Goal: Task Accomplishment & Management: Use online tool/utility

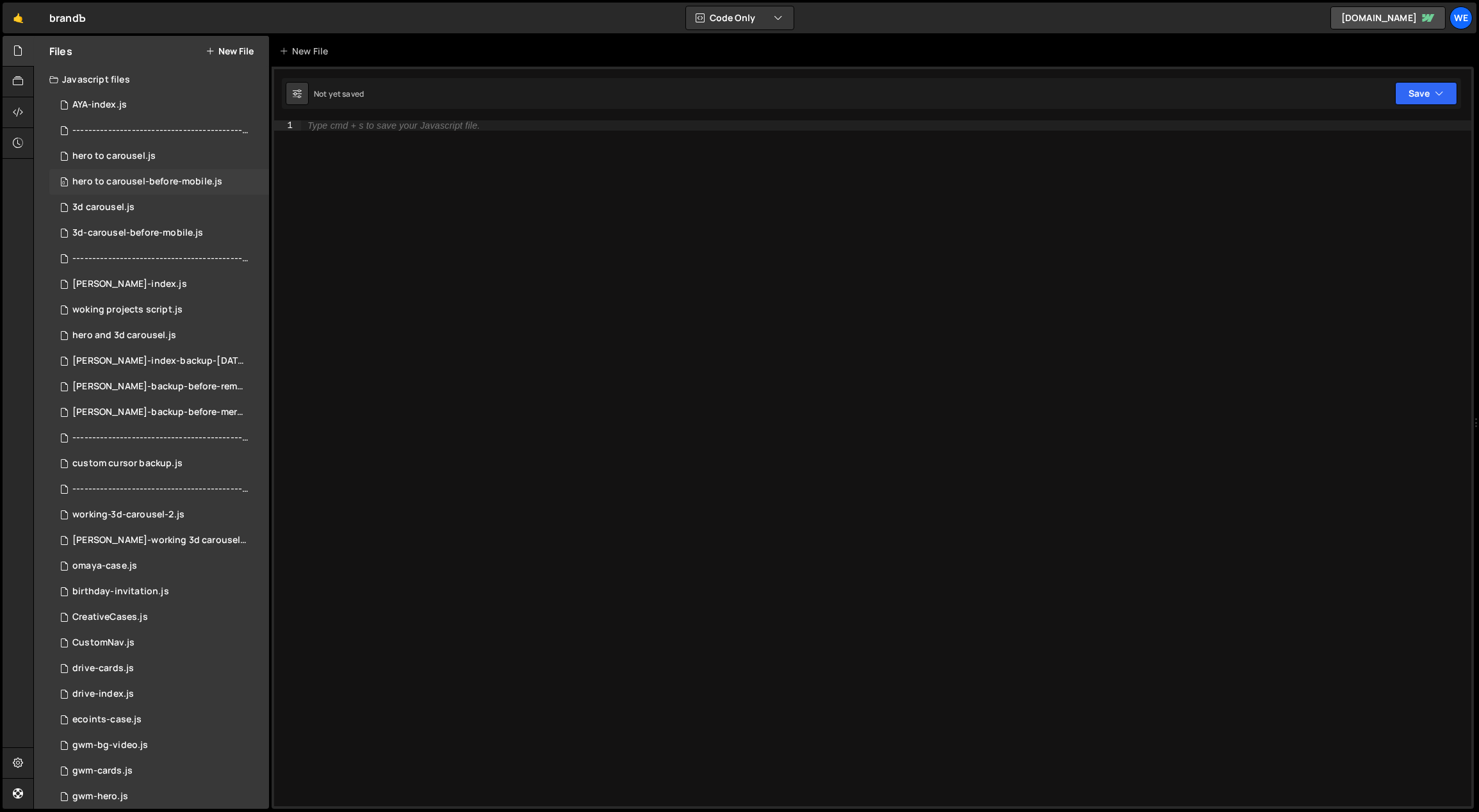
click at [171, 183] on div "hero to carousel-before-mobile.js" at bounding box center [147, 181] width 150 height 11
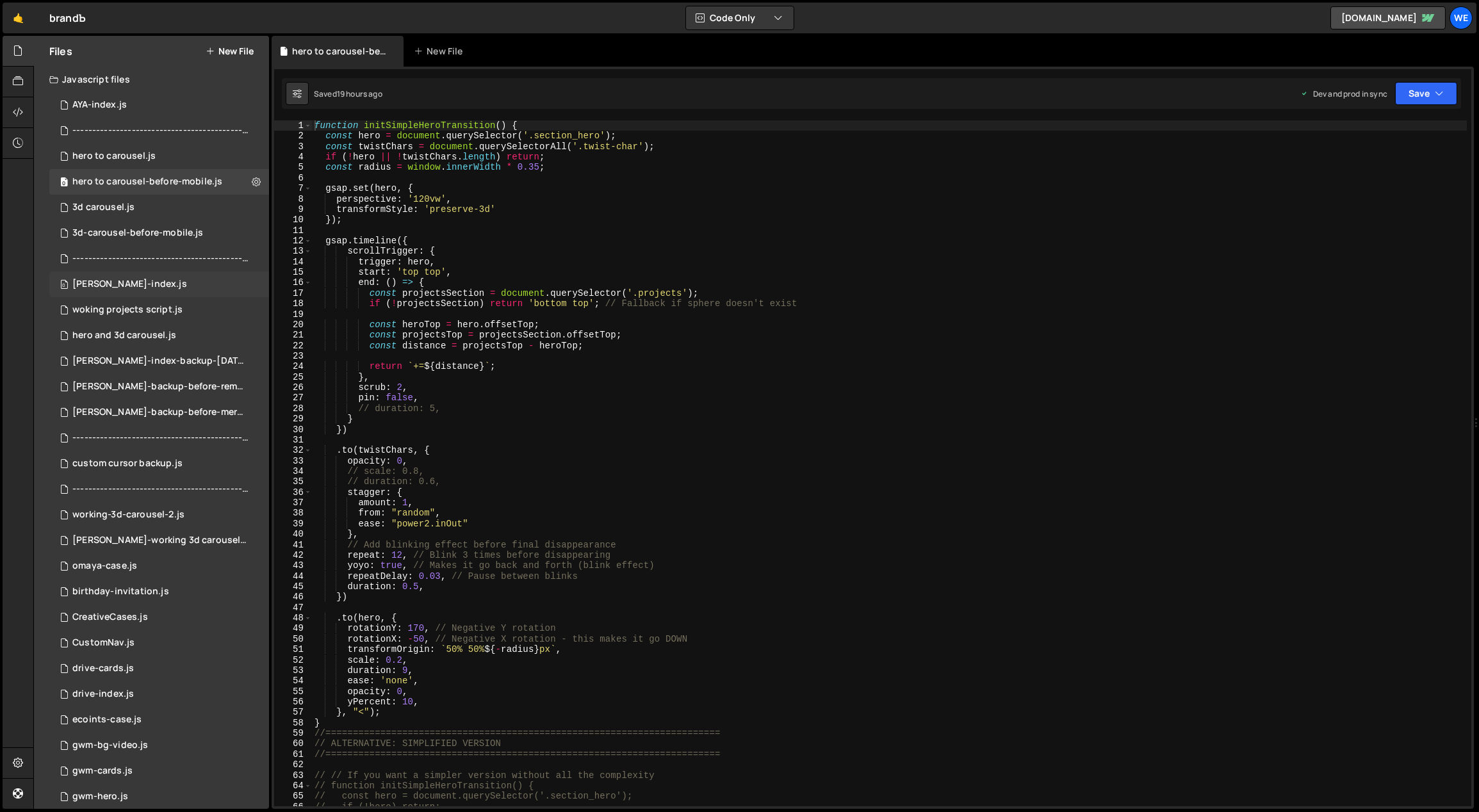
click at [165, 277] on div "0 branda-index.js 0" at bounding box center [159, 284] width 220 height 25
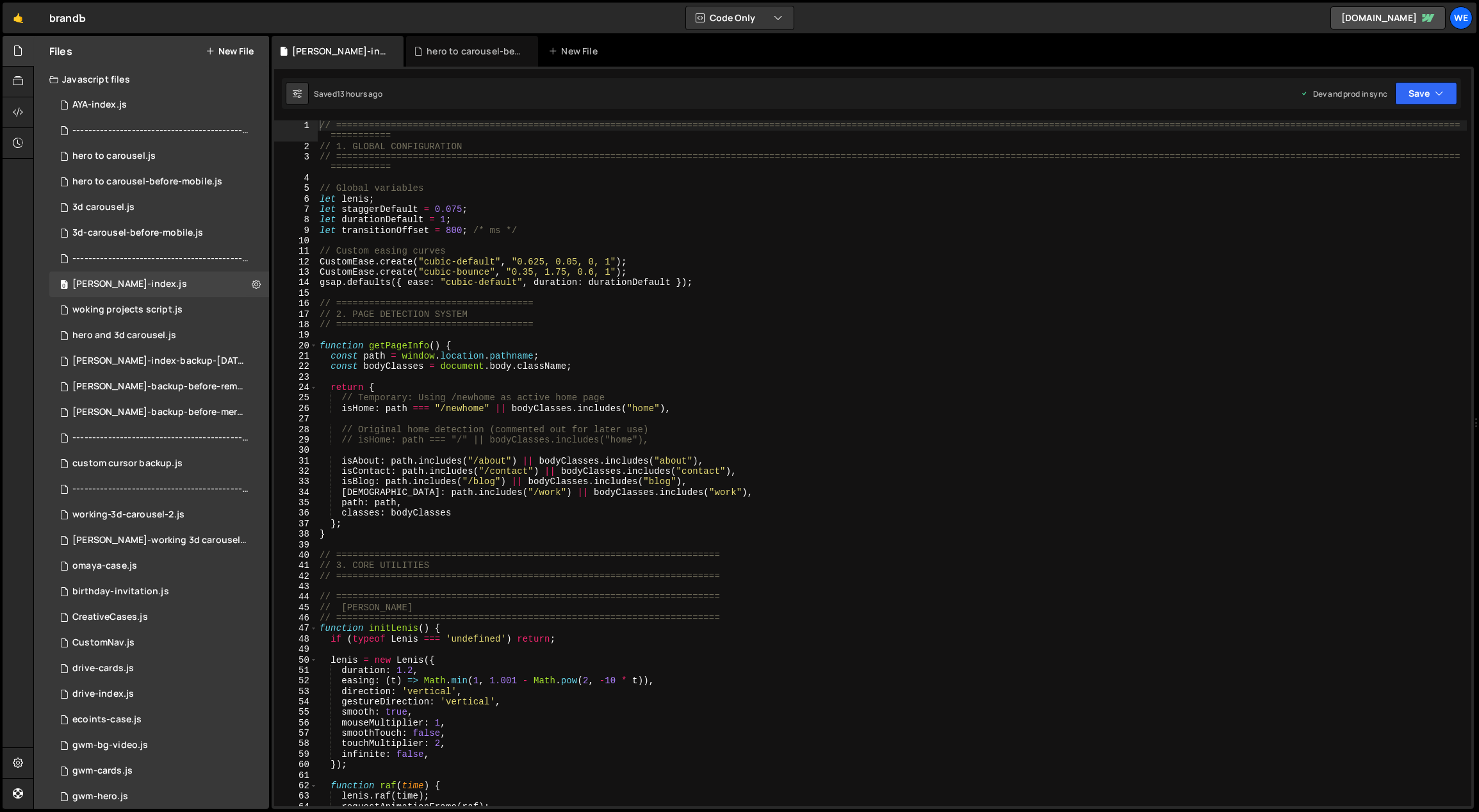
type textarea "// 3. CORE UTILITIES"
click at [805, 566] on div "// ============================================================================…" at bounding box center [892, 479] width 1150 height 718
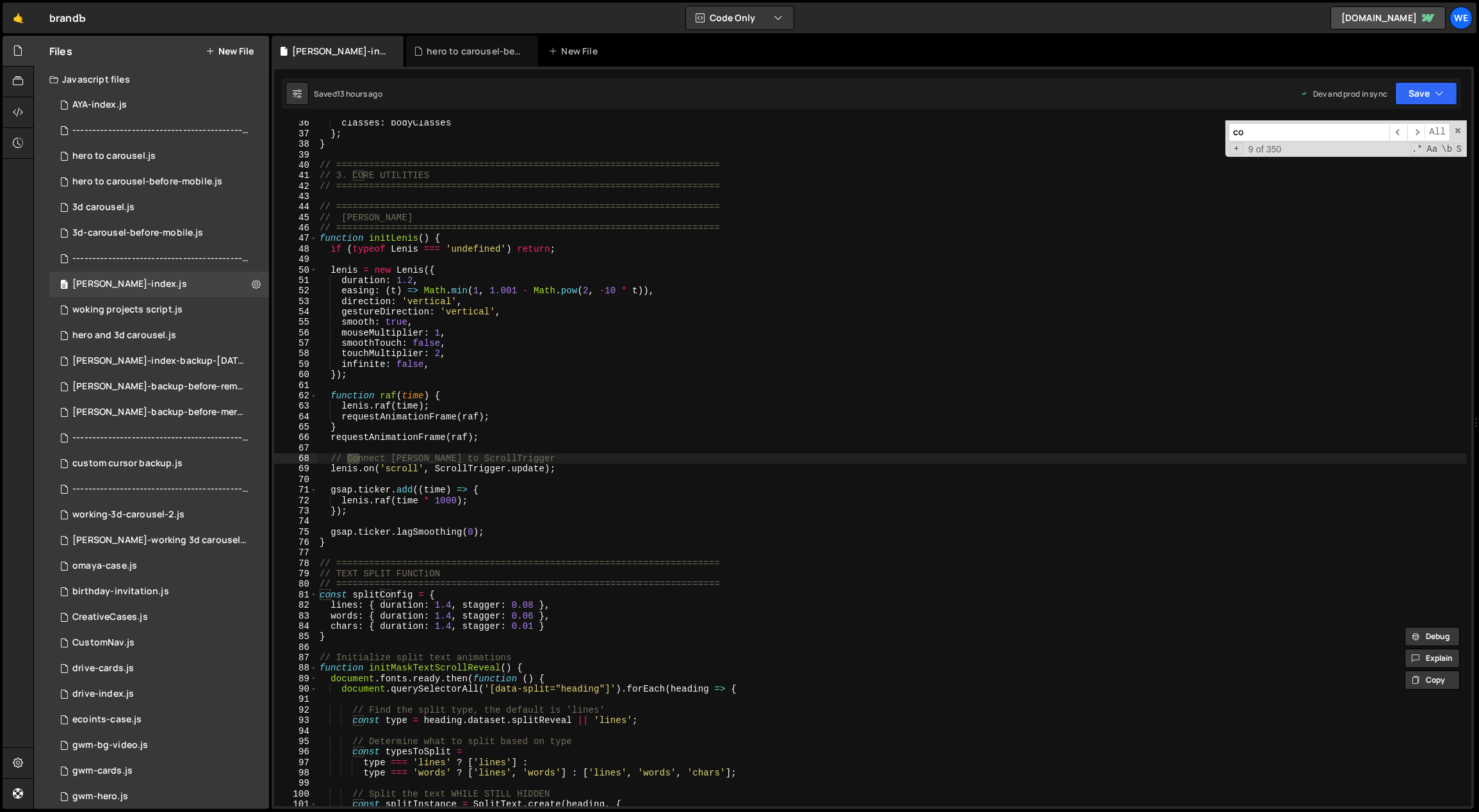
scroll to position [981, 0]
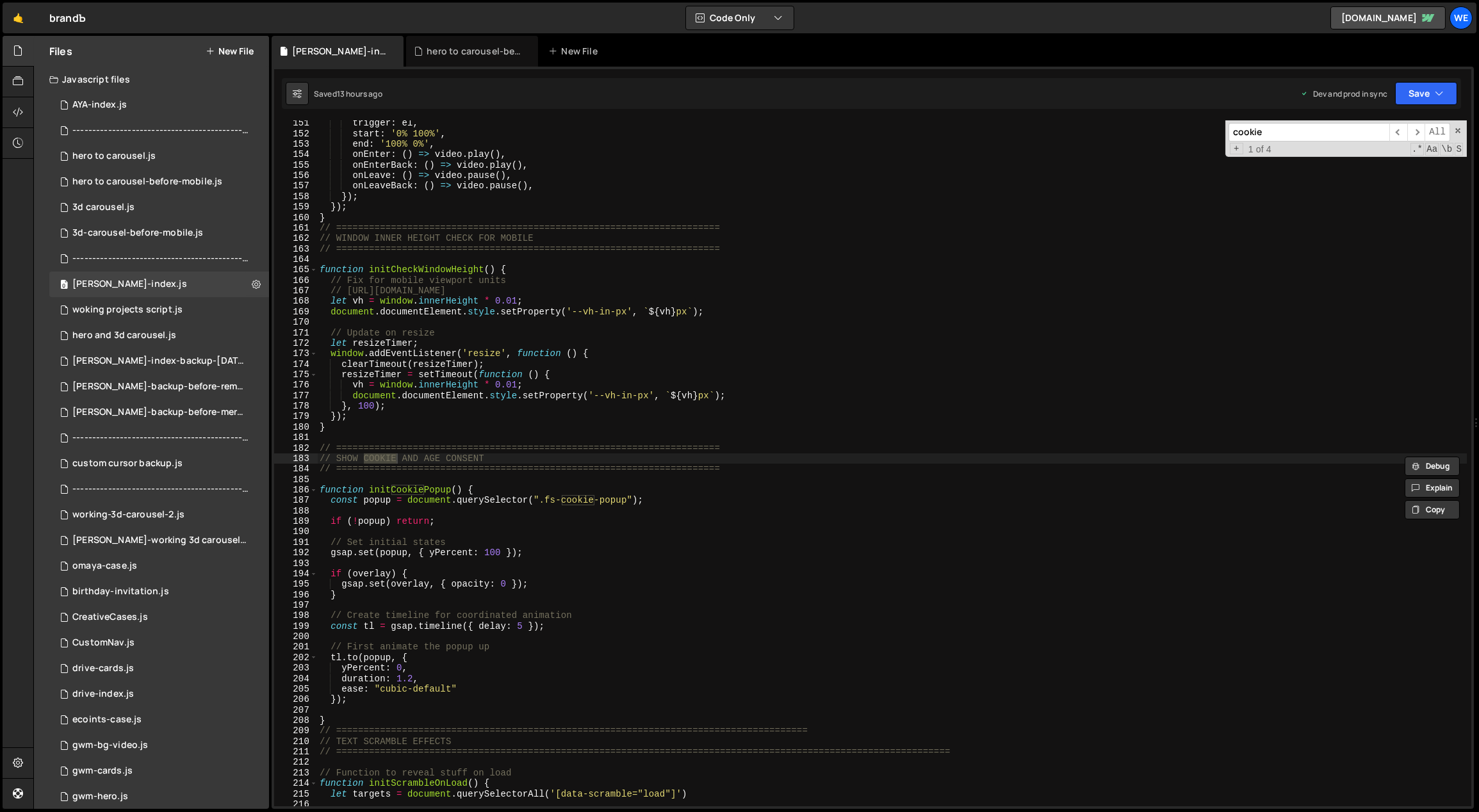
type input "cookies"
click at [653, 437] on div "trigger : el , start : '0% 100%' , end : '100% 0%' , onEnter : ( ) => video . p…" at bounding box center [892, 471] width 1150 height 707
click at [504, 515] on div "trigger : el , start : '0% 100%' , end : '100% 0%' , onEnter : ( ) => video . p…" at bounding box center [892, 471] width 1150 height 707
click at [518, 626] on div "trigger : el , start : '0% 100%' , end : '100% 0%' , onEnter : ( ) => video . p…" at bounding box center [892, 471] width 1150 height 707
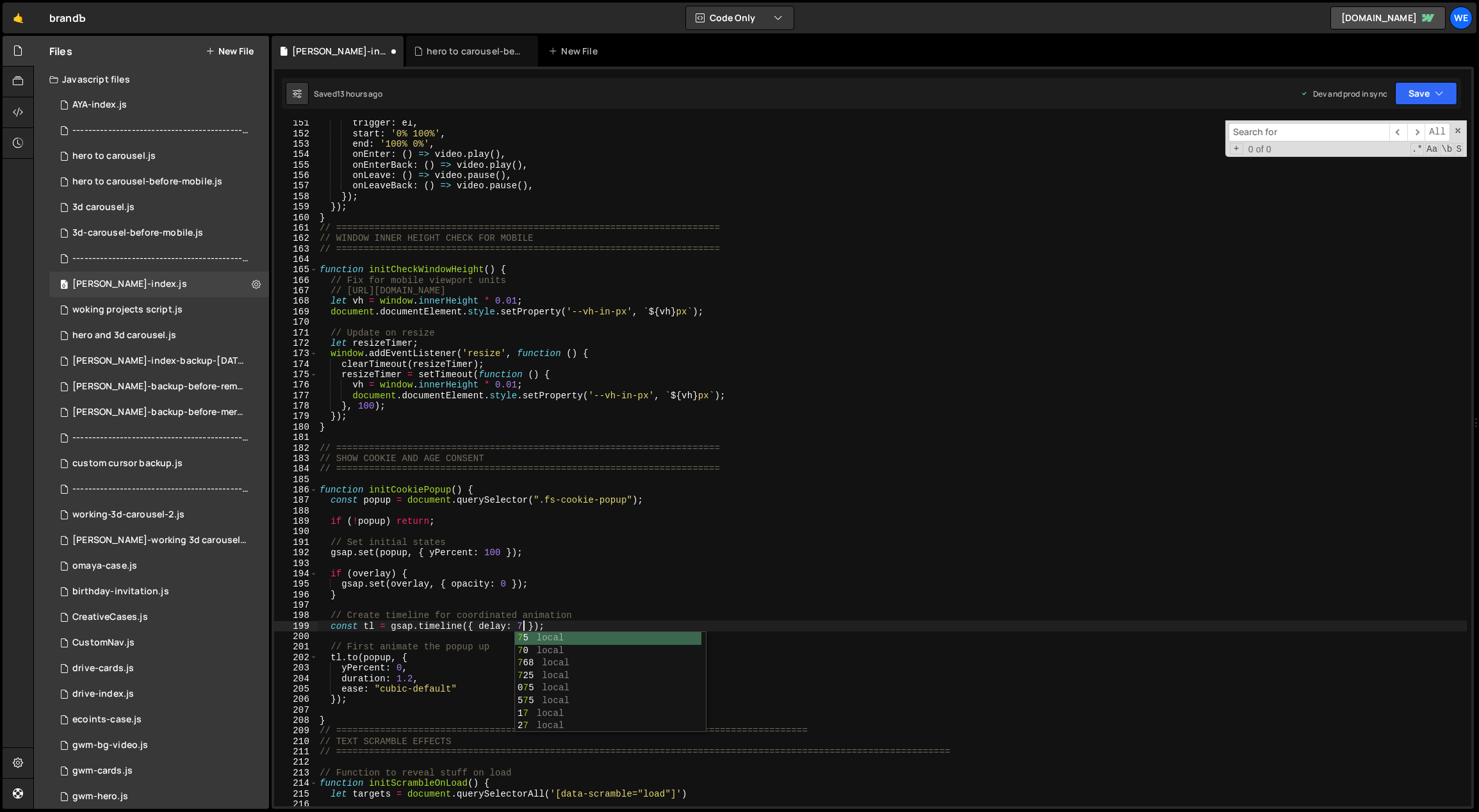
scroll to position [0, 13]
click at [572, 617] on div "trigger : el , start : '0% 100%' , end : '100% 0%' , onEnter : ( ) => video . p…" at bounding box center [892, 471] width 1150 height 707
click at [573, 617] on div "trigger : el , start : '0% 100%' , end : '100% 0%' , onEnter : ( ) => video . p…" at bounding box center [892, 471] width 1150 height 707
drag, startPoint x: 461, startPoint y: 488, endPoint x: 450, endPoint y: 479, distance: 14.2
click at [379, 485] on div "trigger : el , start : '0% 100%' , end : '100% 0%' , onEnter : ( ) => video . p…" at bounding box center [892, 471] width 1150 height 707
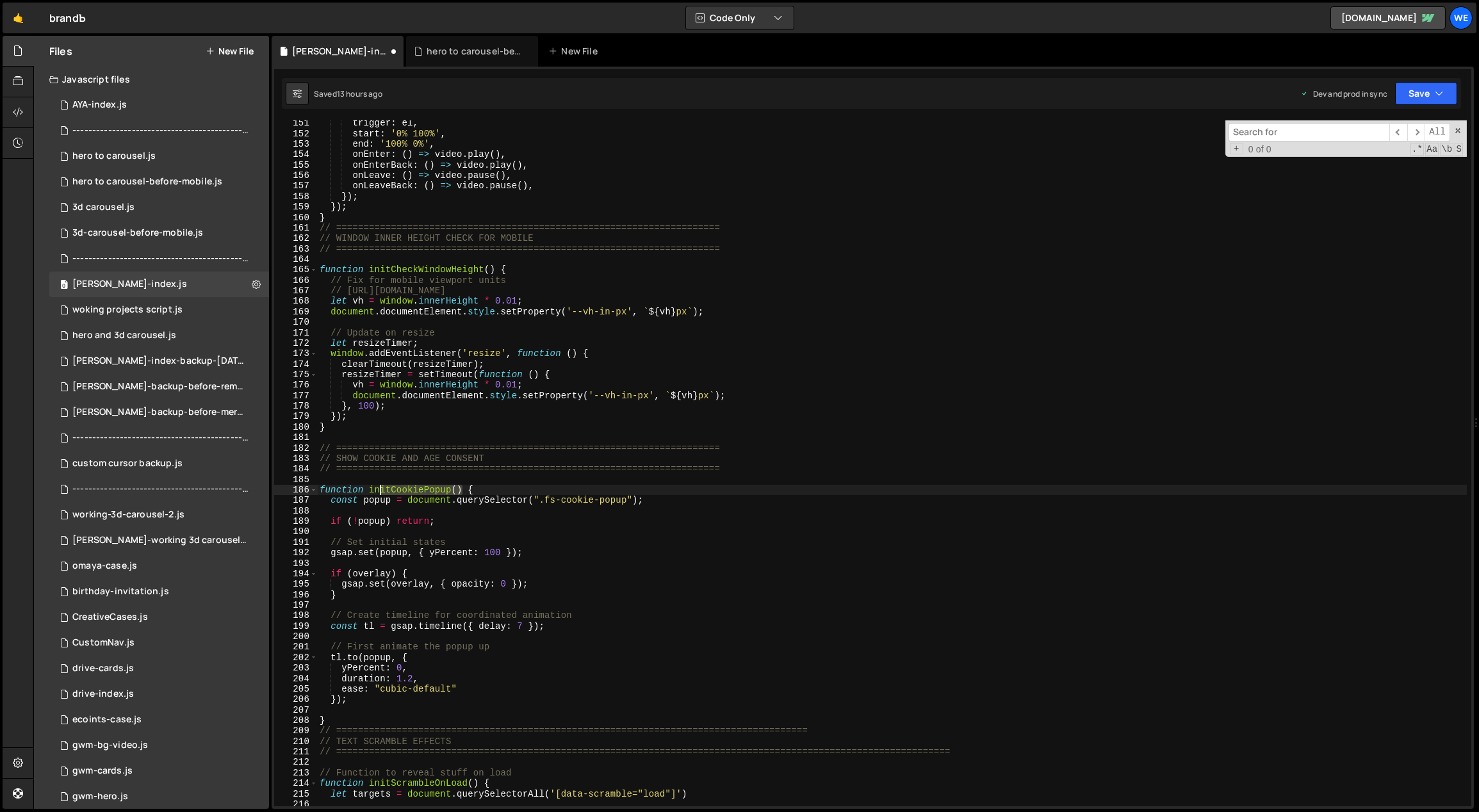
type textarea "function initCookiePopup() {"
type input "itCookiePopup()"
click at [1412, 133] on span "​" at bounding box center [1416, 132] width 18 height 19
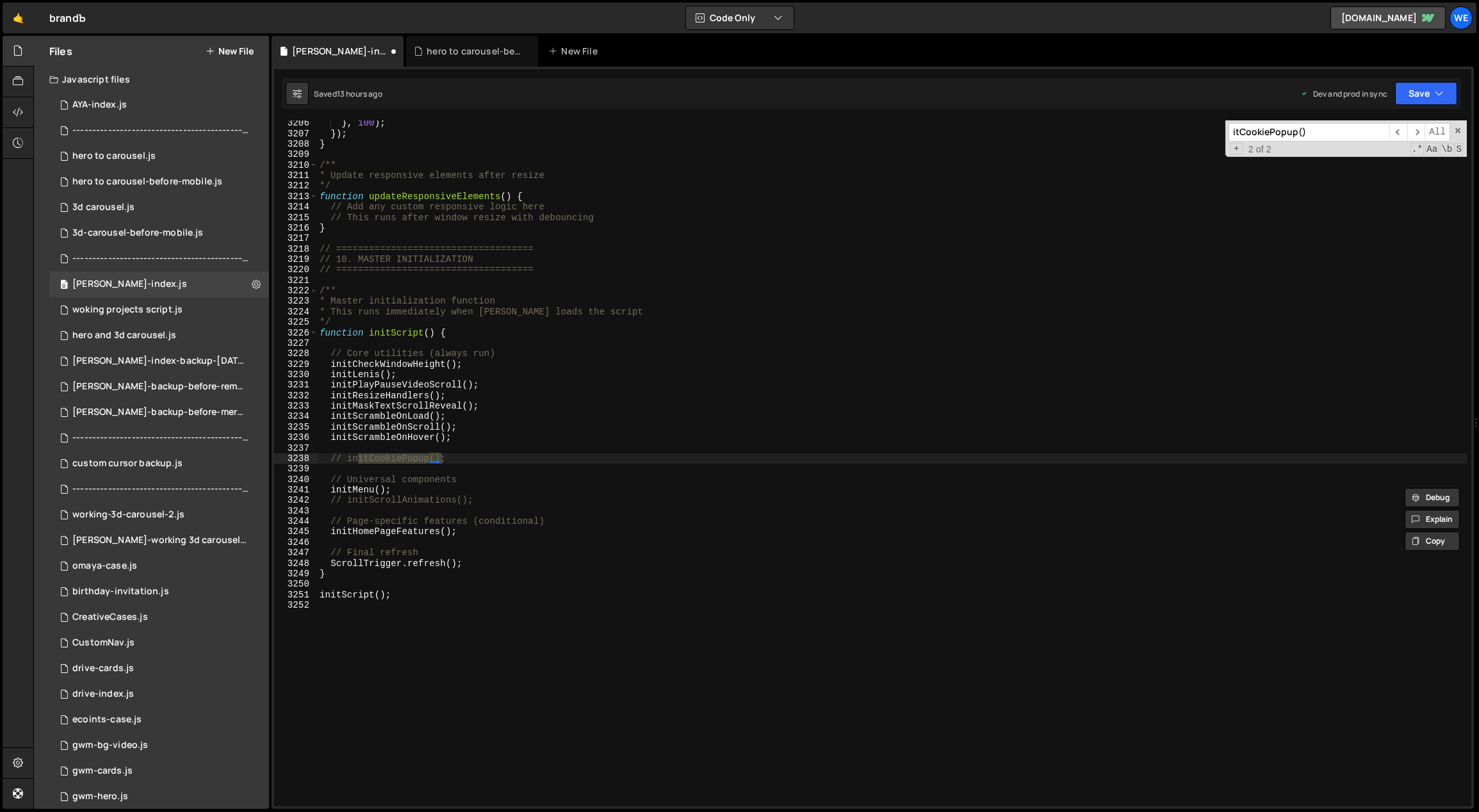
click at [504, 461] on div "} , 100 ) ; }) ; } /** * Update responsive elements after resize */ function up…" at bounding box center [892, 471] width 1150 height 707
type textarea "initCookiePopup();"
drag, startPoint x: 425, startPoint y: 457, endPoint x: 367, endPoint y: 460, distance: 58.1
click at [365, 462] on div "} , 100 ) ; }) ; } /** * Update responsive elements after resize */ function up…" at bounding box center [892, 471] width 1150 height 707
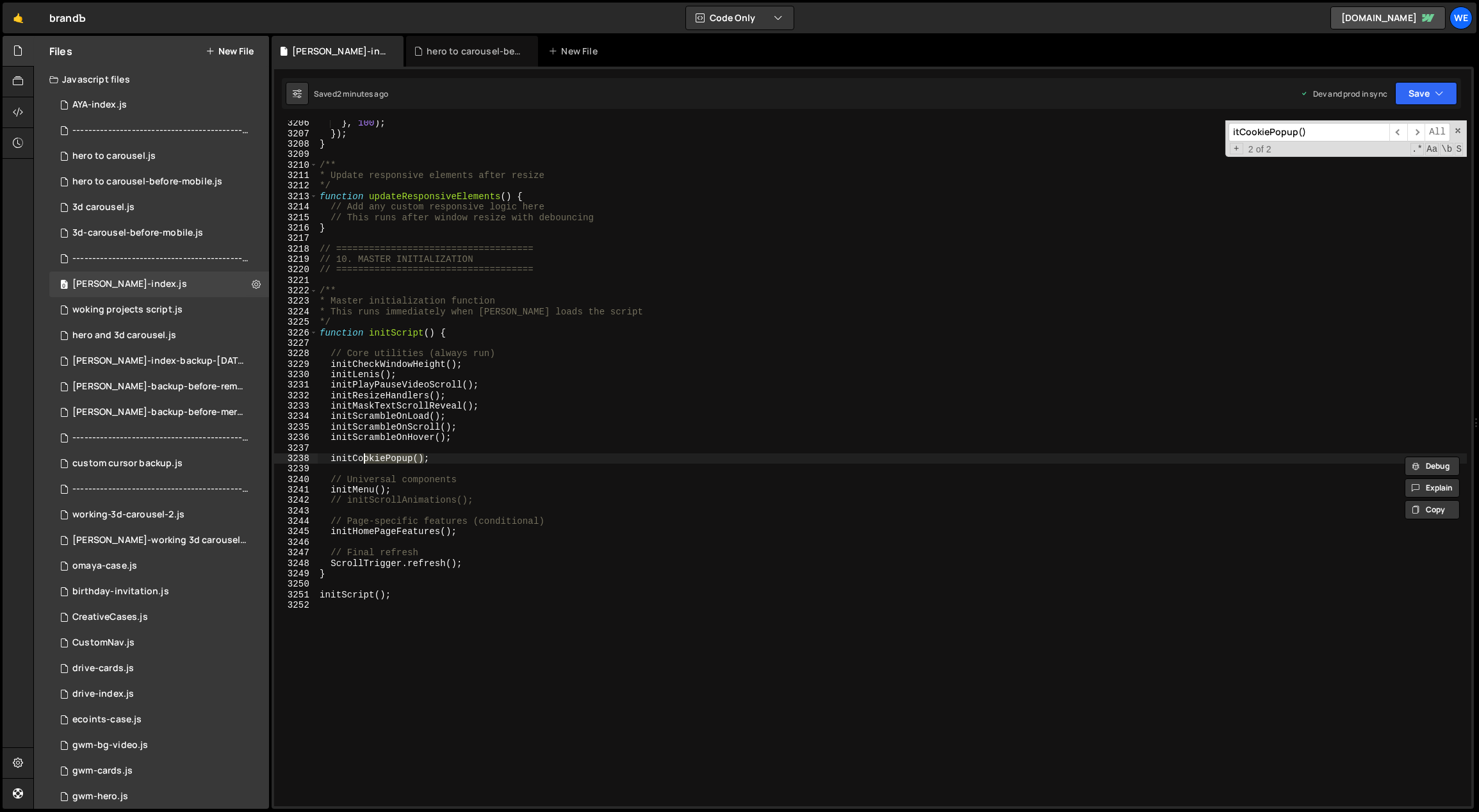
type input "okiePopup()"
click at [1403, 130] on span "​" at bounding box center [1398, 132] width 18 height 19
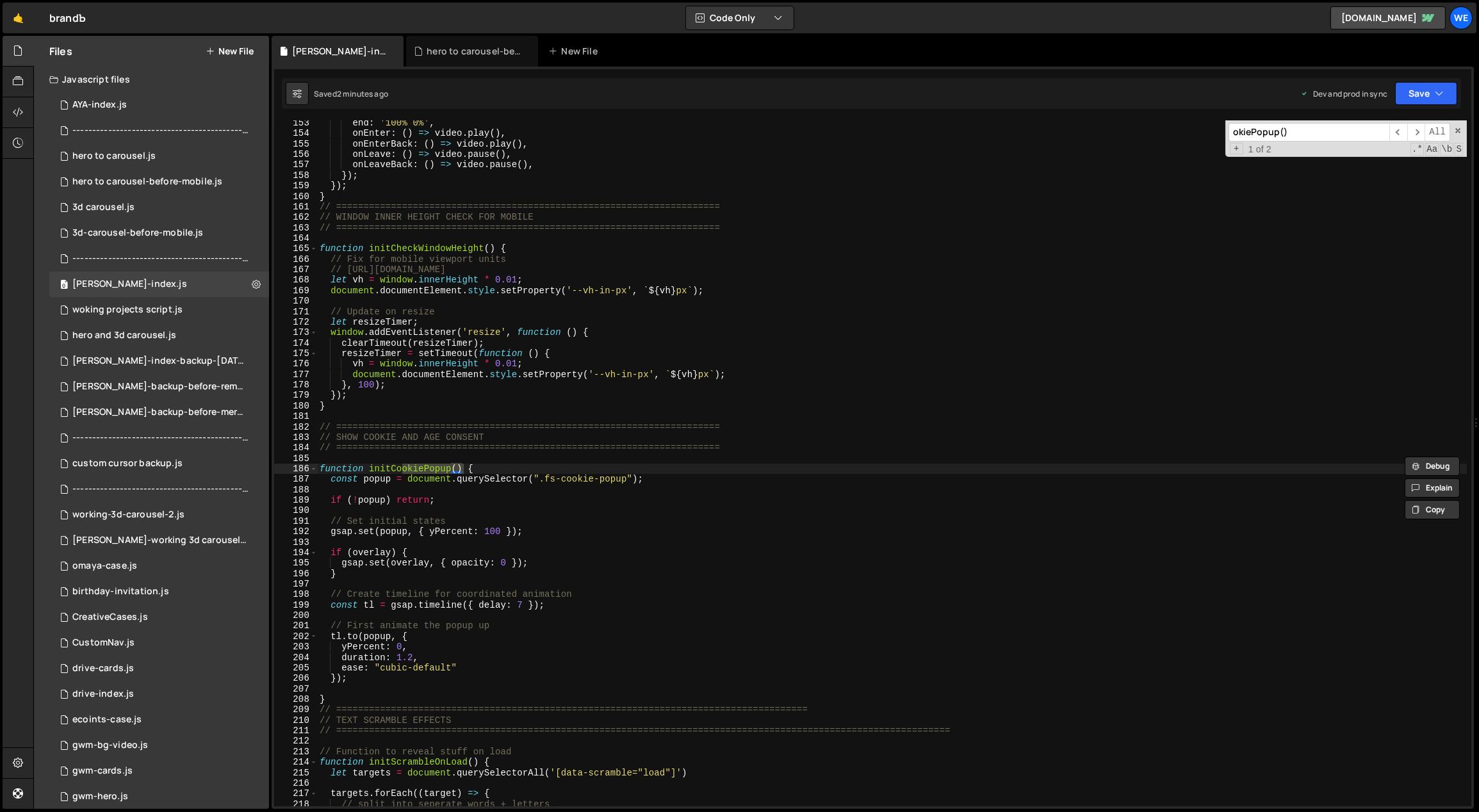
scroll to position [994, 0]
click at [524, 558] on div "end : '100% 0%' , onEnter : ( ) => video . play ( ) , onEnterBack : ( ) => vide…" at bounding box center [892, 471] width 1150 height 707
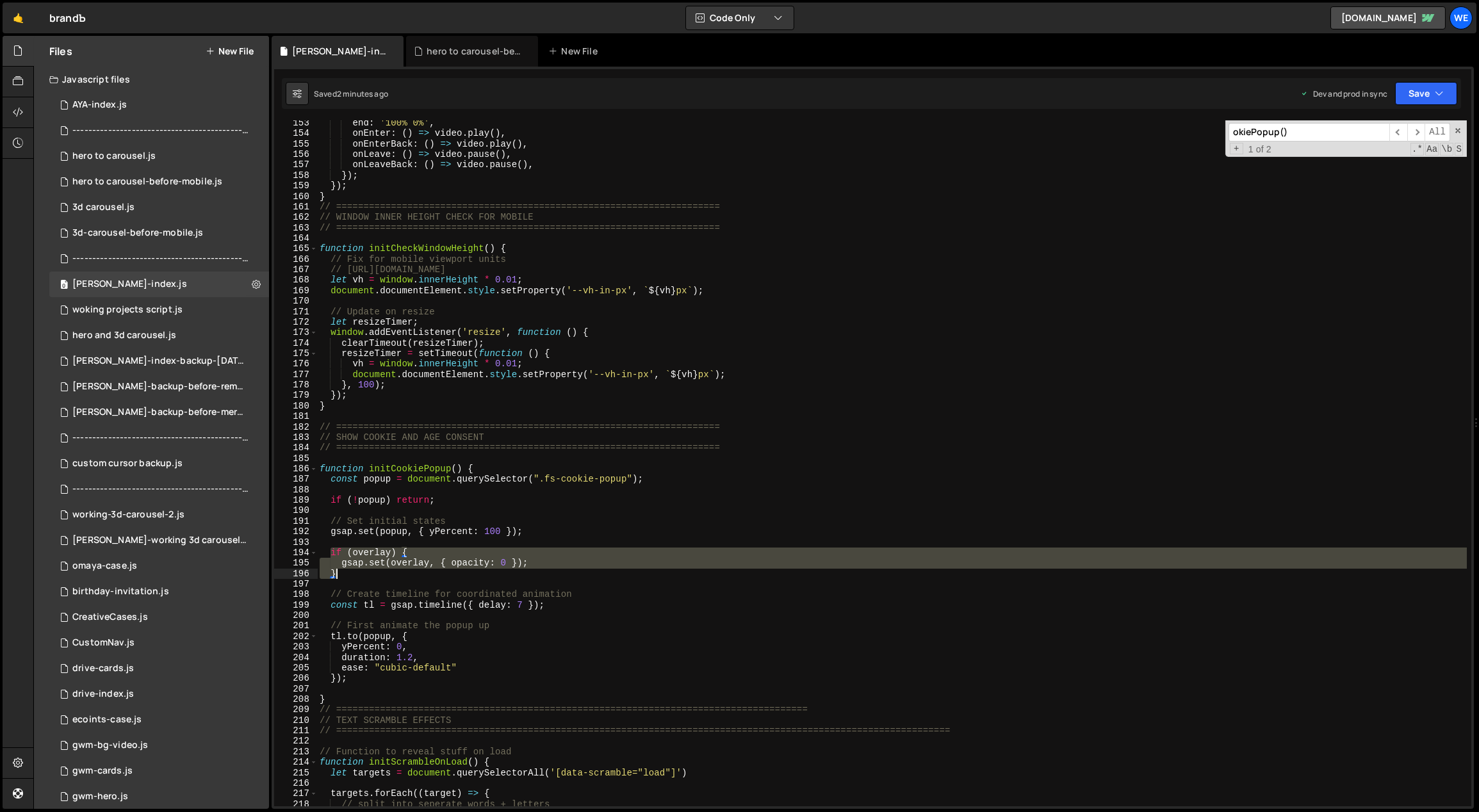
drag, startPoint x: 330, startPoint y: 550, endPoint x: 372, endPoint y: 574, distance: 48.4
click at [372, 574] on div "end : '100% 0%' , onEnter : ( ) => video . play ( ) , onEnterBack : ( ) => vide…" at bounding box center [892, 471] width 1150 height 707
type textarea "gsap.set(overlay, { opacity: 0 }); }"
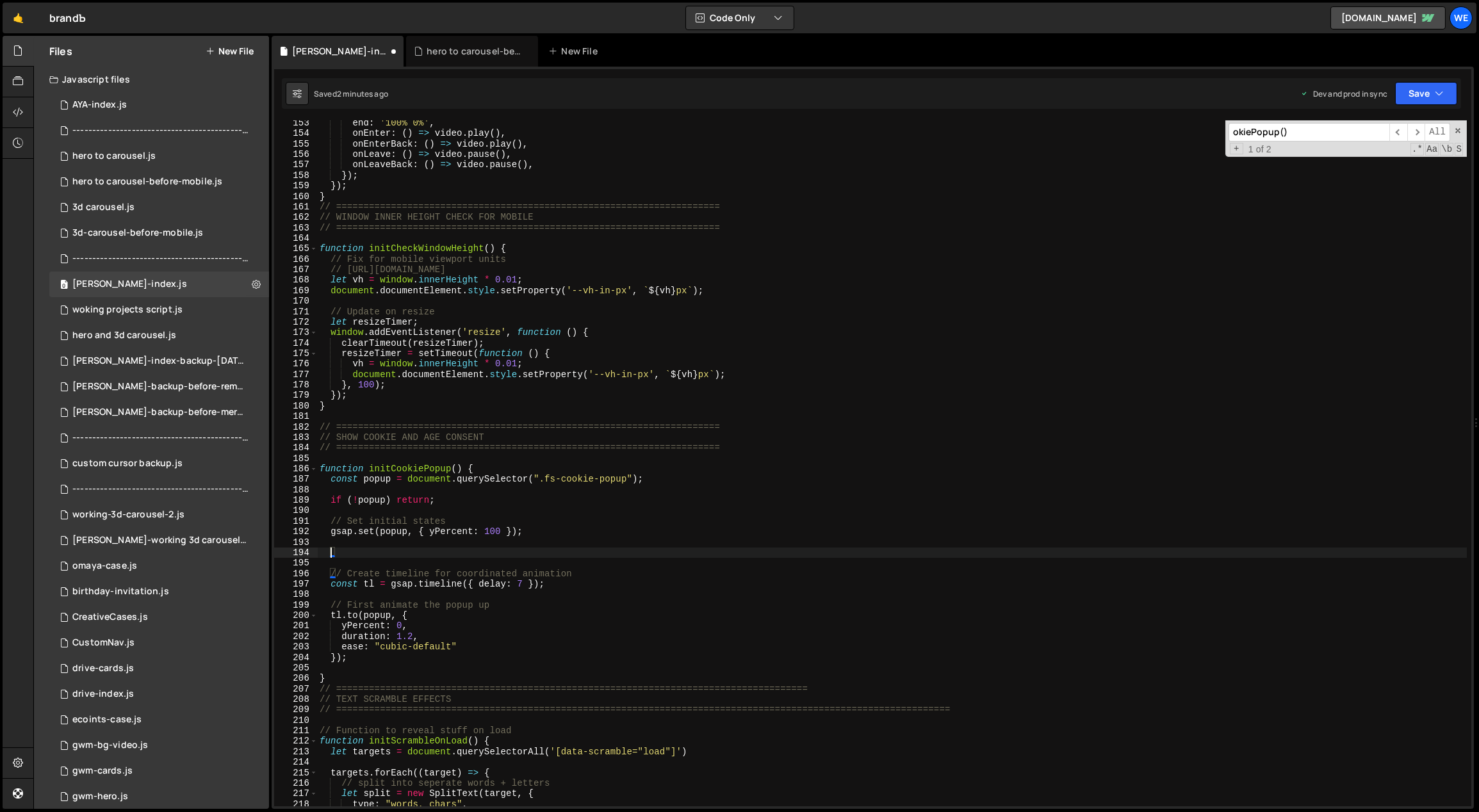
scroll to position [0, 0]
click at [404, 645] on div "end : '100% 0%' , onEnter : ( ) => video . play ( ) , onEnterBack : ( ) => vide…" at bounding box center [892, 471] width 1150 height 707
type textarea "});"
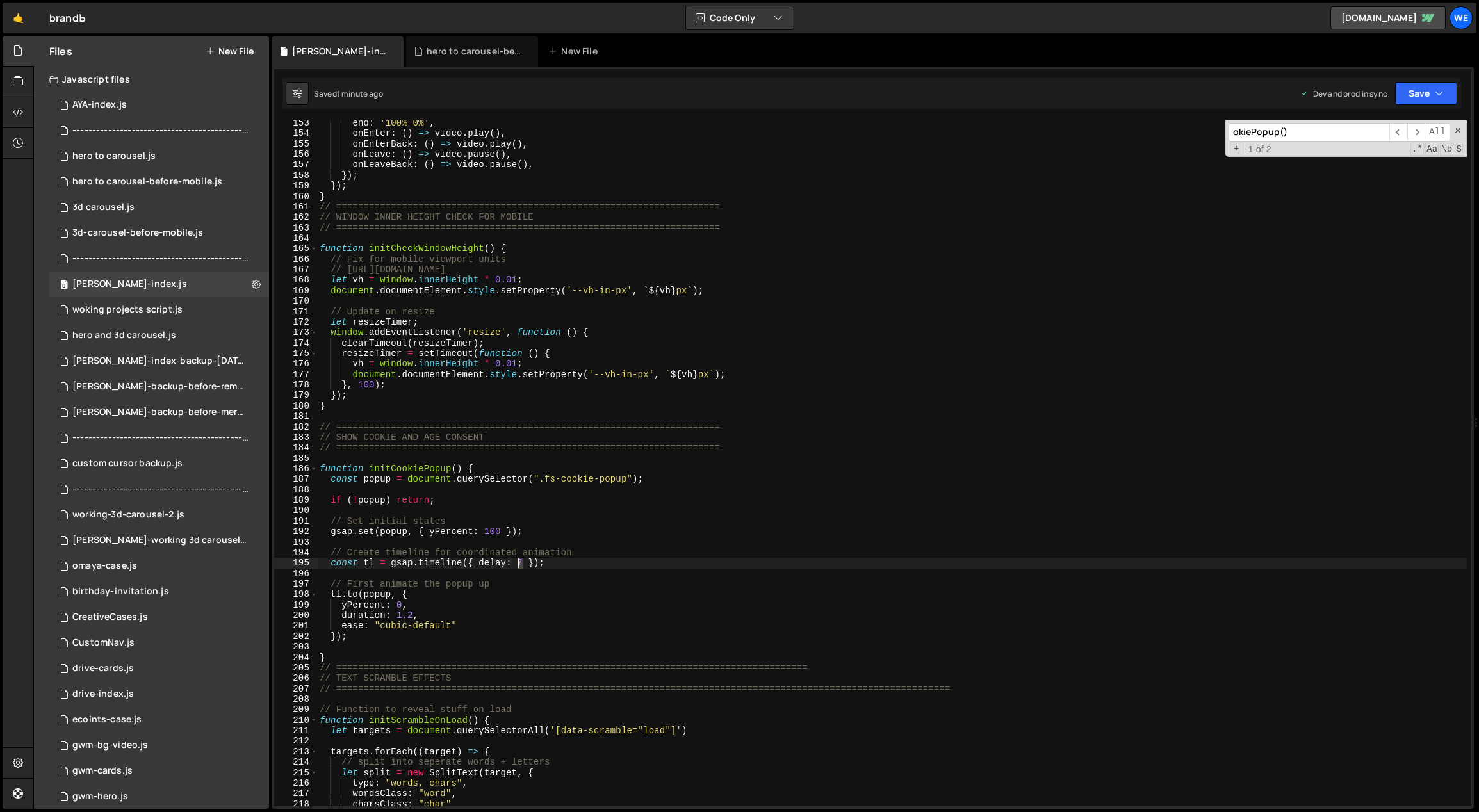
click at [518, 562] on div "end : '100% 0%' , onEnter : ( ) => video . play ( ) , onEnterBack : ( ) => vide…" at bounding box center [892, 471] width 1150 height 707
type textarea "const tl = gsap.timeline({ delay: 10 });"
click at [562, 577] on div "end : '100% 0%' , onEnter : ( ) => video . play ( ) , onEnterBack : ( ) => vide…" at bounding box center [892, 471] width 1150 height 707
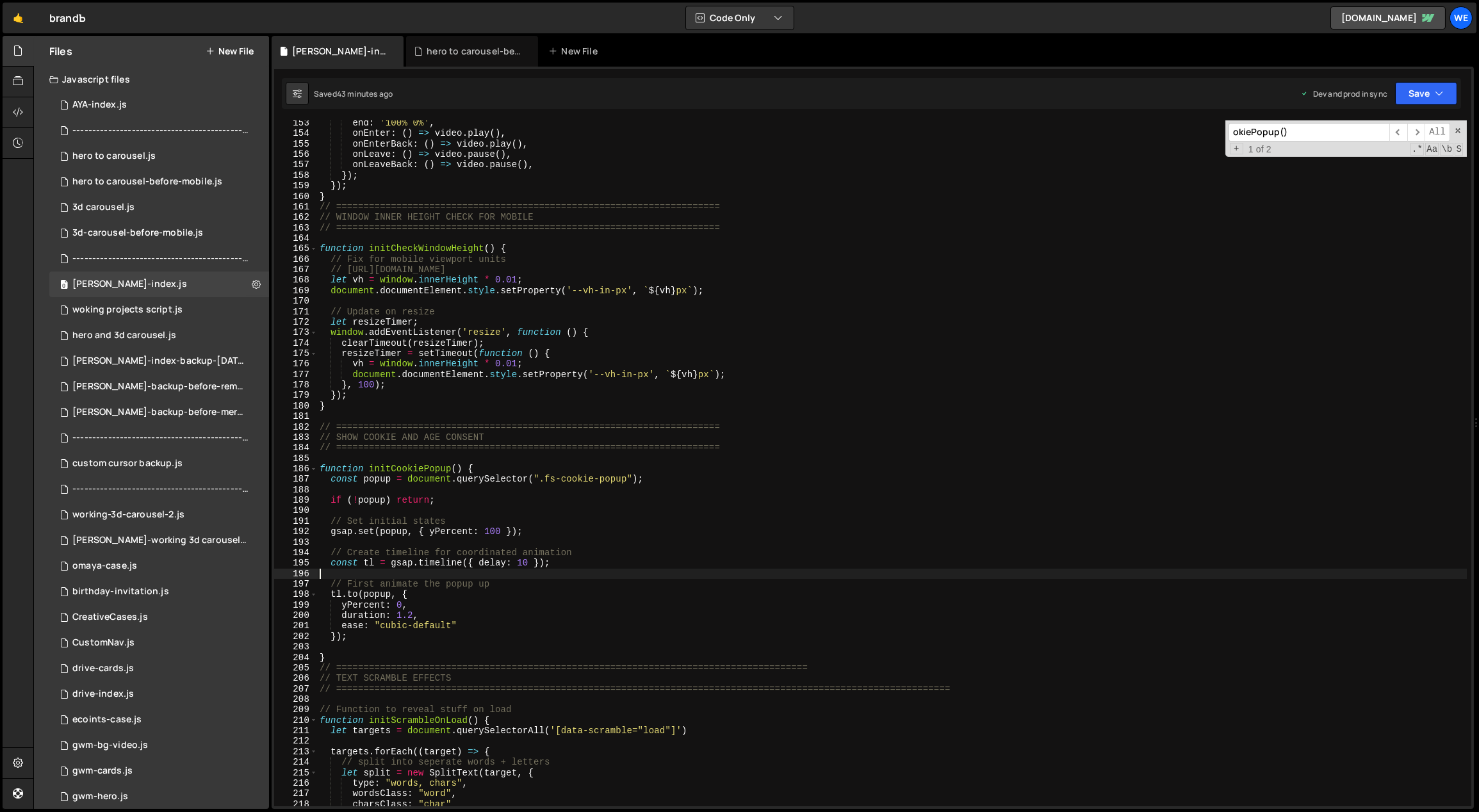
click at [412, 588] on div "end : '100% 0%' , onEnter : ( ) => video . play ( ) , onEnterBack : ( ) => vide…" at bounding box center [892, 471] width 1150 height 707
type textarea "// First animate the popup up"
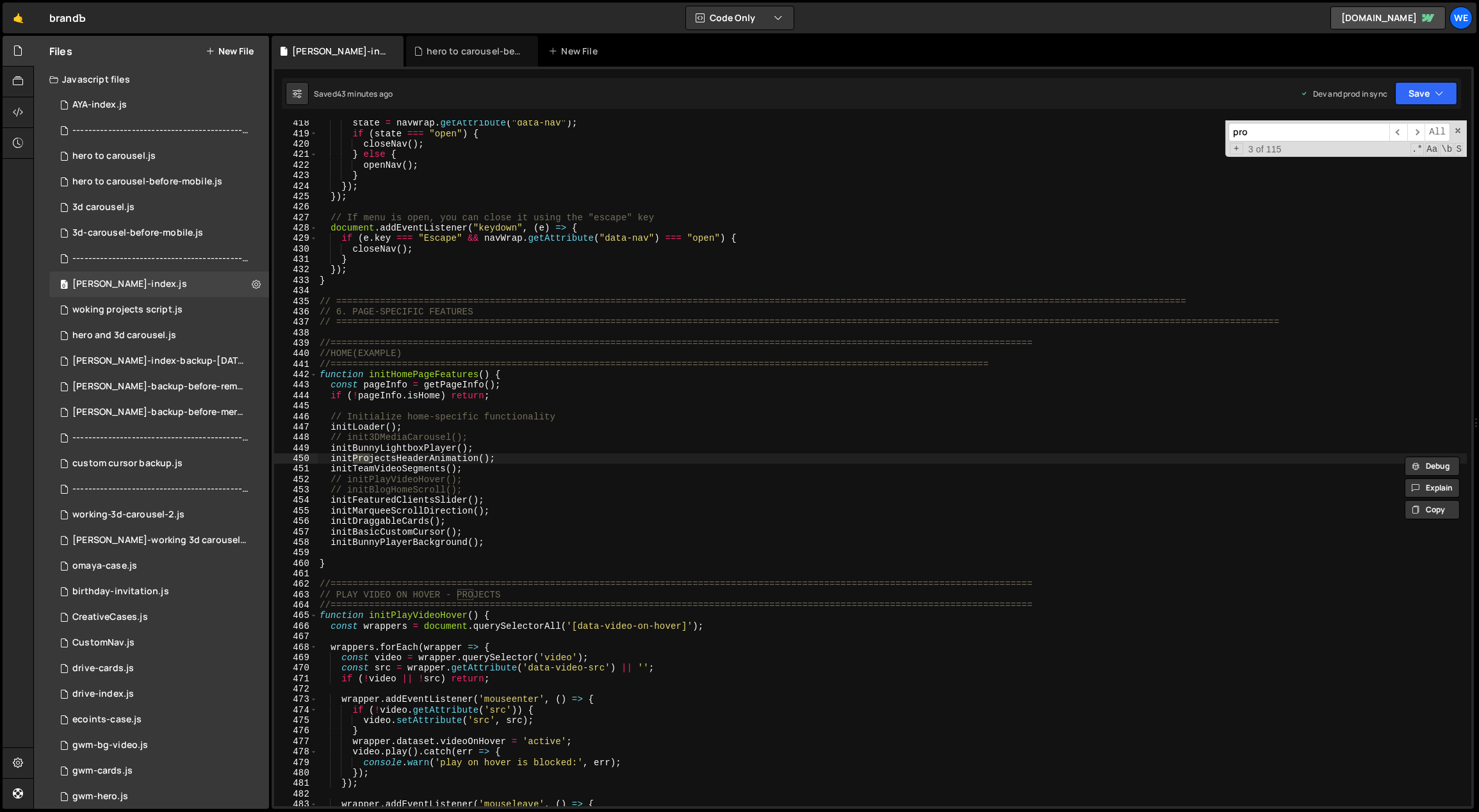
scroll to position [2706, 0]
type input "projectshea"
click at [1416, 130] on span "​" at bounding box center [1416, 132] width 18 height 19
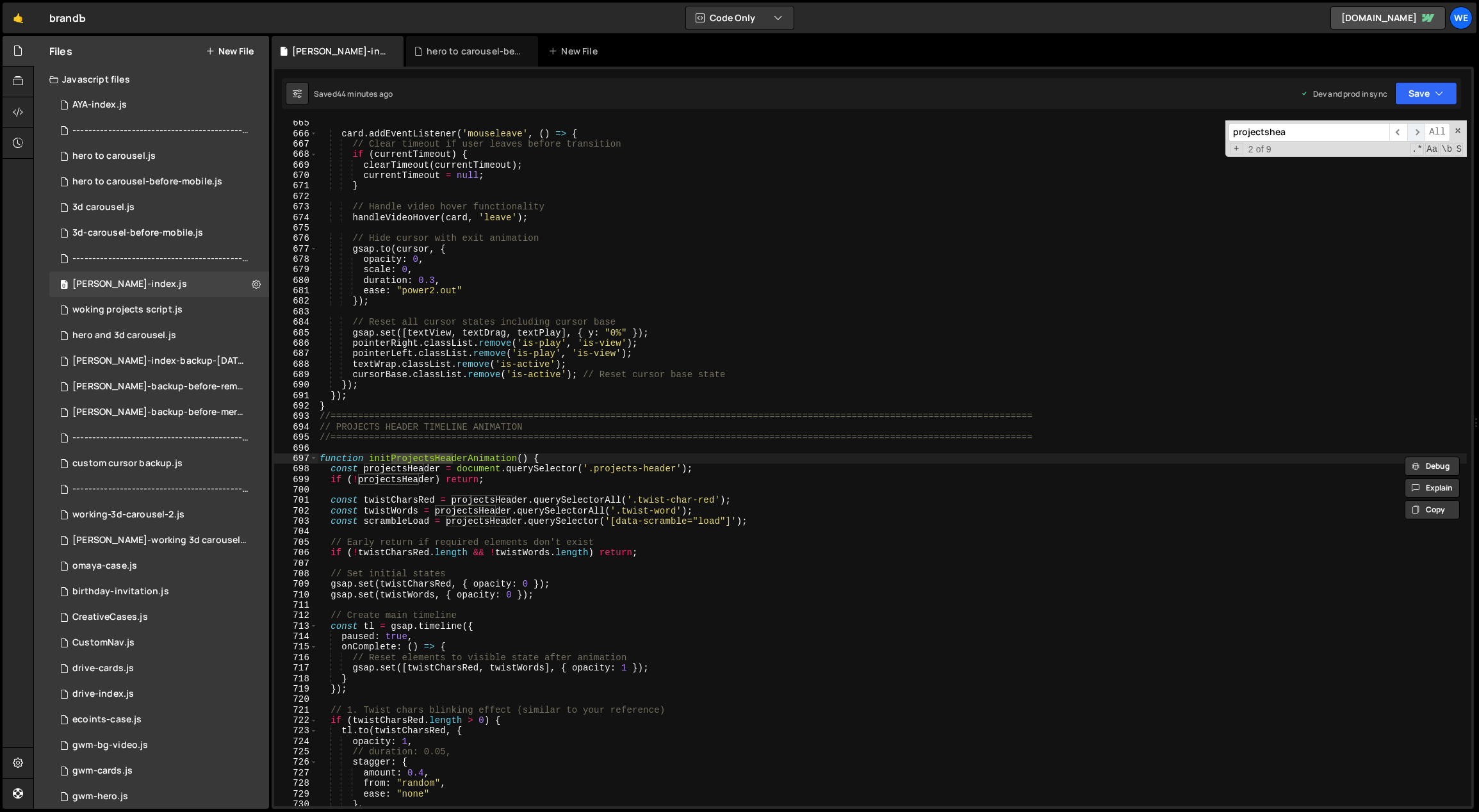
scroll to position [4301, 0]
click at [557, 633] on div "card . addEventListener ( 'mouseleave' , ( ) => { // Clear timeout if user leav…" at bounding box center [892, 471] width 1150 height 707
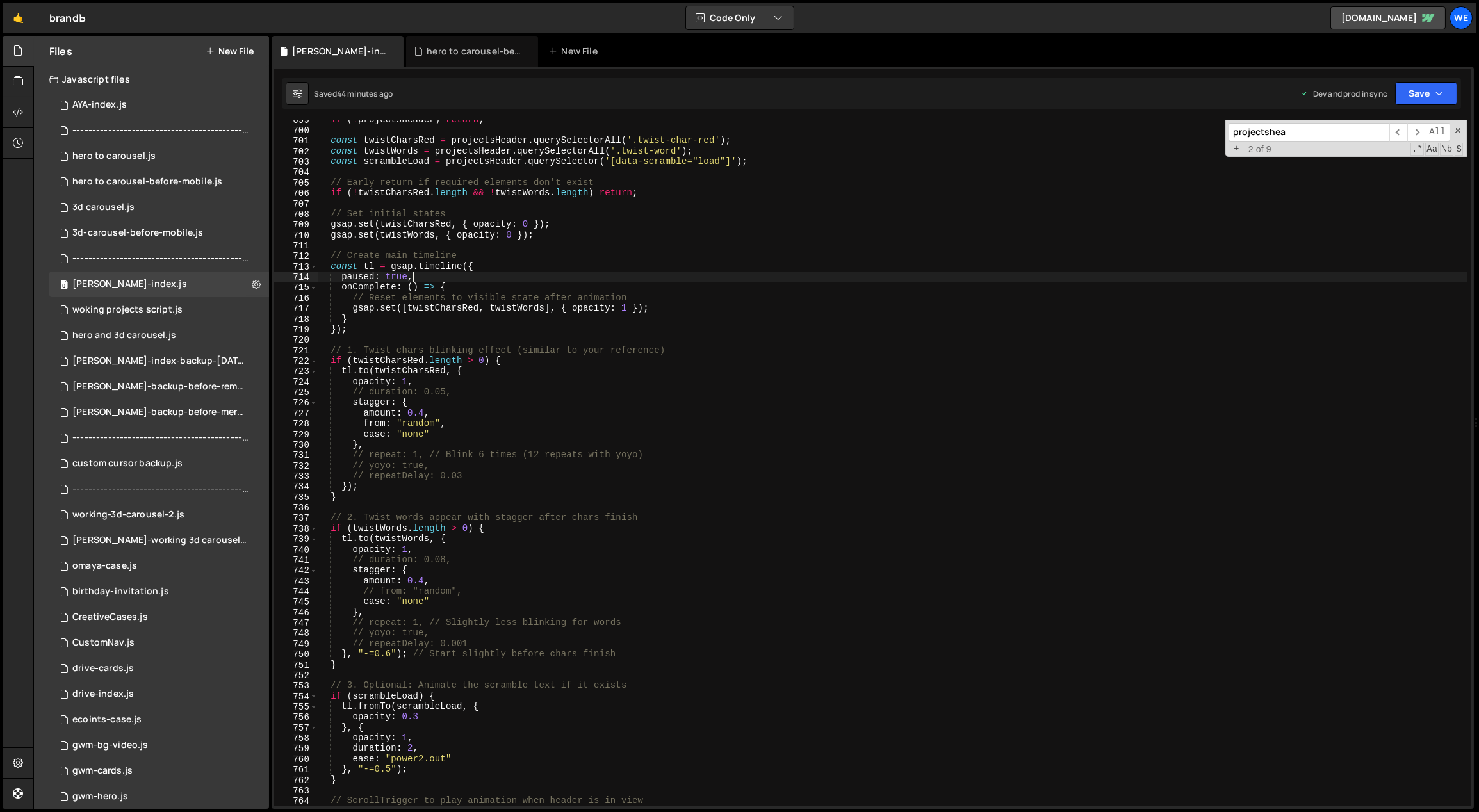
scroll to position [4522, 0]
drag, startPoint x: 428, startPoint y: 161, endPoint x: 364, endPoint y: 161, distance: 64.0
click at [364, 161] on div "if ( ! projectsHeader ) return ; const twistCharsRed = projectsHeader . querySe…" at bounding box center [892, 467] width 1150 height 707
type textarea "const scrambleLoad = projectsHeader.querySelector('[data-scramble="load"]');"
type input "scrambleLoad"
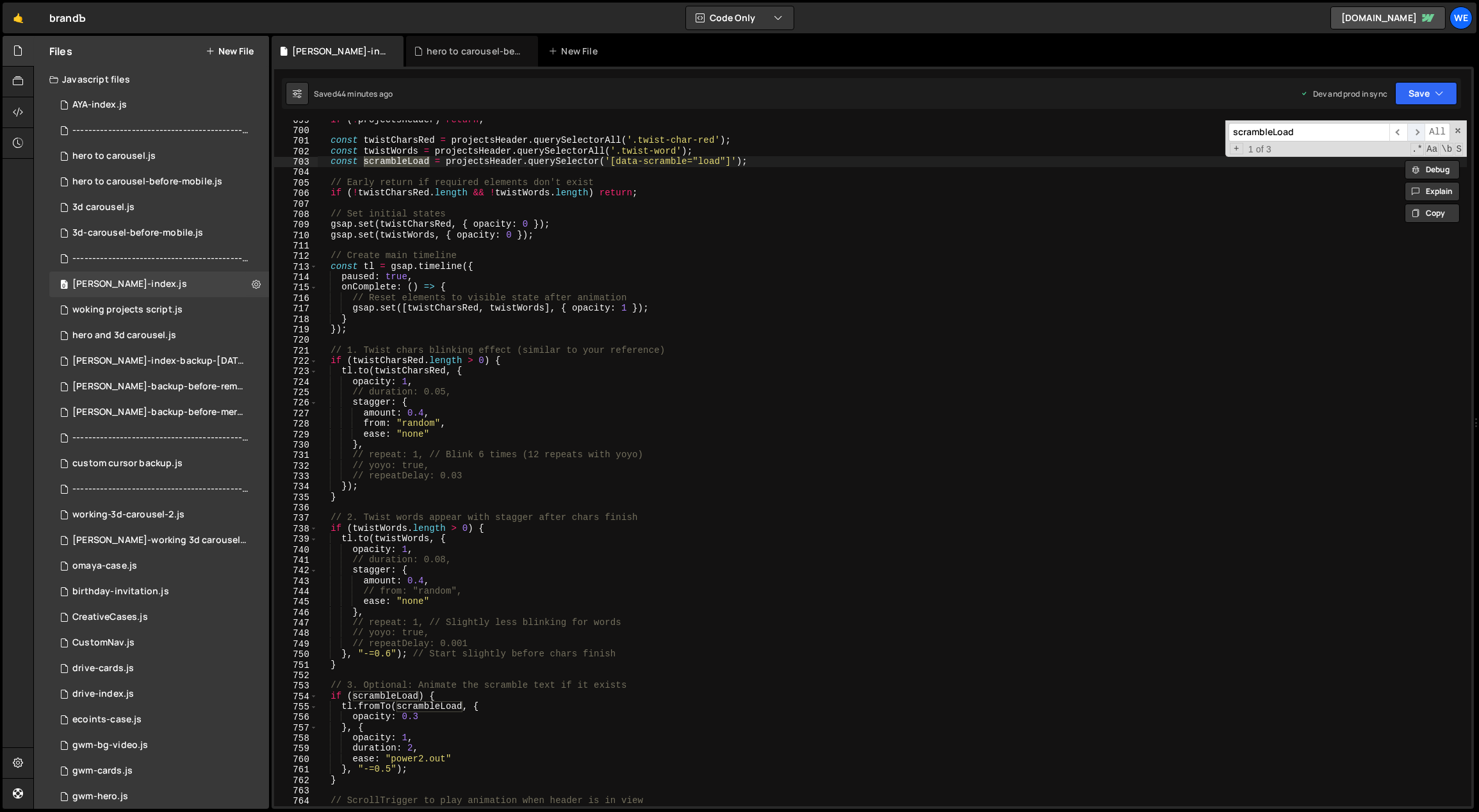
click at [1416, 130] on span "​" at bounding box center [1416, 132] width 18 height 19
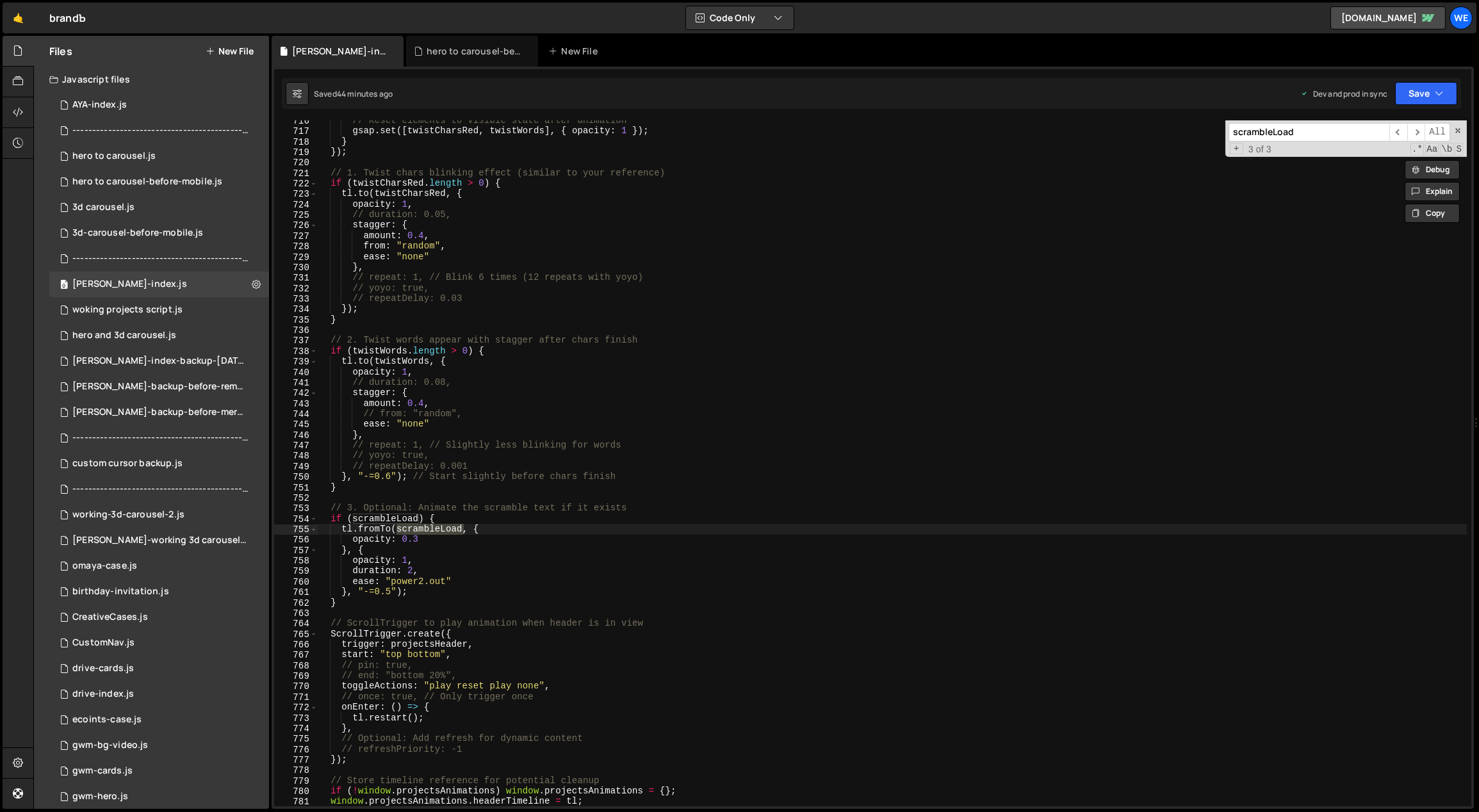
scroll to position [4639, 0]
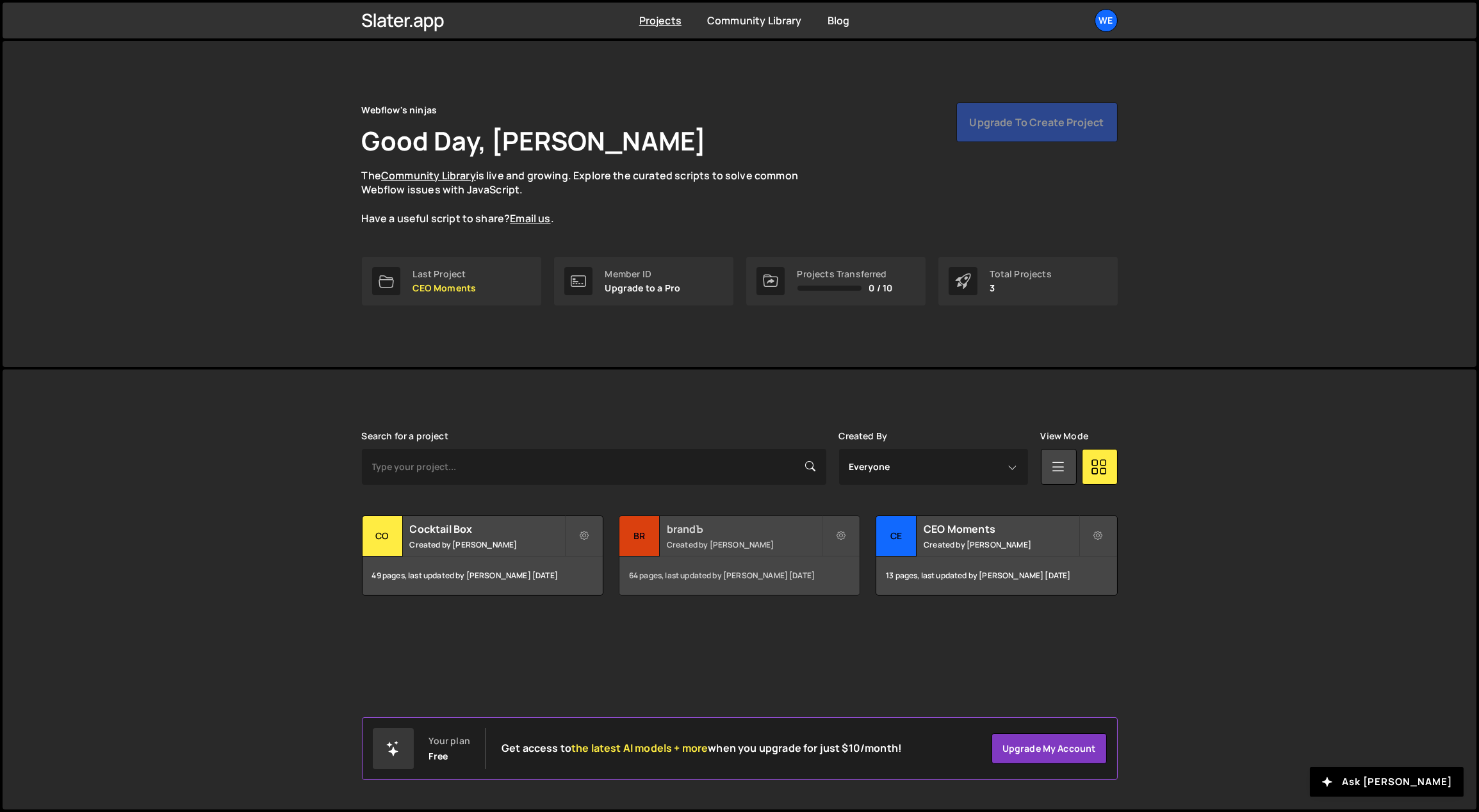
click at [715, 522] on h2 "brandЪ" at bounding box center [743, 529] width 154 height 14
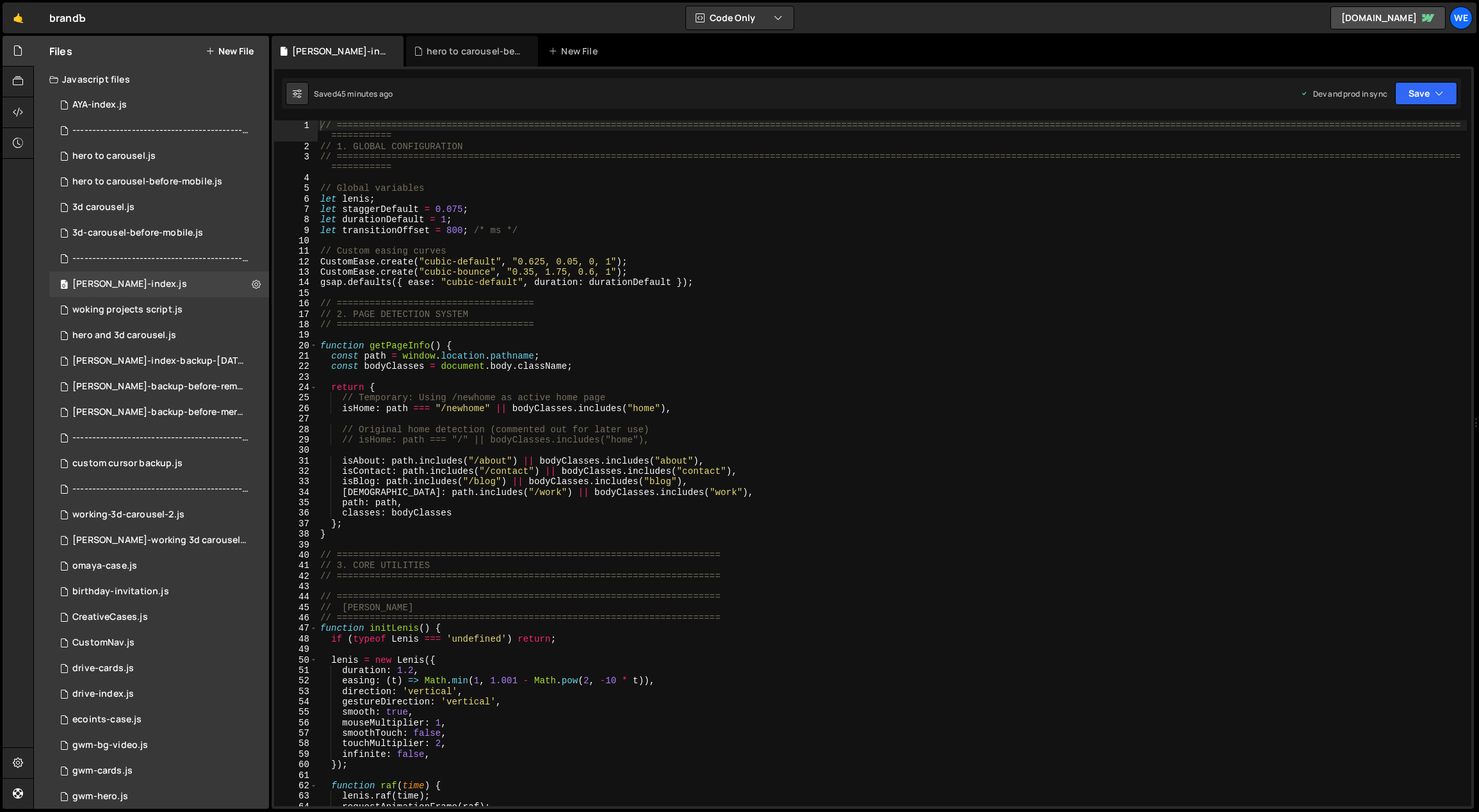
type textarea "return {"
click at [580, 385] on div "// ============================================================================…" at bounding box center [892, 479] width 1149 height 718
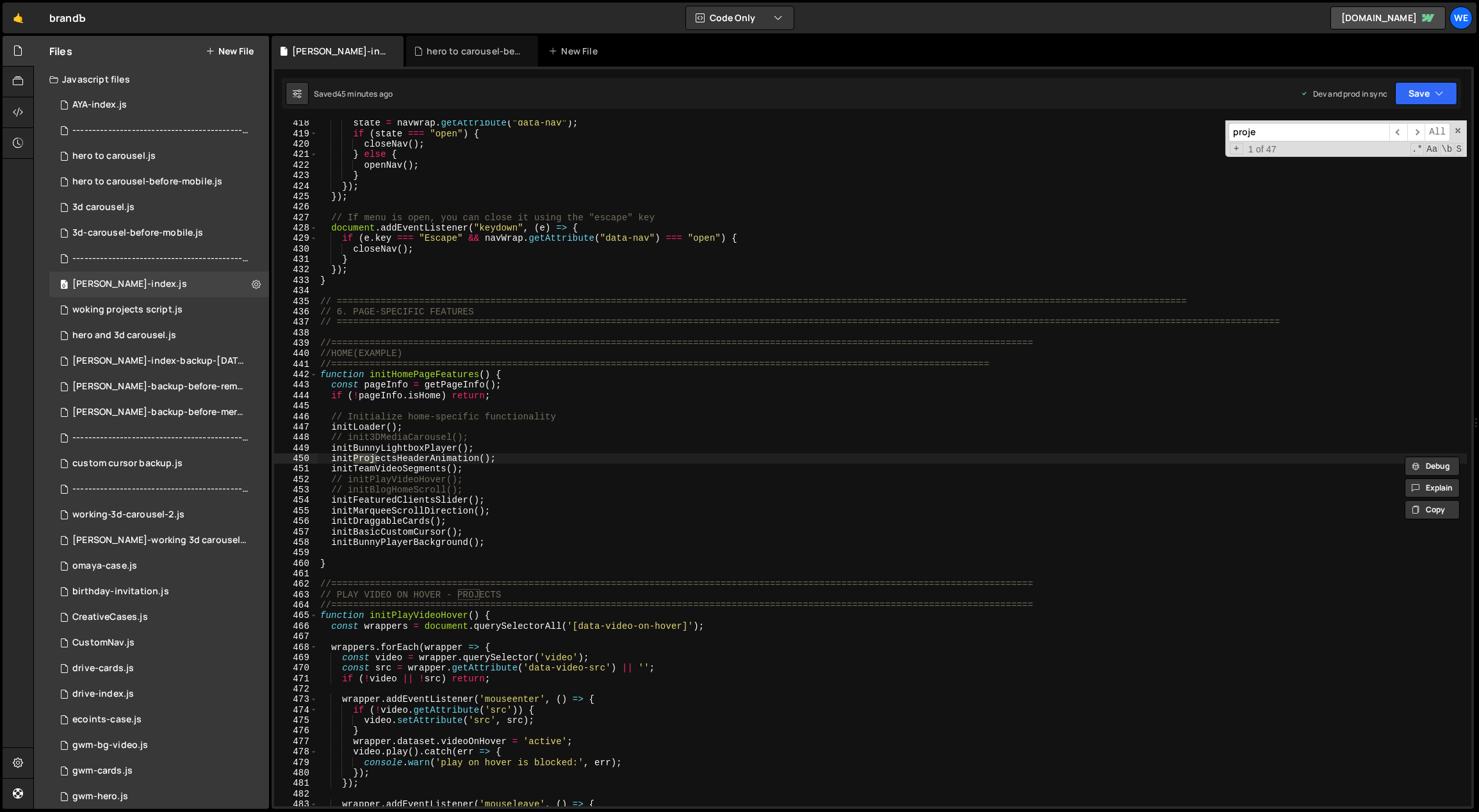
scroll to position [2706, 0]
type input "projectshead"
click at [1415, 132] on span "​" at bounding box center [1416, 132] width 18 height 19
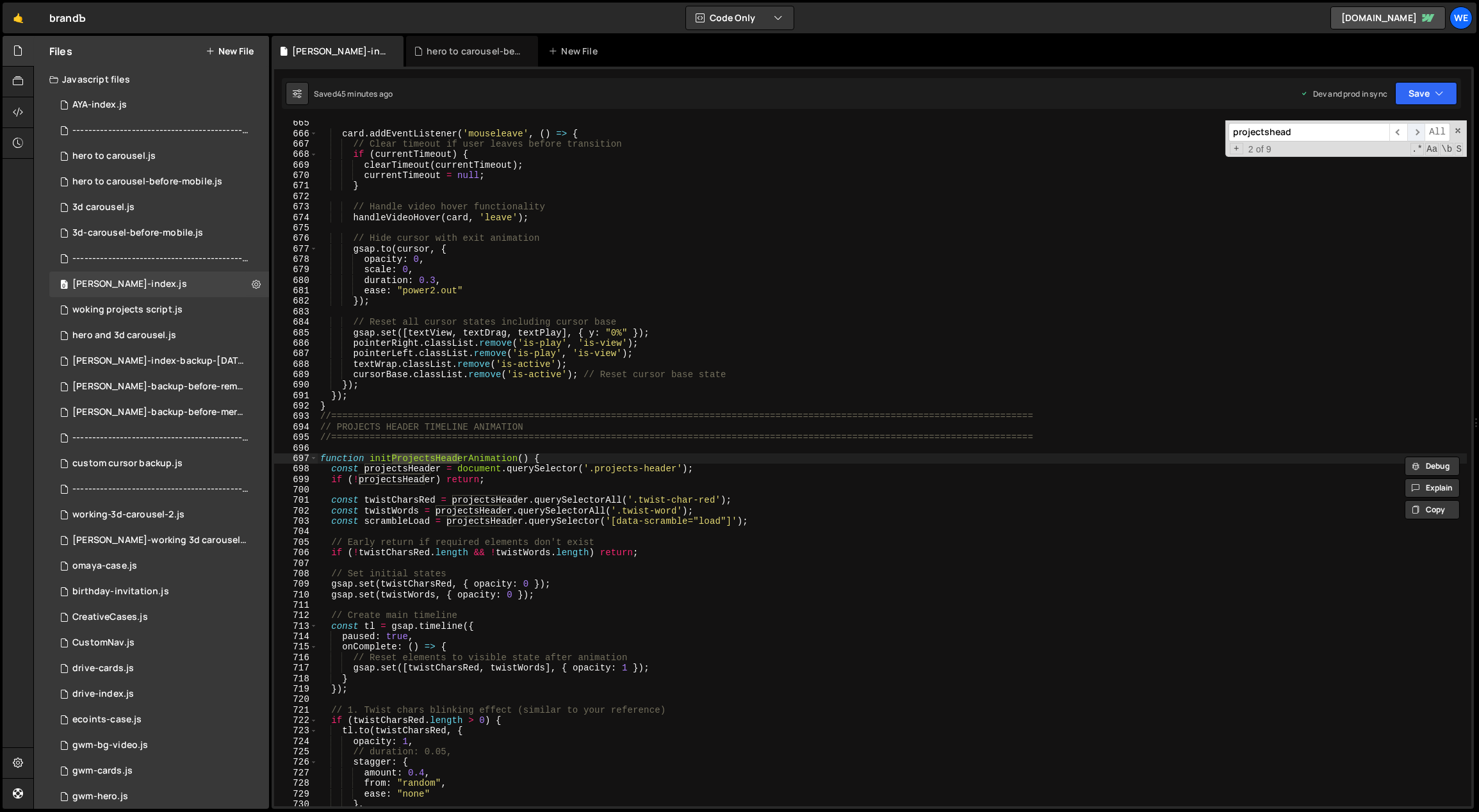
scroll to position [4301, 0]
click at [681, 484] on div "card . addEventListener ( 'mouseleave' , ( ) => { // Clear timeout if user leav…" at bounding box center [892, 471] width 1149 height 707
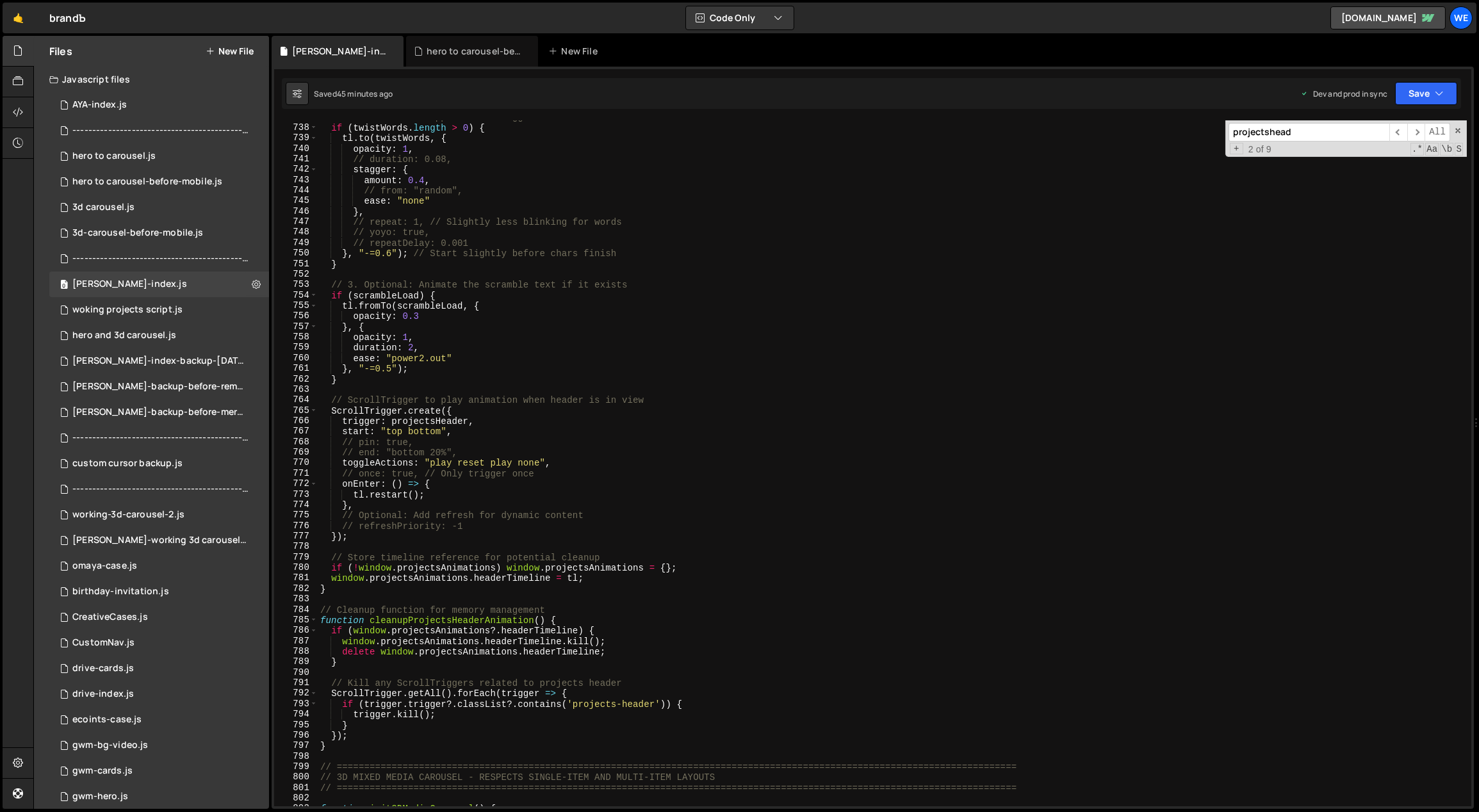
scroll to position [4749, 0]
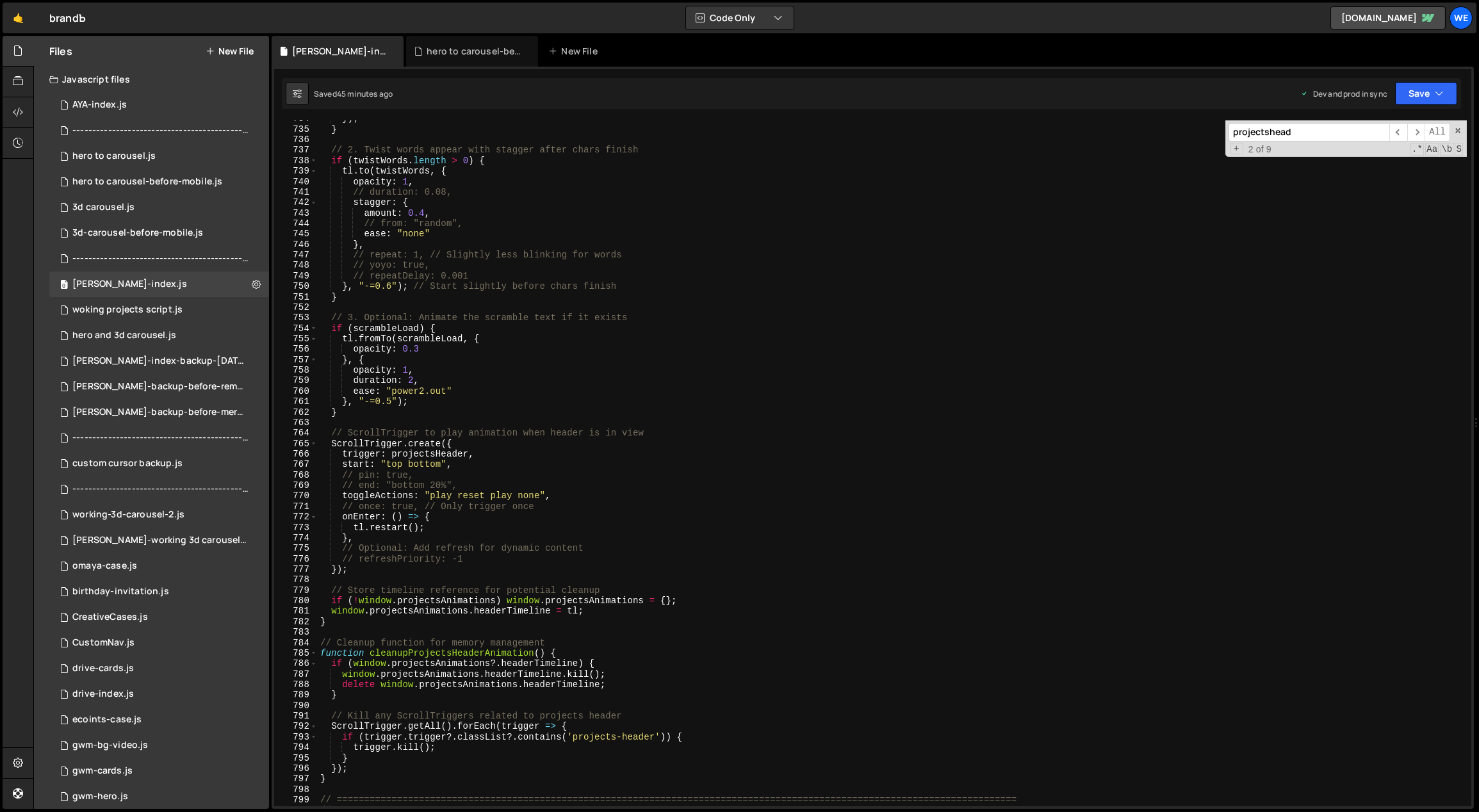
click at [401, 416] on div "}) ; } // 2. Twist words appear with stagger after chars finish if ( twistWords…" at bounding box center [892, 466] width 1149 height 707
click at [371, 413] on div "}) ; } // 2. Twist words appear with stagger after chars finish if ( twistWords…" at bounding box center [892, 466] width 1149 height 707
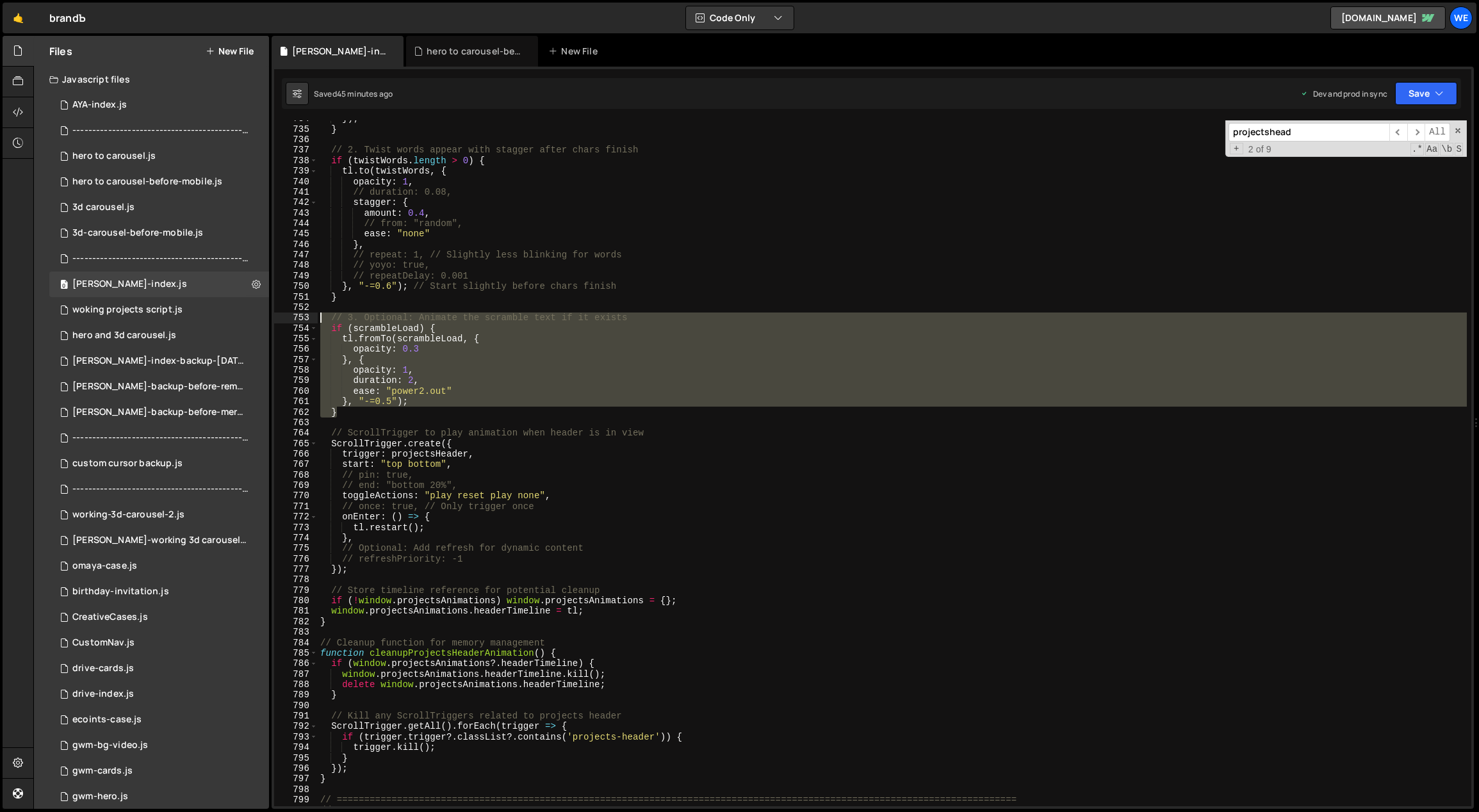
drag, startPoint x: 361, startPoint y: 412, endPoint x: 318, endPoint y: 319, distance: 102.5
click at [318, 319] on div "}) ; } // 2. Twist words appear with stagger after chars finish if ( twistWords…" at bounding box center [892, 466] width 1149 height 707
type textarea "// 3. Optional: Animate the scramble text if it exists if (scrambleLoad) {"
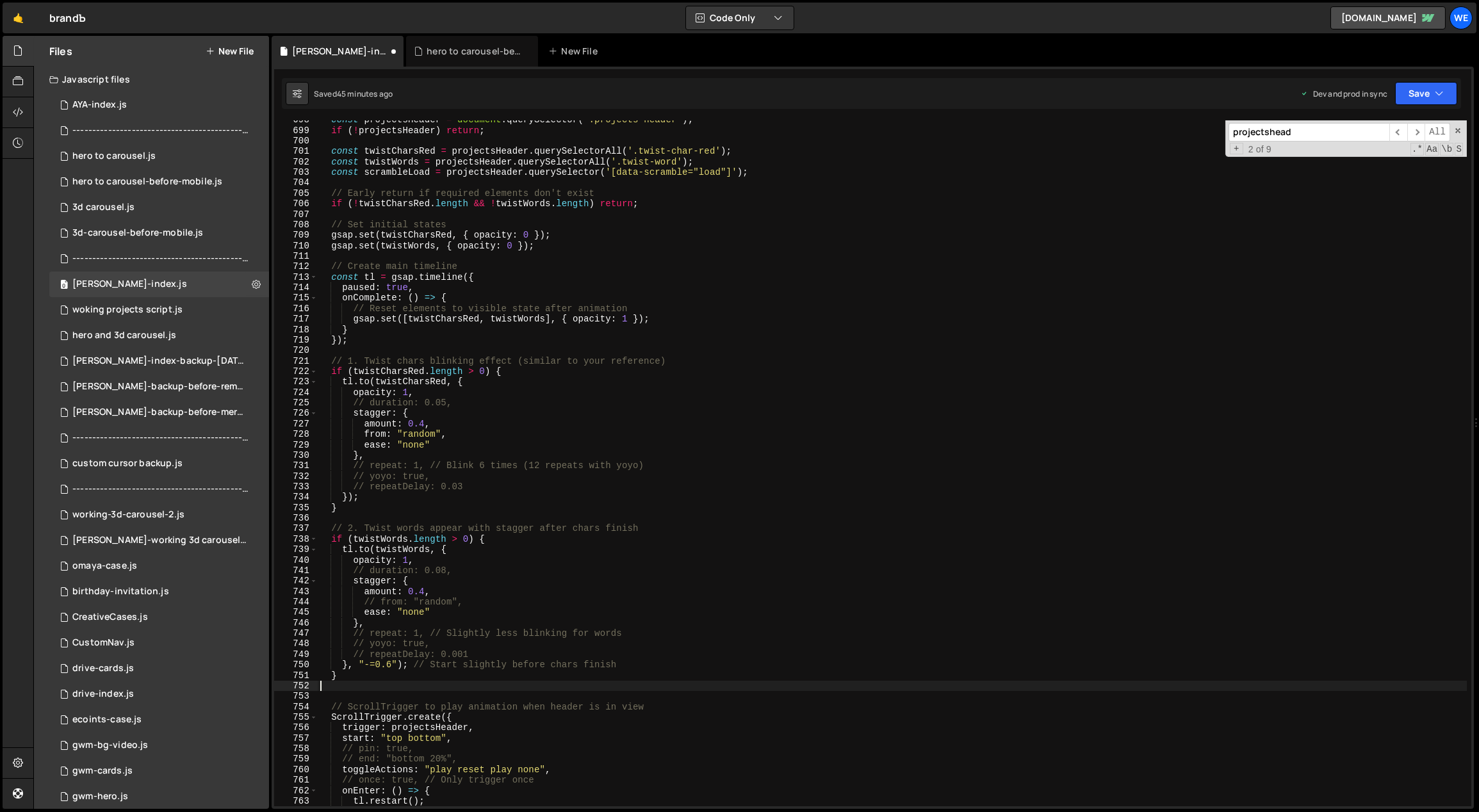
scroll to position [4491, 0]
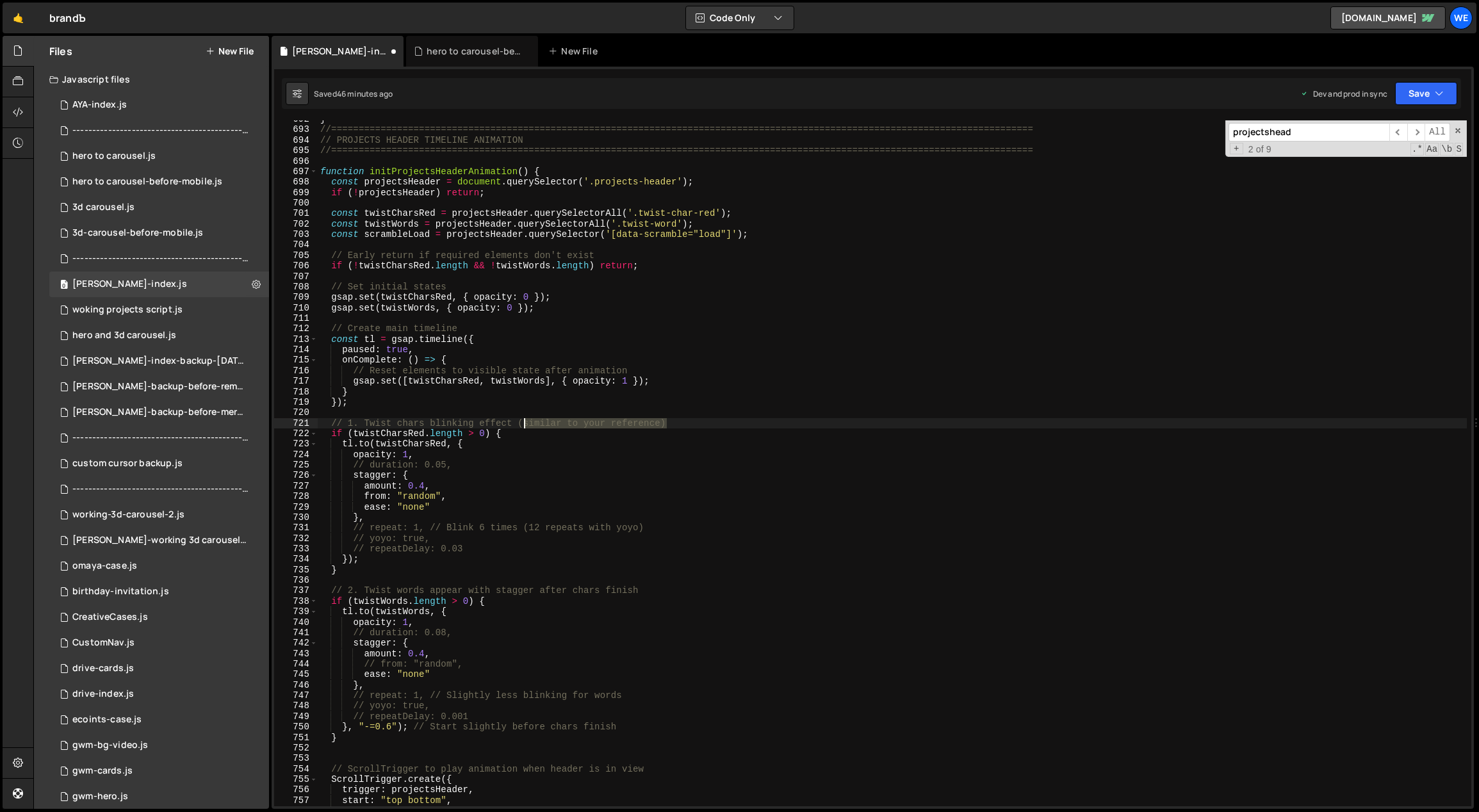
drag, startPoint x: 586, startPoint y: 425, endPoint x: 515, endPoint y: 420, distance: 71.2
click at [515, 420] on div "} //===========================================================================…" at bounding box center [892, 467] width 1149 height 707
click at [457, 521] on div "} //===========================================================================…" at bounding box center [892, 467] width 1149 height 707
click at [532, 548] on div "} //===========================================================================…" at bounding box center [892, 467] width 1149 height 707
click at [461, 466] on div "} //===========================================================================…" at bounding box center [892, 467] width 1149 height 707
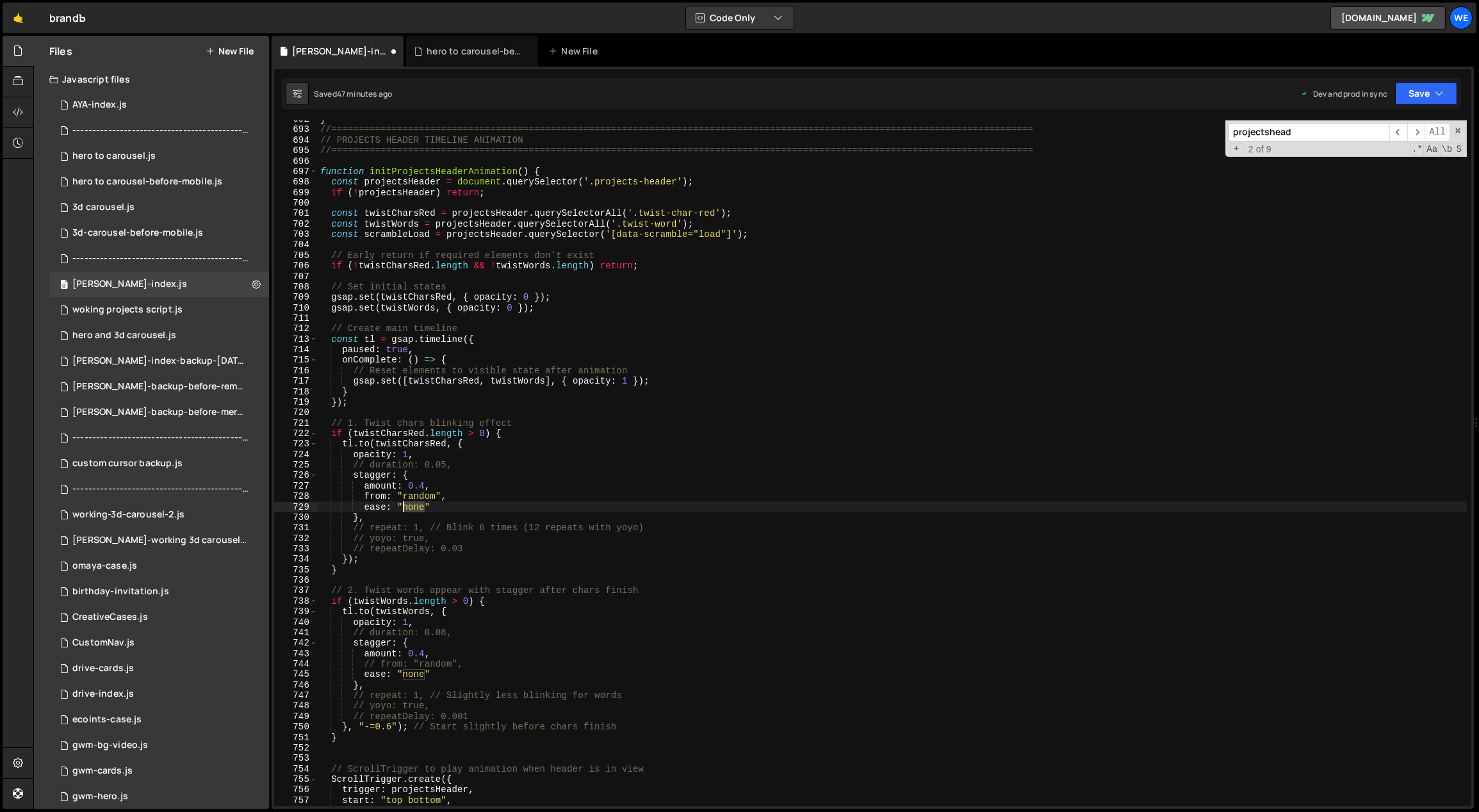
drag, startPoint x: 426, startPoint y: 506, endPoint x: 407, endPoint y: 505, distance: 19.0
click at [404, 504] on div "} //===========================================================================…" at bounding box center [892, 467] width 1149 height 707
click at [412, 670] on div "} //===========================================================================…" at bounding box center [892, 467] width 1149 height 707
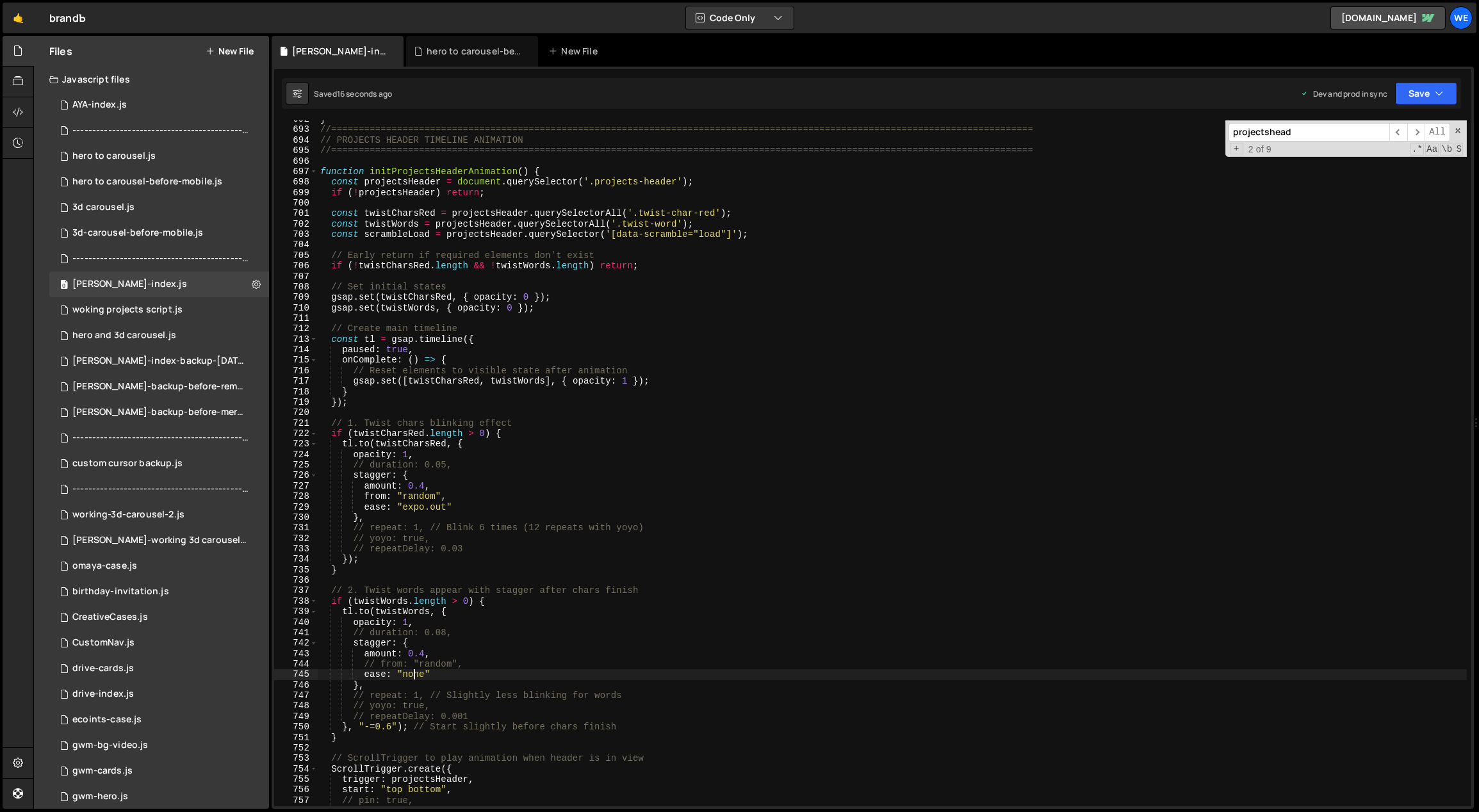
click at [412, 670] on div "} //===========================================================================…" at bounding box center [892, 467] width 1149 height 707
click at [387, 727] on div "} //===========================================================================…" at bounding box center [892, 467] width 1149 height 707
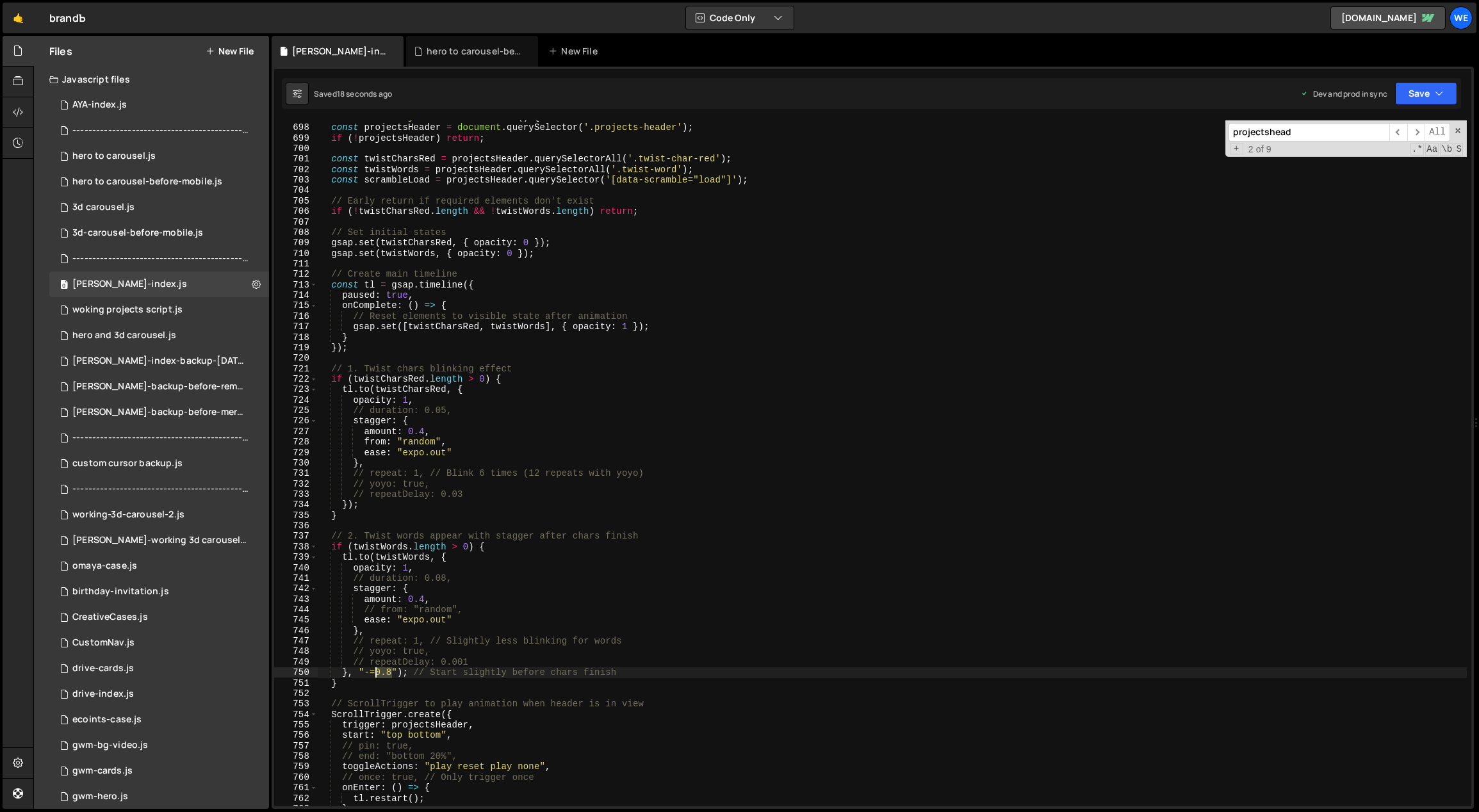
drag, startPoint x: 390, startPoint y: 671, endPoint x: 377, endPoint y: 669, distance: 13.2
click at [377, 669] on div "function initProjectsHeaderAnimation ( ) { const projectsHeader = document . qu…" at bounding box center [892, 465] width 1149 height 707
click at [547, 574] on div "function initProjectsHeaderAnimation ( ) { const projectsHeader = document . qu…" at bounding box center [892, 465] width 1149 height 707
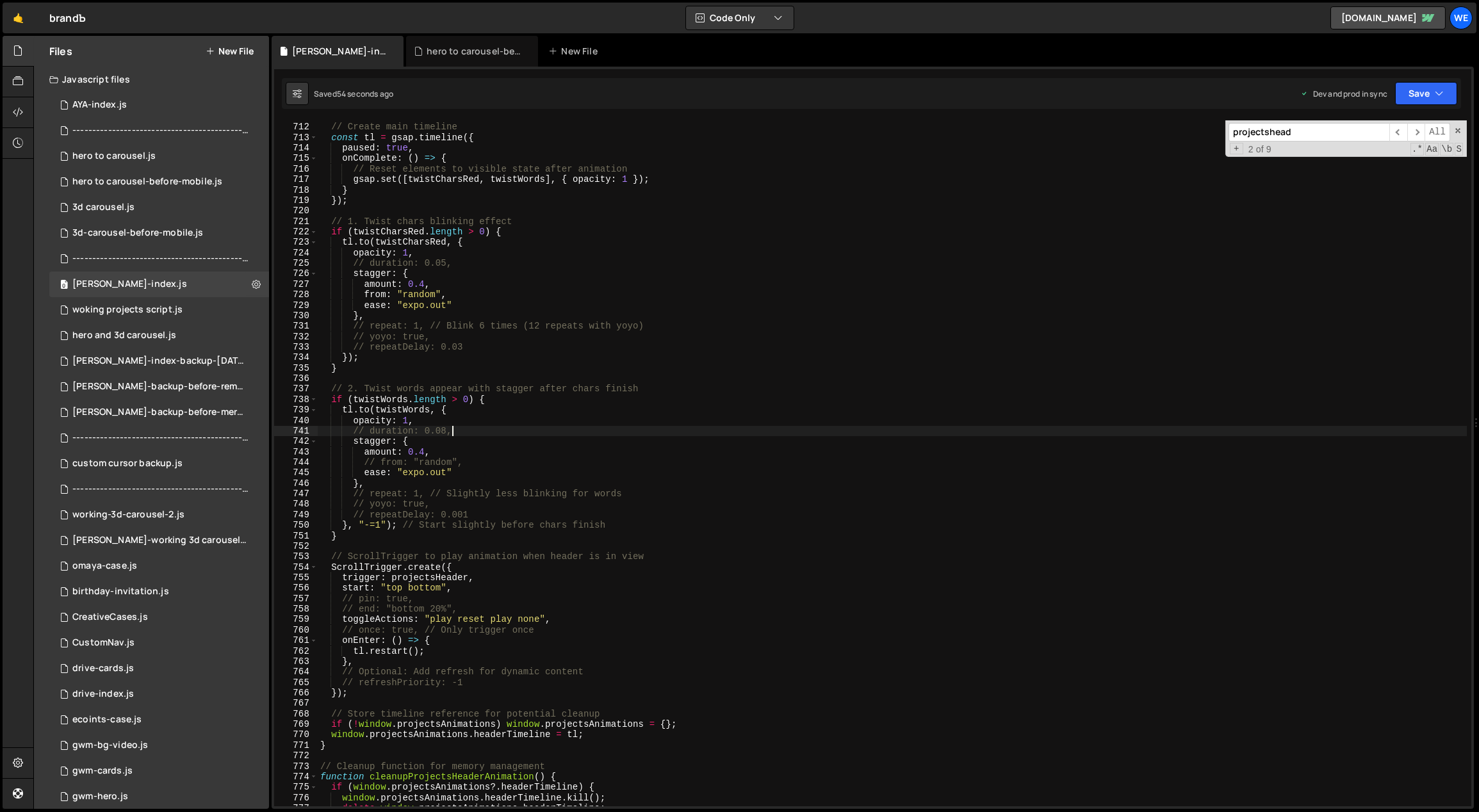
scroll to position [4617, 0]
click at [349, 531] on div "// Create main timeline const tl = gsap . timeline ({ paused : true , onComplet…" at bounding box center [892, 465] width 1149 height 707
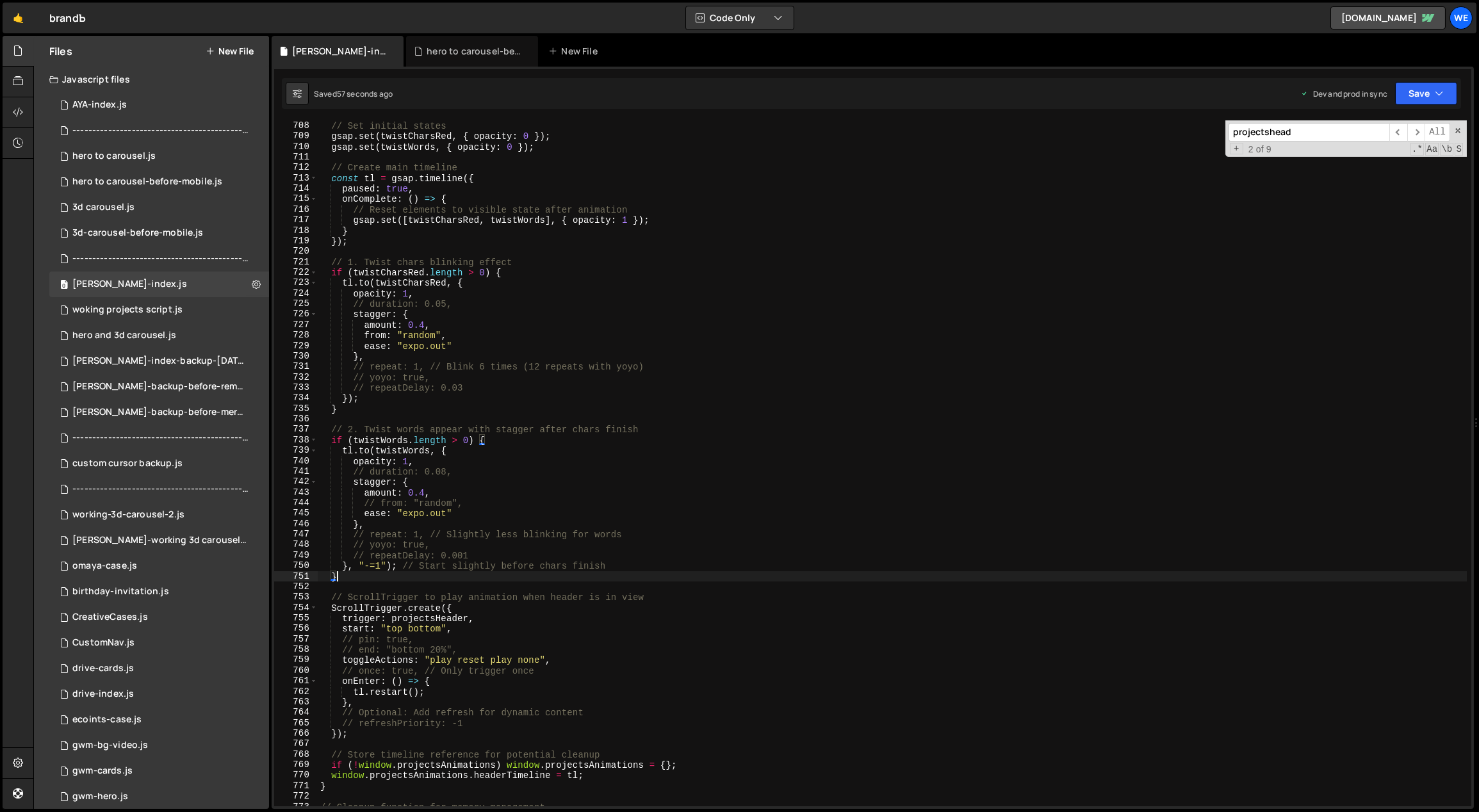
scroll to position [4593, 0]
click at [486, 180] on div "// Set initial states gsap . set ( twistCharsRed , { opacity : 0 }) ; gsap . se…" at bounding box center [892, 464] width 1149 height 707
click at [361, 581] on div "// Set initial states gsap . set ( twistCharsRed , { opacity : 0 }) ; gsap . se…" at bounding box center [892, 464] width 1149 height 707
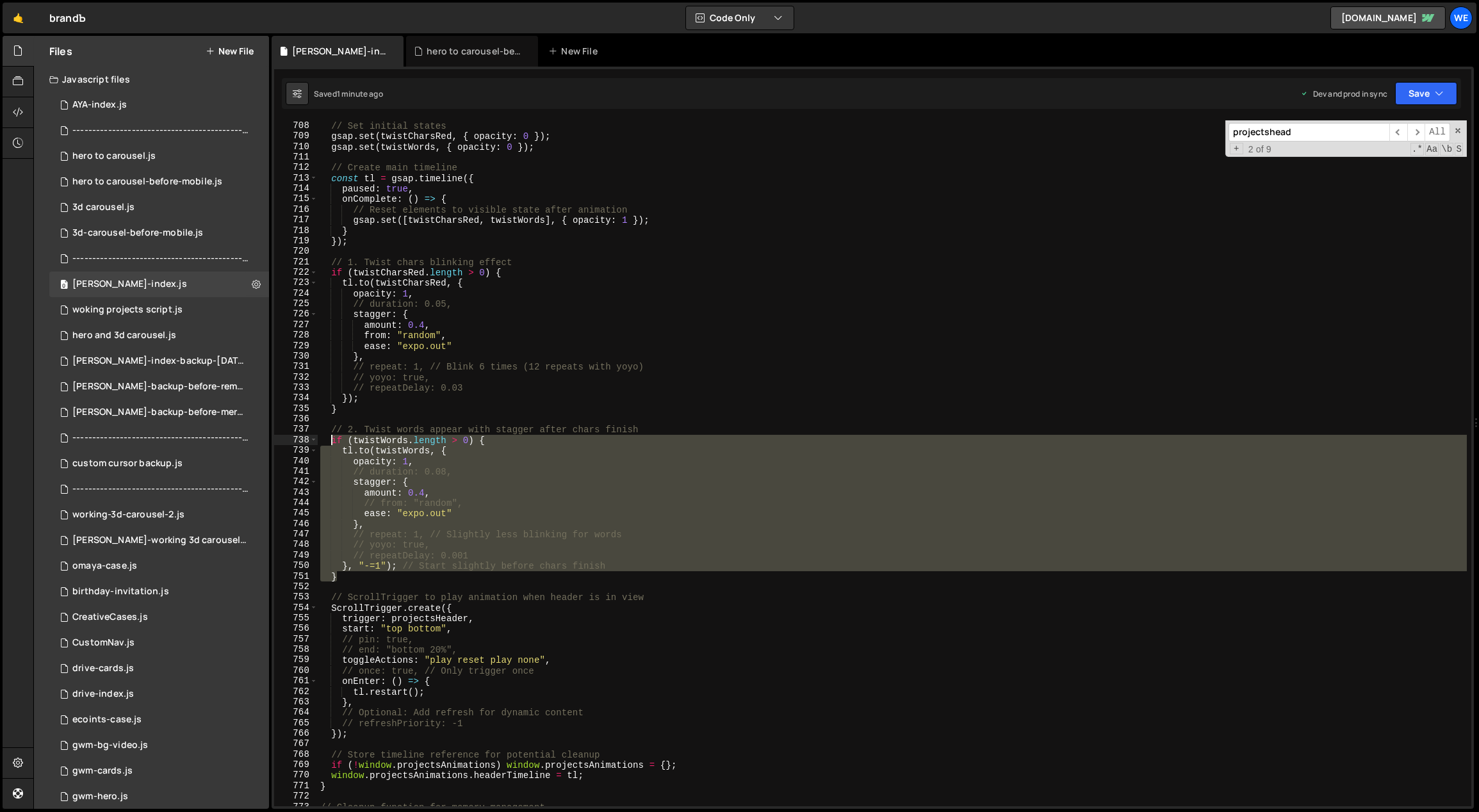
drag, startPoint x: 353, startPoint y: 572, endPoint x: 329, endPoint y: 440, distance: 134.2
click at [329, 440] on div "// Set initial states gsap . set ( twistCharsRed , { opacity : 0 }) ; gsap . se…" at bounding box center [892, 464] width 1149 height 707
type textarea "if (twistWords.length > 0) { tl.to(twistWords, {"
click at [364, 582] on div "// Set initial states gsap . set ( twistCharsRed , { opacity : 0 }) ; gsap . se…" at bounding box center [892, 464] width 1149 height 707
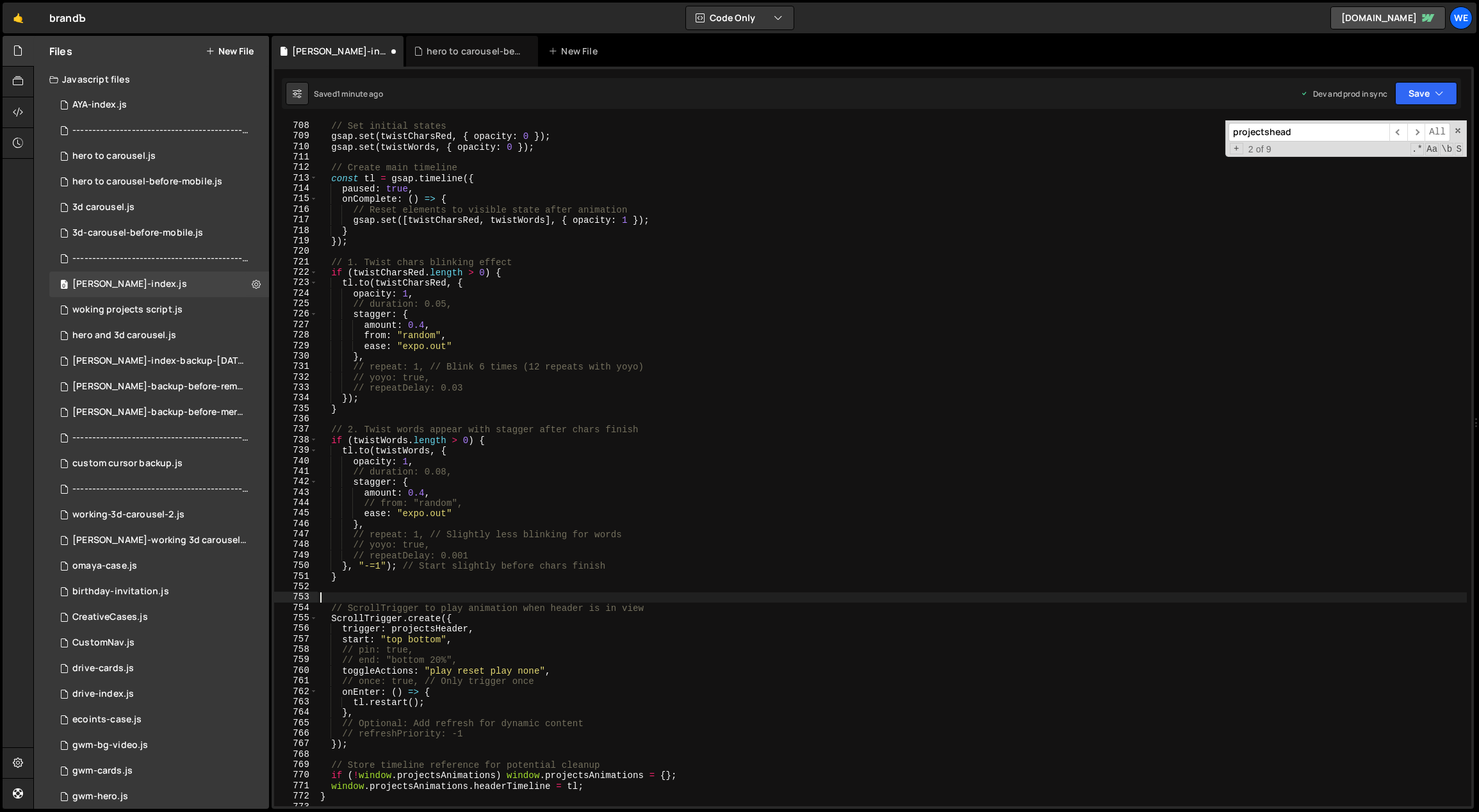
paste textarea "}"
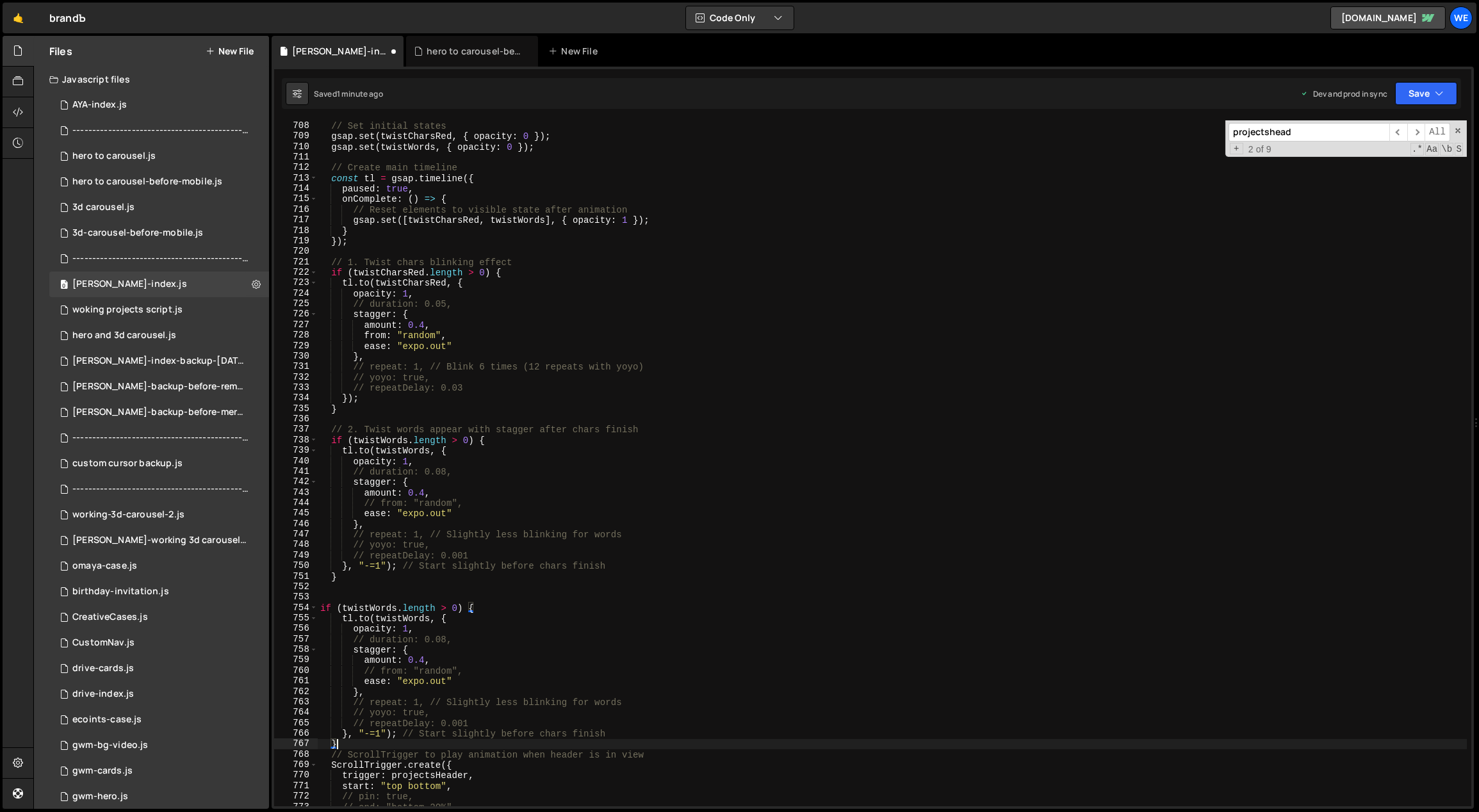
scroll to position [4609, 0]
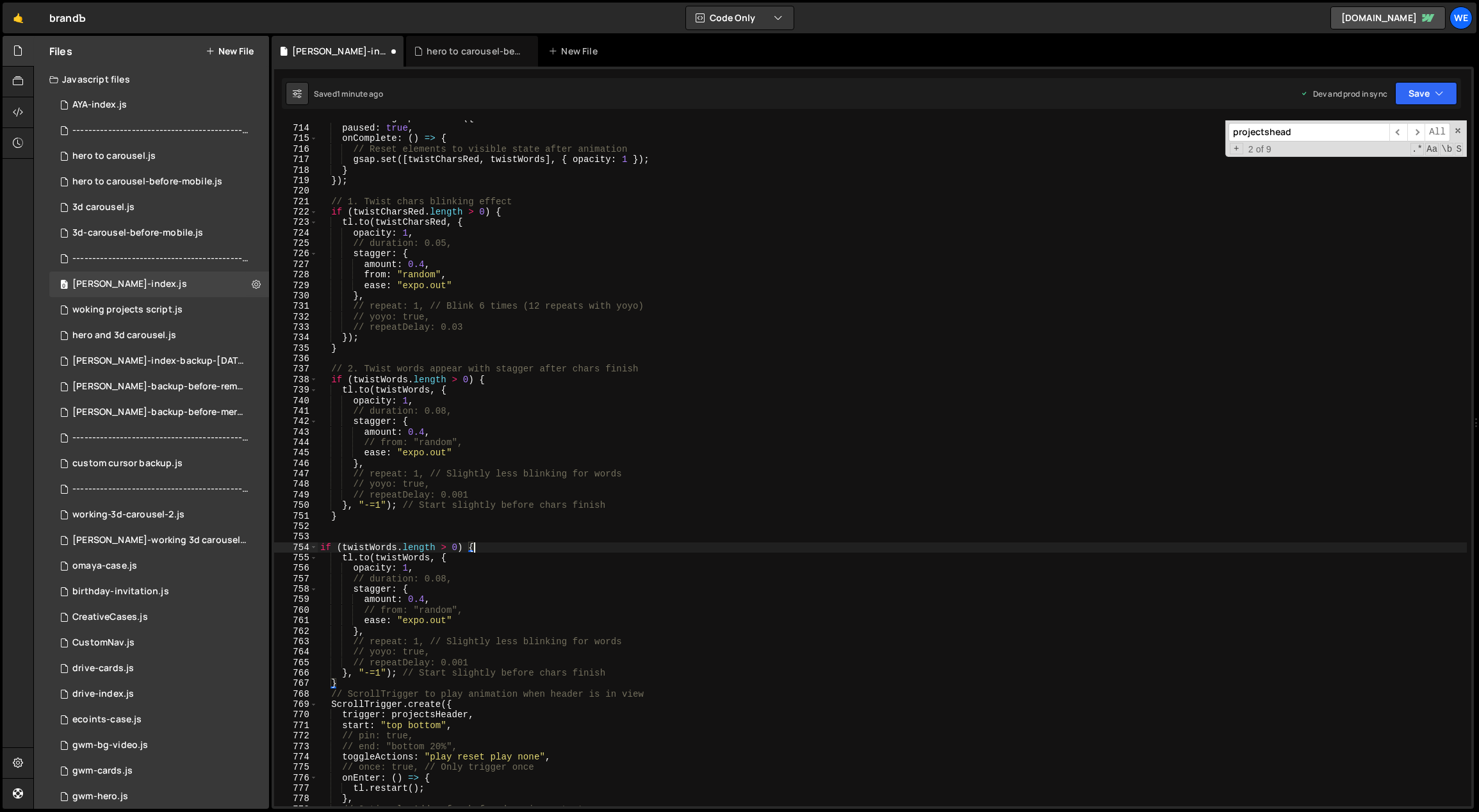
click at [471, 546] on div "const tl = gsap . timeline ({ paused : true , onComplete : ( ) => { // Reset el…" at bounding box center [892, 465] width 1149 height 707
click at [478, 545] on div "const tl = gsap . timeline ({ paused : true , onComplete : ( ) => { // Reset el…" at bounding box center [892, 465] width 1149 height 707
click at [363, 679] on div "const tl = gsap . timeline ({ paused : true , onComplete : ( ) => { // Reset el…" at bounding box center [892, 465] width 1149 height 707
type textarea "}"
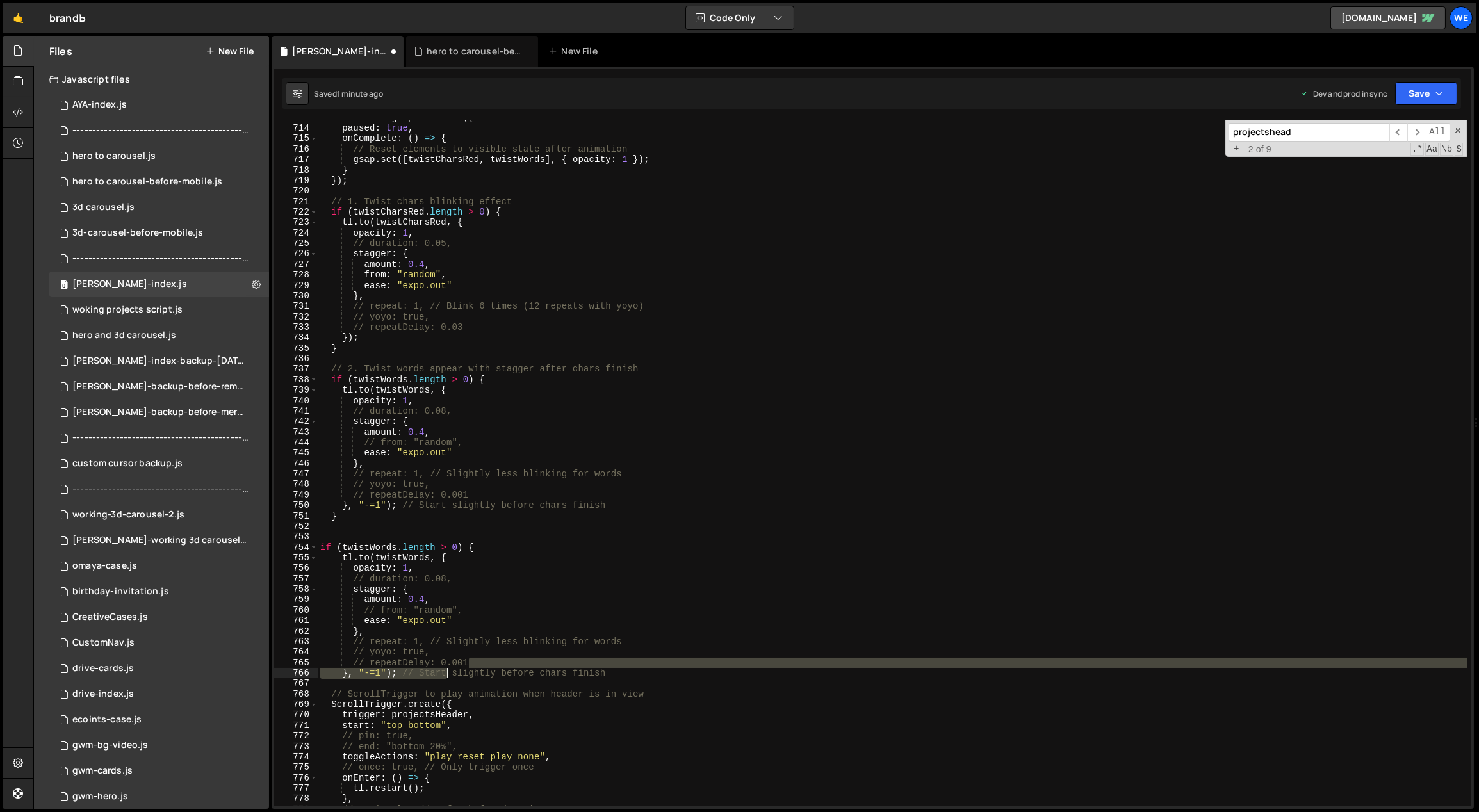
drag, startPoint x: 633, startPoint y: 668, endPoint x: 448, endPoint y: 671, distance: 185.0
click at [447, 672] on div "const tl = gsap . timeline ({ paused : true , onComplete : ( ) => { // Reset el…" at bounding box center [892, 465] width 1149 height 707
drag, startPoint x: 548, startPoint y: 663, endPoint x: 585, endPoint y: 663, distance: 37.0
click at [548, 663] on div "const tl = gsap . timeline ({ paused : true , onComplete : ( ) => { // Reset el…" at bounding box center [892, 463] width 1149 height 685
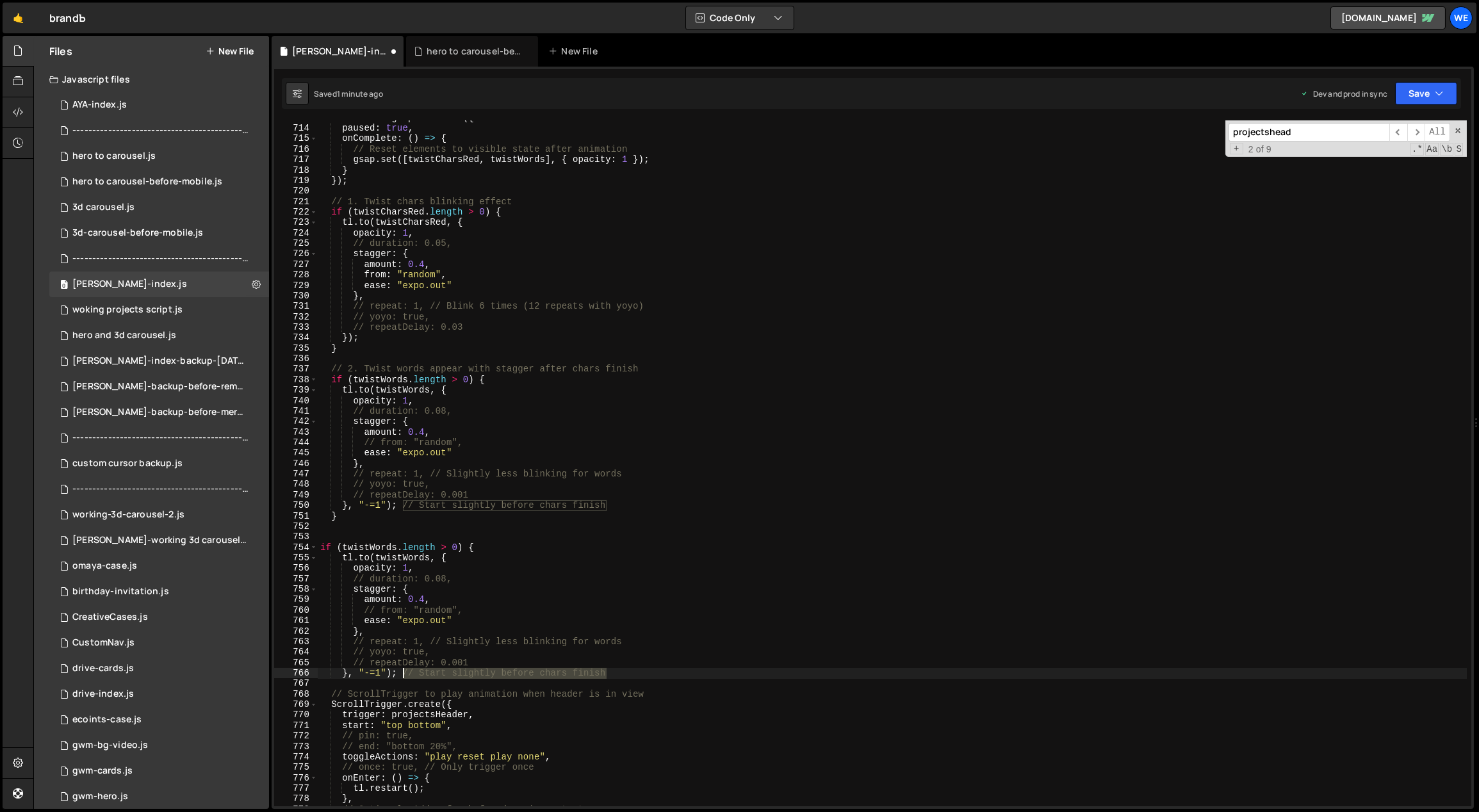
drag, startPoint x: 609, startPoint y: 670, endPoint x: 421, endPoint y: 670, distance: 188.0
click at [400, 676] on div "const tl = gsap . timeline ({ paused : true , onComplete : ( ) => { // Reset el…" at bounding box center [892, 465] width 1149 height 707
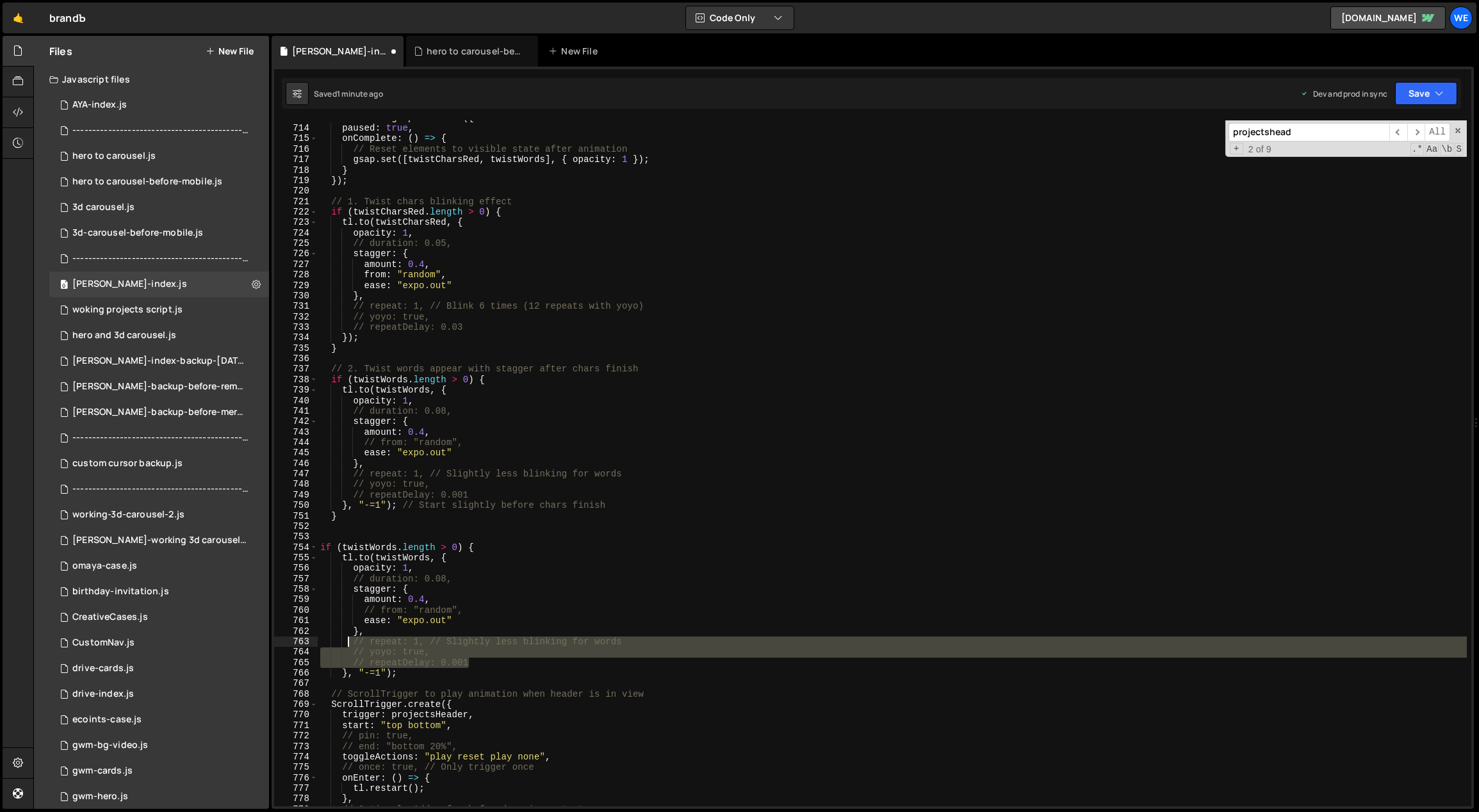
drag, startPoint x: 479, startPoint y: 658, endPoint x: 347, endPoint y: 642, distance: 133.0
click at [347, 642] on div "const tl = gsap . timeline ({ paused : true , onComplete : ( ) => { // Reset el…" at bounding box center [892, 465] width 1149 height 707
type textarea "// repeat: 1, // Slightly less blinking for words // yoyo: true,"
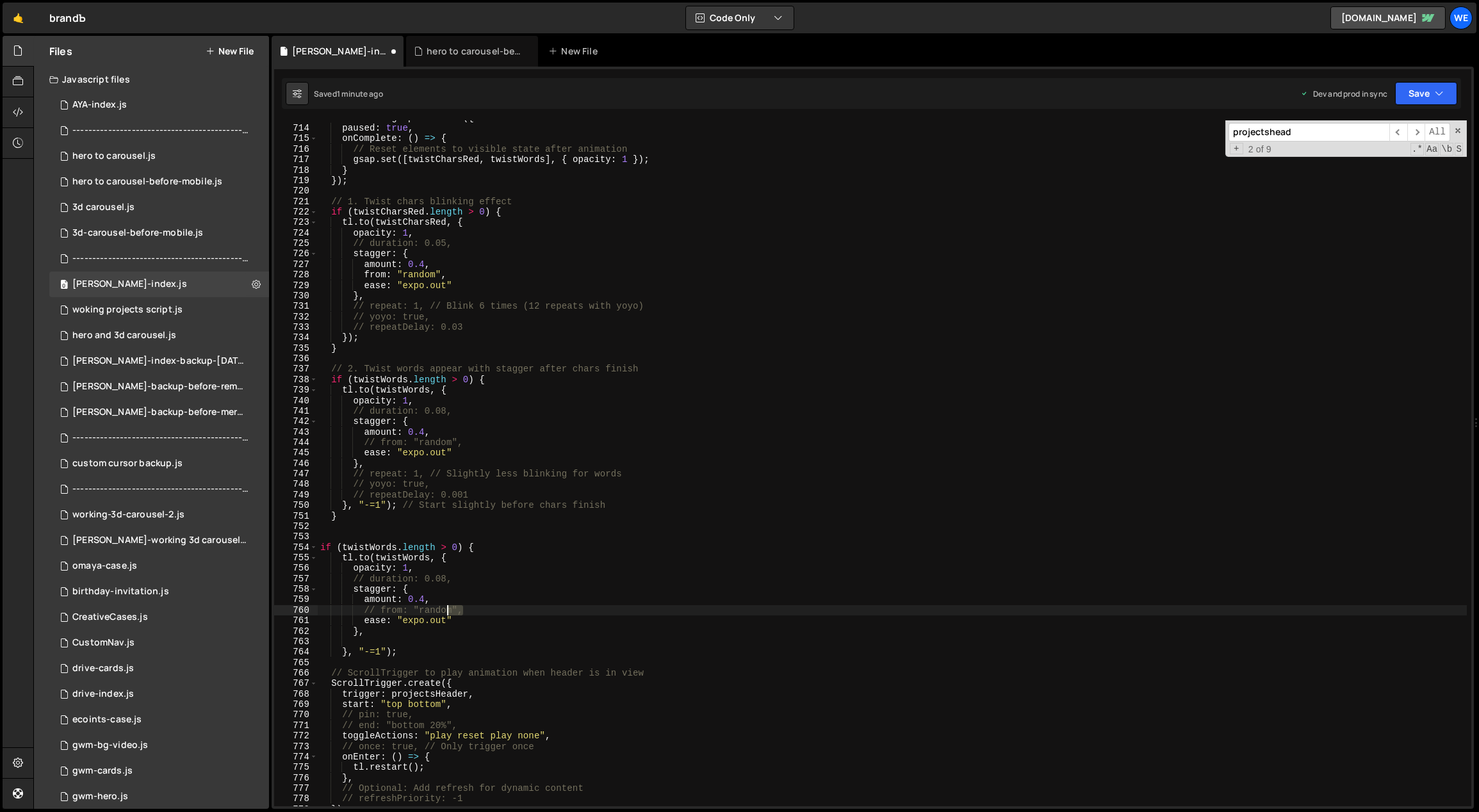
drag, startPoint x: 479, startPoint y: 609, endPoint x: 444, endPoint y: 614, distance: 35.4
click at [444, 614] on div "const tl = gsap . timeline ({ paused : true , onComplete : ( ) => { // Reset el…" at bounding box center [892, 465] width 1149 height 707
type textarea "// from: "random","
click at [465, 614] on div "const tl = gsap . timeline ({ paused : true , onComplete : ( ) => { // Reset el…" at bounding box center [892, 463] width 1149 height 685
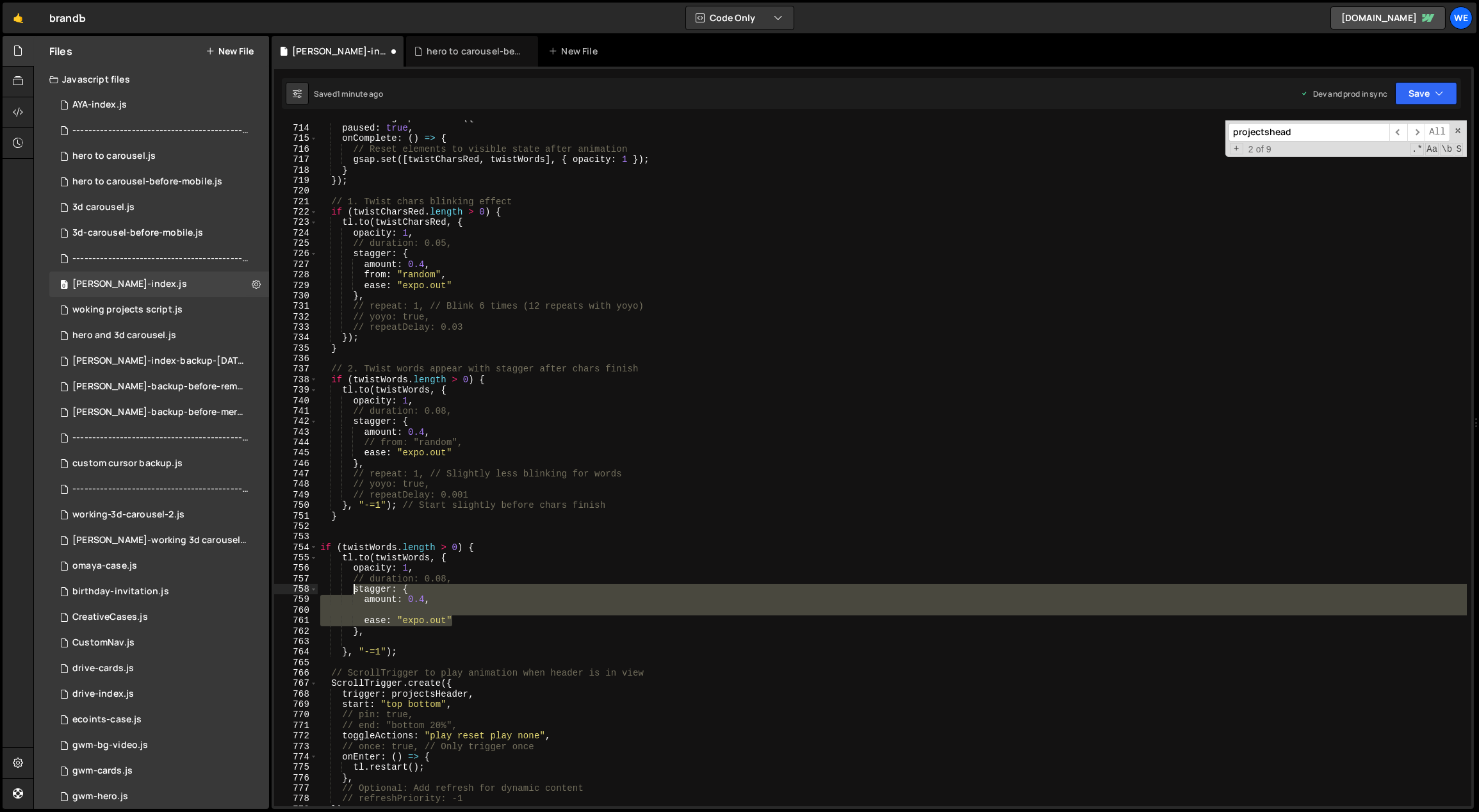
drag, startPoint x: 459, startPoint y: 612, endPoint x: 351, endPoint y: 590, distance: 110.2
click at [351, 590] on div "const tl = gsap . timeline ({ paused : true , onComplete : ( ) => { // Reset el…" at bounding box center [892, 465] width 1149 height 707
type textarea "stagger: { amount: 0.4,"
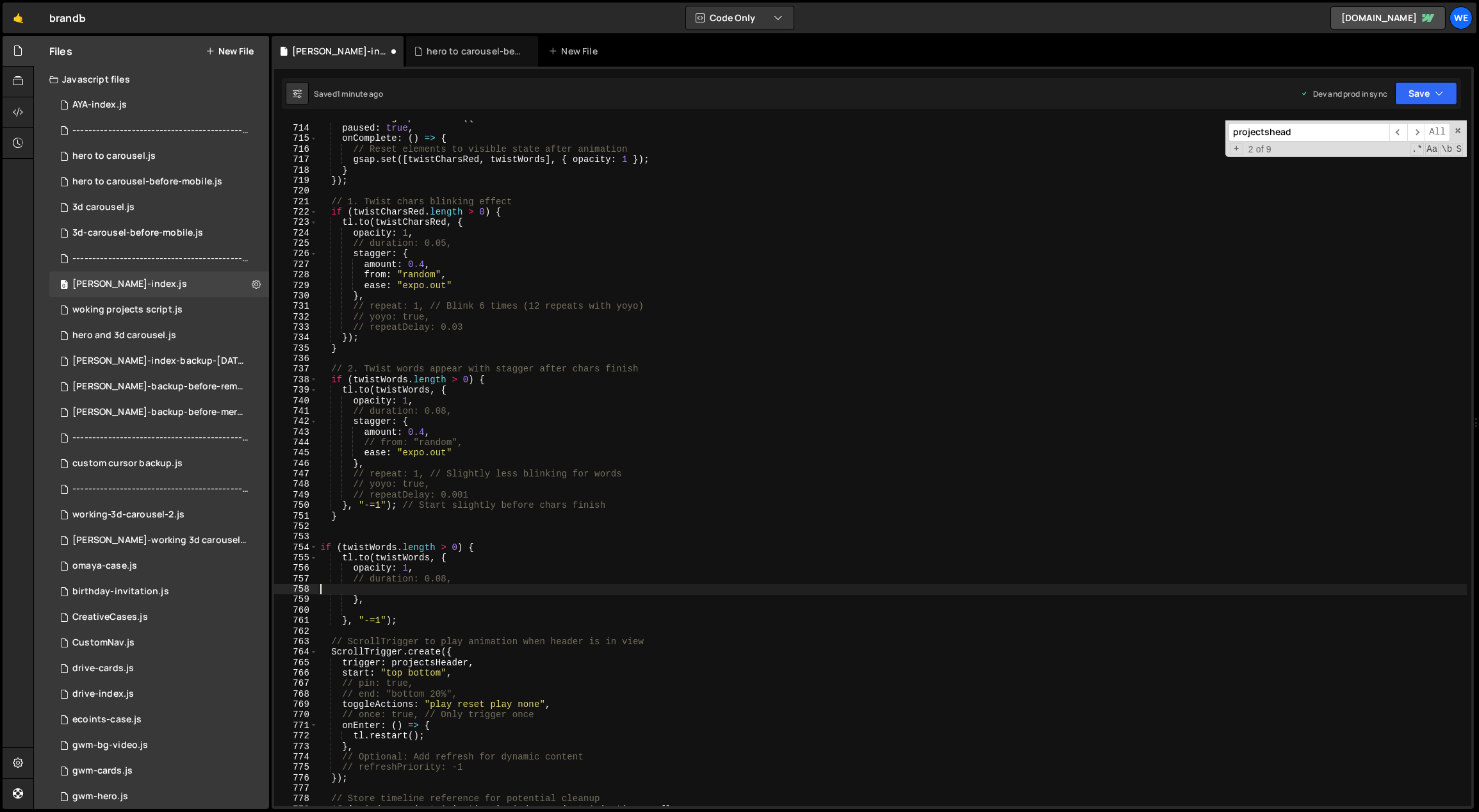
type textarea "// duration: 0.08,"
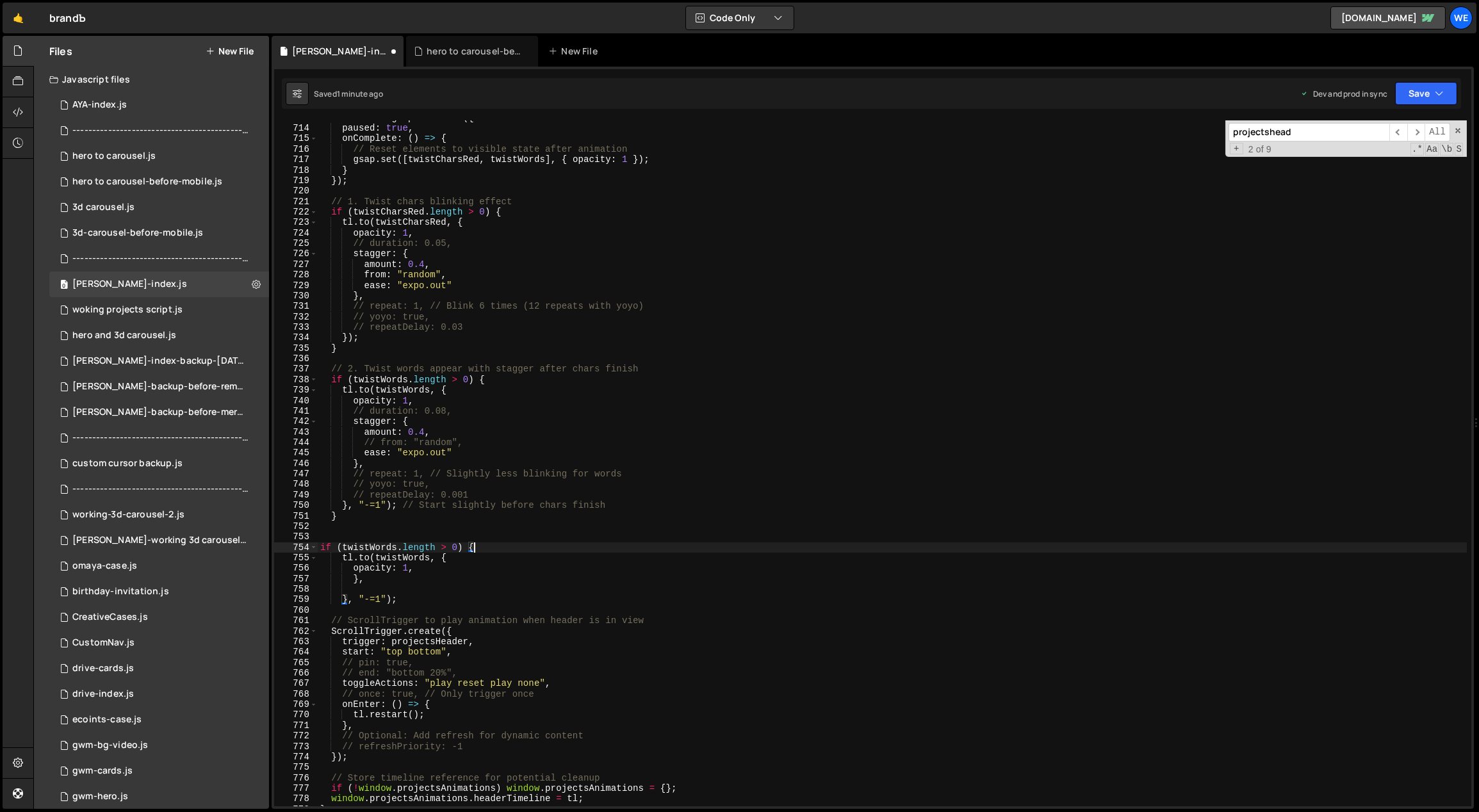
click at [497, 544] on div "const tl = gsap . timeline ({ paused : true , onComplete : ( ) => { // Reset el…" at bounding box center [892, 465] width 1149 height 707
type textarea "if (twistWords.length > 0) {"
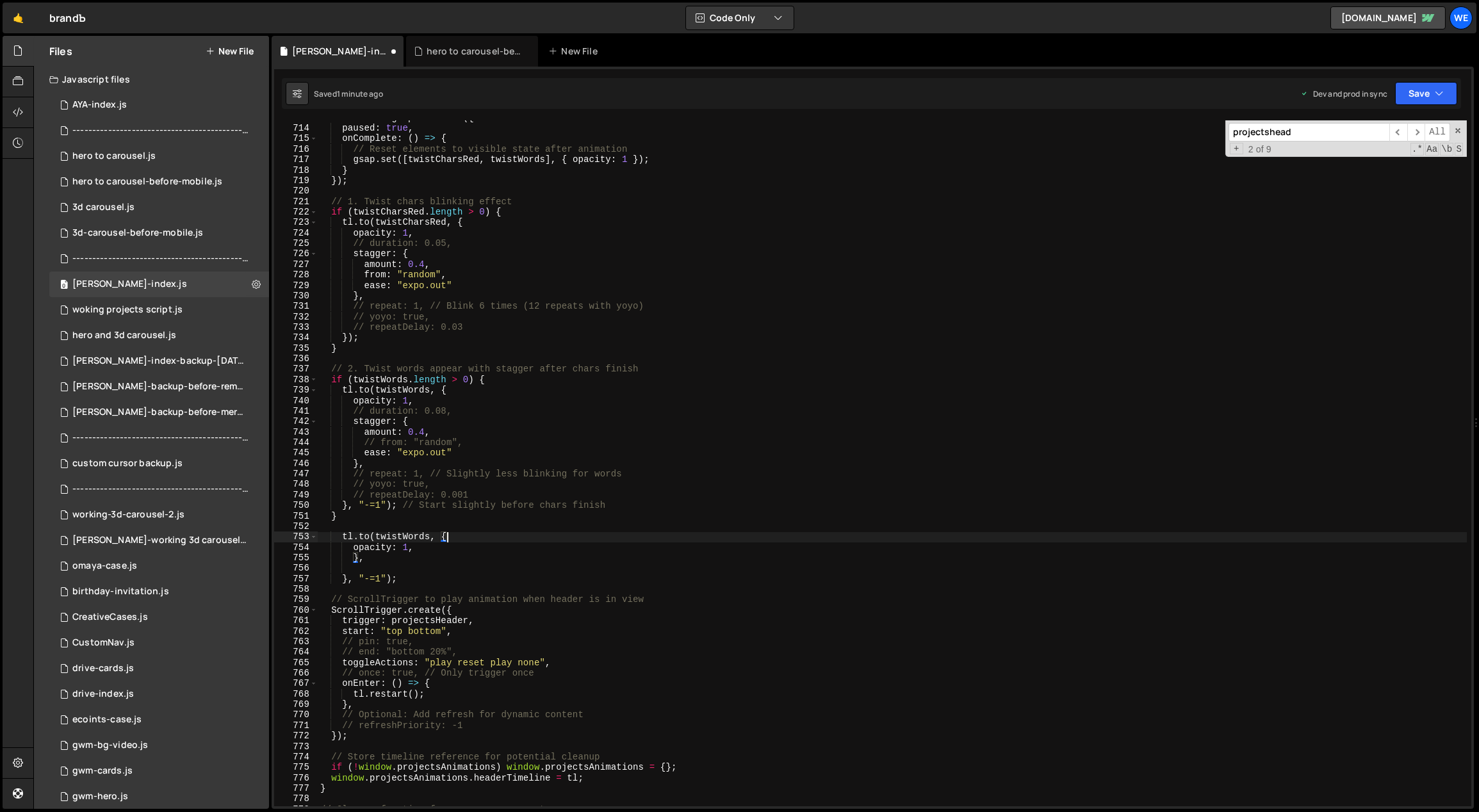
click at [455, 539] on div "const tl = gsap . timeline ({ paused : true , onComplete : ( ) => { // Reset el…" at bounding box center [892, 465] width 1149 height 707
click at [373, 534] on div "const tl = gsap . timeline ({ paused : true , onComplete : ( ) => { // Reset el…" at bounding box center [892, 465] width 1149 height 707
click at [371, 556] on div "const tl = gsap . timeline ({ paused : true , onComplete : ( ) => { // Reset el…" at bounding box center [892, 465] width 1149 height 707
type textarea "}"
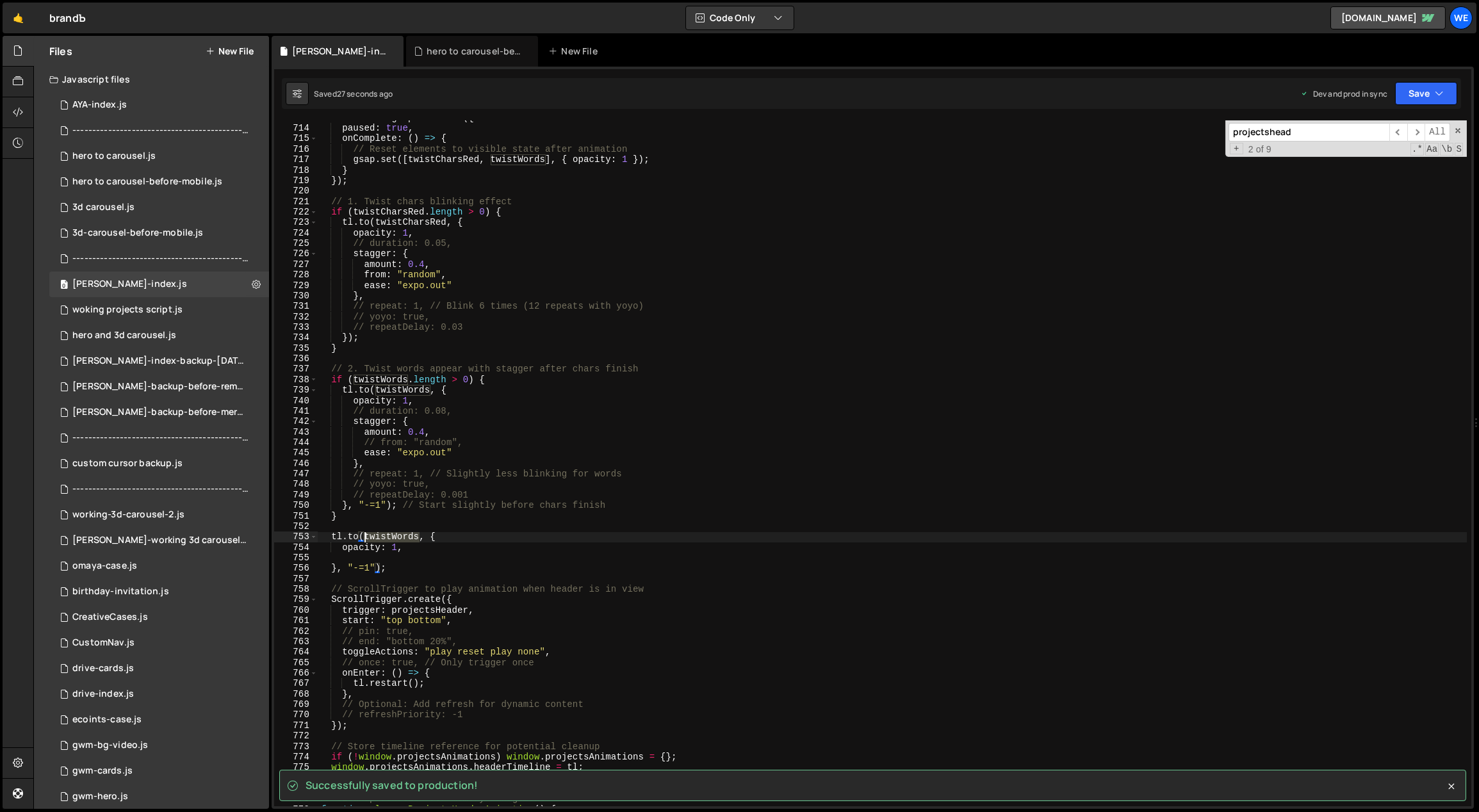
drag, startPoint x: 416, startPoint y: 535, endPoint x: 365, endPoint y: 539, distance: 51.2
click at [365, 539] on div "const tl = gsap . timeline ({ paused : true , onComplete : ( ) => { // Reset el…" at bounding box center [892, 465] width 1149 height 707
paste textarea "projects__p"
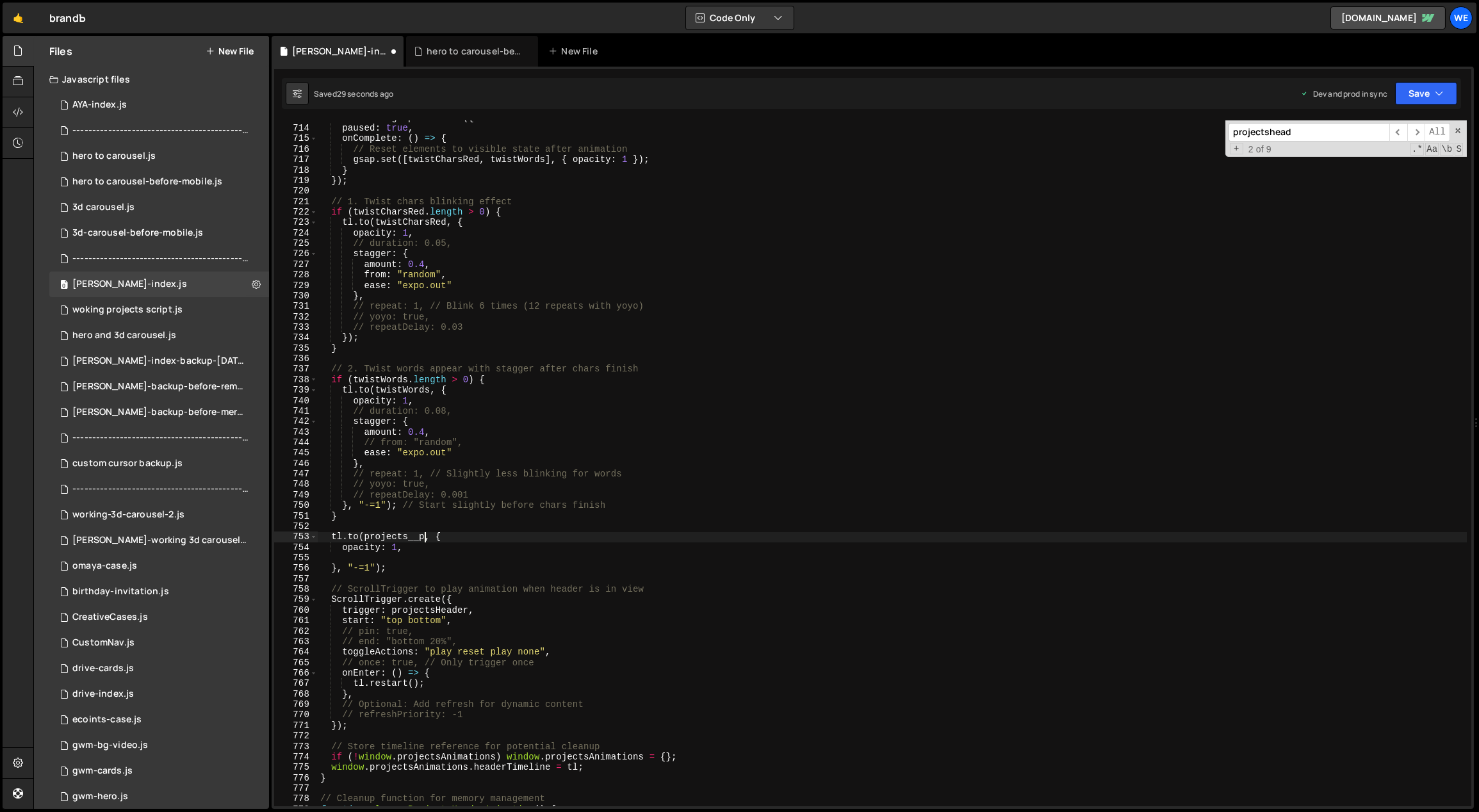
click at [366, 538] on div "const tl = gsap . timeline ({ paused : true , onComplete : ( ) => { // Reset el…" at bounding box center [892, 465] width 1149 height 707
click at [349, 535] on div "const tl = gsap . timeline ({ paused : true , onComplete : ( ) => { // Reset el…" at bounding box center [892, 465] width 1149 height 707
click at [399, 546] on div "const tl = gsap . timeline ({ paused : true , onComplete : ( ) => { // Reset el…" at bounding box center [892, 465] width 1149 height 707
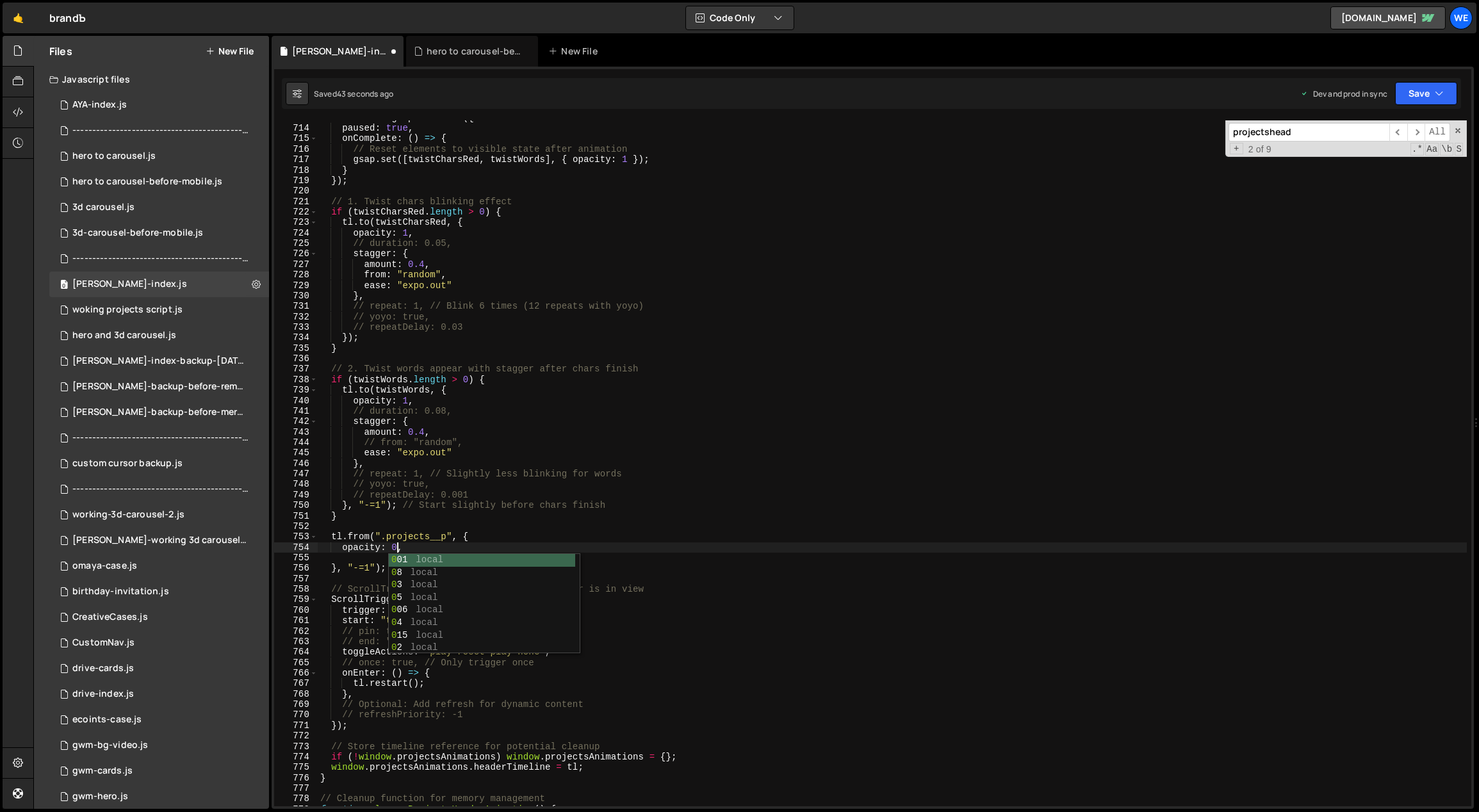
scroll to position [0, 5]
click at [436, 517] on div "const tl = gsap . timeline ({ paused : true , onComplete : ( ) => { // Reset el…" at bounding box center [892, 465] width 1149 height 707
drag, startPoint x: 367, startPoint y: 567, endPoint x: 357, endPoint y: 568, distance: 10.0
click at [357, 568] on div "const tl = gsap . timeline ({ paused : true , onComplete : ( ) => { // Reset el…" at bounding box center [892, 465] width 1149 height 707
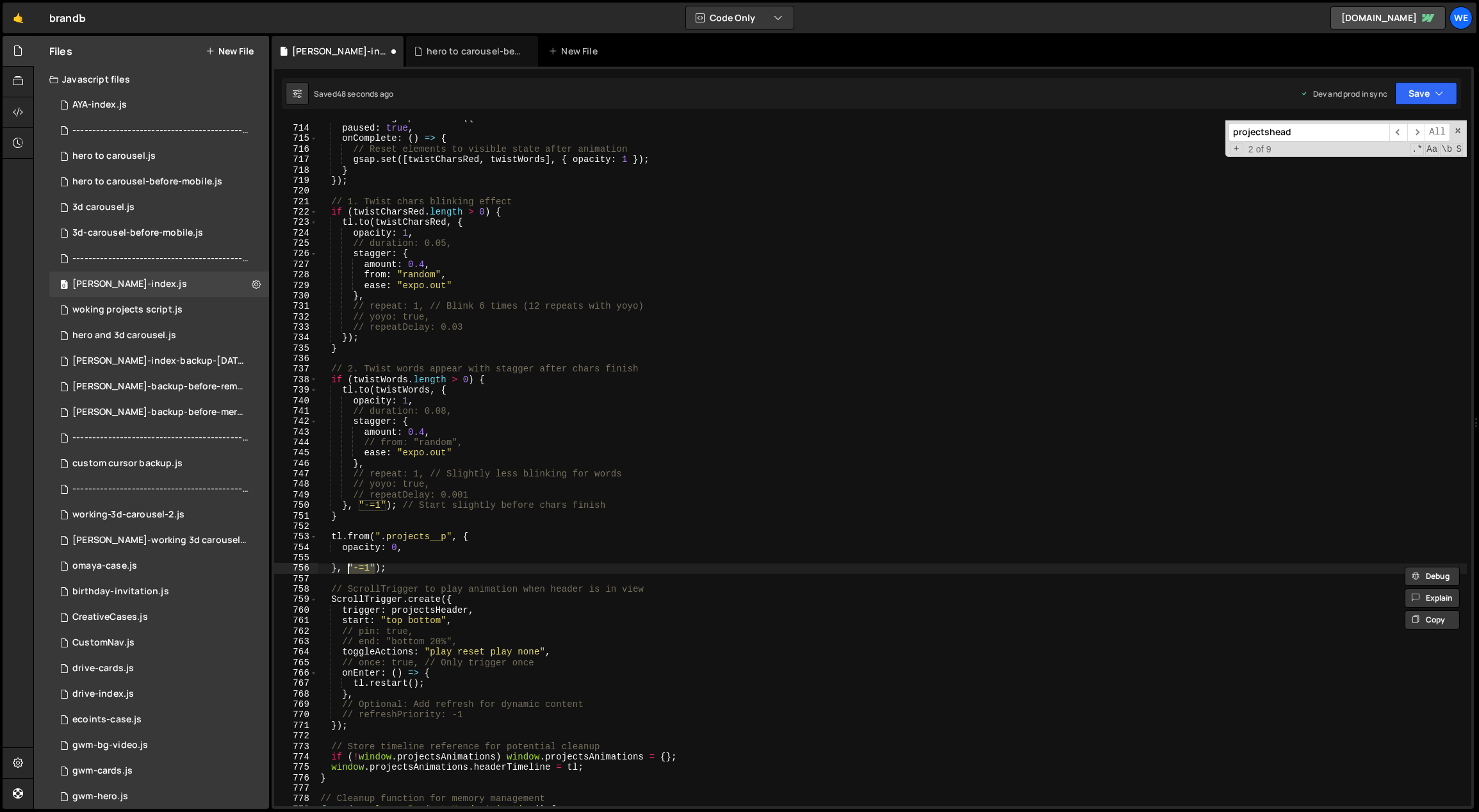
drag, startPoint x: 374, startPoint y: 567, endPoint x: 348, endPoint y: 568, distance: 26.0
click at [348, 568] on div "const tl = gsap . timeline ({ paused : true , onComplete : ( ) => { // Reset el…" at bounding box center [892, 465] width 1149 height 707
click at [405, 550] on div "const tl = gsap . timeline ({ paused : true , onComplete : ( ) => { // Reset el…" at bounding box center [892, 465] width 1149 height 707
type textarea "opacity: 0,"
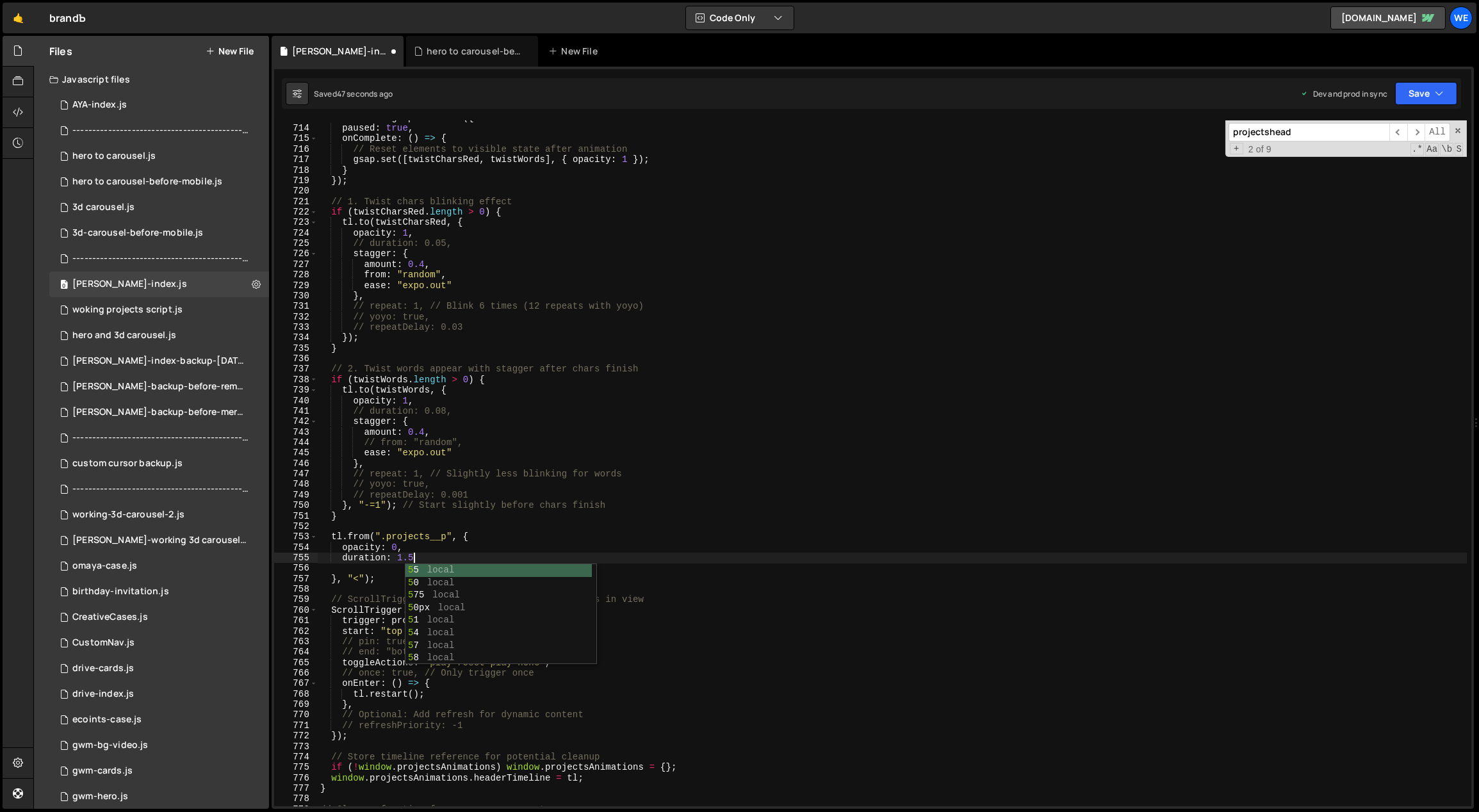
scroll to position [0, 7]
drag, startPoint x: 364, startPoint y: 575, endPoint x: 342, endPoint y: 575, distance: 22.0
click at [342, 575] on div "const tl = gsap . timeline ({ paused : true , onComplete : ( ) => { // Reset el…" at bounding box center [892, 465] width 1149 height 707
drag, startPoint x: 411, startPoint y: 556, endPoint x: 395, endPoint y: 558, distance: 16.1
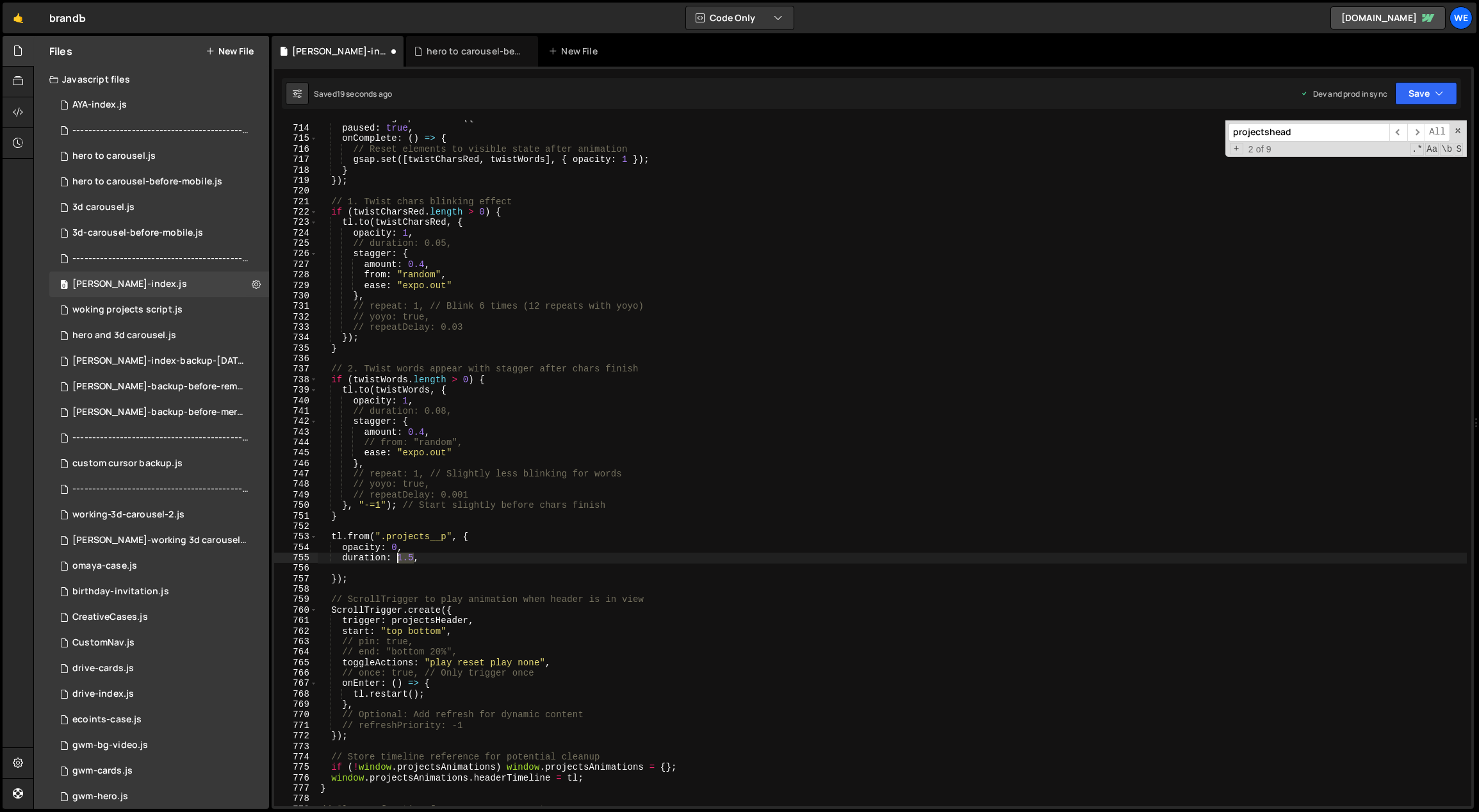
click at [395, 558] on div "const tl = gsap . timeline ({ paused : true , onComplete : ( ) => { // Reset el…" at bounding box center [892, 465] width 1149 height 707
type textarea "duration: 1,"
click at [430, 553] on div "const tl = gsap . timeline ({ paused : true , onComplete : ( ) => { // Reset el…" at bounding box center [892, 465] width 1149 height 707
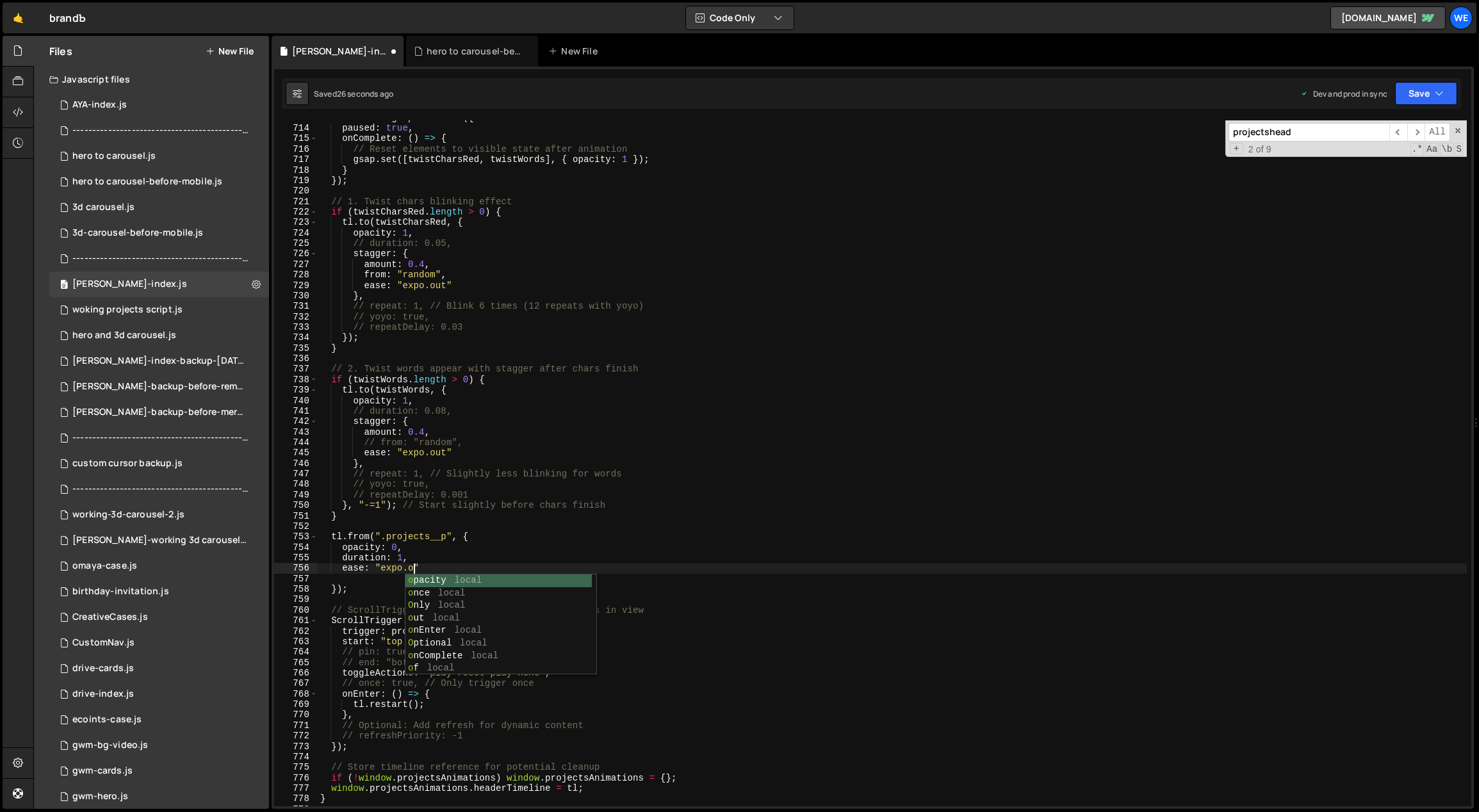
scroll to position [0, 7]
click at [398, 557] on div "const tl = gsap . timeline ({ paused : true , onComplete : ( ) => { // Reset el…" at bounding box center [892, 465] width 1149 height 707
click at [380, 584] on div "const tl = gsap . timeline ({ paused : true , onComplete : ( ) => { // Reset el…" at bounding box center [892, 465] width 1149 height 707
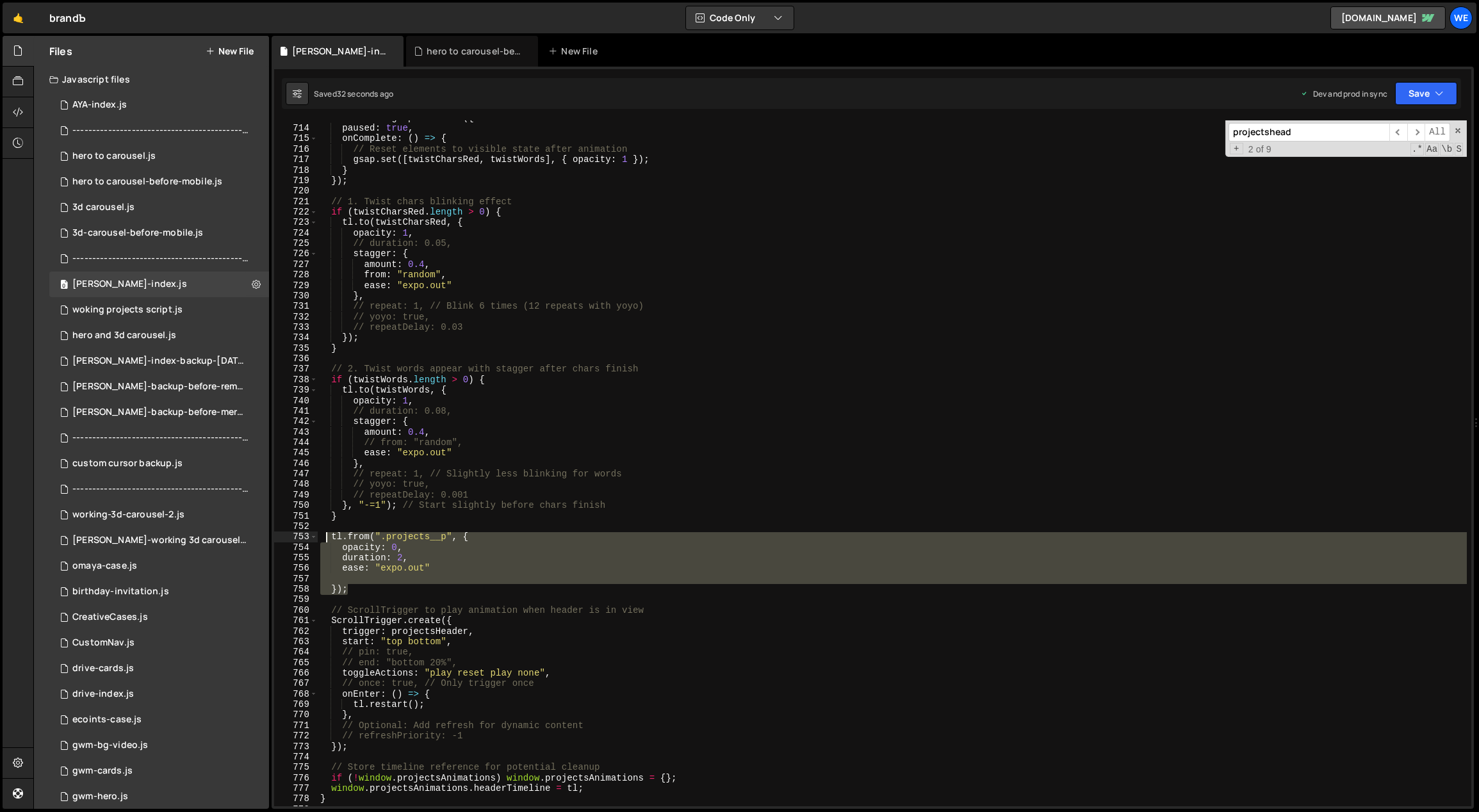
drag, startPoint x: 350, startPoint y: 582, endPoint x: 328, endPoint y: 537, distance: 50.1
click at [328, 537] on div "const tl = gsap . timeline ({ paused : true , onComplete : ( ) => { // Reset el…" at bounding box center [892, 465] width 1149 height 707
click at [359, 588] on div "const tl = gsap . timeline ({ paused : true , onComplete : ( ) => { // Reset el…" at bounding box center [892, 463] width 1149 height 685
type textarea "});"
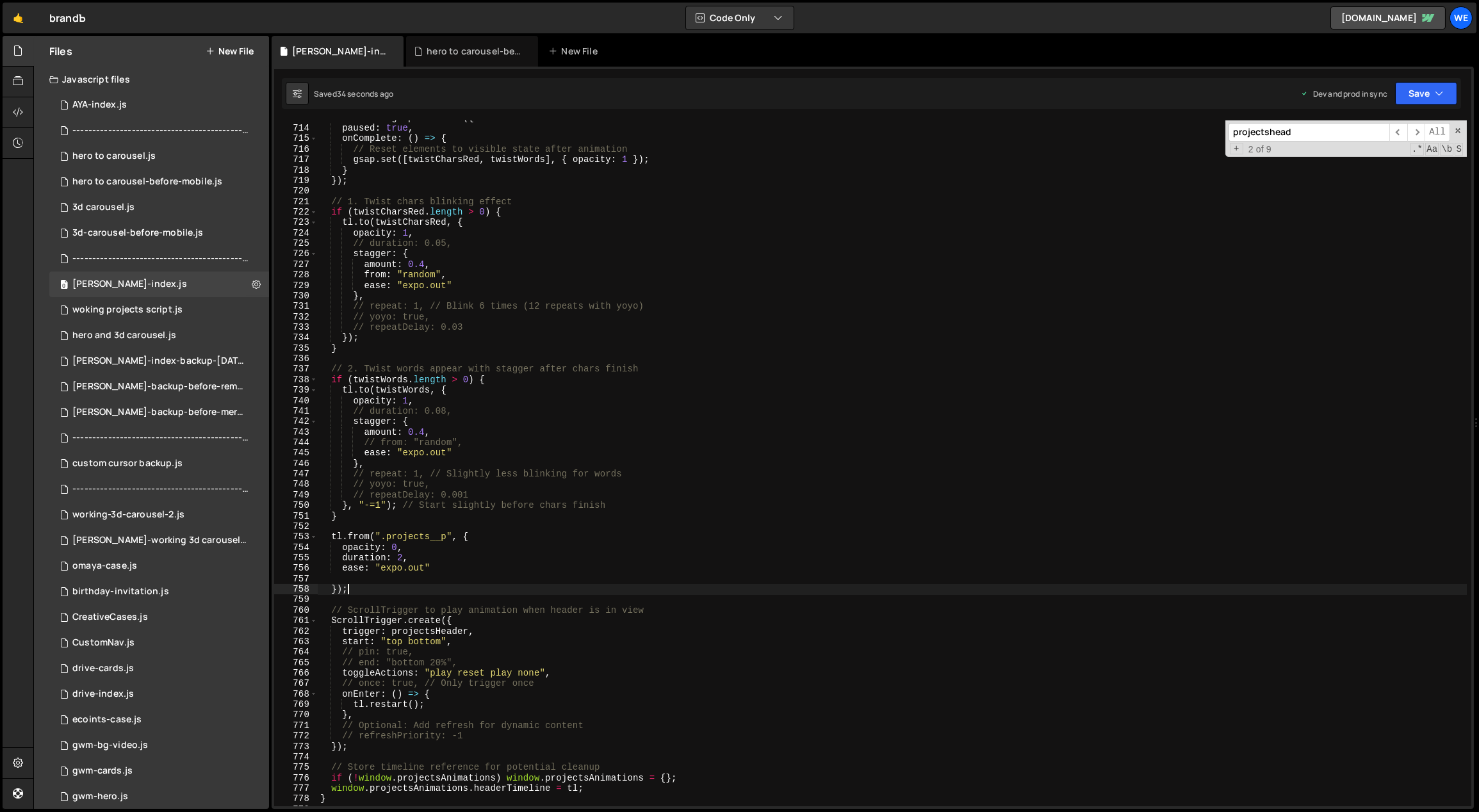
scroll to position [0, 0]
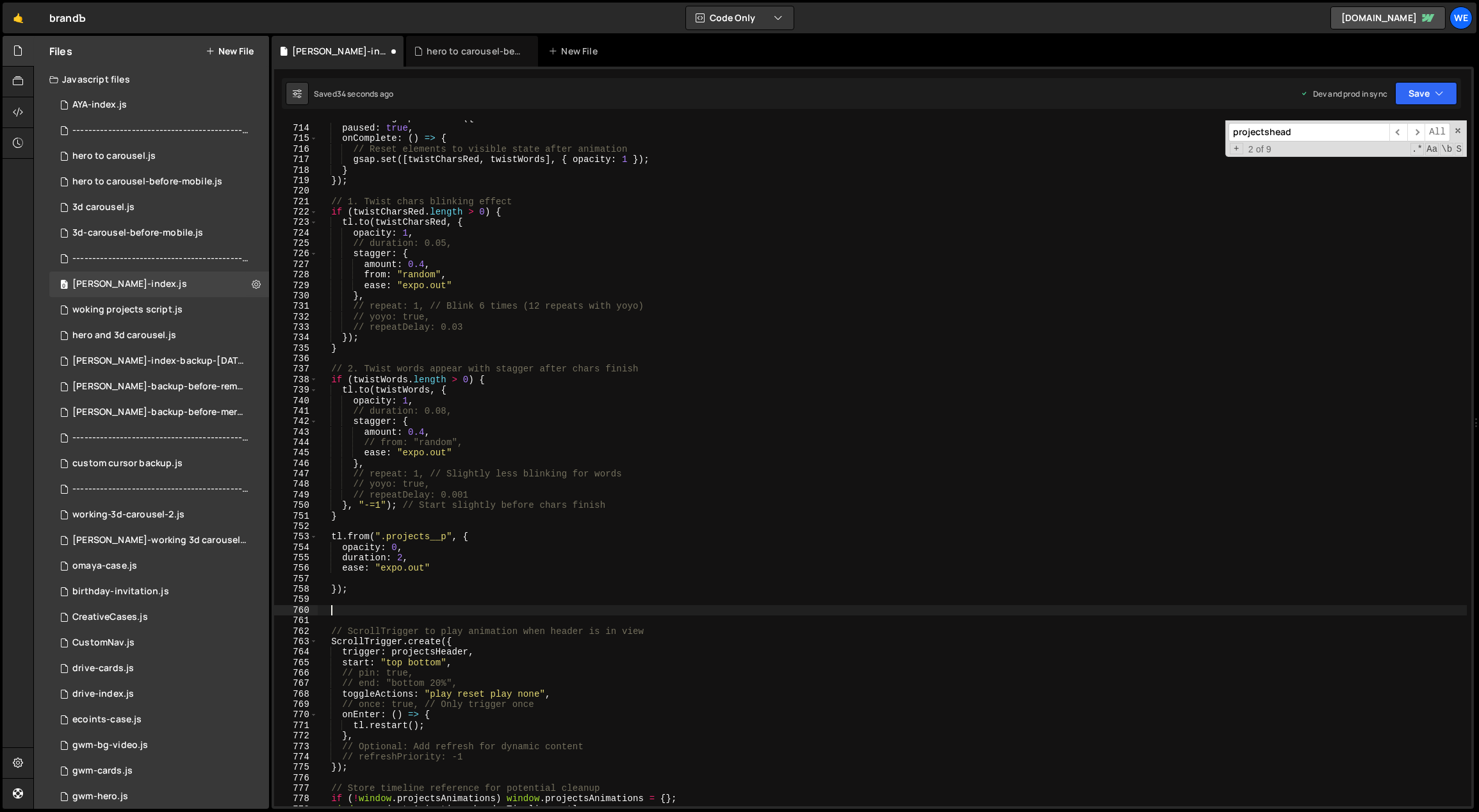
paste textarea "});"
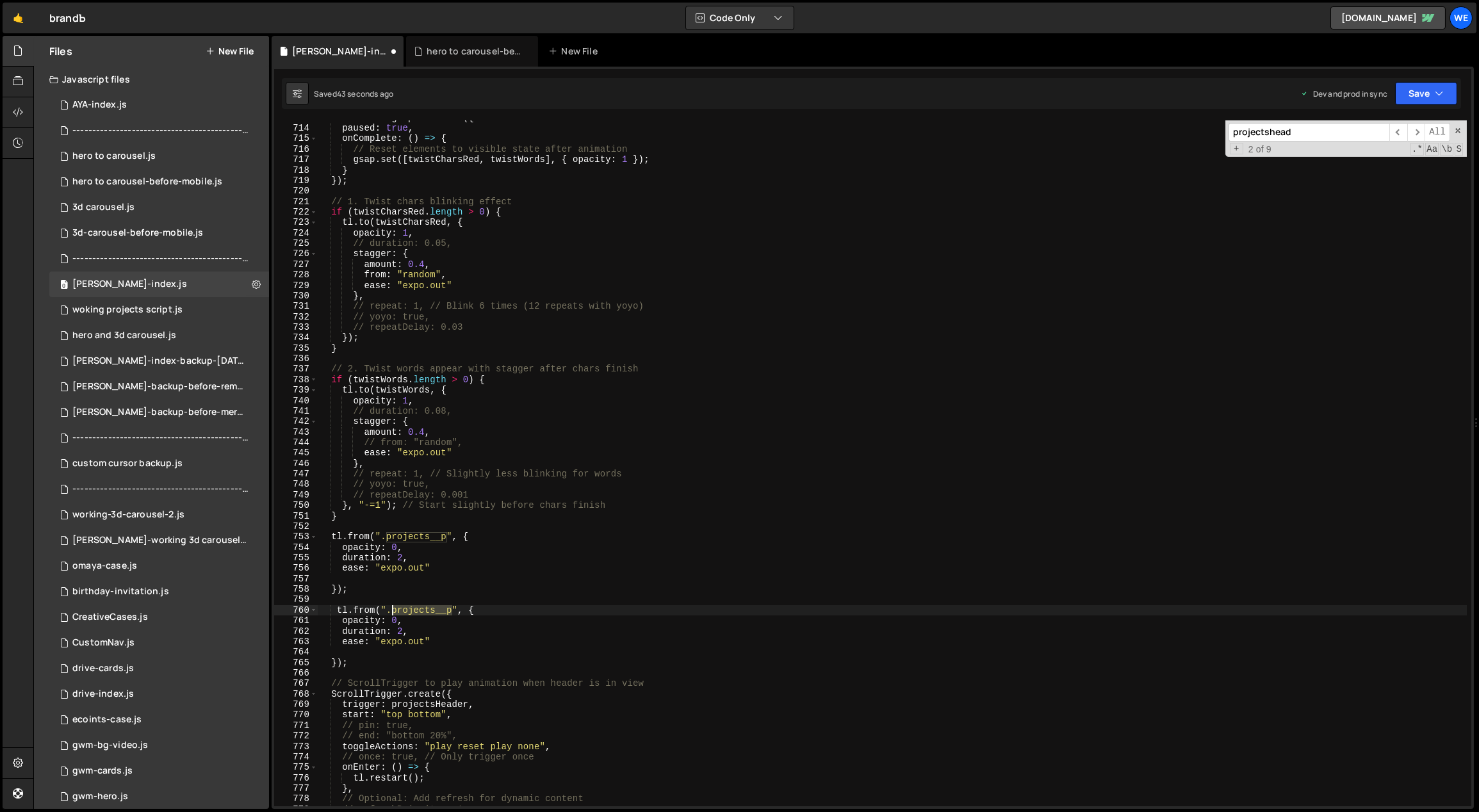
drag, startPoint x: 450, startPoint y: 612, endPoint x: 392, endPoint y: 611, distance: 58.0
click at [392, 611] on div "const tl = gsap . timeline ({ paused : true , onComplete : ( ) => { // Reset el…" at bounding box center [892, 465] width 1149 height 707
paste textarea "__card"
drag, startPoint x: 365, startPoint y: 619, endPoint x: 343, endPoint y: 620, distance: 22.0
click at [343, 620] on div "const tl = gsap . timeline ({ paused : true , onComplete : ( ) => { // Reset el…" at bounding box center [892, 465] width 1149 height 707
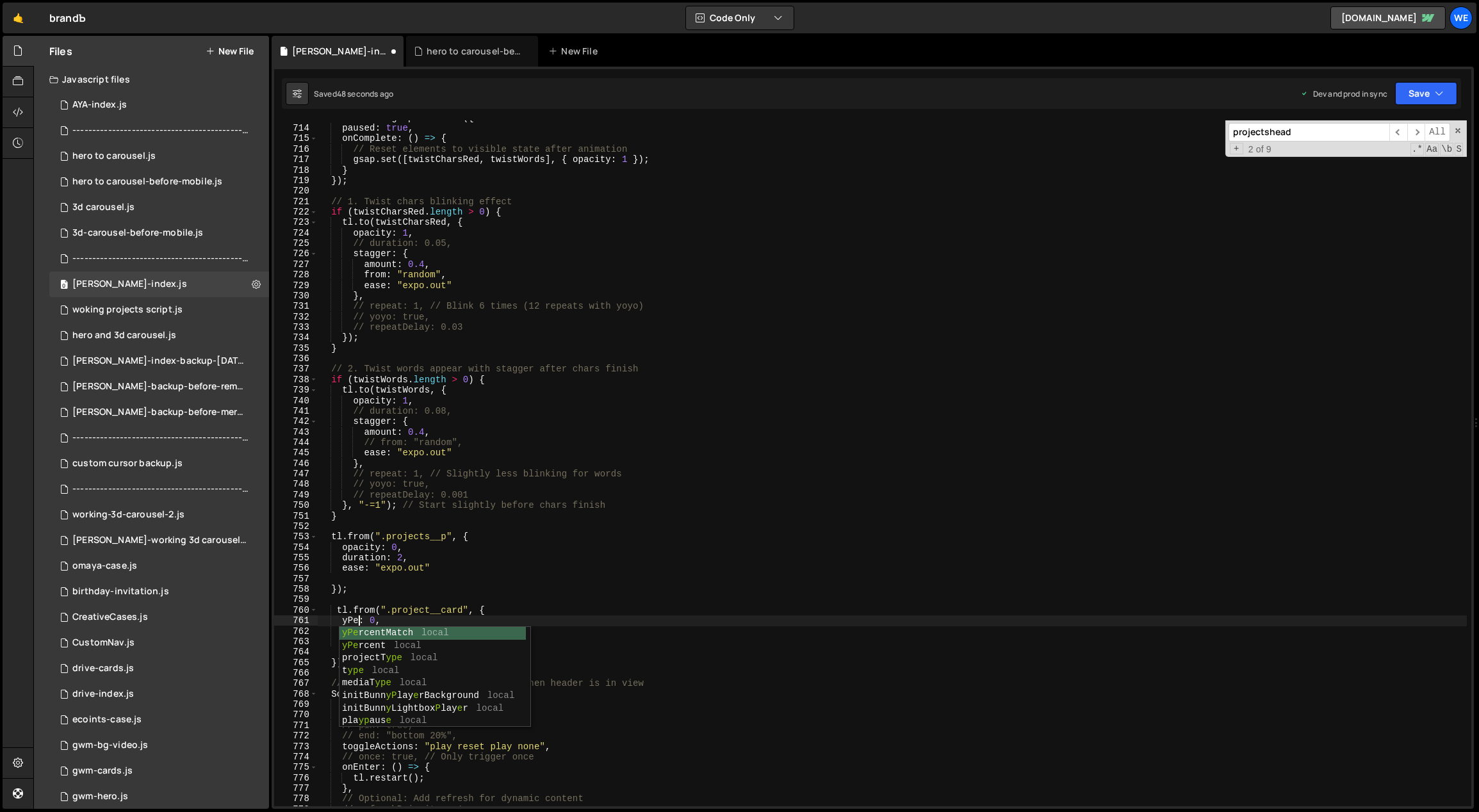
scroll to position [0, 3]
type textarea "yPercent: 20,"
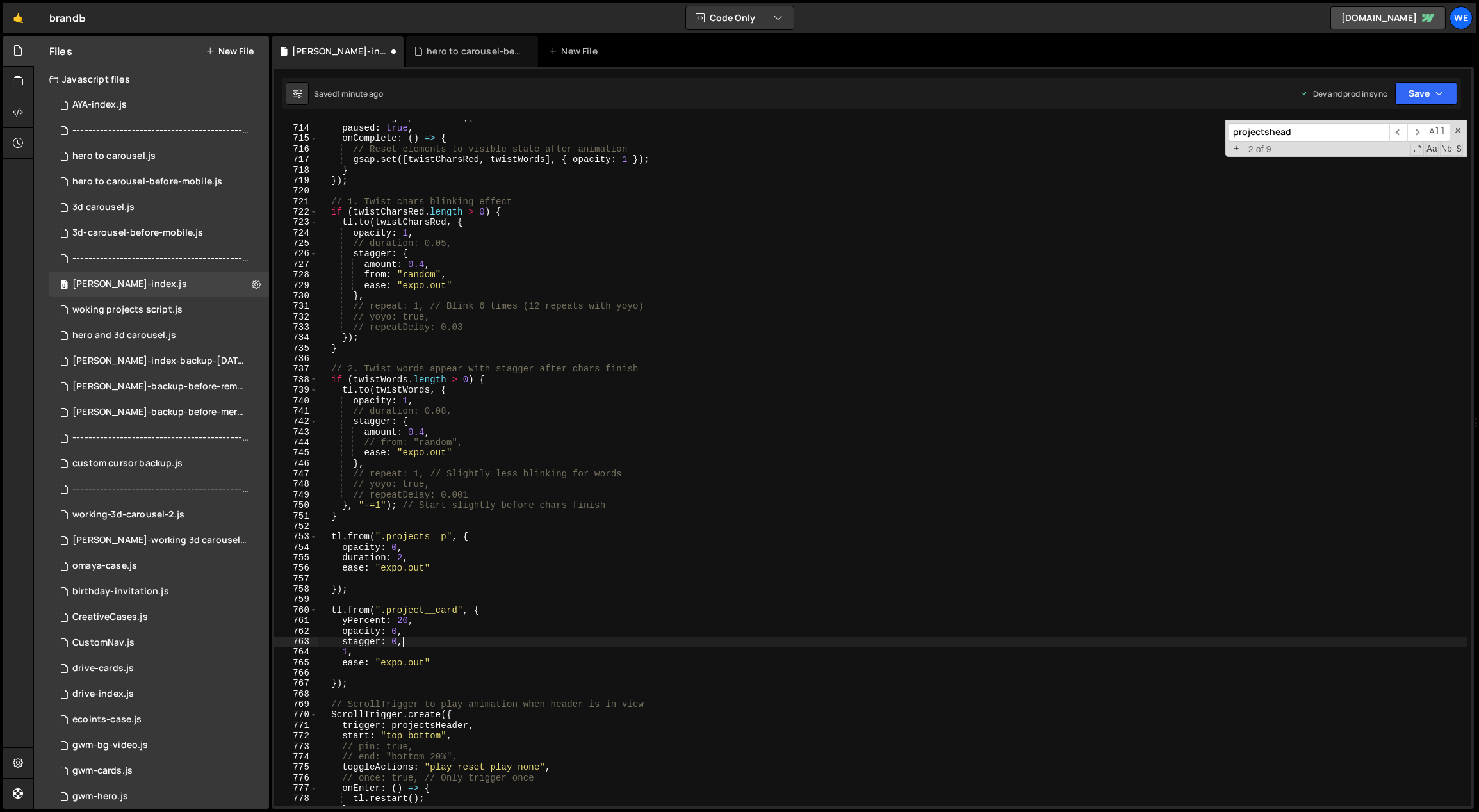
scroll to position [0, 5]
drag, startPoint x: 457, startPoint y: 608, endPoint x: 385, endPoint y: 609, distance: 72.0
click at [385, 609] on div "const tl = gsap . timeline ({ paused : true , onComplete : ( ) => { // Reset el…" at bounding box center [892, 465] width 1149 height 707
click at [429, 627] on div "const tl = gsap . timeline ({ paused : true , onComplete : ( ) => { // Reset el…" at bounding box center [892, 465] width 1149 height 707
click at [429, 621] on div "const tl = gsap . timeline ({ paused : true , onComplete : ( ) => { // Reset el…" at bounding box center [892, 465] width 1149 height 707
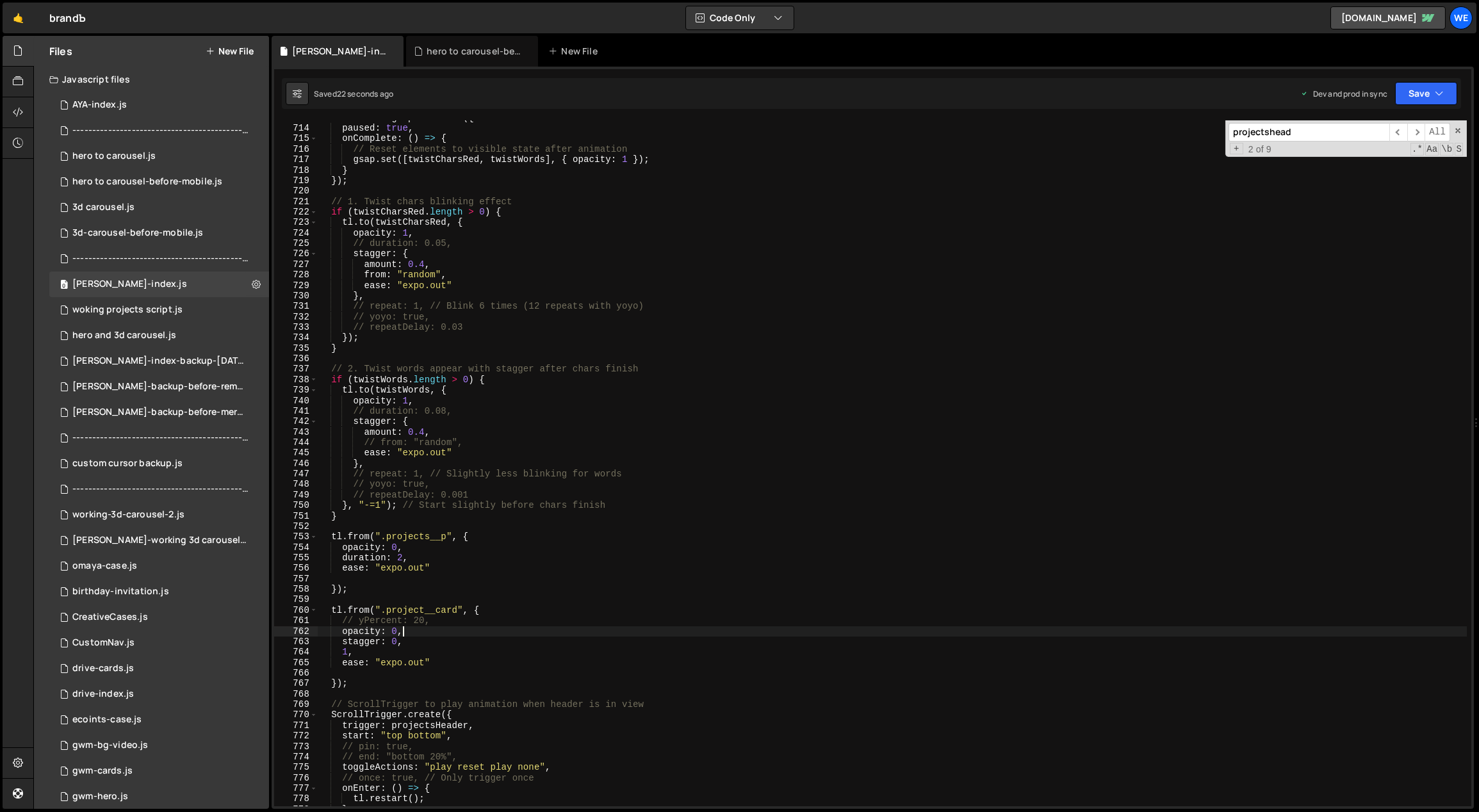
click at [415, 632] on div "const tl = gsap . timeline ({ paused : true , onComplete : ( ) => { // Reset el…" at bounding box center [892, 465] width 1149 height 707
drag, startPoint x: 457, startPoint y: 611, endPoint x: 387, endPoint y: 608, distance: 70.1
click at [387, 608] on div "const tl = gsap . timeline ({ paused : true , onComplete : ( ) => { // Reset el…" at bounding box center [892, 465] width 1149 height 707
paste textarea "s-container"
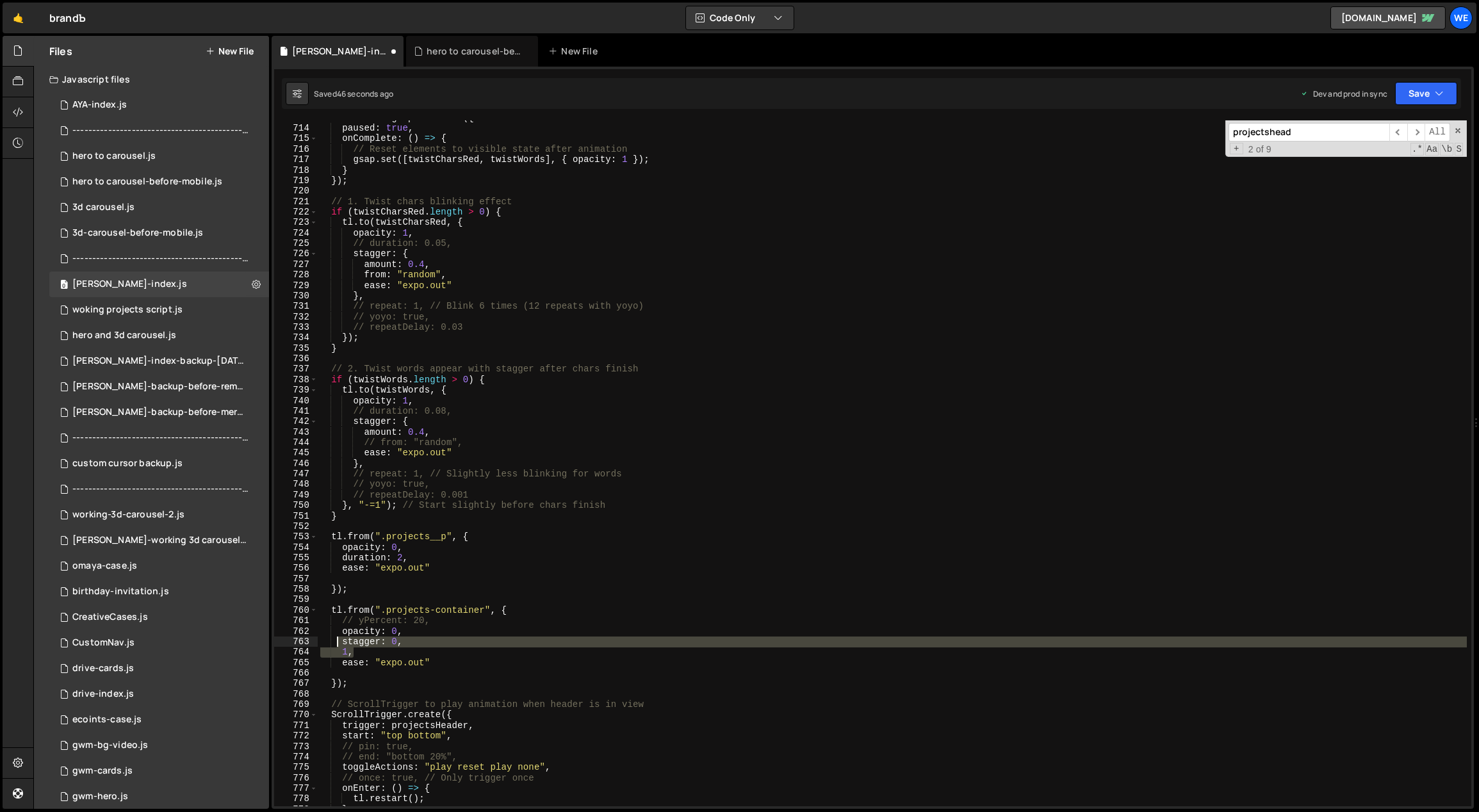
drag, startPoint x: 369, startPoint y: 652, endPoint x: 336, endPoint y: 644, distance: 34.0
click at [336, 644] on div "const tl = gsap . timeline ({ paused : true , onComplete : ( ) => { // Reset el…" at bounding box center [892, 465] width 1149 height 707
type textarea "stagger: 0, 1,"
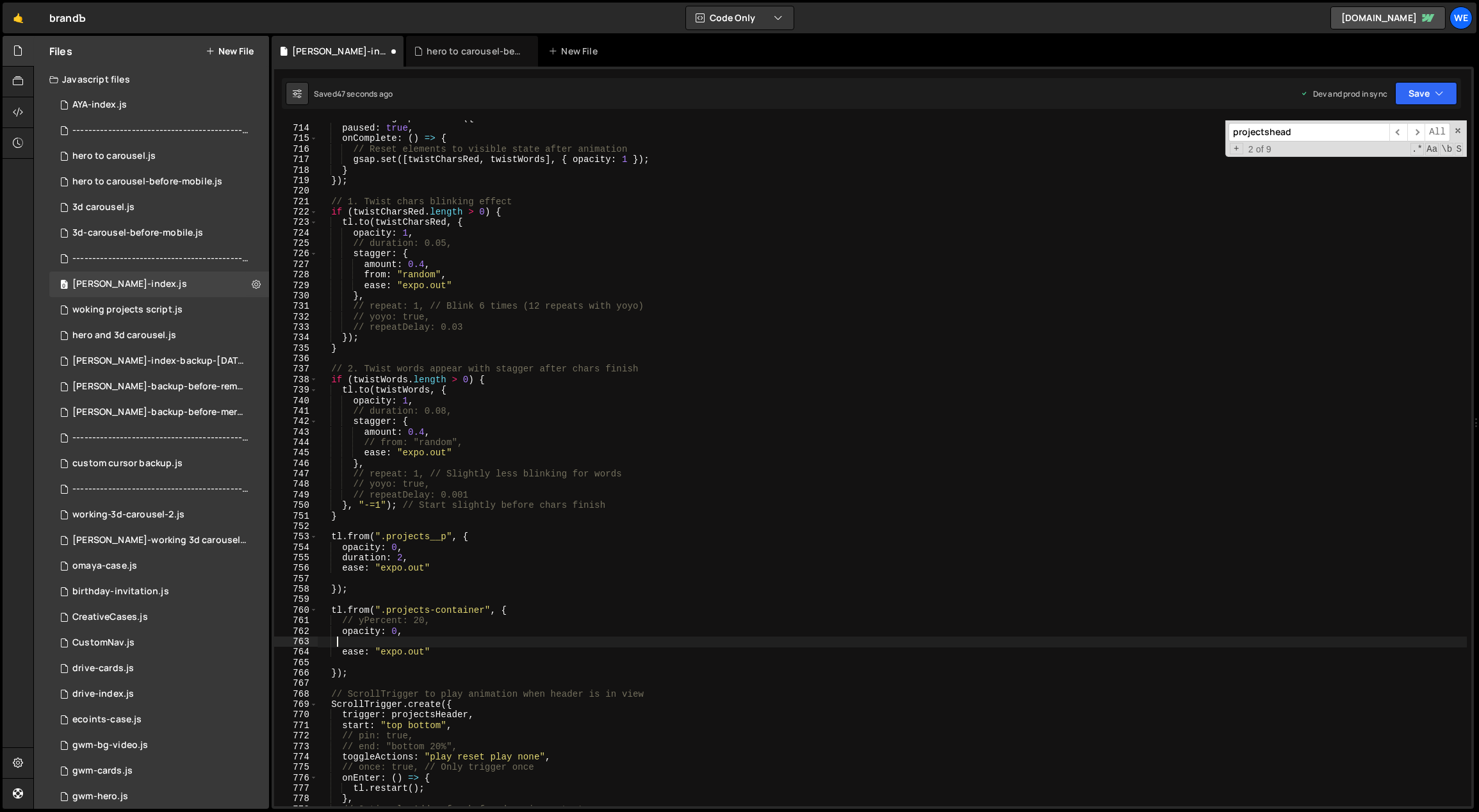
scroll to position [0, 0]
click at [436, 624] on div "const tl = gsap . timeline ({ paused : true , onComplete : ( ) => { // Reset el…" at bounding box center [892, 465] width 1149 height 707
type textarea "opacity: 0,"
click at [337, 671] on div "const tl = gsap . timeline ({ paused : true , onComplete : ( ) => { // Reset el…" at bounding box center [892, 465] width 1149 height 707
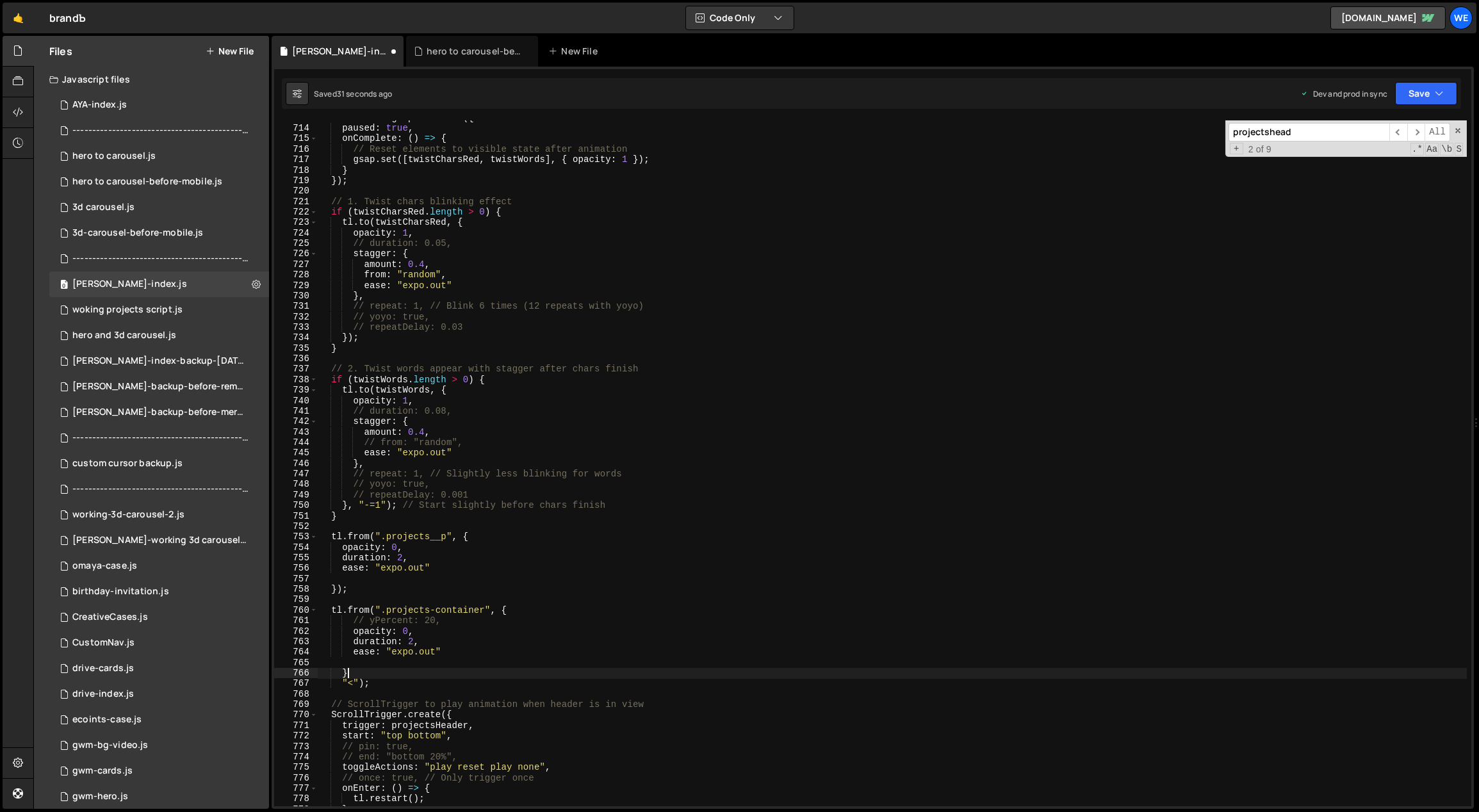
scroll to position [0, 1]
click at [578, 416] on div "const tl = gsap . timeline ({ paused : true , onComplete : ( ) => { // Reset el…" at bounding box center [892, 465] width 1149 height 707
click at [422, 263] on div "const tl = gsap . timeline ({ paused : true , onComplete : ( ) => { // Reset el…" at bounding box center [892, 465] width 1149 height 707
click at [357, 672] on div "const tl = gsap . timeline ({ paused : true , onComplete : ( ) => { // Reset el…" at bounding box center [892, 465] width 1149 height 707
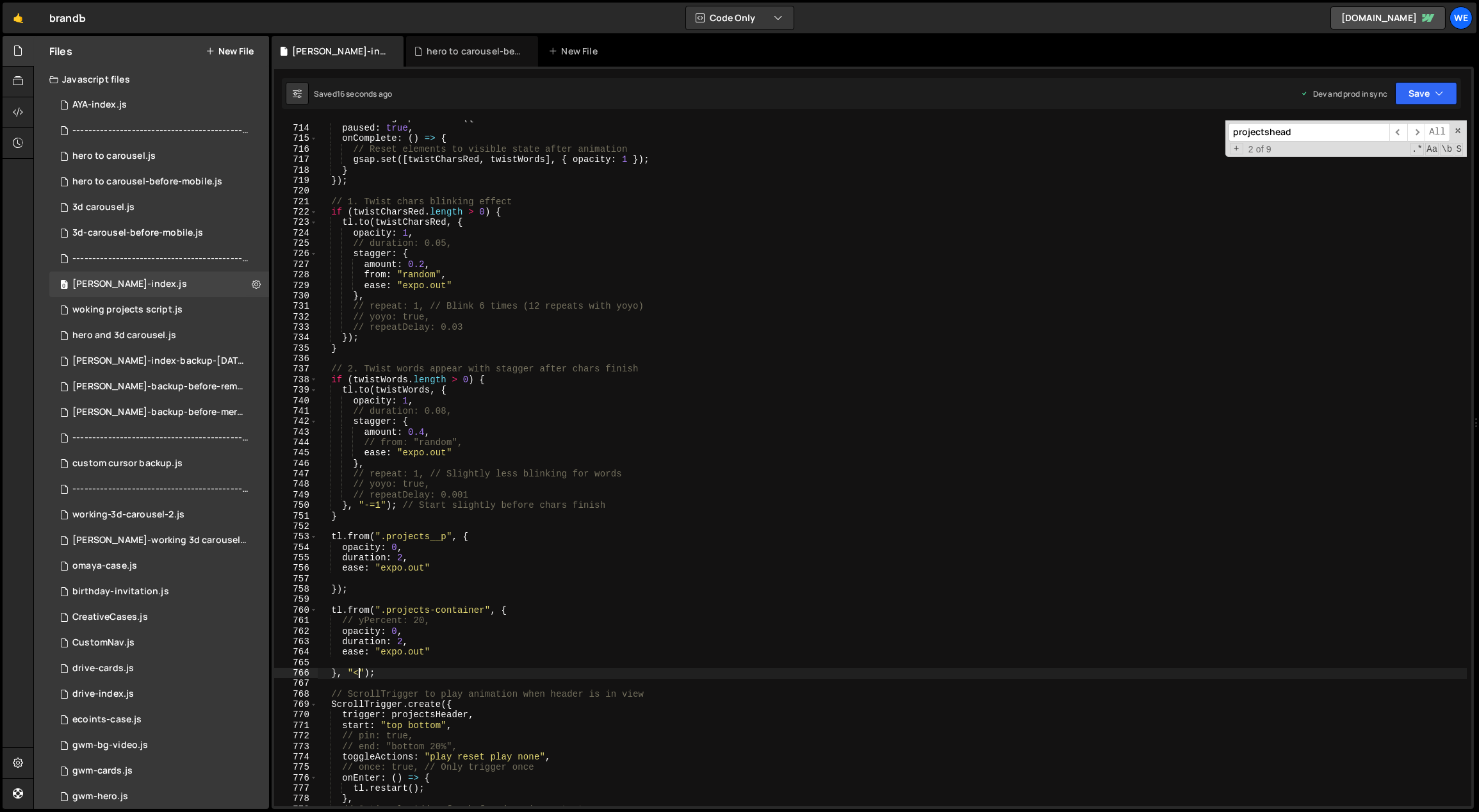
scroll to position [0, 3]
drag, startPoint x: 364, startPoint y: 673, endPoint x: 348, endPoint y: 671, distance: 16.1
click at [348, 671] on div "const tl = gsap . timeline ({ paused : true , onComplete : ( ) => { // Reset el…" at bounding box center [892, 465] width 1149 height 707
type textarea "}, 0);"
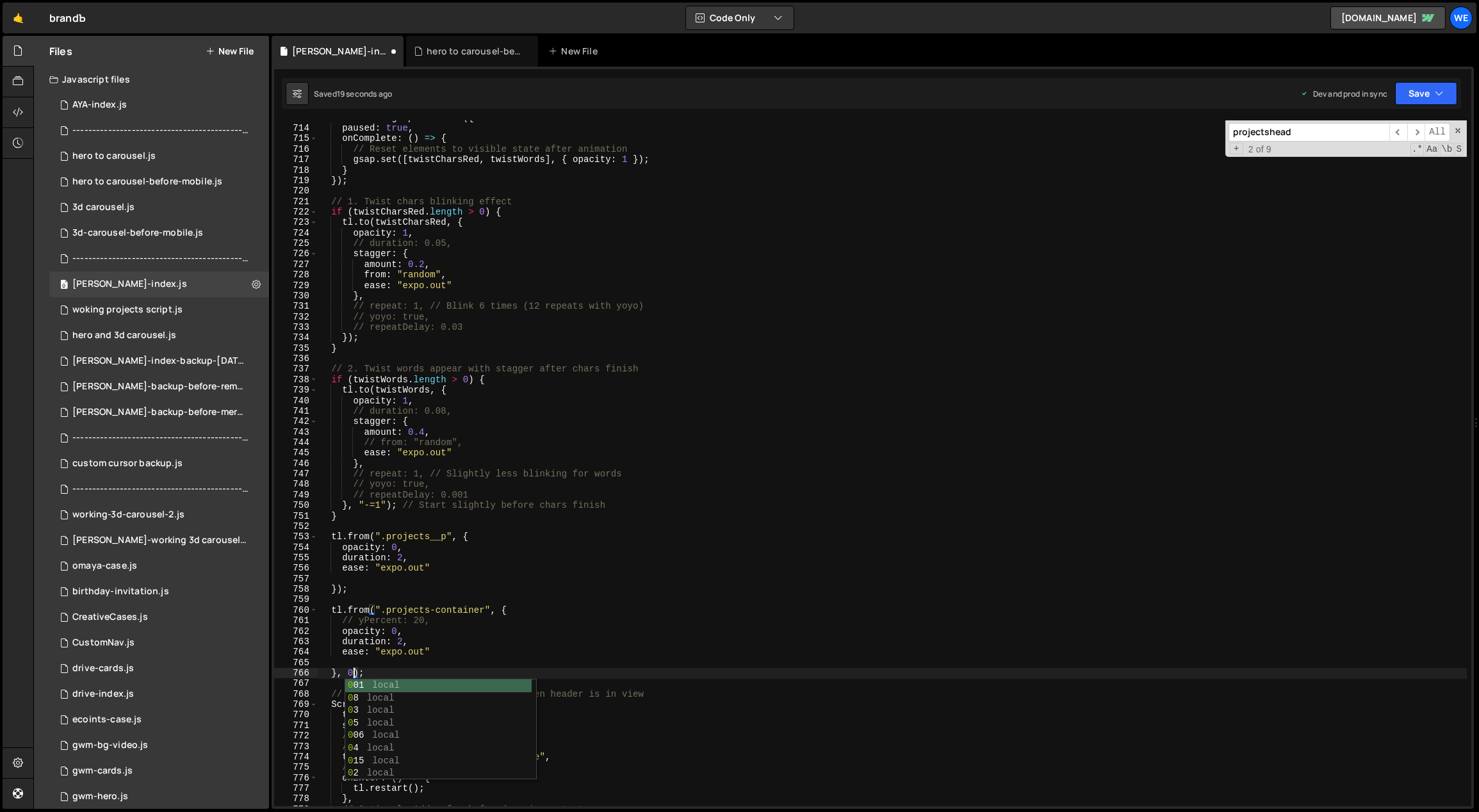
click at [467, 664] on div "const tl = gsap . timeline ({ paused : true , onComplete : ( ) => { // Reset el…" at bounding box center [892, 465] width 1149 height 707
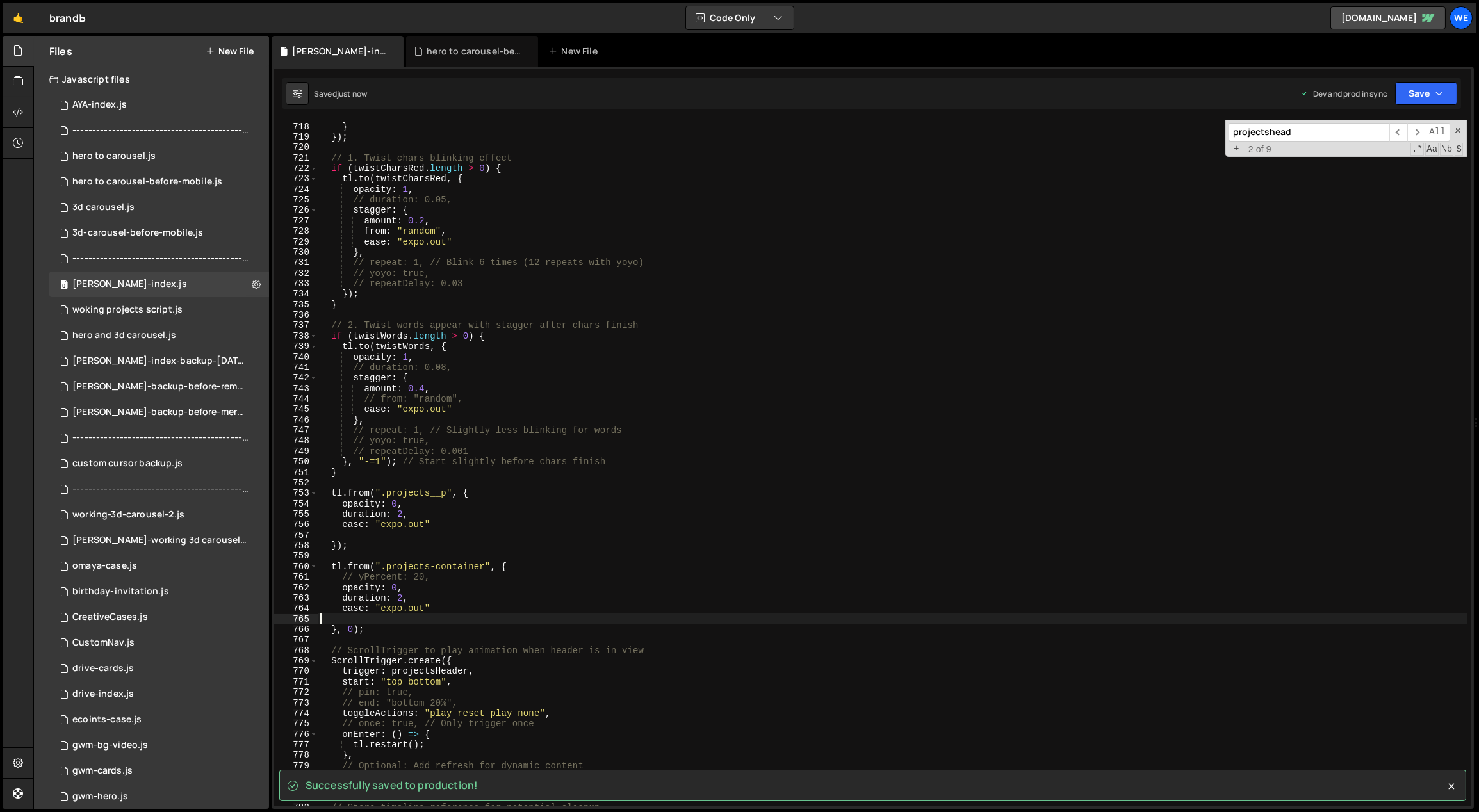
scroll to position [4665, 0]
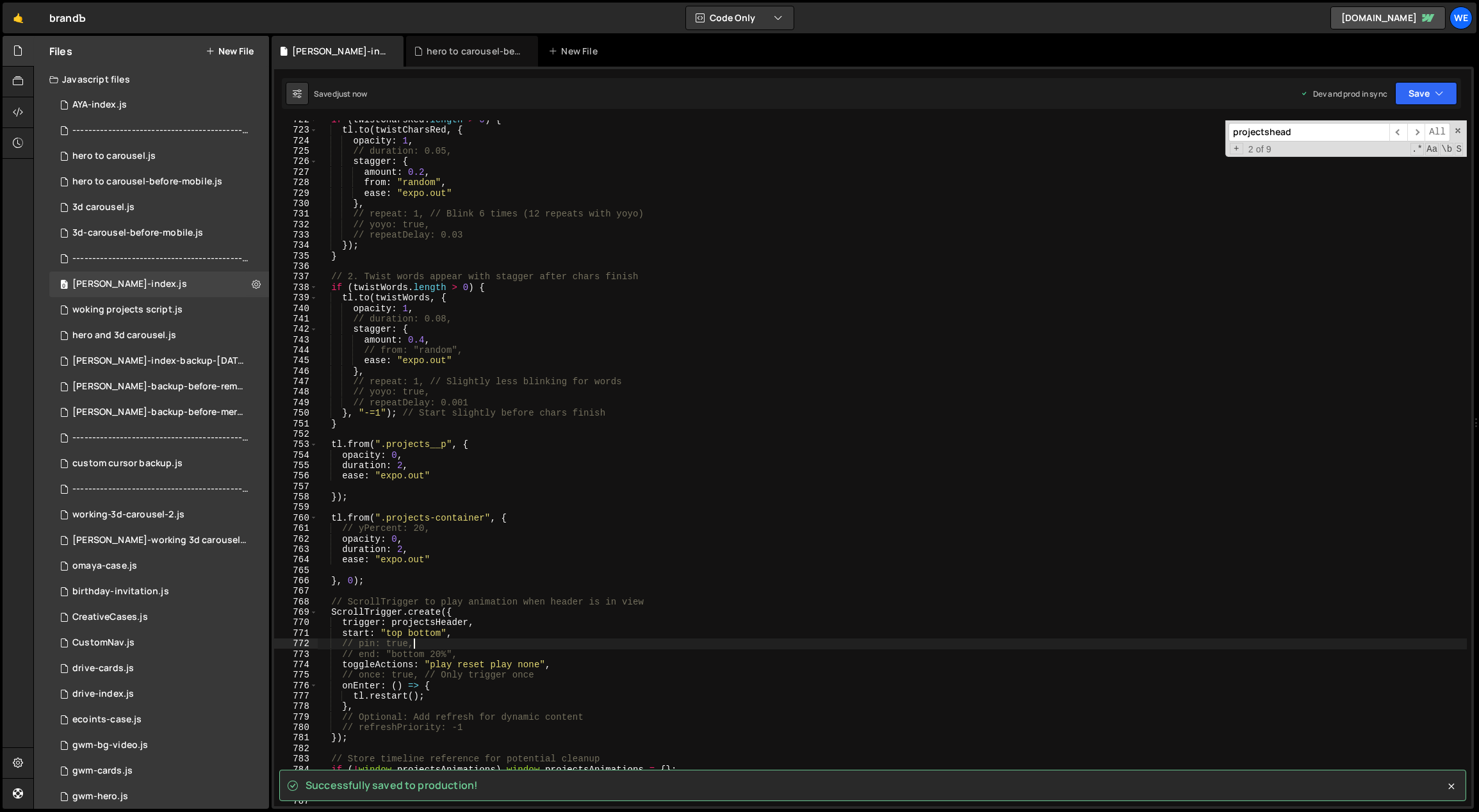
click at [463, 640] on div "if ( twistCharsRed . length > 0 ) { tl . to ( twistCharsRed , { opacity : 1 , /…" at bounding box center [892, 467] width 1149 height 707
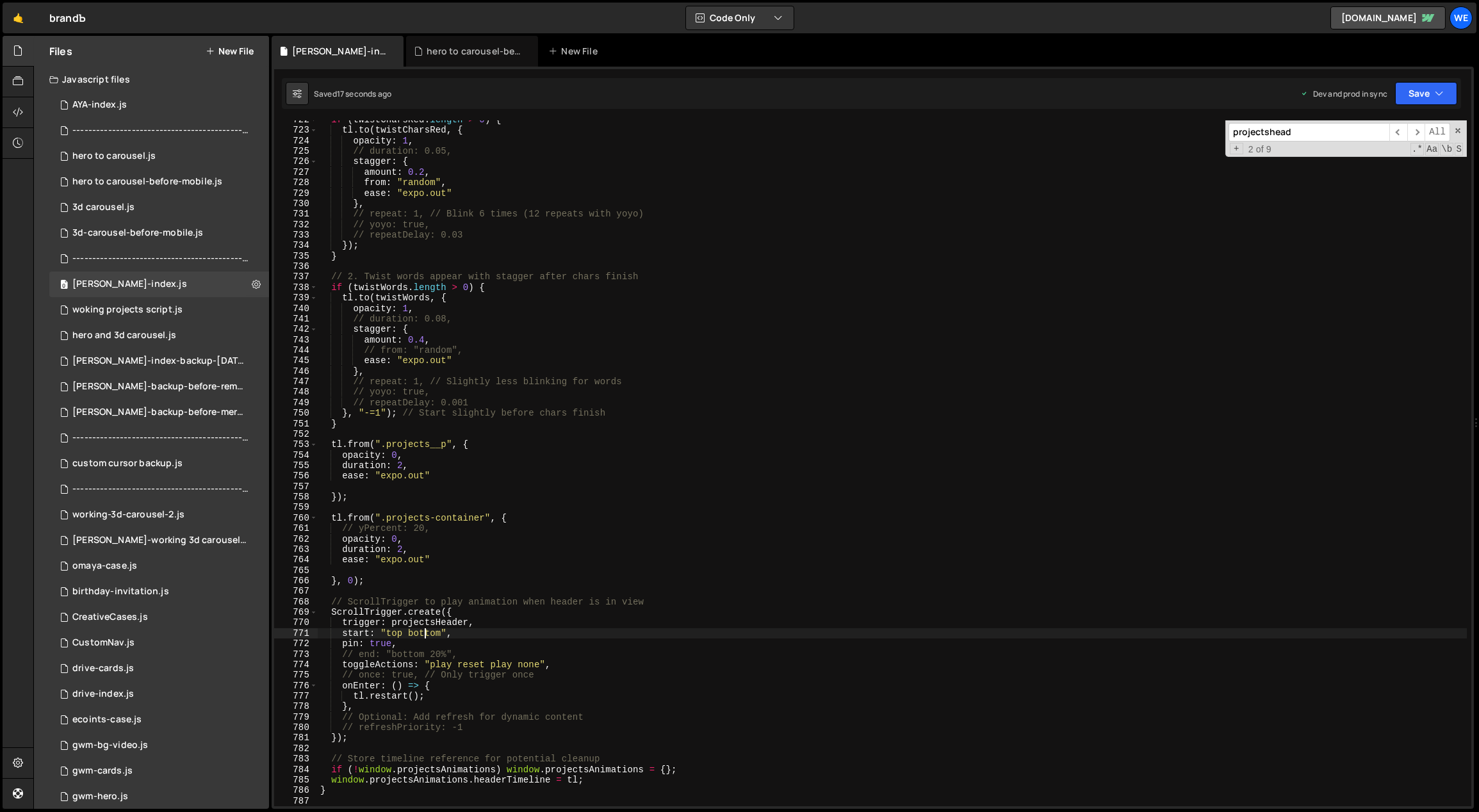
click at [427, 632] on div "if ( twistCharsRed . length > 0 ) { tl . to ( twistCharsRed , { opacity : 1 , /…" at bounding box center [892, 467] width 1149 height 707
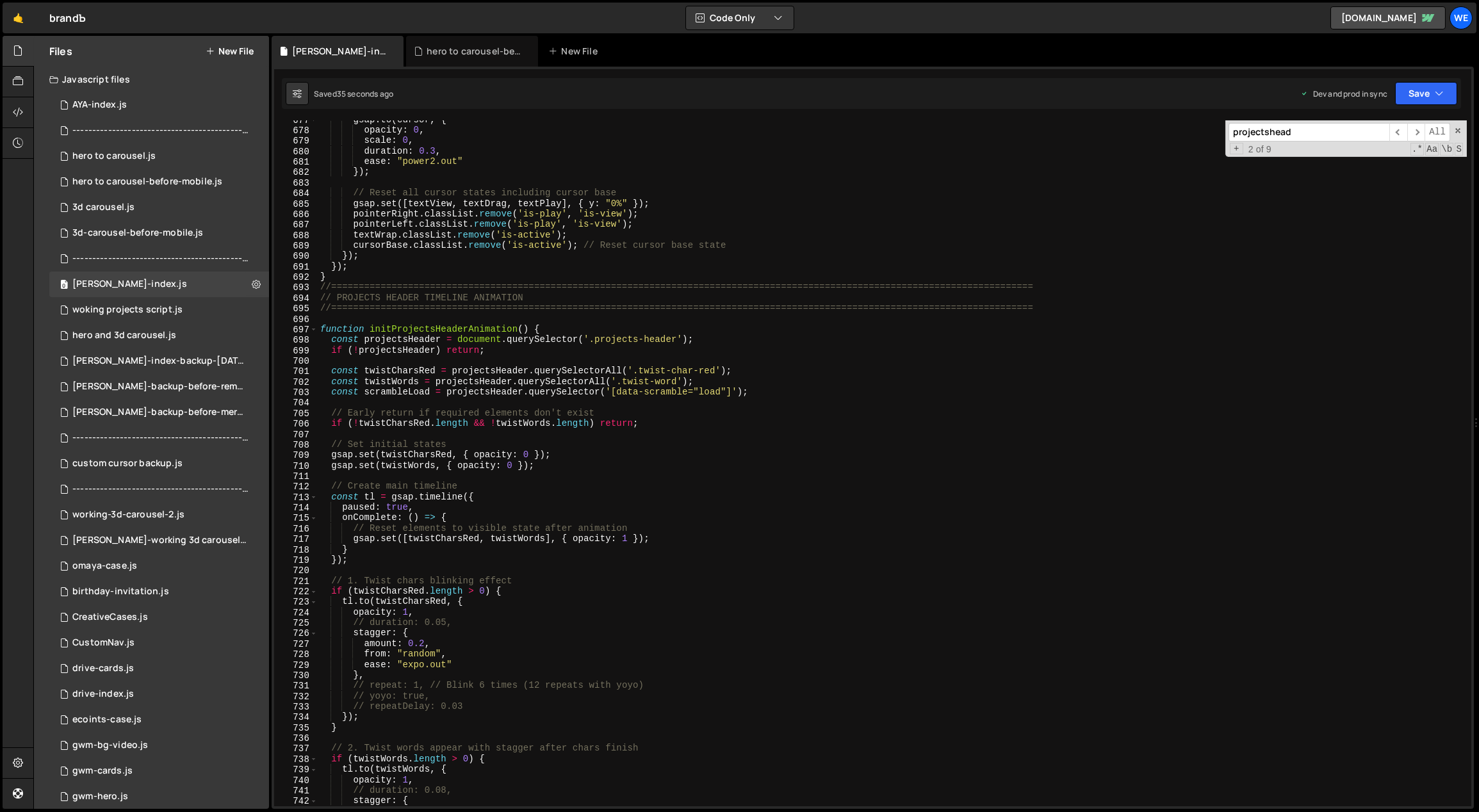
scroll to position [4312, 0]
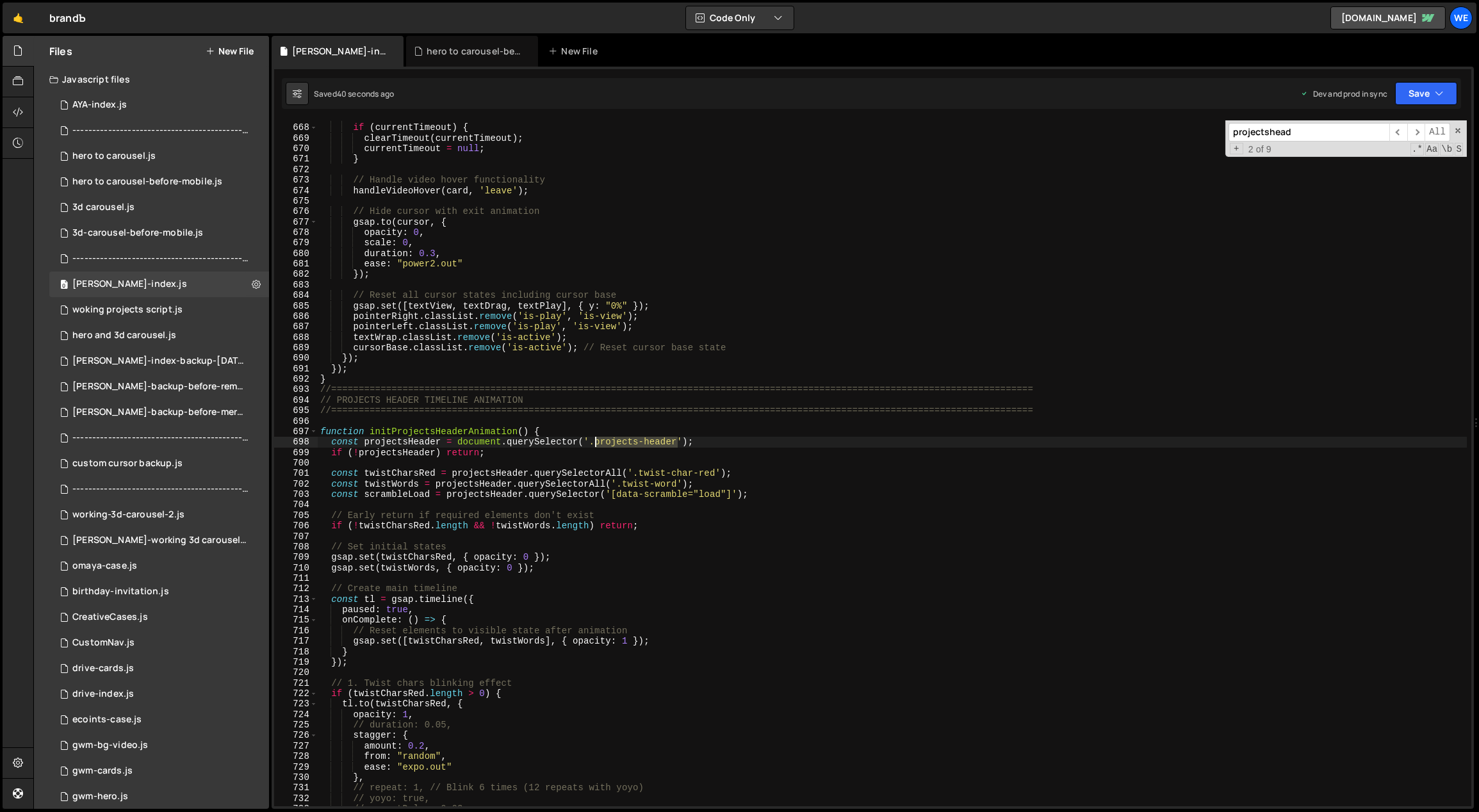
drag, startPoint x: 677, startPoint y: 442, endPoint x: 598, endPoint y: 440, distance: 79.0
click at [598, 440] on div "// Clear timeout if user leaves before transition if ( currentTimeout ) { clear…" at bounding box center [892, 465] width 1149 height 707
paste textarea
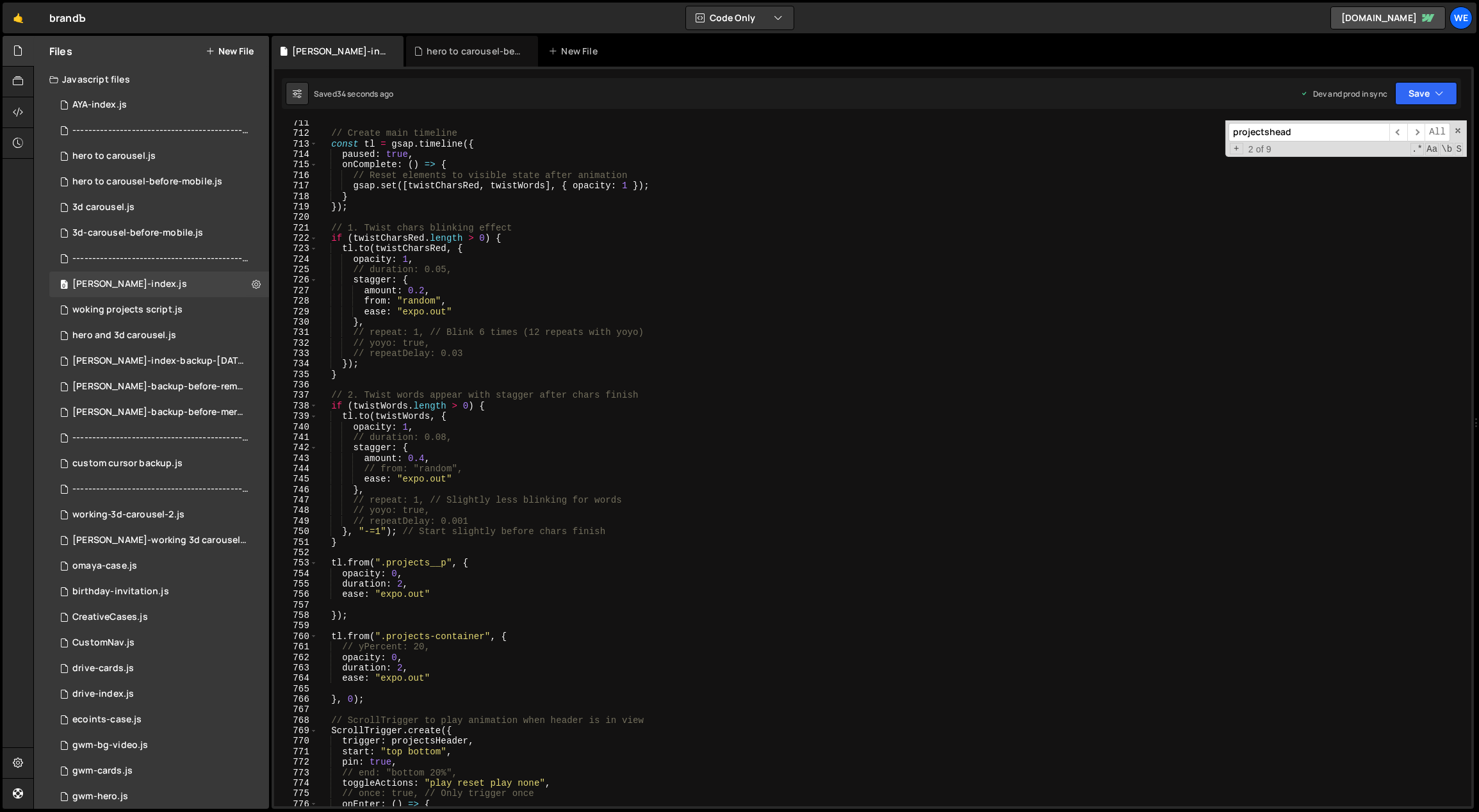
scroll to position [4802, 0]
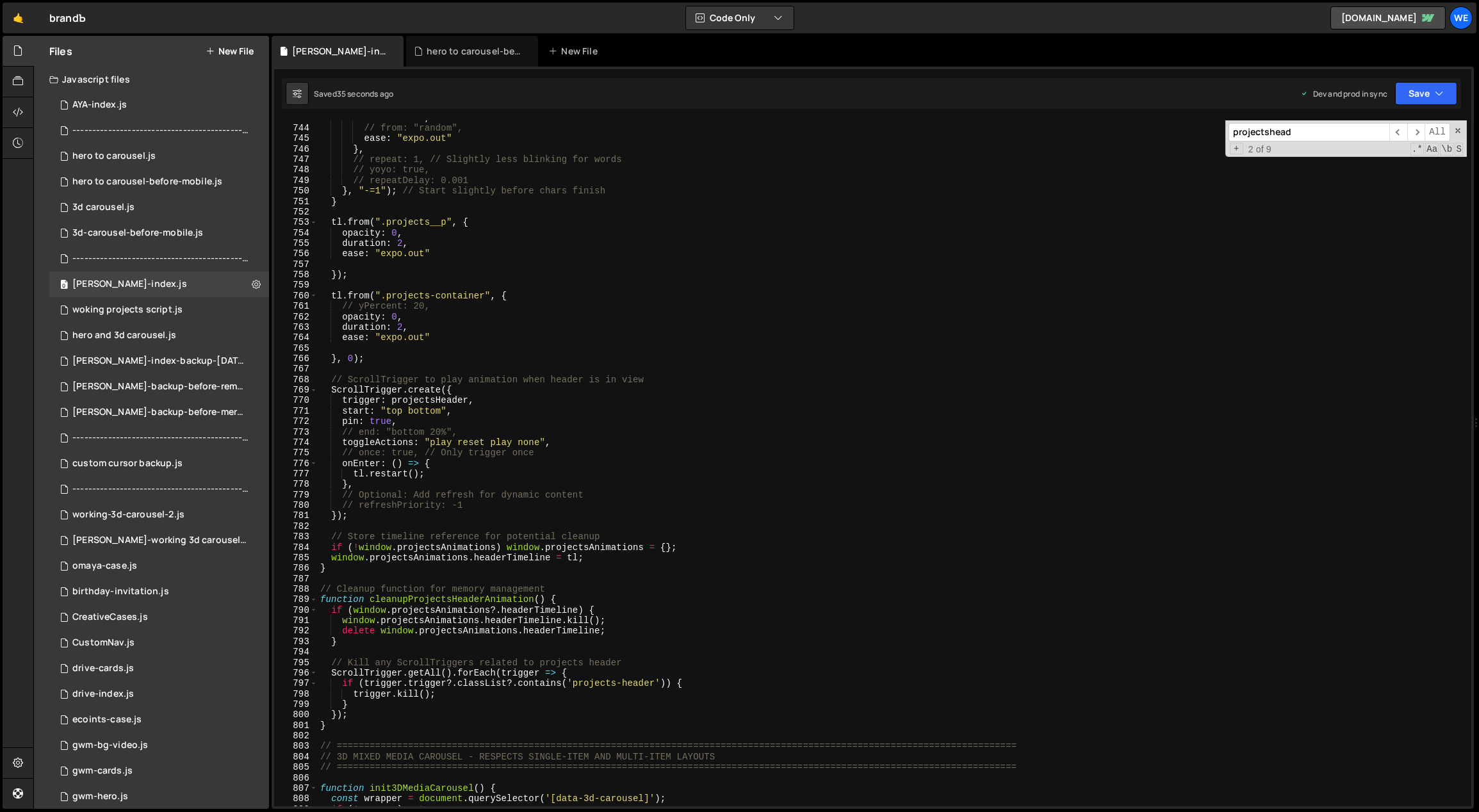
click at [429, 411] on div "amount : 0.4 , // from: "random", ease : "expo.out" } , // repeat: 1, // Slight…" at bounding box center [892, 465] width 1149 height 707
click at [467, 478] on div "amount : 0.4 , // from: "random", ease : "expo.out" } , // repeat: 1, // Slight…" at bounding box center [892, 465] width 1149 height 707
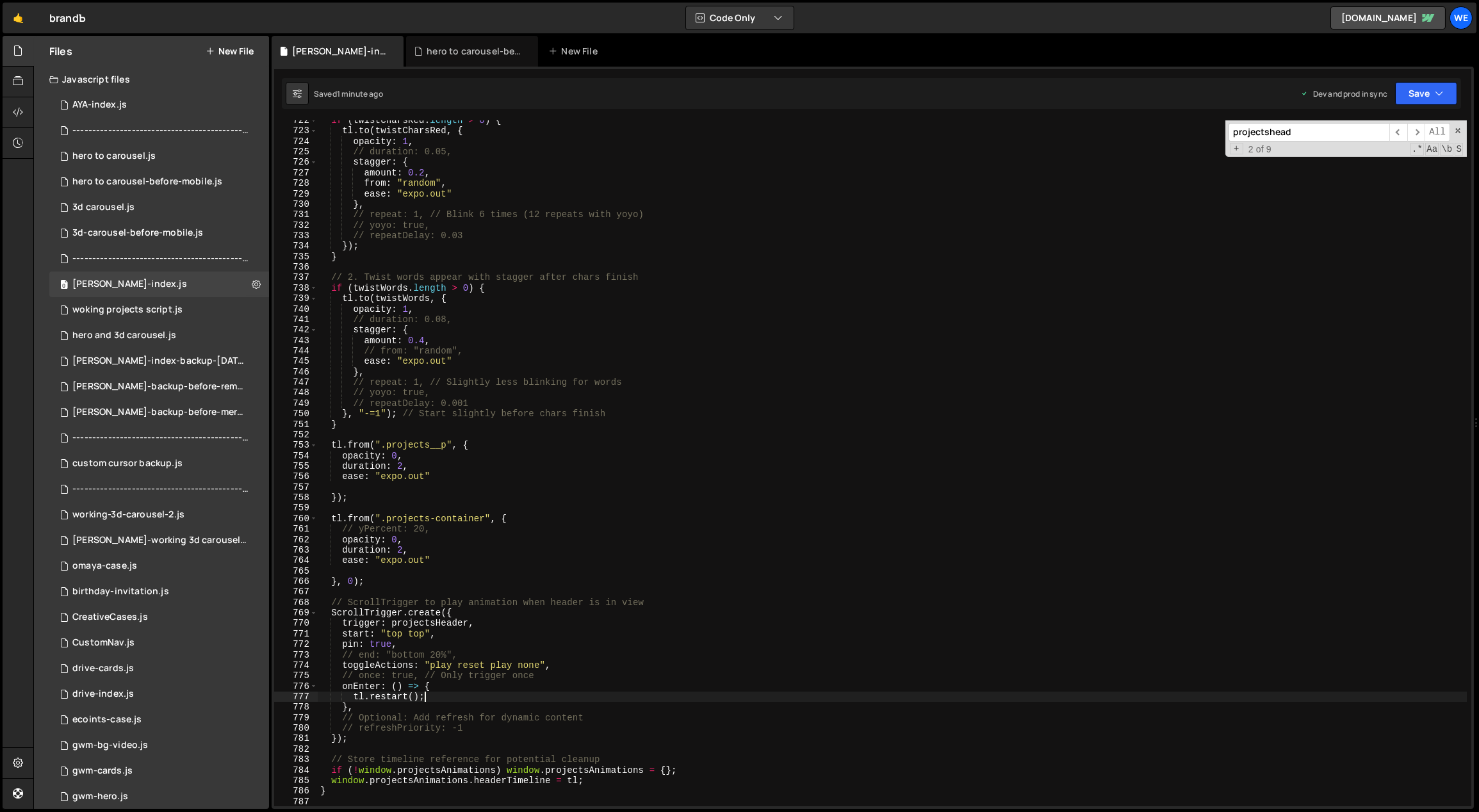
scroll to position [4634, 0]
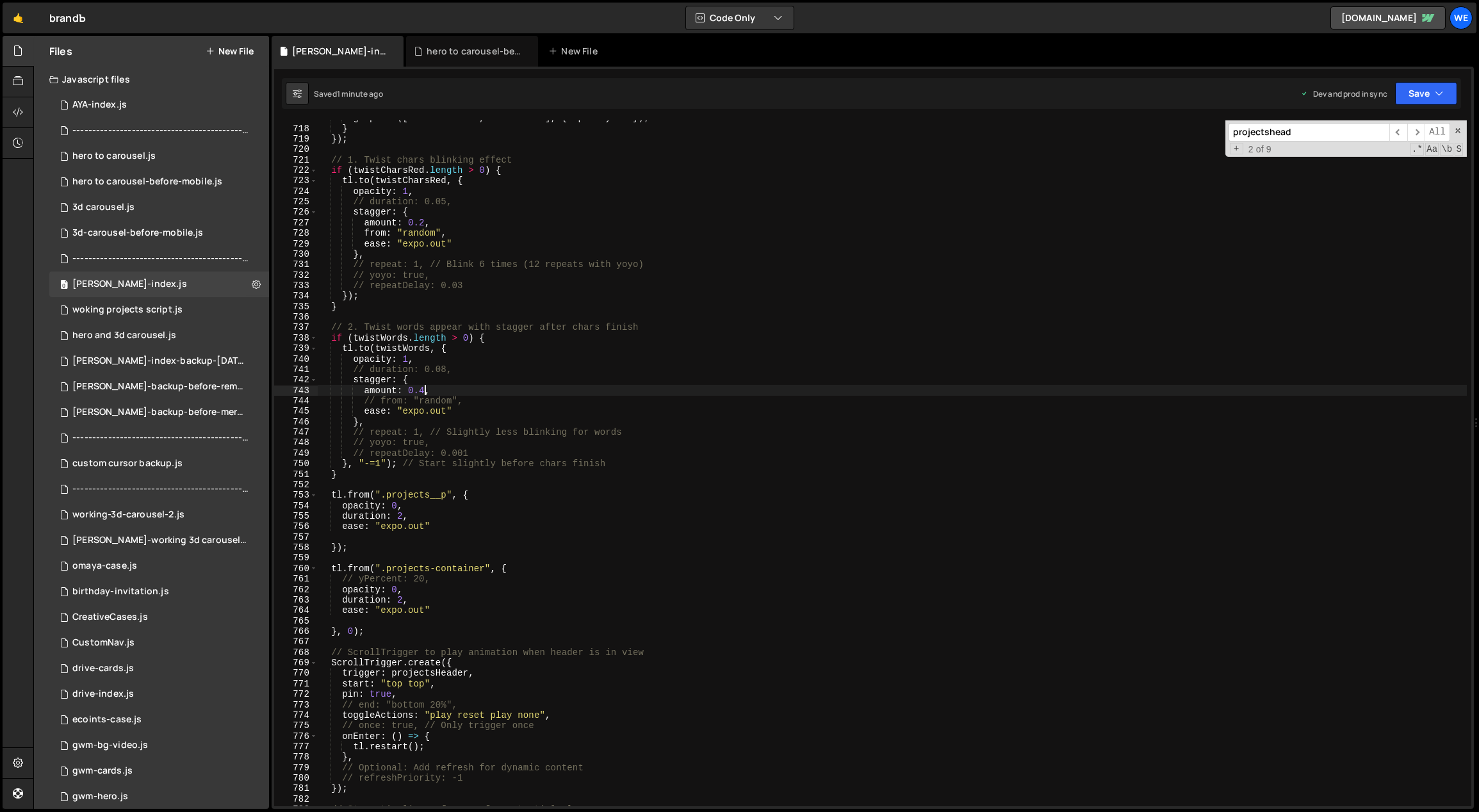
click at [420, 390] on div "gsap . set ([ twistCharsRed , twistWords ] , { opacity : 1 }) ; } }) ; // 1. Tw…" at bounding box center [892, 465] width 1149 height 707
click at [421, 389] on div "gsap . set ([ twistCharsRed , twistWords ] , { opacity : 1 }) ; } }) ; // 1. Tw…" at bounding box center [892, 465] width 1149 height 707
click at [387, 474] on div "gsap . set ([ twistCharsRed , twistWords ] , { opacity : 1 }) ; } }) ; // 1. Tw…" at bounding box center [892, 465] width 1149 height 707
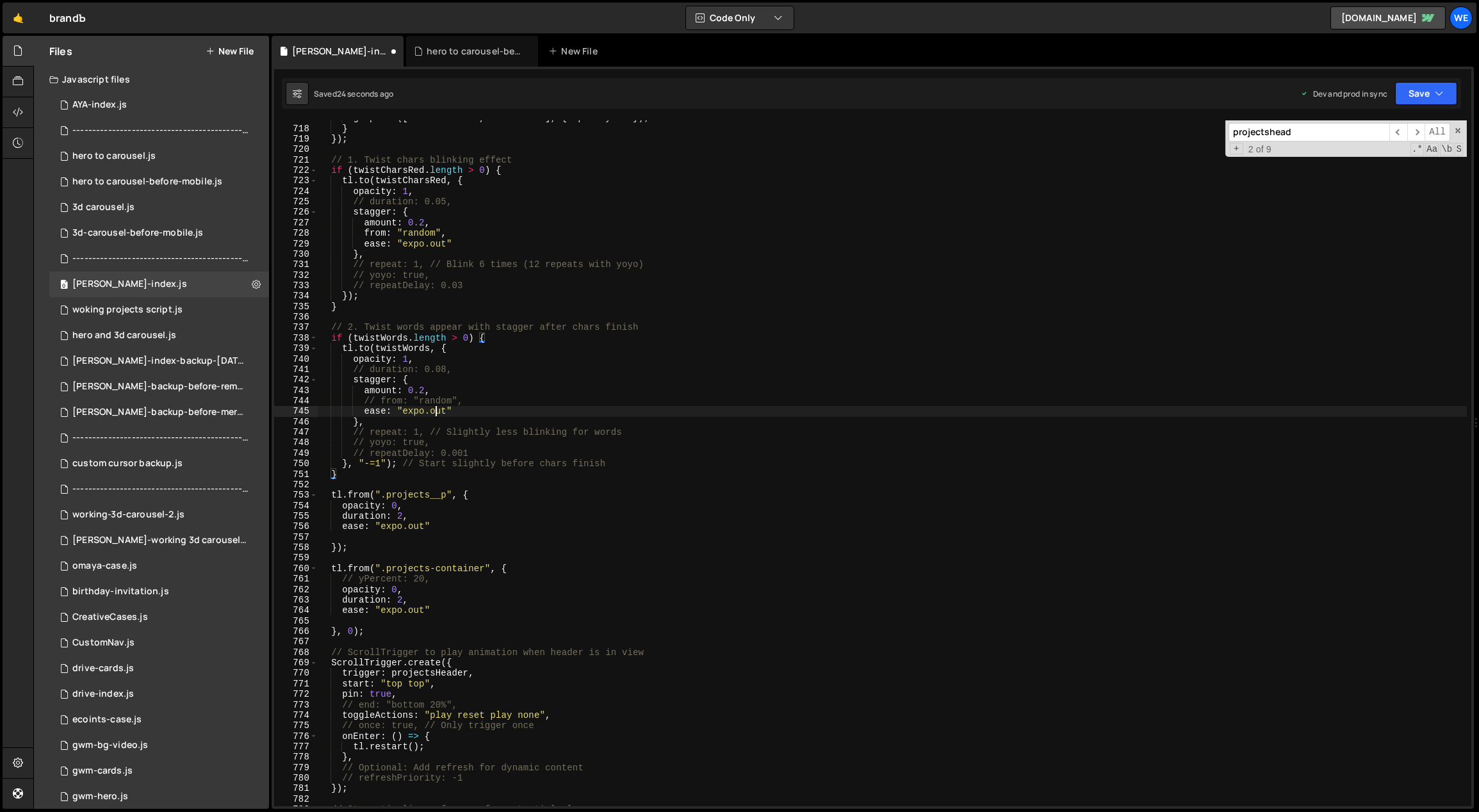
click at [436, 407] on div "gsap . set ([ twistCharsRed , twistWords ] , { opacity : 1 }) ; } }) ; // 1. Tw…" at bounding box center [892, 465] width 1149 height 707
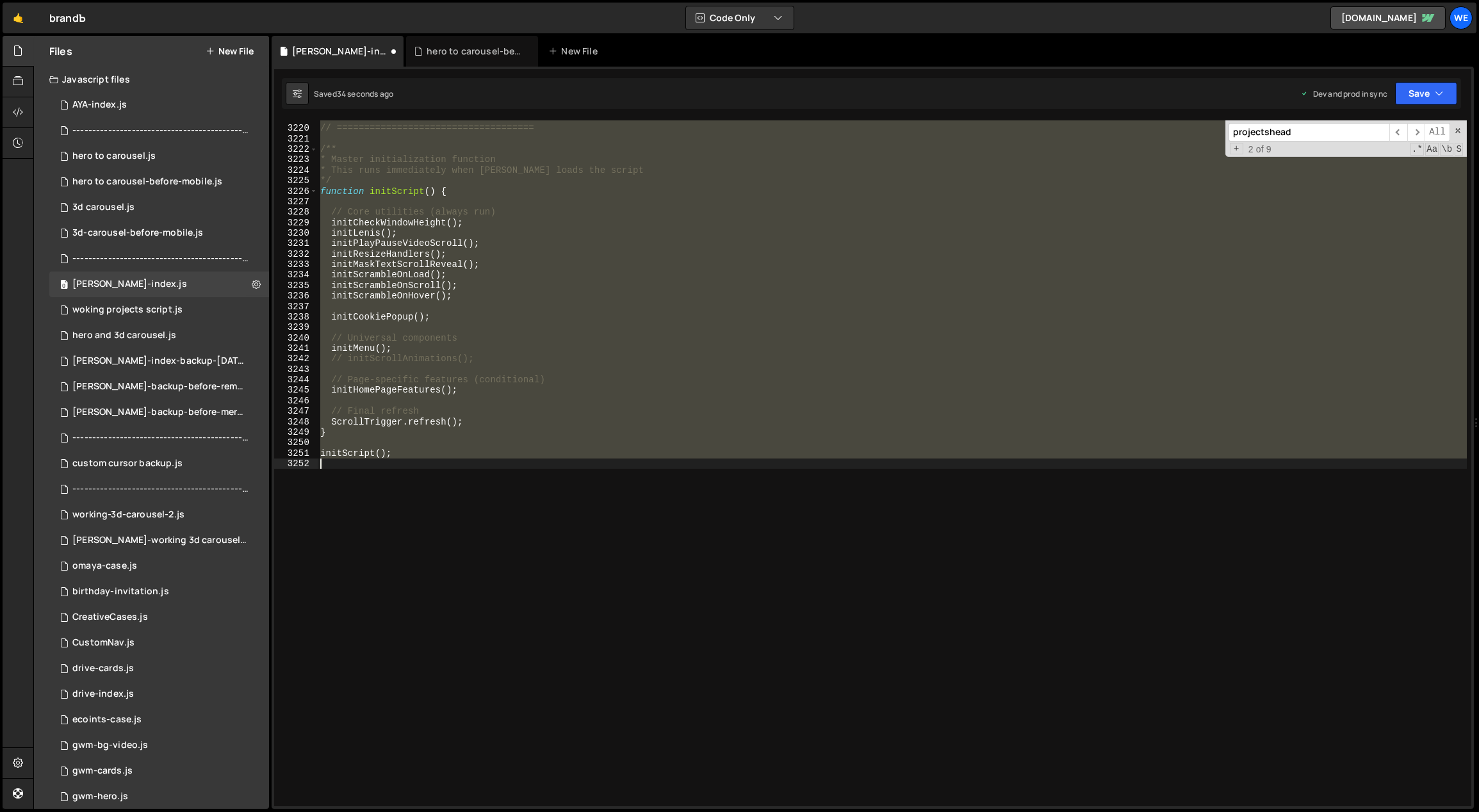
scroll to position [4586, 0]
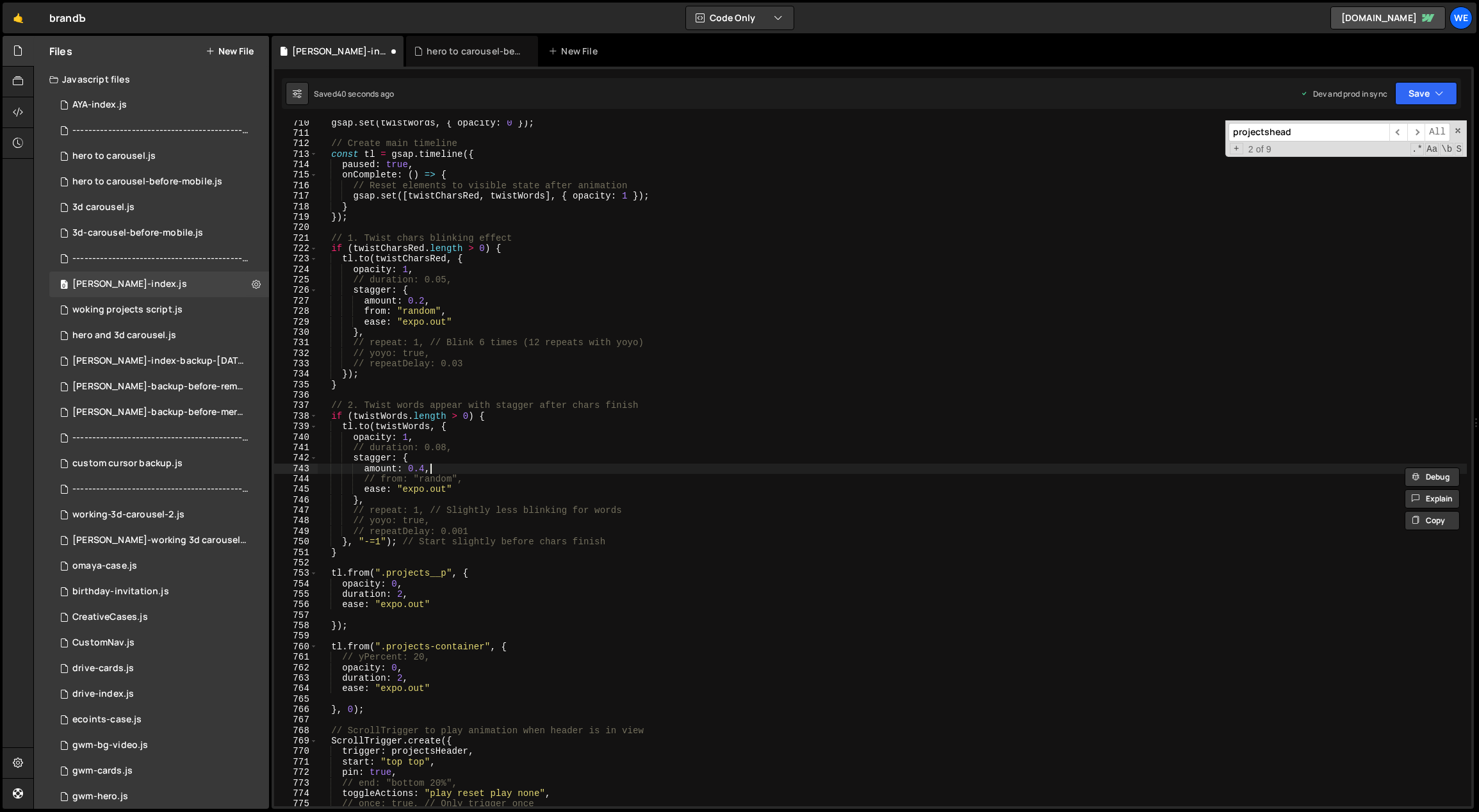
click at [449, 469] on div "gsap . set ( twistWords , { opacity : 0 }) ; // Create main timeline const tl =…" at bounding box center [892, 471] width 1149 height 707
click at [420, 465] on div "gsap . set ( twistWords , { opacity : 0 }) ; // Create main timeline const tl =…" at bounding box center [892, 471] width 1149 height 707
click at [504, 463] on div "gsap . set ( twistWords , { opacity : 0 }) ; // Create main timeline const tl =…" at bounding box center [892, 471] width 1149 height 707
click at [438, 534] on div "gsap . set ( twistWords , { opacity : 0 }) ; // Create main timeline const tl =…" at bounding box center [892, 471] width 1149 height 707
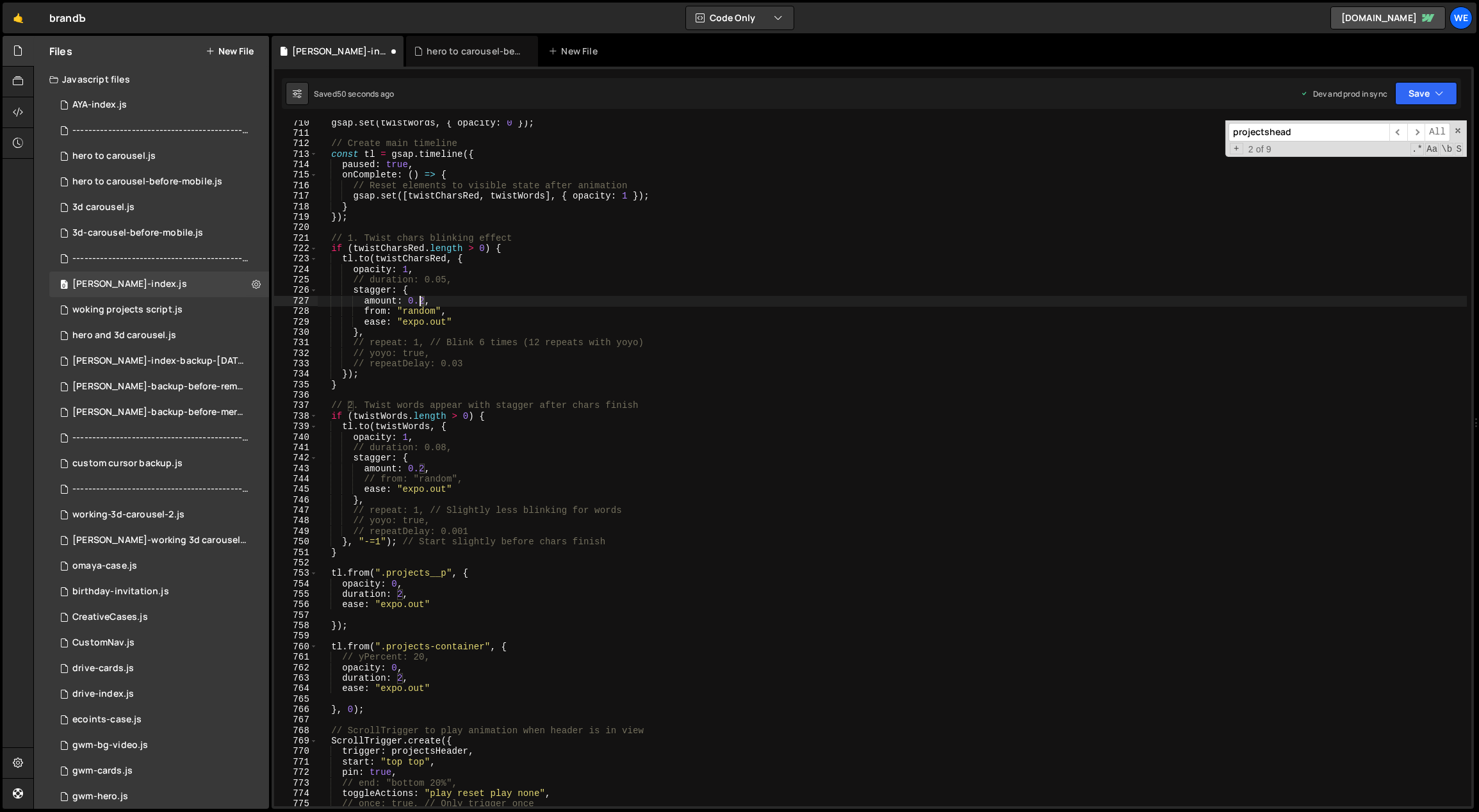
click at [420, 298] on div "gsap . set ( twistWords , { opacity : 0 }) ; // Create main timeline const tl =…" at bounding box center [892, 471] width 1149 height 707
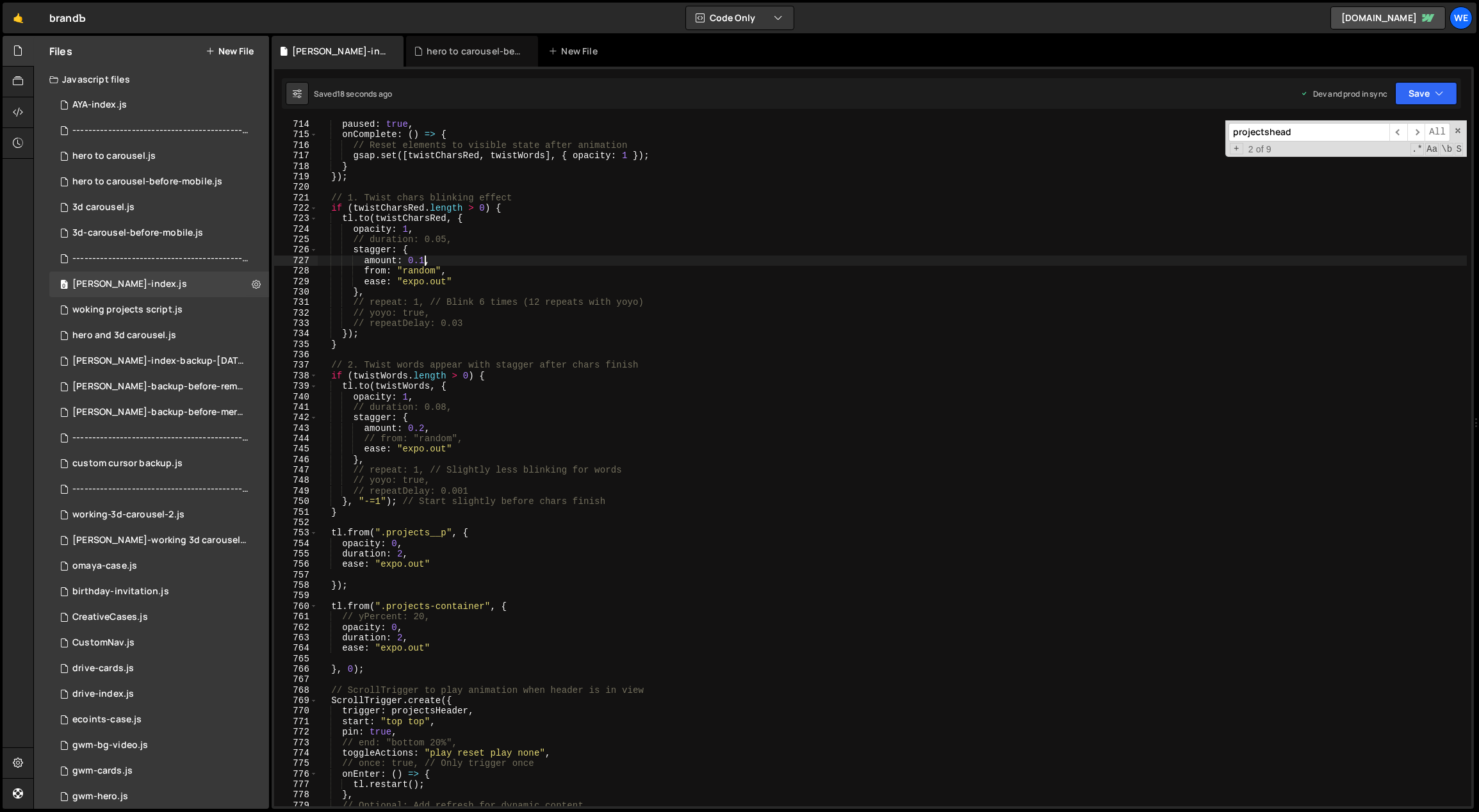
scroll to position [4678, 0]
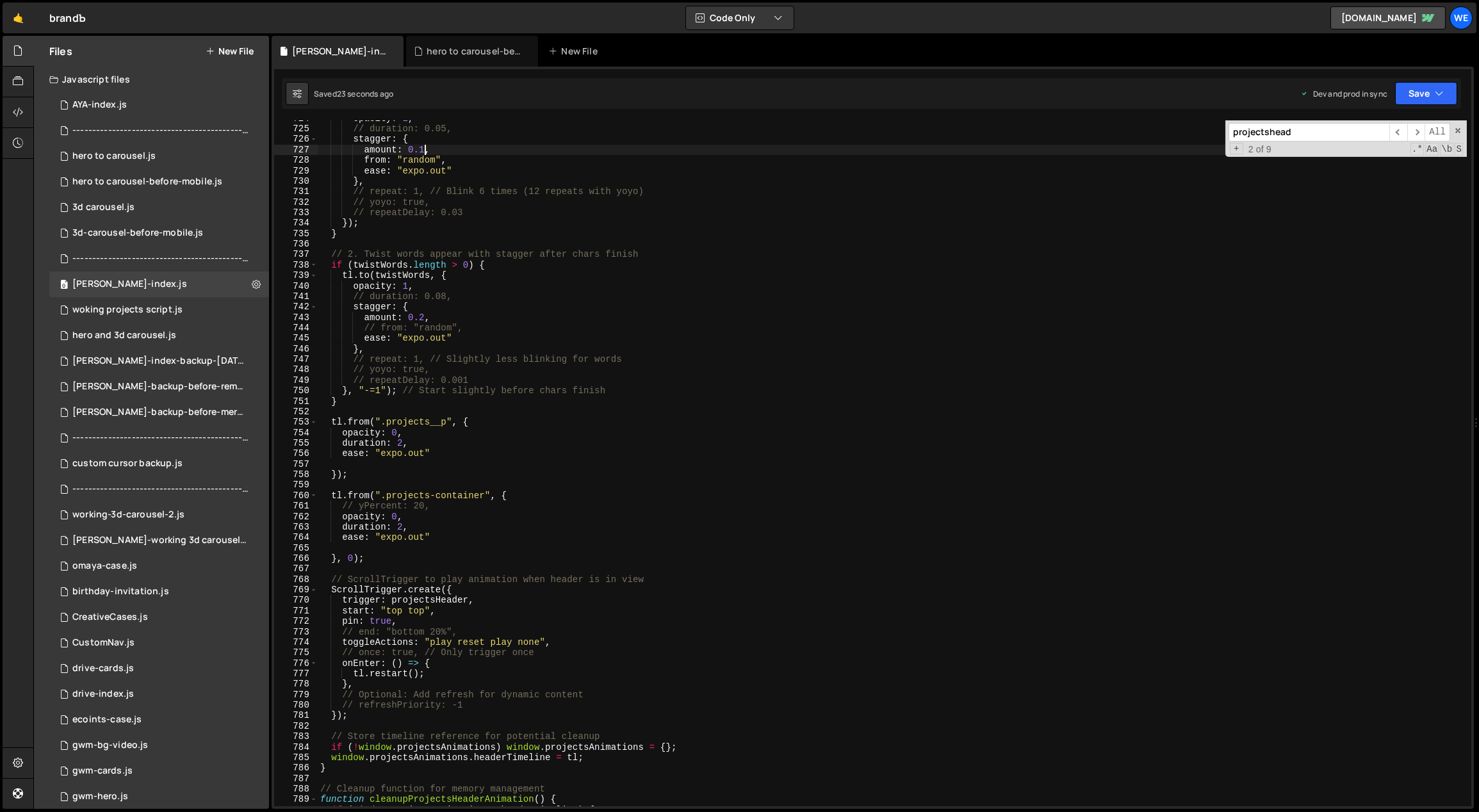
click at [26, 612] on div at bounding box center [18, 422] width 31 height 773
click at [478, 674] on div "opacity : 1 , // duration: 0.05, stagger : { amount : 0.1 , from : "random" , e…" at bounding box center [892, 466] width 1149 height 707
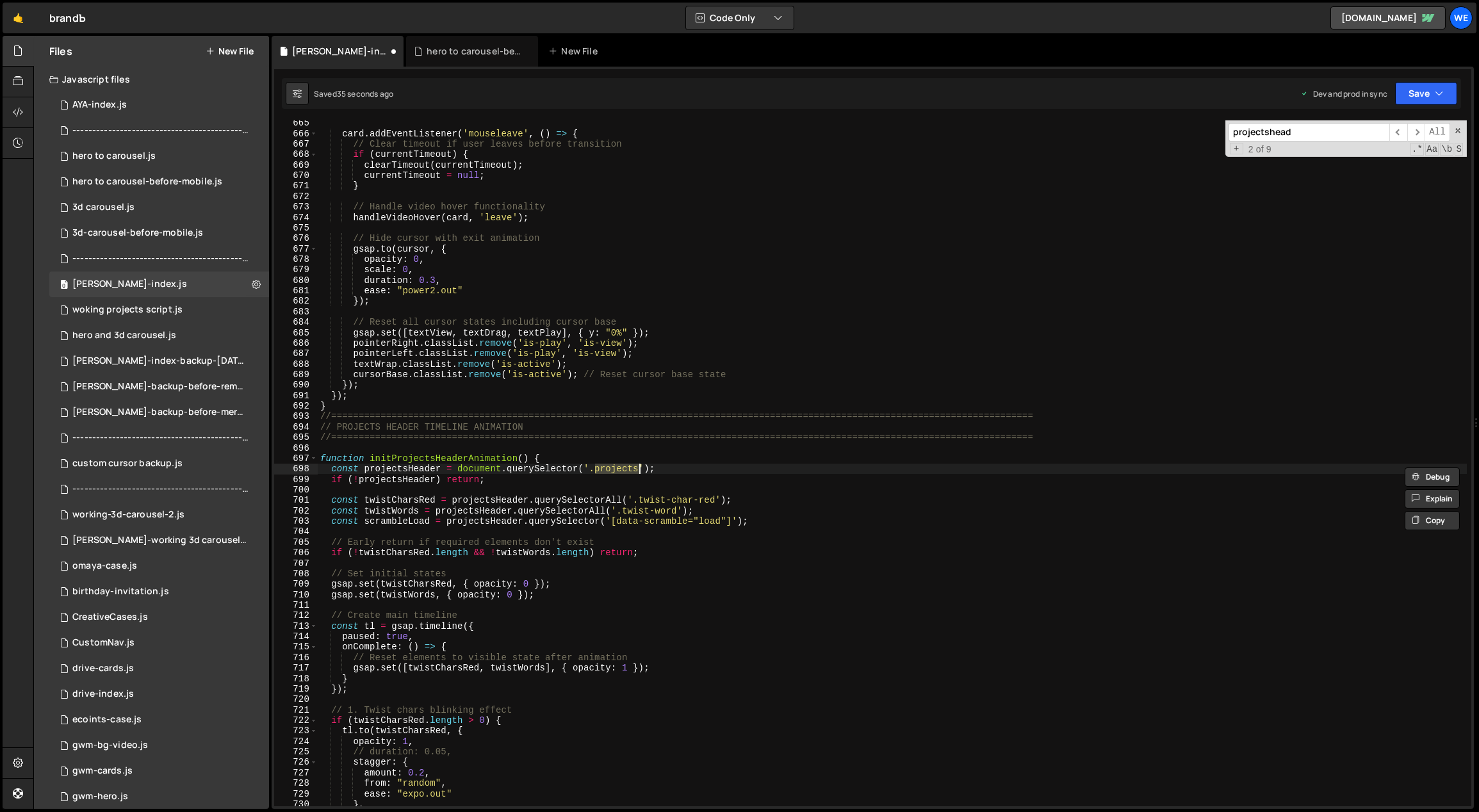
scroll to position [4296, 0]
click at [756, 612] on div "card . addEventListener ( 'mouseleave' , ( ) => { // Clear timeout if user leav…" at bounding box center [892, 471] width 1149 height 707
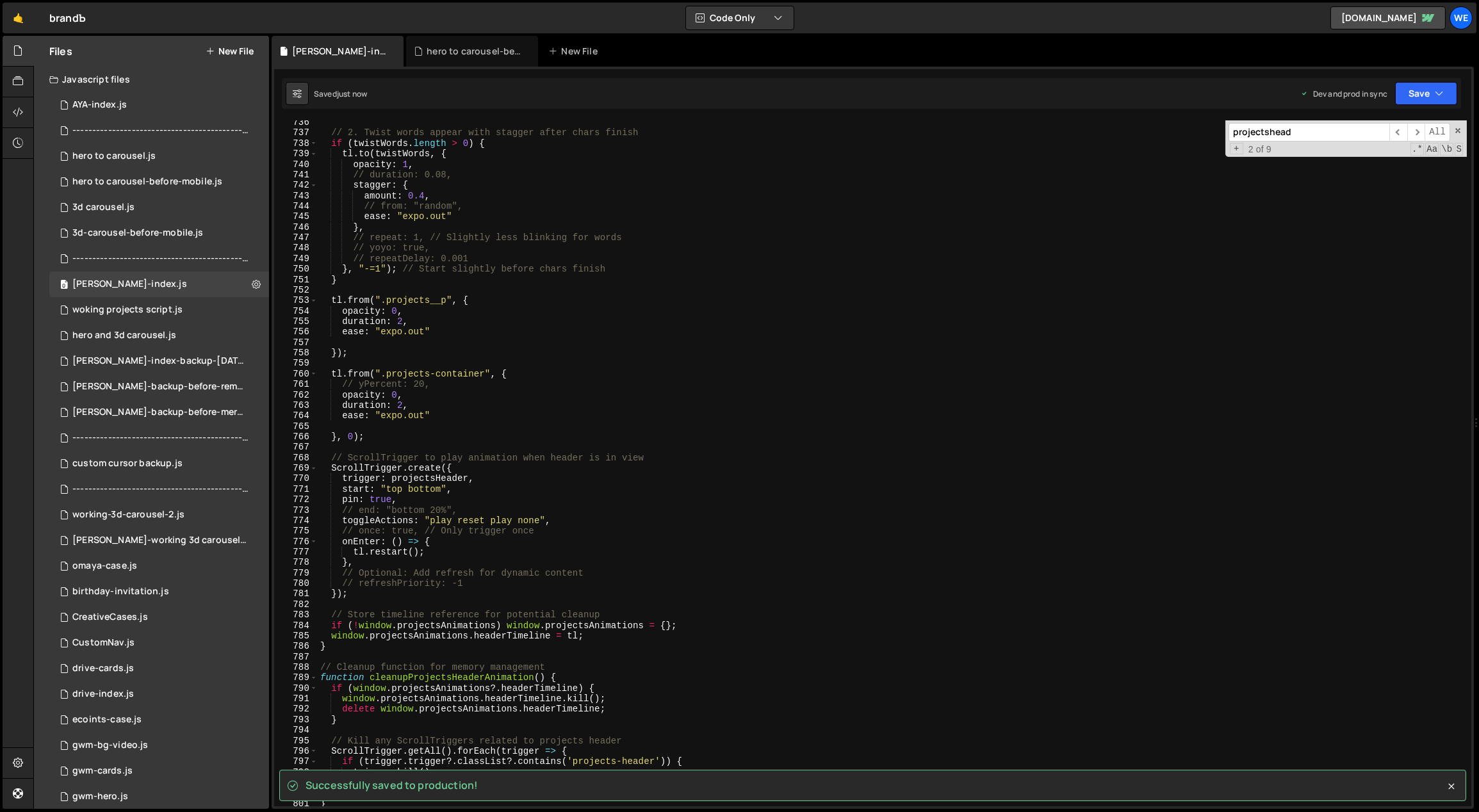
scroll to position [4753, 0]
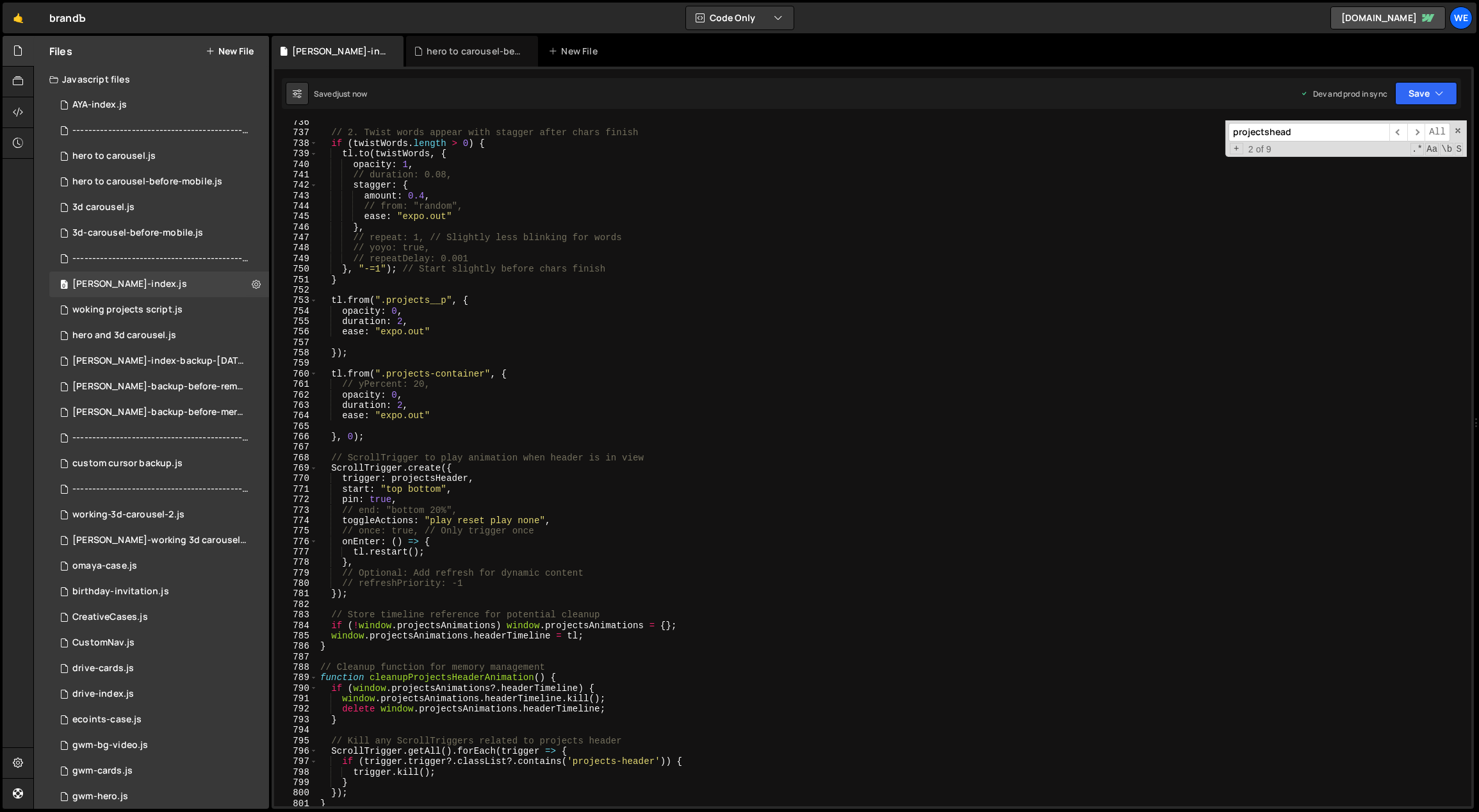
click at [434, 500] on div "// 2. Twist words appear with stagger after chars finish if ( twistWords . leng…" at bounding box center [892, 470] width 1149 height 707
click at [455, 508] on div "// 2. Twist words appear with stagger after chars finish if ( twistWords . leng…" at bounding box center [892, 470] width 1149 height 707
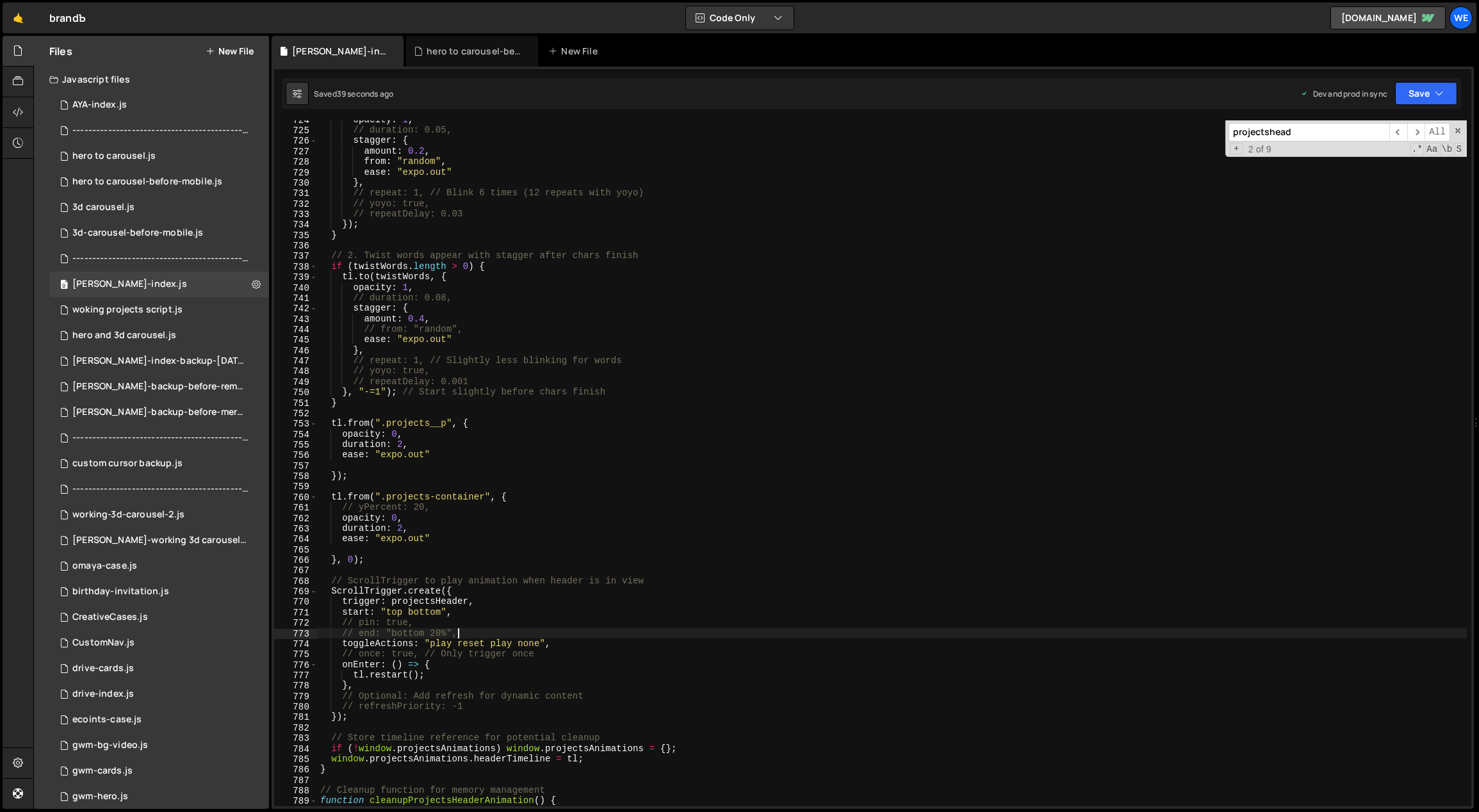
scroll to position [4677, 0]
click at [461, 349] on div "opacity : 1 , // duration: 0.05, stagger : { amount : 0.2 , from : "random" , e…" at bounding box center [892, 467] width 1149 height 707
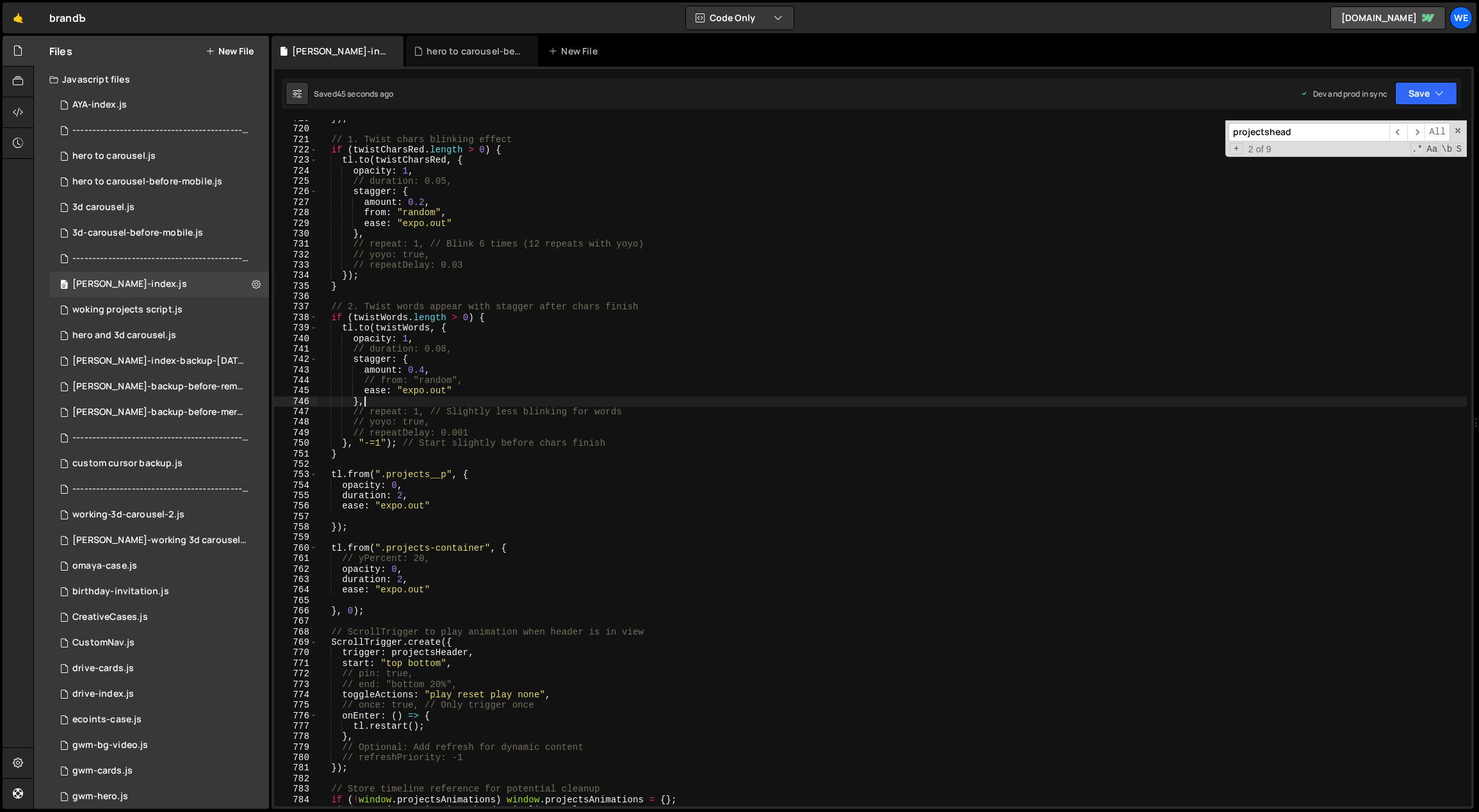
scroll to position [4646, 0]
click at [418, 201] on div "}) ; // 1. Twist chars blinking effect if ( twistCharsRed . length > 0 ) { tl .…" at bounding box center [892, 467] width 1149 height 707
click at [708, 409] on div "}) ; // 1. Twist chars blinking effect if ( twistCharsRed . length > 0 ) { tl .…" at bounding box center [892, 467] width 1149 height 707
drag, startPoint x: 407, startPoint y: 227, endPoint x: 445, endPoint y: 226, distance: 38.0
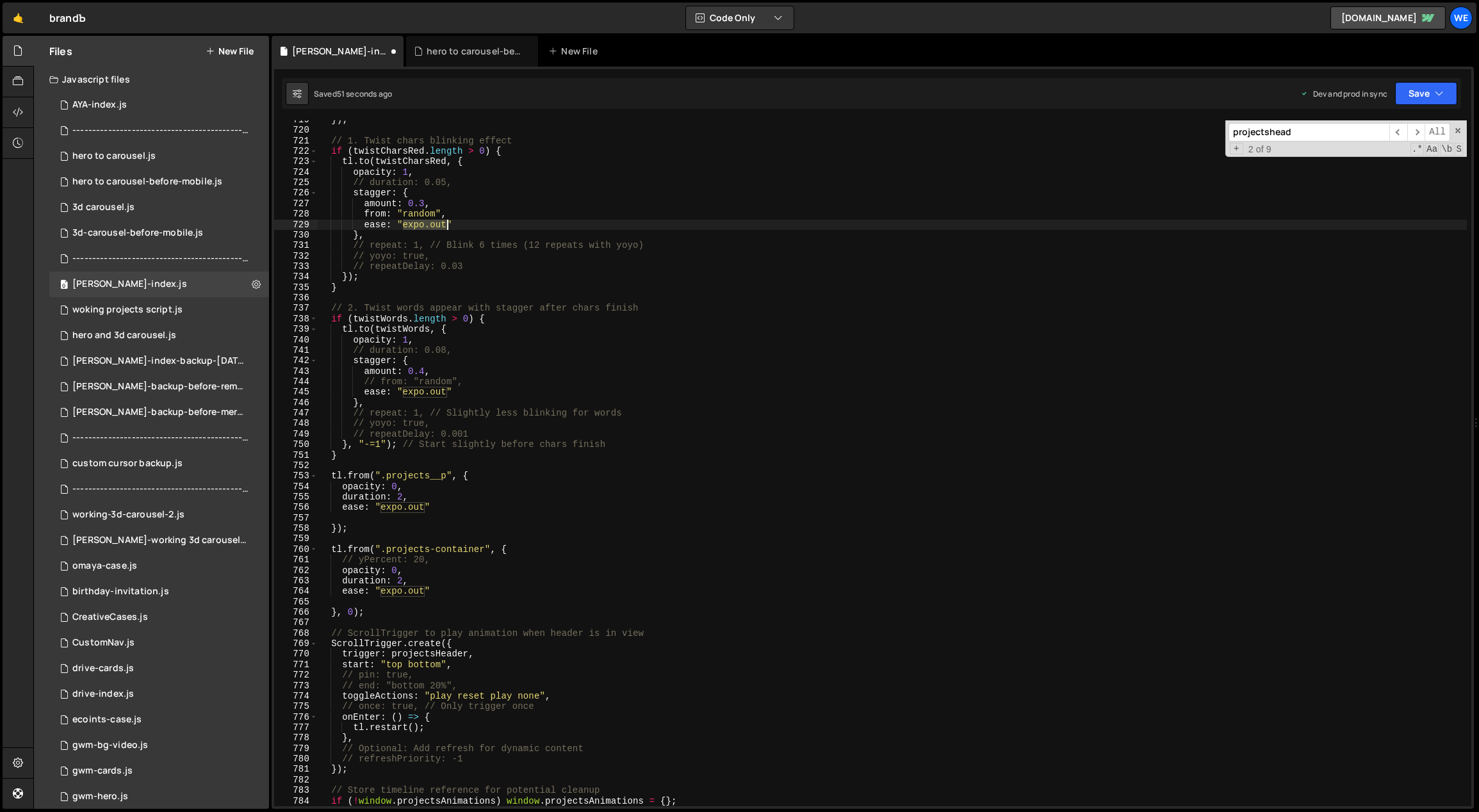
click at [445, 226] on div "}) ; // 1. Twist chars blinking effect if ( twistCharsRed . length > 0 ) { tl .…" at bounding box center [892, 467] width 1149 height 707
click at [352, 609] on div "}) ; // 1. Twist chars blinking effect if ( twistCharsRed . length > 0 ) { tl .…" at bounding box center [892, 467] width 1149 height 707
click at [349, 610] on div "}) ; // 1. Twist chars blinking effect if ( twistCharsRed . length > 0 ) { tl .…" at bounding box center [892, 467] width 1149 height 707
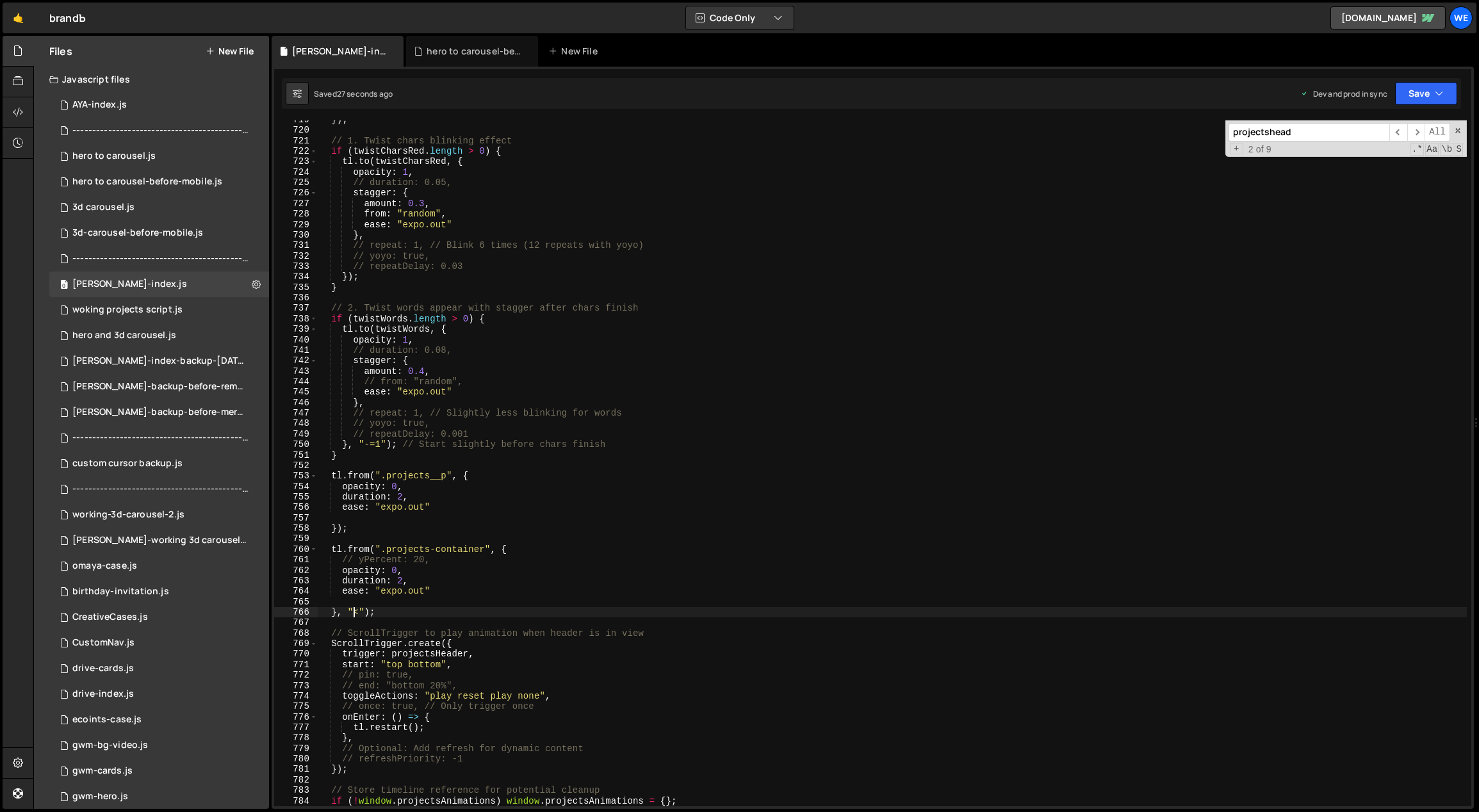
click at [397, 578] on div "}) ; // 1. Twist chars blinking effect if ( twistCharsRed . length > 0 ) { tl .…" at bounding box center [892, 467] width 1149 height 707
type textarea "duration: 3,"
click at [415, 579] on div "}) ; // 1. Twist chars blinking effect if ( twistCharsRed . length > 0 ) { tl .…" at bounding box center [892, 467] width 1149 height 707
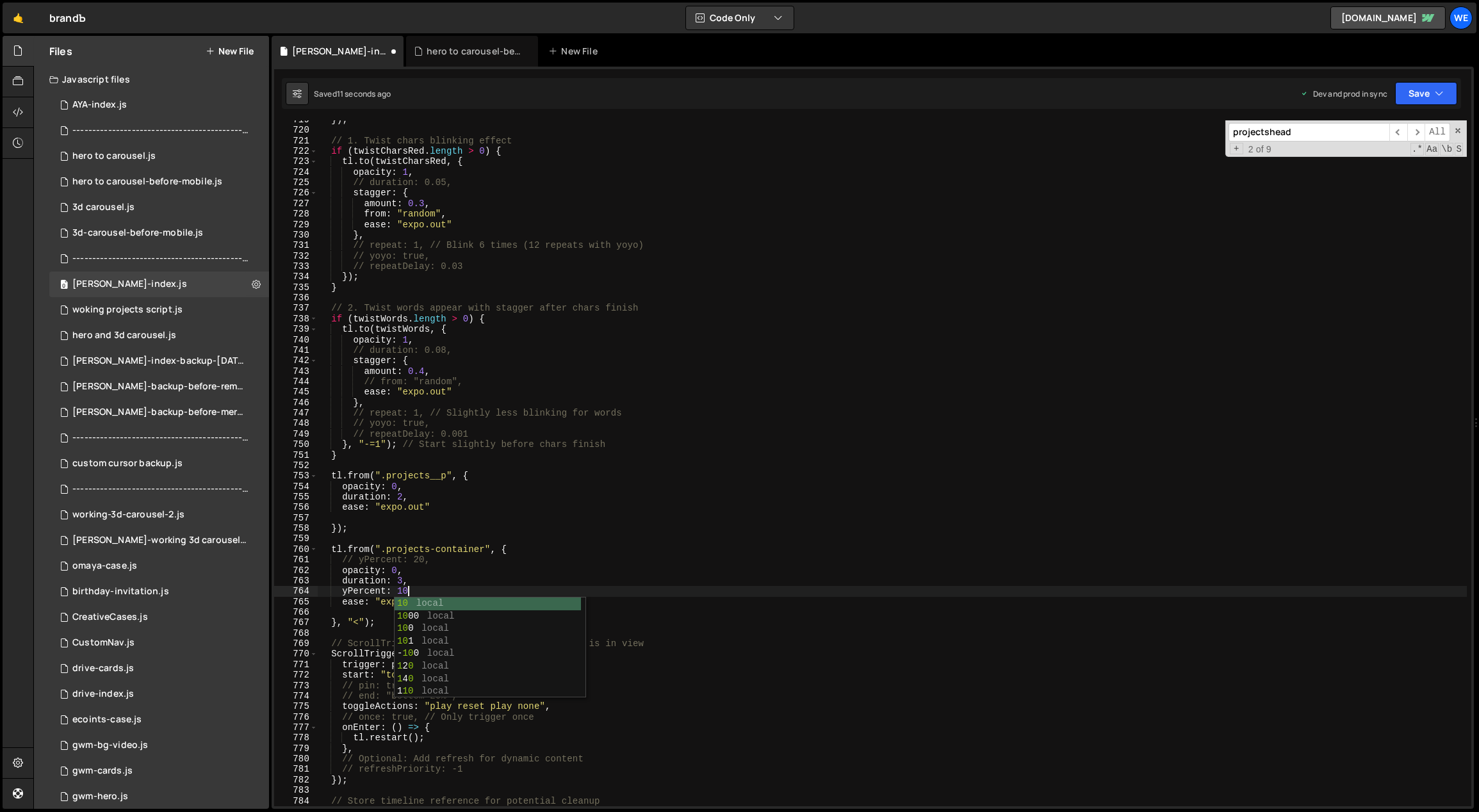
scroll to position [0, 6]
click at [400, 578] on div "}) ; // 1. Twist chars blinking effect if ( twistCharsRed . length > 0 ) { tl .…" at bounding box center [892, 467] width 1149 height 707
click at [399, 580] on div "}) ; // 1. Twist chars blinking effect if ( twistCharsRed . length > 0 ) { tl .…" at bounding box center [892, 467] width 1149 height 707
click at [399, 589] on div "}) ; // 1. Twist chars blinking effect if ( twistCharsRed . length > 0 ) { tl .…" at bounding box center [892, 467] width 1149 height 707
click at [400, 590] on div "}) ; // 1. Twist chars blinking effect if ( twistCharsRed . length > 0 ) { tl .…" at bounding box center [892, 467] width 1149 height 707
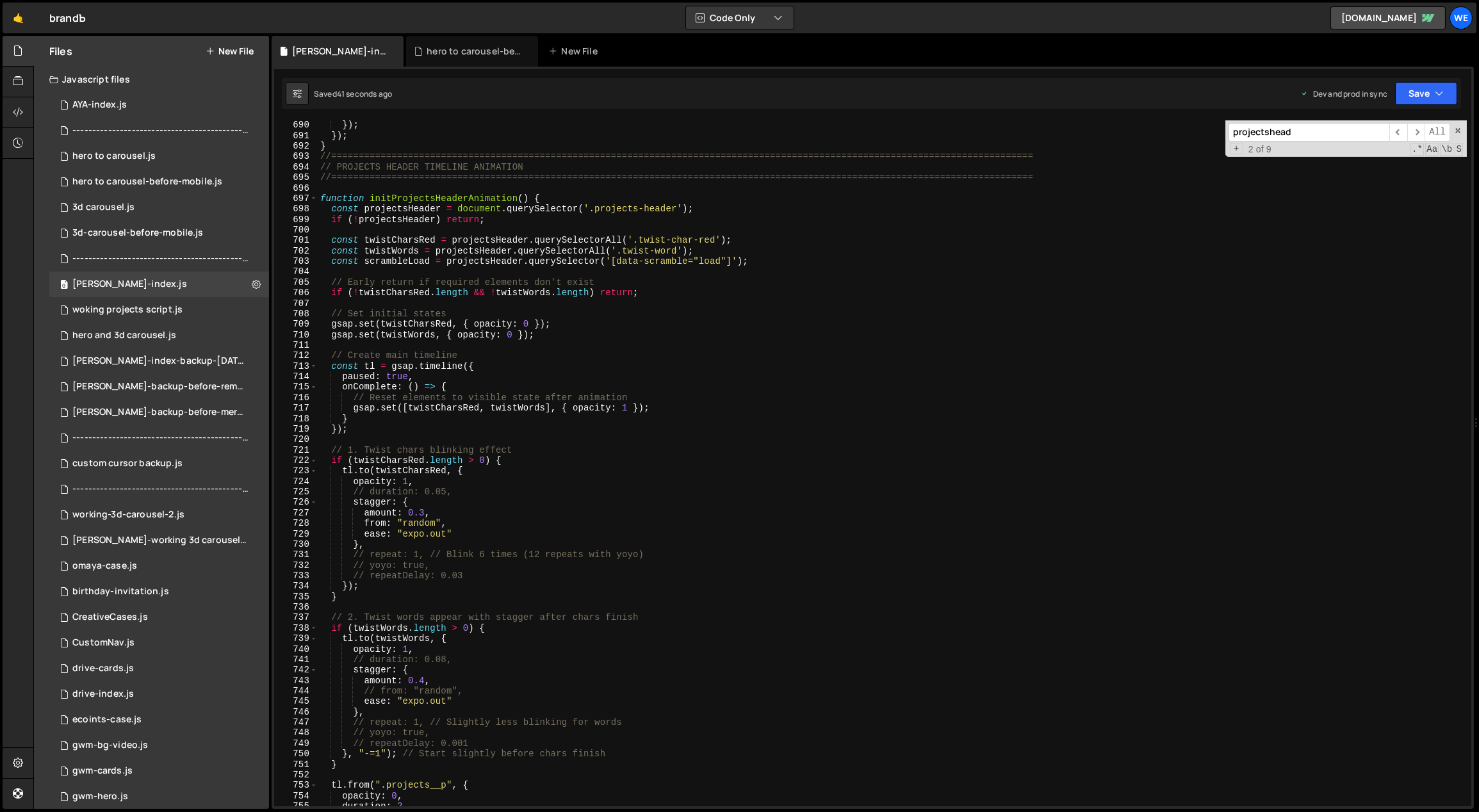
scroll to position [4493, 0]
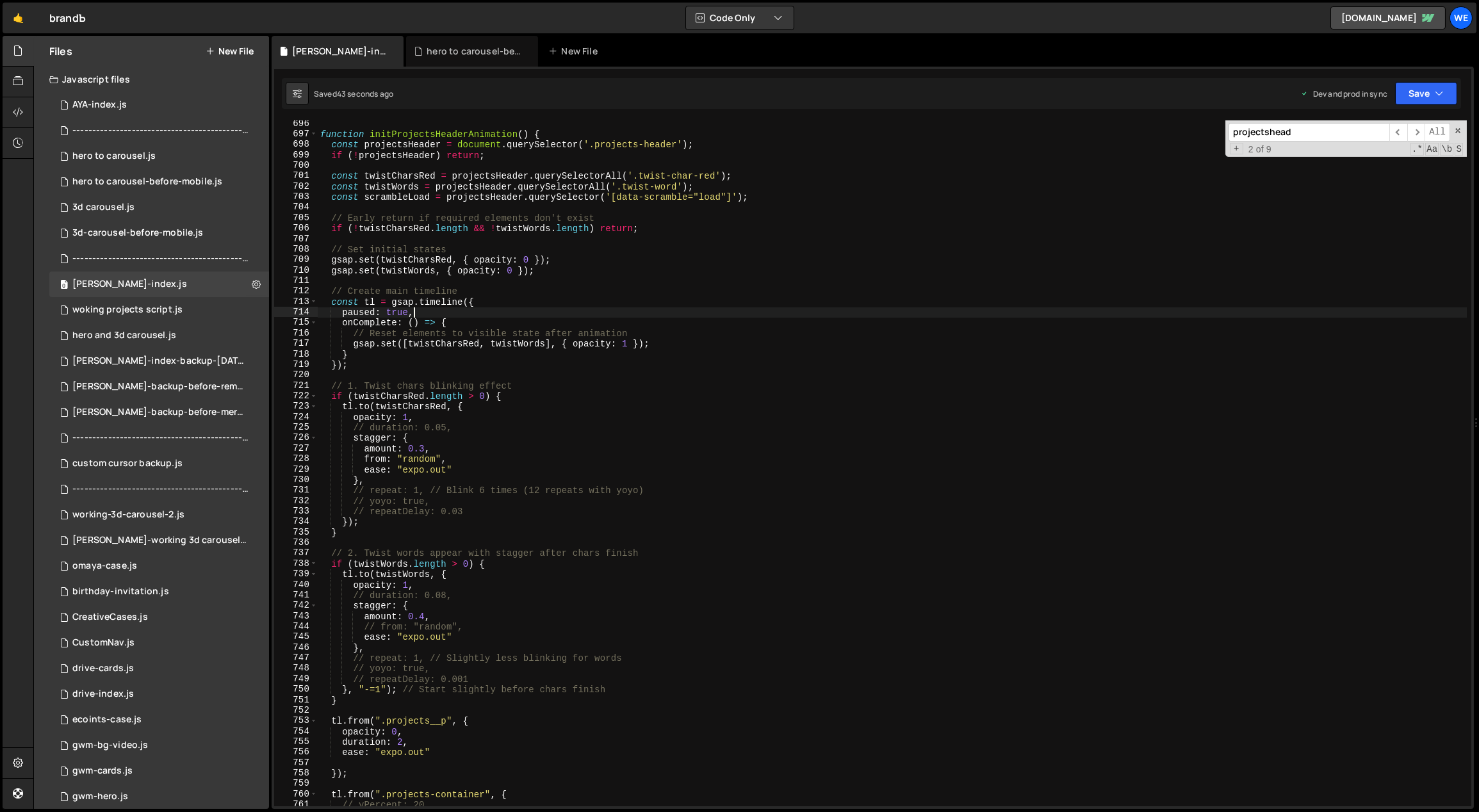
click at [444, 313] on div "function initProjectsHeaderAnimation ( ) { const projectsHeader = document . qu…" at bounding box center [892, 471] width 1149 height 707
type textarea "paused: true,"
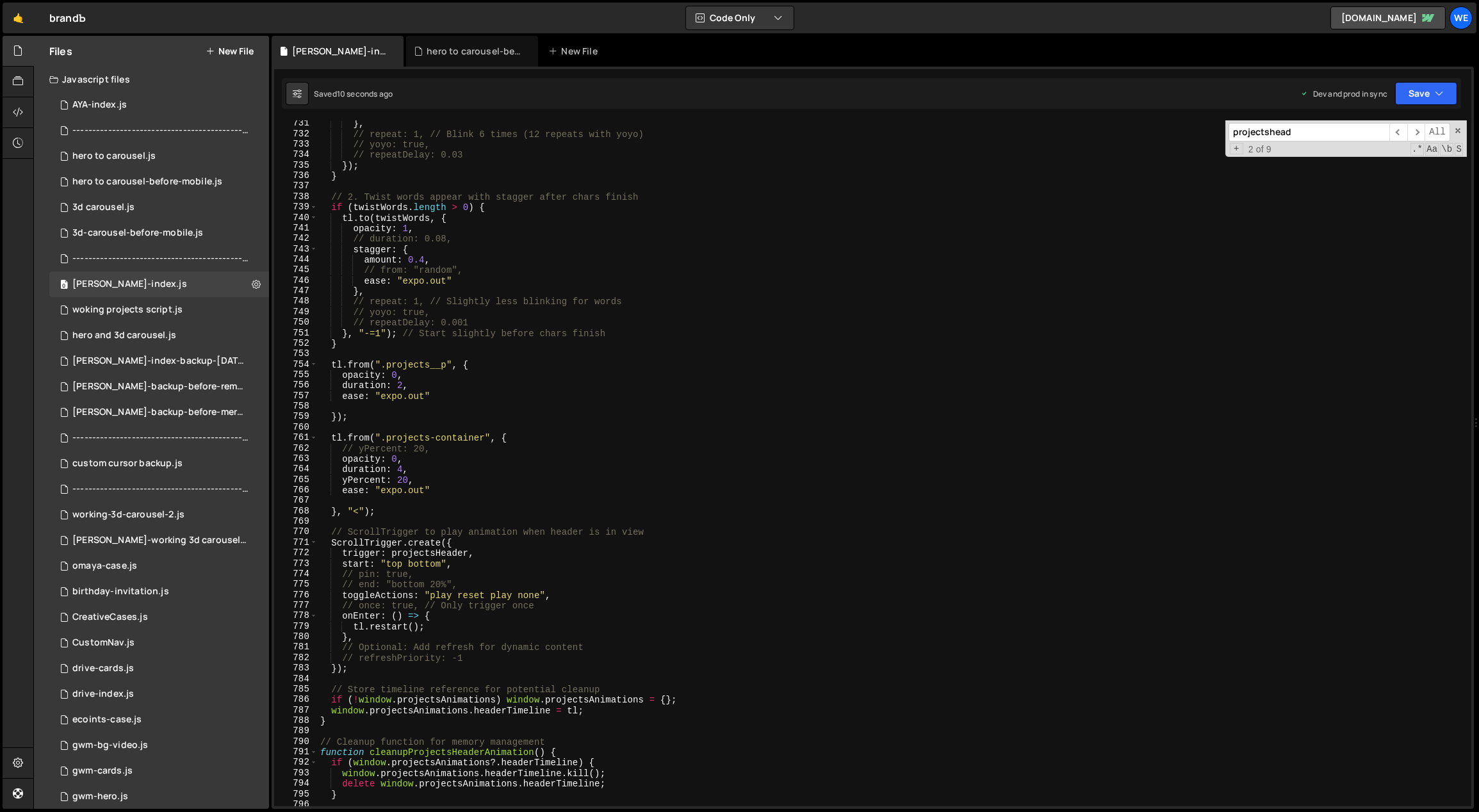
scroll to position [4718, 0]
click at [507, 416] on div "} , // repeat: 1, // Blink 6 times (12 repeats with yoyo) // yoyo: true, // rep…" at bounding box center [892, 471] width 1149 height 707
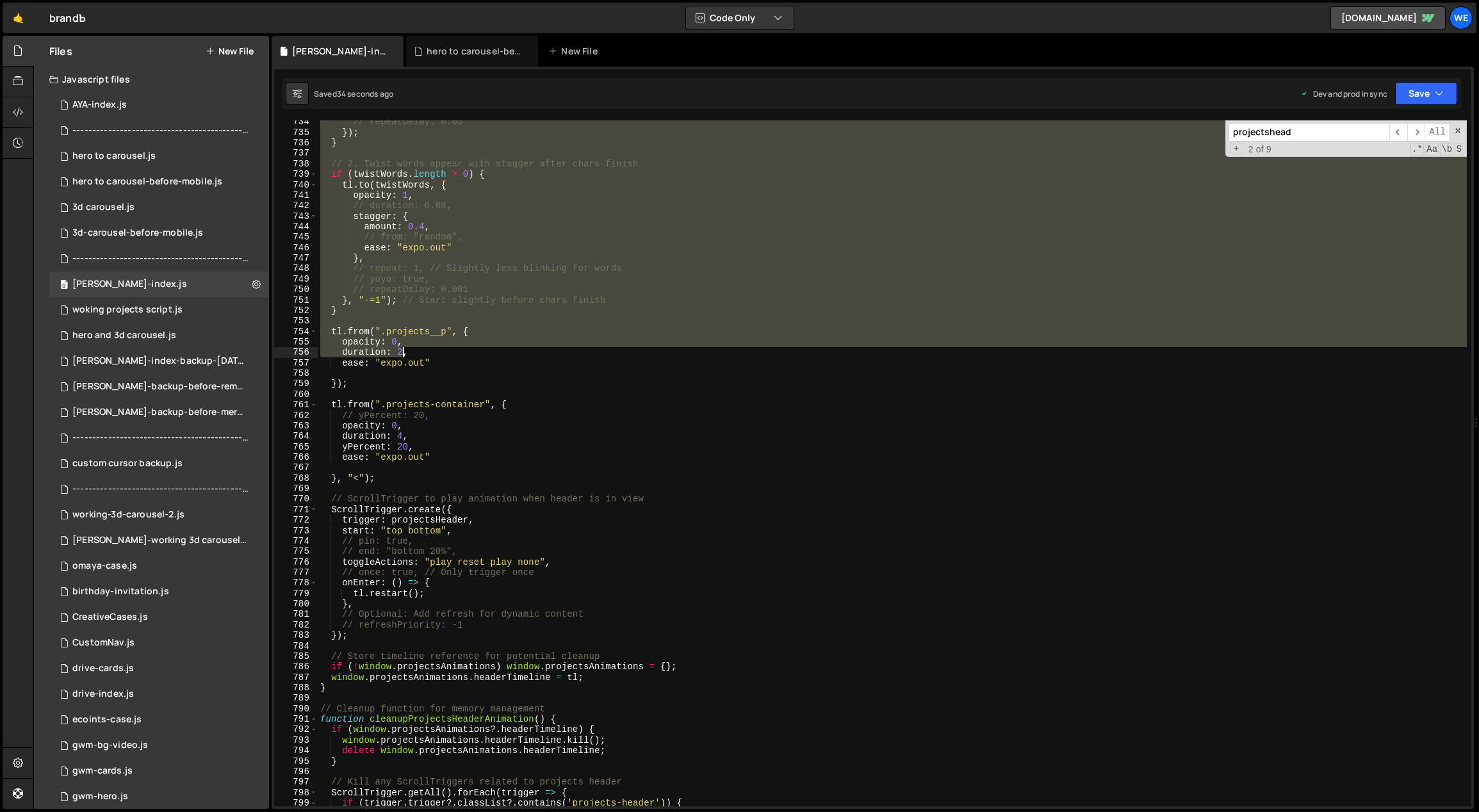
scroll to position [4901, 0]
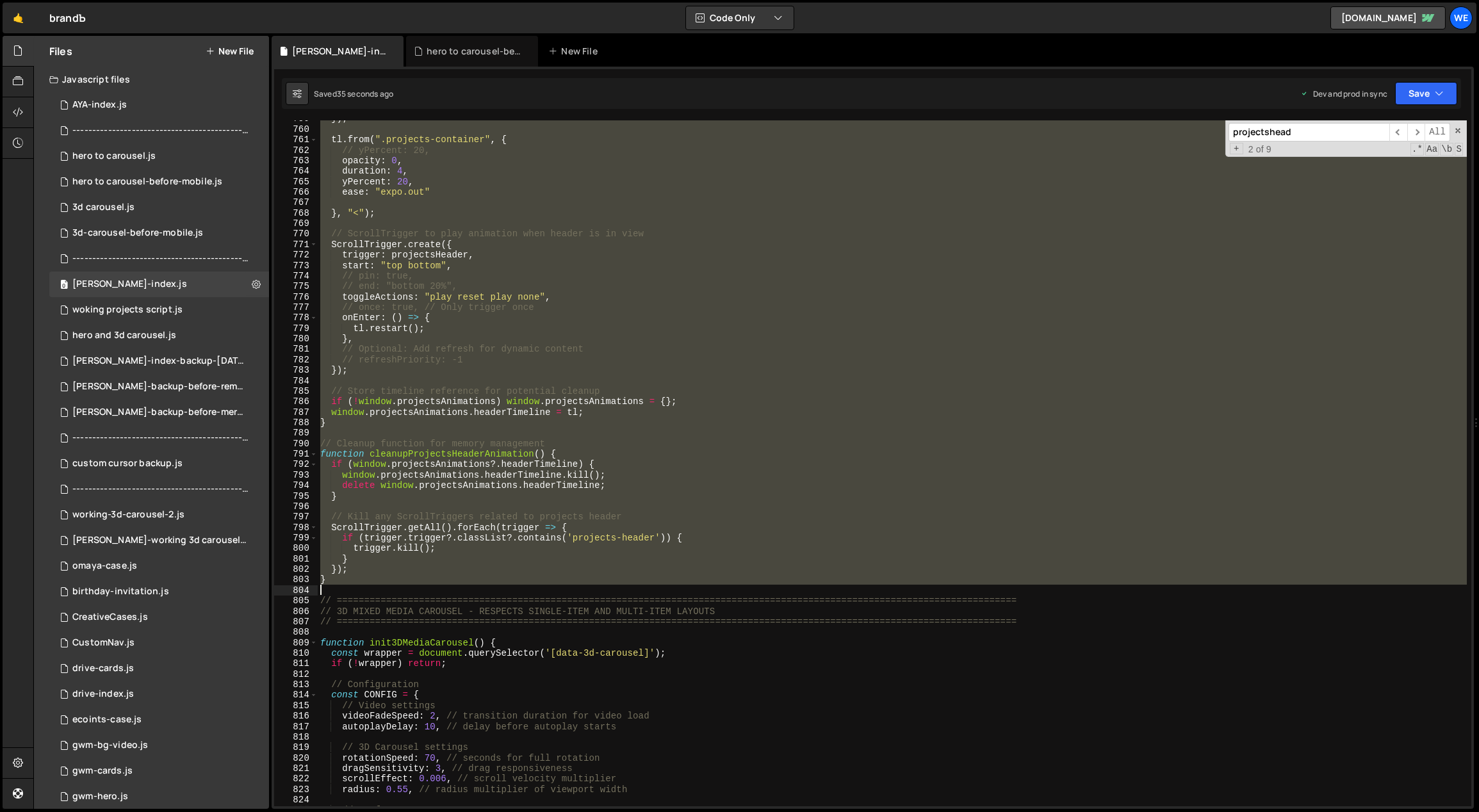
drag, startPoint x: 319, startPoint y: 224, endPoint x: 345, endPoint y: 584, distance: 360.9
click at [343, 586] on div "}) ; tl . from ( ".projects-container" , { // yPercent: 20, opacity : 0 , durat…" at bounding box center [892, 466] width 1149 height 707
click at [376, 567] on div "}) ; tl . from ( ".projects-container" , { // yPercent: 20, opacity : 0 , durat…" at bounding box center [892, 463] width 1149 height 685
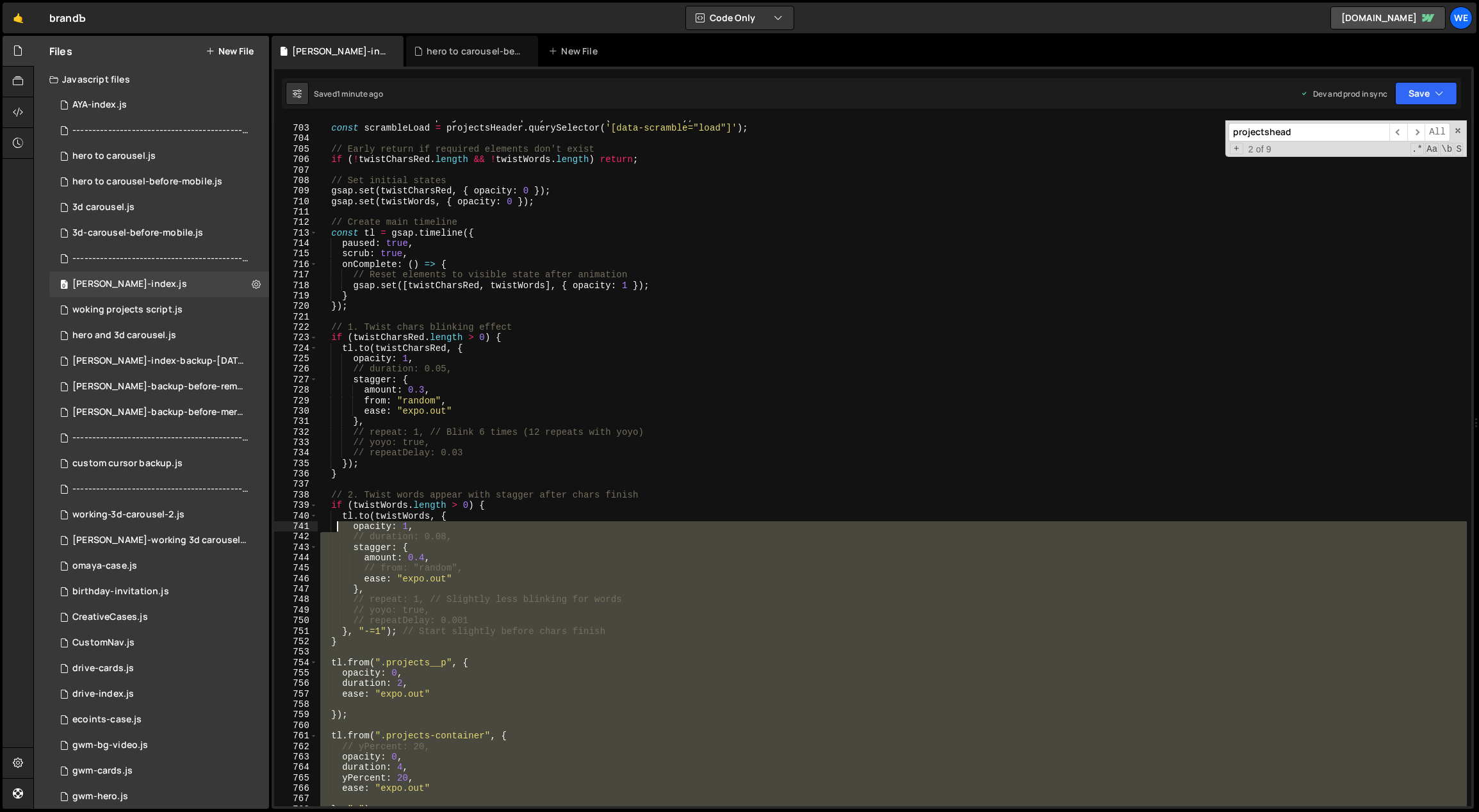
scroll to position [4391, 0]
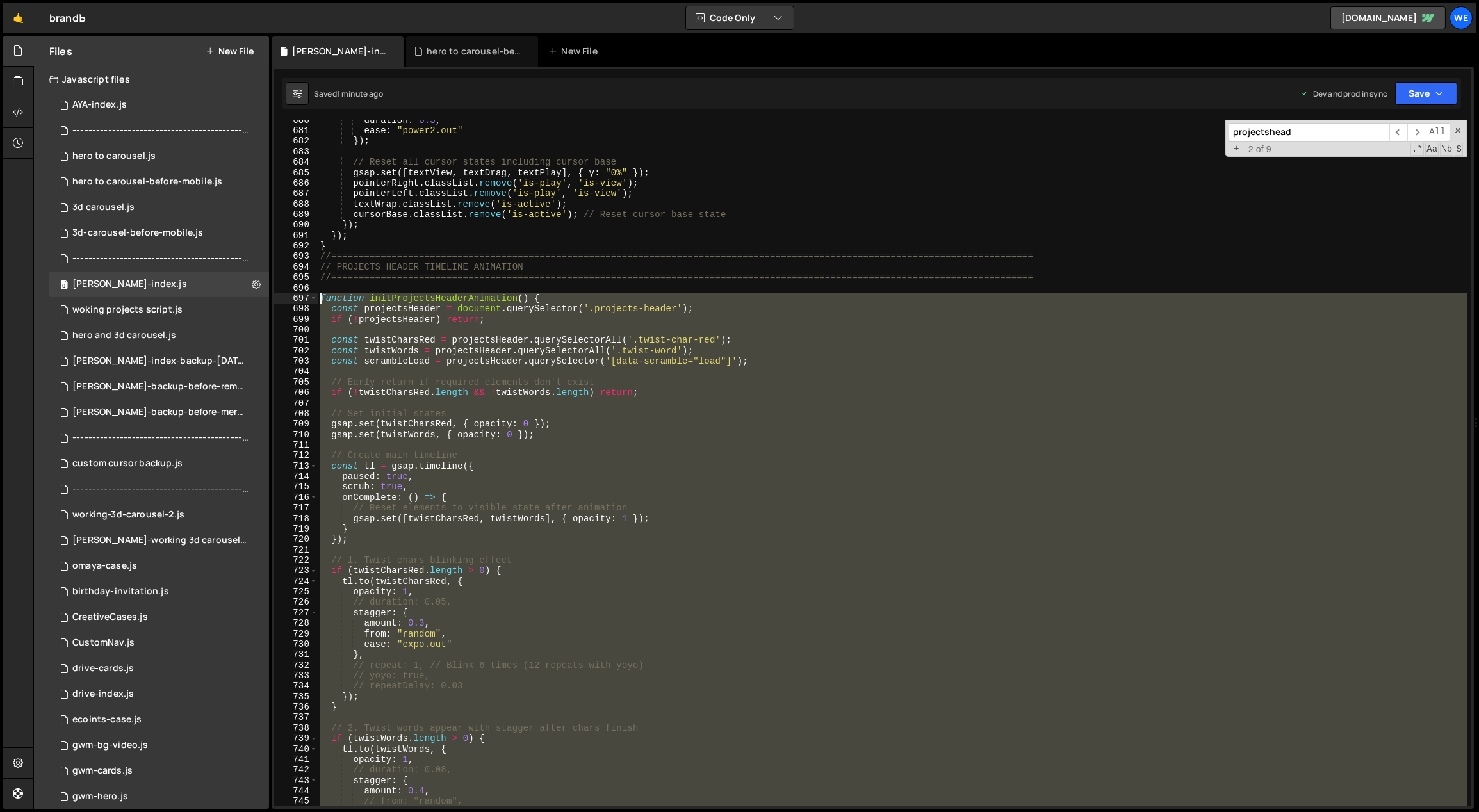
drag, startPoint x: 338, startPoint y: 585, endPoint x: 320, endPoint y: 296, distance: 289.6
click at [320, 296] on div "duration : 0.3 , ease : "power2.out" }) ; // Reset all cursor states including …" at bounding box center [892, 468] width 1149 height 707
paste textarea "}"
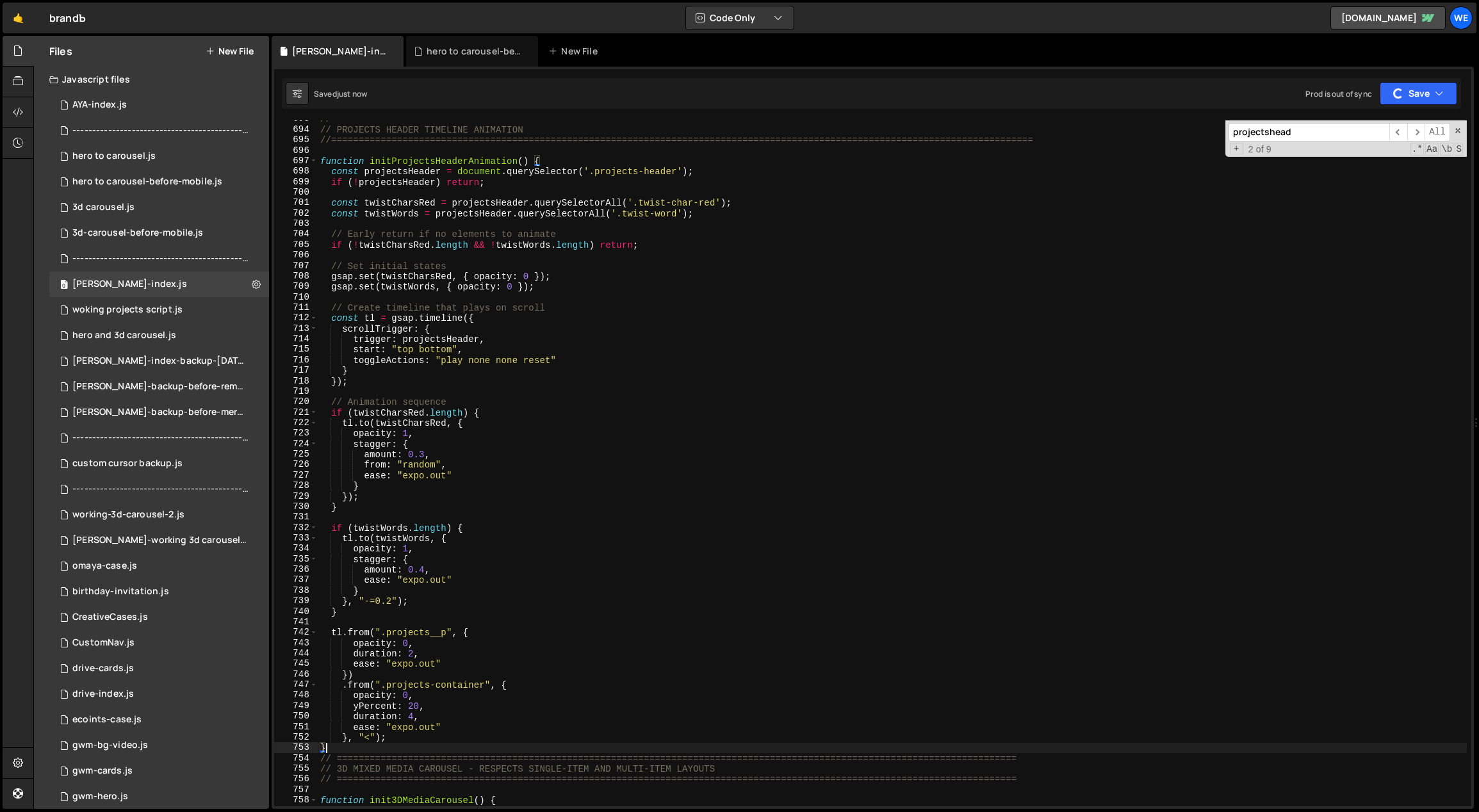
scroll to position [4575, 0]
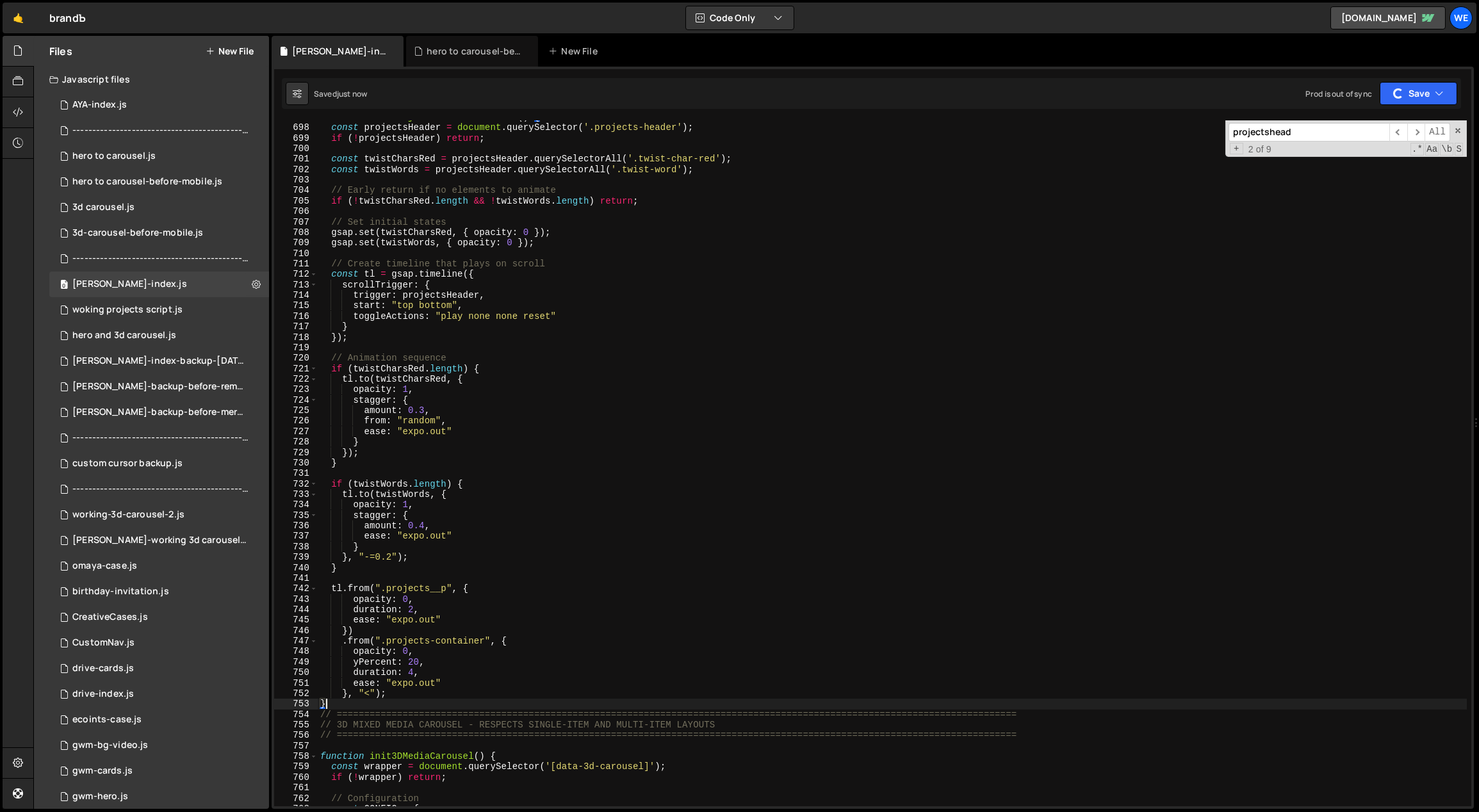
click at [532, 606] on div "function initProjectsHeaderAnimation ( ) { const projectsHeader = document . qu…" at bounding box center [892, 465] width 1149 height 707
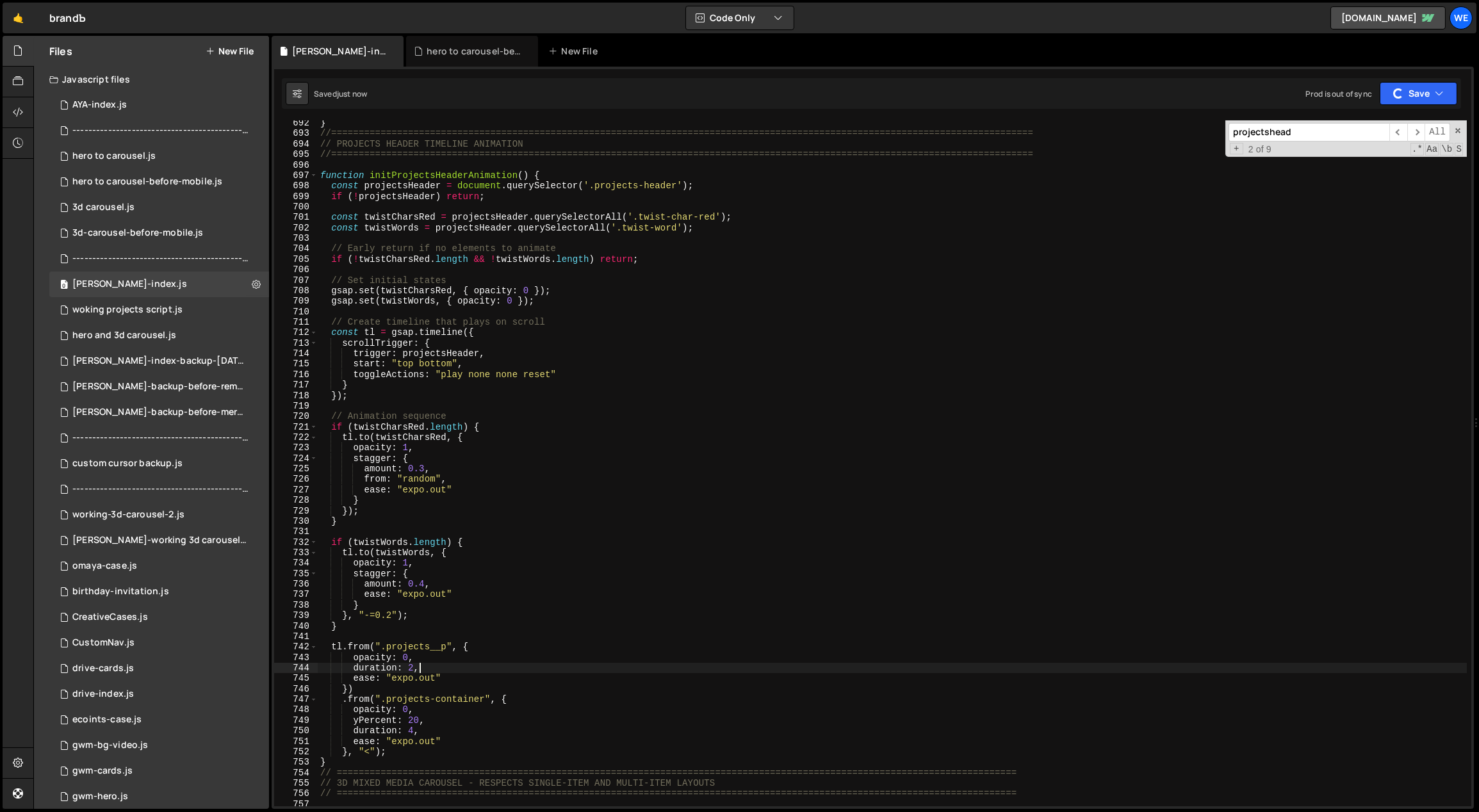
scroll to position [4538, 0]
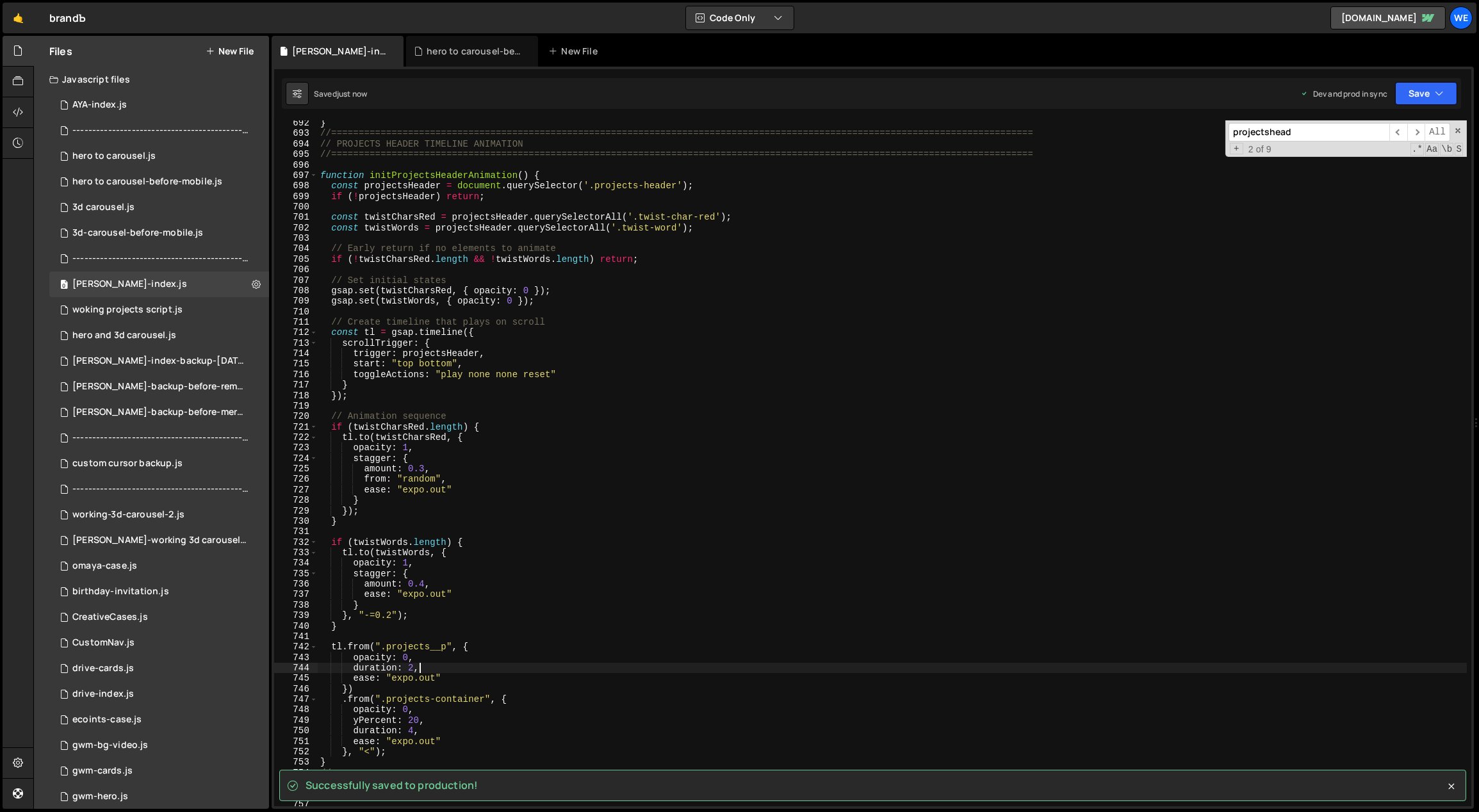
click at [506, 352] on div "} //===========================================================================…" at bounding box center [892, 471] width 1149 height 707
click at [497, 366] on div "} //===========================================================================…" at bounding box center [892, 471] width 1149 height 707
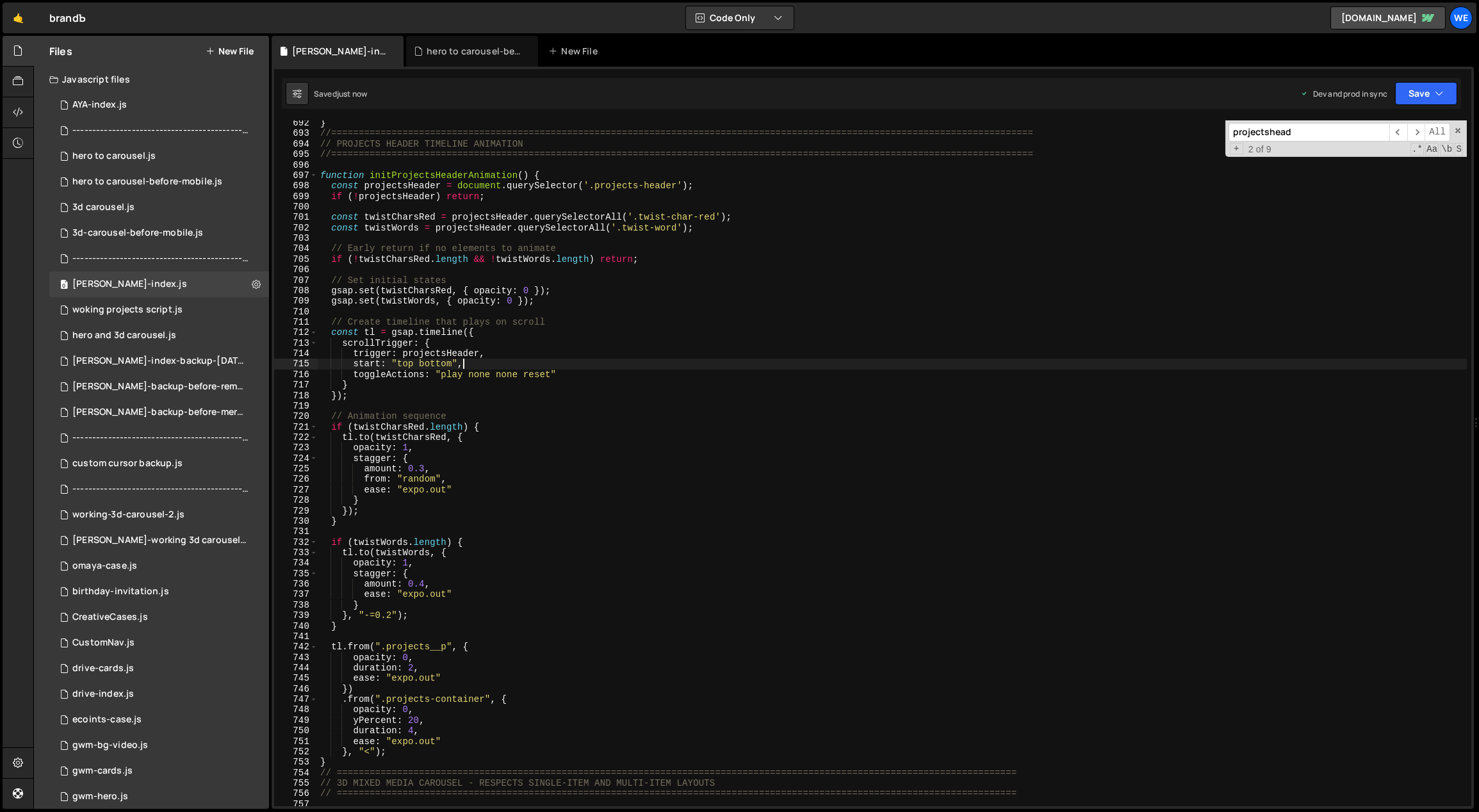
click at [662, 463] on div "} //===========================================================================…" at bounding box center [892, 471] width 1149 height 707
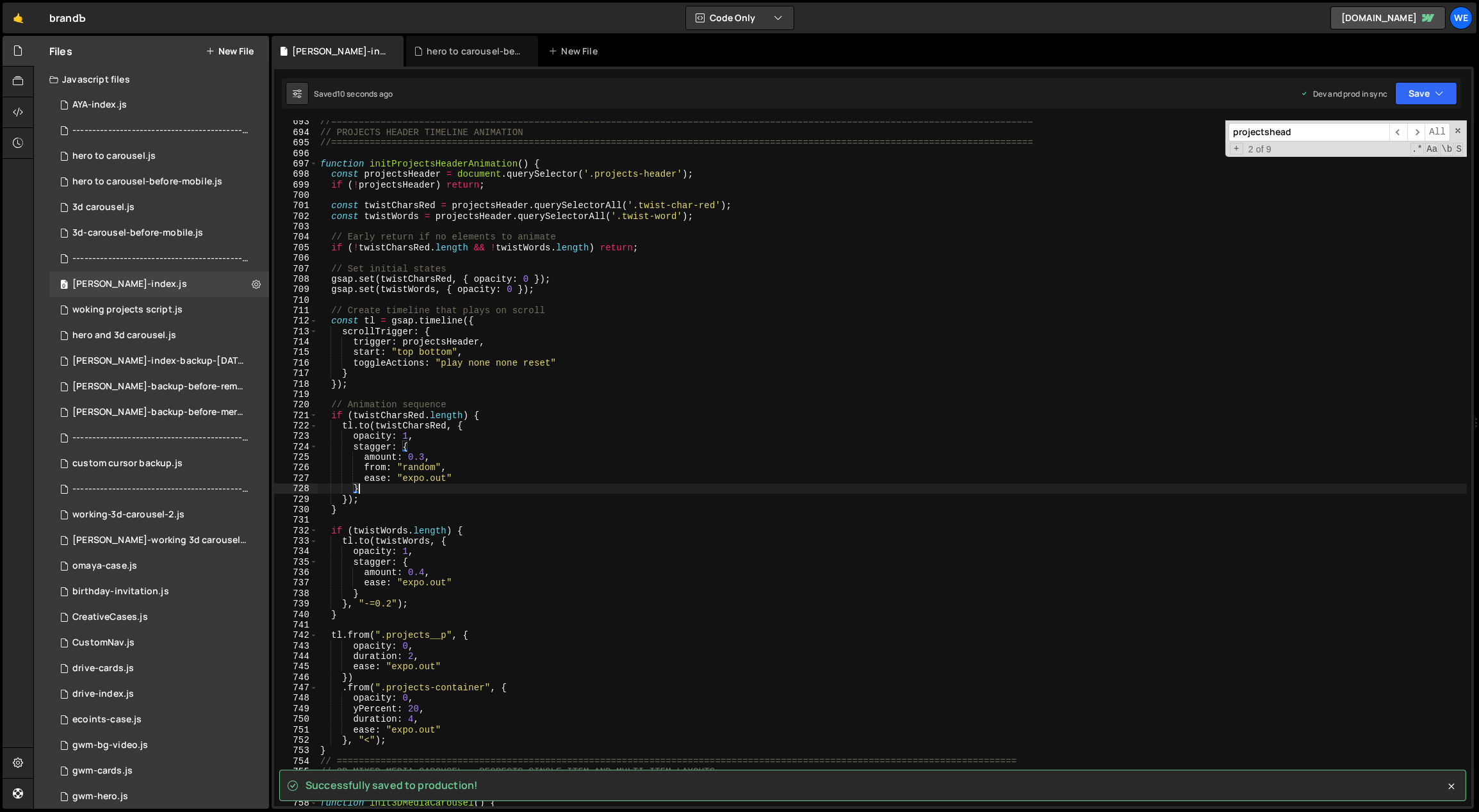
click at [610, 490] on div "//=============================================================================…" at bounding box center [892, 469] width 1149 height 707
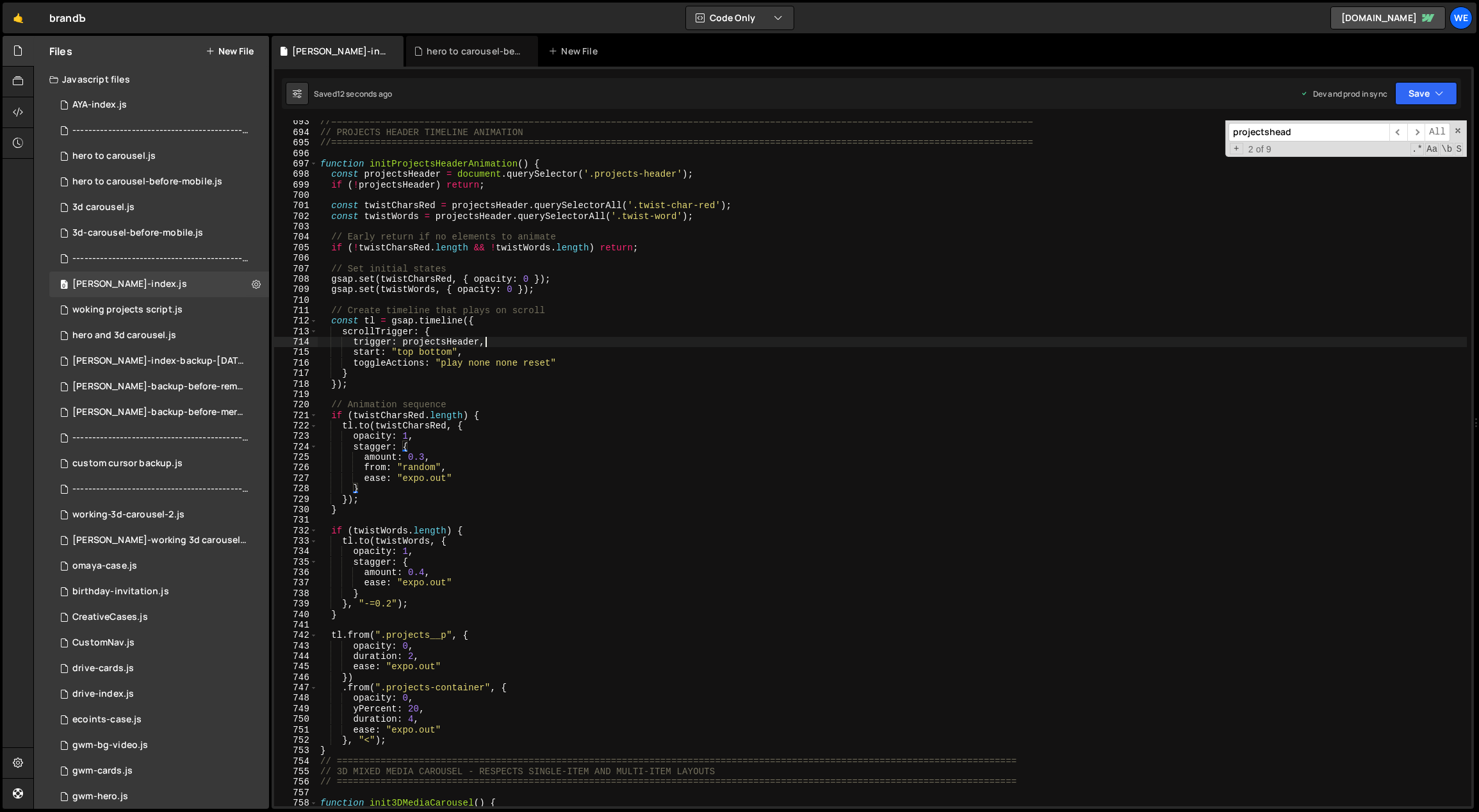
click at [510, 339] on div "//=============================================================================…" at bounding box center [892, 469] width 1149 height 707
type textarea "trigger: projectsHeader,"
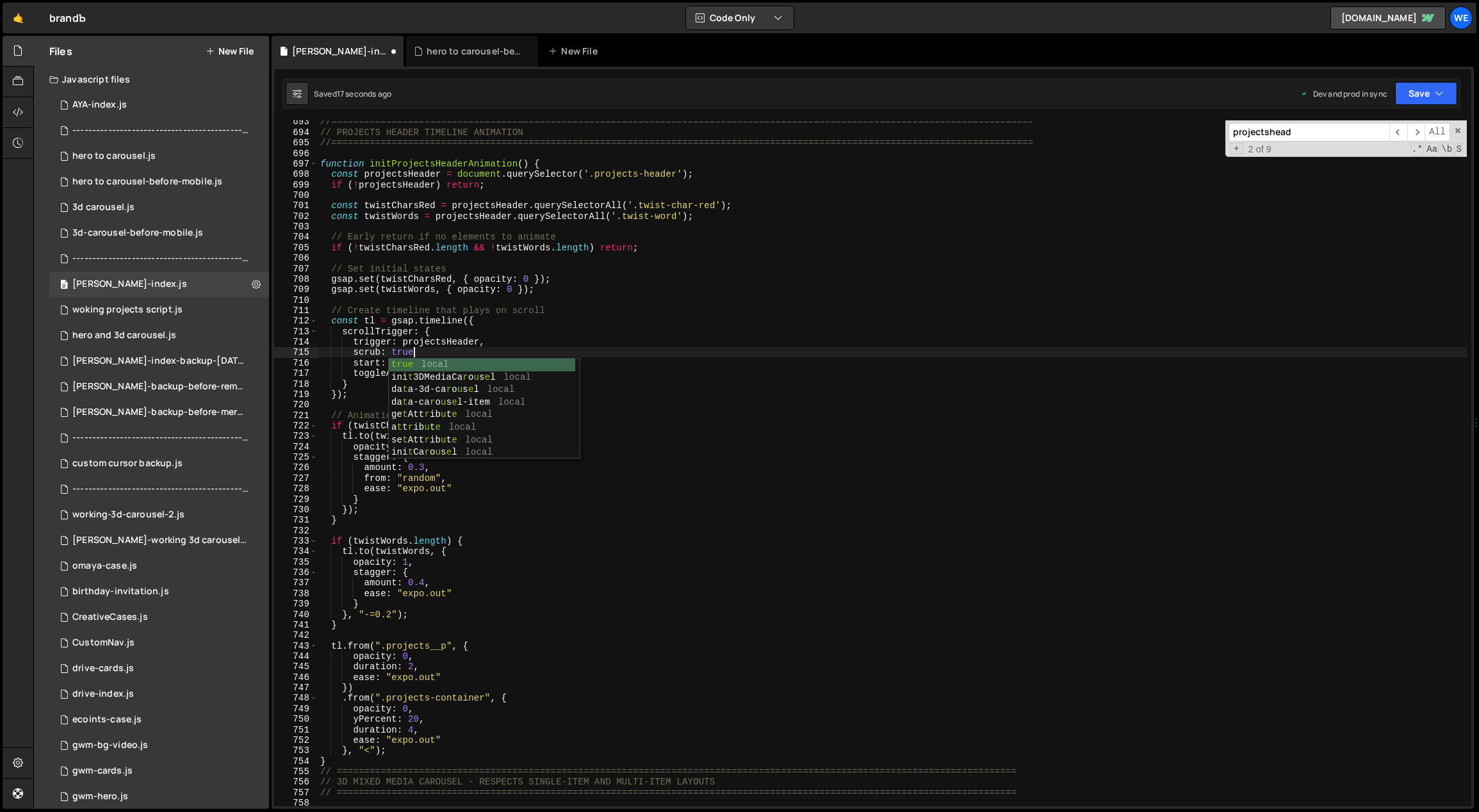
scroll to position [0, 7]
click at [572, 375] on div "//=============================================================================…" at bounding box center [892, 469] width 1149 height 707
click at [566, 481] on div "//=============================================================================…" at bounding box center [892, 469] width 1149 height 707
click at [461, 464] on div "//=============================================================================…" at bounding box center [892, 469] width 1149 height 707
drag, startPoint x: 411, startPoint y: 350, endPoint x: 391, endPoint y: 349, distance: 20.0
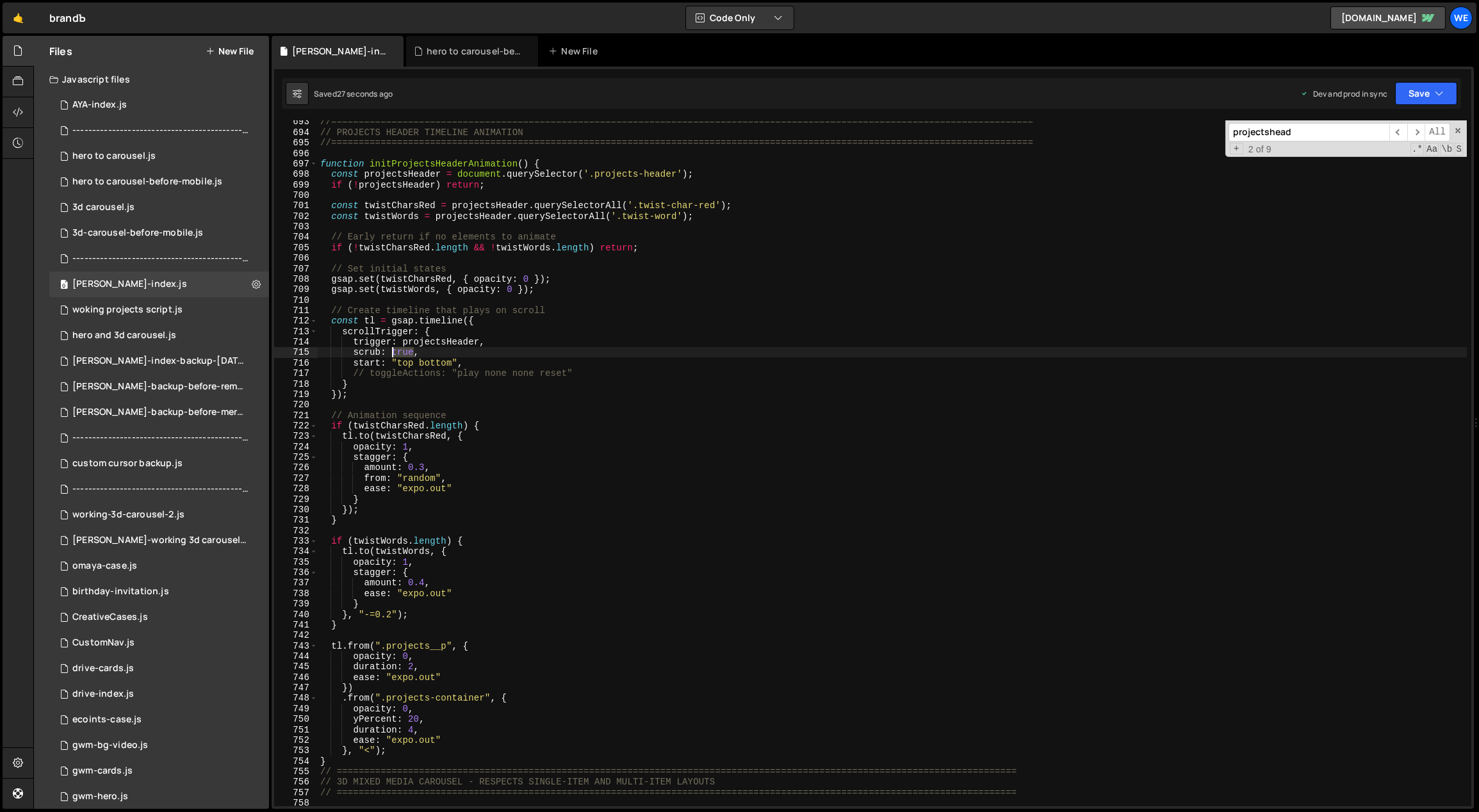
click at [391, 349] on div "//=============================================================================…" at bounding box center [892, 469] width 1149 height 707
drag, startPoint x: 403, startPoint y: 349, endPoint x: 390, endPoint y: 350, distance: 13.0
click at [390, 350] on div "//=============================================================================…" at bounding box center [892, 469] width 1149 height 707
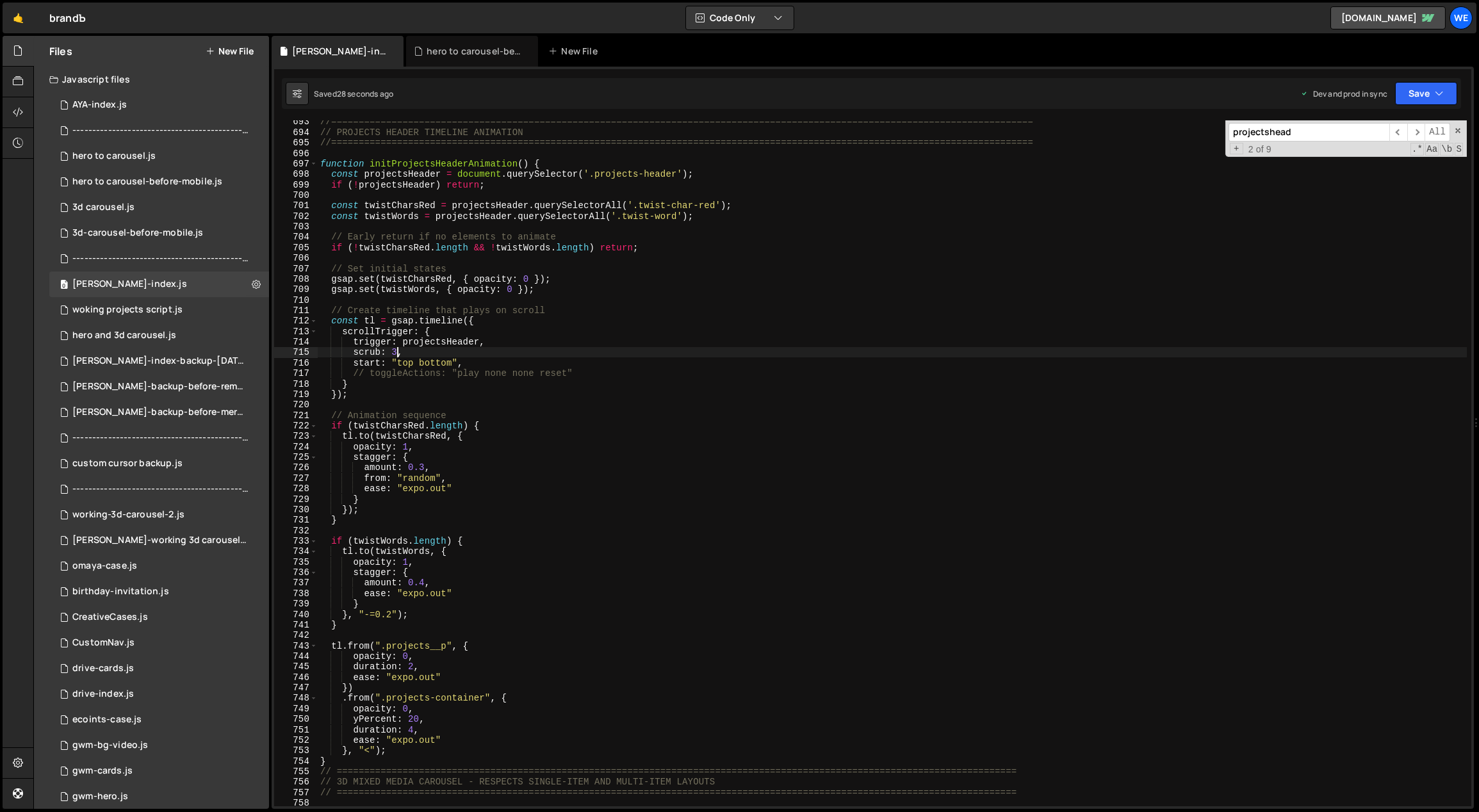
click at [465, 359] on div "//=============================================================================…" at bounding box center [892, 469] width 1149 height 707
type textarea "start: "top bottom","
drag, startPoint x: 470, startPoint y: 361, endPoint x: 353, endPoint y: 360, distance: 117.0
click at [353, 360] on div "//=============================================================================…" at bounding box center [892, 469] width 1149 height 707
click at [523, 365] on div "//=============================================================================…" at bounding box center [892, 463] width 1149 height 685
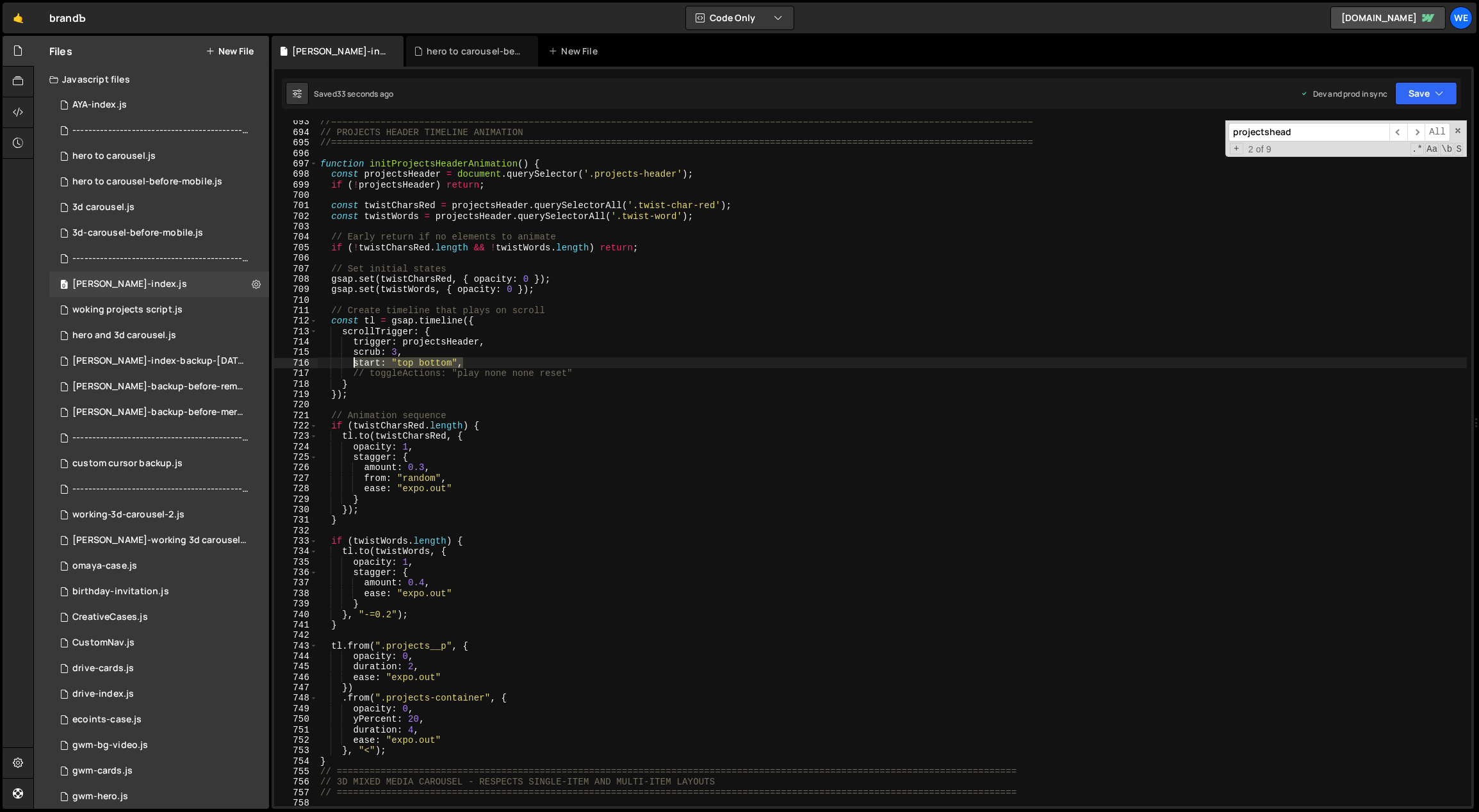
drag, startPoint x: 475, startPoint y: 363, endPoint x: 354, endPoint y: 360, distance: 121.0
click at [353, 360] on div "//=============================================================================…" at bounding box center [892, 469] width 1149 height 707
click at [525, 361] on div "//=============================================================================…" at bounding box center [892, 463] width 1149 height 685
paste textarea "start: "top bottom","
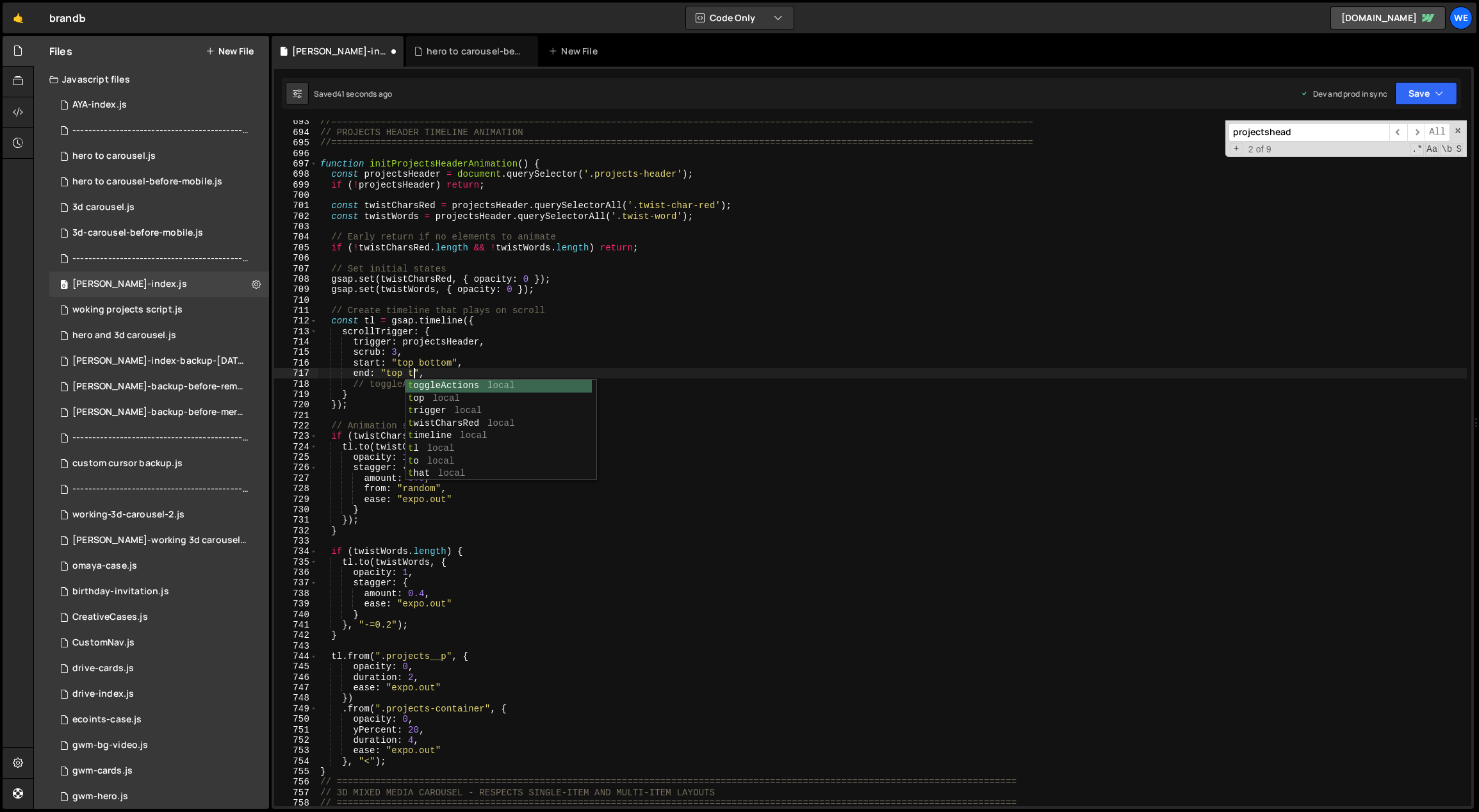
scroll to position [0, 7]
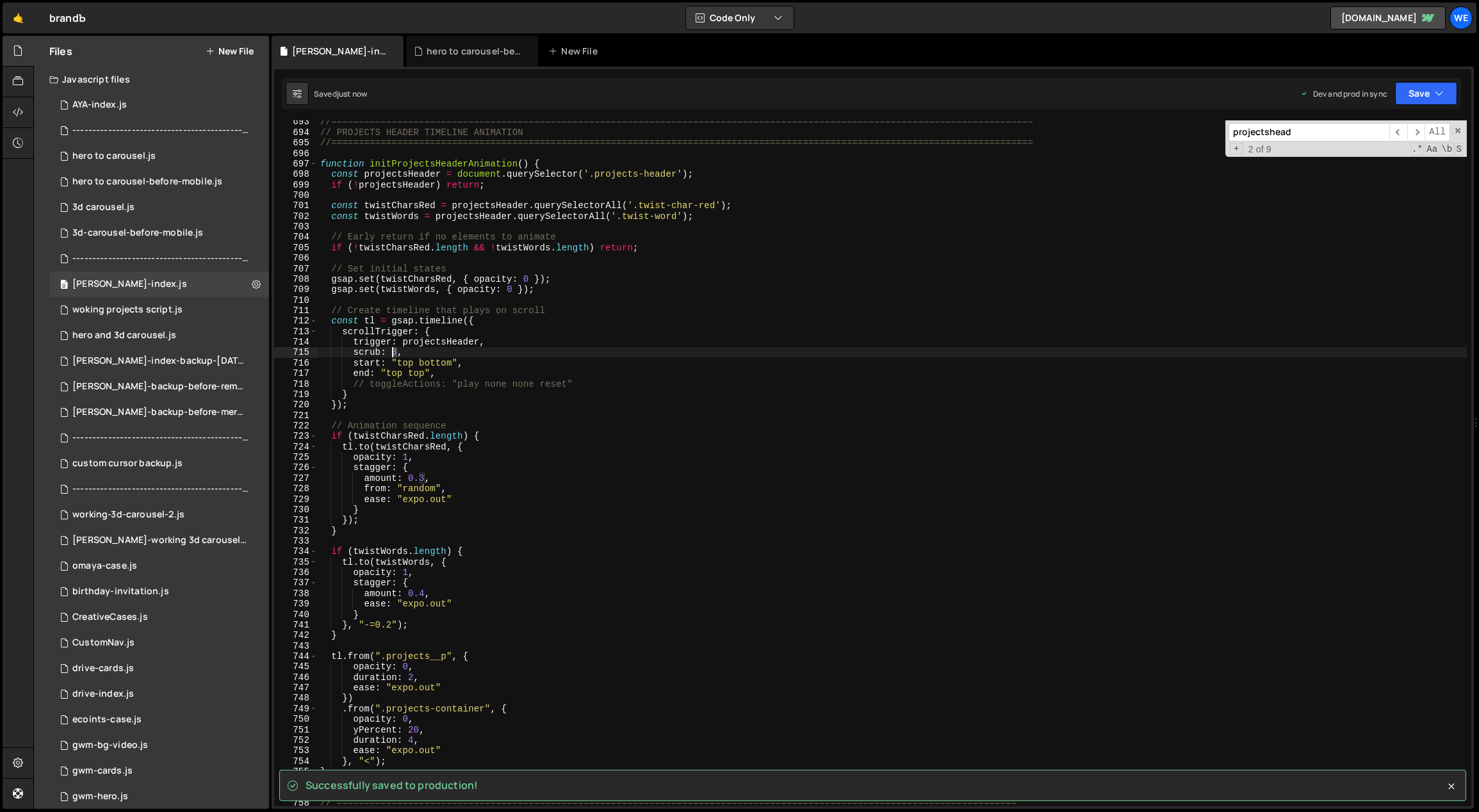
click at [390, 350] on div "//=============================================================================…" at bounding box center [892, 469] width 1149 height 707
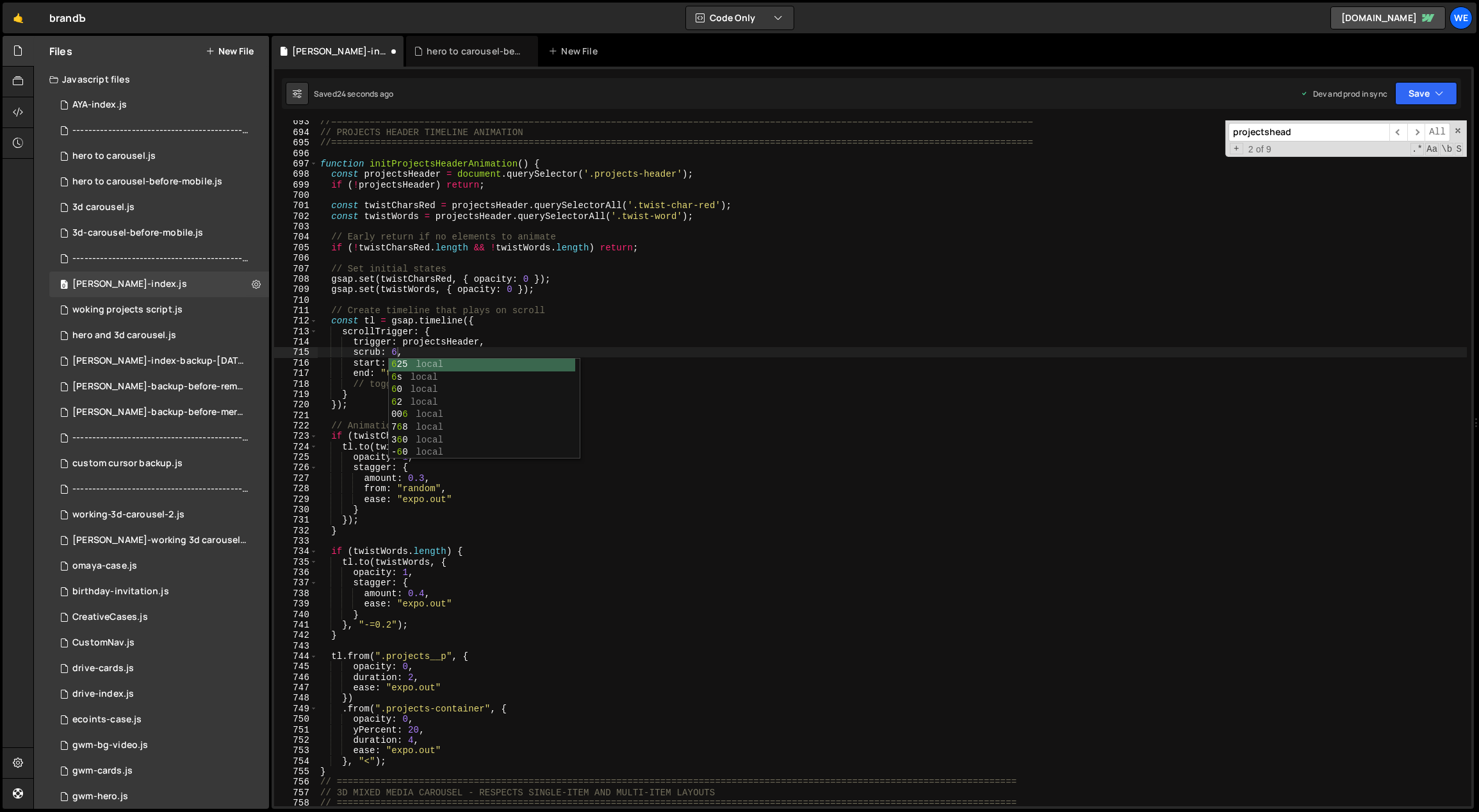
click at [709, 576] on div "//=============================================================================…" at bounding box center [892, 469] width 1149 height 707
click at [797, 617] on div "//=============================================================================…" at bounding box center [892, 469] width 1149 height 707
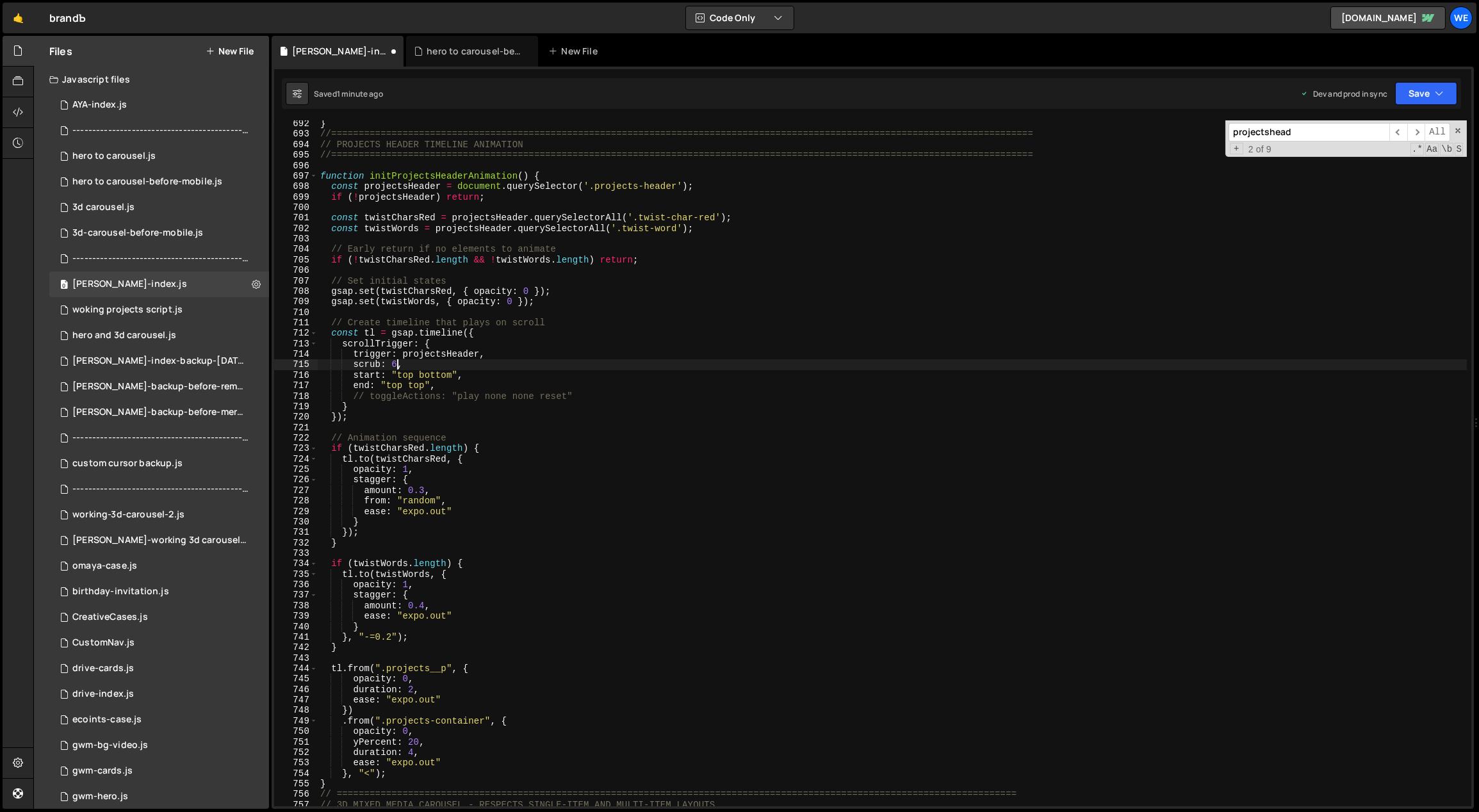
click at [391, 364] on div "} //===========================================================================…" at bounding box center [892, 471] width 1149 height 707
click at [536, 381] on div "} //===========================================================================…" at bounding box center [892, 471] width 1149 height 707
drag, startPoint x: 408, startPoint y: 364, endPoint x: 391, endPoint y: 363, distance: 17.0
click at [391, 363] on div "} //===========================================================================…" at bounding box center [892, 471] width 1149 height 707
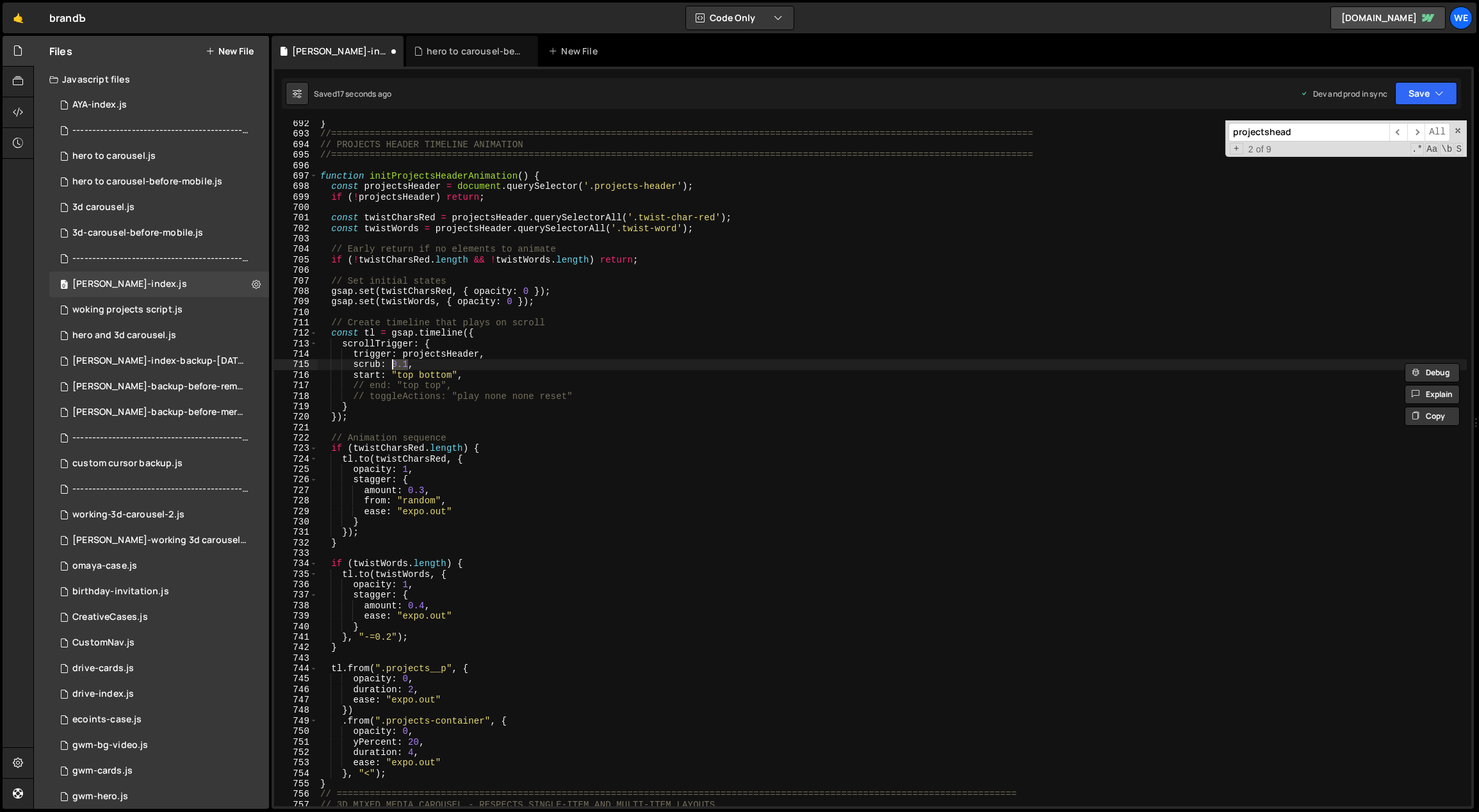
scroll to position [0, 5]
click at [528, 467] on div "} //===========================================================================…" at bounding box center [892, 471] width 1149 height 707
drag, startPoint x: 417, startPoint y: 363, endPoint x: 351, endPoint y: 364, distance: 66.0
click at [351, 364] on div "} //===========================================================================…" at bounding box center [892, 471] width 1149 height 707
click at [550, 707] on div "} //===========================================================================…" at bounding box center [892, 471] width 1149 height 707
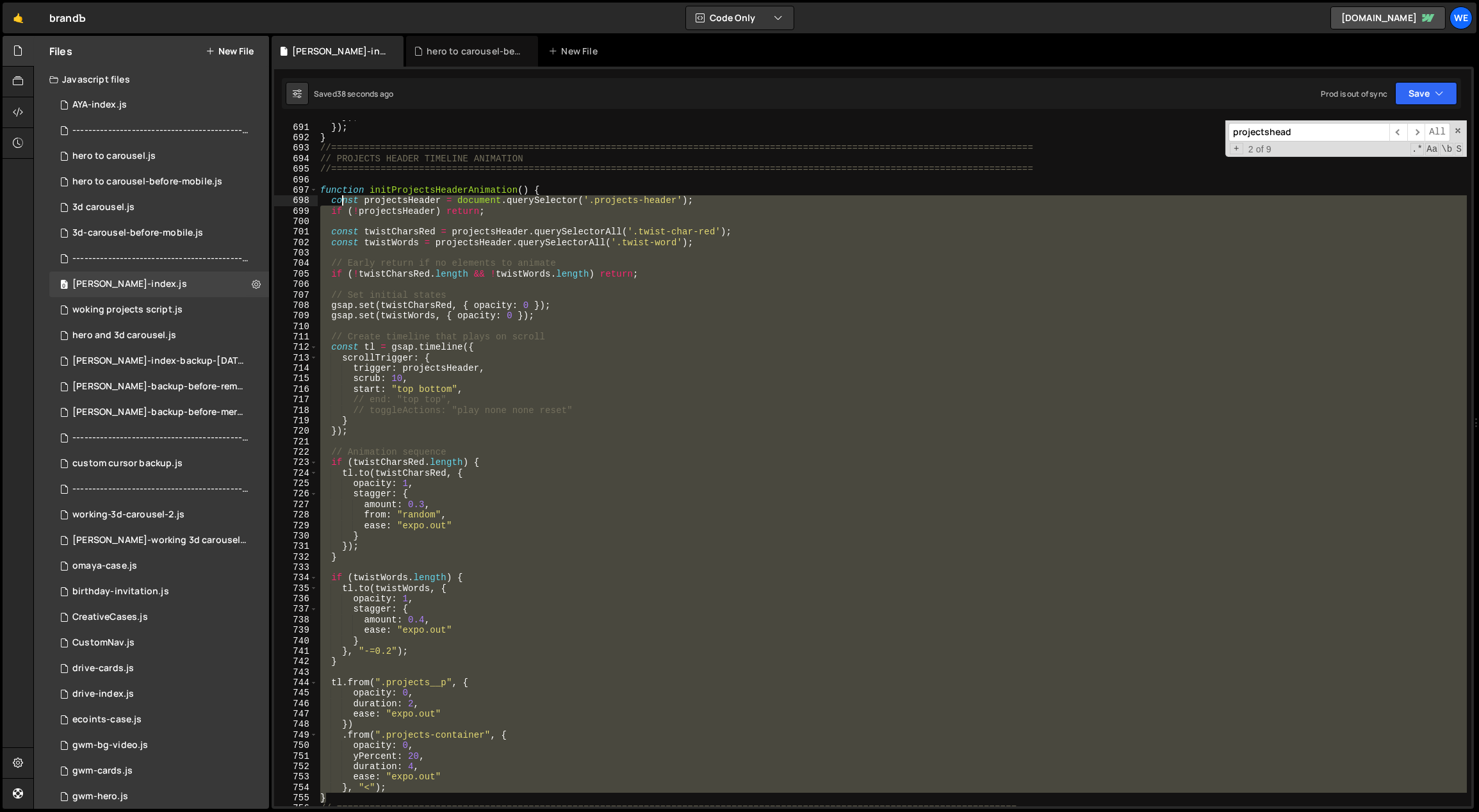
scroll to position [4525, 0]
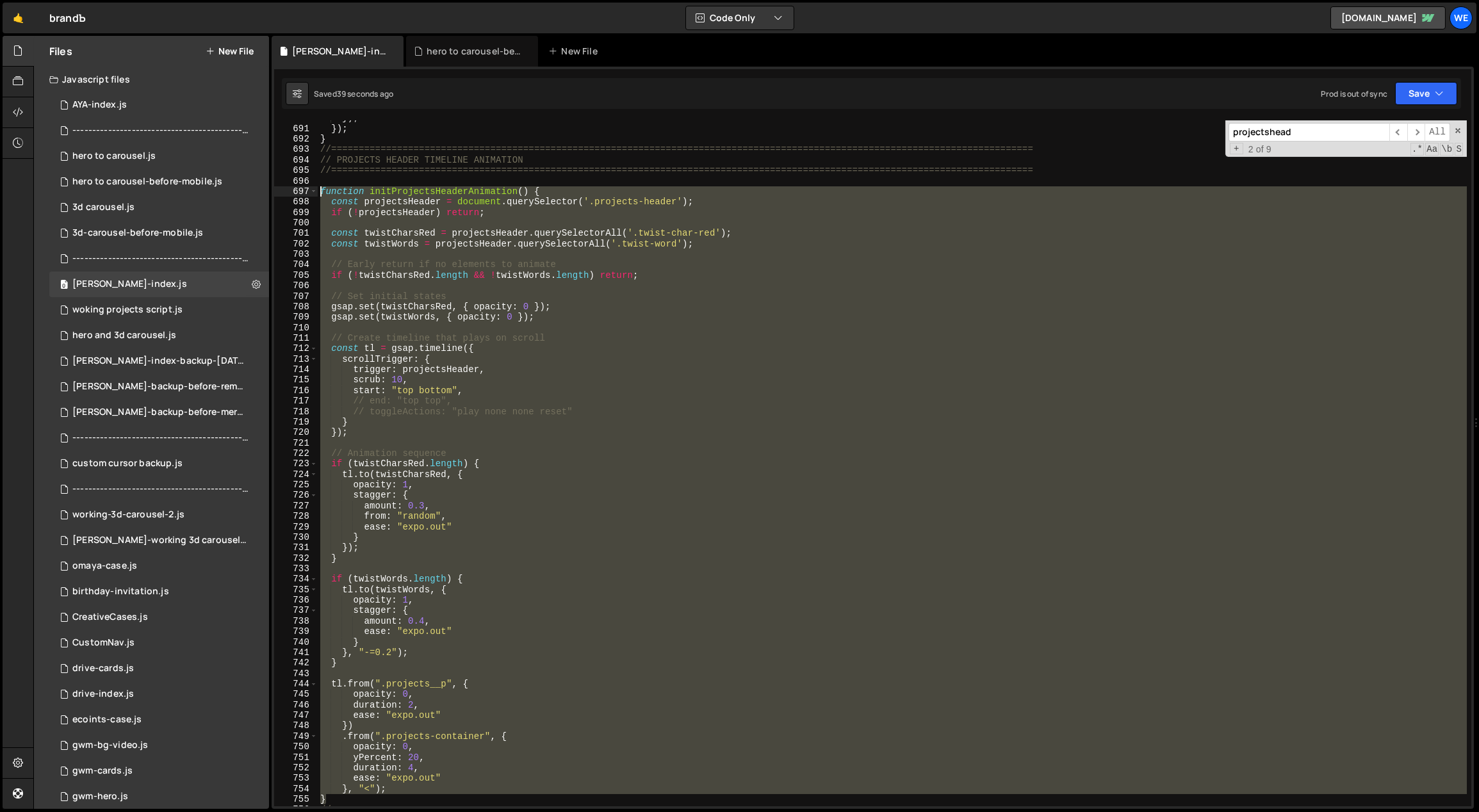
drag, startPoint x: 356, startPoint y: 644, endPoint x: 319, endPoint y: 189, distance: 456.5
click at [319, 189] on div "}) ; }) ; } //=================================================================…" at bounding box center [892, 465] width 1149 height 707
click at [566, 506] on div "}) ; }) ; } //=================================================================…" at bounding box center [892, 463] width 1149 height 685
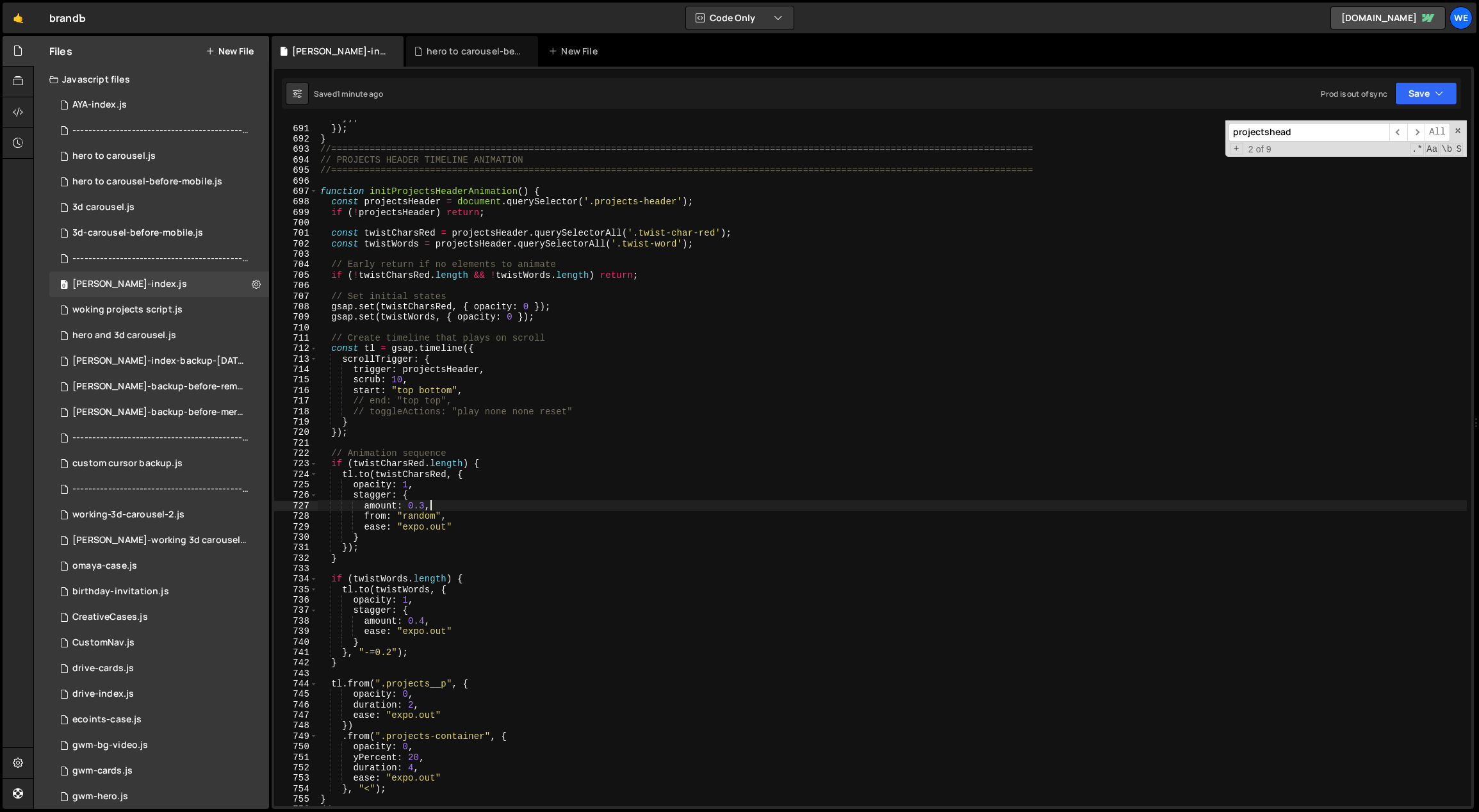
click at [403, 379] on div "}) ; }) ; } //=================================================================…" at bounding box center [892, 465] width 1149 height 707
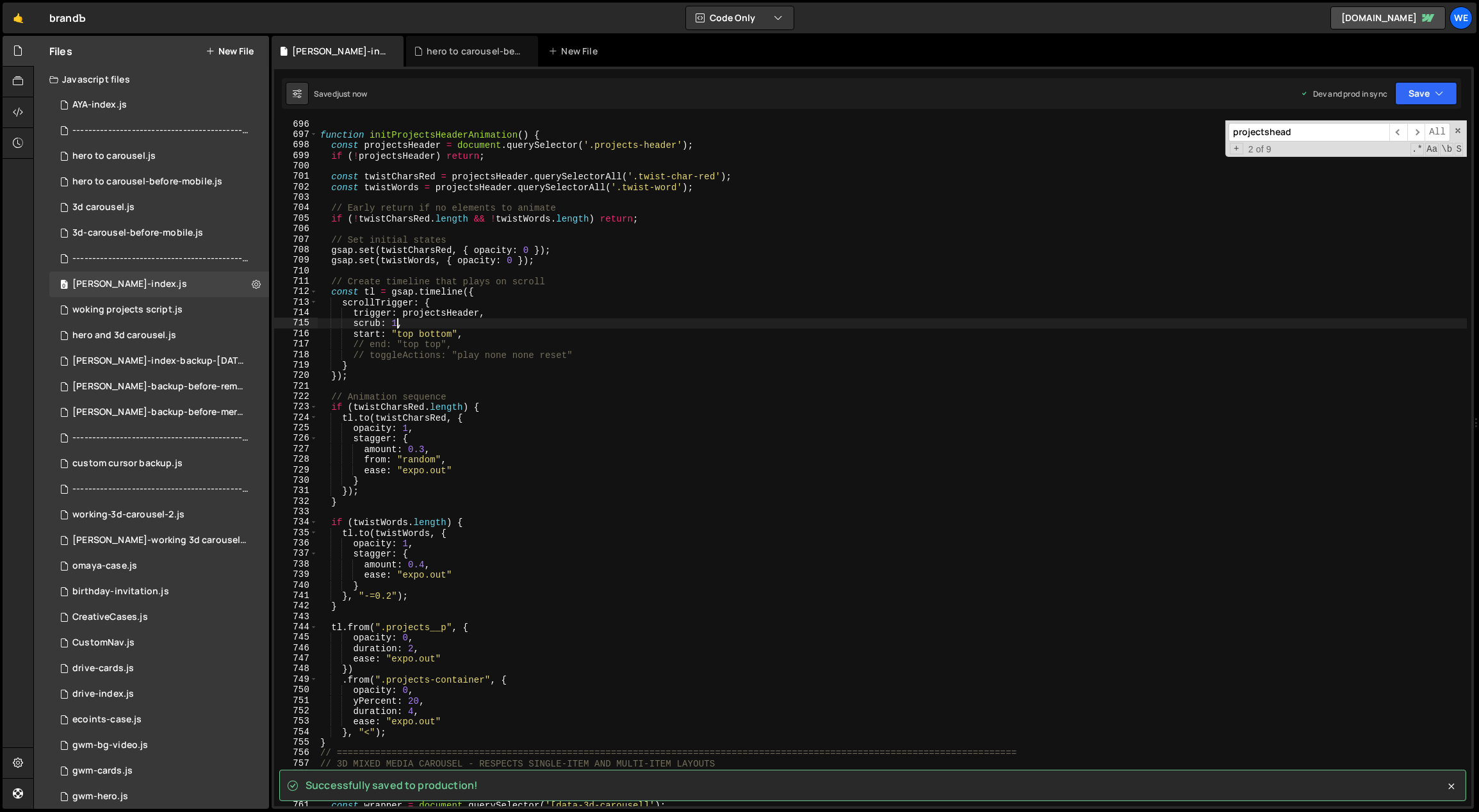
scroll to position [4601, 0]
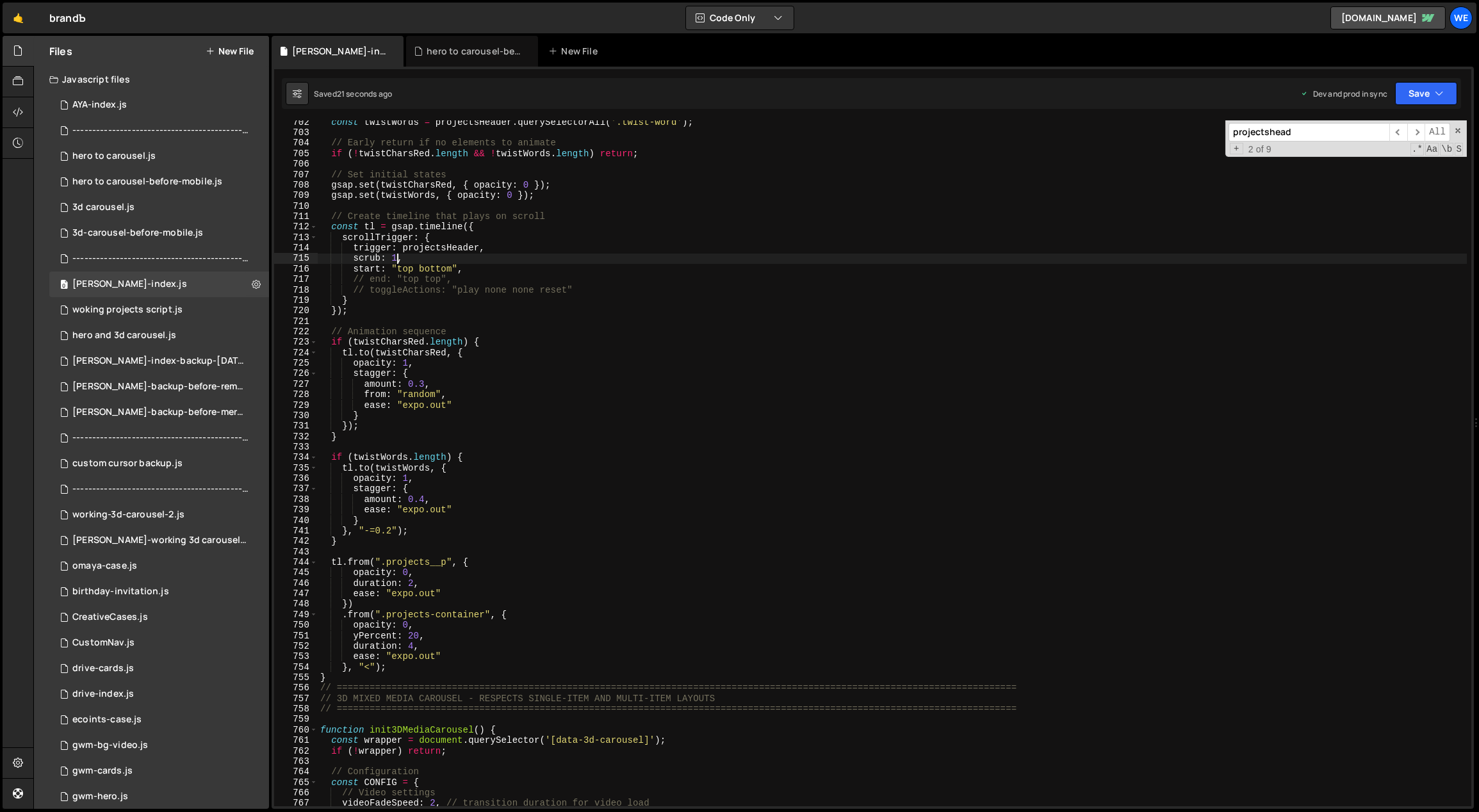
click at [460, 504] on div "const twistWords = projectsHeader . querySelectorAll ( '.twist-word' ) ; // Ear…" at bounding box center [892, 470] width 1149 height 707
type textarea "amount: 0.4,"
drag, startPoint x: 418, startPoint y: 499, endPoint x: 410, endPoint y: 495, distance: 8.9
click at [407, 499] on div "const twistWords = projectsHeader . querySelectorAll ( '.twist-word' ) ; // Ear…" at bounding box center [892, 470] width 1149 height 707
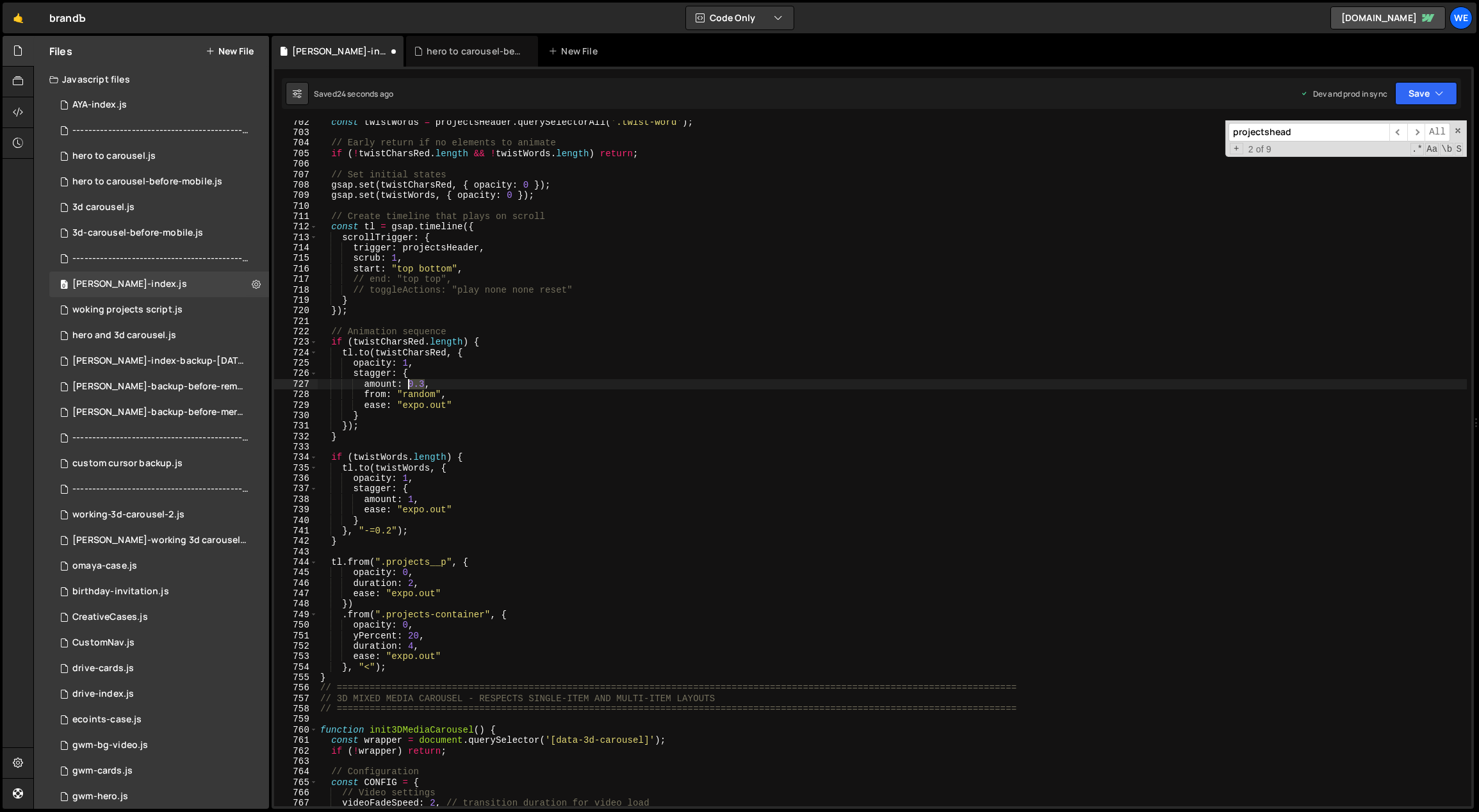
drag, startPoint x: 422, startPoint y: 381, endPoint x: 412, endPoint y: 383, distance: 10.2
click at [408, 381] on div "const twistWords = projectsHeader . querySelectorAll ( '.twist-word' ) ; // Ear…" at bounding box center [892, 470] width 1149 height 707
click at [531, 364] on div "const twistWords = projectsHeader . querySelectorAll ( '.twist-word' ) ; // Ear…" at bounding box center [892, 470] width 1149 height 707
click at [429, 492] on div "const twistWords = projectsHeader . querySelectorAll ( '.twist-word' ) ; // Ear…" at bounding box center [892, 470] width 1149 height 707
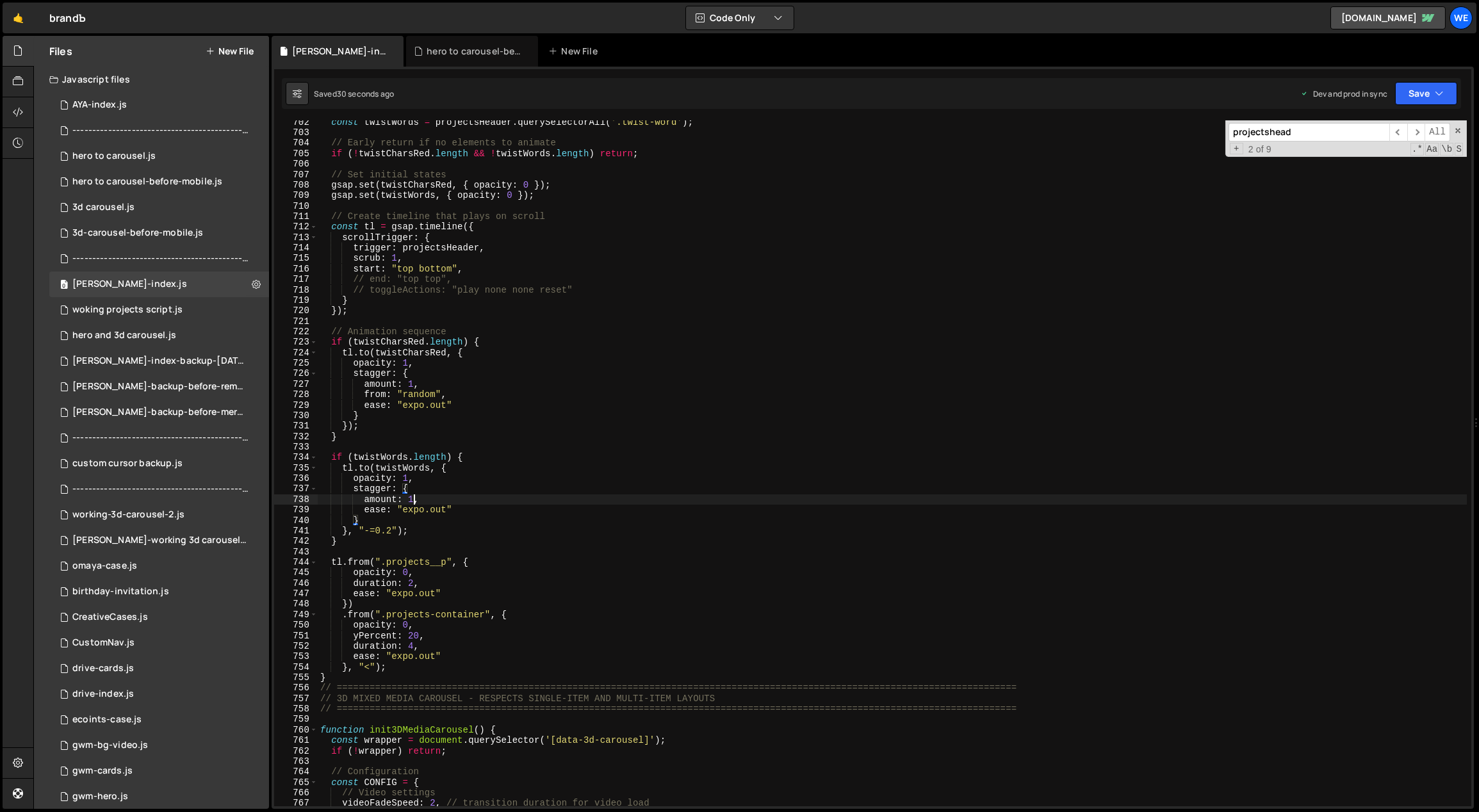
click at [412, 499] on div "const twistWords = projectsHeader . querySelectorAll ( '.twist-word' ) ; // Ear…" at bounding box center [892, 470] width 1149 height 707
click at [410, 497] on div "const twistWords = projectsHeader . querySelectorAll ( '.twist-word' ) ; // Ear…" at bounding box center [892, 470] width 1149 height 707
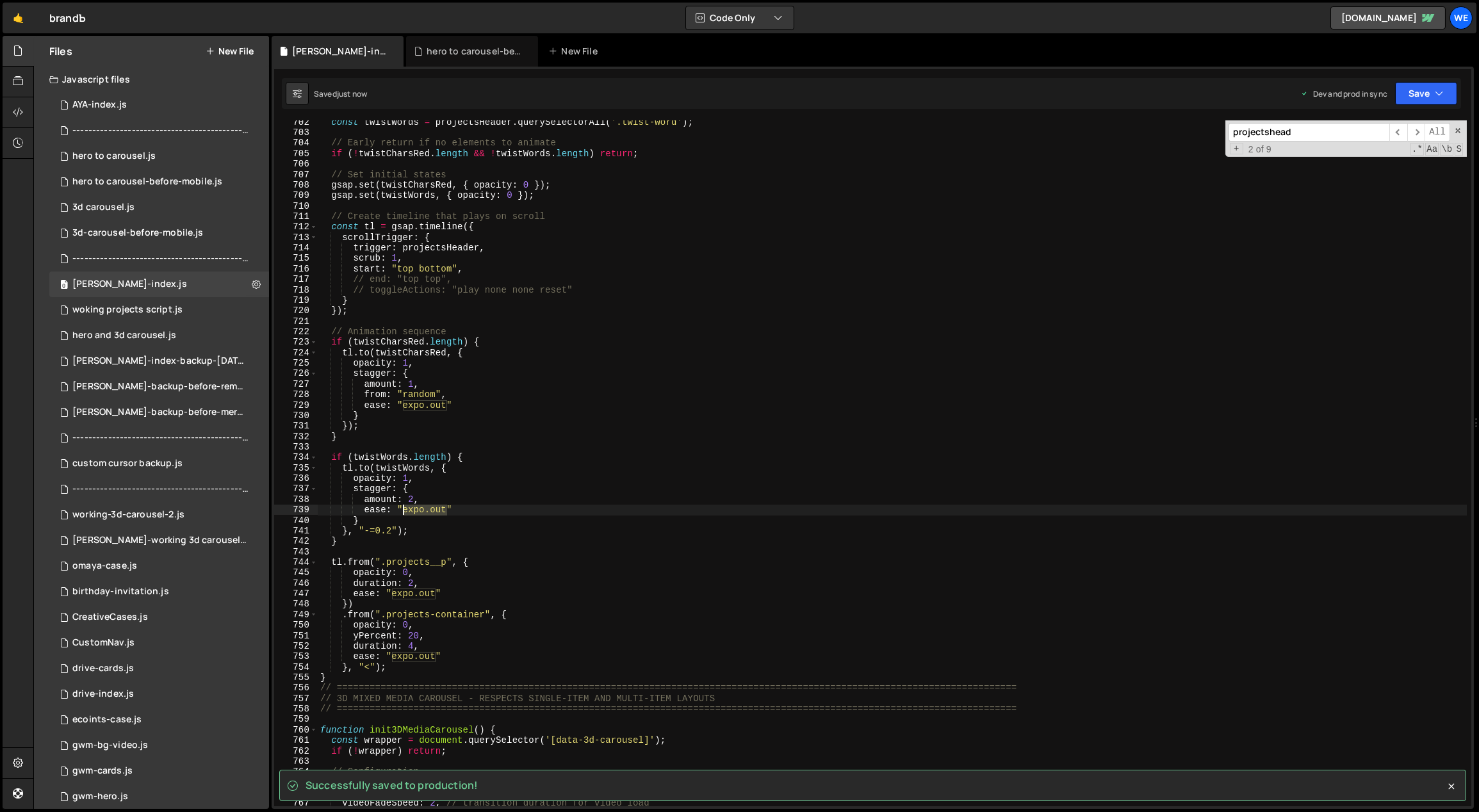
drag, startPoint x: 445, startPoint y: 506, endPoint x: 411, endPoint y: 505, distance: 34.0
click at [403, 507] on div "const twistWords = projectsHeader . querySelectorAll ( '.twist-word' ) ; // Ear…" at bounding box center [892, 470] width 1149 height 707
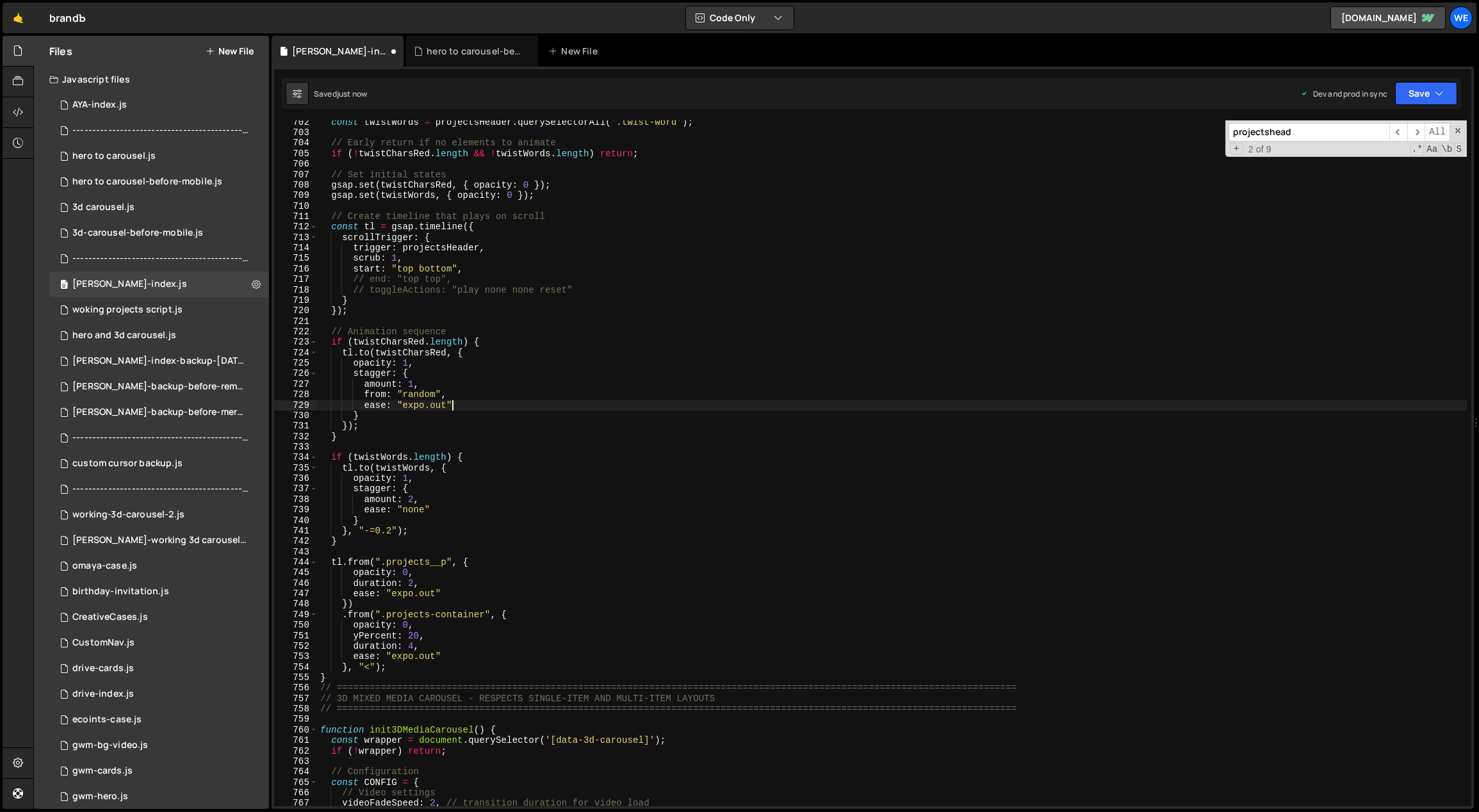
click at [450, 406] on div "const twistWords = projectsHeader . querySelectorAll ( '.twist-word' ) ; // Ear…" at bounding box center [892, 470] width 1149 height 707
drag, startPoint x: 447, startPoint y: 405, endPoint x: 410, endPoint y: 405, distance: 37.0
click at [403, 406] on div "const twistWords = projectsHeader . querySelectorAll ( '.twist-word' ) ; // Ear…" at bounding box center [892, 470] width 1149 height 707
click at [573, 357] on div "const twistWords = projectsHeader . querySelectorAll ( '.twist-word' ) ; // Ear…" at bounding box center [892, 470] width 1149 height 707
drag, startPoint x: 434, startPoint y: 594, endPoint x: 395, endPoint y: 592, distance: 39.1
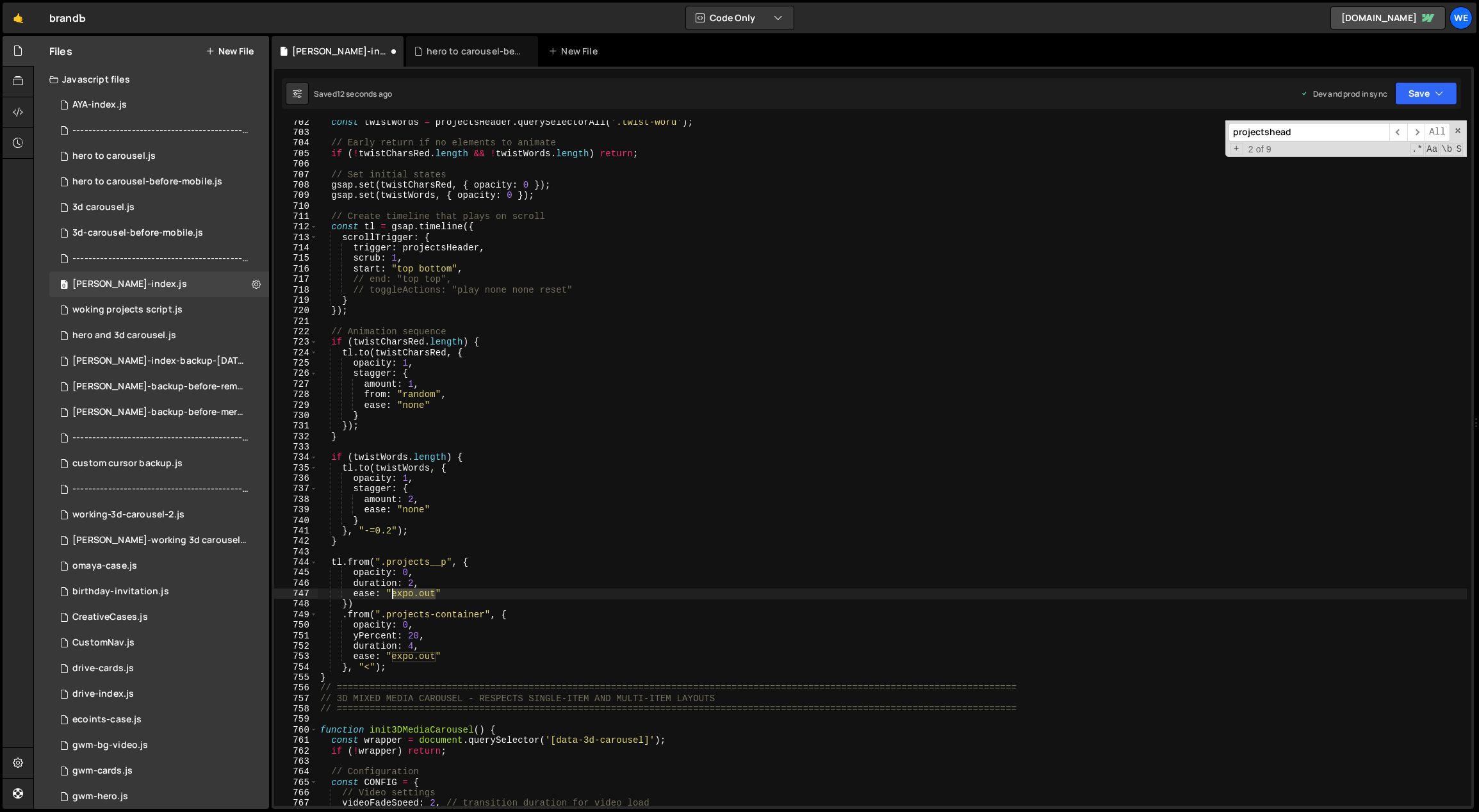
click at [393, 592] on div "const twistWords = projectsHeader . querySelectorAll ( '.twist-word' ) ; // Ear…" at bounding box center [892, 470] width 1149 height 707
click at [470, 537] on div "const twistWords = projectsHeader . querySelectorAll ( '.twist-word' ) ; // Ear…" at bounding box center [892, 470] width 1149 height 707
drag, startPoint x: 431, startPoint y: 657, endPoint x: 392, endPoint y: 659, distance: 39.1
click at [392, 659] on div "const twistWords = projectsHeader . querySelectorAll ( '.twist-word' ) ; // Ear…" at bounding box center [892, 470] width 1149 height 707
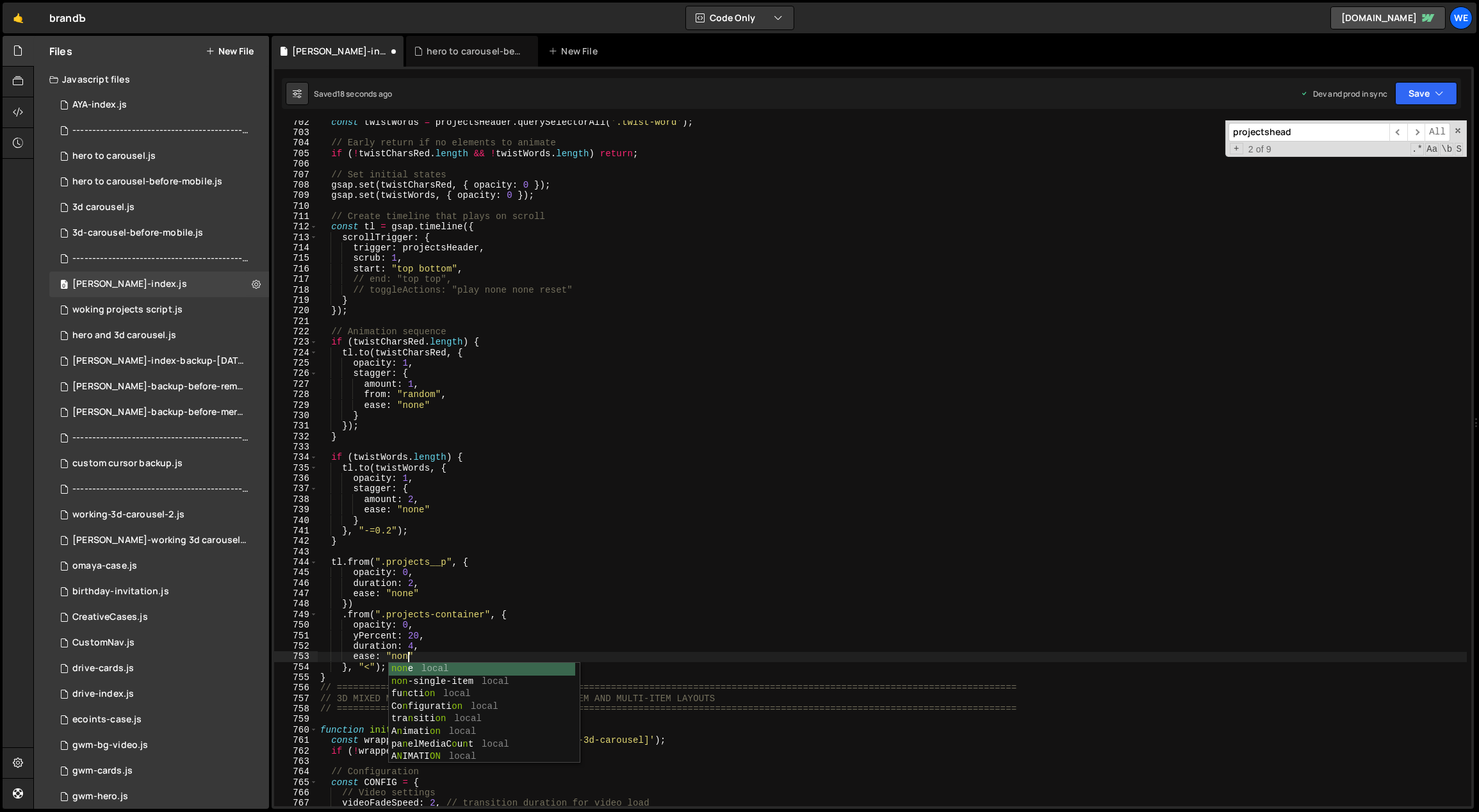
scroll to position [0, 7]
click at [409, 645] on div "const twistWords = projectsHeader . querySelectorAll ( '.twist-word' ) ; // Ear…" at bounding box center [892, 470] width 1149 height 707
click at [377, 675] on div "const twistWords = projectsHeader . querySelectorAll ( '.twist-word' ) ; // Ear…" at bounding box center [892, 470] width 1149 height 707
click at [375, 664] on div "const twistWords = projectsHeader . querySelectorAll ( '.twist-word' ) ; // Ear…" at bounding box center [892, 470] width 1149 height 707
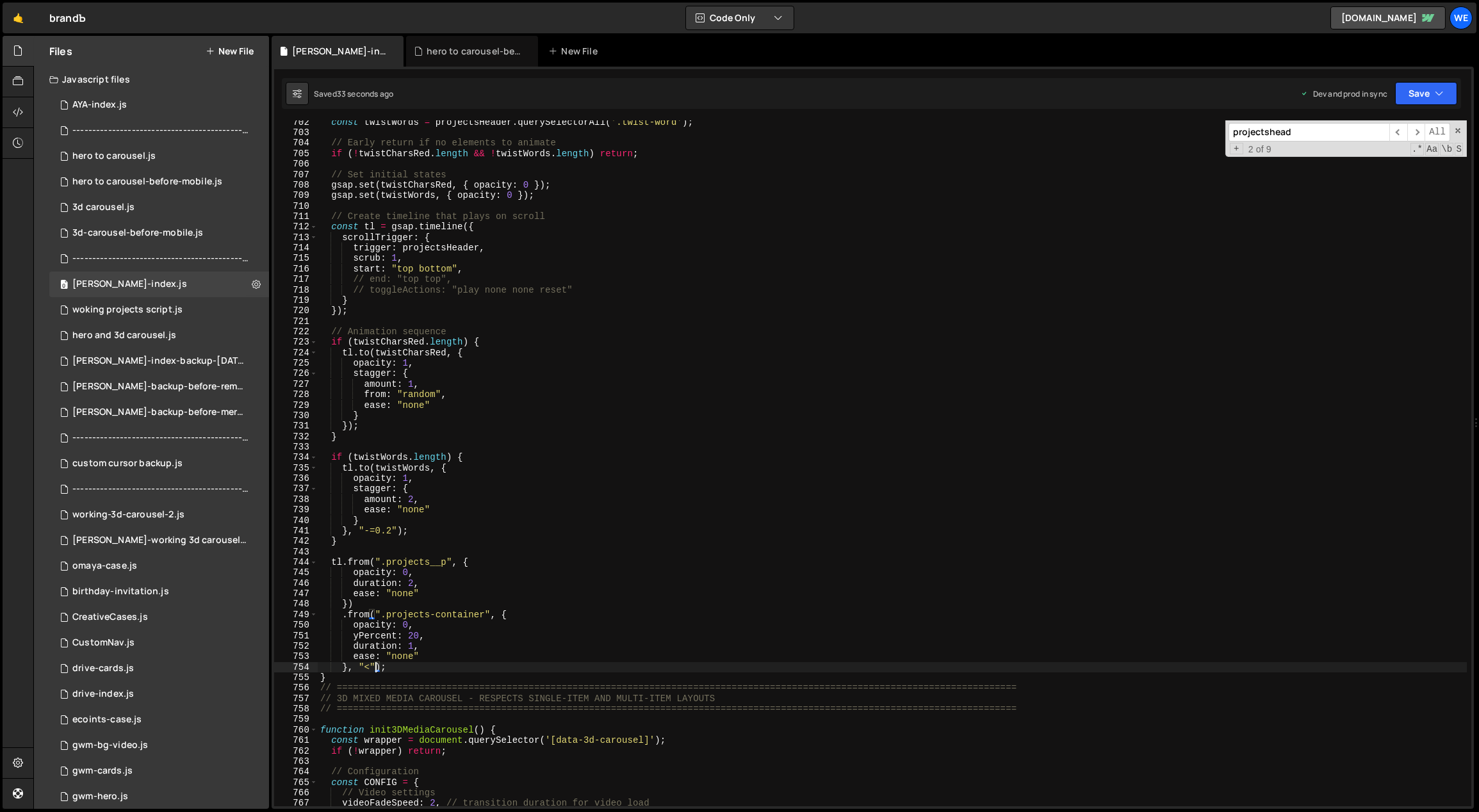
click at [373, 667] on div "const twistWords = projectsHeader . querySelectorAll ( '.twist-word' ) ; // Ear…" at bounding box center [892, 470] width 1149 height 707
click at [364, 666] on div "const twistWords = projectsHeader . querySelectorAll ( '.twist-word' ) ; // Ear…" at bounding box center [892, 470] width 1149 height 707
click at [471, 276] on div "const twistWords = projectsHeader . querySelectorAll ( '.twist-word' ) ; // Ear…" at bounding box center [892, 470] width 1149 height 707
click at [409, 644] on div "const twistWords = projectsHeader . querySelectorAll ( '.twist-word' ) ; // Ear…" at bounding box center [892, 470] width 1149 height 707
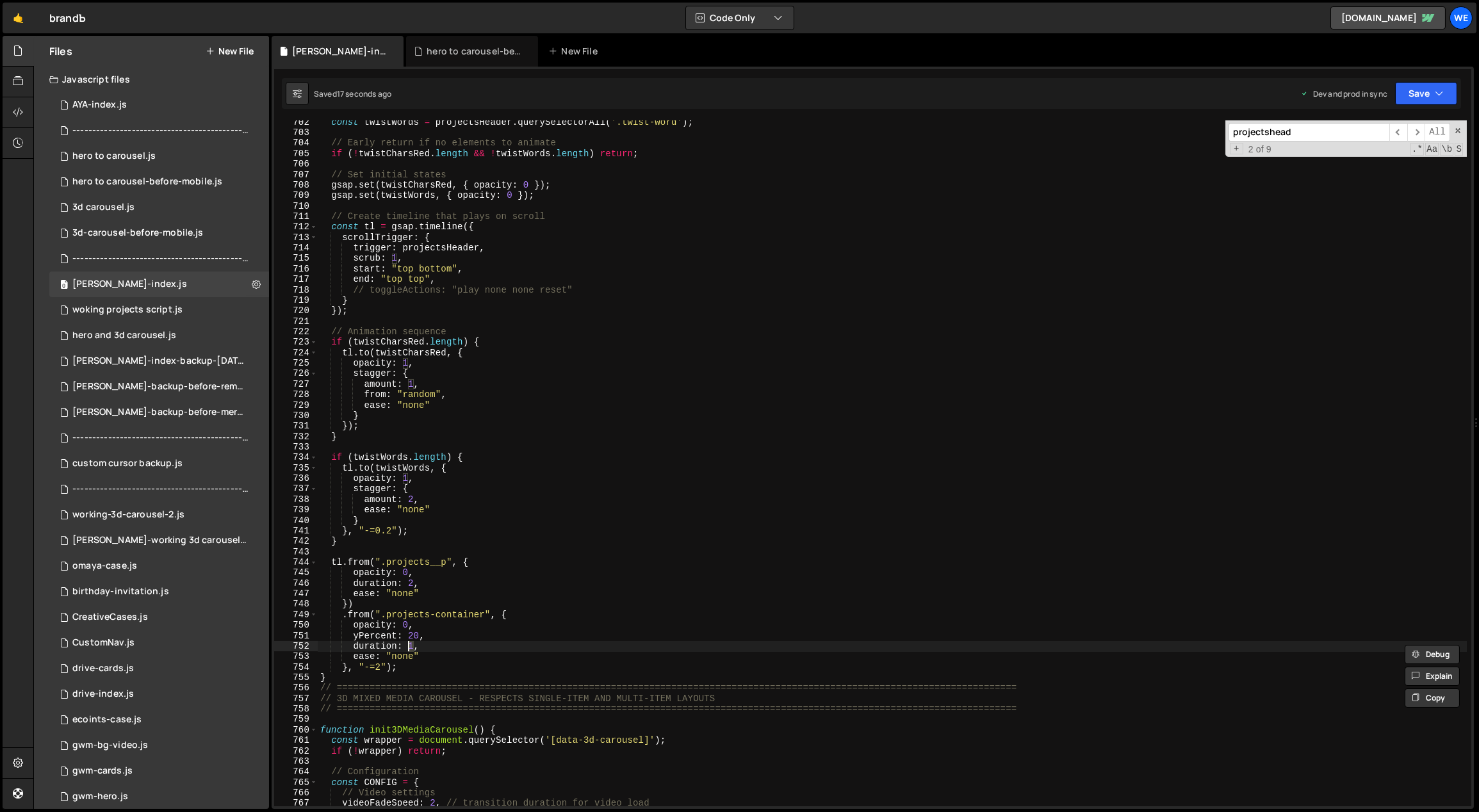
scroll to position [0, 7]
click at [477, 434] on div "const twistWords = projectsHeader . querySelectorAll ( '.twist-word' ) ; // Ear…" at bounding box center [892, 470] width 1149 height 707
click at [409, 383] on div "const twistWords = projectsHeader . querySelectorAll ( '.twist-word' ) ; // Ear…" at bounding box center [892, 470] width 1149 height 707
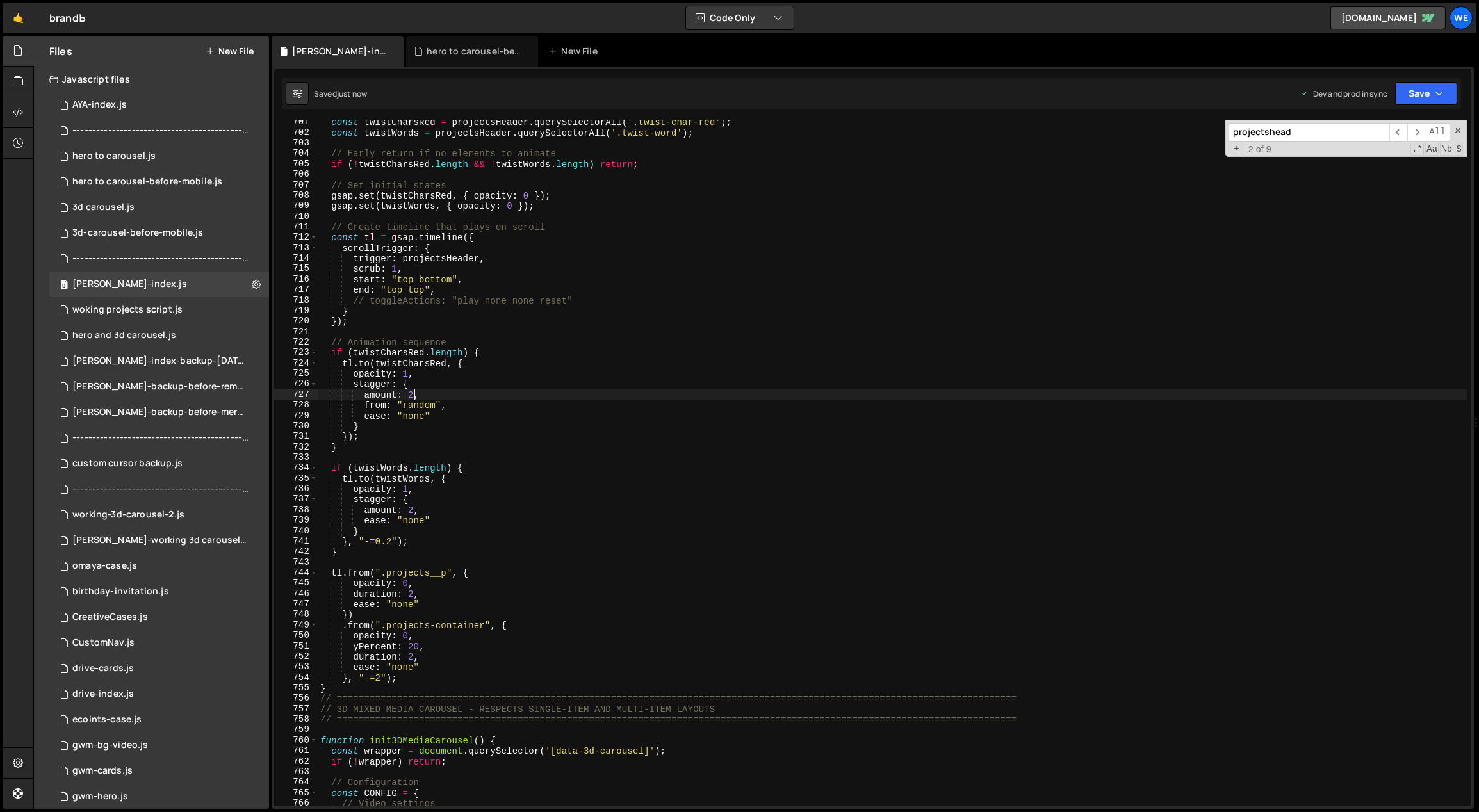
scroll to position [4584, 0]
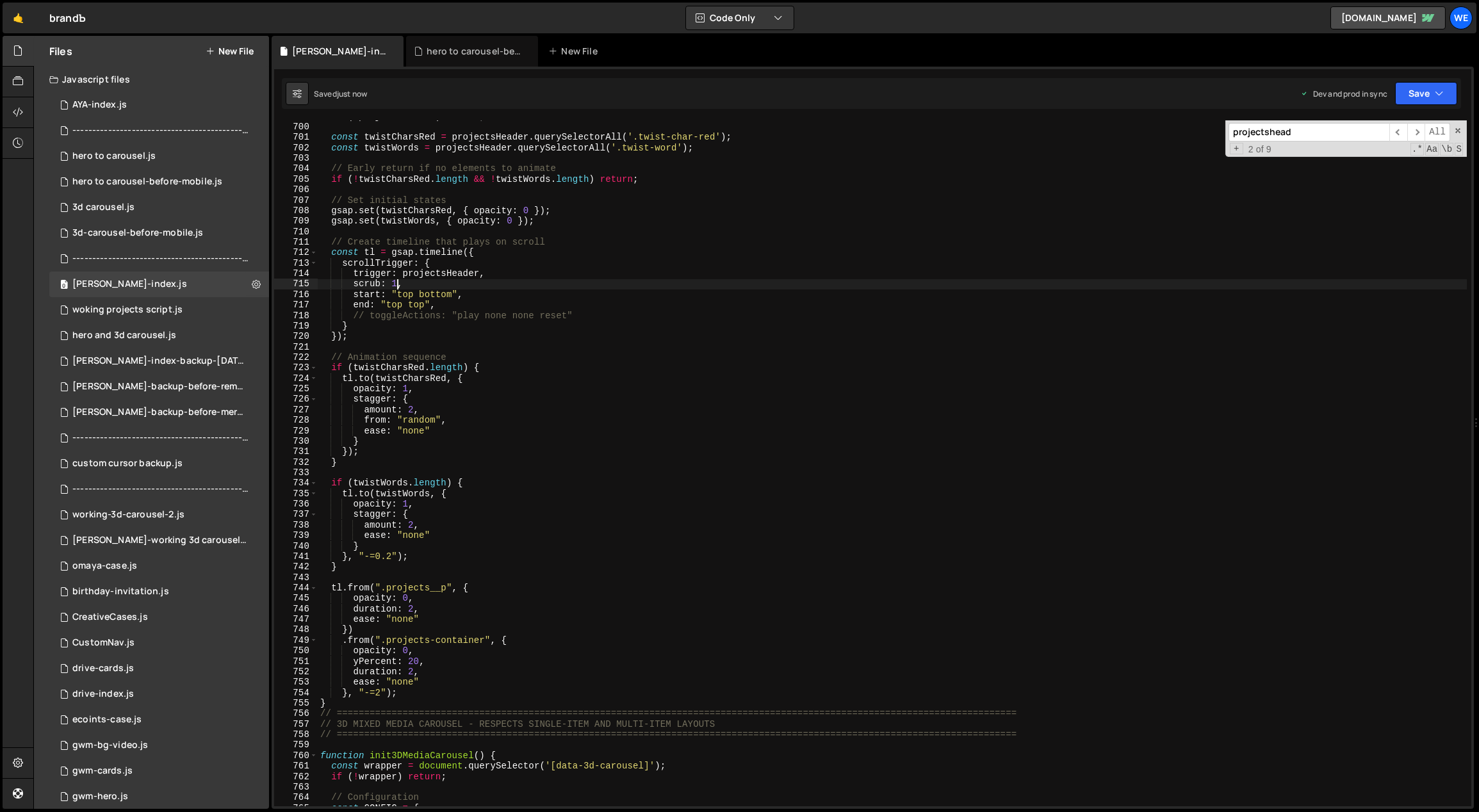
click at [392, 279] on div "if ( ! projectsHeader ) return ; const twistCharsRed = projectsHeader . querySe…" at bounding box center [892, 465] width 1149 height 707
click at [741, 427] on div "if ( ! projectsHeader ) return ; const twistCharsRed = projectsHeader . querySe…" at bounding box center [892, 465] width 1149 height 707
click at [448, 411] on div "if ( ! projectsHeader ) return ; const twistCharsRed = projectsHeader . querySe…" at bounding box center [892, 465] width 1149 height 707
click at [675, 505] on div "if ( ! projectsHeader ) return ; const twistCharsRed = projectsHeader . querySe…" at bounding box center [892, 465] width 1149 height 707
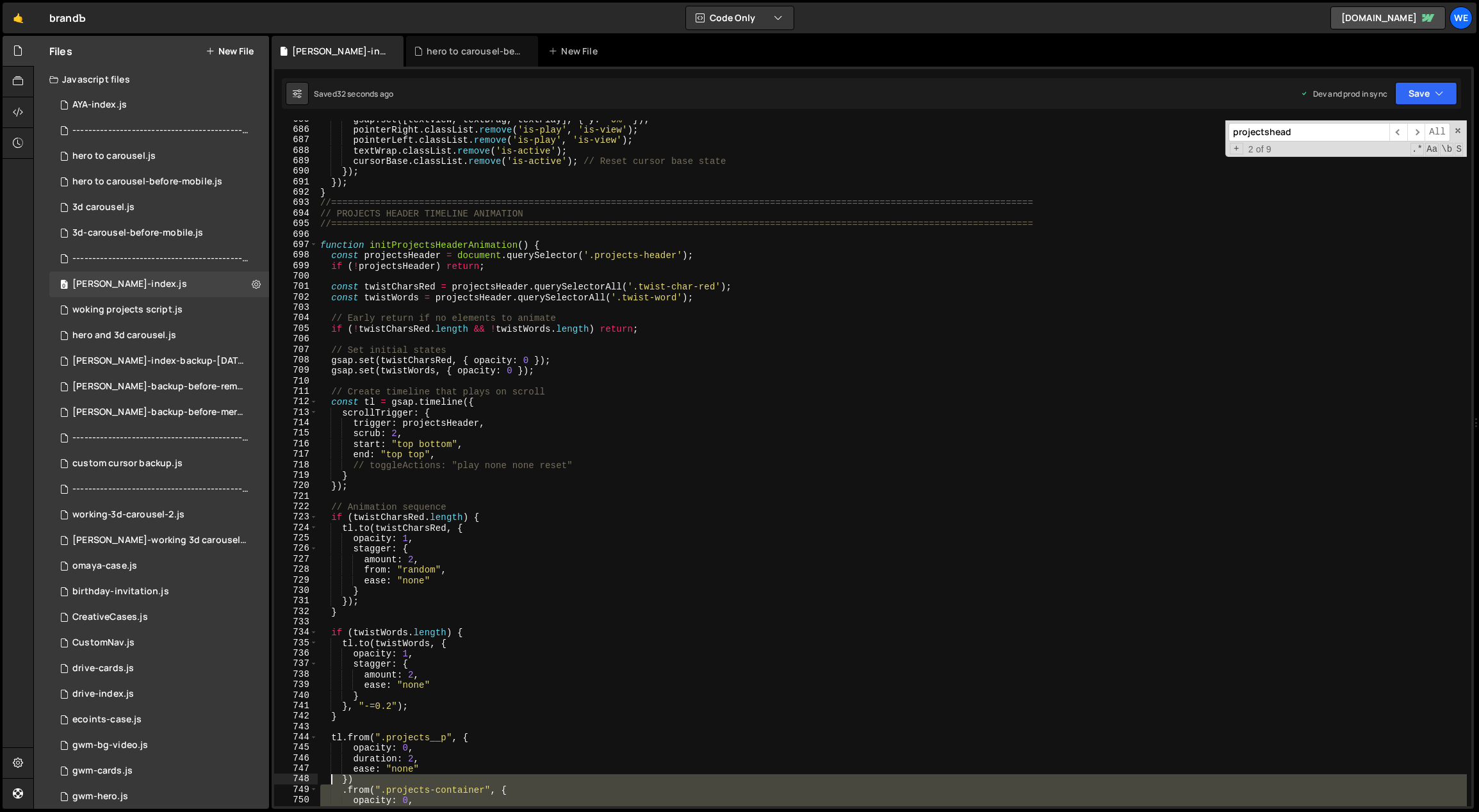
scroll to position [4437, 0]
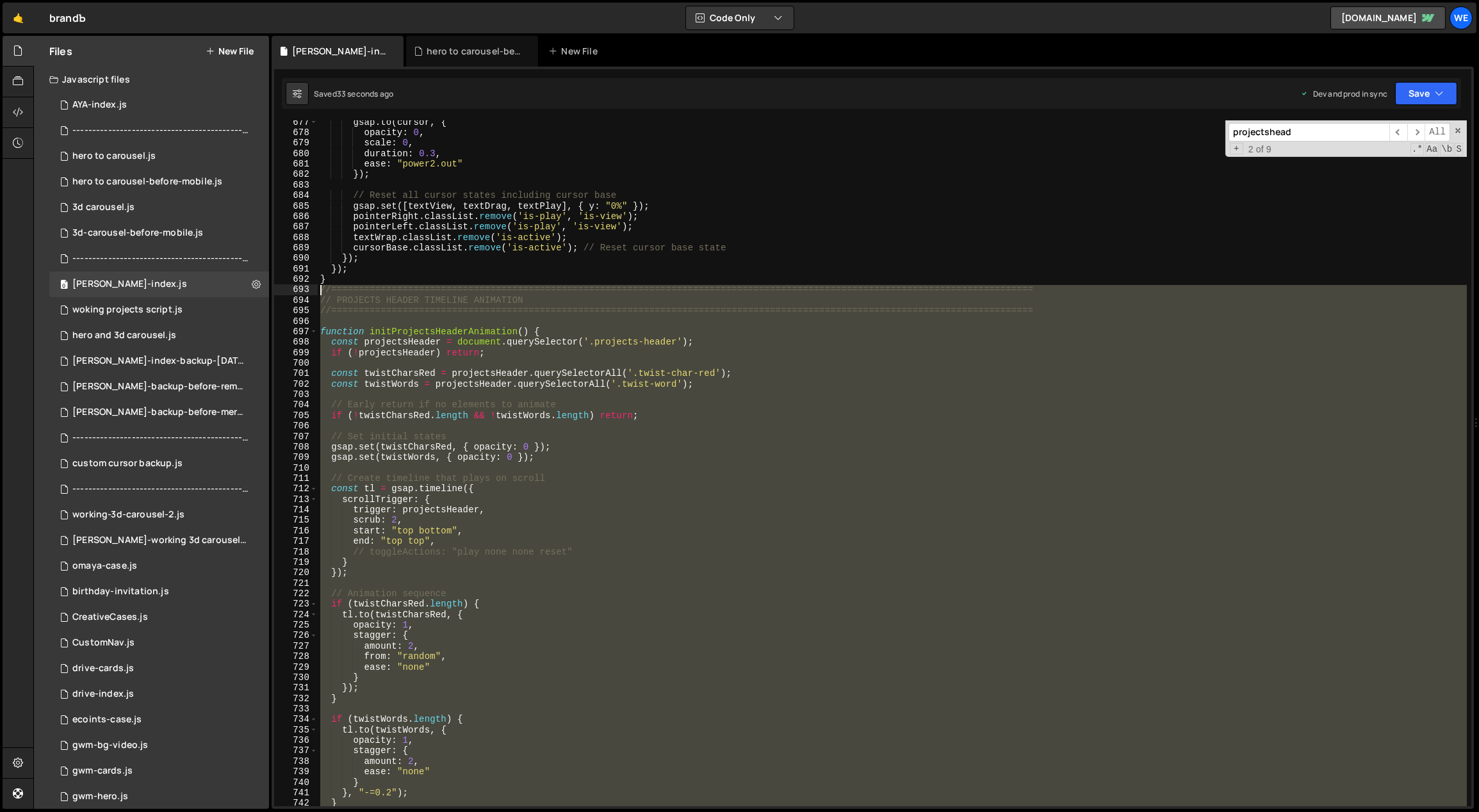
drag, startPoint x: 345, startPoint y: 702, endPoint x: 317, endPoint y: 292, distance: 411.0
click at [317, 292] on div "gsap . to ( cursor , { opacity : 0 , scale : 0 , duration : 0.3 , ease : "power…" at bounding box center [892, 470] width 1149 height 707
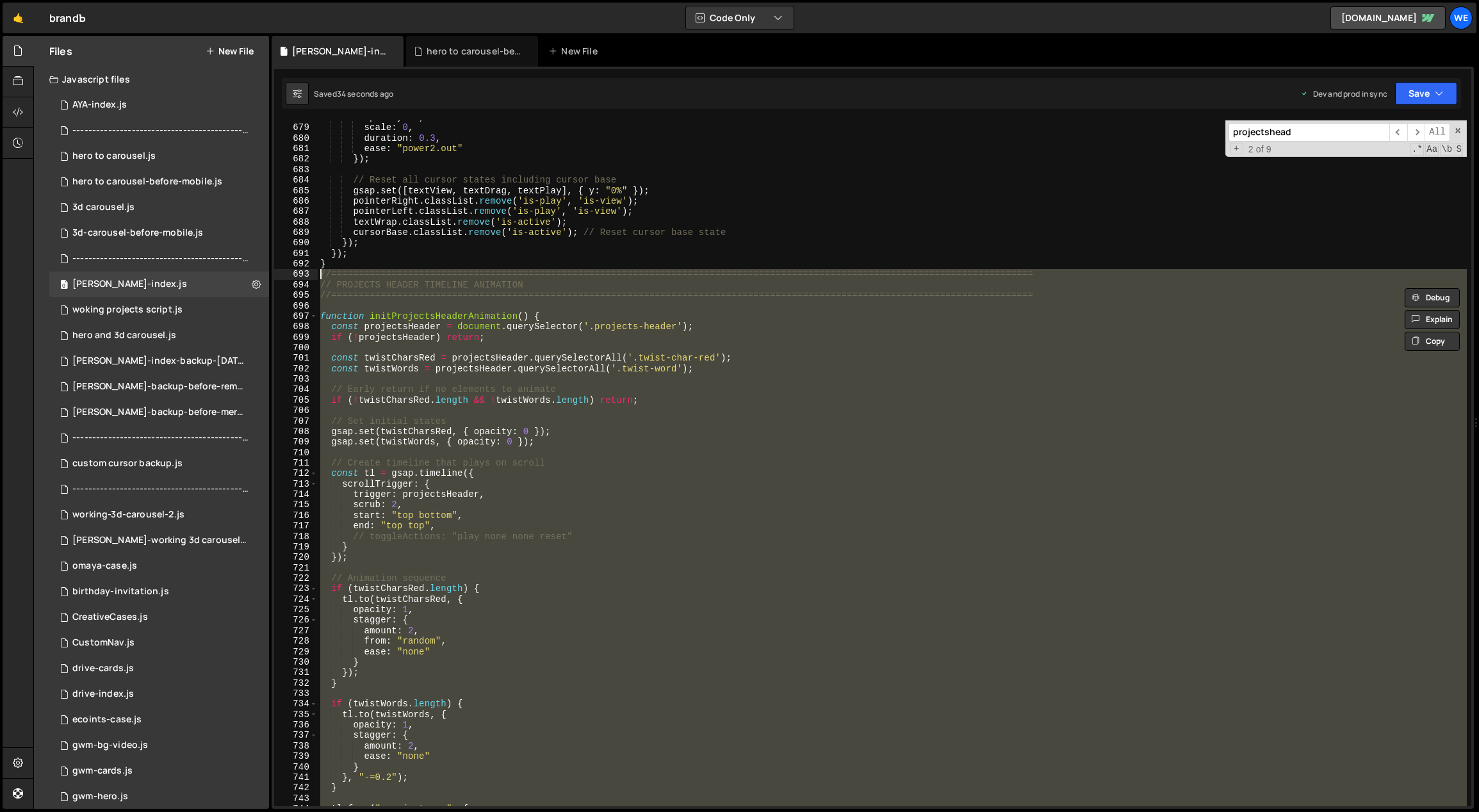
scroll to position [4723, 0]
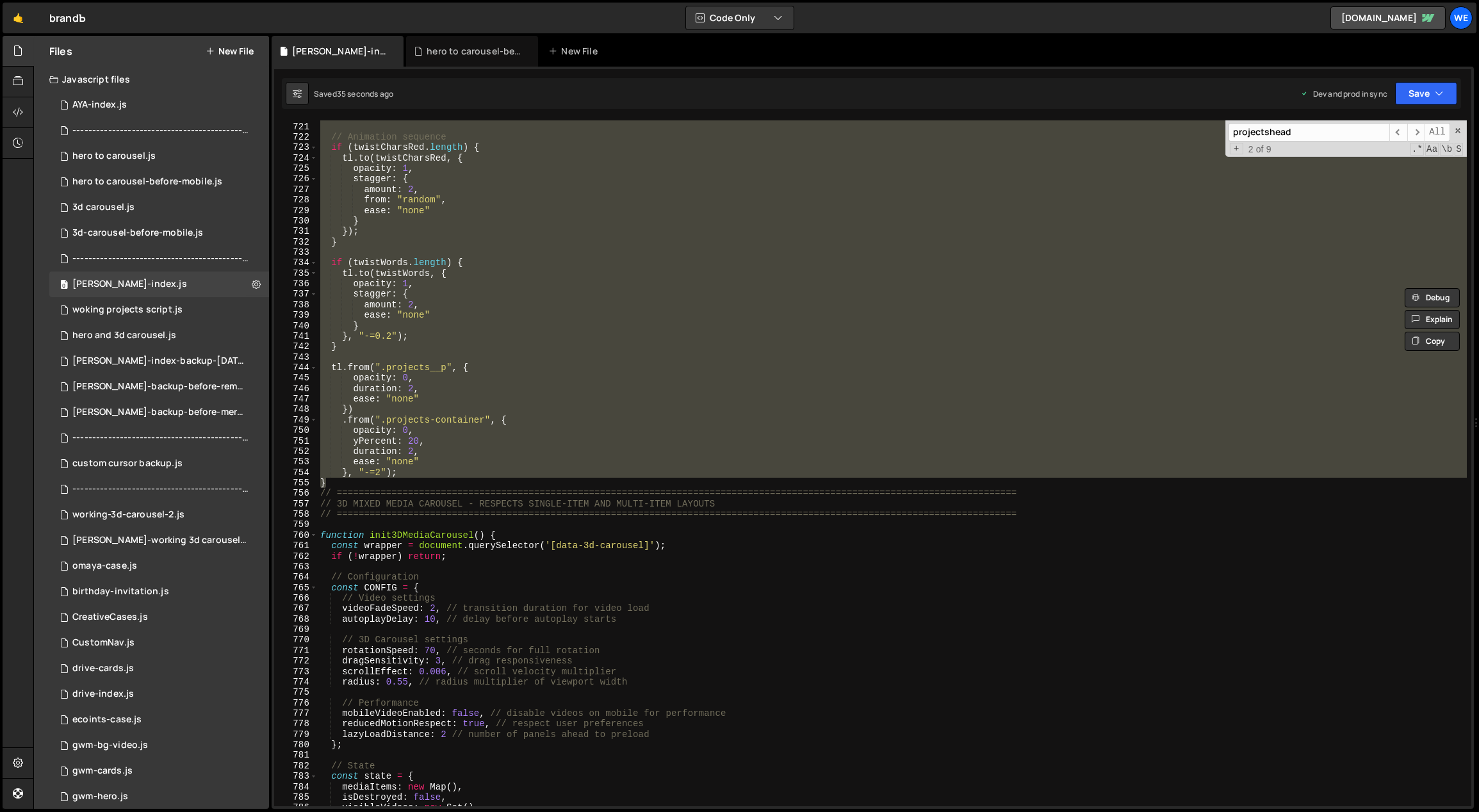
click at [397, 484] on div "}) ; // Animation sequence if ( twistCharsRed . length ) { tl . to ( twistChars…" at bounding box center [892, 463] width 1149 height 685
type textarea "}"
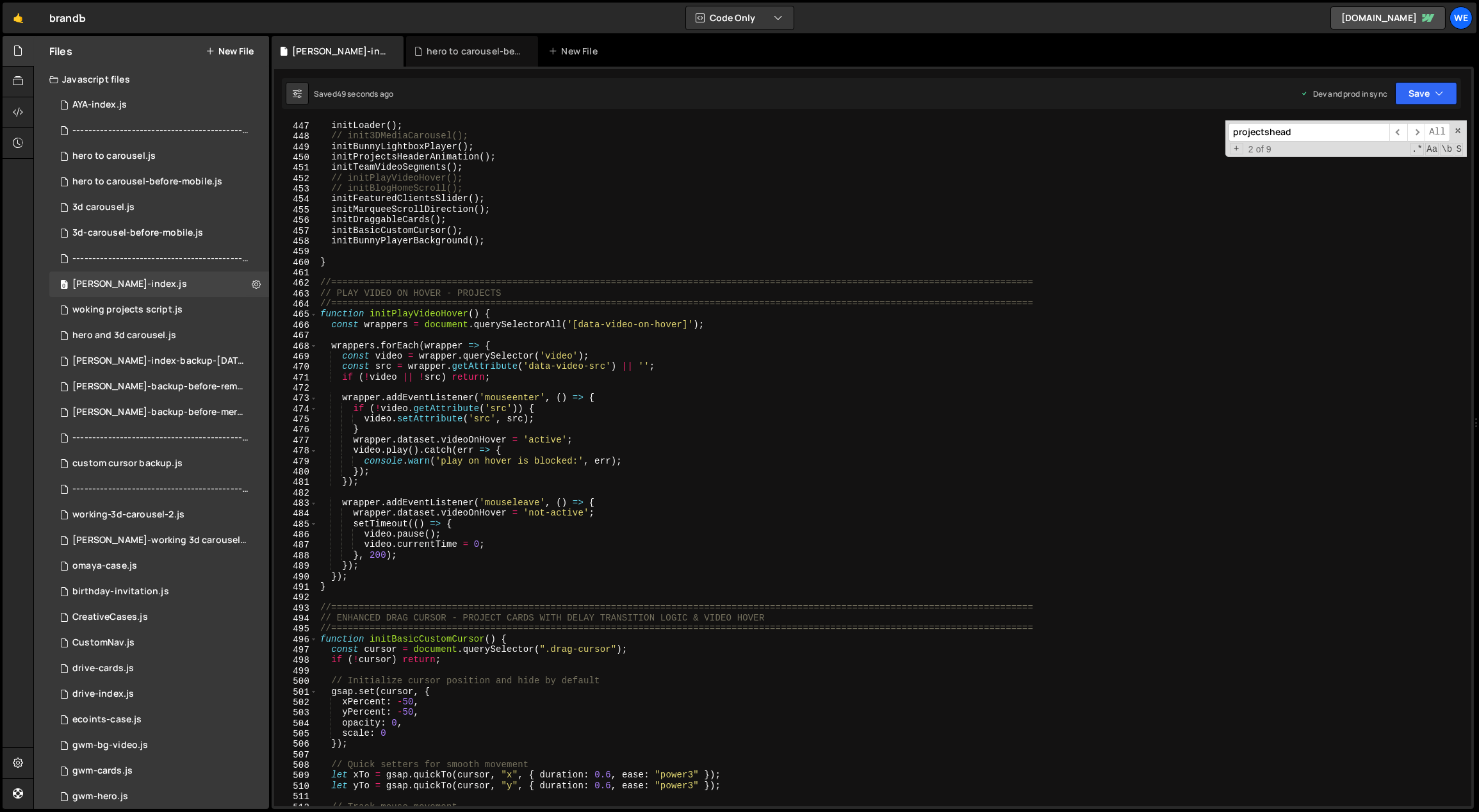
scroll to position [2909, 0]
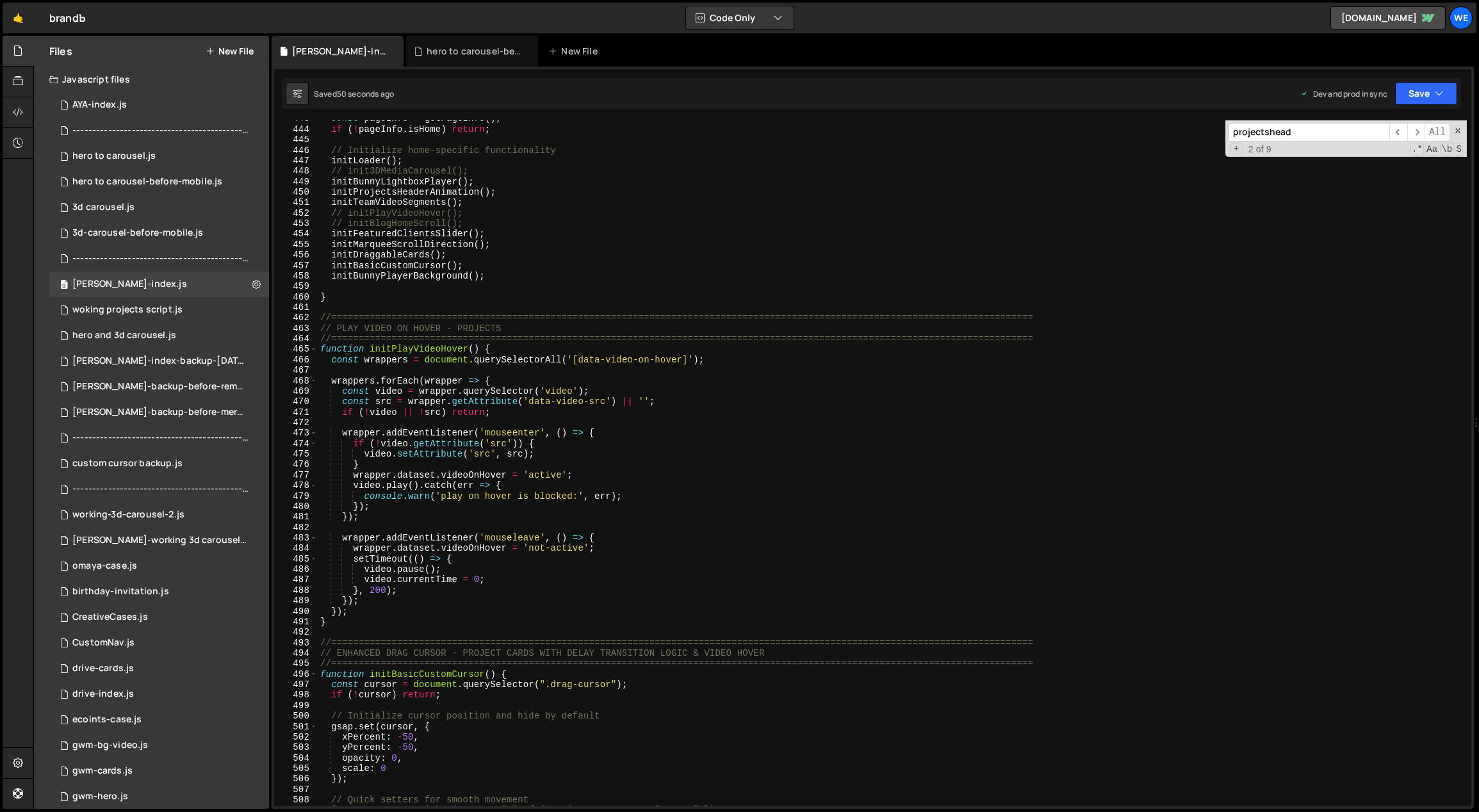
click at [355, 306] on div "const pageInfo = getPageInfo ( ) ; if ( ! pageInfo . isHome ) return ; // Initi…" at bounding box center [892, 466] width 1149 height 707
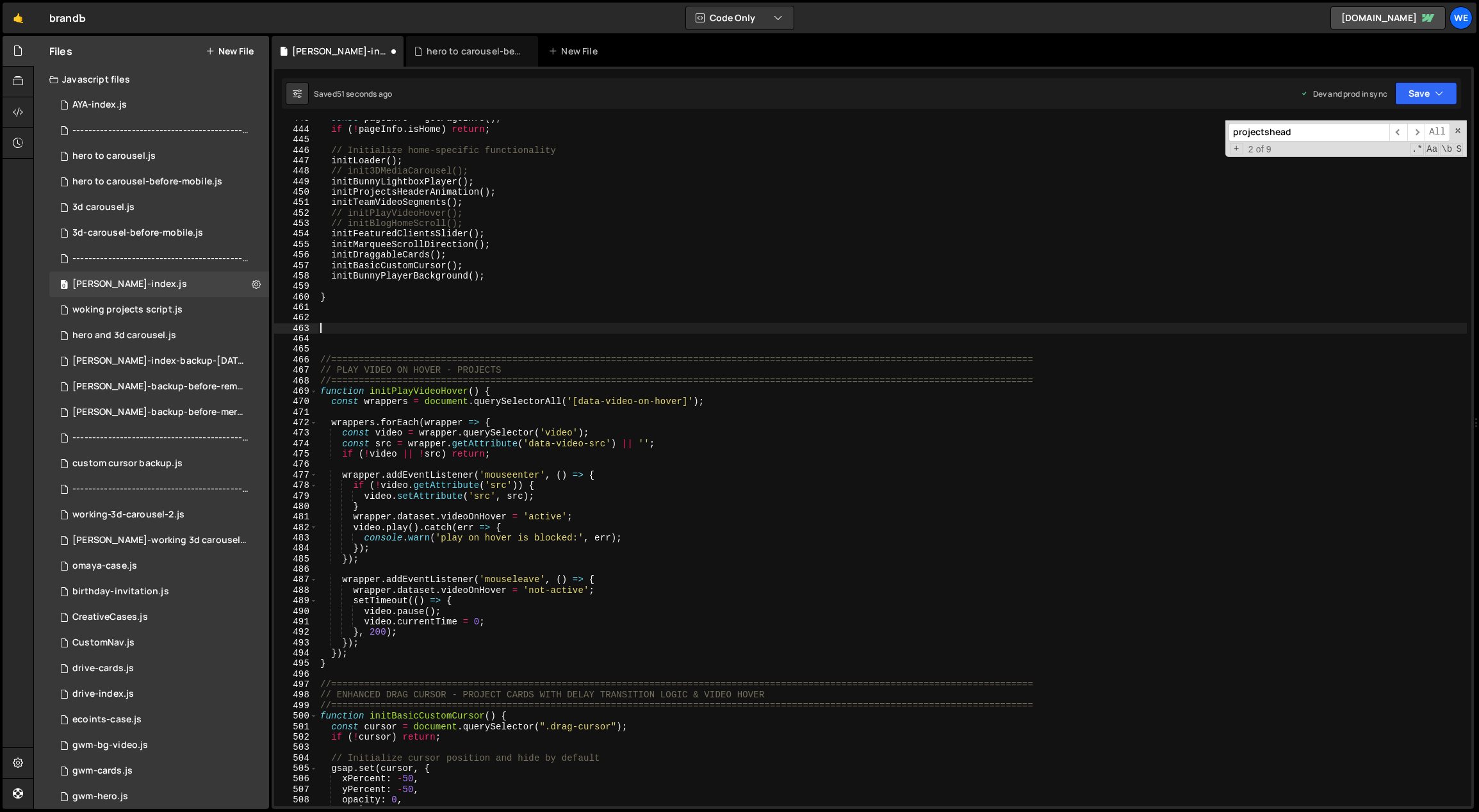
paste textarea "}"
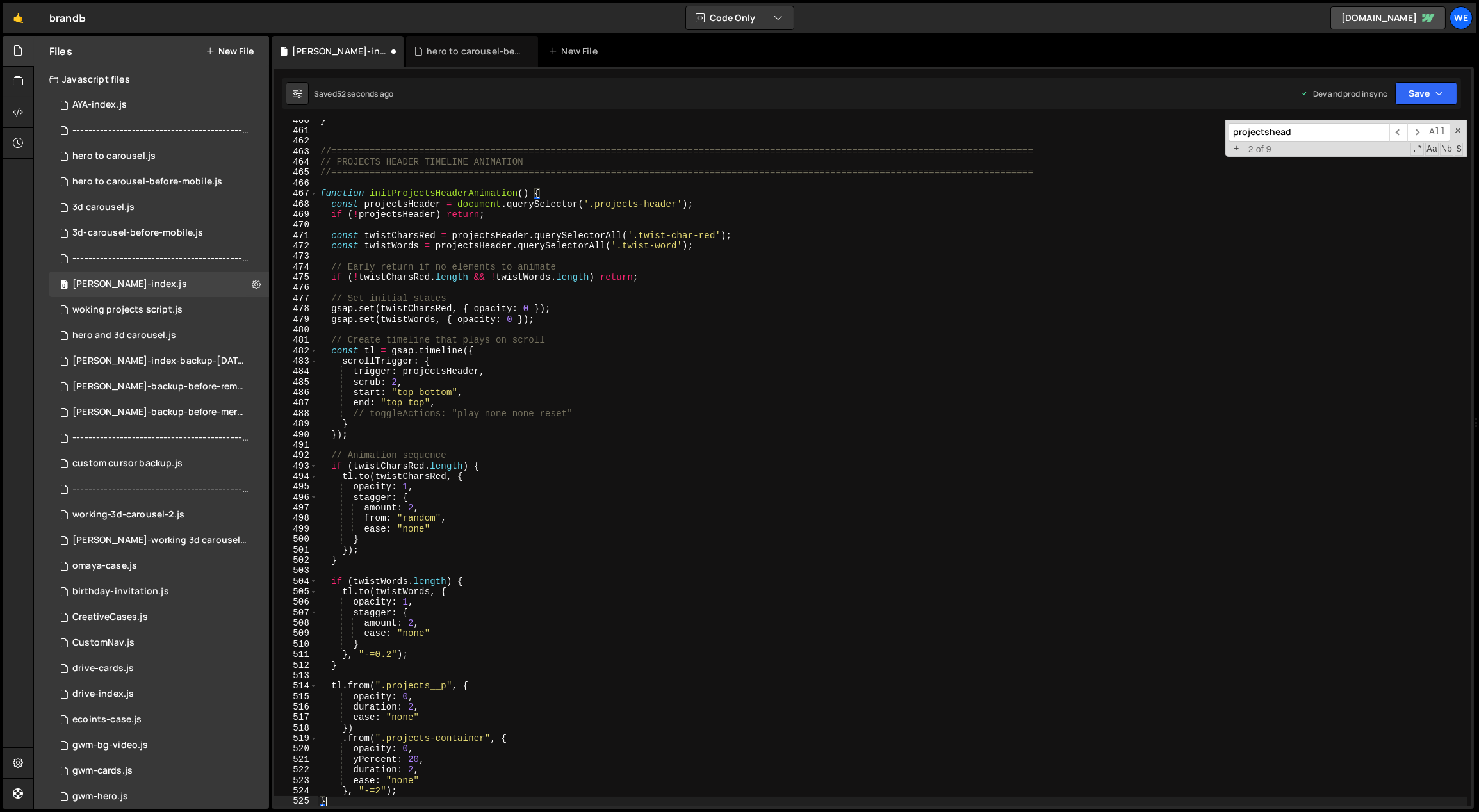
scroll to position [2921, 0]
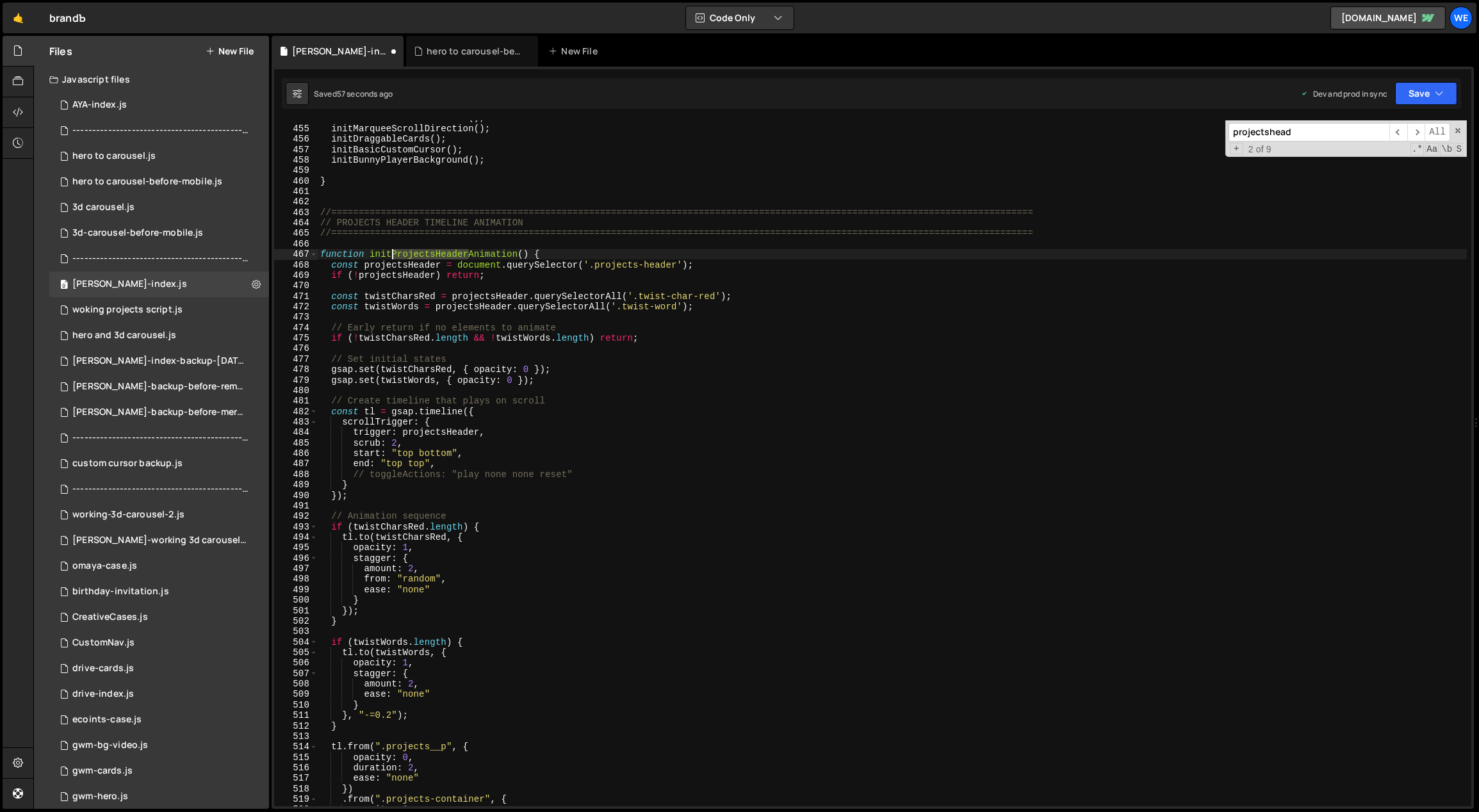
drag, startPoint x: 462, startPoint y: 254, endPoint x: 394, endPoint y: 253, distance: 68.0
click at [393, 252] on div "initFeaturedClientsSlider ( ) ; initMarqueeScrollDirection ( ) ; initDraggableC…" at bounding box center [892, 465] width 1149 height 707
type textarea "function initTeamAnimation() {"
click at [528, 245] on div "initFeaturedClientsSlider ( ) ; initMarqueeScrollDirection ( ) ; initDraggableC…" at bounding box center [892, 465] width 1149 height 707
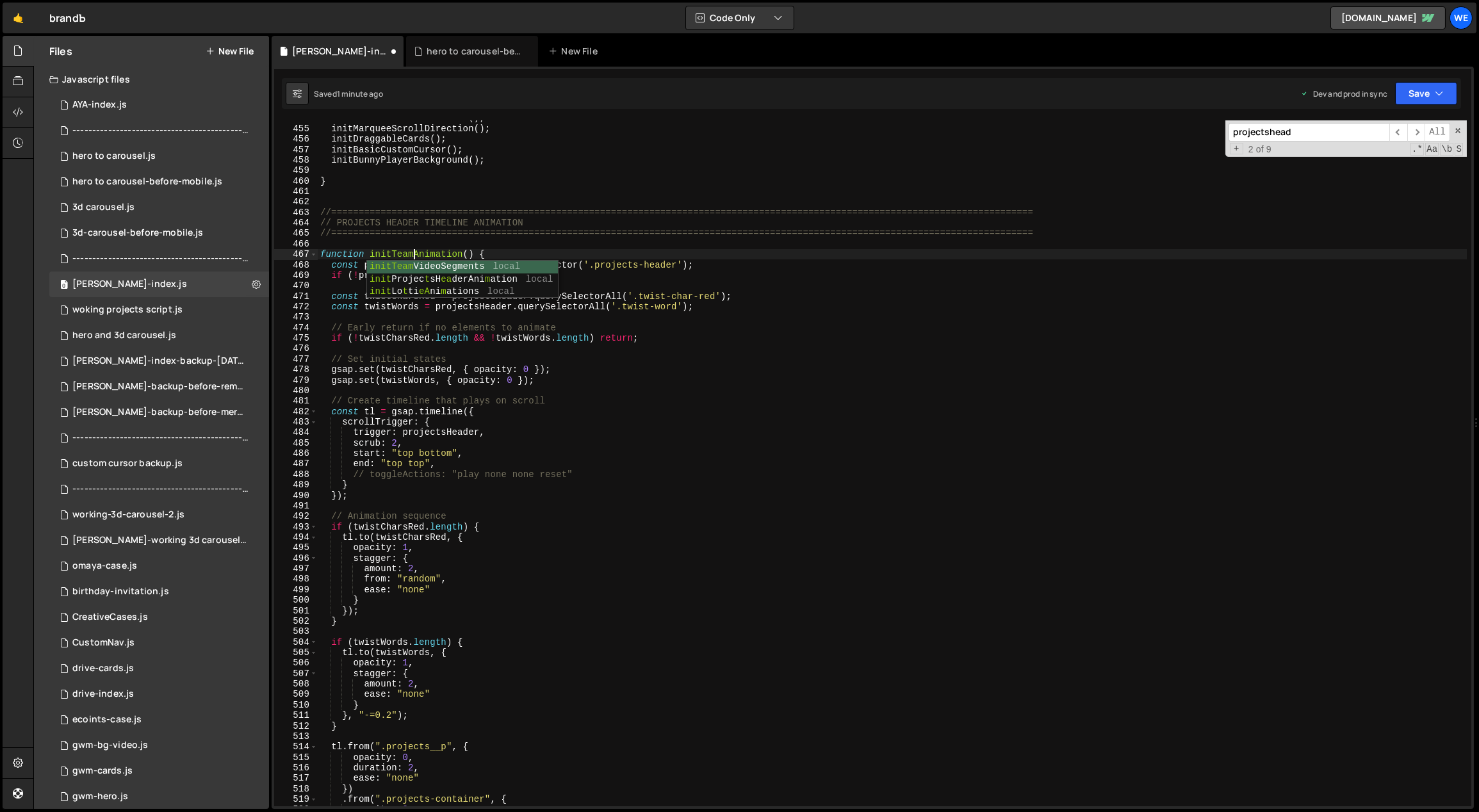
scroll to position [0, 0]
click at [562, 283] on div "initFeaturedClientsSlider ( ) ; initMarqueeScrollDirection ( ) ; initDraggableC…" at bounding box center [892, 465] width 1149 height 707
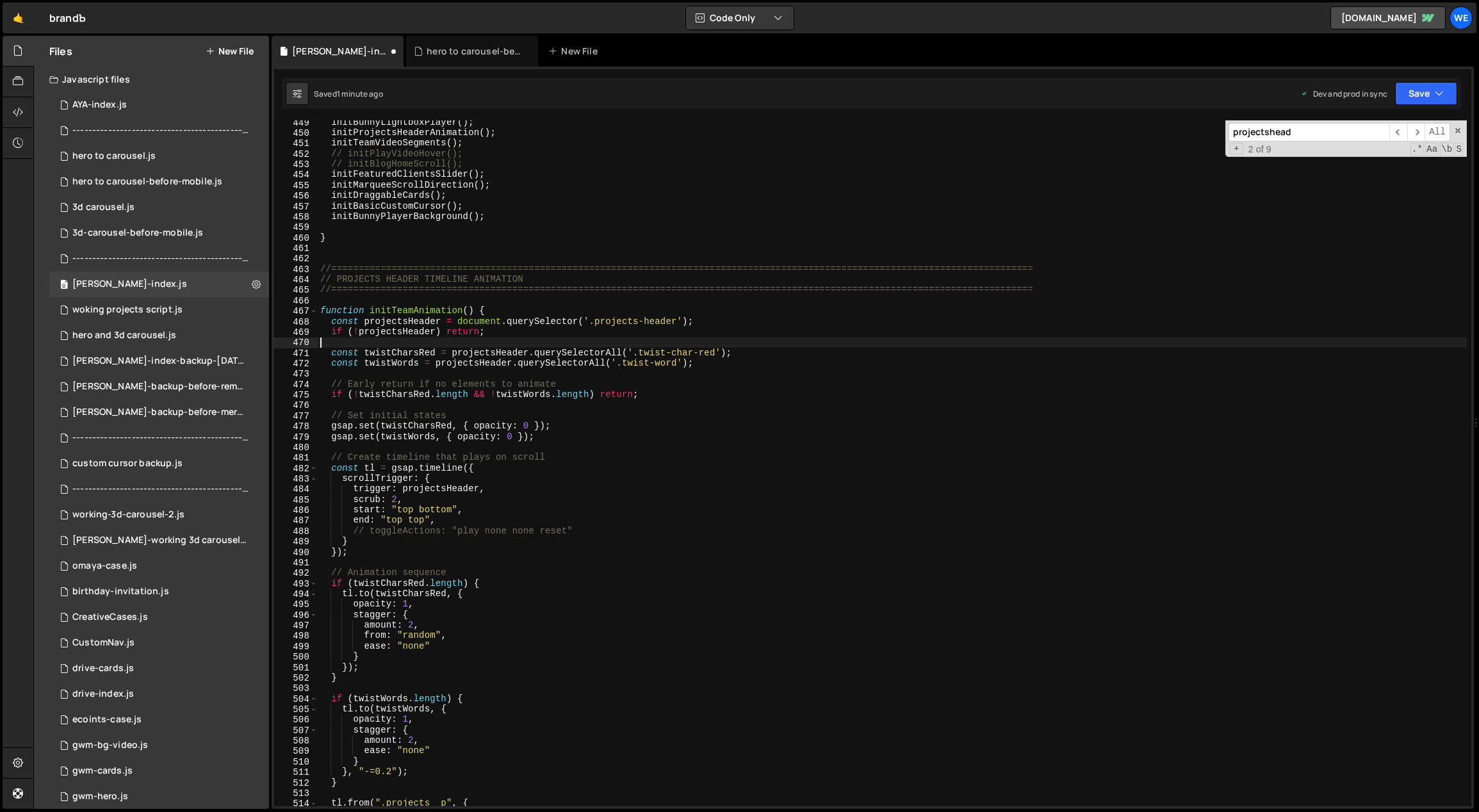
scroll to position [2879, 0]
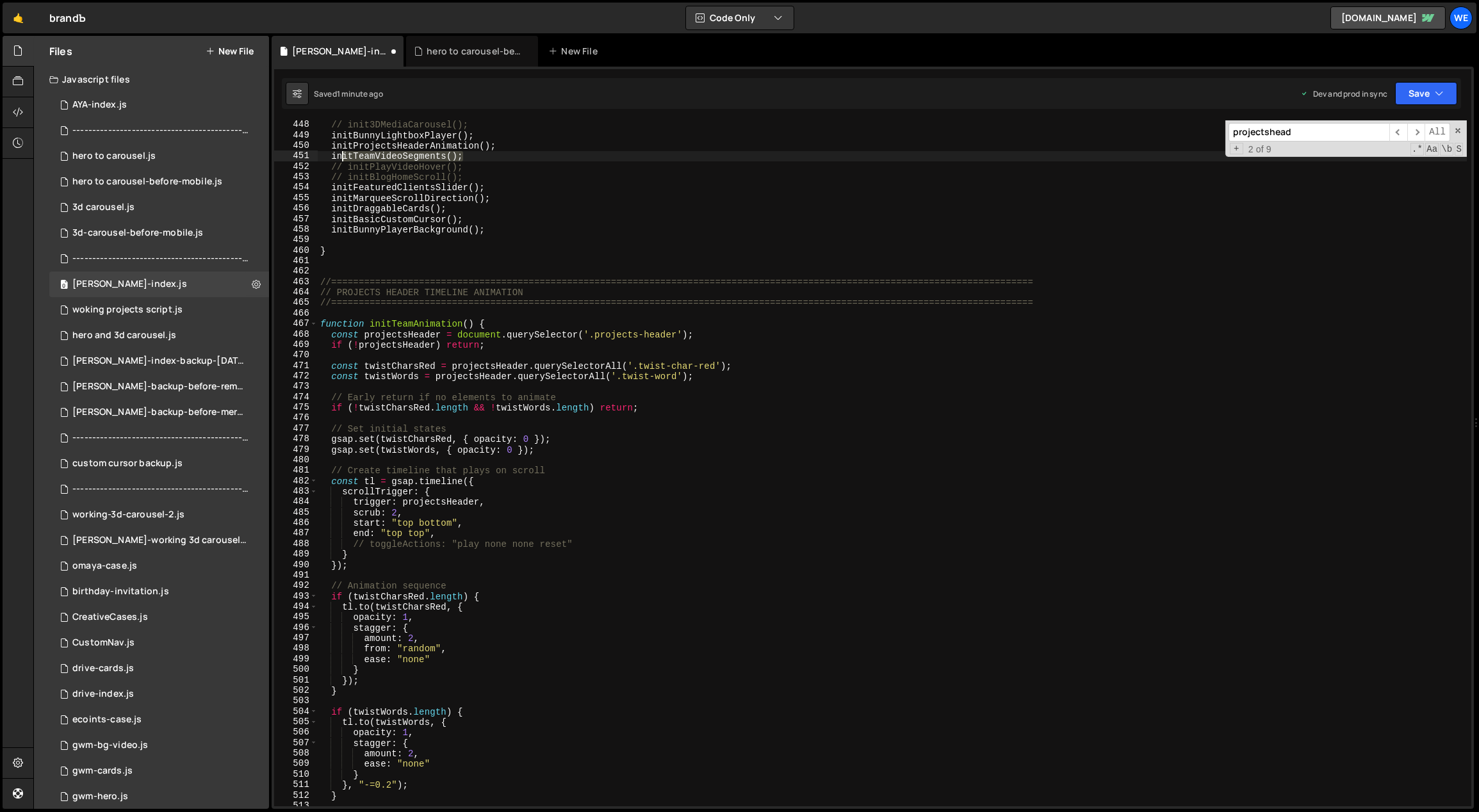
drag, startPoint x: 463, startPoint y: 155, endPoint x: 342, endPoint y: 158, distance: 121.0
click at [342, 158] on div "// init3DMediaCarousel(); initBunnyLightboxPlayer ( ) ; initProjectsHeaderAnima…" at bounding box center [892, 473] width 1149 height 707
type textarea "initTeamVideoSegments();"
drag, startPoint x: 417, startPoint y: 154, endPoint x: 441, endPoint y: 157, distance: 24.2
click at [418, 154] on div "// init3DMediaCarousel(); initBunnyLightboxPlayer ( ) ; initProjectsHeaderAnima…" at bounding box center [892, 473] width 1149 height 707
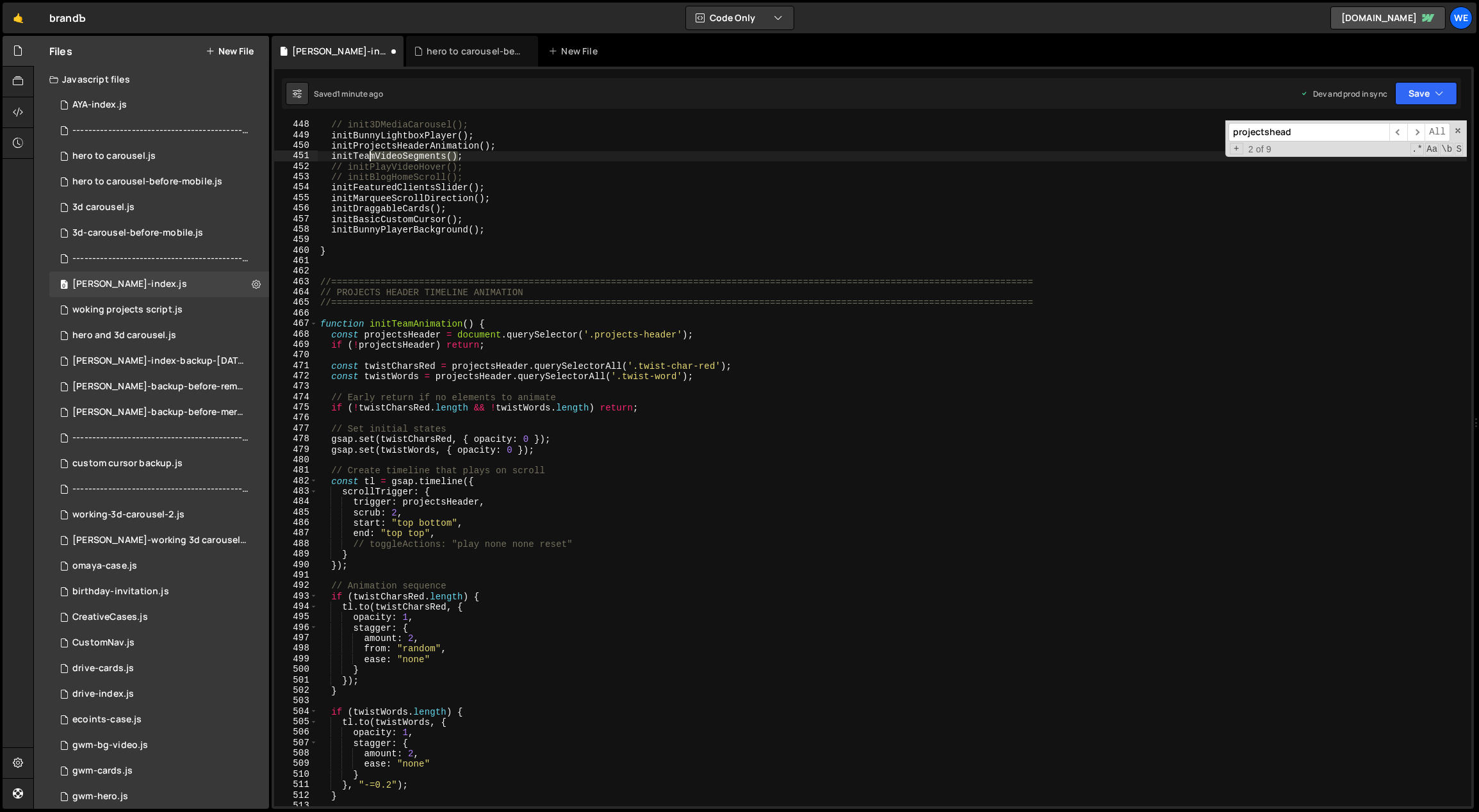
drag, startPoint x: 456, startPoint y: 155, endPoint x: 357, endPoint y: 158, distance: 99.0
click at [359, 158] on div "// init3DMediaCarousel(); initBunnyLightboxPlayer ( ) ; initProjectsHeaderAnima…" at bounding box center [892, 473] width 1149 height 707
type input "eamVideoSegments()"
click at [1420, 133] on span "​" at bounding box center [1416, 132] width 18 height 19
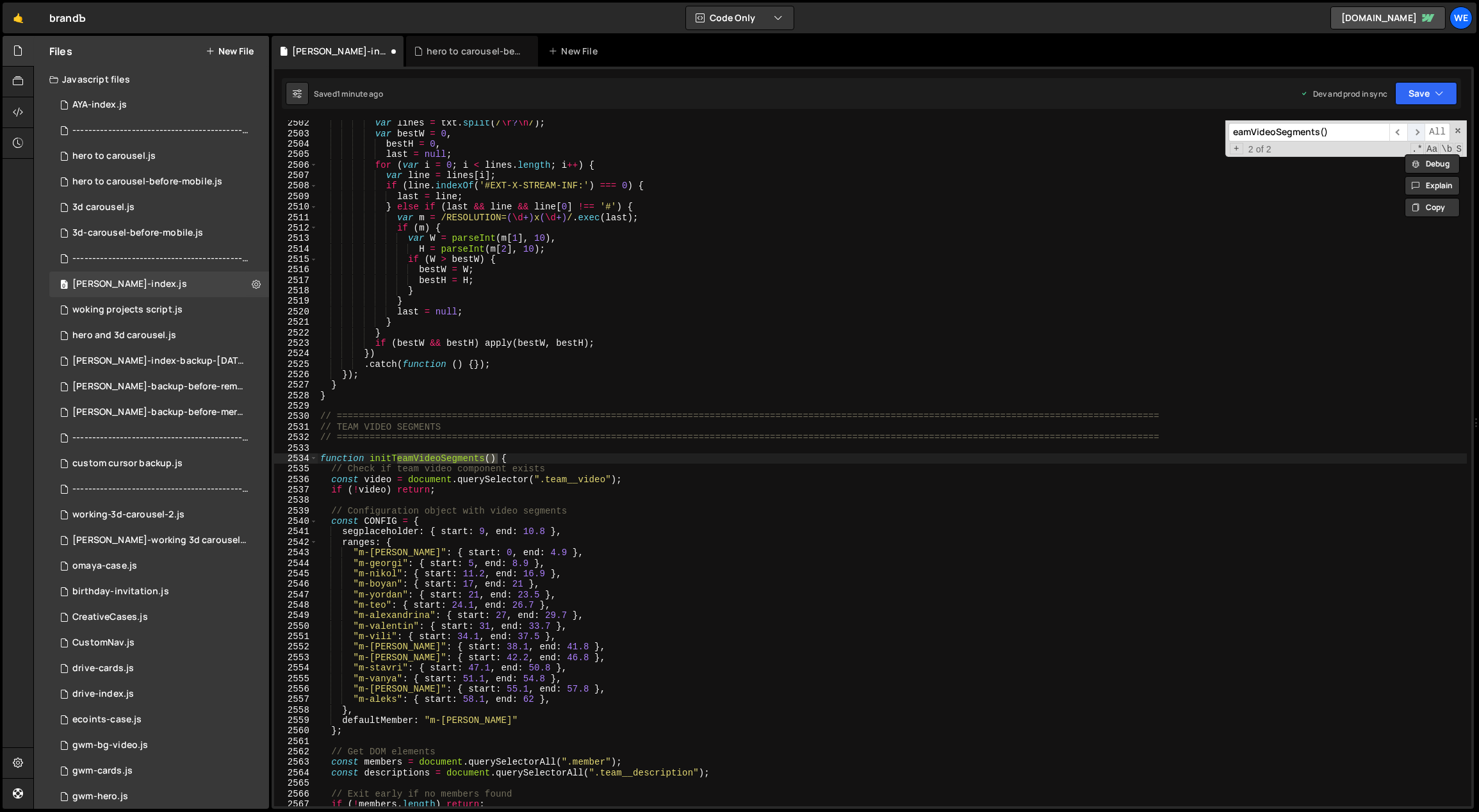
scroll to position [16046, 0]
type textarea ""m-georgi": { start: 5, end: 8.9 },"
click at [907, 561] on div "var lines = txt . split ( / \r ? \n / ) ; var bestW = 0 , bestH = 0 , last = nu…" at bounding box center [892, 471] width 1149 height 707
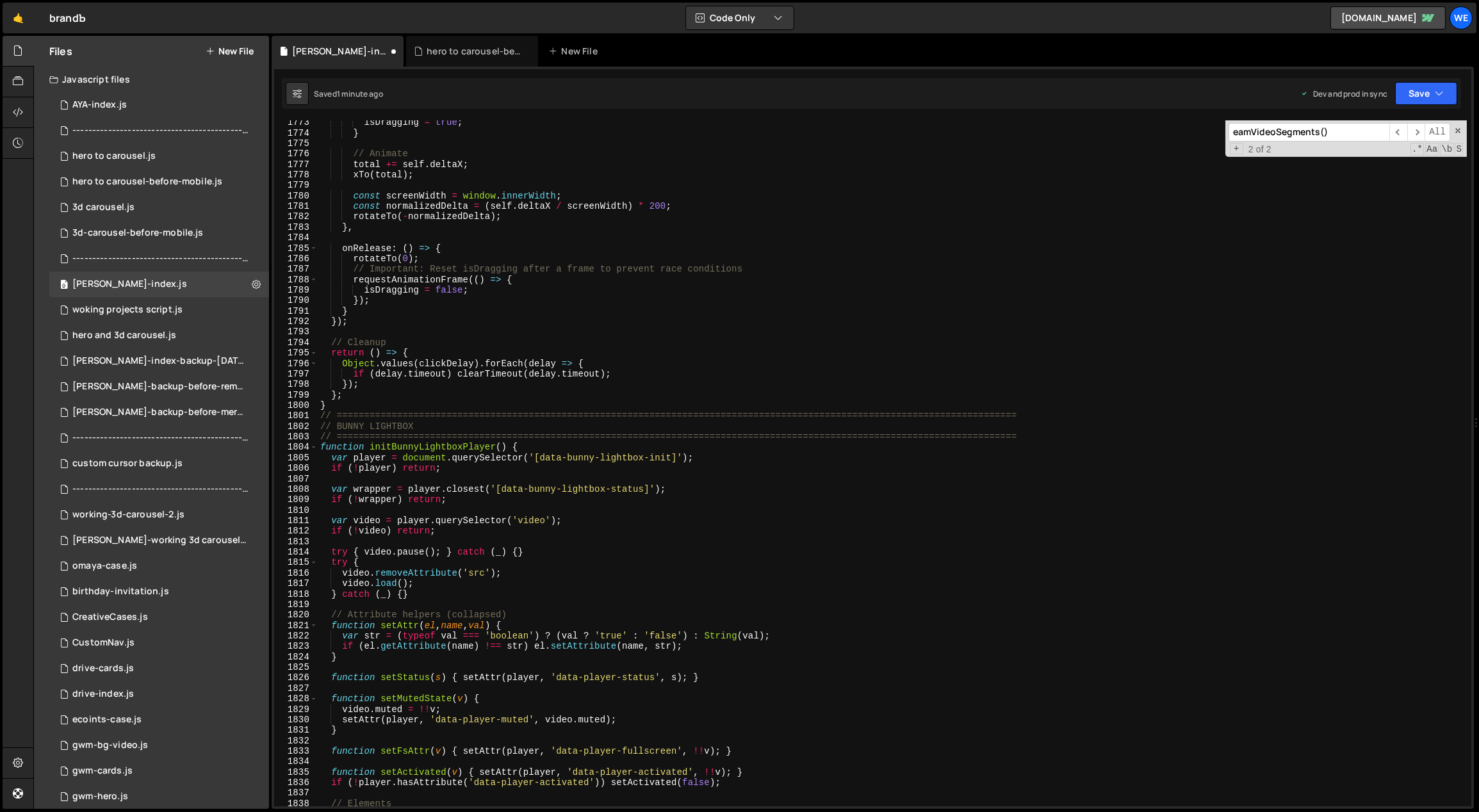
scroll to position [11157, 0]
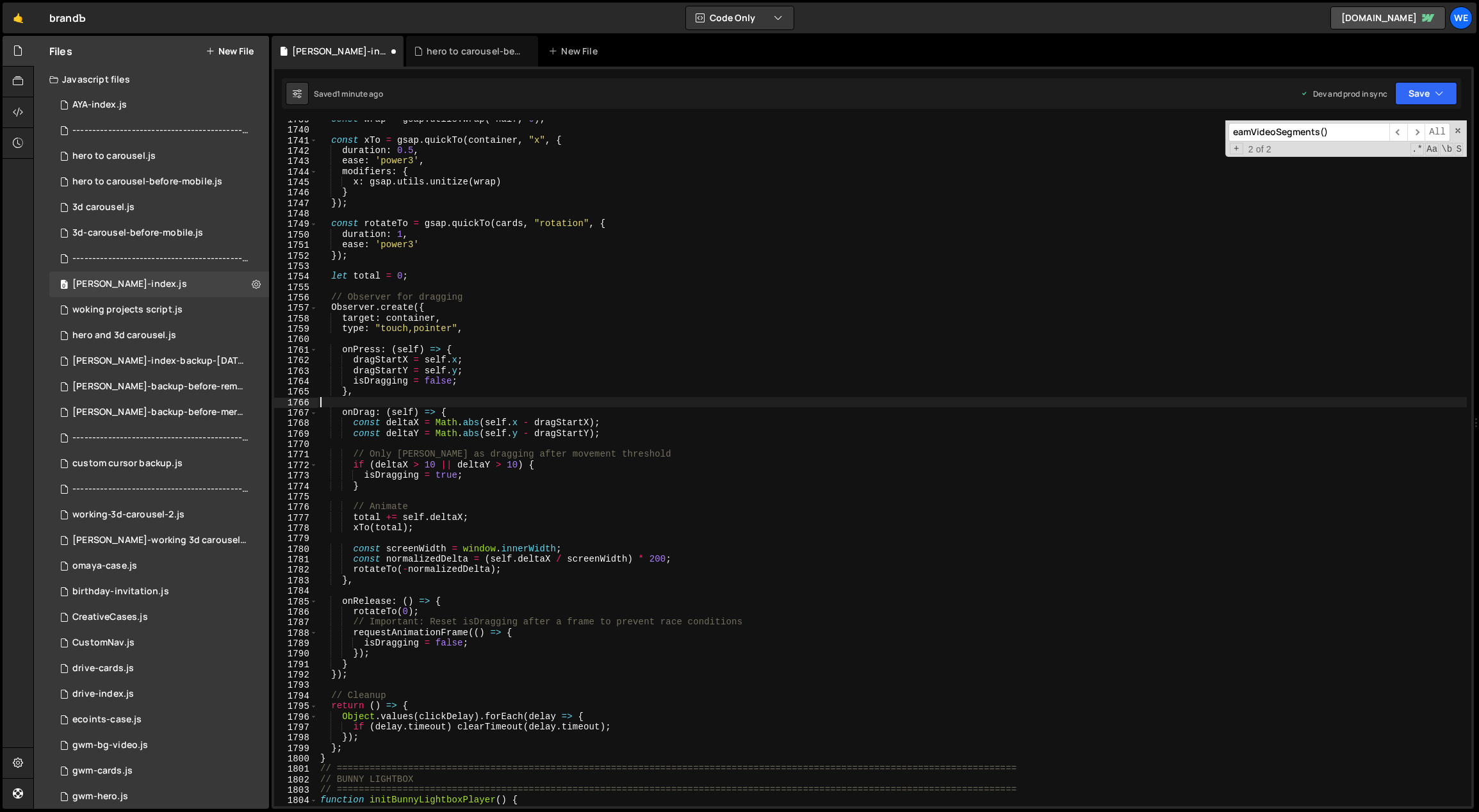
click at [685, 403] on div "const wrap = gsap . utils . wrap ( - half , 0 ) ; const xTo = gsap . quickTo ( …" at bounding box center [892, 467] width 1149 height 707
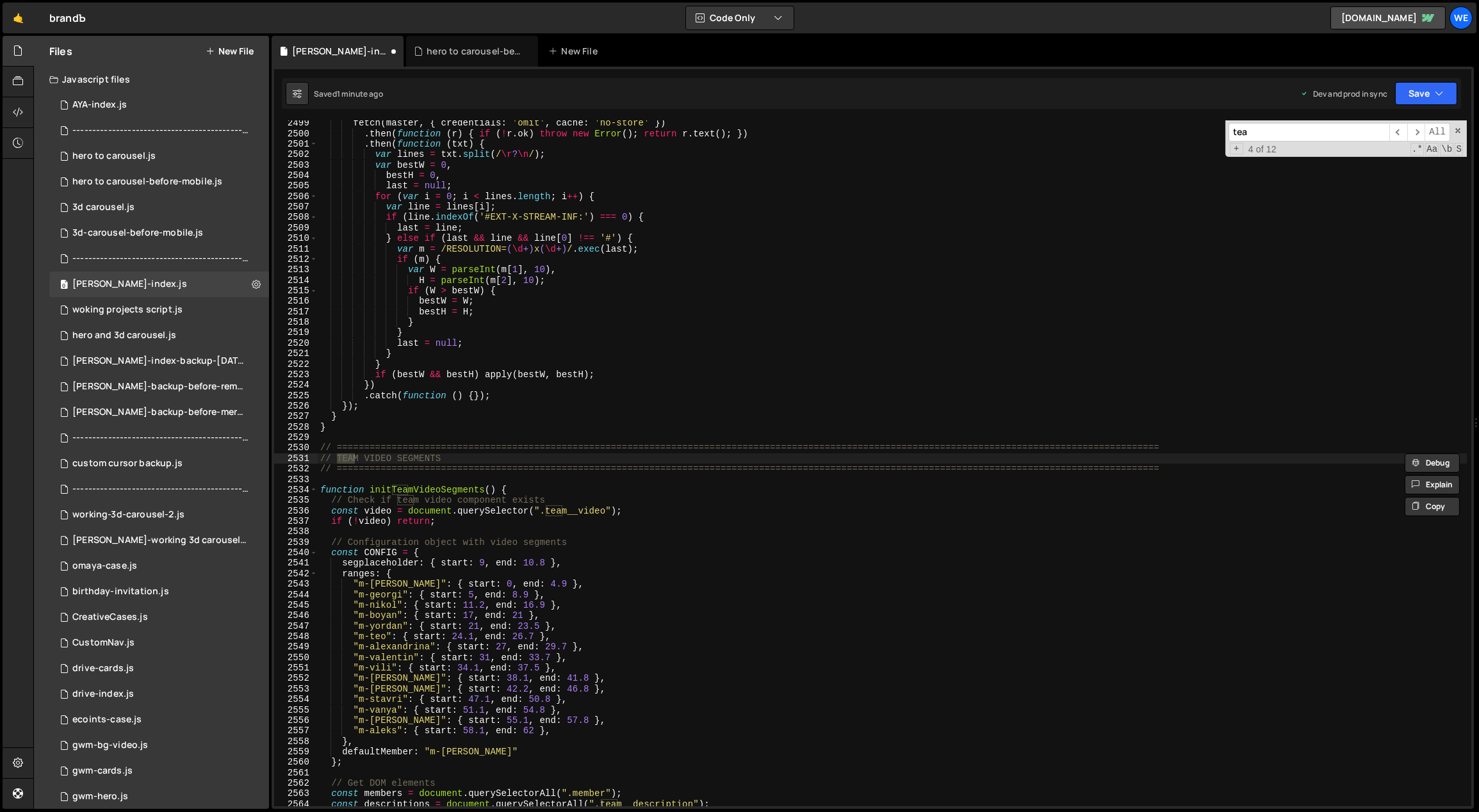
scroll to position [16027, 0]
type input "team"
click at [1400, 132] on span "​" at bounding box center [1398, 132] width 18 height 19
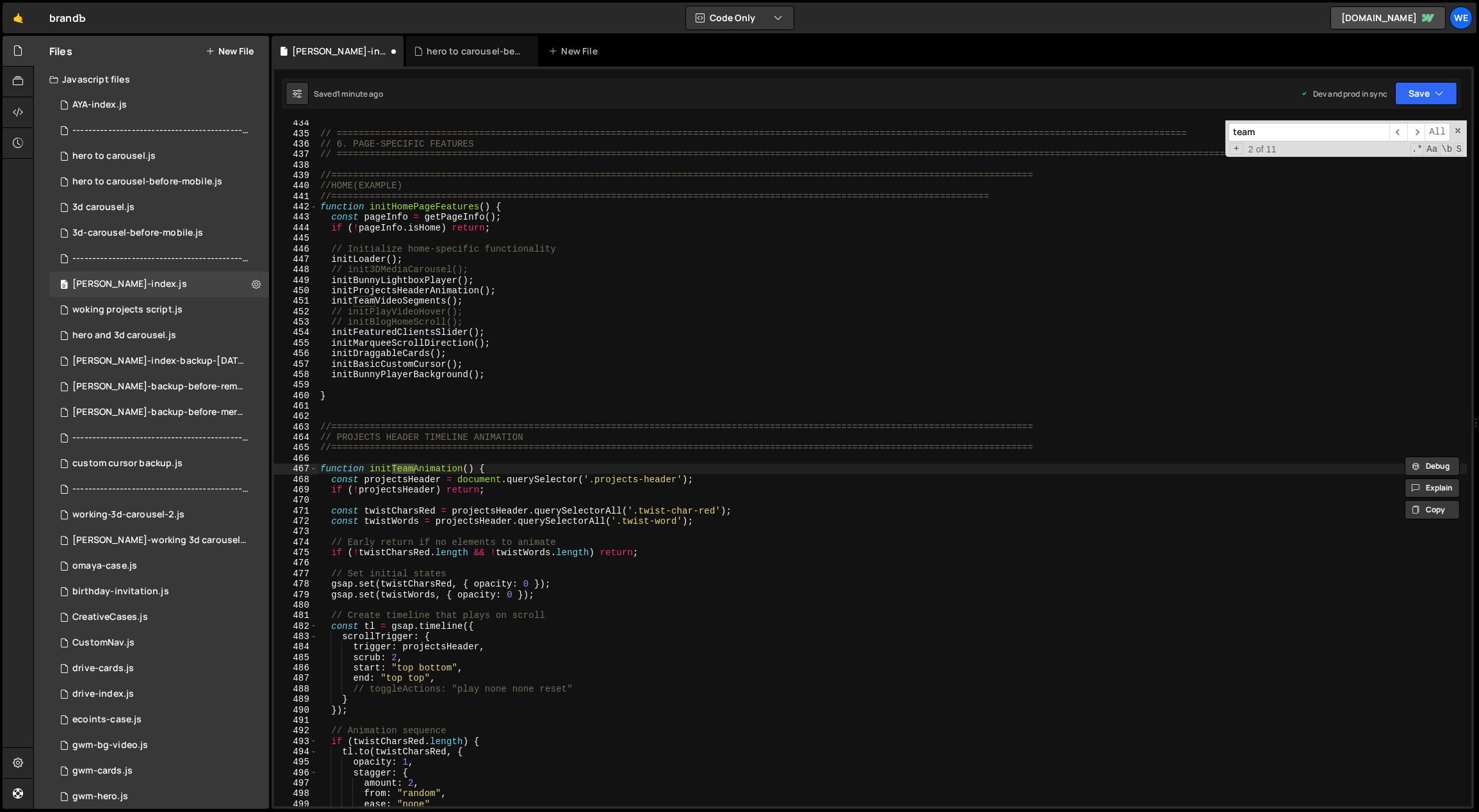
click at [495, 493] on div "// ============================================================================…" at bounding box center [892, 471] width 1149 height 707
click at [461, 466] on div "// ============================================================================…" at bounding box center [892, 471] width 1149 height 707
click at [675, 477] on div "// ============================================================================…" at bounding box center [892, 471] width 1149 height 707
drag, startPoint x: 676, startPoint y: 479, endPoint x: 597, endPoint y: 482, distance: 79.1
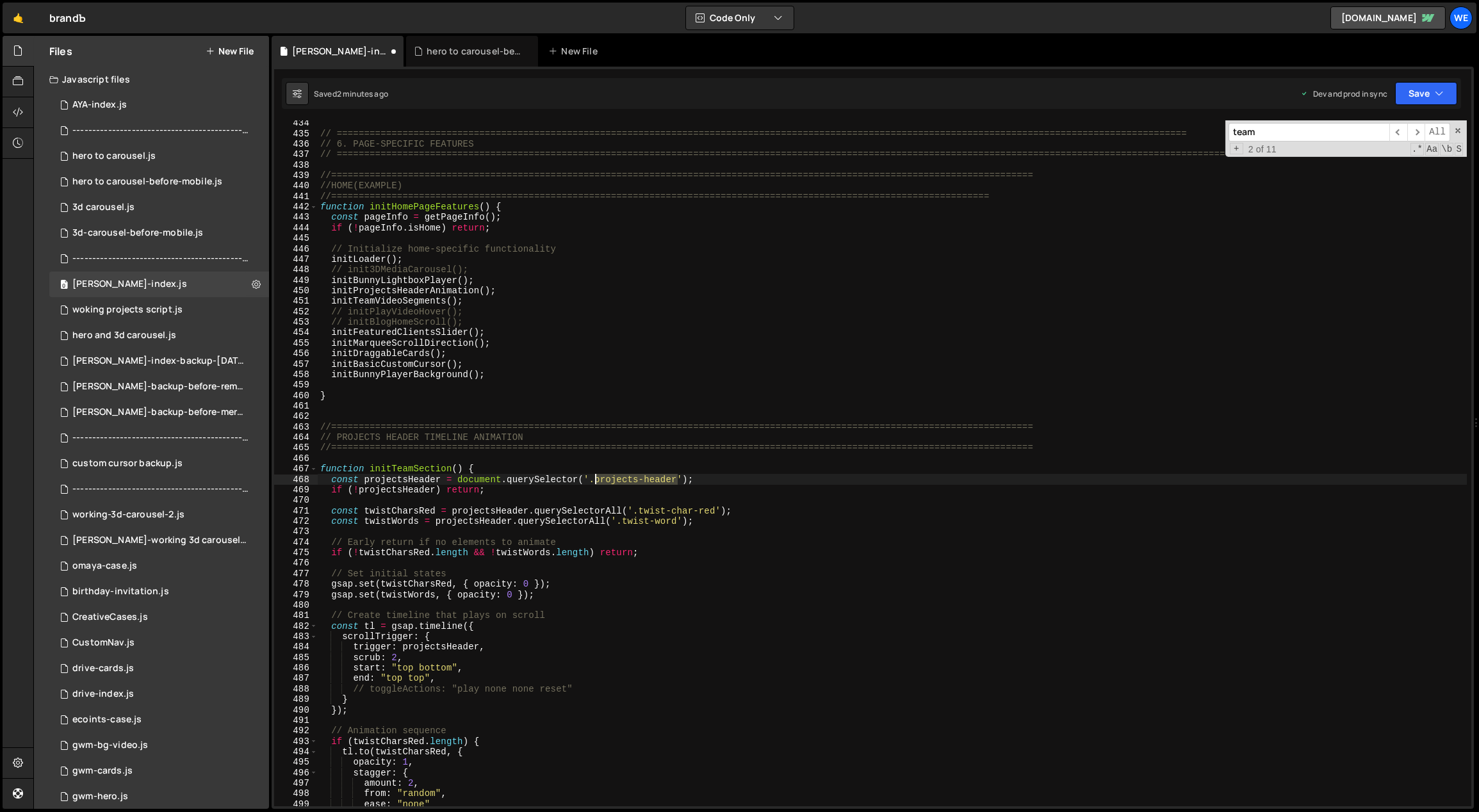
click at [598, 482] on div "// ============================================================================…" at bounding box center [892, 471] width 1149 height 707
paste textarea "core-team__heading-wrap"
drag, startPoint x: 722, startPoint y: 480, endPoint x: 593, endPoint y: 482, distance: 129.0
click at [593, 482] on div "// ============================================================================…" at bounding box center [892, 471] width 1149 height 707
paste textarea
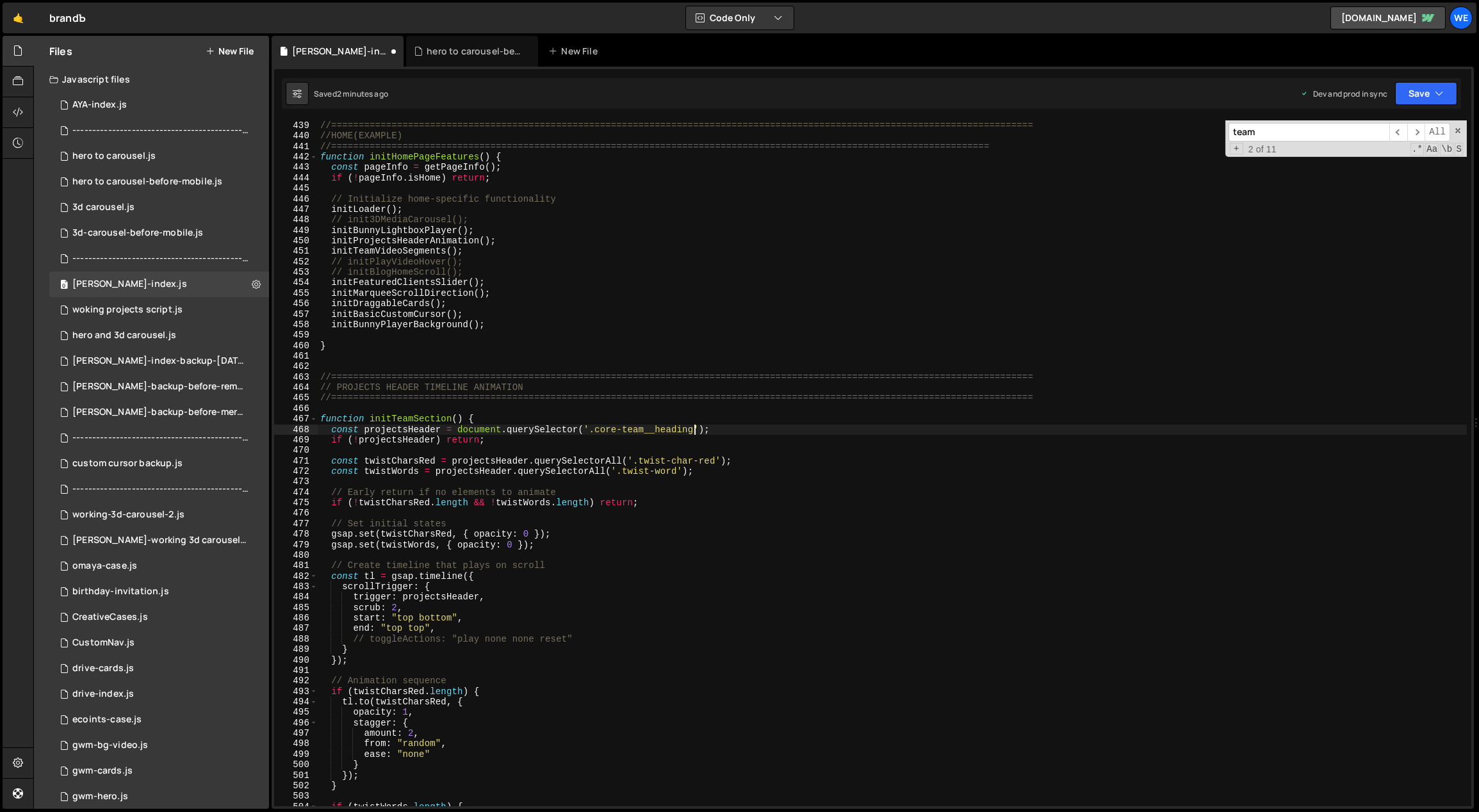
scroll to position [2828, 0]
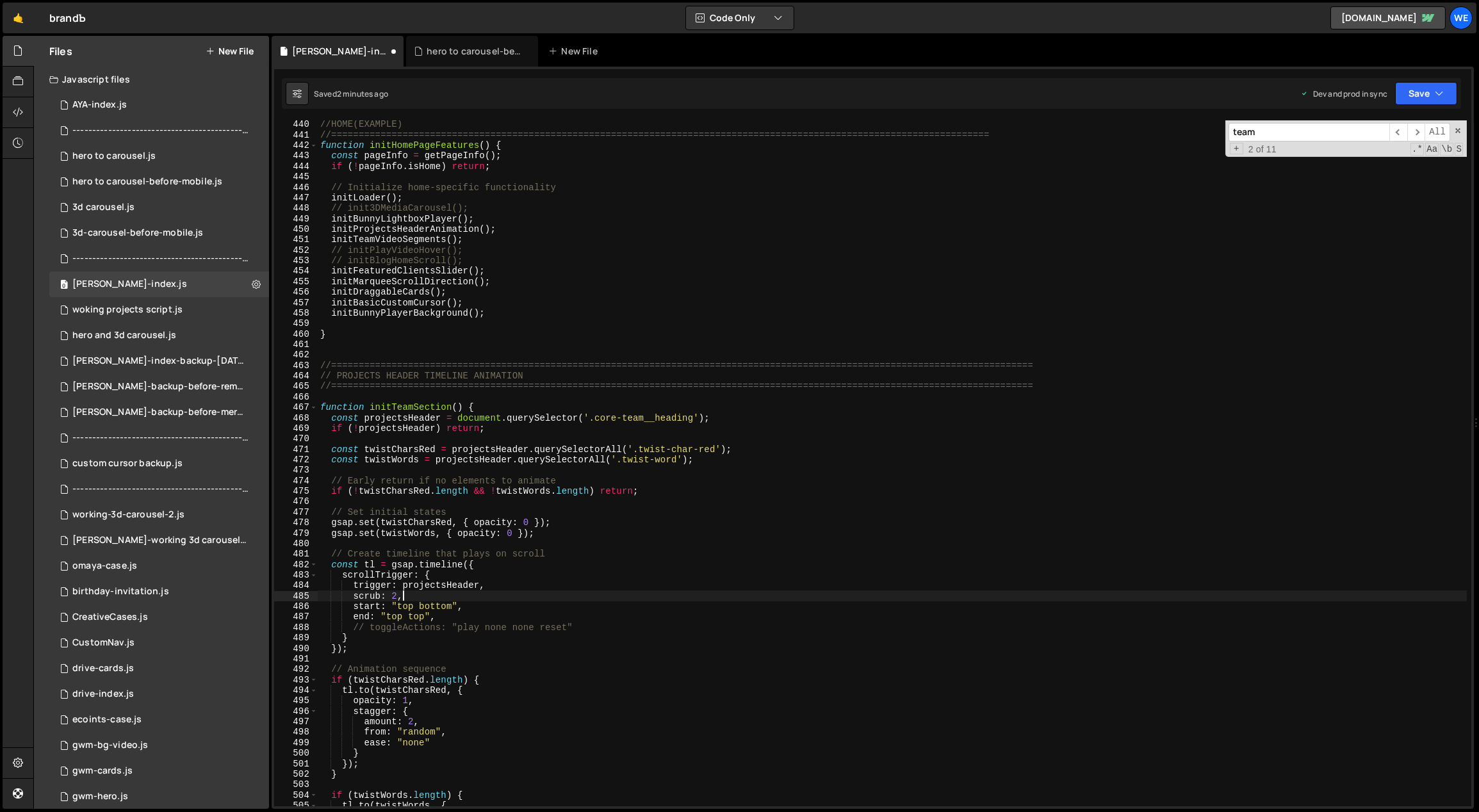
click at [457, 593] on div "//HOME(EXAMPLE) //=============================================================…" at bounding box center [892, 472] width 1149 height 707
drag, startPoint x: 400, startPoint y: 417, endPoint x: 366, endPoint y: 416, distance: 34.0
click at [365, 415] on div "//HOME(EXAMPLE) //=============================================================…" at bounding box center [892, 472] width 1149 height 707
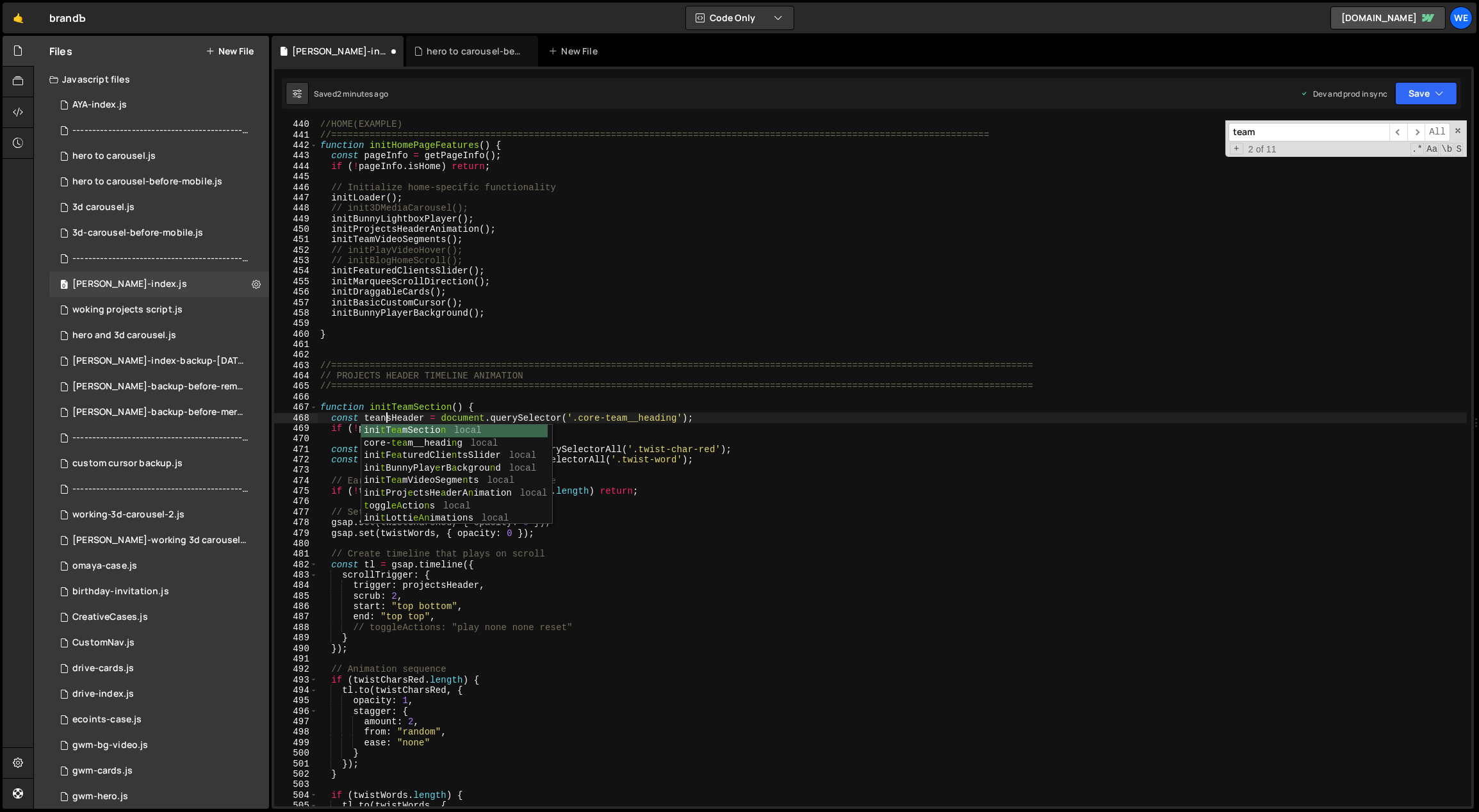
scroll to position [0, 4]
click at [506, 413] on div "//HOME(EXAMPLE) //=============================================================…" at bounding box center [892, 472] width 1149 height 707
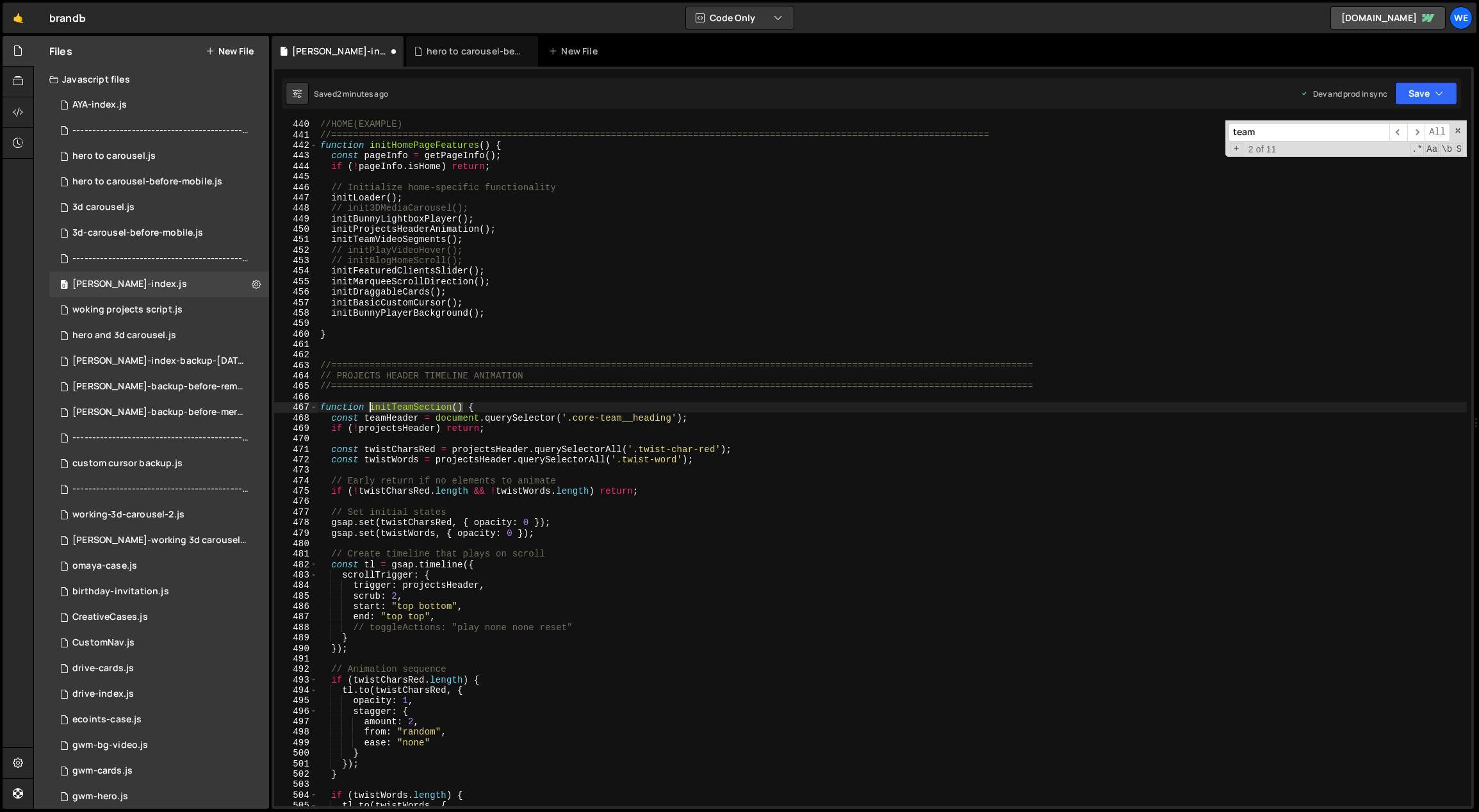
drag, startPoint x: 463, startPoint y: 405, endPoint x: 370, endPoint y: 403, distance: 93.0
click at [370, 403] on div "//HOME(EXAMPLE) //=============================================================…" at bounding box center [892, 472] width 1149 height 707
click at [508, 229] on div "//HOME(EXAMPLE) //=============================================================…" at bounding box center [892, 472] width 1149 height 707
type textarea "initProjectsHeaderAnimation();"
paste textarea "initTeamSection()"
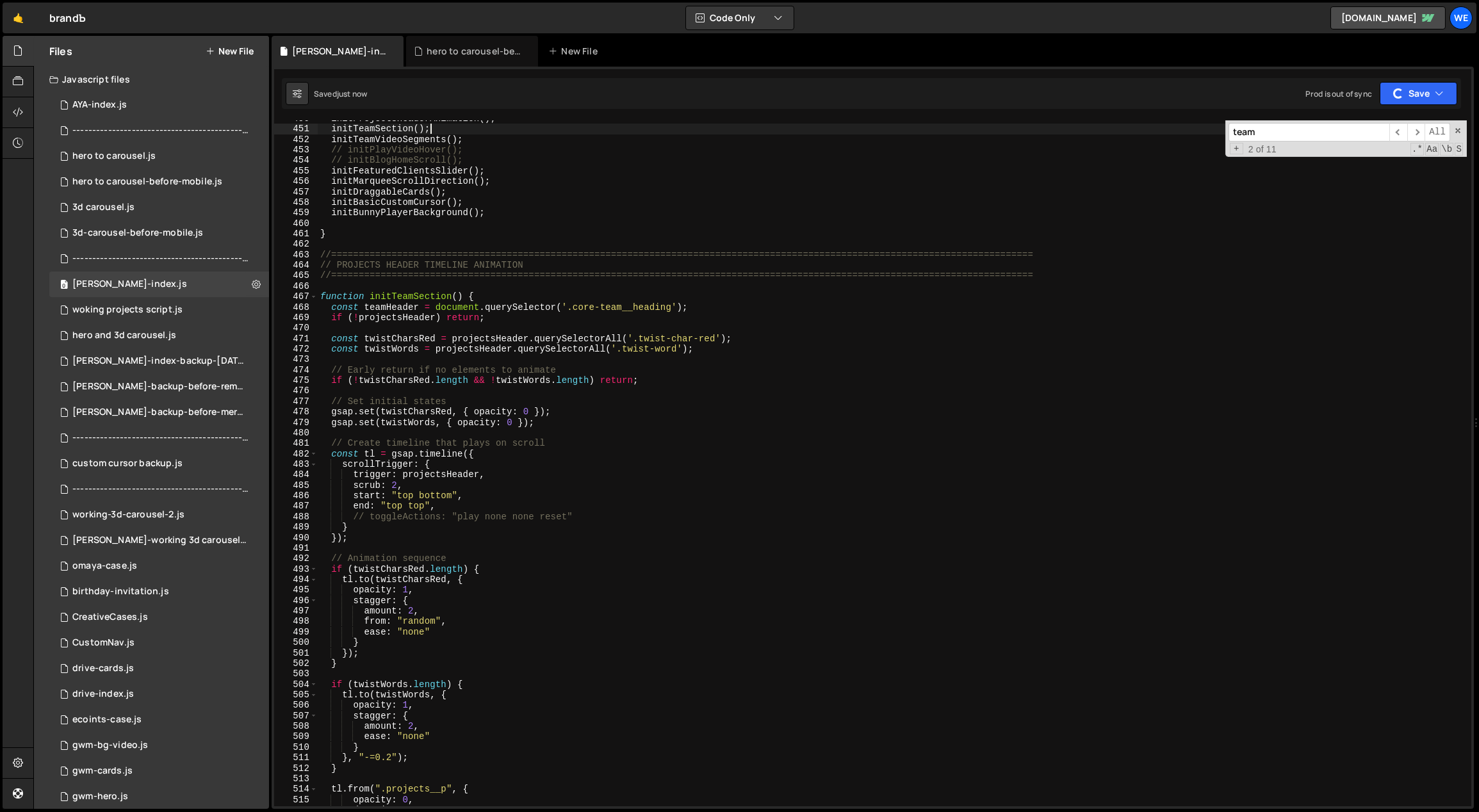
scroll to position [2896, 0]
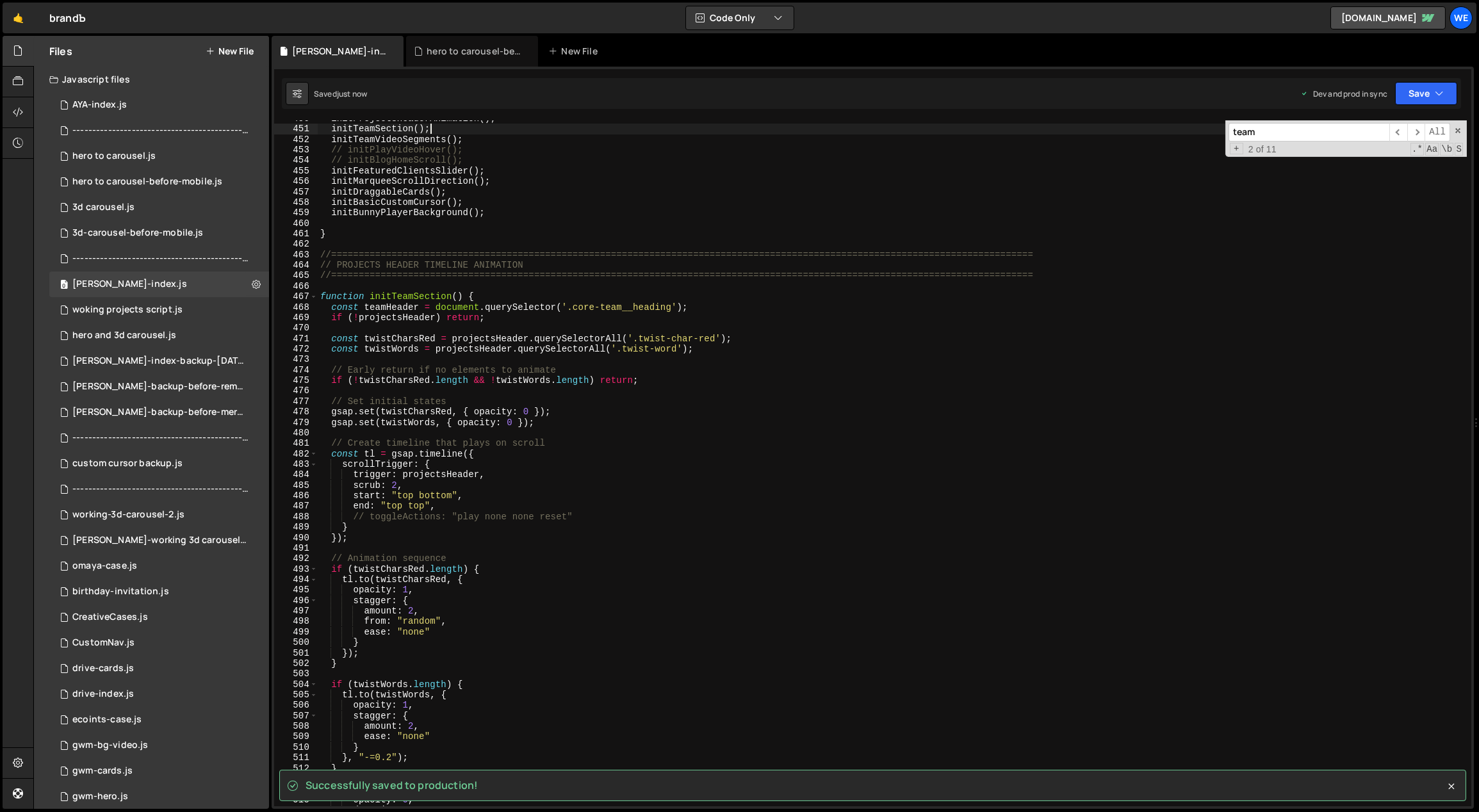
click at [609, 540] on div "initProjectsHeaderAnimation ( ) ; initTeamSection ( ) ; initTeamVideoSegments (…" at bounding box center [892, 466] width 1149 height 707
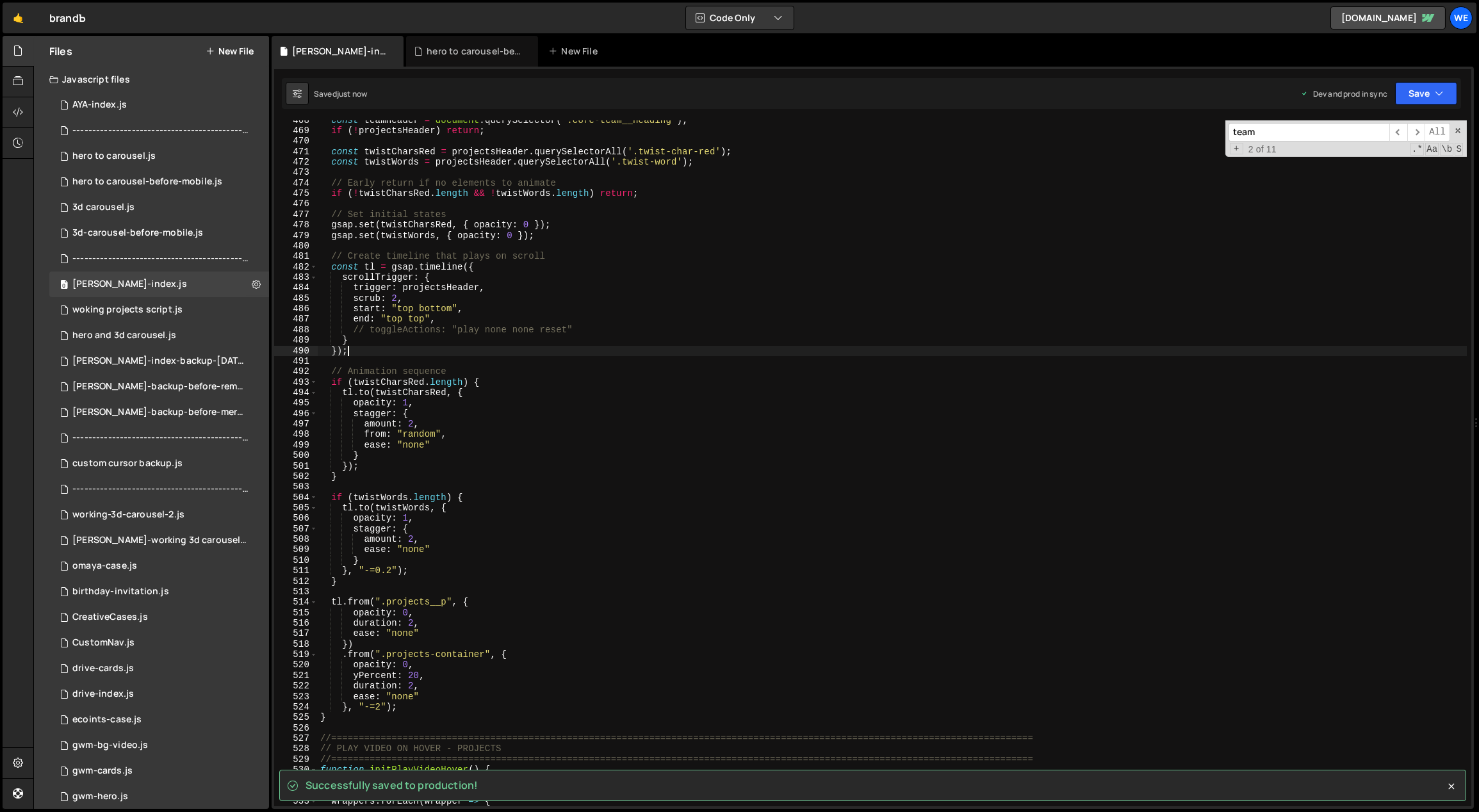
scroll to position [3056, 0]
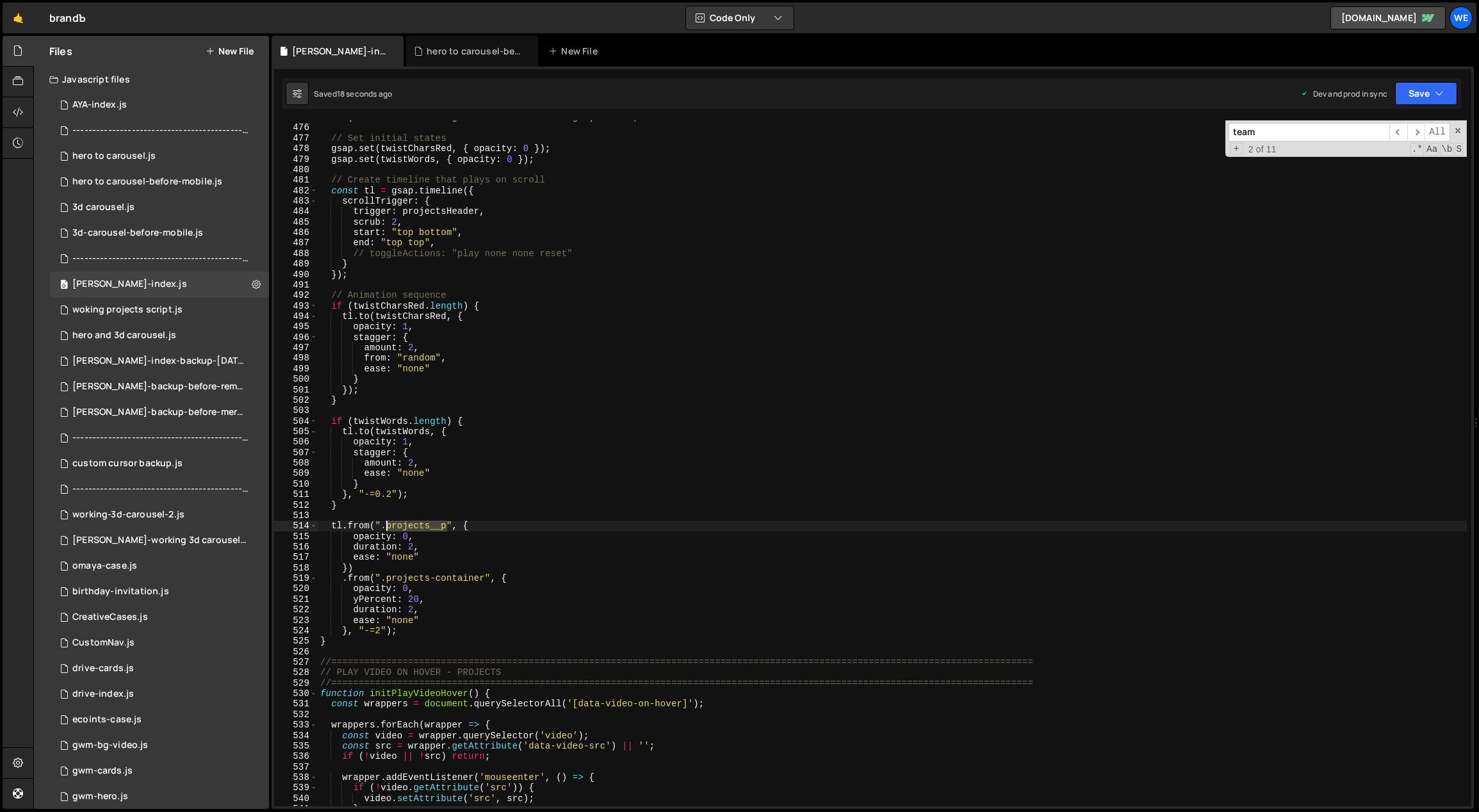
drag, startPoint x: 447, startPoint y: 526, endPoint x: 387, endPoint y: 526, distance: 60.0
click at [387, 526] on div "if ( ! twistCharsRed . length && ! twistWords . length ) return ; // Set initia…" at bounding box center [892, 465] width 1149 height 707
paste textarea "team"
click at [459, 590] on div "if ( ! twistCharsRed . length && ! twistWords . length ) return ; // Set initia…" at bounding box center [892, 465] width 1149 height 707
drag, startPoint x: 486, startPoint y: 577, endPoint x: 387, endPoint y: 576, distance: 99.0
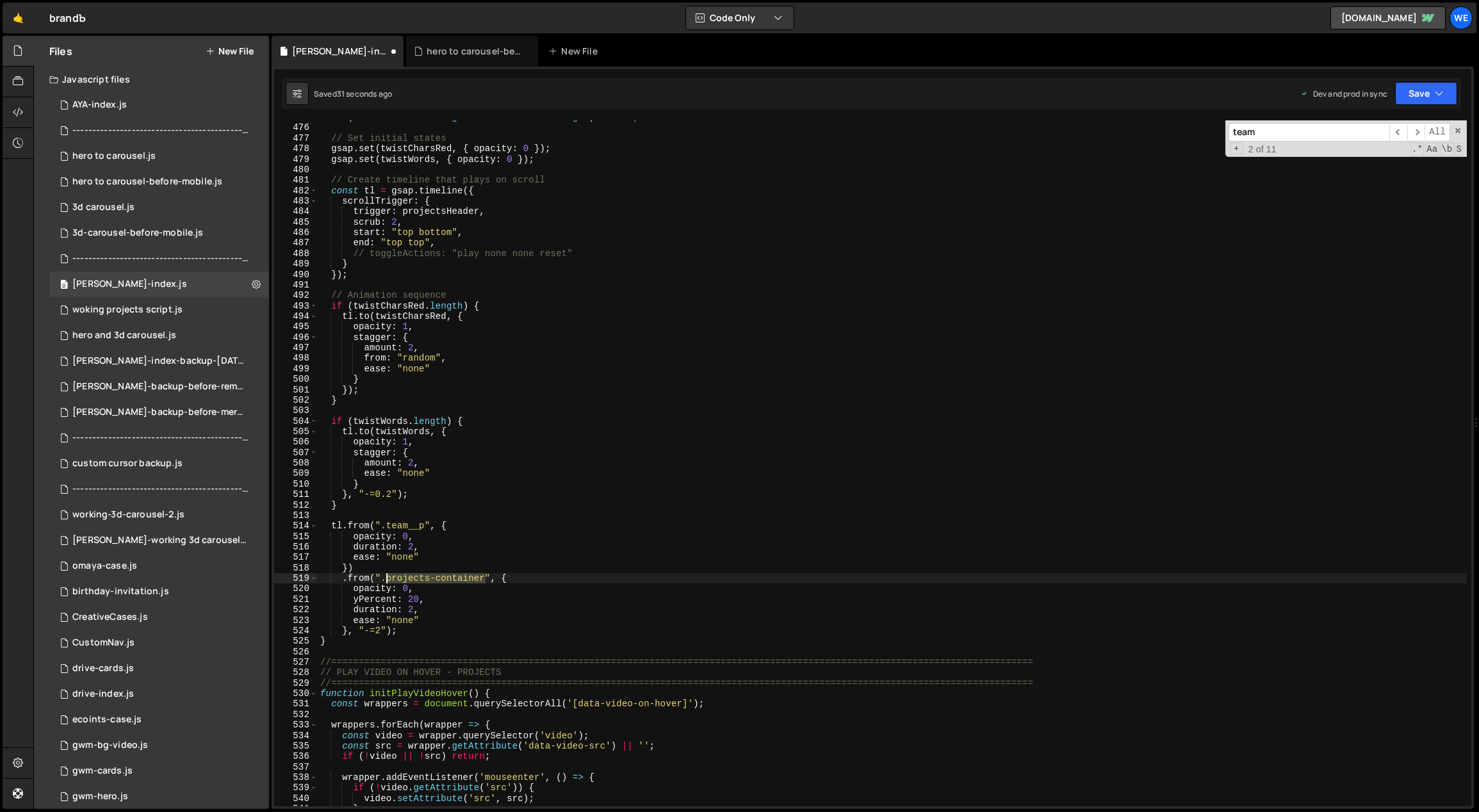
click at [387, 576] on div "if ( ! twistCharsRed . length && ! twistWords . length ) return ; // Set initia…" at bounding box center [892, 465] width 1149 height 707
paste textarea "memb"
click at [425, 598] on div "if ( ! twistCharsRed . length && ! twistWords . length ) return ; // Set initia…" at bounding box center [892, 465] width 1149 height 707
click at [397, 608] on div "if ( ! twistCharsRed . length && ! twistWords . length ) return ; // Set initia…" at bounding box center [892, 465] width 1149 height 707
drag, startPoint x: 397, startPoint y: 608, endPoint x: 353, endPoint y: 608, distance: 44.0
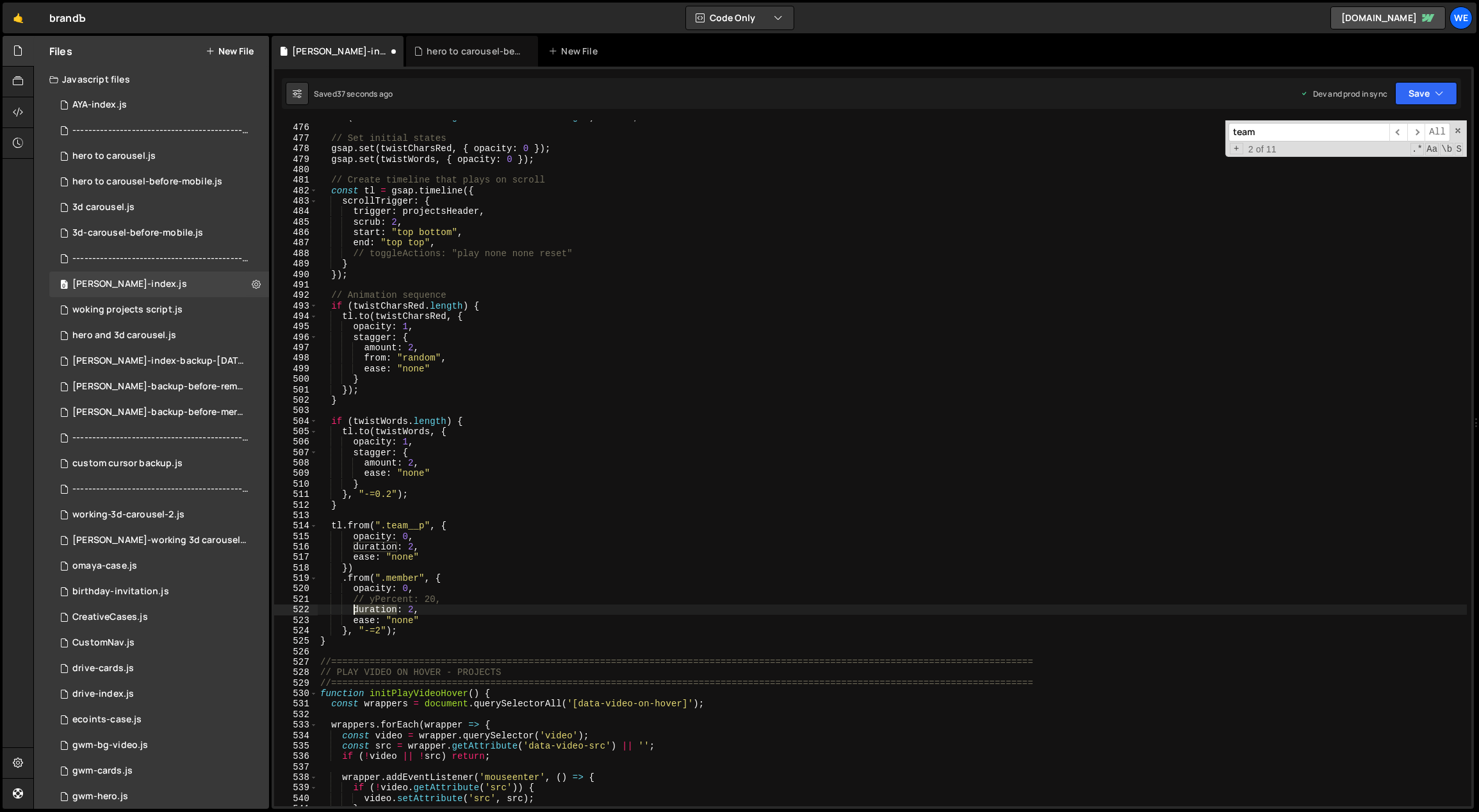
click at [353, 608] on div "if ( ! twistCharsRed . length && ! twistWords . length ) return ; // Set initia…" at bounding box center [892, 465] width 1149 height 707
type textarea "stagger: 0.1,"
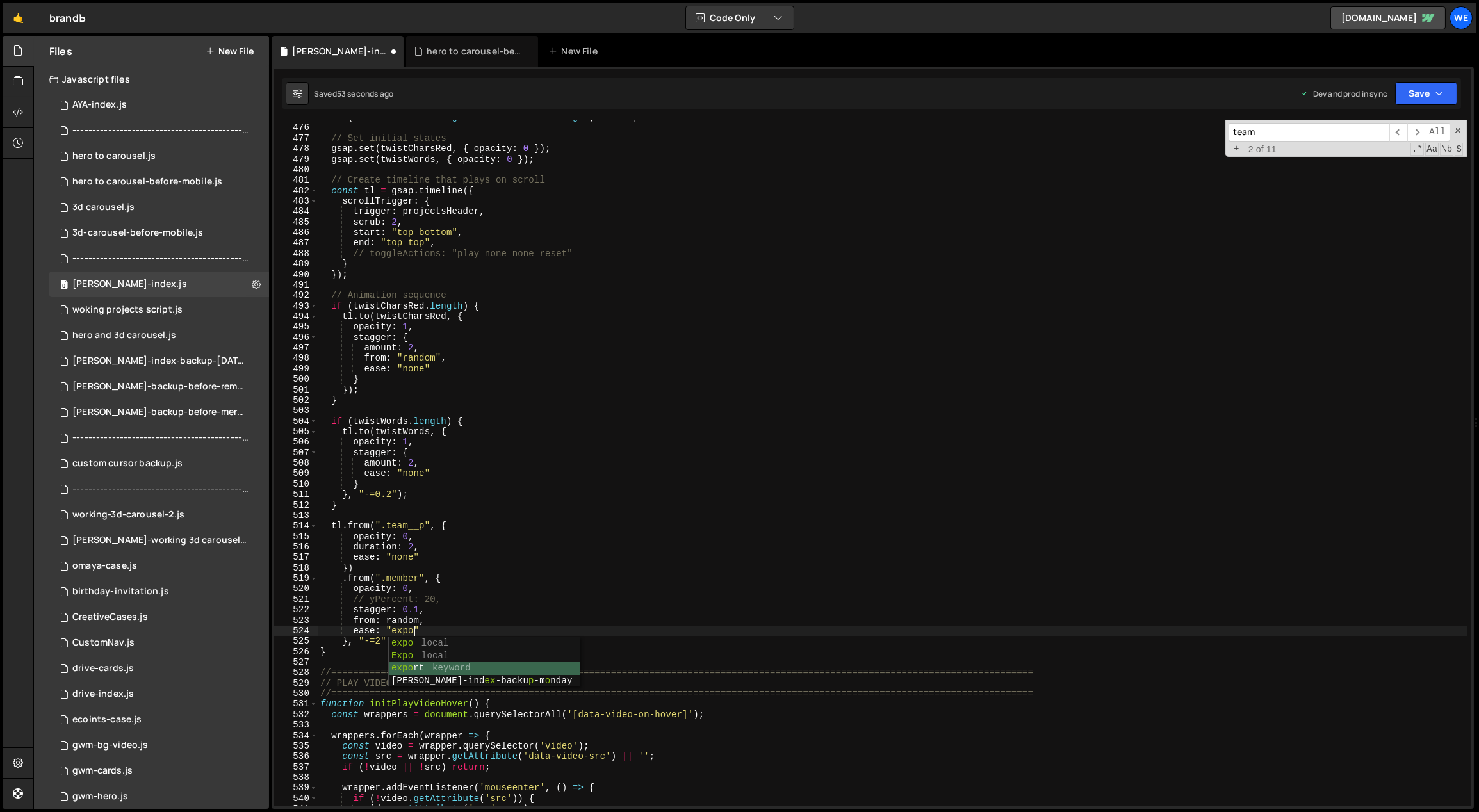
click at [516, 605] on div "if ( ! twistCharsRed . length && ! twistWords . length ) return ; // Set initia…" at bounding box center [892, 465] width 1149 height 707
click at [413, 628] on div "if ( ! twistCharsRed . length && ! twistWords . length ) return ; // Set initia…" at bounding box center [892, 465] width 1149 height 707
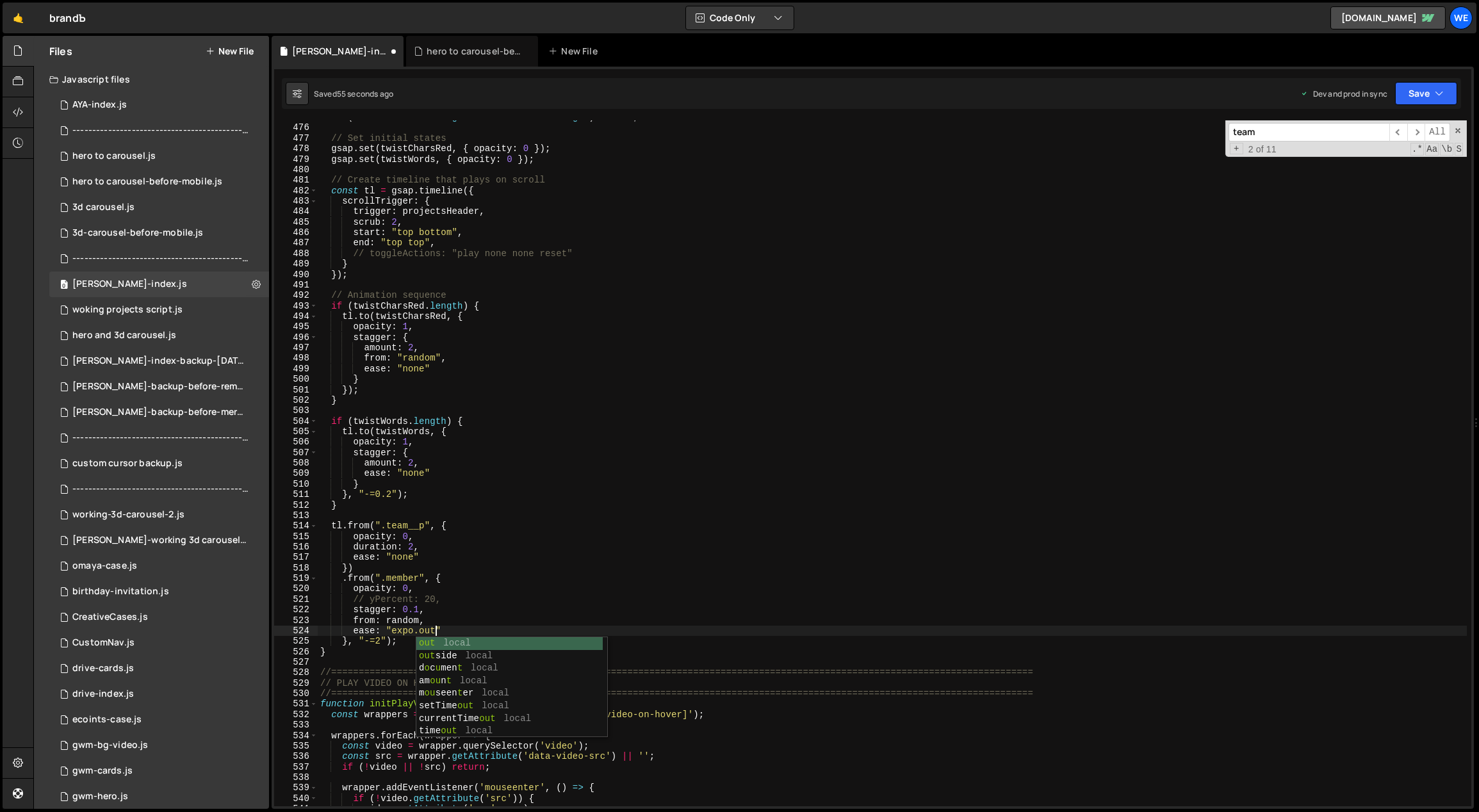
scroll to position [0, 7]
click at [540, 596] on div "if ( ! twistCharsRed . length && ! twistWords . length ) return ; // Set initia…" at bounding box center [892, 465] width 1149 height 707
click at [459, 626] on div "if ( ! twistCharsRed . length && ! twistWords . length ) return ; // Set initia…" at bounding box center [892, 465] width 1149 height 707
click at [449, 598] on div "if ( ! twistCharsRed . length && ! twistWords . length ) return ; // Set initia…" at bounding box center [892, 465] width 1149 height 707
type textarea "// yPercent: 20,"
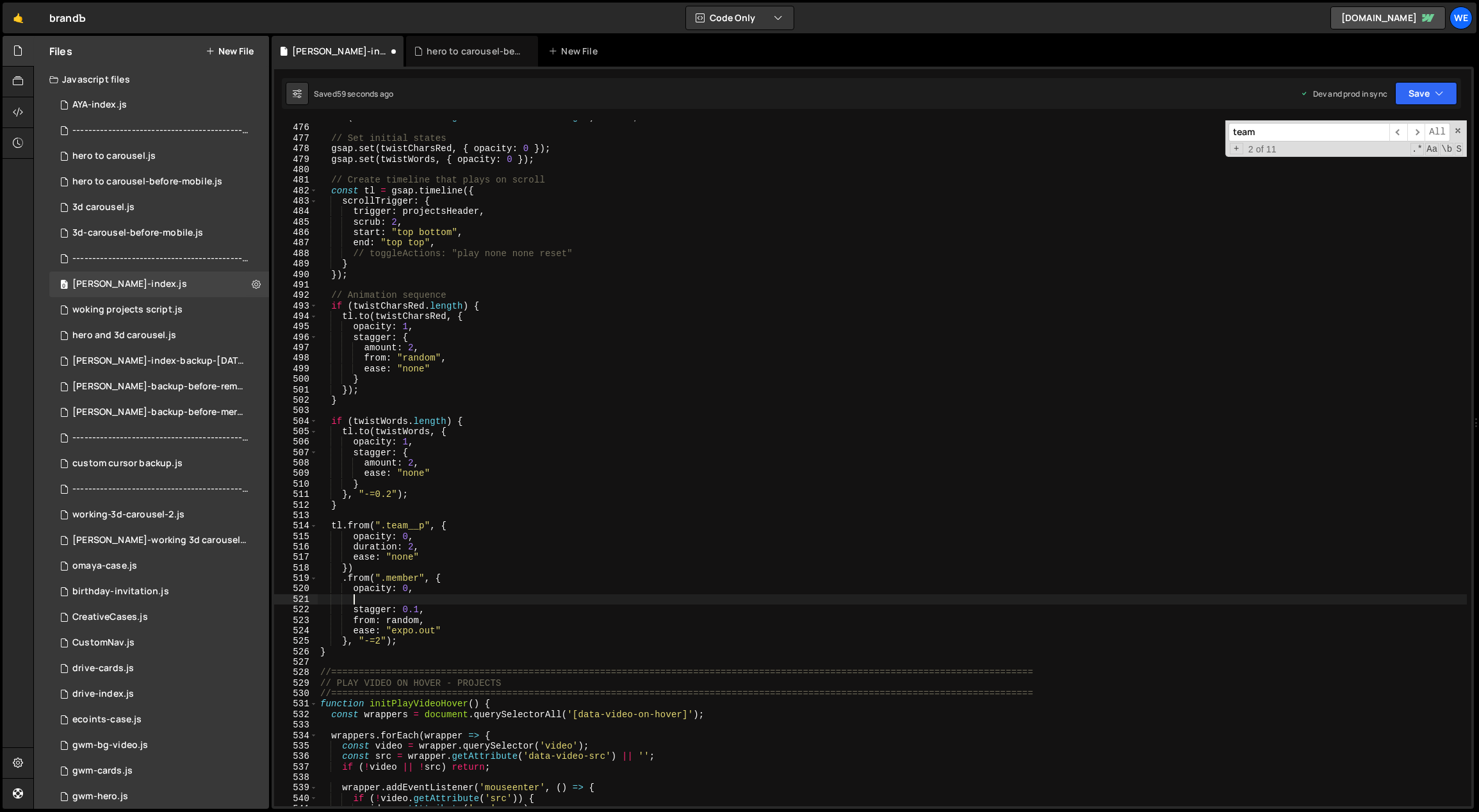
scroll to position [0, 0]
click at [468, 596] on div "if ( ! twistCharsRed . length && ! twistWords . length ) return ; // Set initia…" at bounding box center [892, 465] width 1149 height 707
click at [545, 489] on div "if ( ! twistCharsRed . length && ! twistWords . length ) return ; // Set initia…" at bounding box center [892, 465] width 1149 height 707
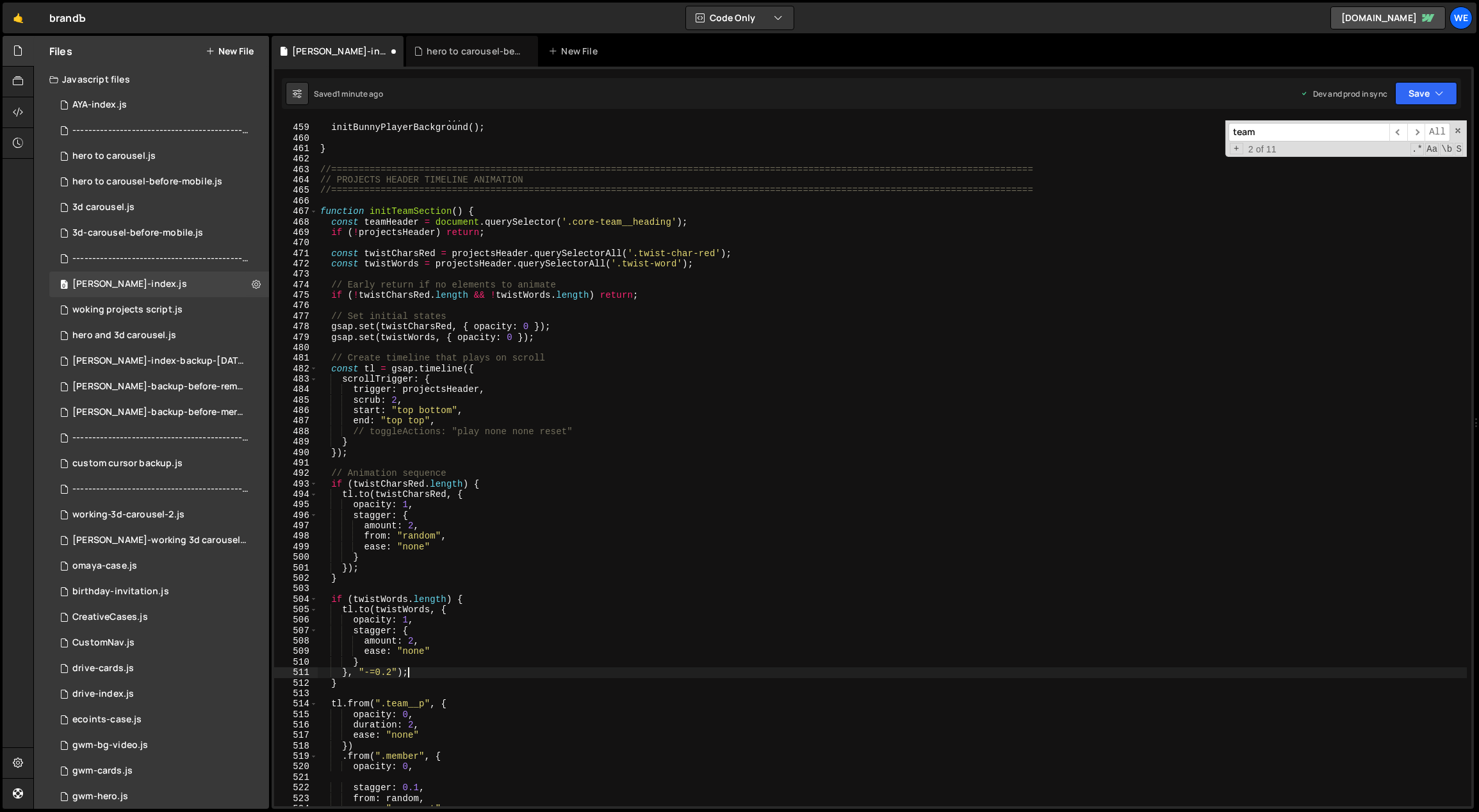
scroll to position [2902, 0]
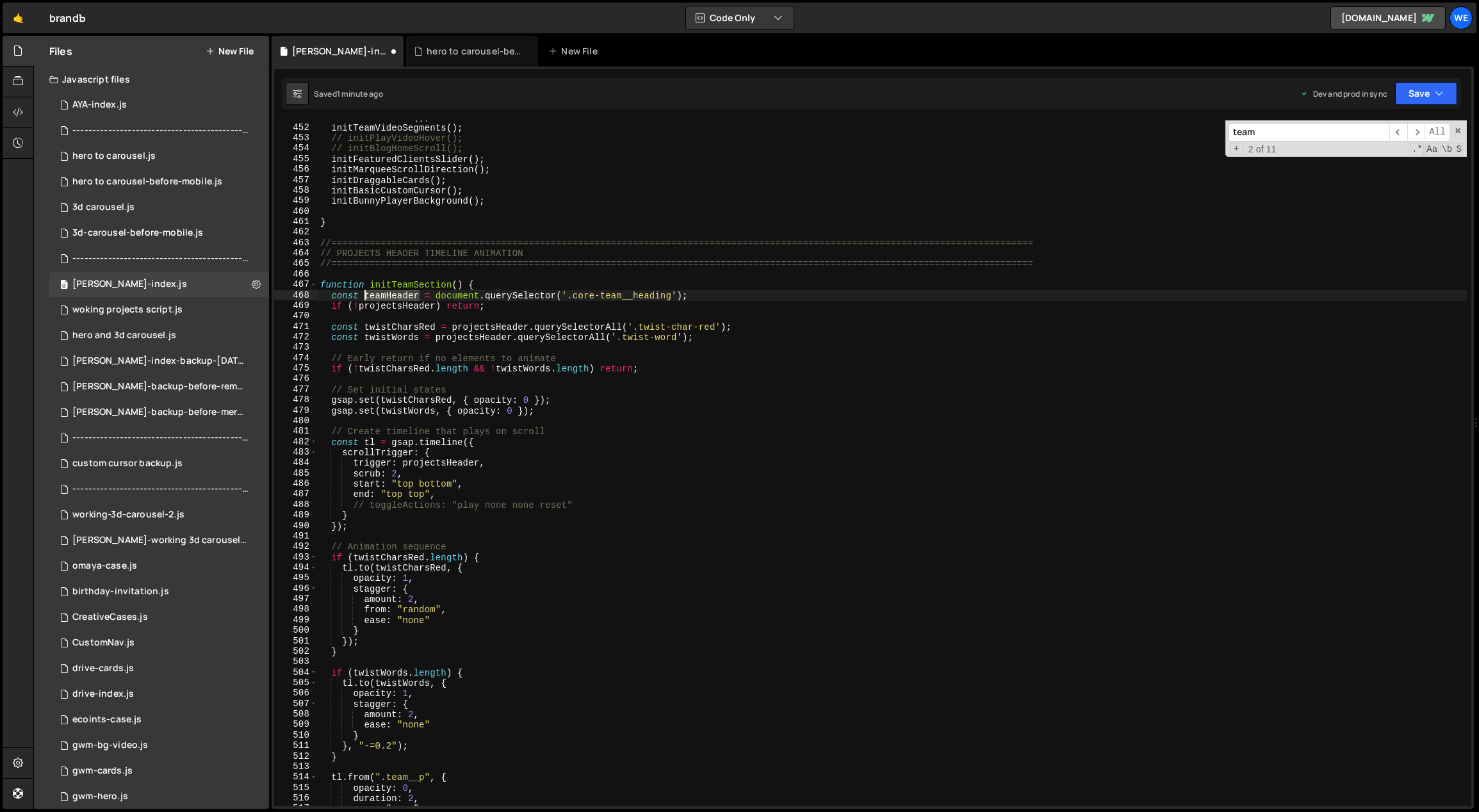
drag, startPoint x: 418, startPoint y: 296, endPoint x: 366, endPoint y: 294, distance: 52.0
click at [366, 294] on div "initTeamSection ( ) ; initTeamVideoSegments ( ) ; // initPlayVideoHover(); // i…" at bounding box center [892, 465] width 1149 height 707
drag, startPoint x: 479, startPoint y: 463, endPoint x: 403, endPoint y: 460, distance: 76.1
click at [403, 460] on div "initTeamSection ( ) ; initTeamVideoSegments ( ) ; // initPlayVideoHover(); // i…" at bounding box center [892, 465] width 1149 height 707
paste textarea "team"
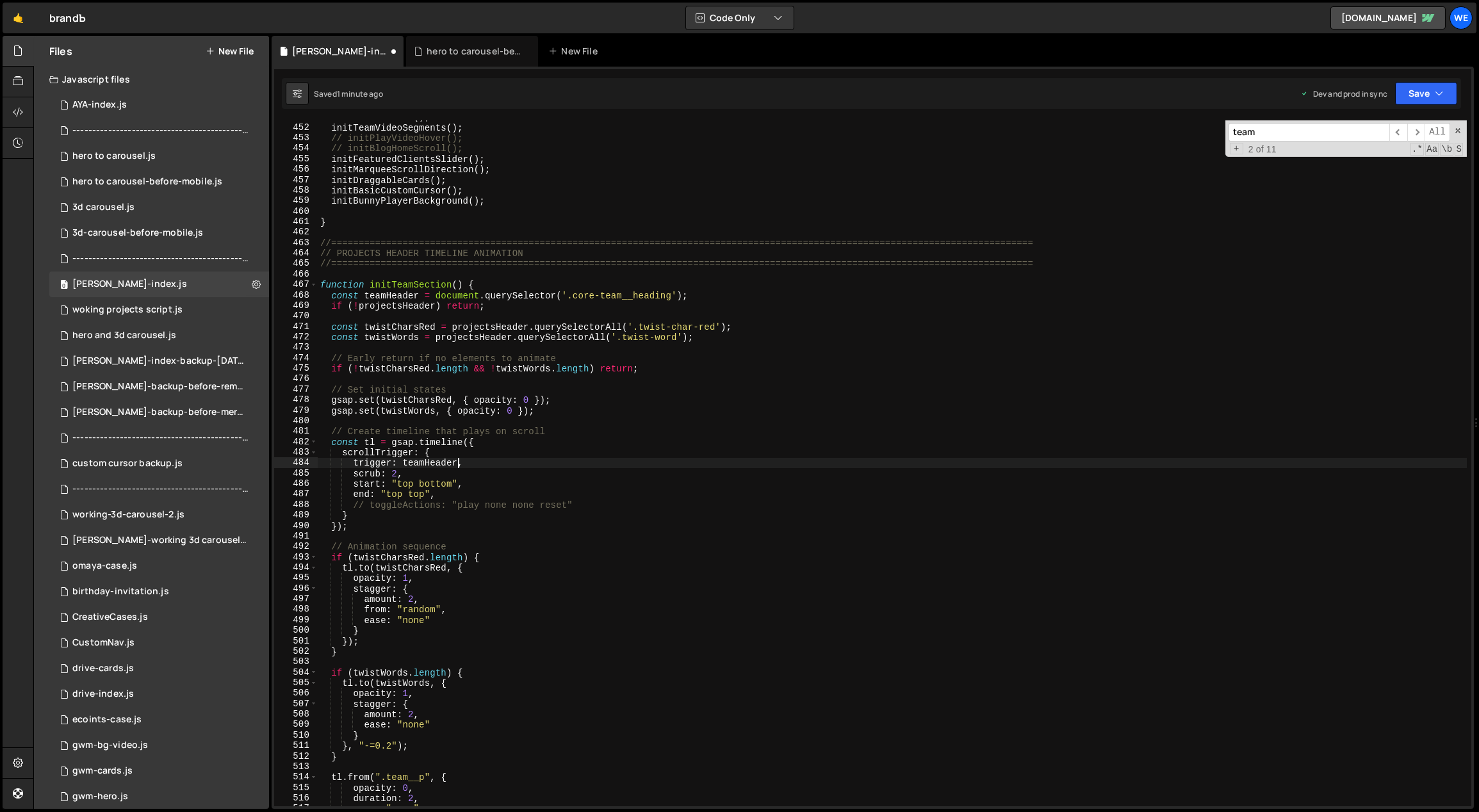
click at [451, 589] on div "initTeamSection ( ) ; initTeamVideoSegments ( ) ; // initPlayVideoHover(); // i…" at bounding box center [892, 465] width 1149 height 707
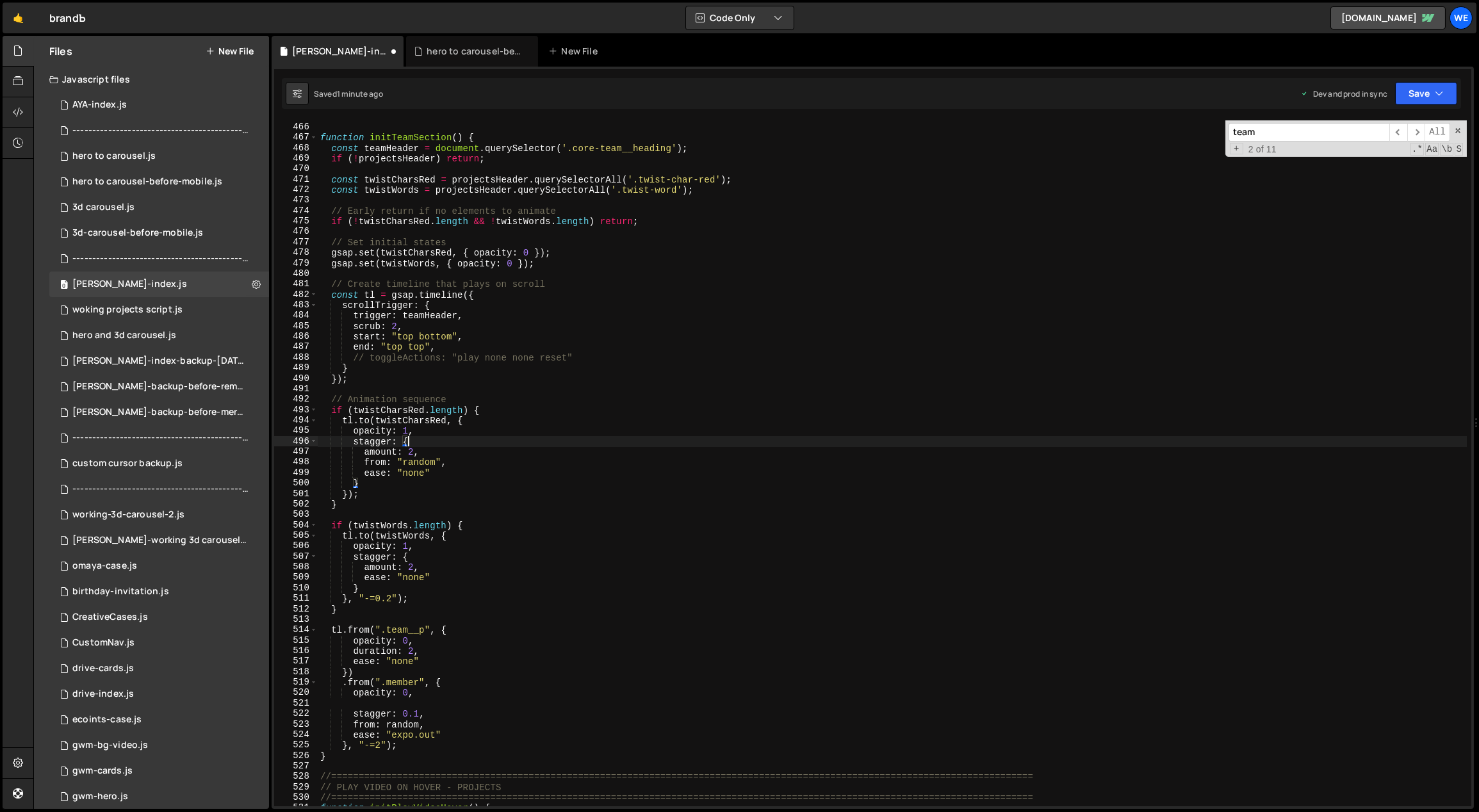
scroll to position [3027, 0]
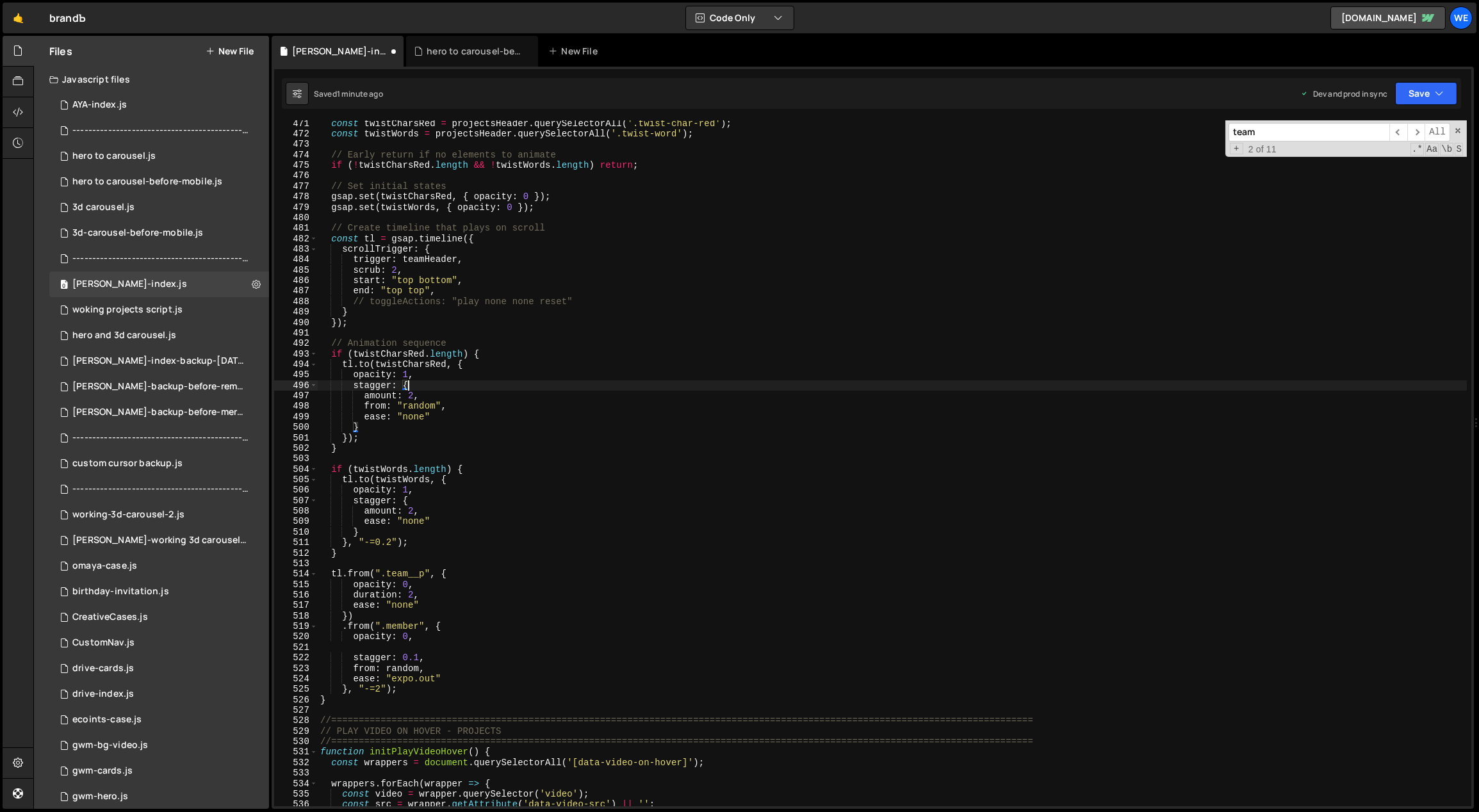
click at [471, 600] on div "const twistCharsRed = projectsHeader . querySelectorAll ( '.twist-char-red' ) ;…" at bounding box center [892, 471] width 1149 height 707
click at [481, 626] on div "const twistCharsRed = projectsHeader . querySelectorAll ( '.twist-char-red' ) ;…" at bounding box center [892, 471] width 1149 height 707
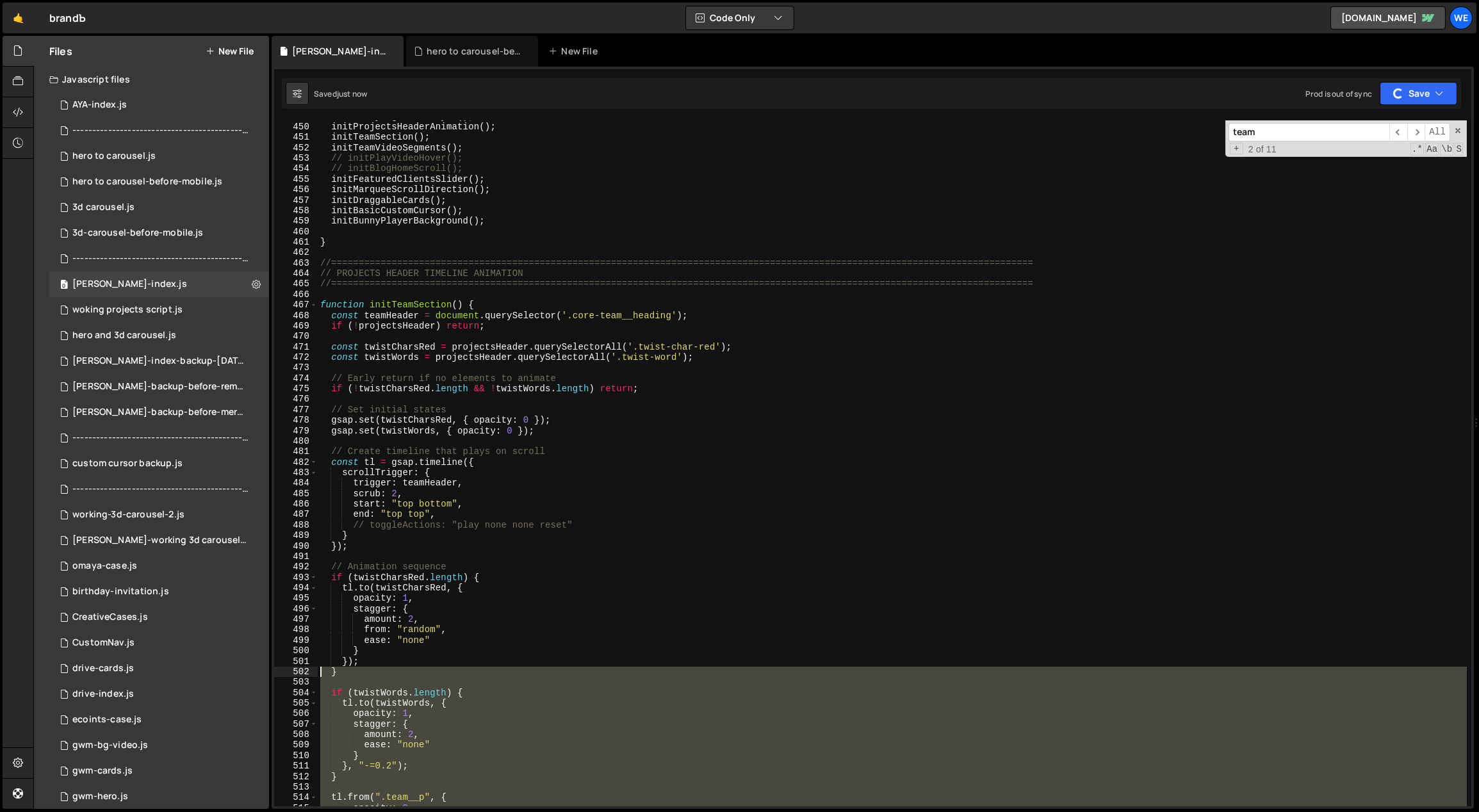
scroll to position [2889, 0]
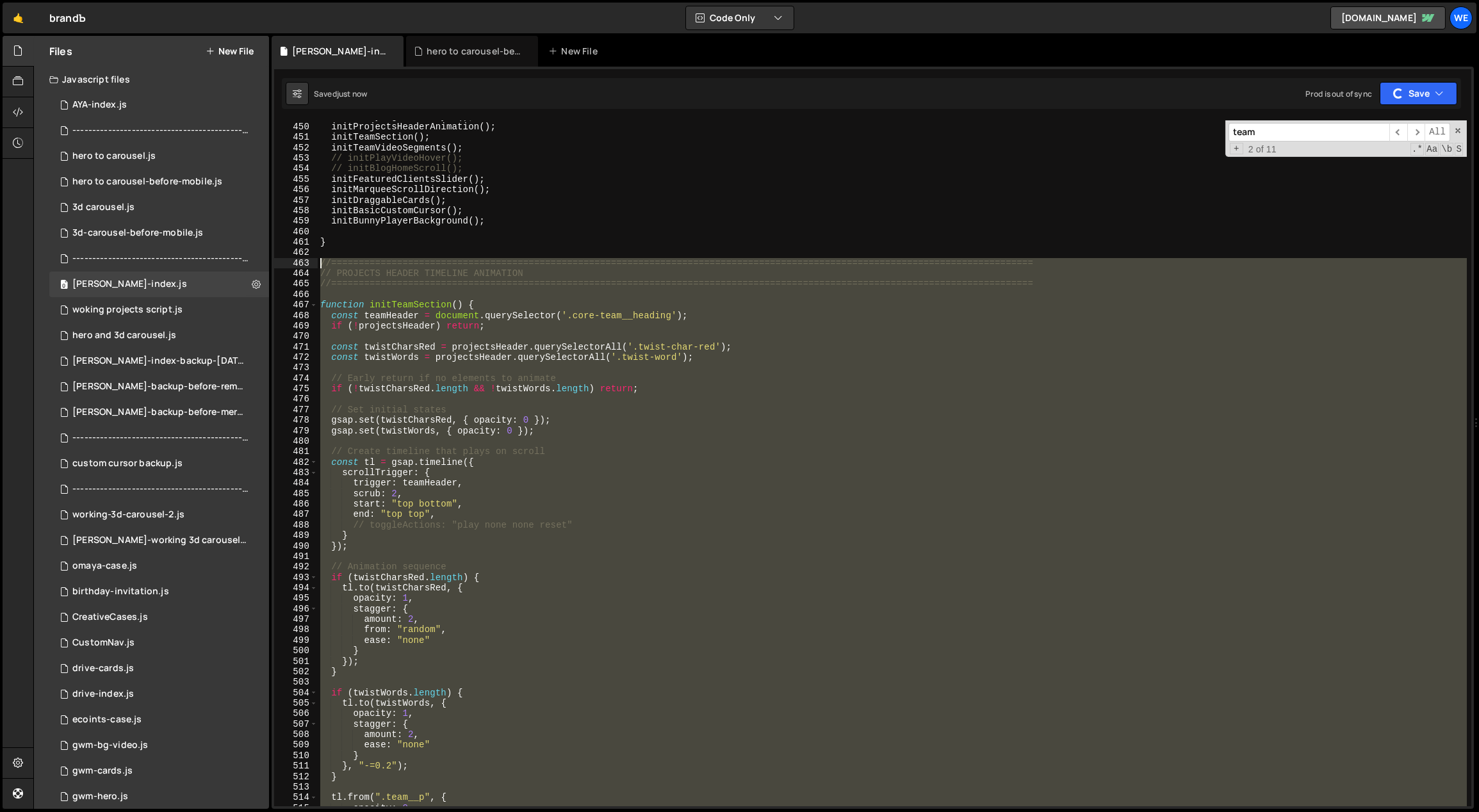
drag, startPoint x: 346, startPoint y: 695, endPoint x: 320, endPoint y: 262, distance: 433.8
click at [320, 262] on div "initBunnyLightboxPlayer ( ) ; initProjectsHeaderAnimation ( ) ; initTeamSection…" at bounding box center [892, 465] width 1149 height 707
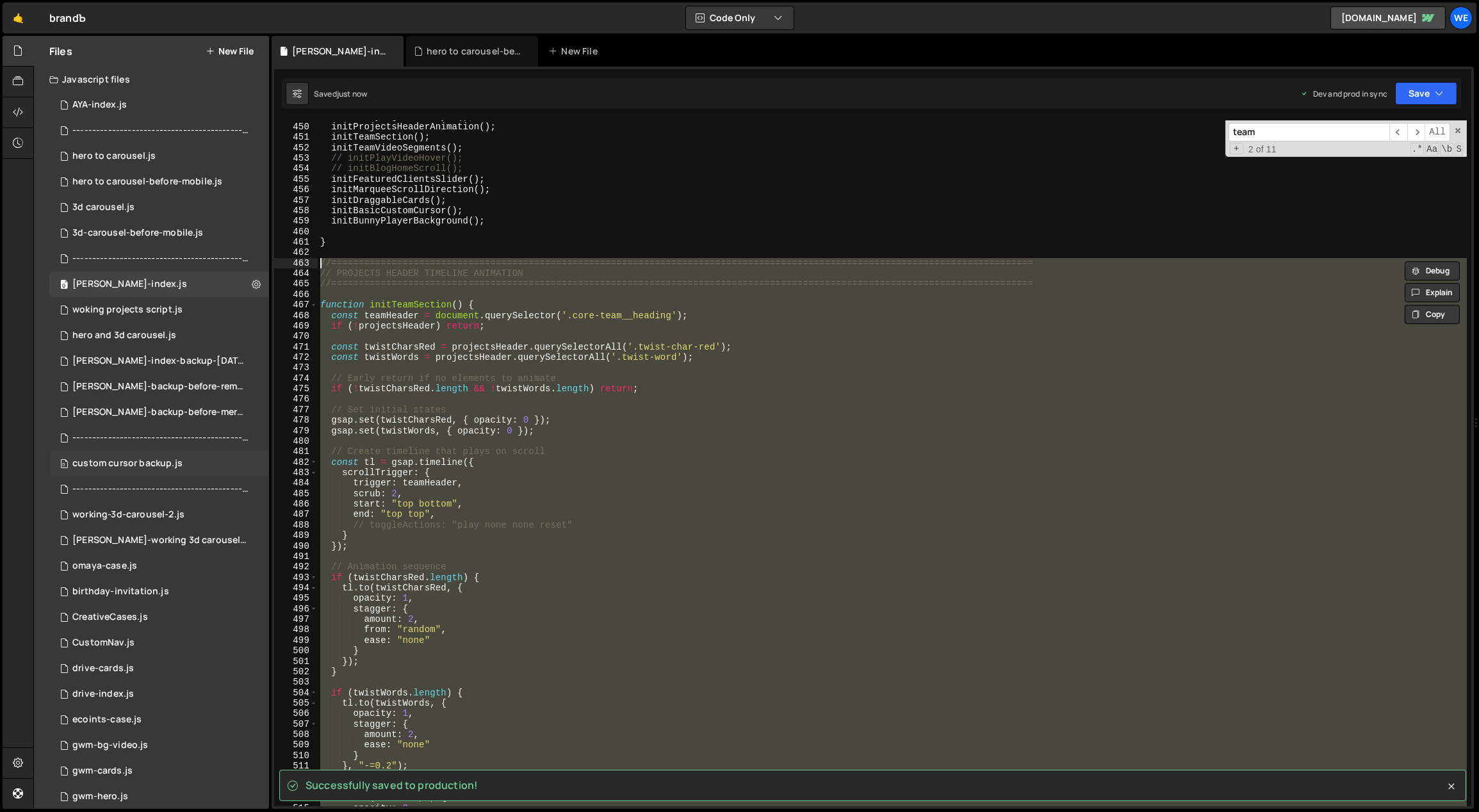
type textarea "//=============================================================================…"
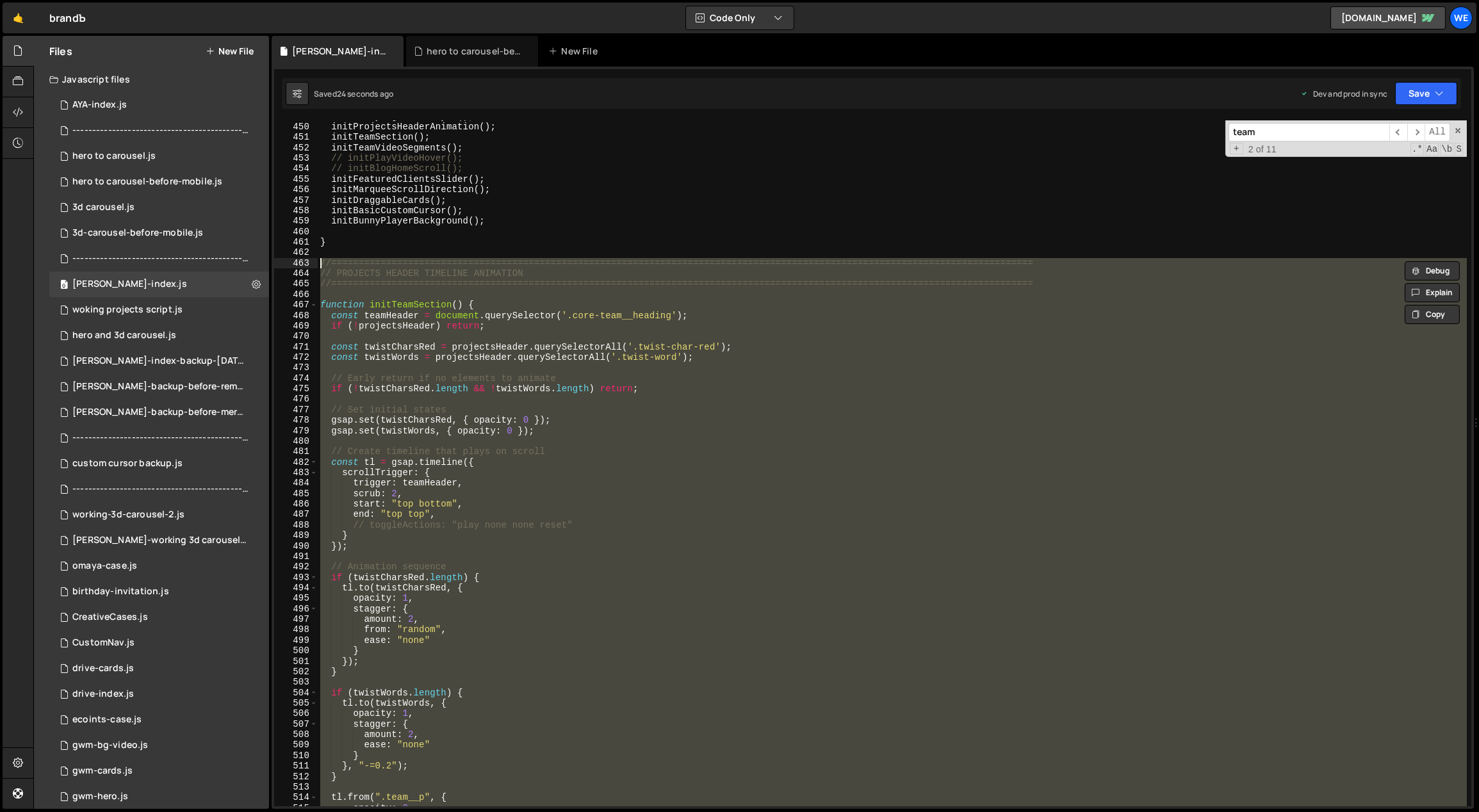
click at [704, 552] on div "initBunnyLightboxPlayer ( ) ; initProjectsHeaderAnimation ( ) ; initTeamSection…" at bounding box center [892, 463] width 1149 height 685
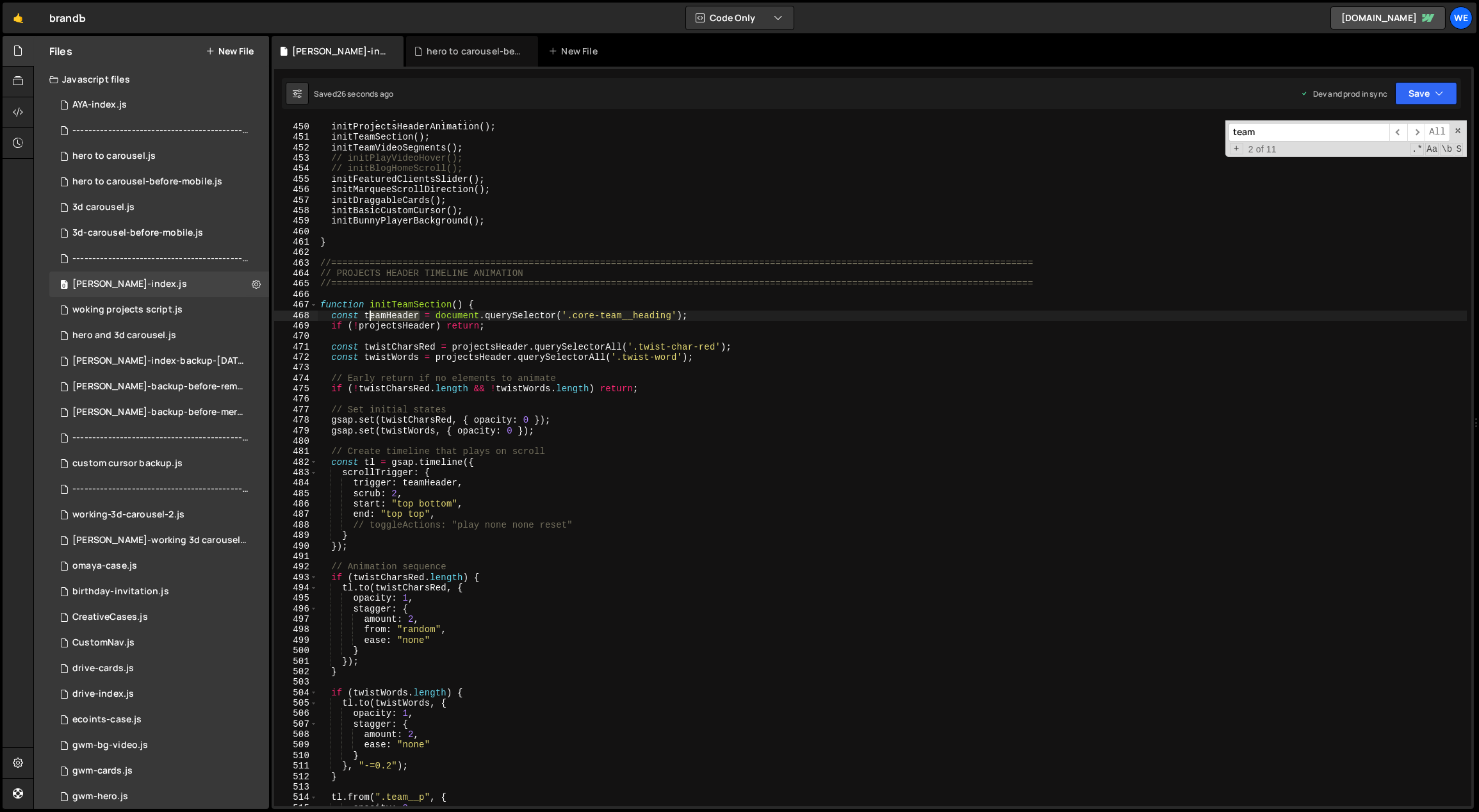
drag, startPoint x: 417, startPoint y: 313, endPoint x: 366, endPoint y: 313, distance: 51.0
click at [365, 313] on div "initBunnyLightboxPlayer ( ) ; initProjectsHeaderAnimation ( ) ; initTeamSection…" at bounding box center [892, 465] width 1149 height 707
drag, startPoint x: 514, startPoint y: 346, endPoint x: 454, endPoint y: 347, distance: 60.0
click at [452, 347] on div "initBunnyLightboxPlayer ( ) ; initProjectsHeaderAnimation ( ) ; initTeamSection…" at bounding box center [892, 465] width 1149 height 707
paste textarea "team"
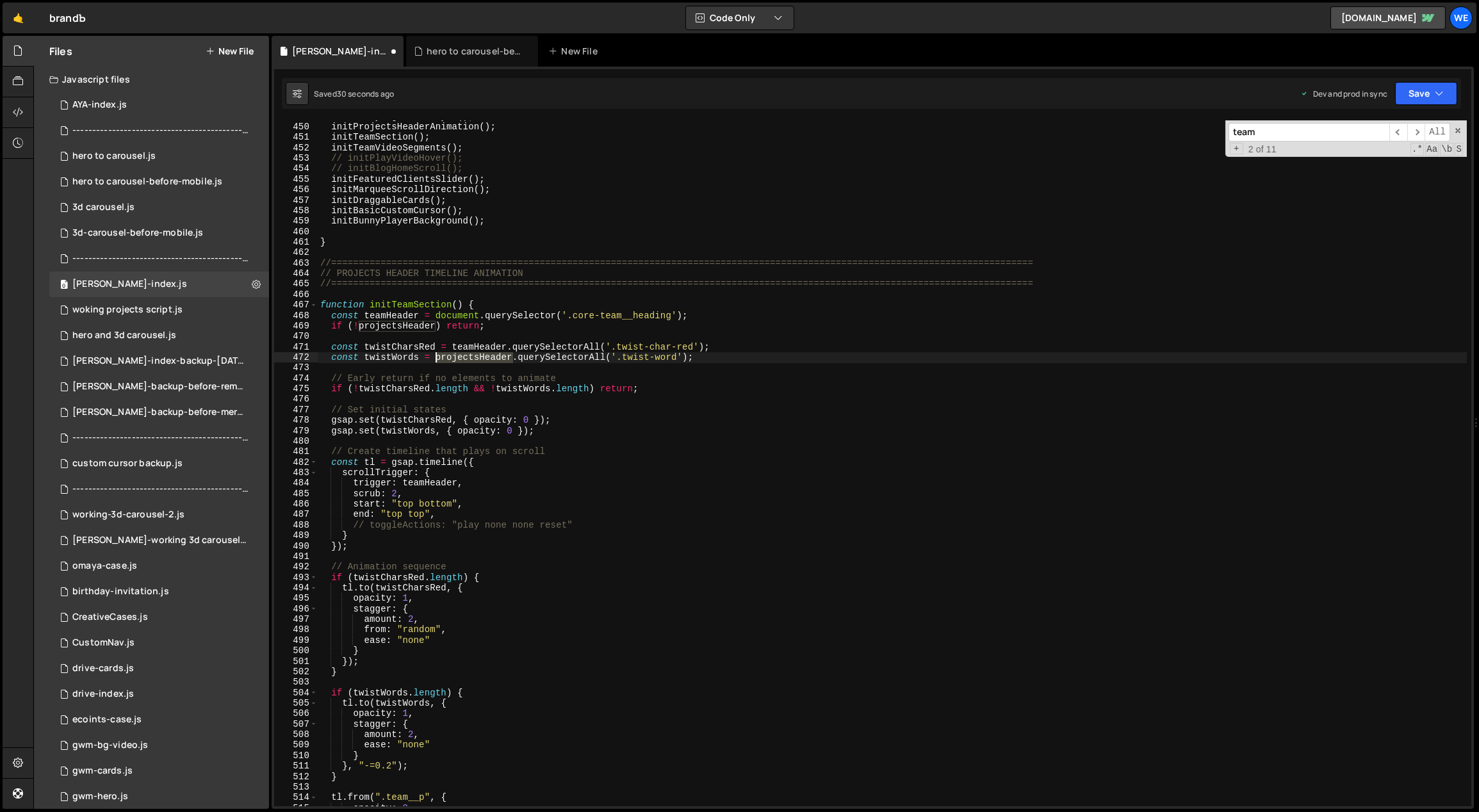
drag, startPoint x: 511, startPoint y: 358, endPoint x: 439, endPoint y: 359, distance: 72.0
click at [436, 357] on div "initBunnyLightboxPlayer ( ) ; initProjectsHeaderAnimation ( ) ; initTeamSection…" at bounding box center [892, 465] width 1149 height 707
paste textarea "team"
click at [437, 430] on div "initBunnyLightboxPlayer ( ) ; initProjectsHeaderAnimation ( ) ; initTeamSection…" at bounding box center [892, 465] width 1149 height 707
click at [501, 320] on div "initBunnyLightboxPlayer ( ) ; initProjectsHeaderAnimation ( ) ; initTeamSection…" at bounding box center [892, 465] width 1149 height 707
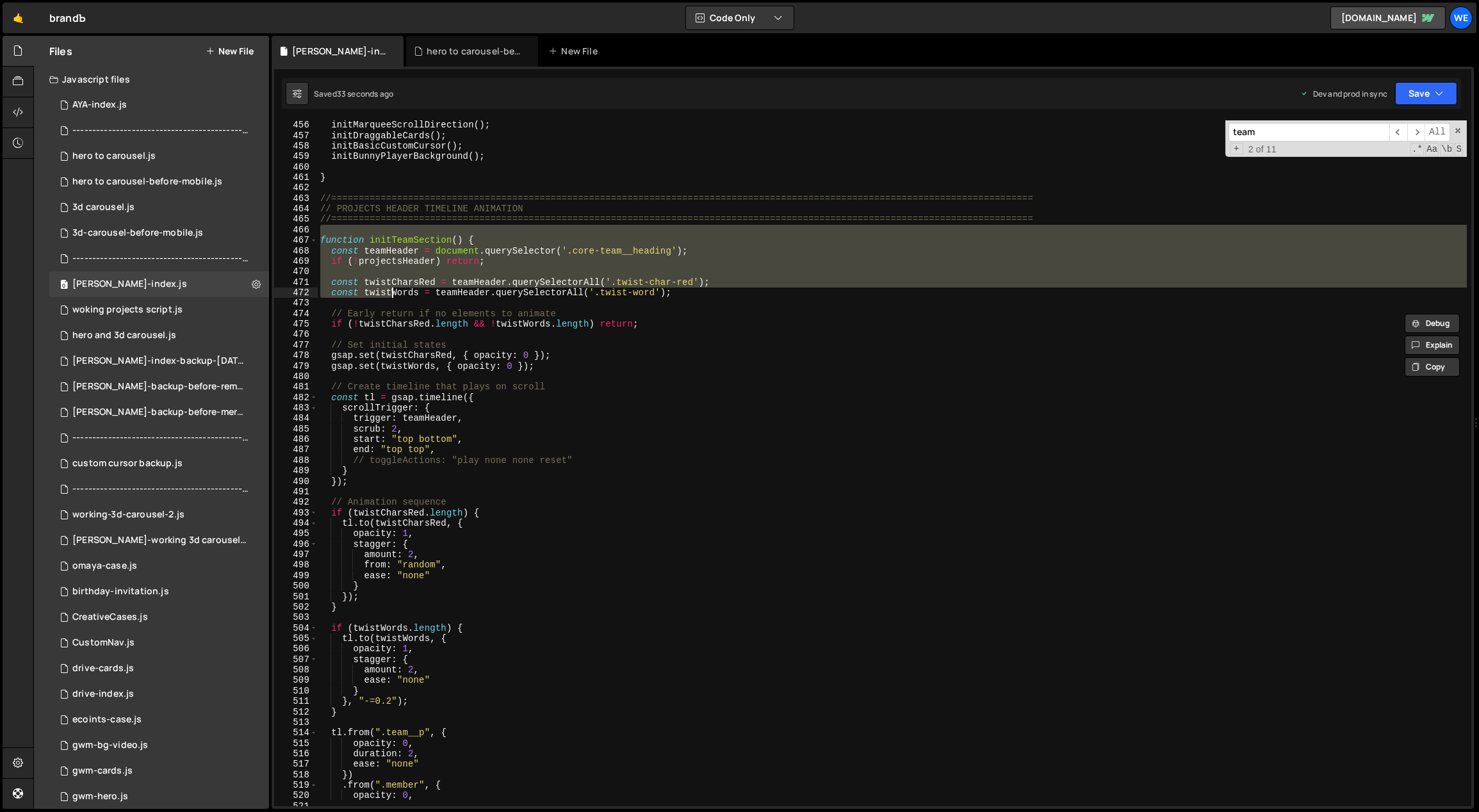
scroll to position [3031, 0]
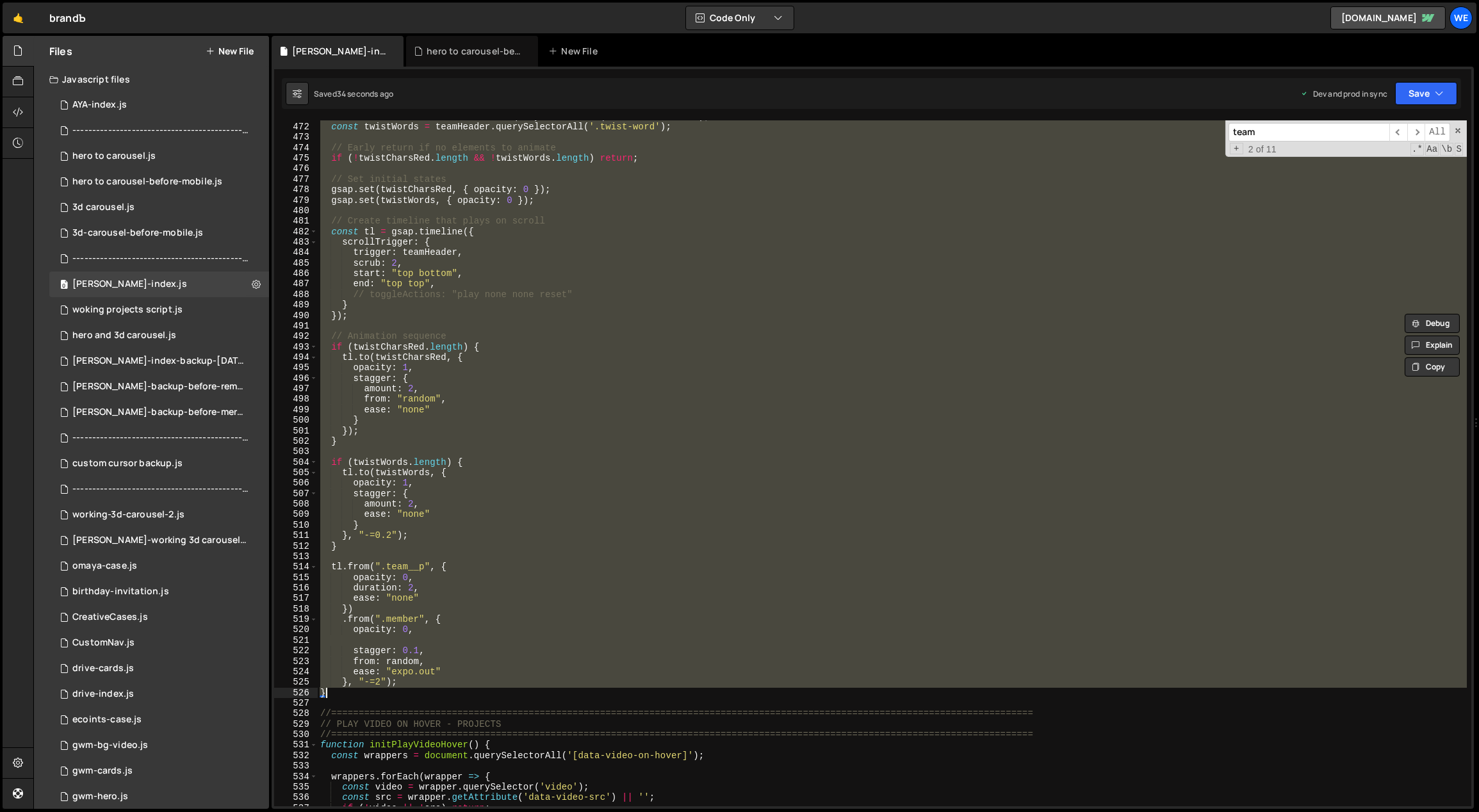
drag, startPoint x: 318, startPoint y: 299, endPoint x: 366, endPoint y: 690, distance: 393.9
click at [366, 691] on div "const twistCharsRed = teamHeader . querySelectorAll ( '.twist-char-red' ) ; con…" at bounding box center [892, 465] width 1149 height 707
paste textarea
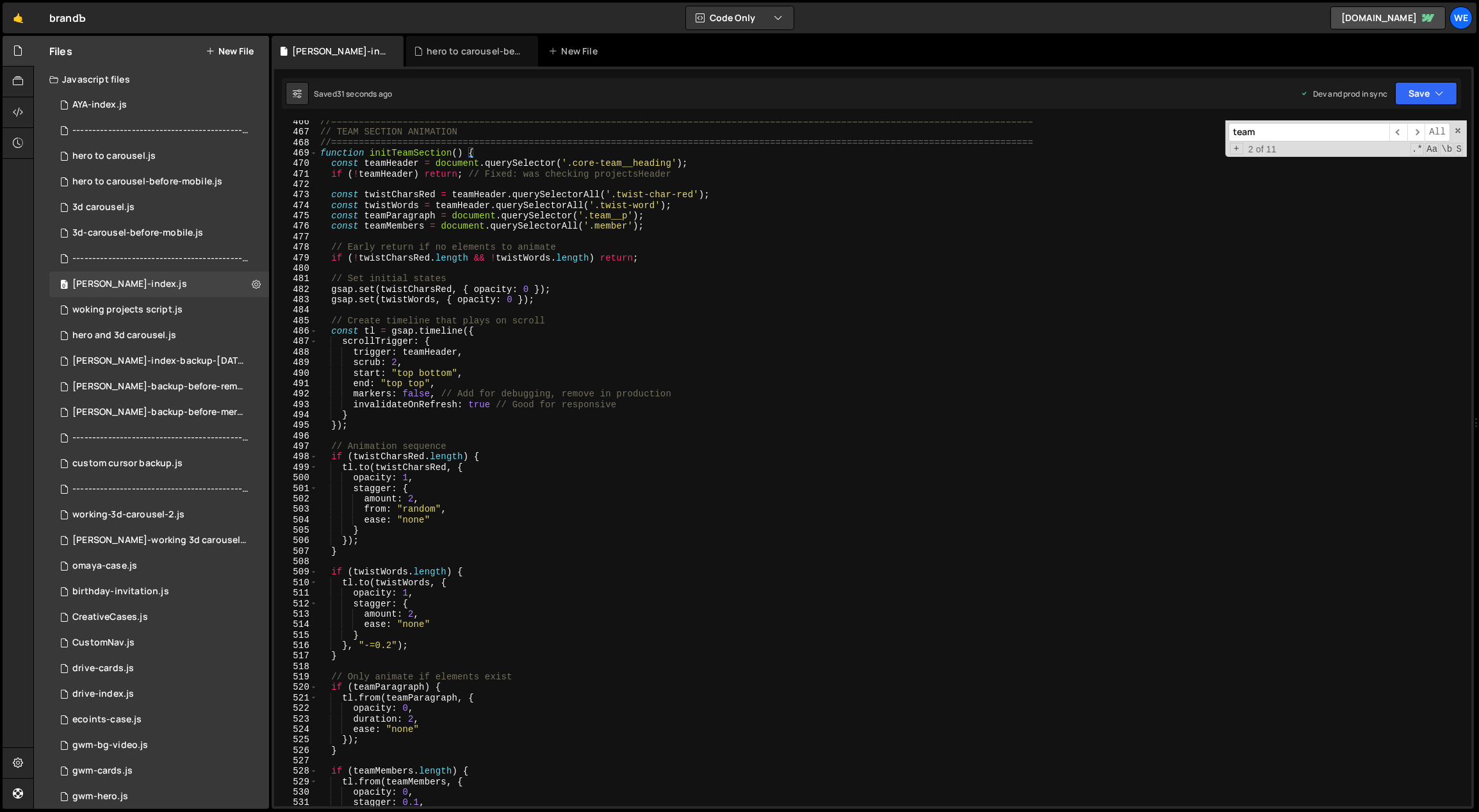
scroll to position [2993, 0]
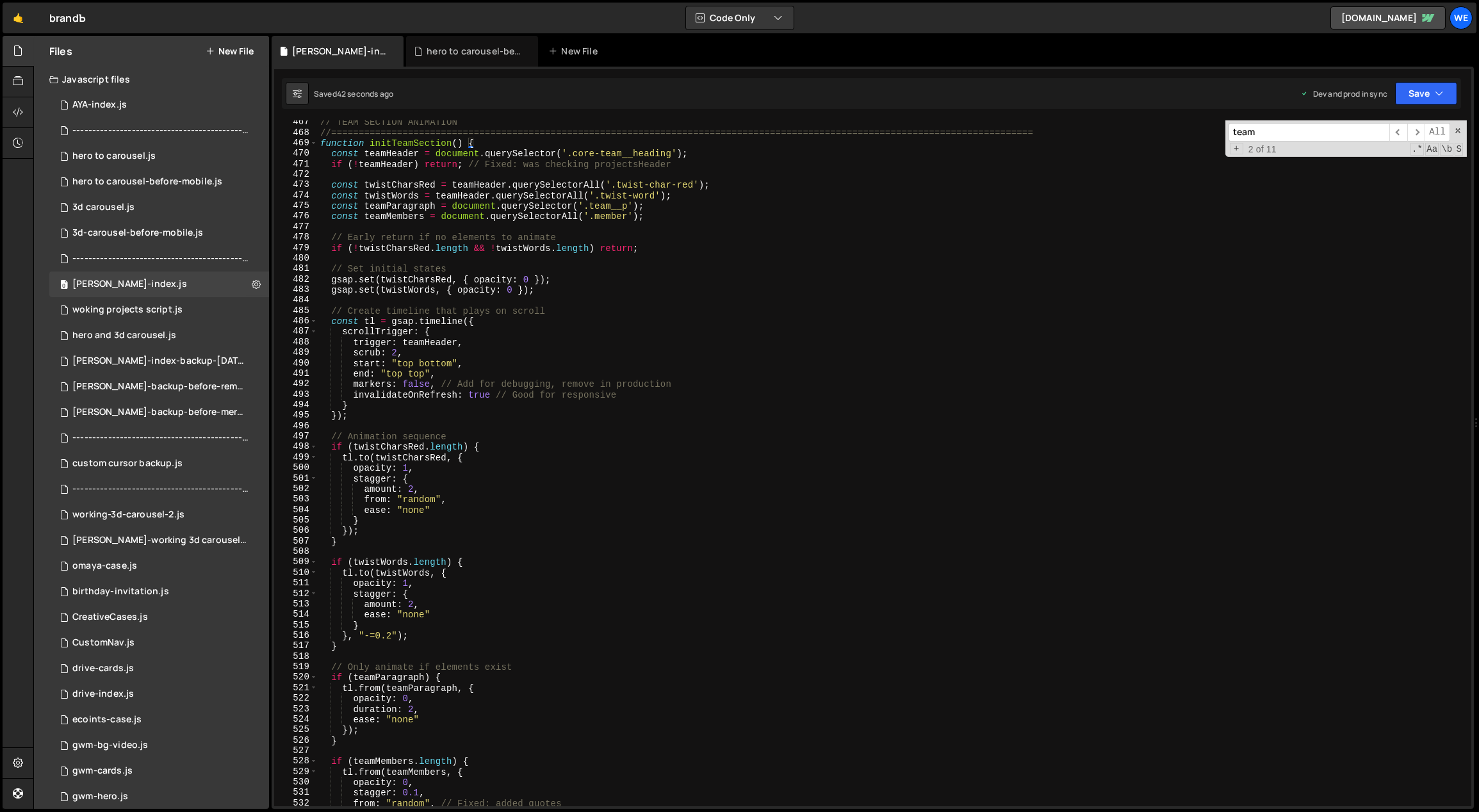
click at [508, 634] on div "// TEAM SECTION ANIMATION //===================================================…" at bounding box center [892, 470] width 1149 height 707
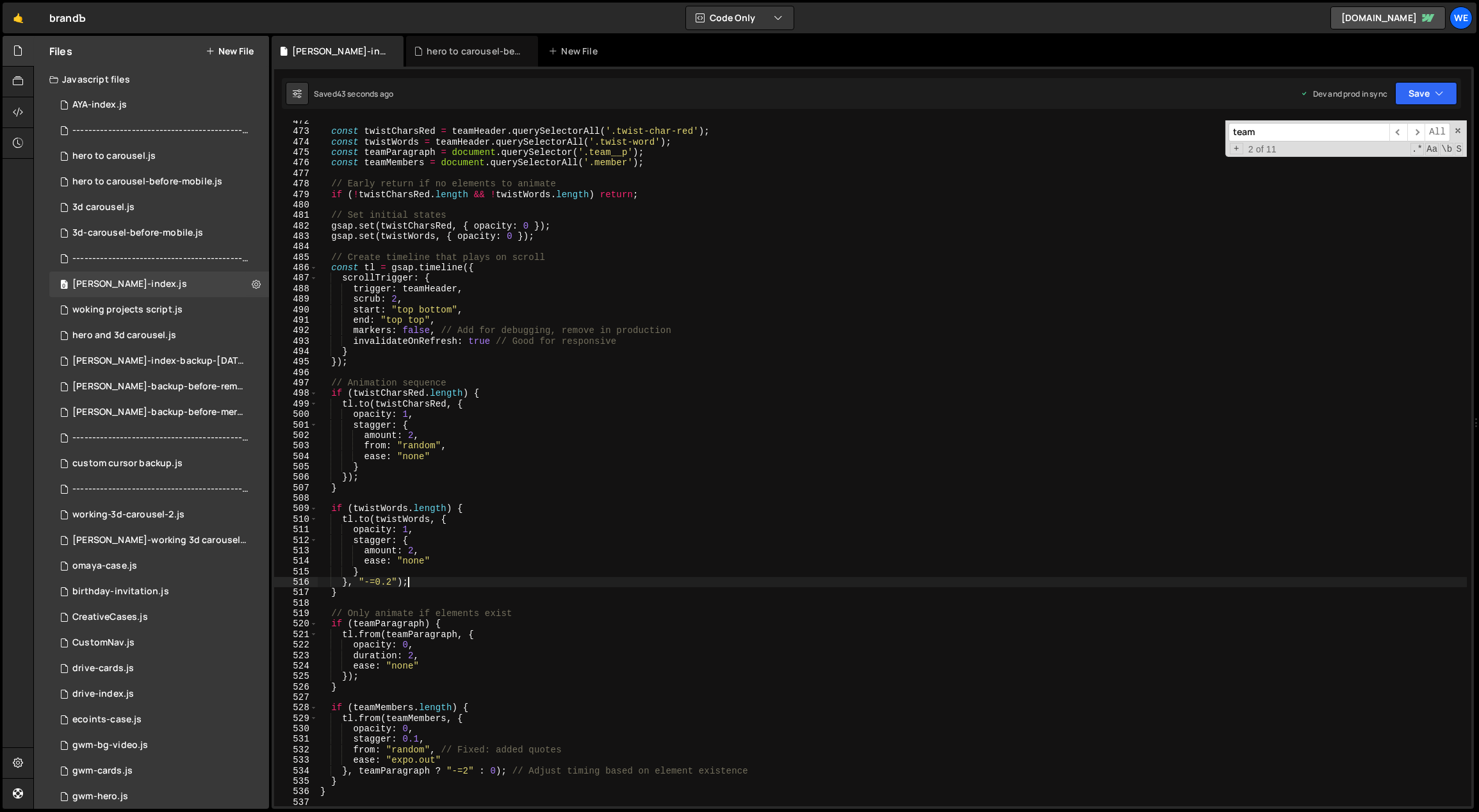
scroll to position [3025, 0]
click at [415, 737] on div "const twistCharsRed = teamHeader . querySelectorAll ( '.twist-char-red' ) ; con…" at bounding box center [892, 469] width 1149 height 707
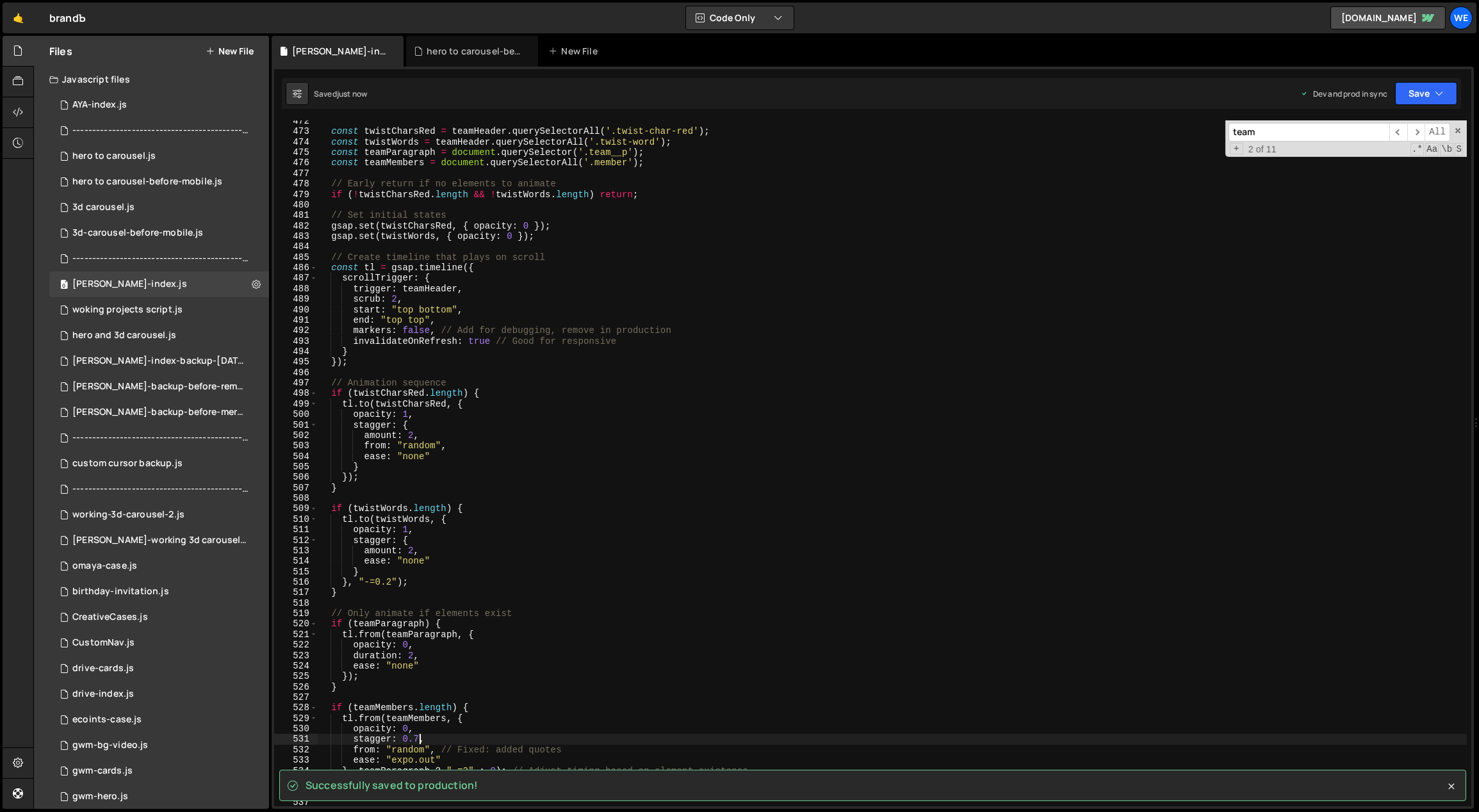
click at [625, 725] on div "const twistCharsRed = teamHeader . querySelectorAll ( '.twist-char-red' ) ; con…" at bounding box center [892, 469] width 1149 height 707
click at [1454, 788] on icon at bounding box center [1452, 787] width 6 height 6
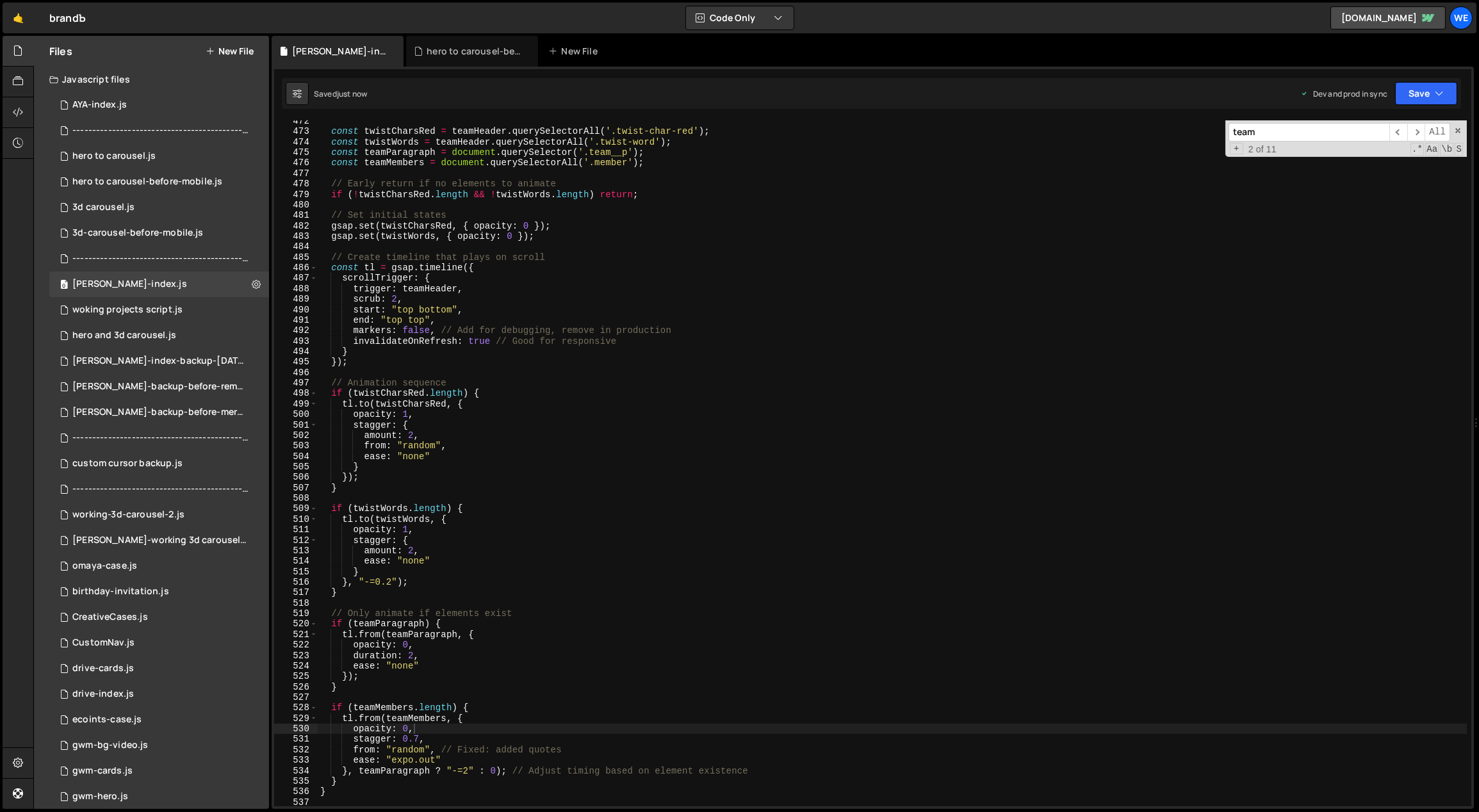
click at [1064, 664] on div "const twistCharsRed = teamHeader . querySelectorAll ( '.twist-char-red' ) ; con…" at bounding box center [892, 469] width 1149 height 707
click at [431, 731] on div "const twistCharsRed = teamHeader . querySelectorAll ( '.twist-char-red' ) ; con…" at bounding box center [892, 469] width 1149 height 707
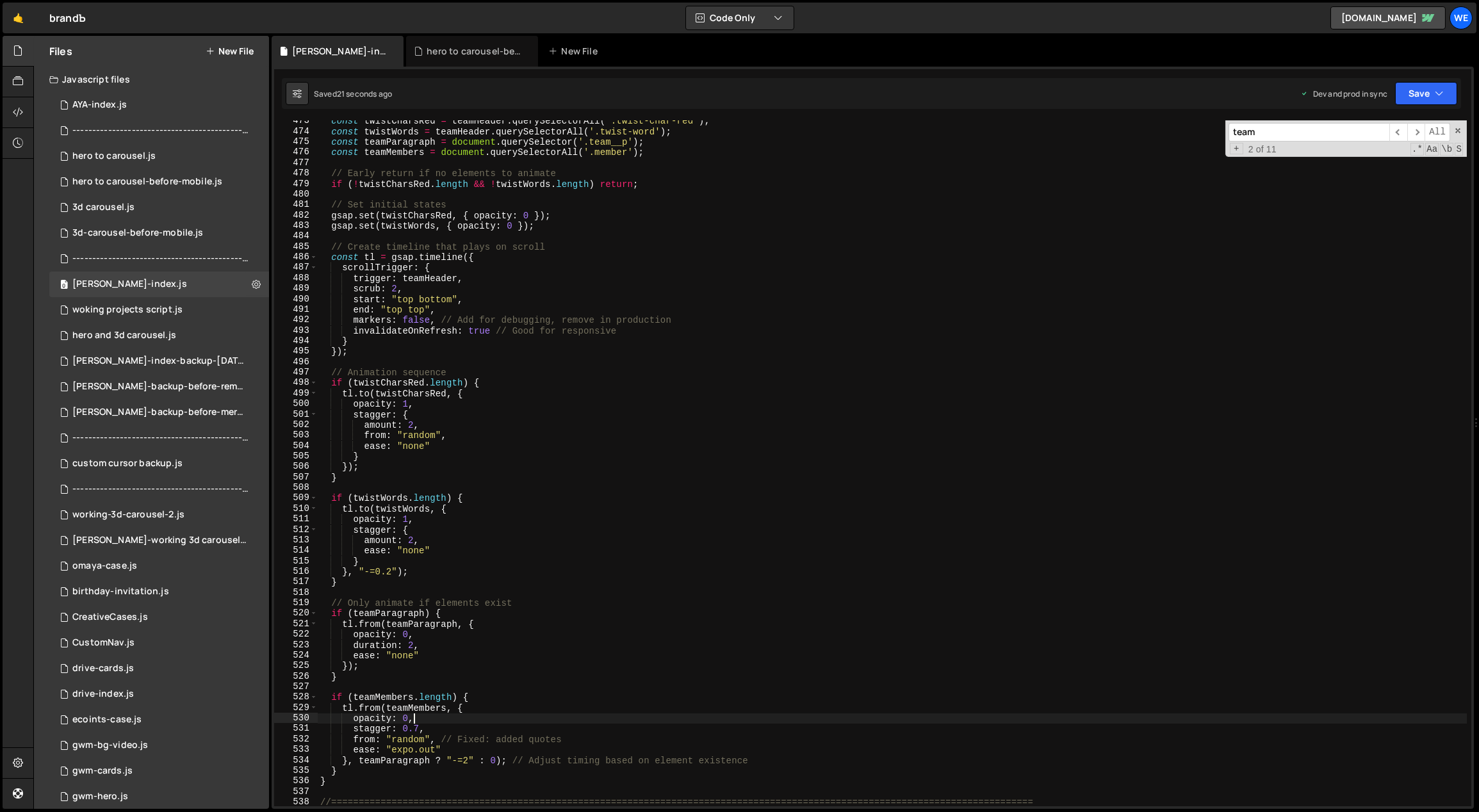
scroll to position [3038, 0]
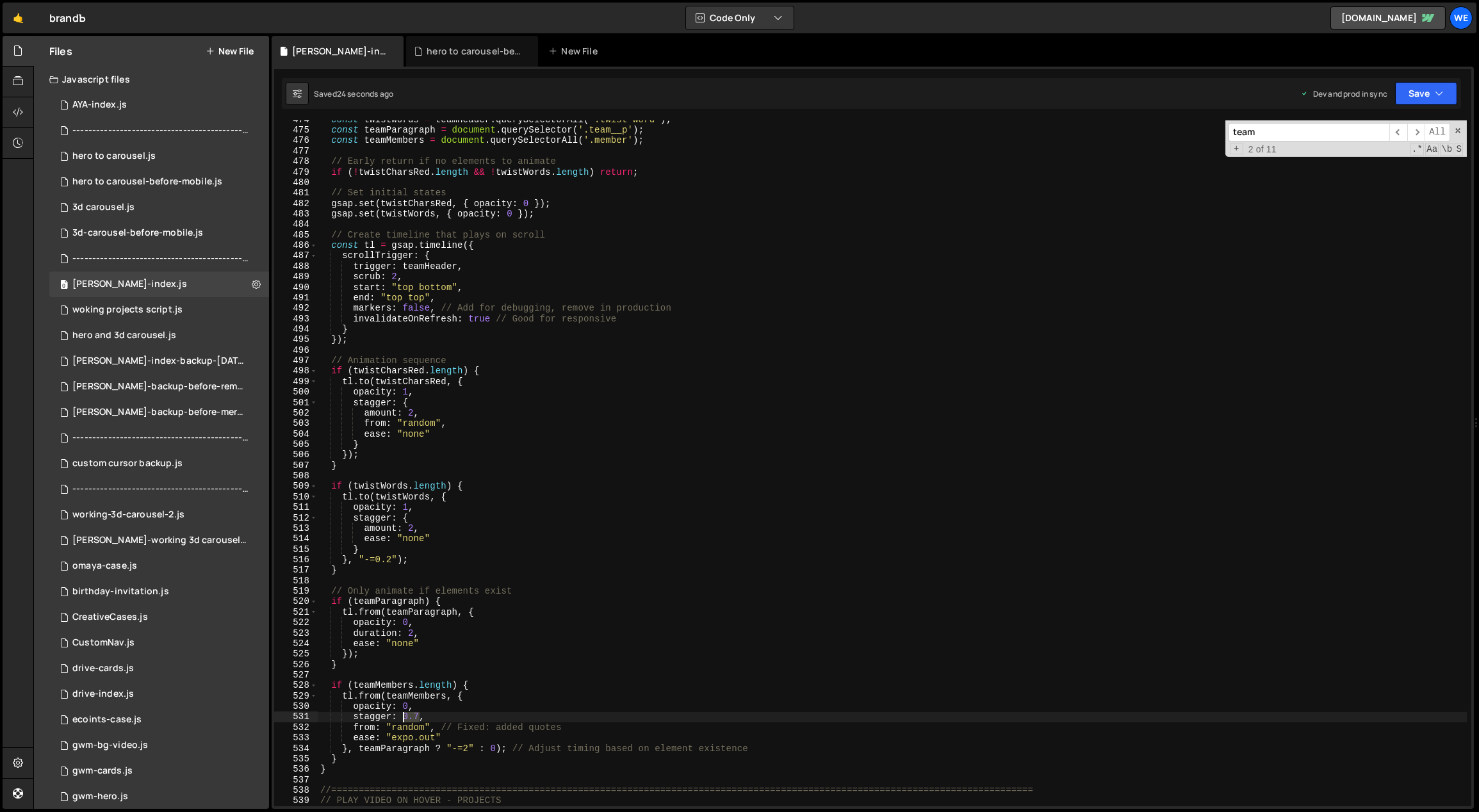
drag, startPoint x: 418, startPoint y: 715, endPoint x: 403, endPoint y: 718, distance: 15.3
click at [403, 718] on div "const twistWords = teamHeader . querySelectorAll ( '.twist-word' ) ; const team…" at bounding box center [892, 467] width 1149 height 707
click at [761, 703] on div "const twistWords = teamHeader . querySelectorAll ( '.twist-word' ) ; const team…" at bounding box center [892, 467] width 1149 height 707
click at [449, 562] on div "const twistWords = teamHeader . querySelectorAll ( '.twist-word' ) ; const team…" at bounding box center [892, 467] width 1149 height 707
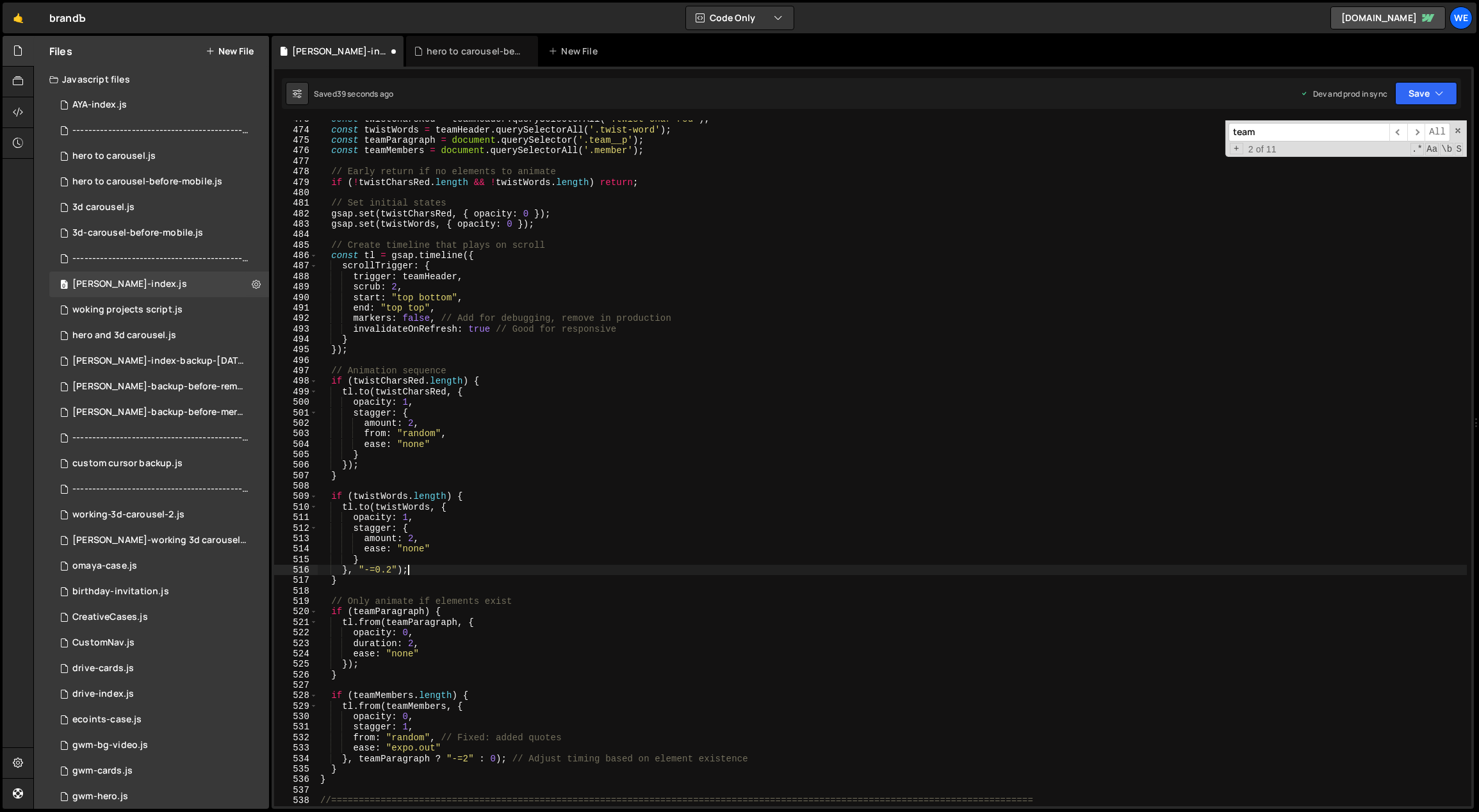
scroll to position [2997, 0]
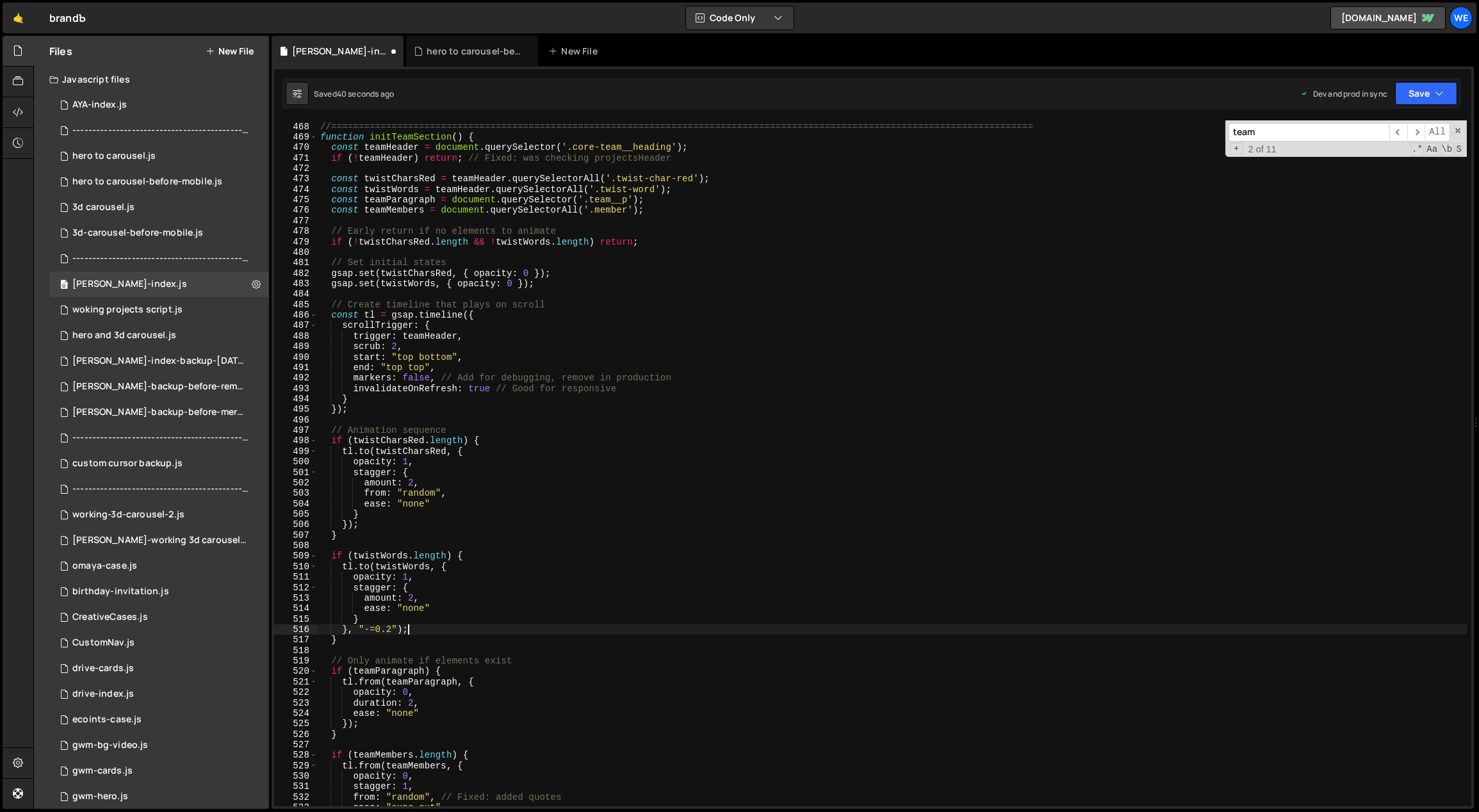
click at [394, 367] on div "// TEAM SECTION ANIMATION //===================================================…" at bounding box center [892, 464] width 1149 height 707
click at [664, 387] on div "// TEAM SECTION ANIMATION //===================================================…" at bounding box center [892, 464] width 1149 height 707
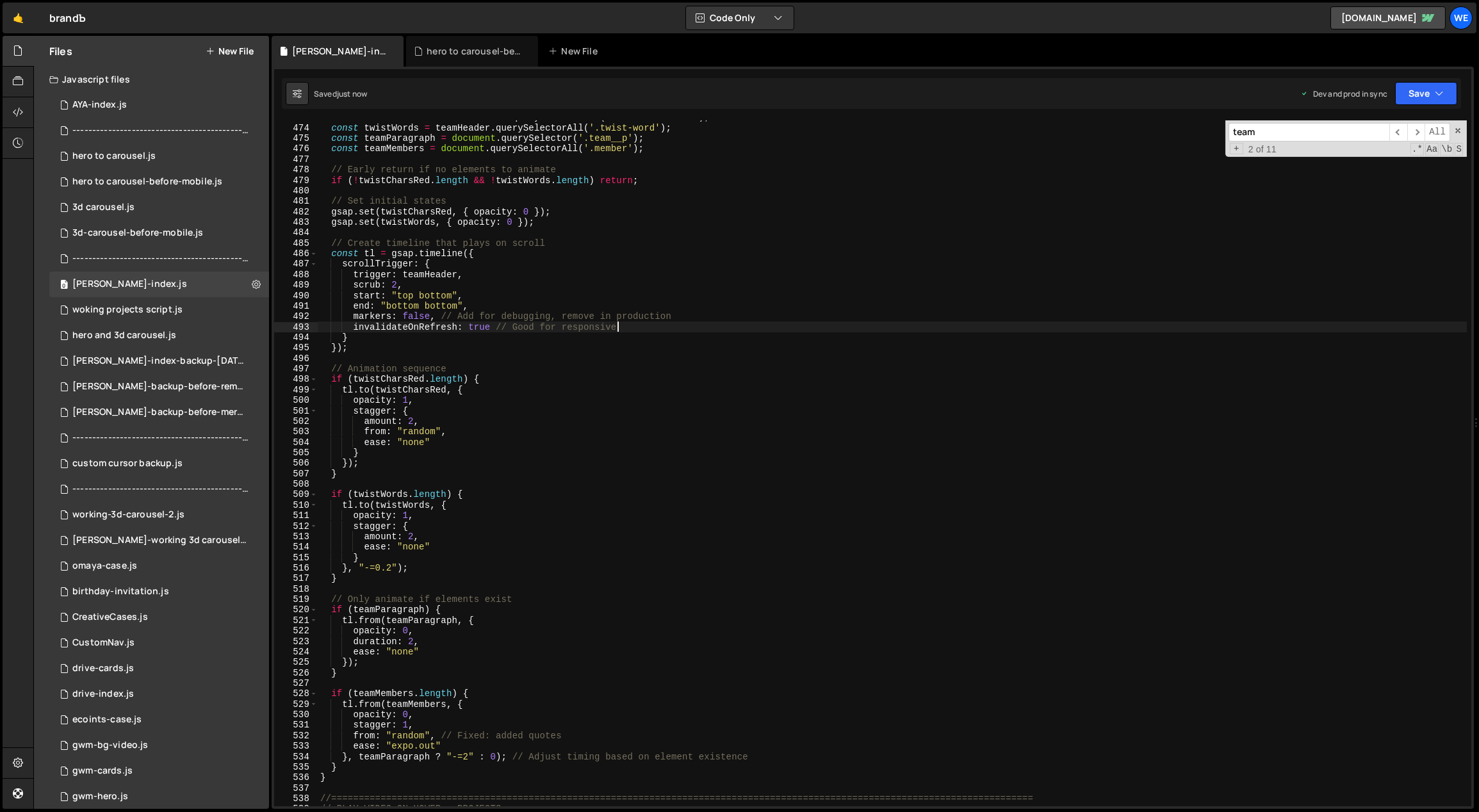
scroll to position [3176, 0]
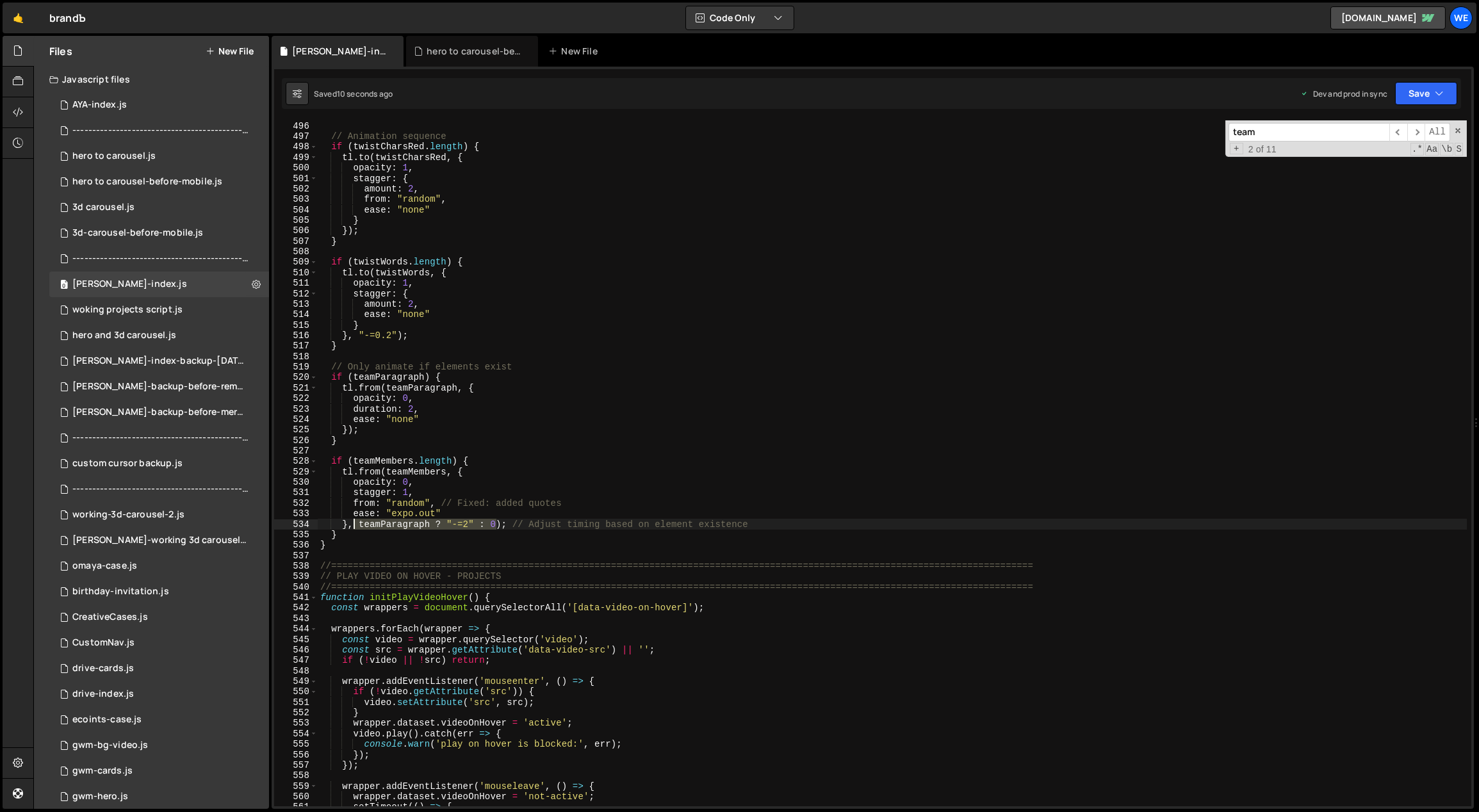
drag, startPoint x: 497, startPoint y: 524, endPoint x: 359, endPoint y: 528, distance: 138.1
click at [351, 524] on div "}) ; // Animation sequence if ( twistCharsRed . length ) { tl . to ( twistChars…" at bounding box center [892, 464] width 1149 height 707
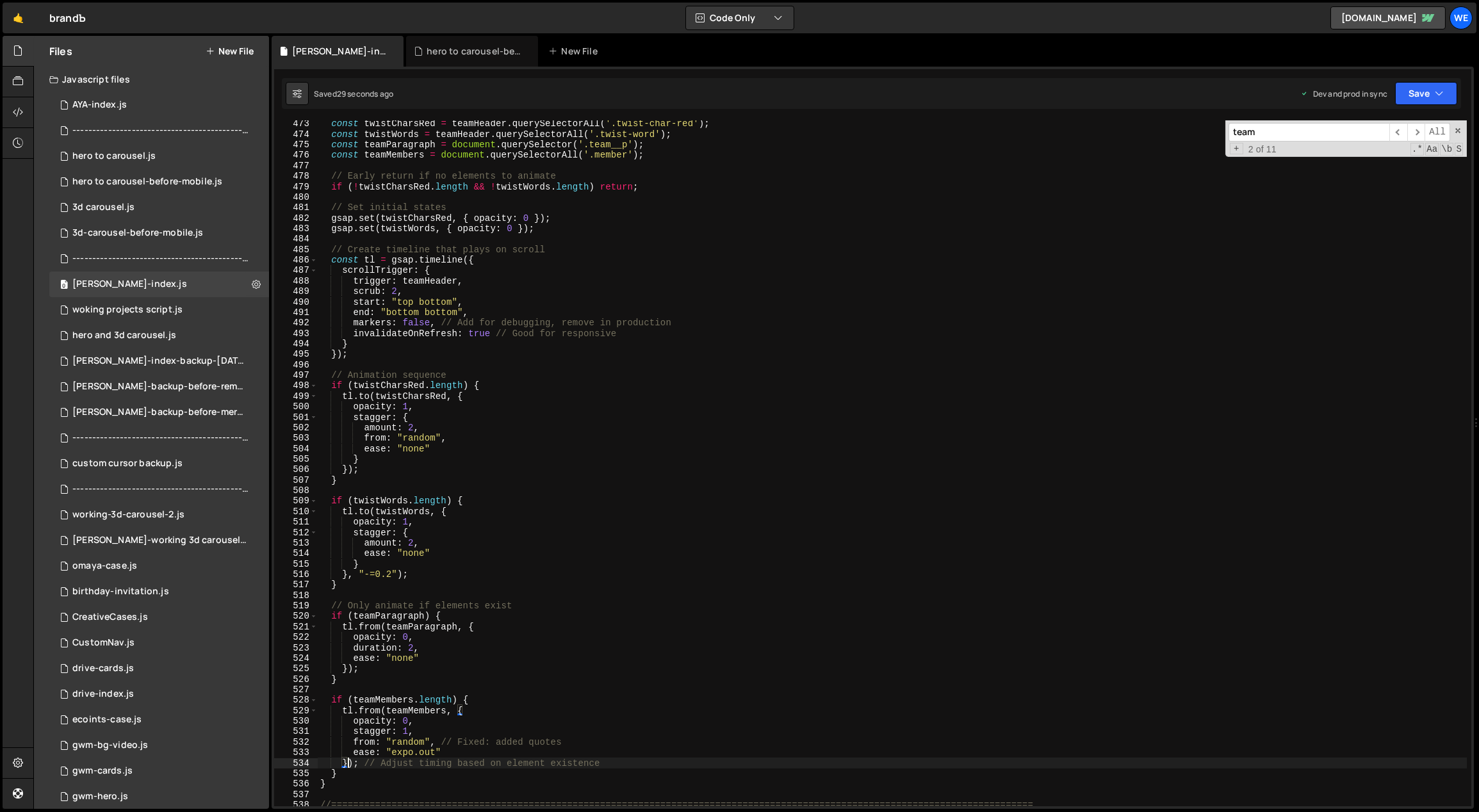
scroll to position [3030, 0]
click at [434, 312] on div "const twistCharsRed = teamHeader . querySelectorAll ( '.twist-char-red' ) ; con…" at bounding box center [892, 471] width 1149 height 707
click at [580, 293] on div "const twistCharsRed = teamHeader . querySelectorAll ( '.twist-char-red' ) ; con…" at bounding box center [892, 471] width 1149 height 707
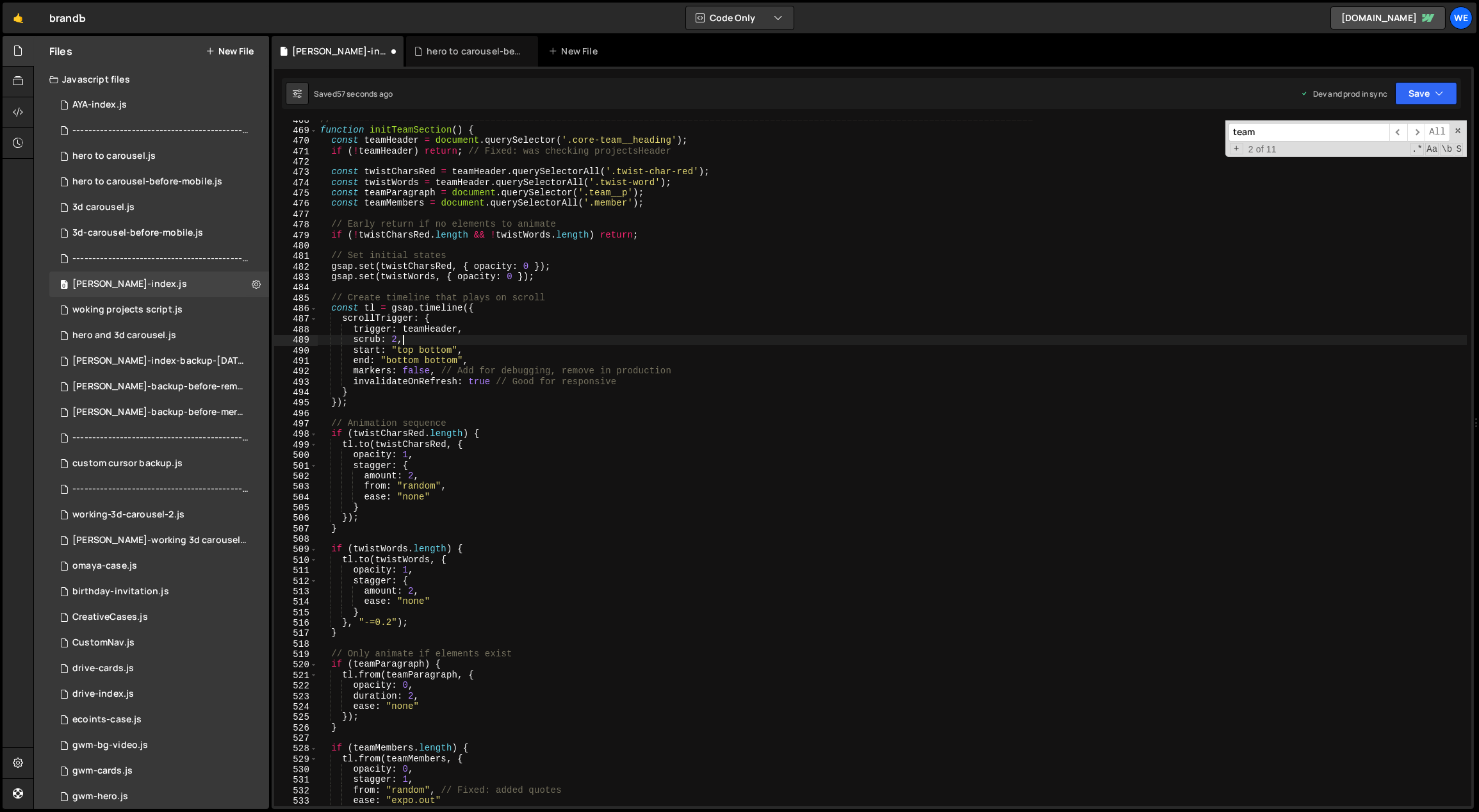
scroll to position [3001, 0]
click at [458, 328] on div "//=============================================================================…" at bounding box center [892, 467] width 1149 height 707
drag, startPoint x: 457, startPoint y: 329, endPoint x: 403, endPoint y: 330, distance: 54.0
click at [403, 330] on div "//=============================================================================…" at bounding box center [892, 467] width 1149 height 707
paste textarea "c-team-update"
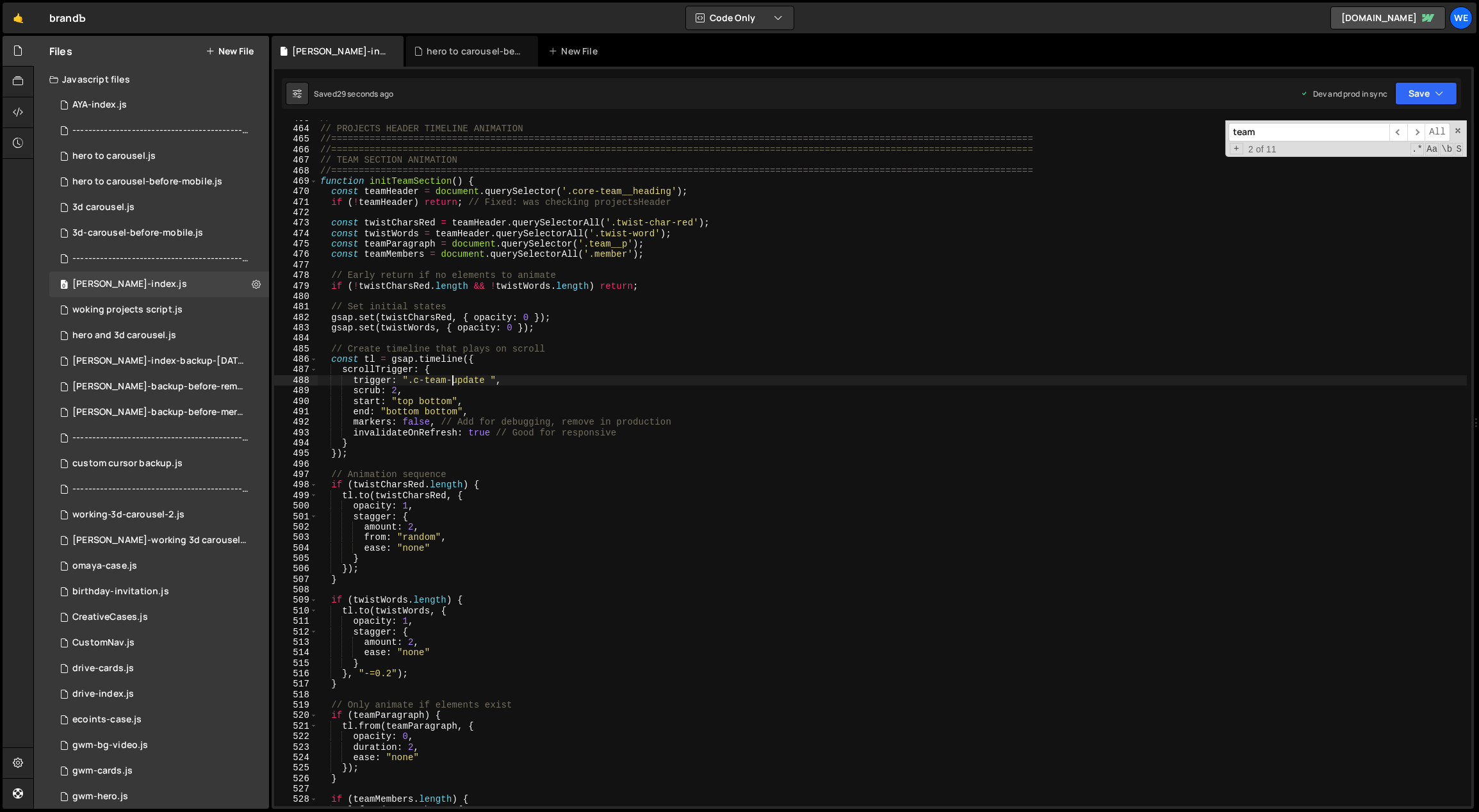
scroll to position [2969, 0]
click at [649, 490] on div "//=============================================================================…" at bounding box center [892, 466] width 1149 height 707
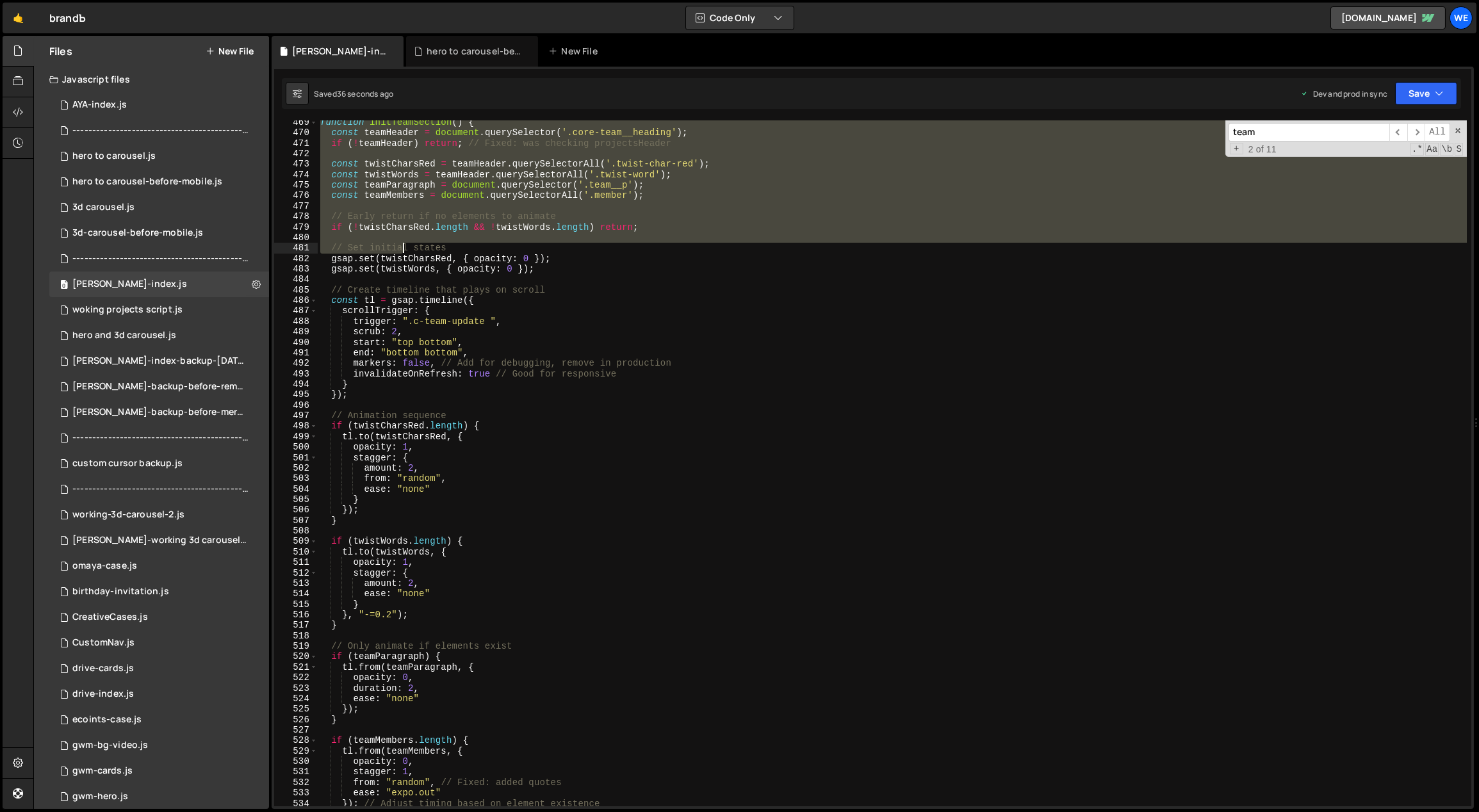
scroll to position [3249, 0]
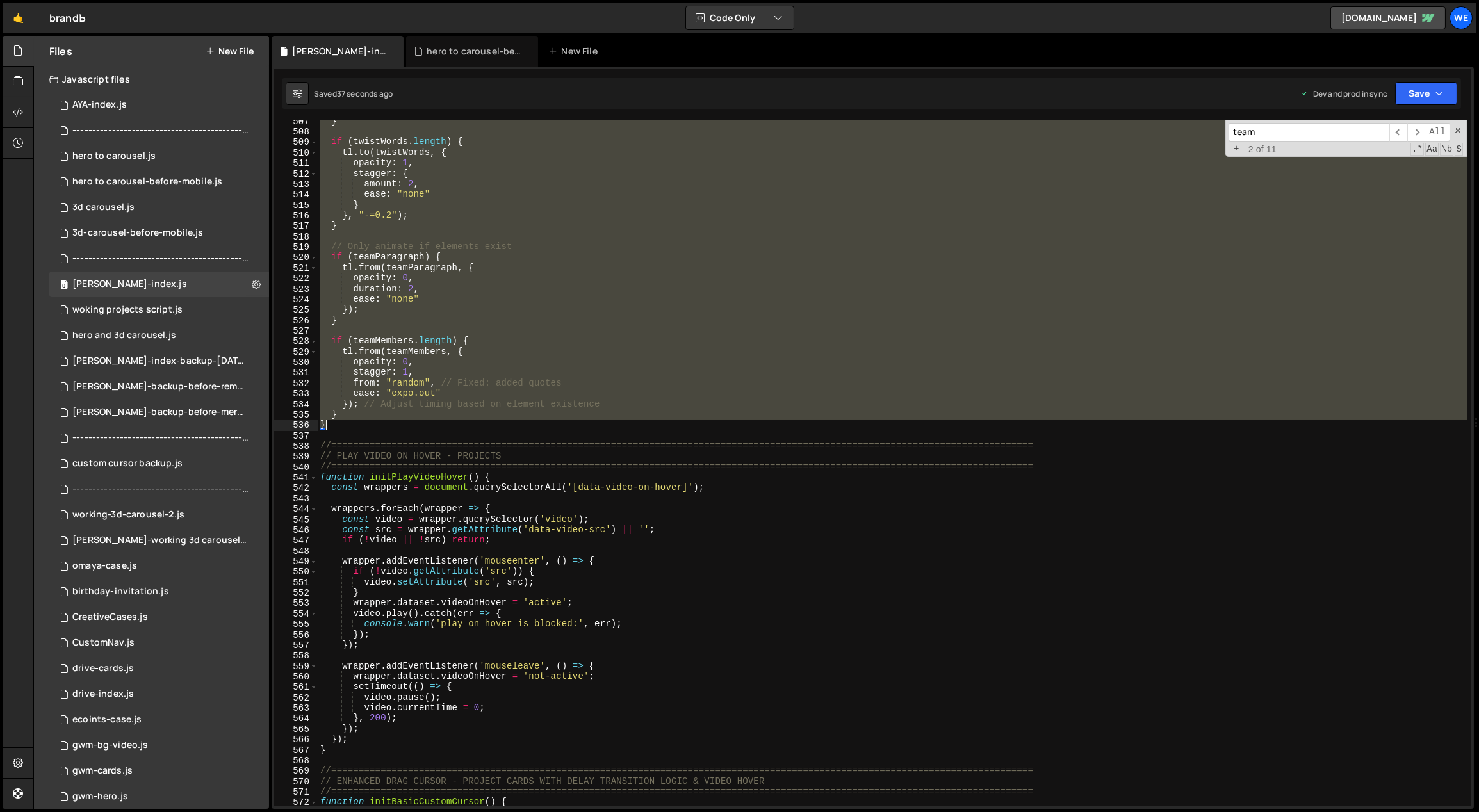
drag, startPoint x: 320, startPoint y: 182, endPoint x: 358, endPoint y: 427, distance: 247.9
click at [358, 427] on div "} if ( twistWords . length ) { tl . to ( twistWords , { opacity : 1 , stagger :…" at bounding box center [892, 469] width 1149 height 707
paste textarea
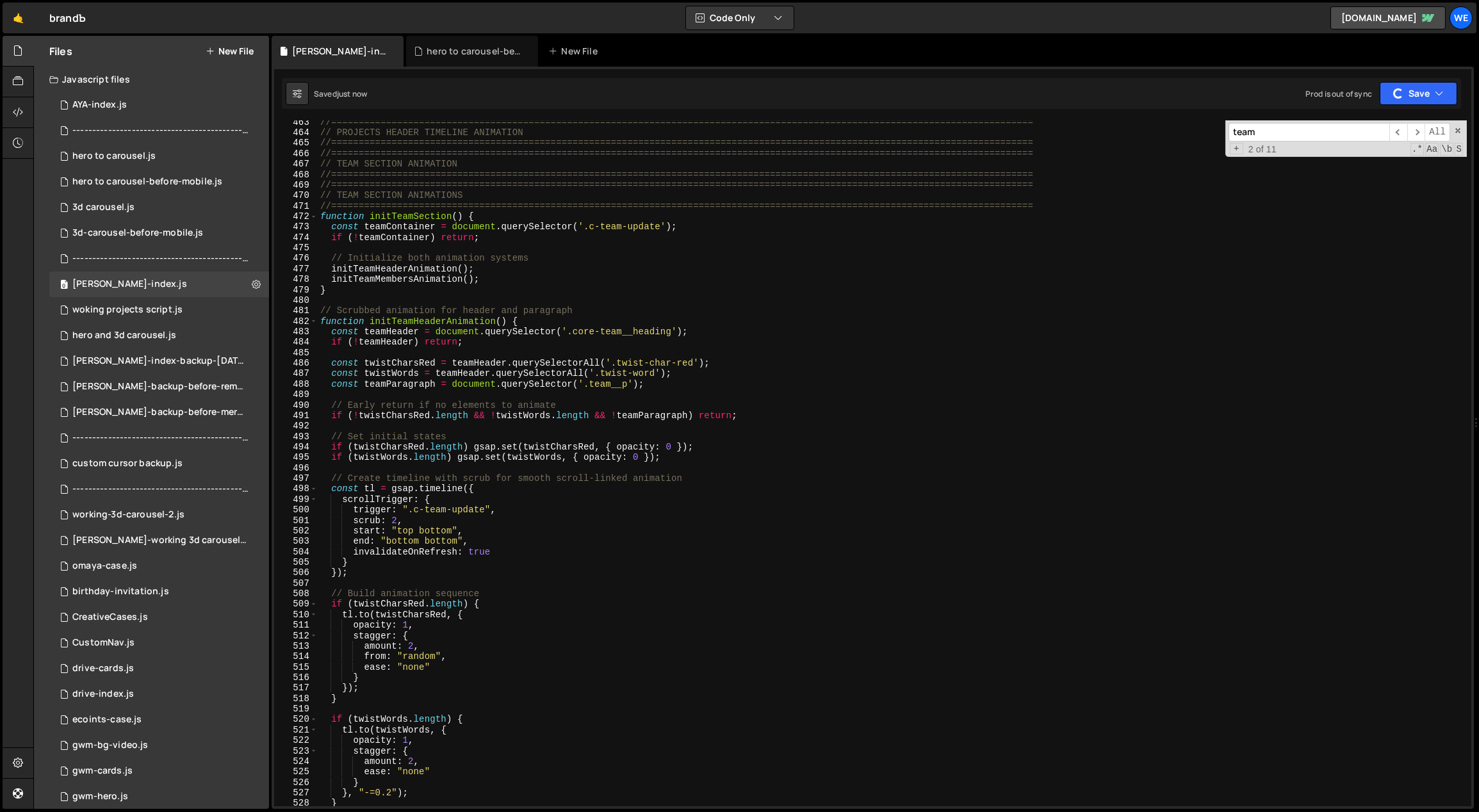
scroll to position [2923, 0]
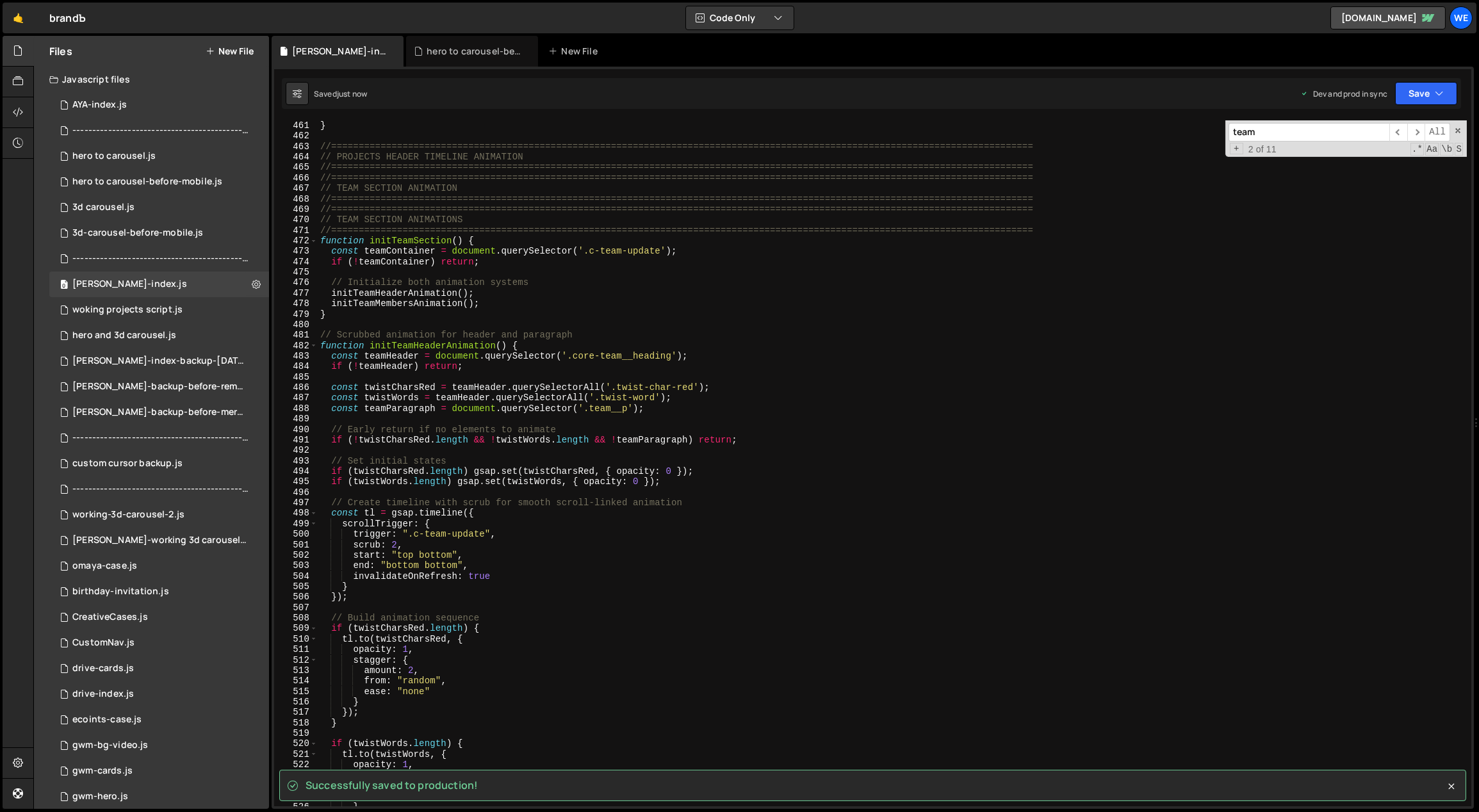
click at [499, 238] on div "} //===========================================================================…" at bounding box center [892, 464] width 1149 height 707
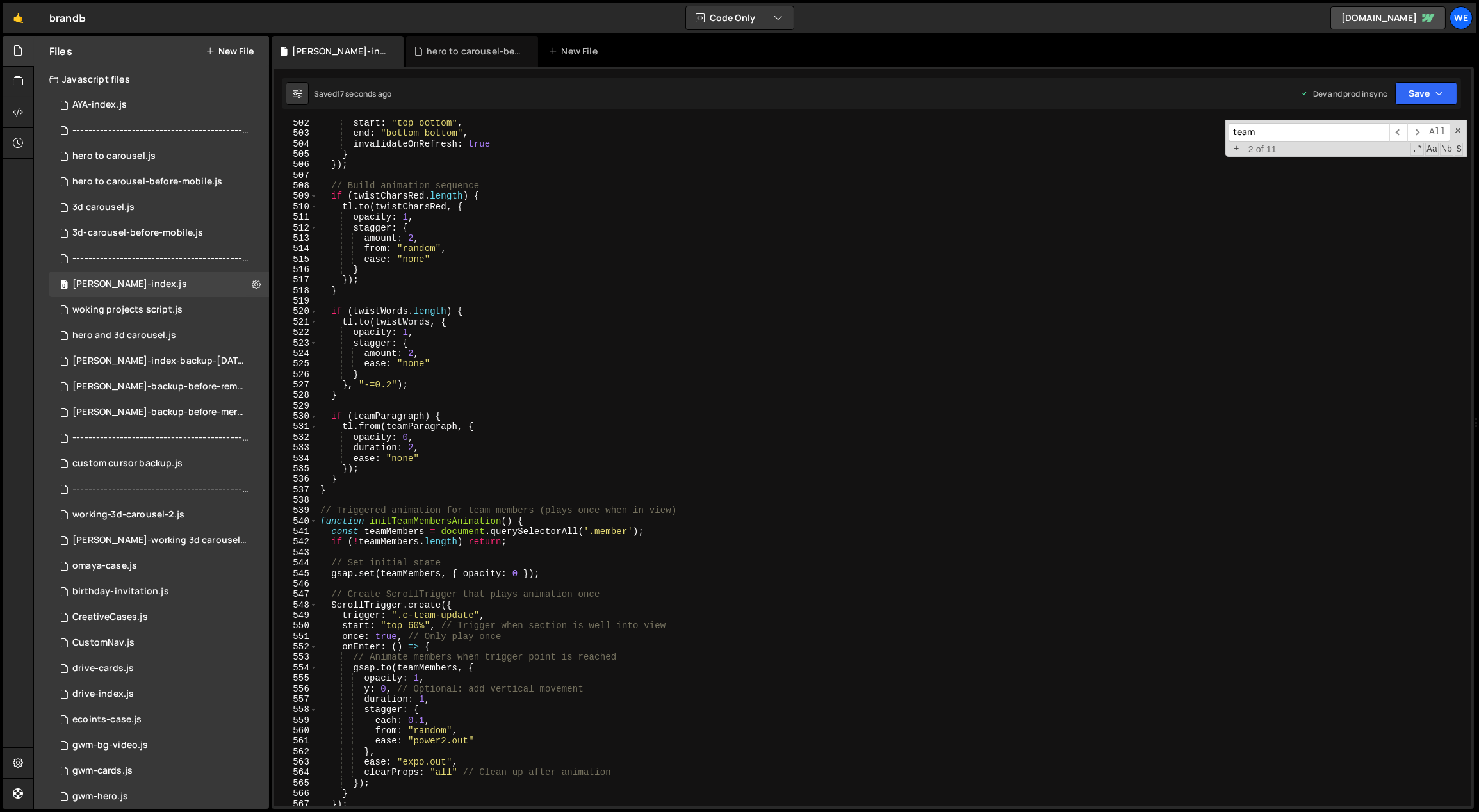
scroll to position [3220, 0]
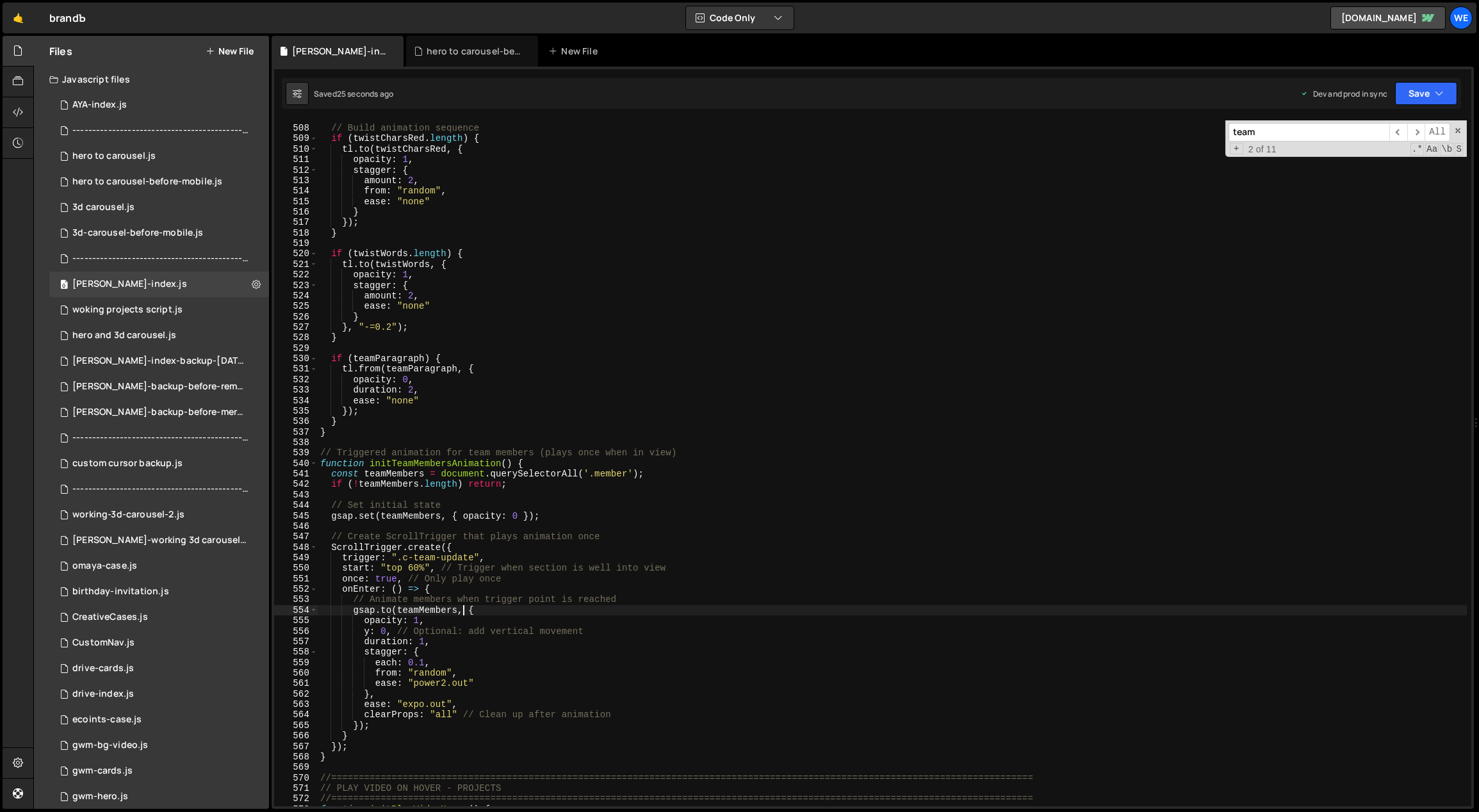
click at [463, 612] on div "// Build animation sequence if ( twistCharsRed . length ) { tl . to ( twistChar…" at bounding box center [892, 465] width 1149 height 707
click at [427, 595] on div "// Build animation sequence if ( twistCharsRed . length ) { tl . to ( twistChar…" at bounding box center [892, 465] width 1149 height 707
click at [509, 580] on div "// Build animation sequence if ( twistCharsRed . length ) { tl . to ( twistChar…" at bounding box center [892, 465] width 1149 height 707
type textarea "once: true, // Only play once"
drag, startPoint x: 631, startPoint y: 589, endPoint x: 352, endPoint y: 585, distance: 279.0
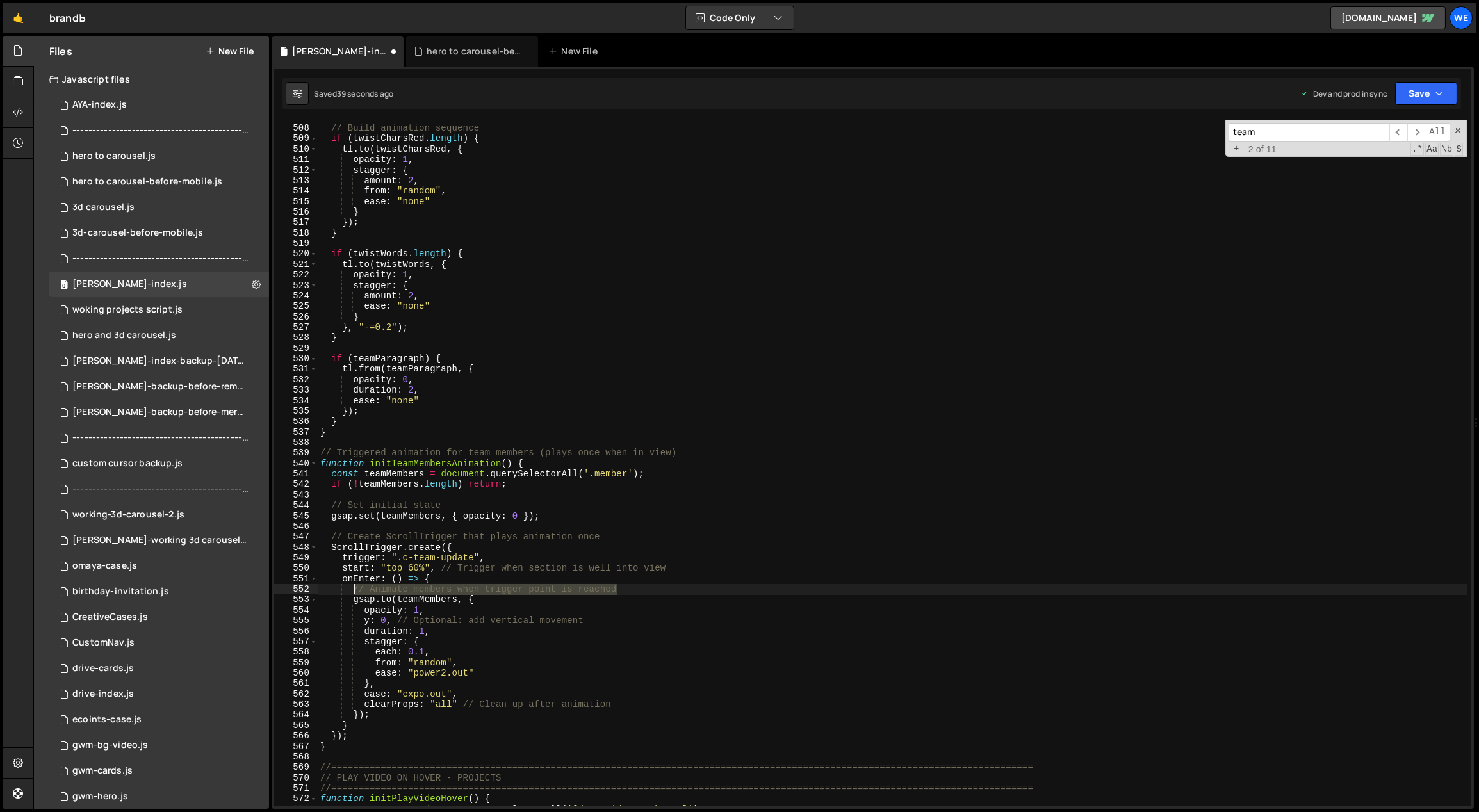
click at [352, 585] on div "// Build animation sequence if ( twistCharsRed . length ) { tl . to ( twistChar…" at bounding box center [892, 465] width 1149 height 707
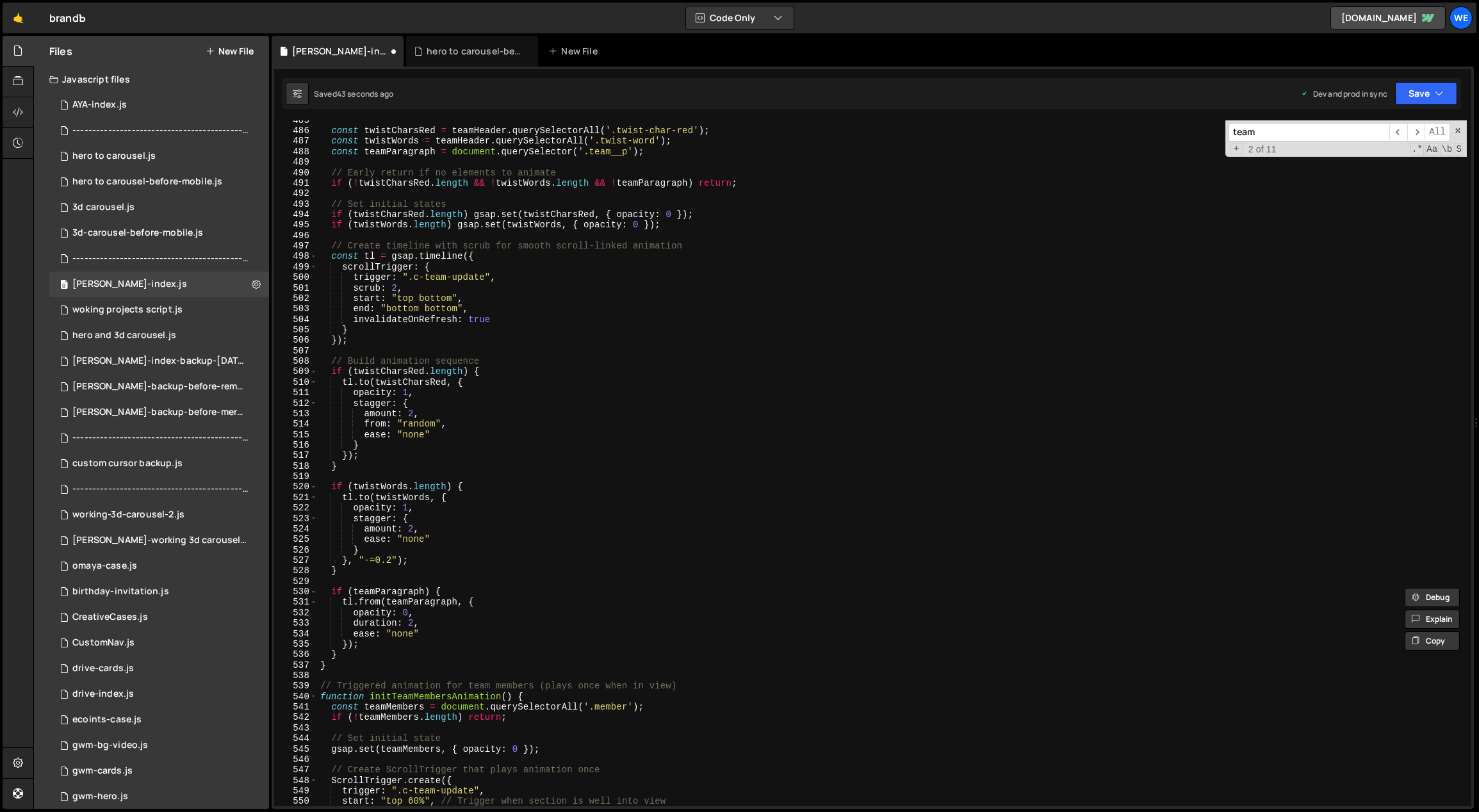
scroll to position [3080, 0]
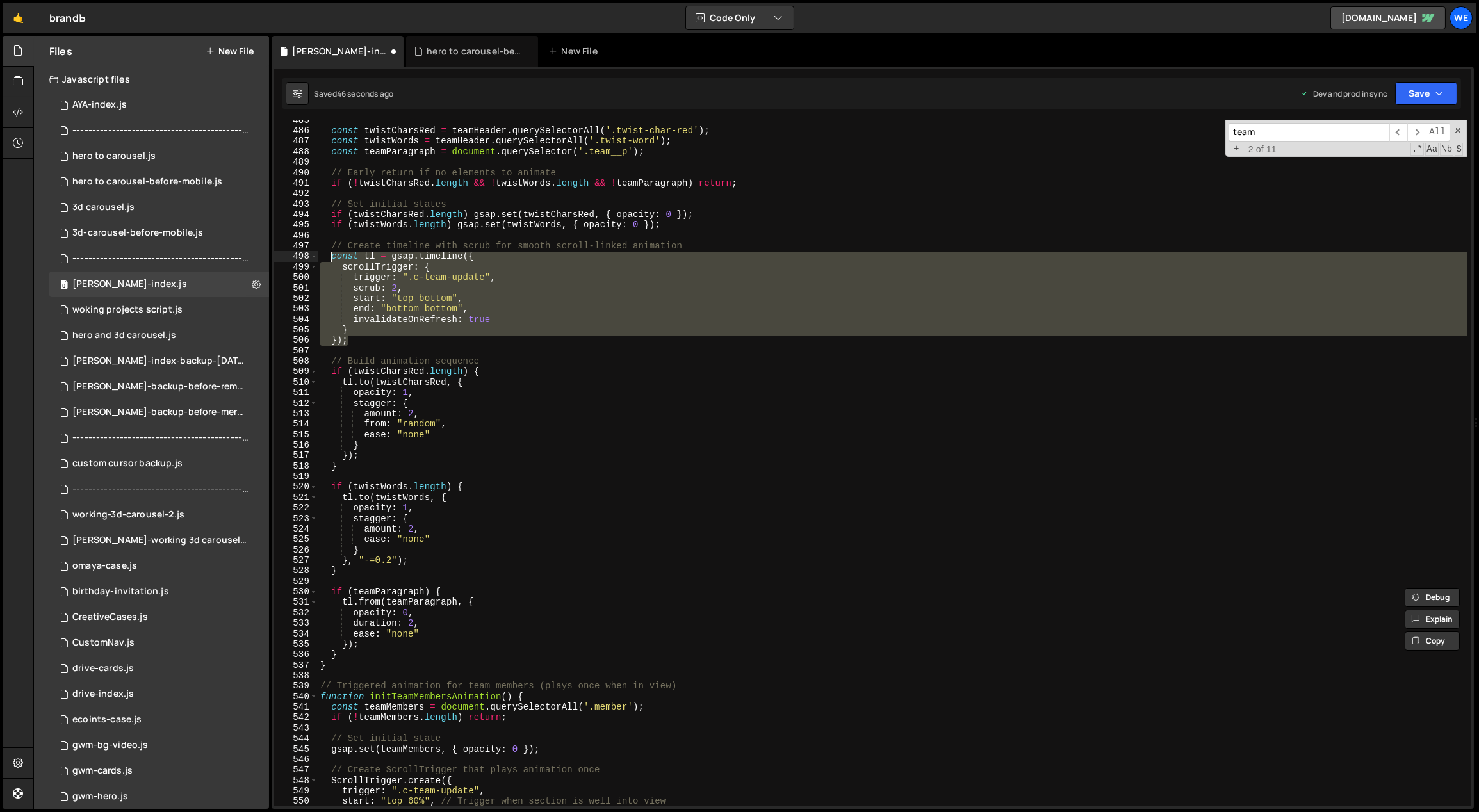
drag, startPoint x: 346, startPoint y: 315, endPoint x: 331, endPoint y: 259, distance: 58.0
click at [331, 259] on div "const twistCharsRed = teamHeader . querySelectorAll ( '.twist-char-red' ) ; con…" at bounding box center [892, 468] width 1149 height 707
type textarea "const tl = gsap.timeline({ scrollTrigger: {"
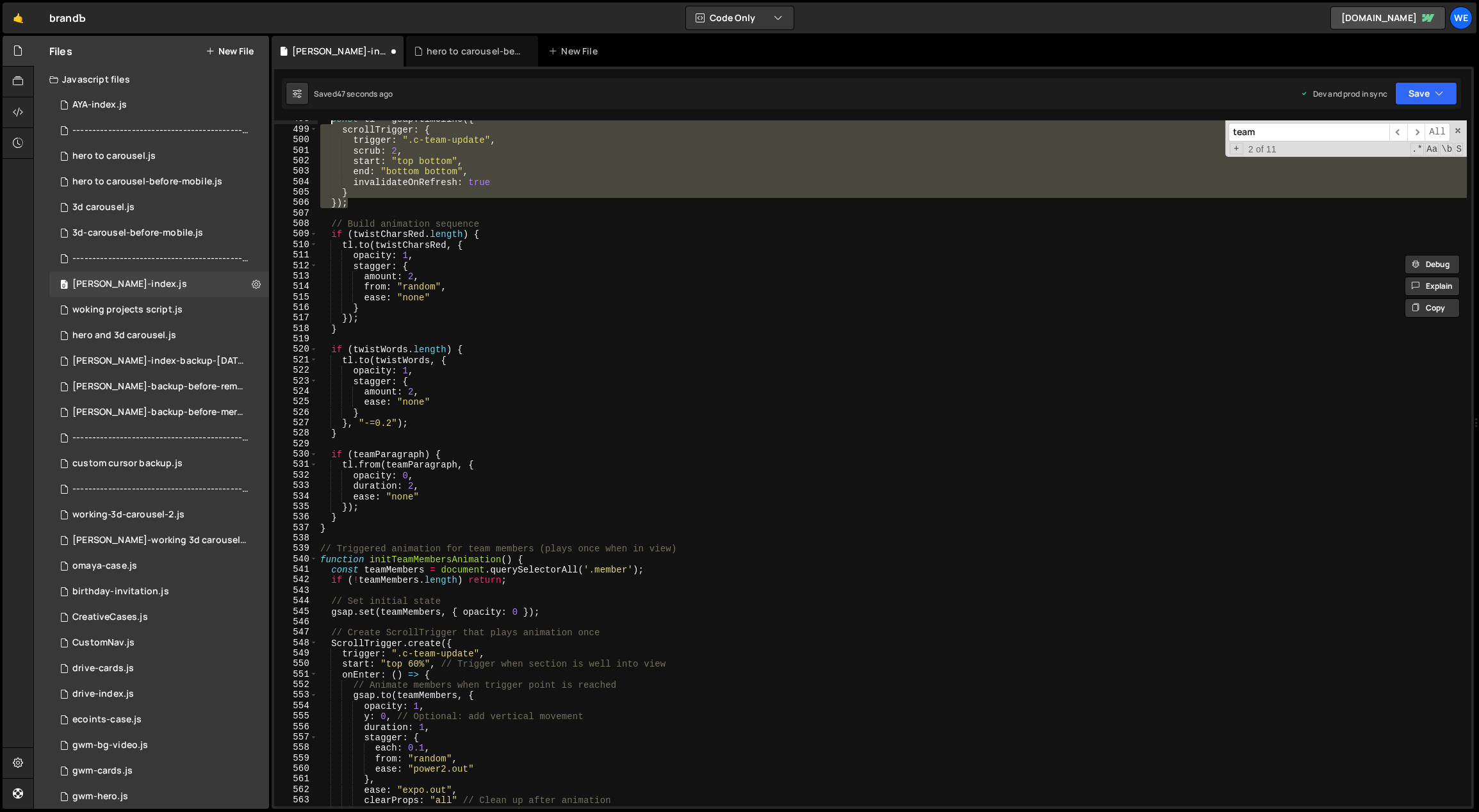
scroll to position [3213, 0]
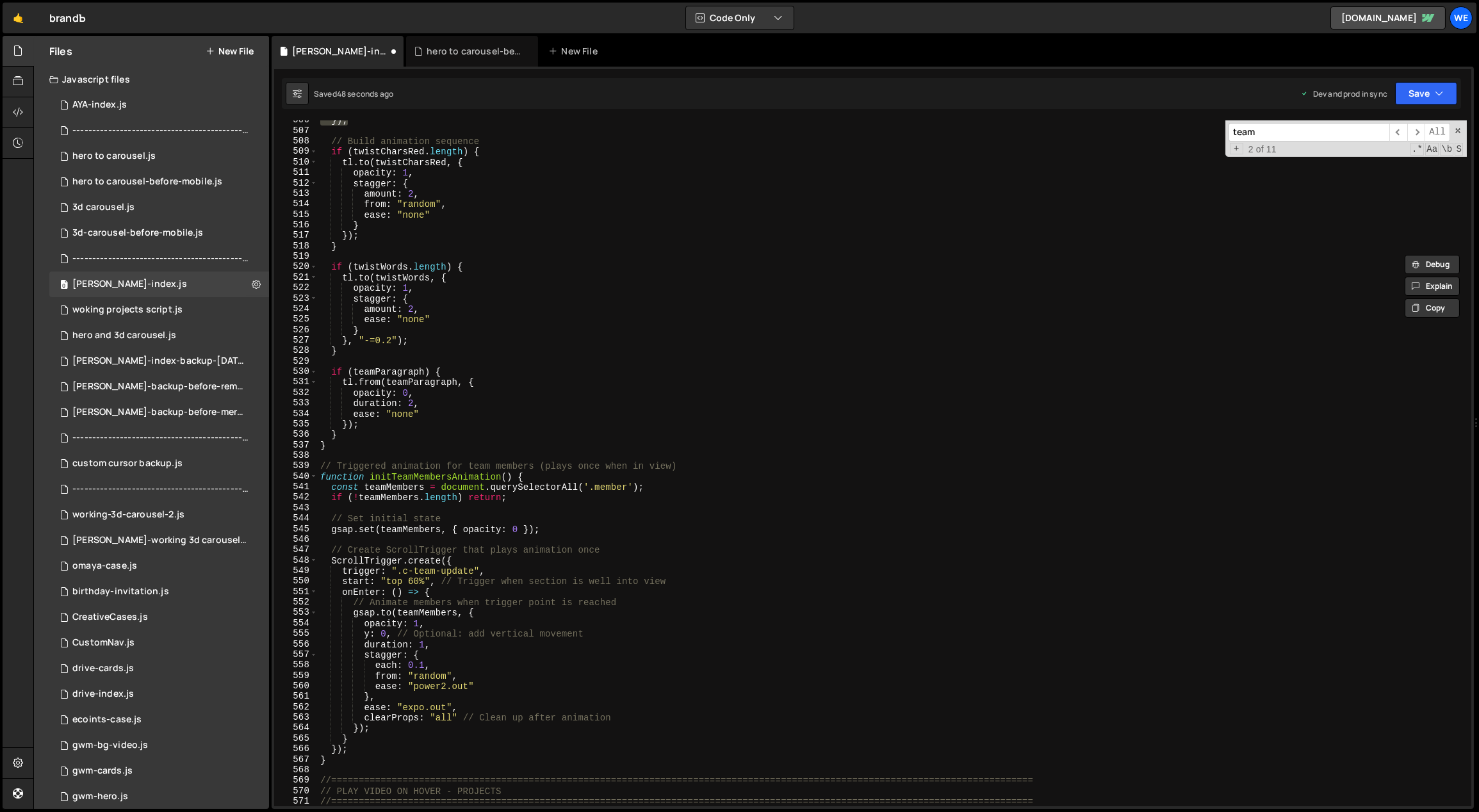
click at [438, 538] on div "}) ; // Build animation sequence if ( twistCharsRed . length ) { tl . to ( twis…" at bounding box center [892, 468] width 1149 height 707
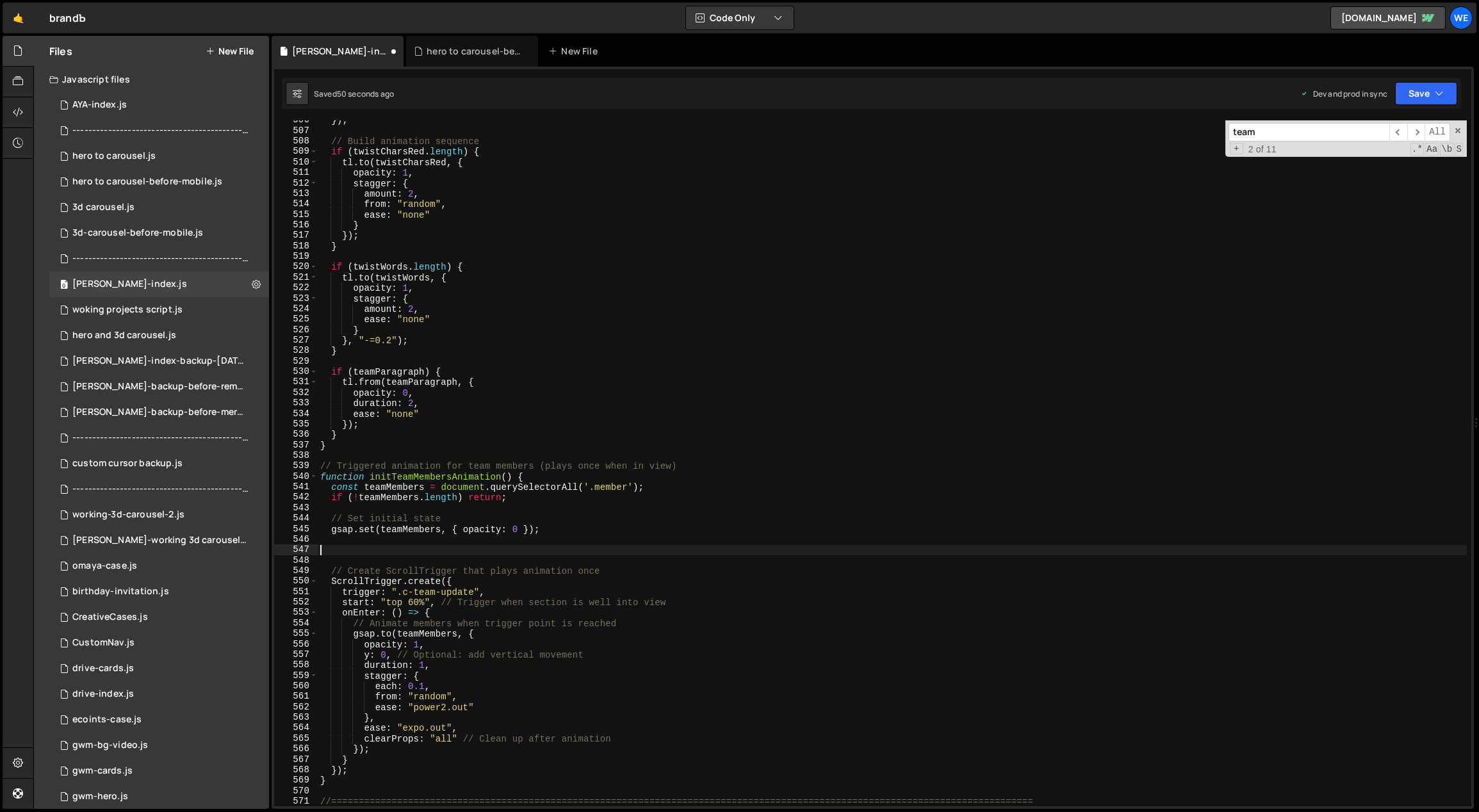
paste textarea "});"
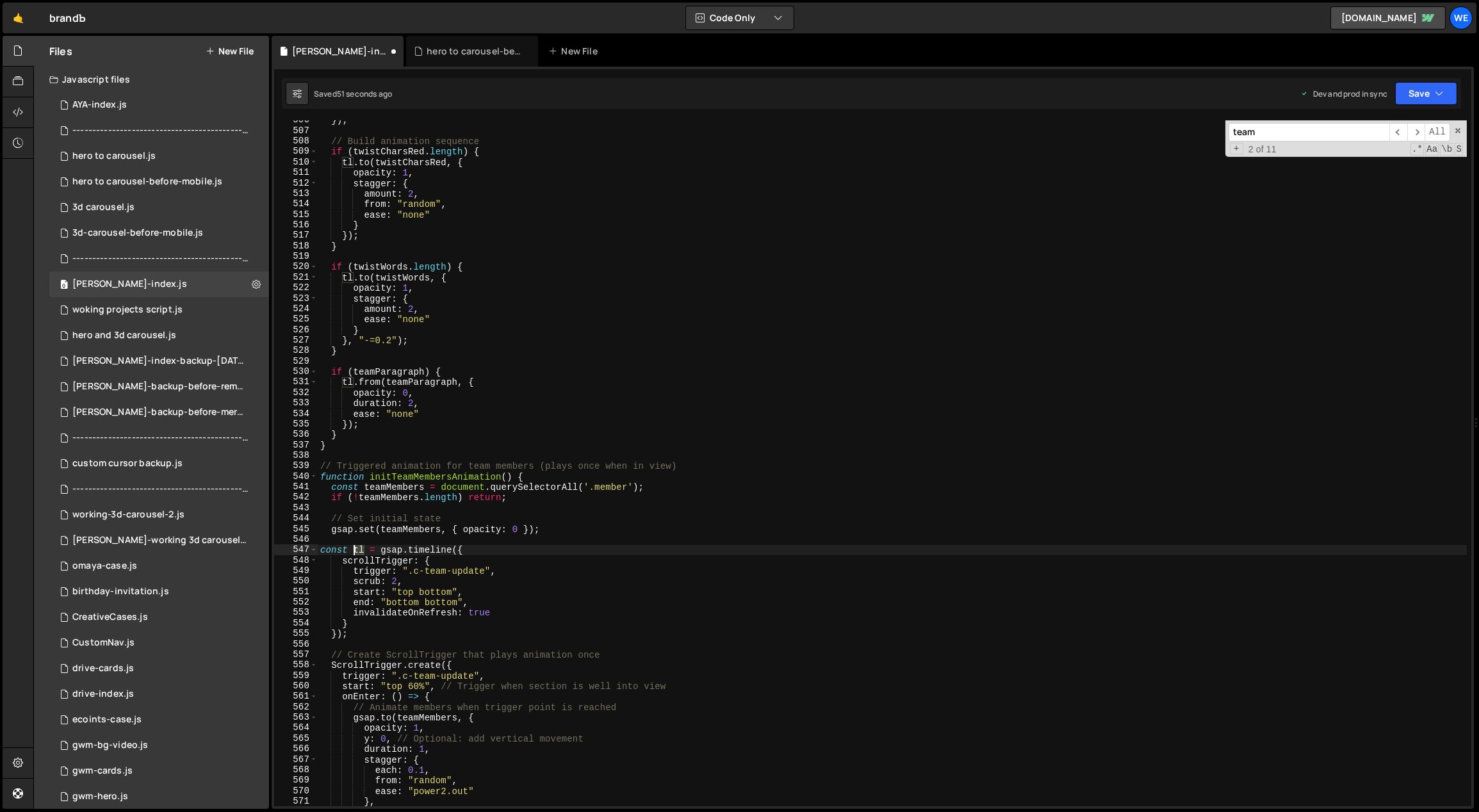
drag, startPoint x: 362, startPoint y: 549, endPoint x: 353, endPoint y: 548, distance: 9.1
click at [353, 548] on div "}) ; // Build animation sequence if ( twistCharsRed . length ) { tl . to ( twis…" at bounding box center [892, 468] width 1149 height 707
drag, startPoint x: 484, startPoint y: 572, endPoint x: 414, endPoint y: 572, distance: 70.0
click at [414, 572] on div "}) ; // Build animation sequence if ( twistCharsRed . length ) { tl . to ( twis…" at bounding box center [892, 468] width 1149 height 707
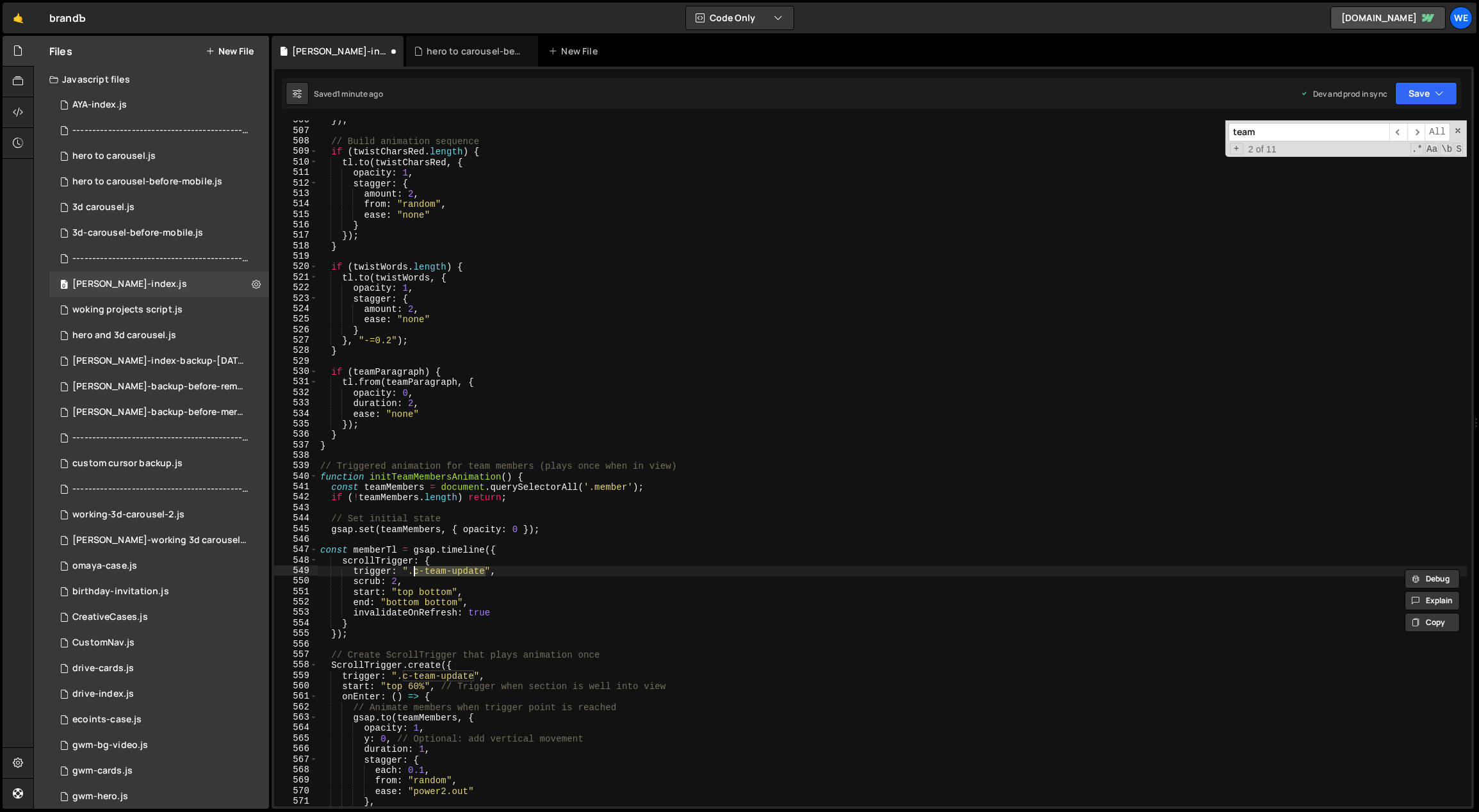
paste textarea "team-members"
click at [536, 588] on div "}) ; // Build animation sequence if ( twistCharsRed . length ) { tl . to ( twis…" at bounding box center [892, 468] width 1149 height 707
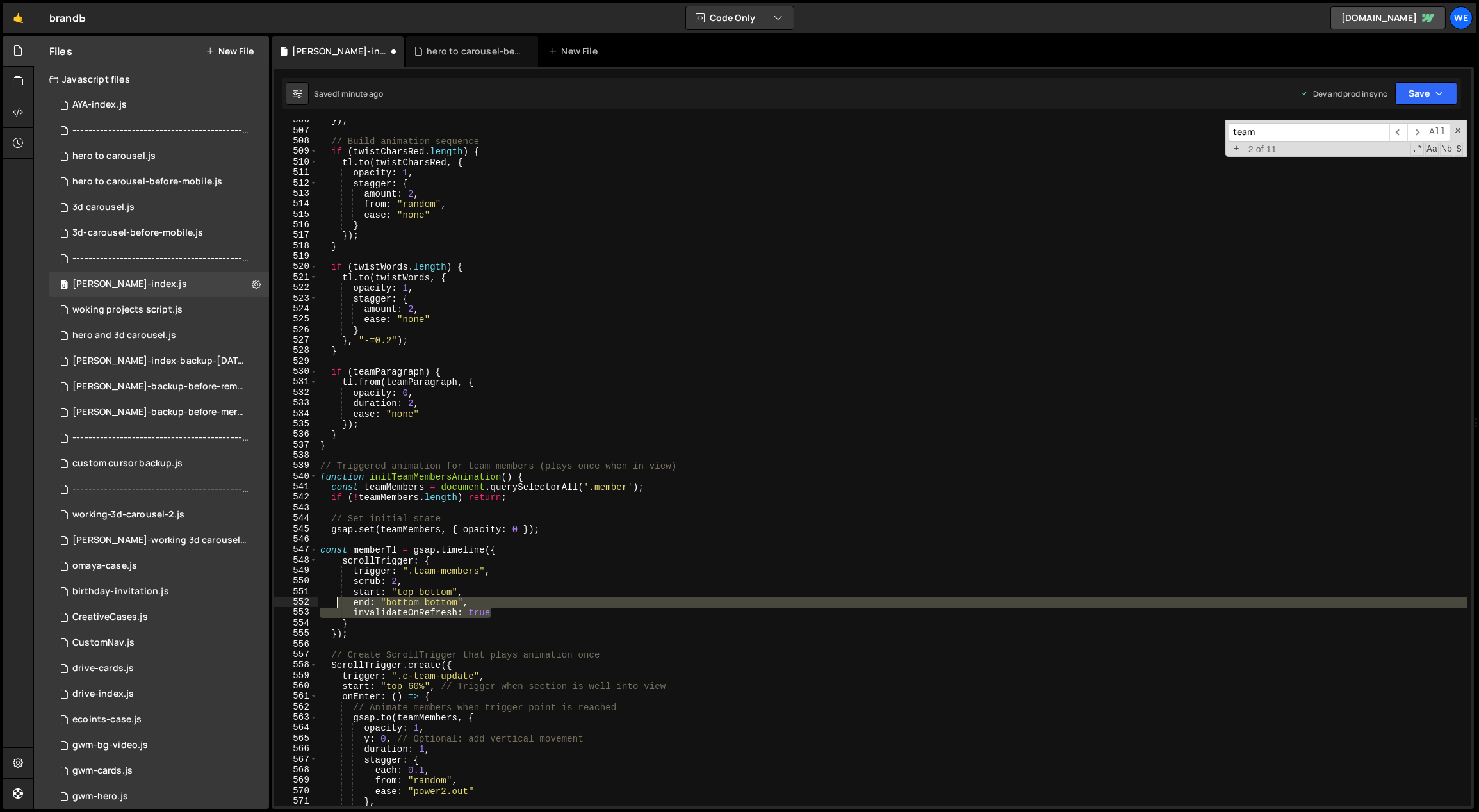
drag, startPoint x: 501, startPoint y: 612, endPoint x: 335, endPoint y: 598, distance: 166.6
click at [335, 598] on div "}) ; // Build animation sequence if ( twistCharsRed . length ) { tl . to ( twis…" at bounding box center [892, 468] width 1149 height 707
type textarea "end: "bottom bottom", invalidateOnRefresh: true"
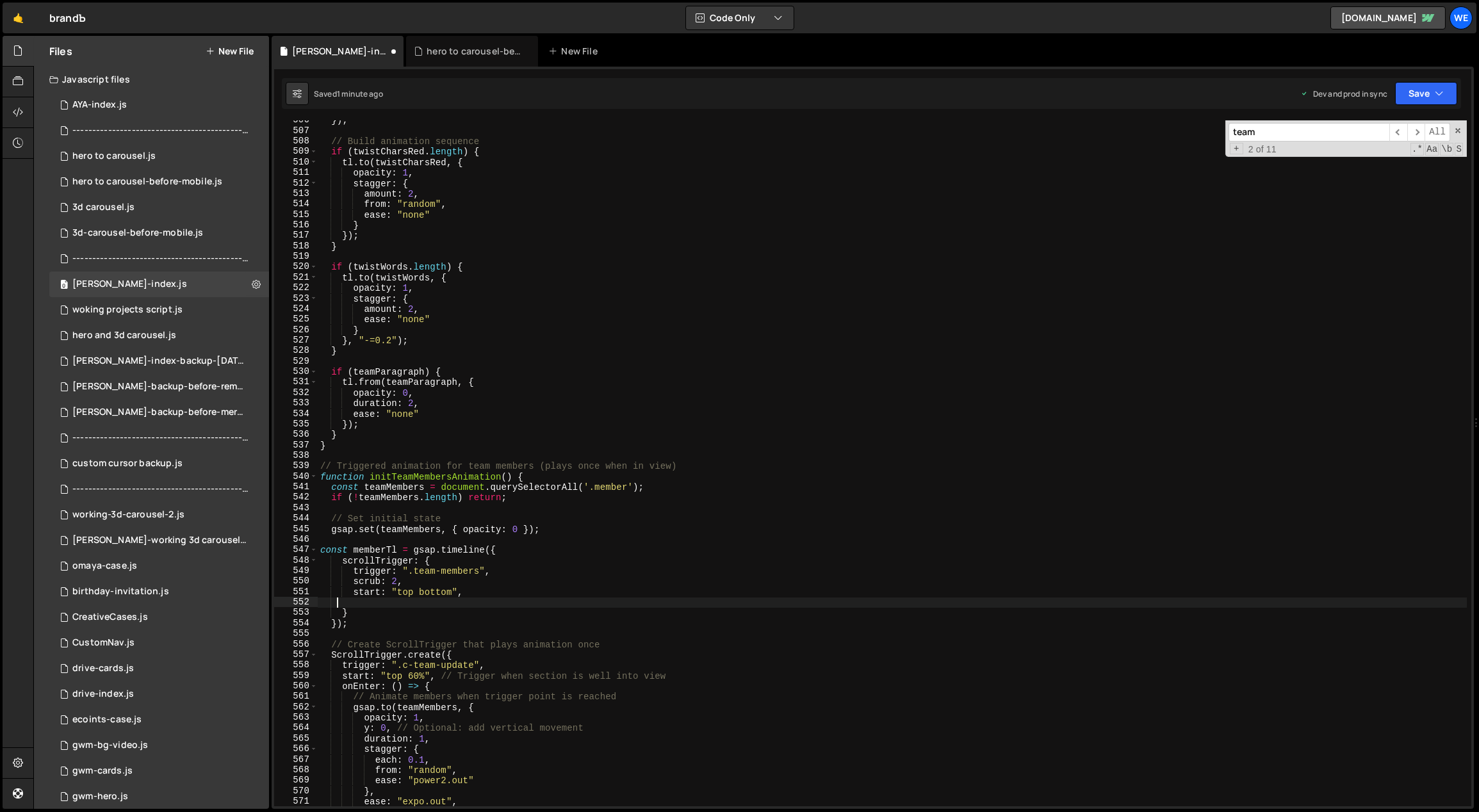
scroll to position [0, 0]
click at [457, 570] on div "}) ; // Build animation sequence if ( twistCharsRed . length ) { tl . to ( twis…" at bounding box center [892, 468] width 1149 height 707
click at [438, 590] on div "}) ; // Build animation sequence if ( twistCharsRed . length ) { tl . to ( twis…" at bounding box center [892, 468] width 1149 height 707
click at [424, 580] on div "}) ; // Build animation sequence if ( twistCharsRed . length ) { tl . to ( twis…" at bounding box center [892, 468] width 1149 height 707
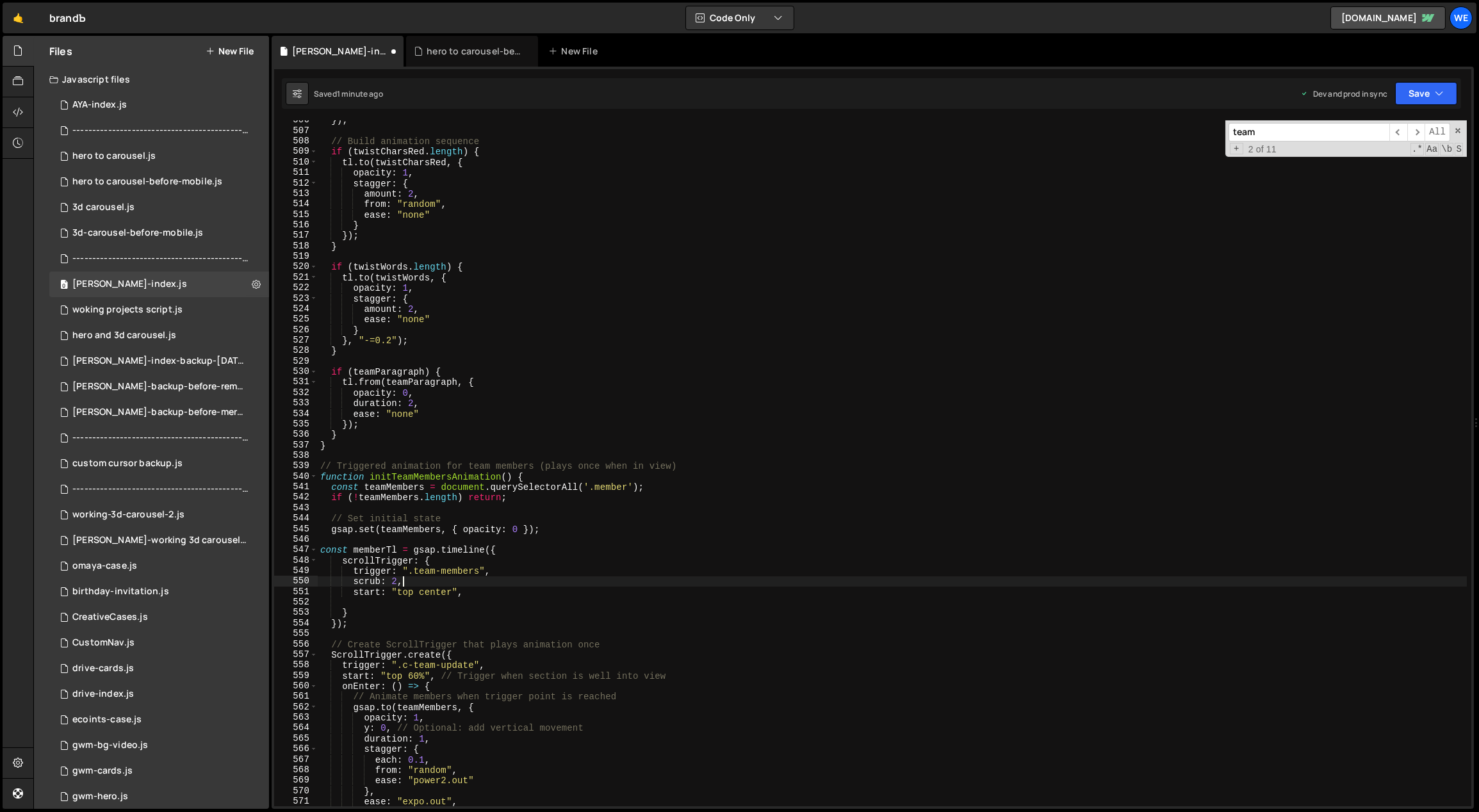
type textarea "scrub: 2,"
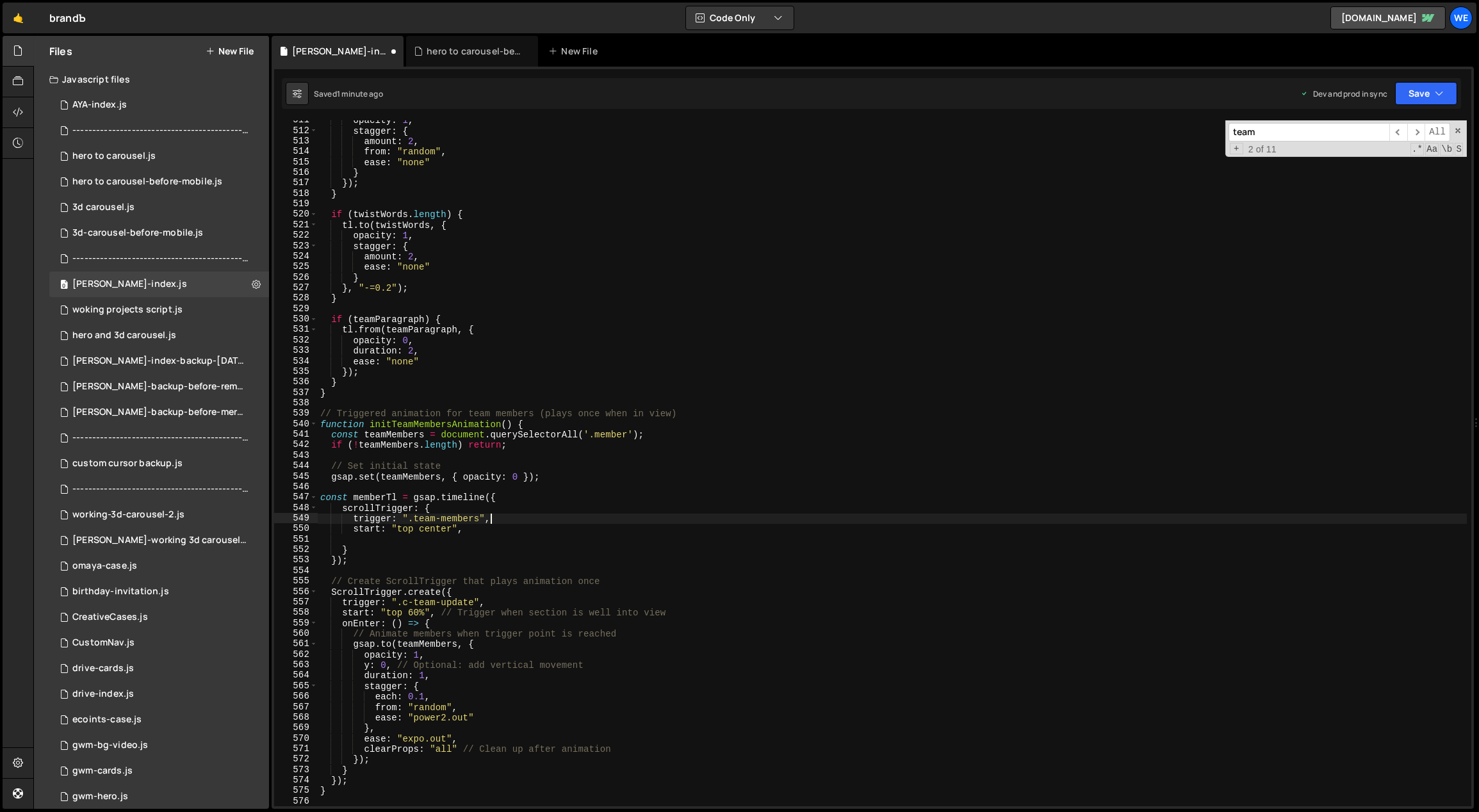
scroll to position [3237, 0]
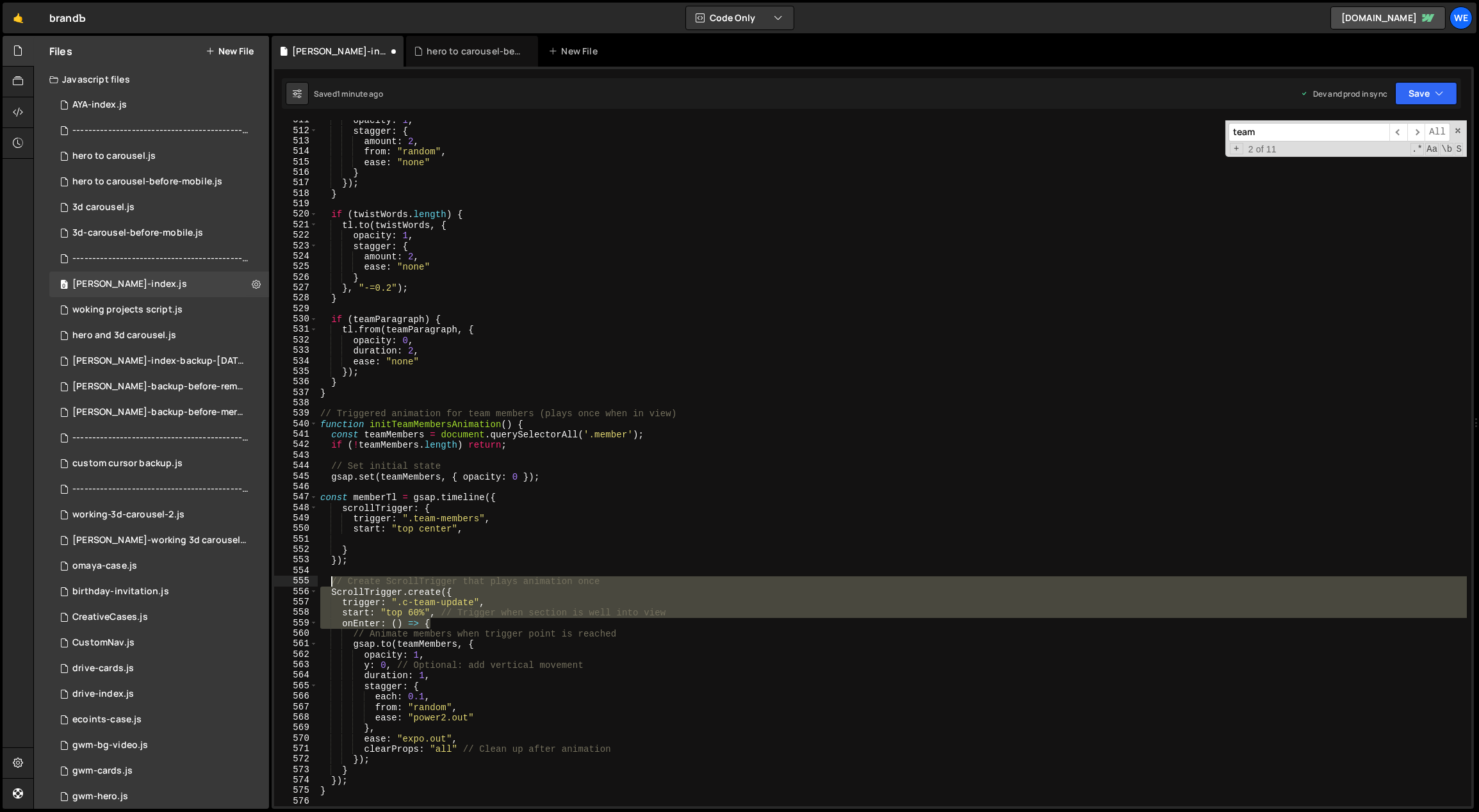
drag, startPoint x: 642, startPoint y: 624, endPoint x: 330, endPoint y: 582, distance: 314.8
click at [330, 582] on div "opacity : 1 , stagger : { amount : 2 , from : "random" , ease : "none" } }) ; }…" at bounding box center [892, 468] width 1149 height 707
type textarea "// Create ScrollTrigger that plays animation once ScrollTrigger.create({"
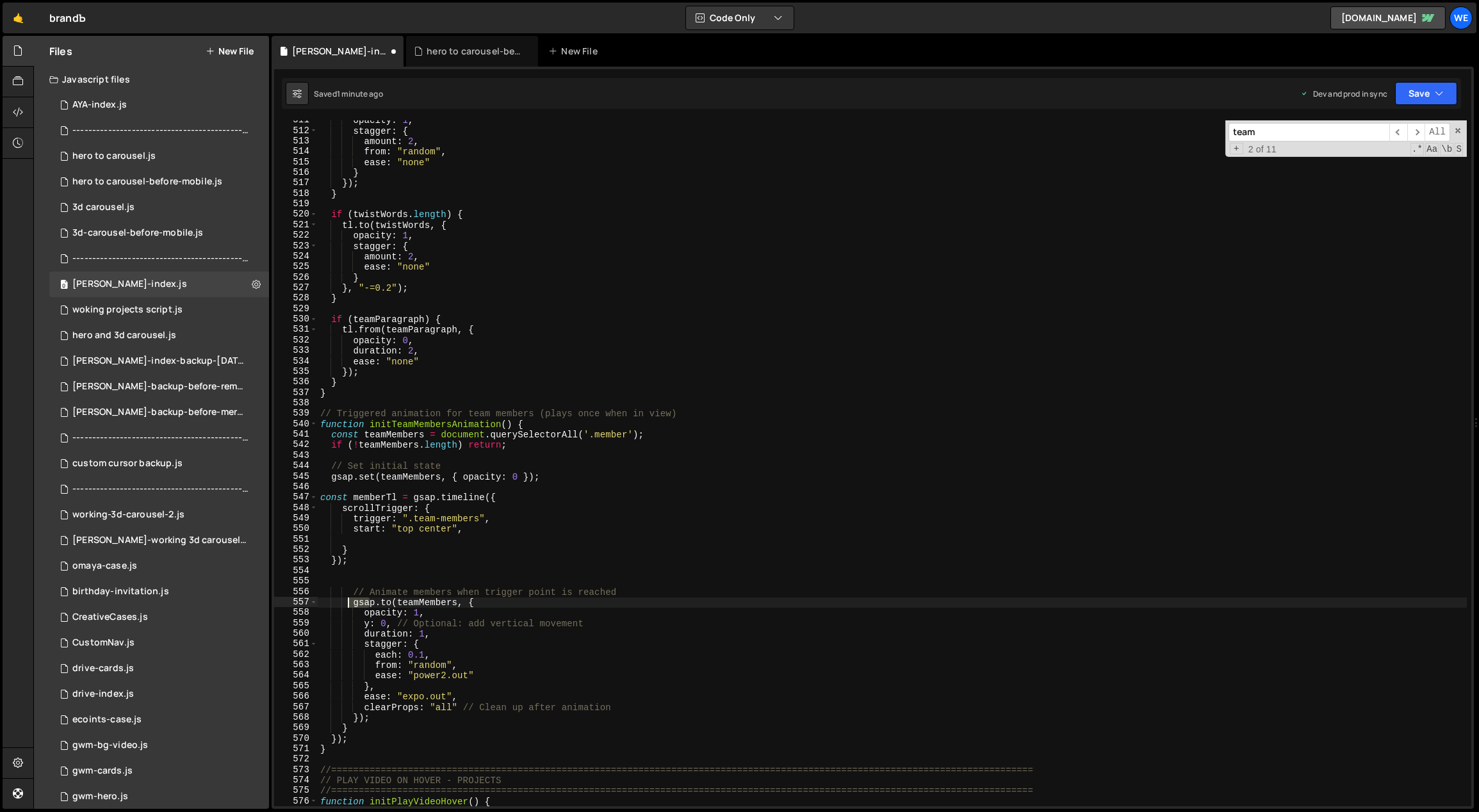
drag, startPoint x: 371, startPoint y: 601, endPoint x: 348, endPoint y: 603, distance: 23.1
click at [348, 603] on div "opacity : 1 , stagger : { amount : 2 , from : "random" , ease : "none" } }) ; }…" at bounding box center [892, 468] width 1149 height 707
drag, startPoint x: 364, startPoint y: 601, endPoint x: 353, endPoint y: 602, distance: 11.0
click at [353, 602] on div "opacity : 1 , stagger : { amount : 2 , from : "random" , ease : "none" } }) ; }…" at bounding box center [892, 468] width 1149 height 707
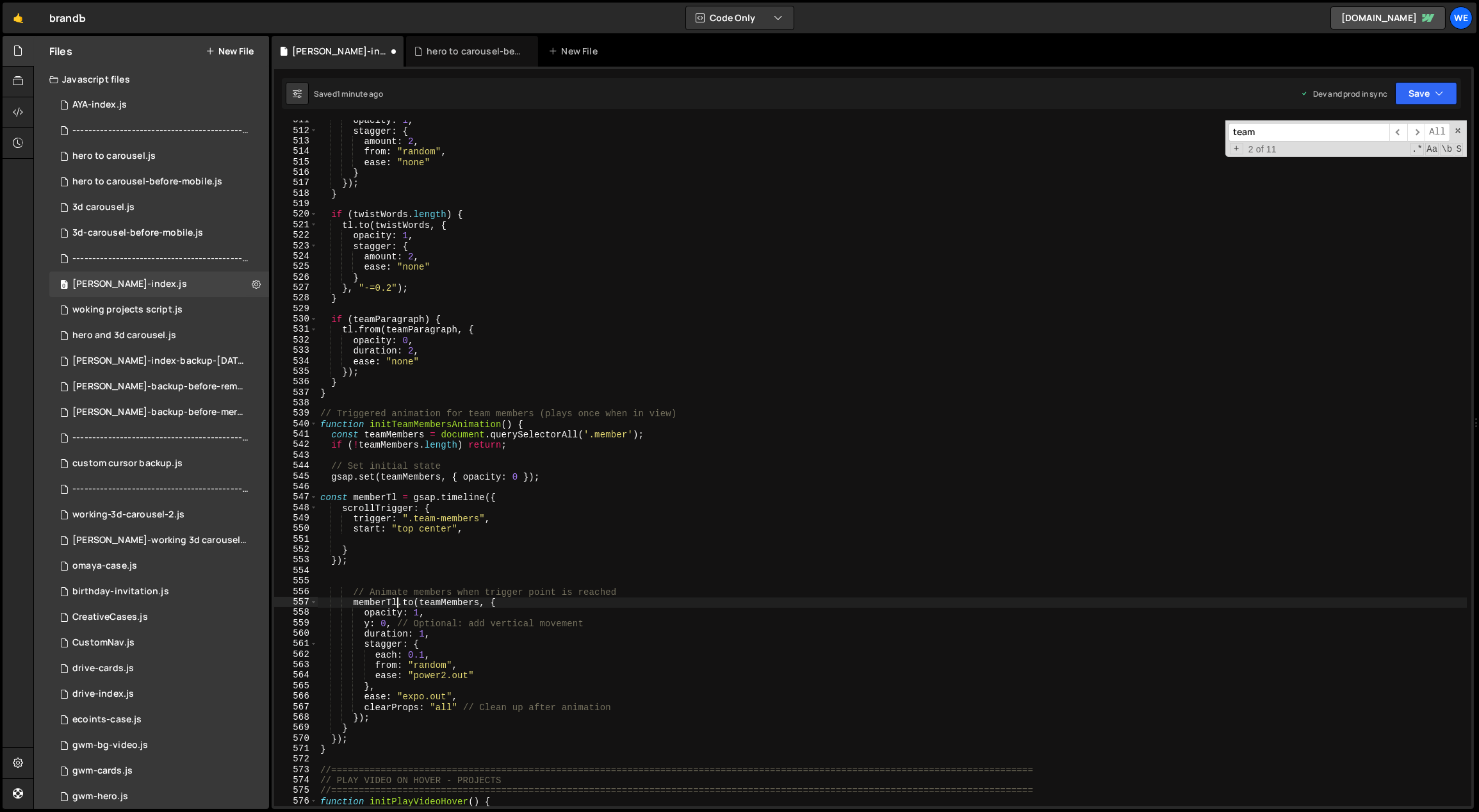
click at [447, 619] on div "opacity : 1 , stagger : { amount : 2 , from : "random" , ease : "none" } }) ; }…" at bounding box center [892, 468] width 1149 height 707
click at [644, 702] on div "opacity : 1 , stagger : { amount : 2 , from : "random" , ease : "none" } }) ; }…" at bounding box center [892, 468] width 1149 height 707
type textarea "clearProps: "all" // Clean up after animation"
click at [611, 702] on div "opacity : 1 , stagger : { amount : 2 , from : "random" , ease : "none" } }) ; }…" at bounding box center [892, 468] width 1149 height 707
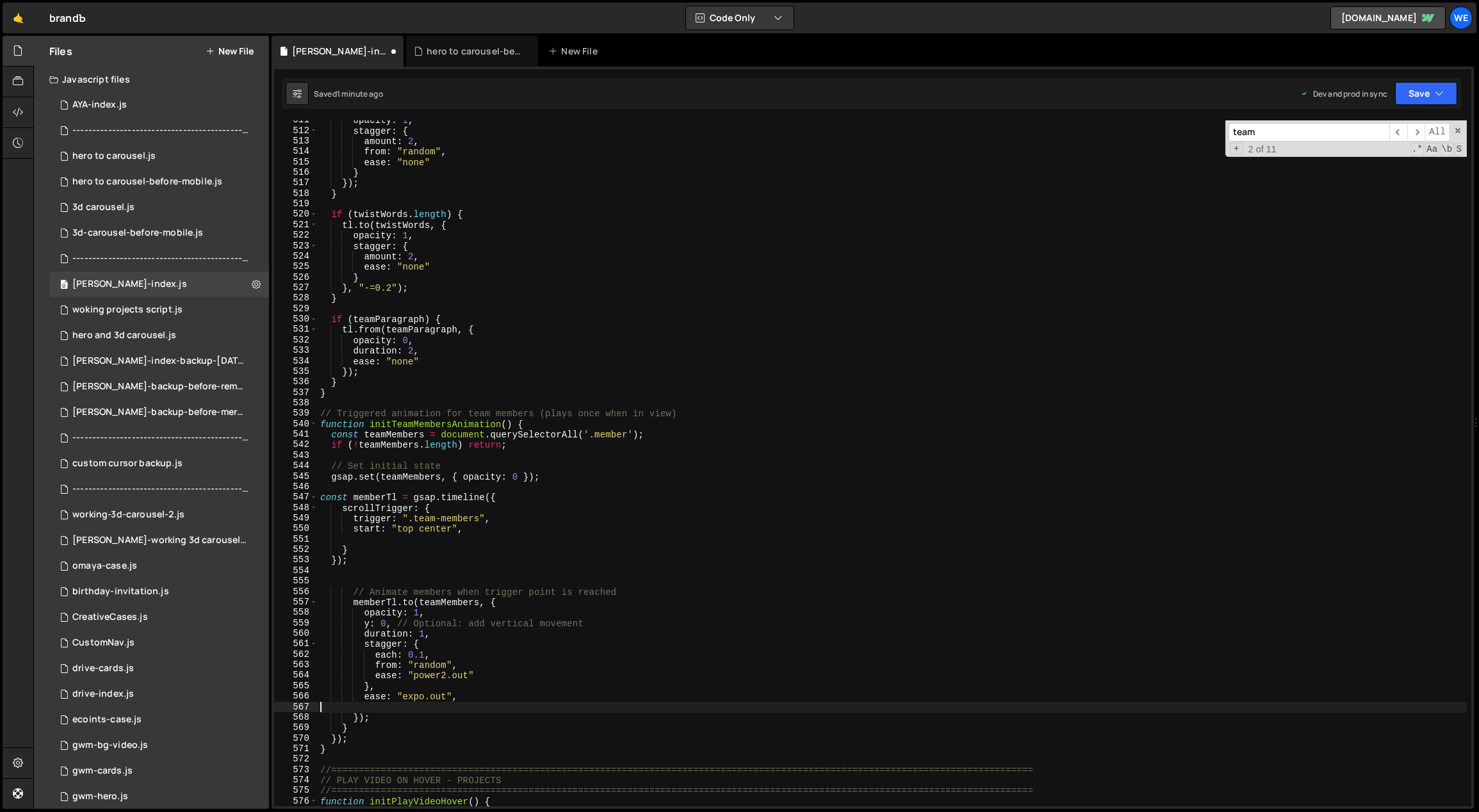
click at [598, 696] on div "opacity : 1 , stagger : { amount : 2 , from : "random" , ease : "none" } }) ; }…" at bounding box center [892, 468] width 1149 height 707
type textarea "ease: "expo.out","
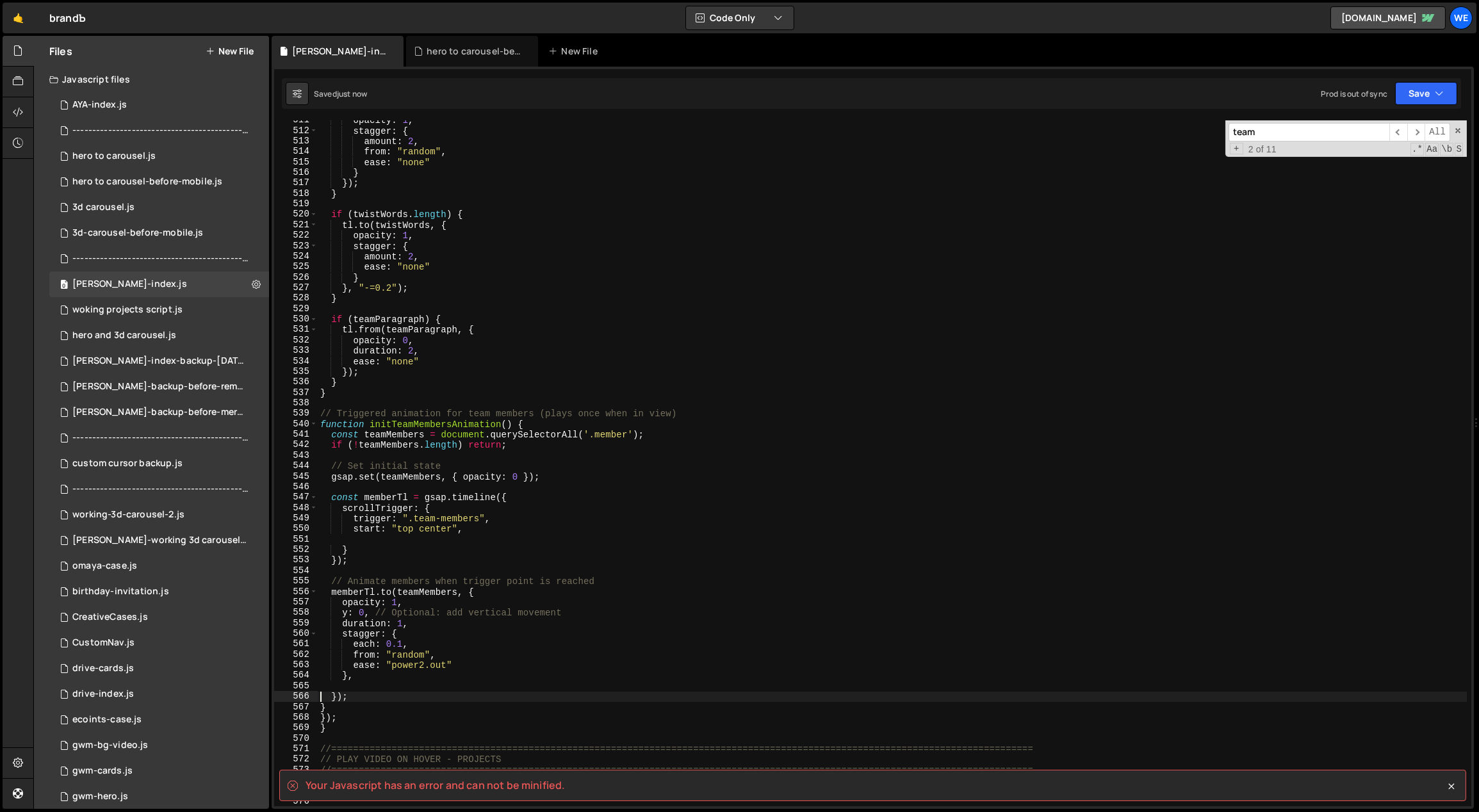
click at [434, 725] on div "opacity : 1 , stagger : { amount : 2 , from : "random" , ease : "none" } }) ; }…" at bounding box center [892, 468] width 1149 height 707
type textarea "}"
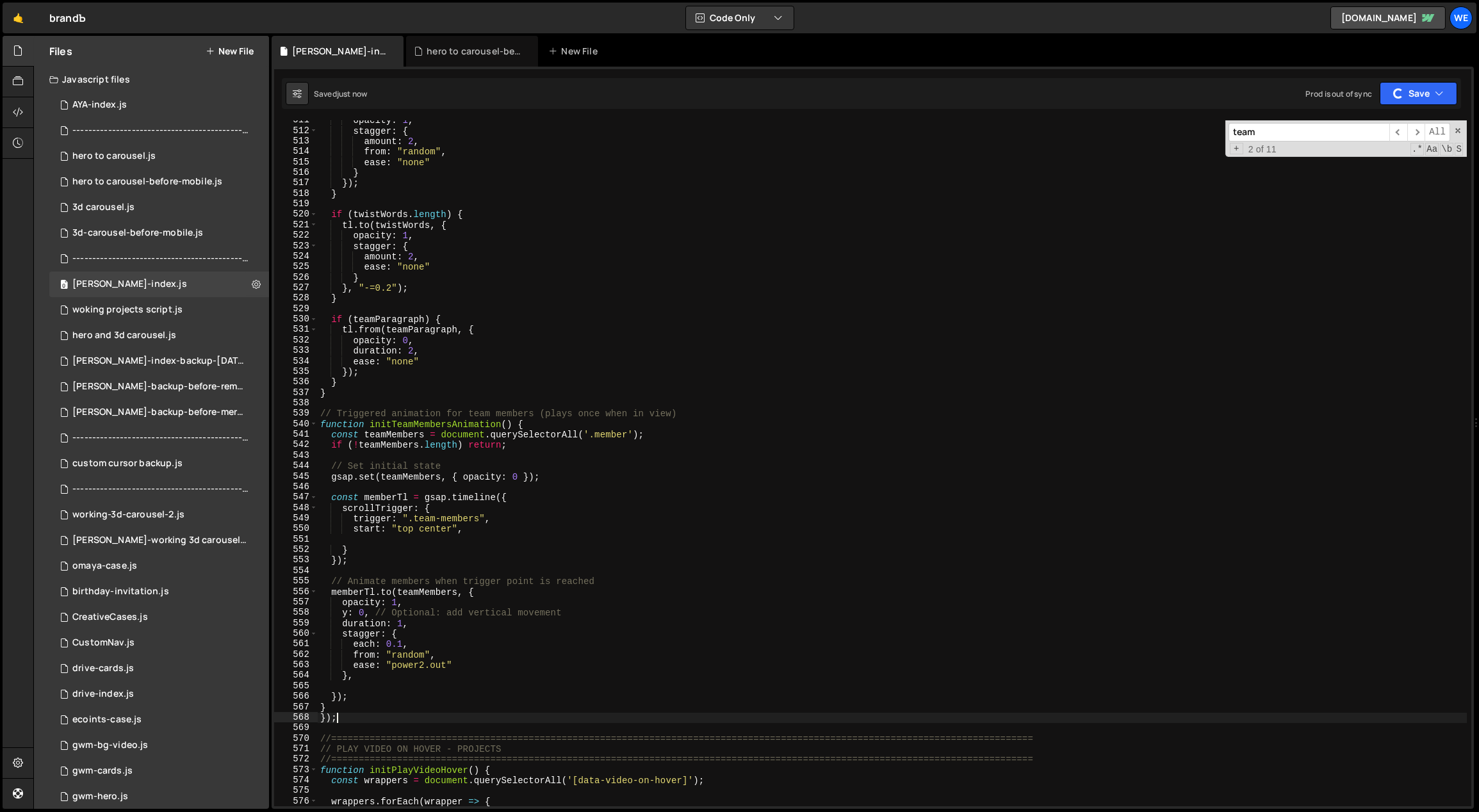
click at [418, 715] on div "opacity : 1 , stagger : { amount : 2 , from : "random" , ease : "none" } }) ; }…" at bounding box center [892, 468] width 1149 height 707
type textarea "});"
click at [489, 538] on div "opacity : 1 , stagger : { amount : 2 , from : "random" , ease : "none" } }) ; }…" at bounding box center [892, 468] width 1149 height 707
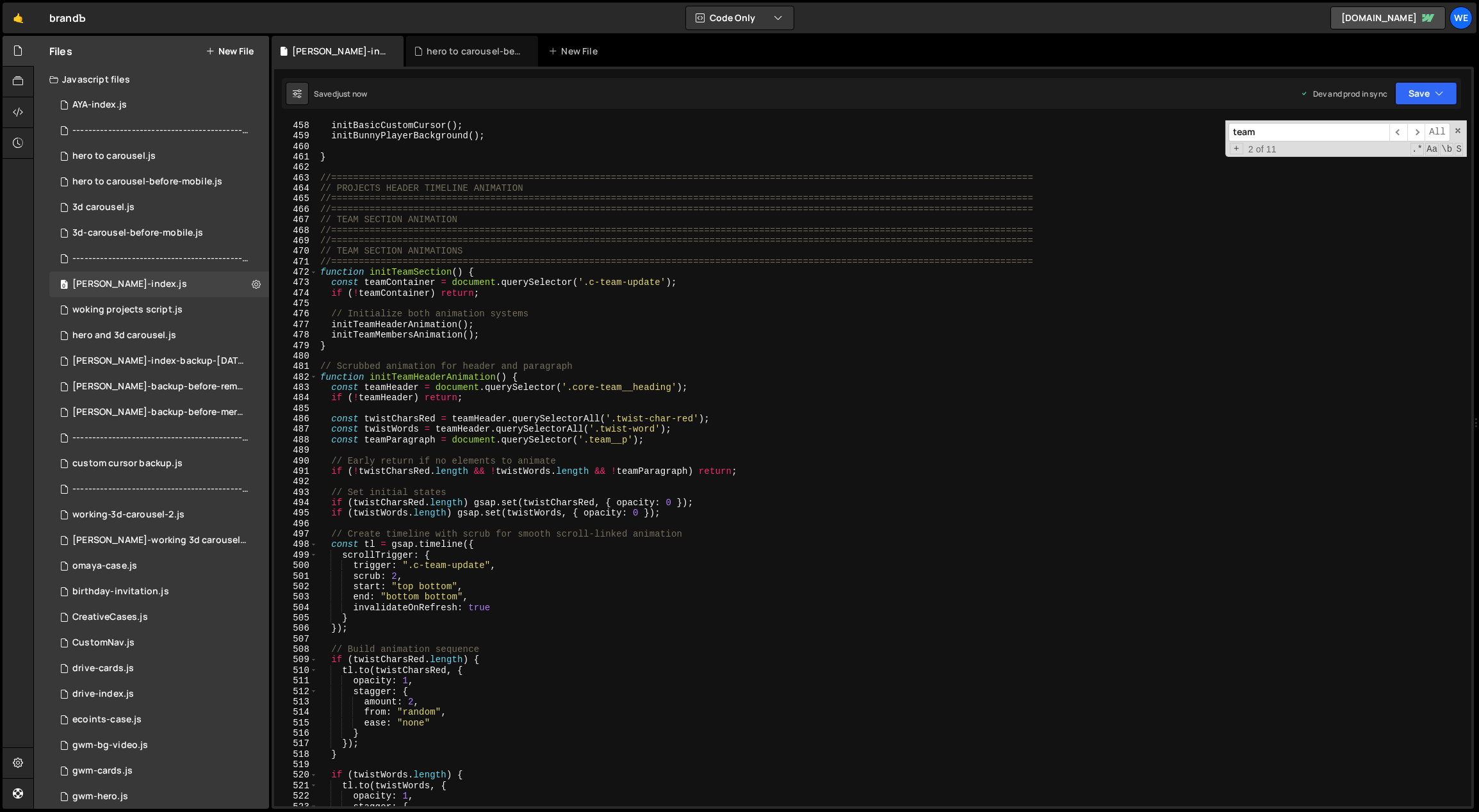
scroll to position [2905, 0]
click at [795, 672] on div "initBasicCustomCursor ( ) ; initBunnyPlayerBackground ( ) ; } //===============…" at bounding box center [892, 473] width 1149 height 707
type textarea "[DOMAIN_NAME](twistCharsRed, {"
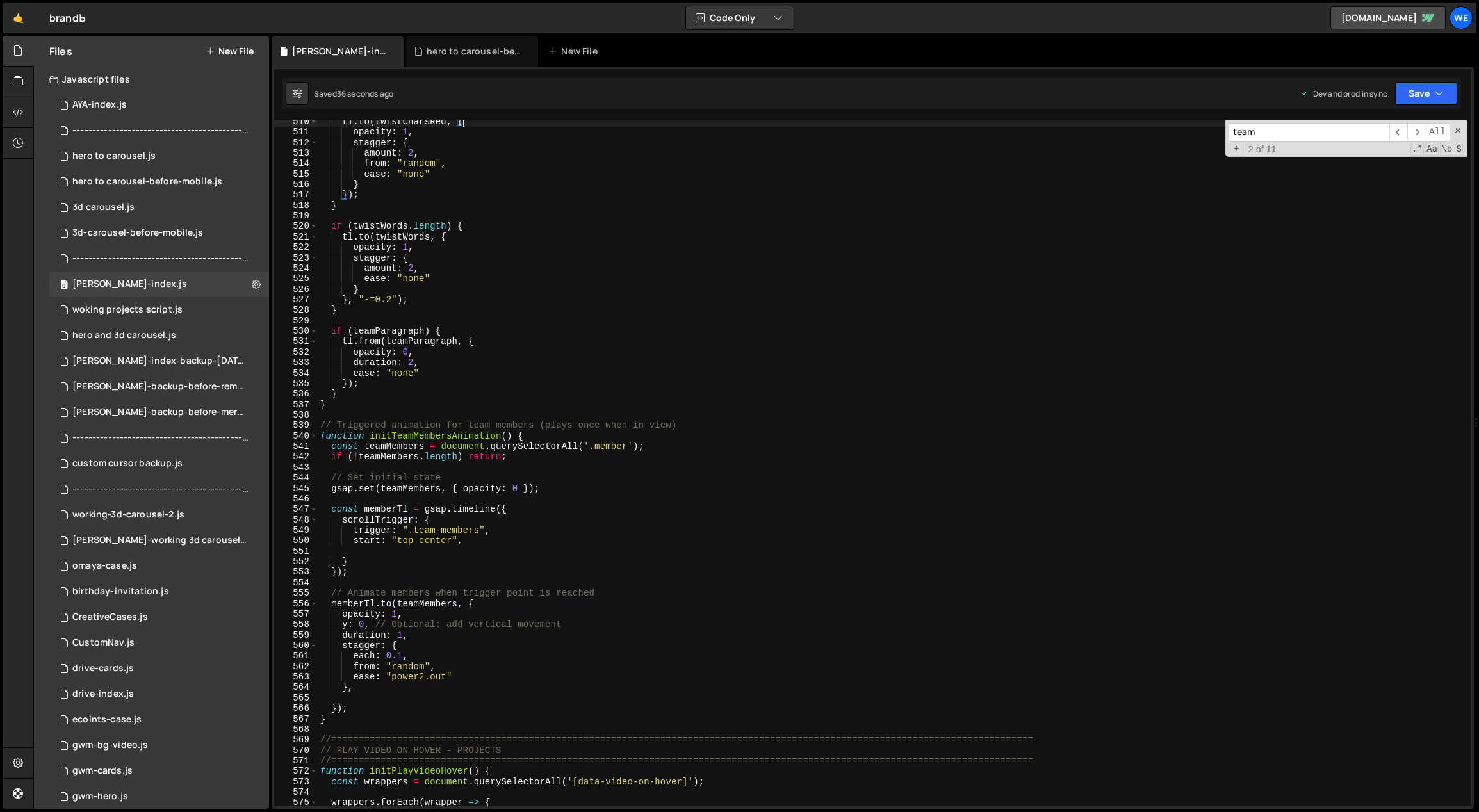
scroll to position [3238, 0]
click at [491, 548] on div "tl . to ( twistCharsRed , { opacity : 1 , stagger : { amount : 2 , from : "rand…" at bounding box center [892, 469] width 1149 height 707
click at [504, 546] on div "tl . to ( twistCharsRed , { opacity : 1 , stagger : { amount : 2 , from : "rand…" at bounding box center [892, 469] width 1149 height 707
type textarea "start: "top center","
click at [505, 553] on div "tl . to ( twistCharsRed , { opacity : 1 , stagger : { amount : 2 , from : "rand…" at bounding box center [892, 469] width 1149 height 707
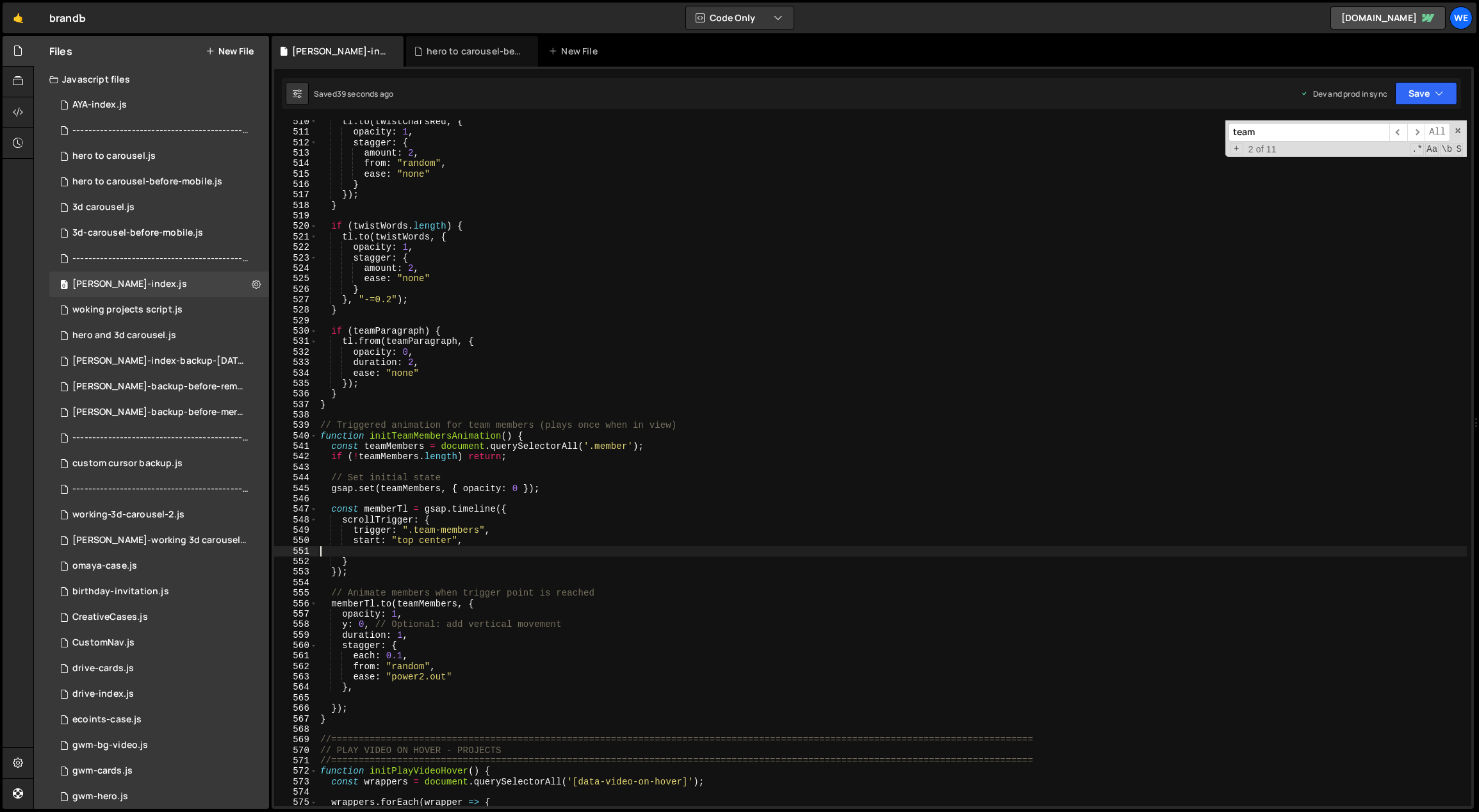
paste textarea "toggleActions: "play reset play none""
click at [409, 645] on div "tl . to ( twistCharsRed , { opacity : 1 , stagger : { amount : 2 , from : "rand…" at bounding box center [892, 469] width 1149 height 707
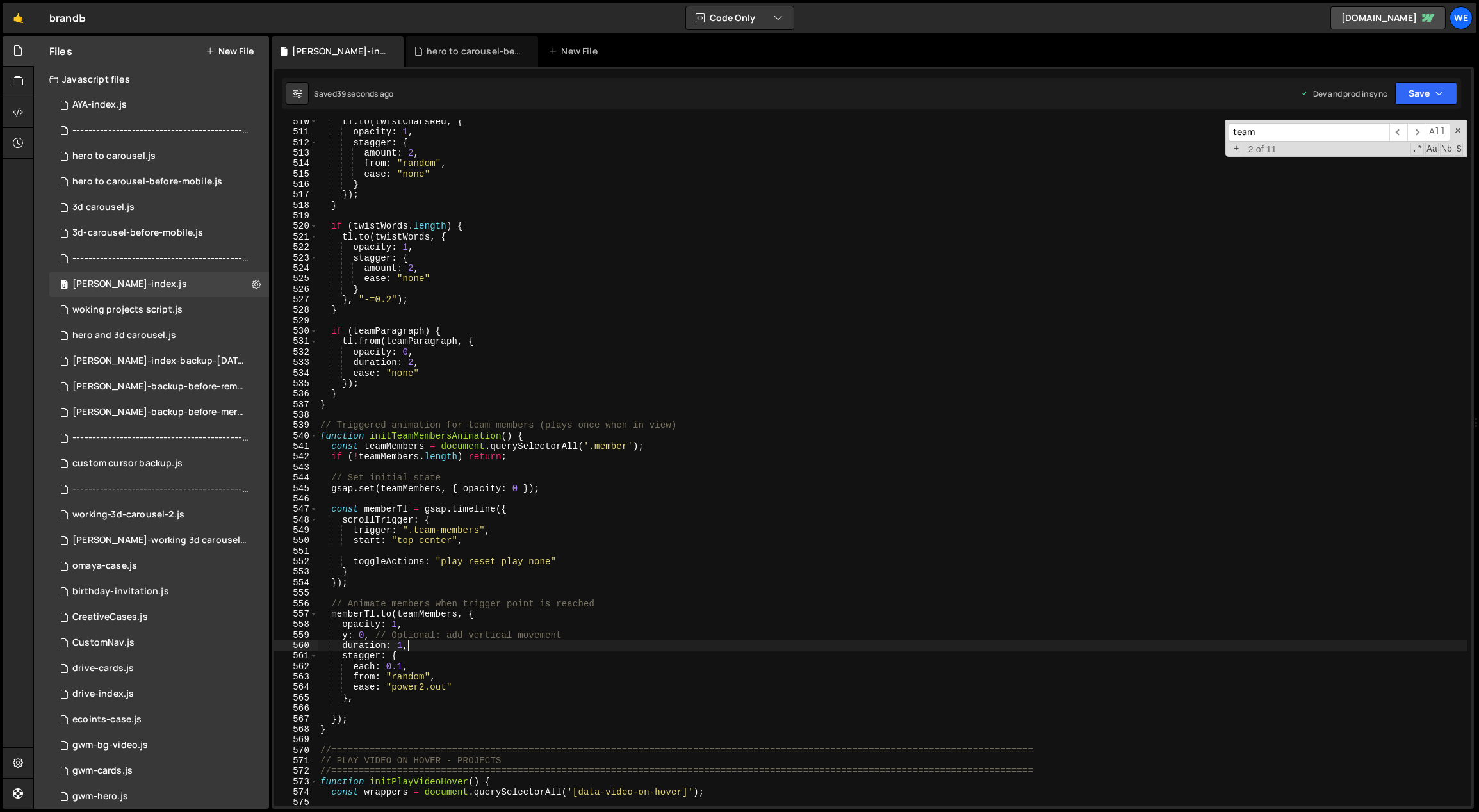
click at [407, 646] on div "tl . to ( twistCharsRed , { opacity : 1 , stagger : { amount : 2 , from : "rand…" at bounding box center [892, 469] width 1149 height 707
drag, startPoint x: 571, startPoint y: 562, endPoint x: 336, endPoint y: 564, distance: 235.0
click at [336, 564] on div "tl . to ( twistCharsRed , { opacity : 1 , stagger : { amount : 2 , from : "rand…" at bounding box center [892, 469] width 1149 height 707
paste textarea "toggleActions: "play reset none play"
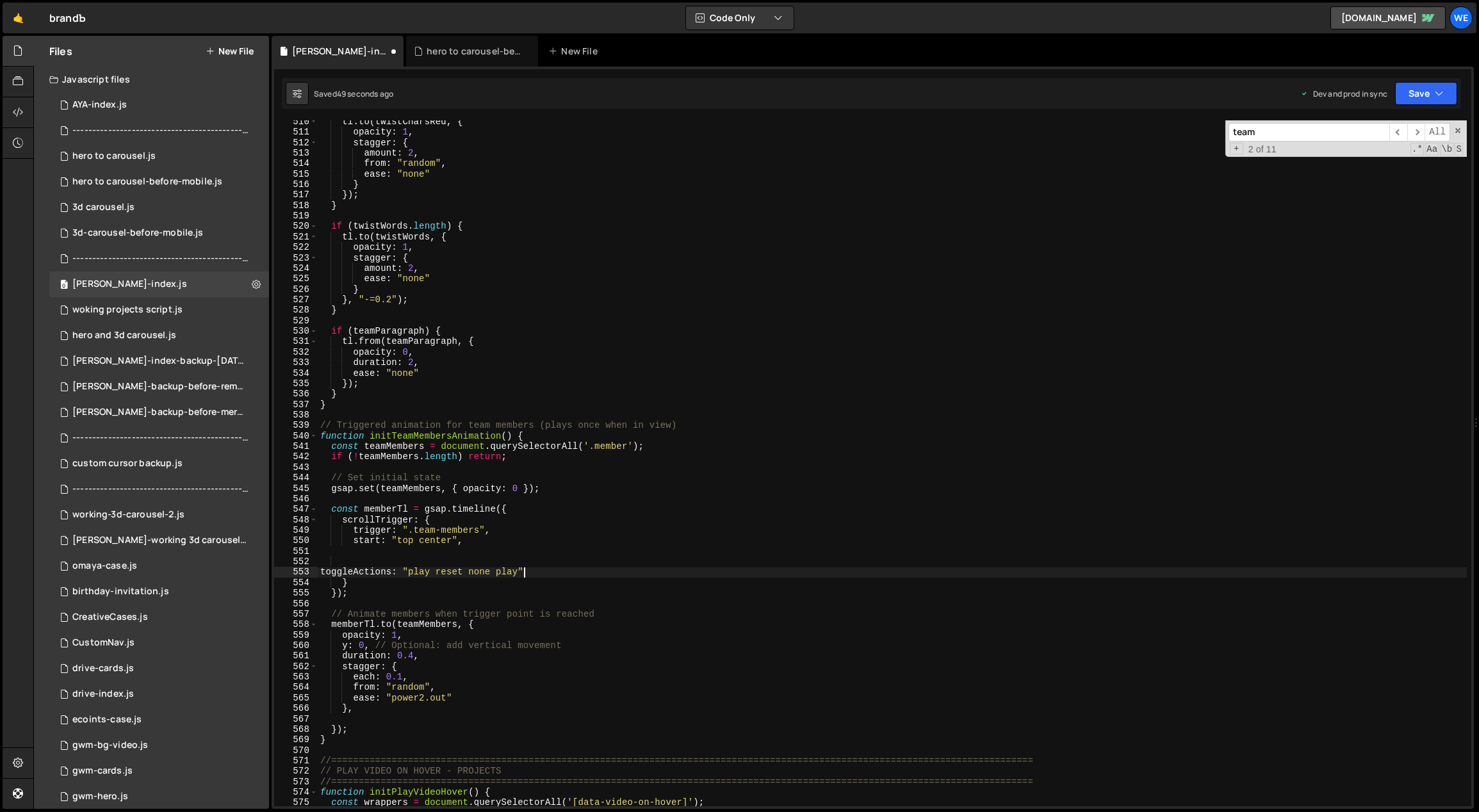
type textarea "}"
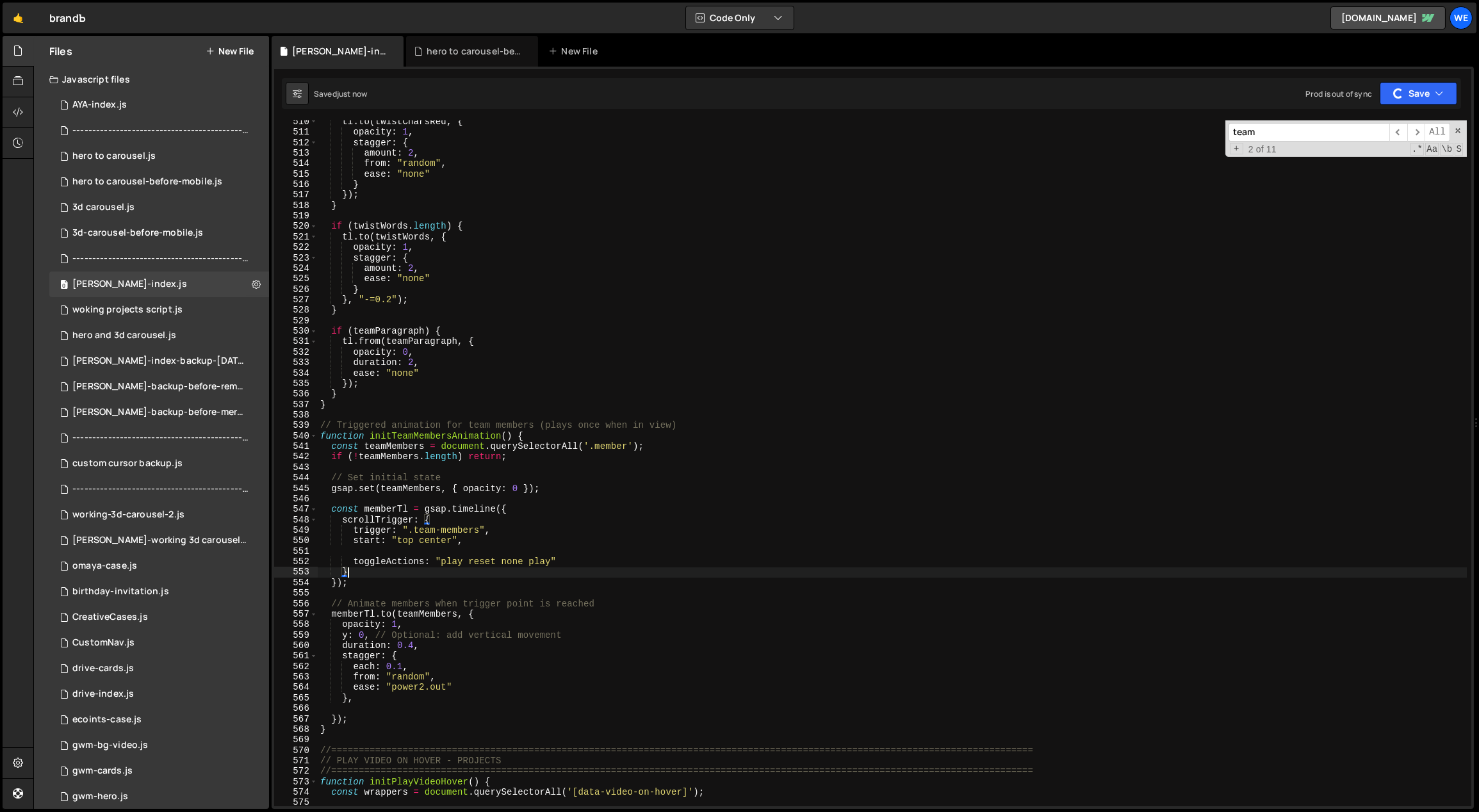
click at [431, 551] on div "tl . to ( twistCharsRed , { opacity : 1 , stagger : { amount : 2 , from : "rand…" at bounding box center [892, 469] width 1149 height 707
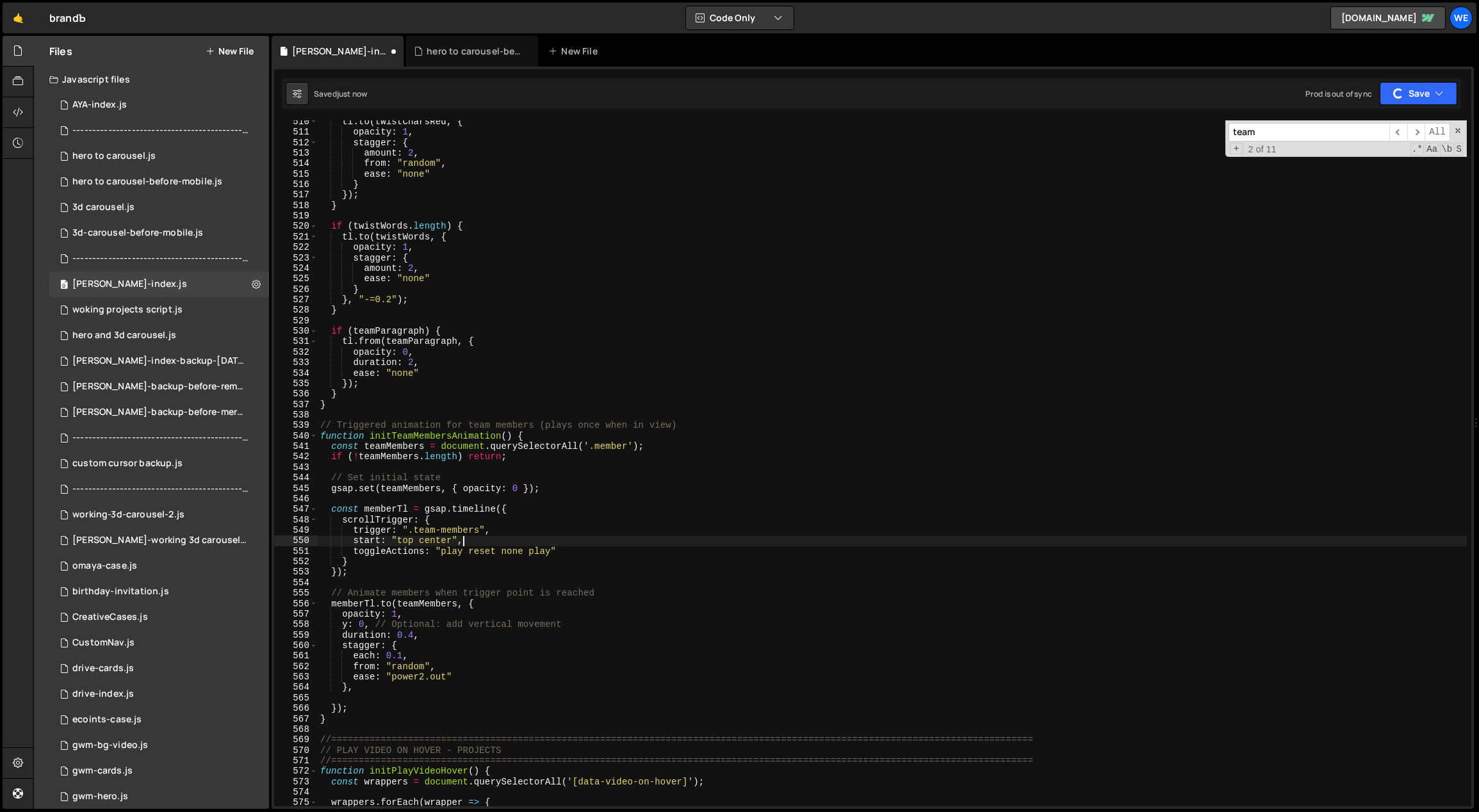
click at [452, 610] on div "tl . to ( twistCharsRed , { opacity : 1 , stagger : { amount : 2 , from : "rand…" at bounding box center [892, 469] width 1149 height 707
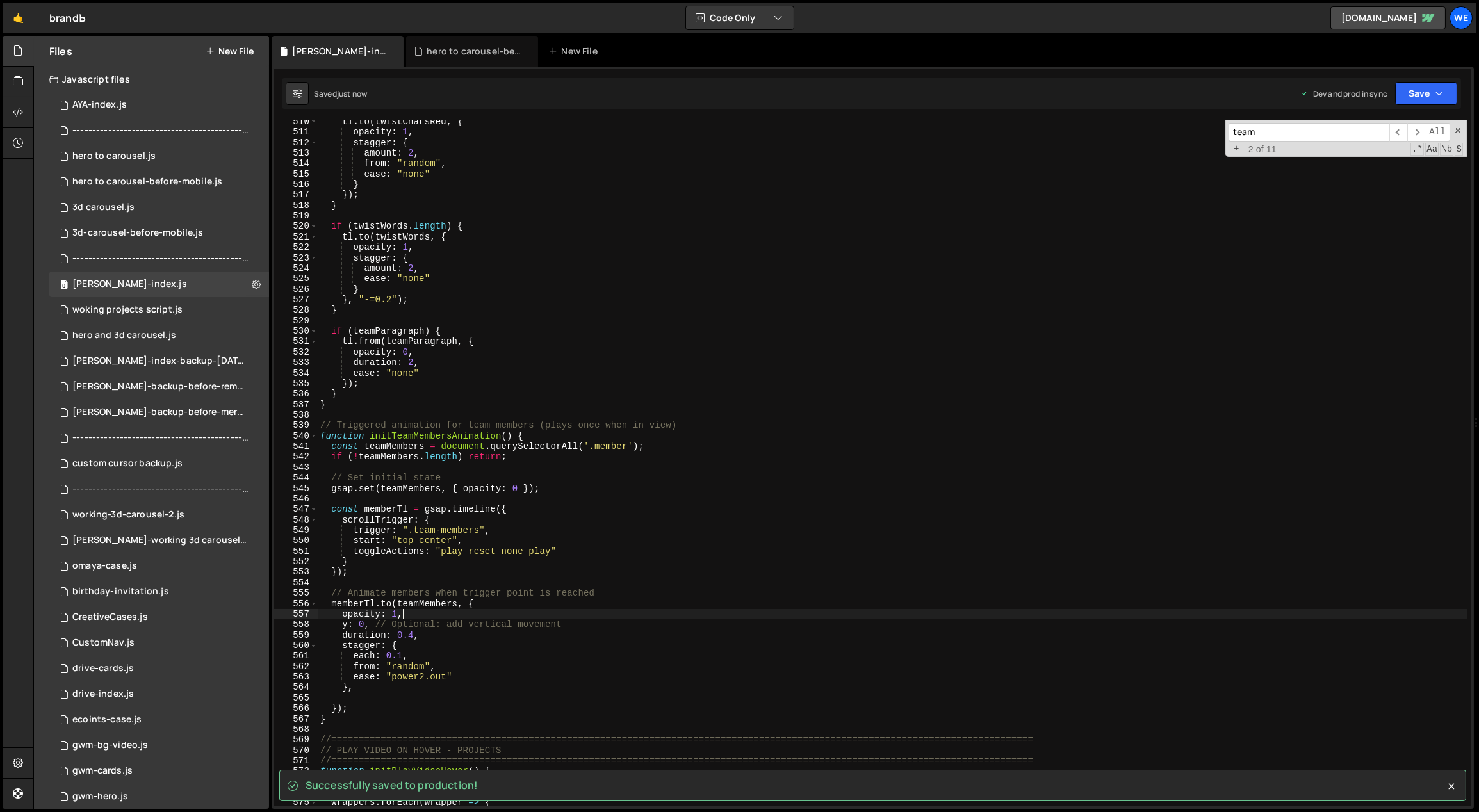
click at [613, 624] on div "tl . to ( twistCharsRed , { opacity : 1 , stagger : { amount : 2 , from : "rand…" at bounding box center [892, 469] width 1149 height 707
type textarea "y: 0, // Optional: add vertical movement"
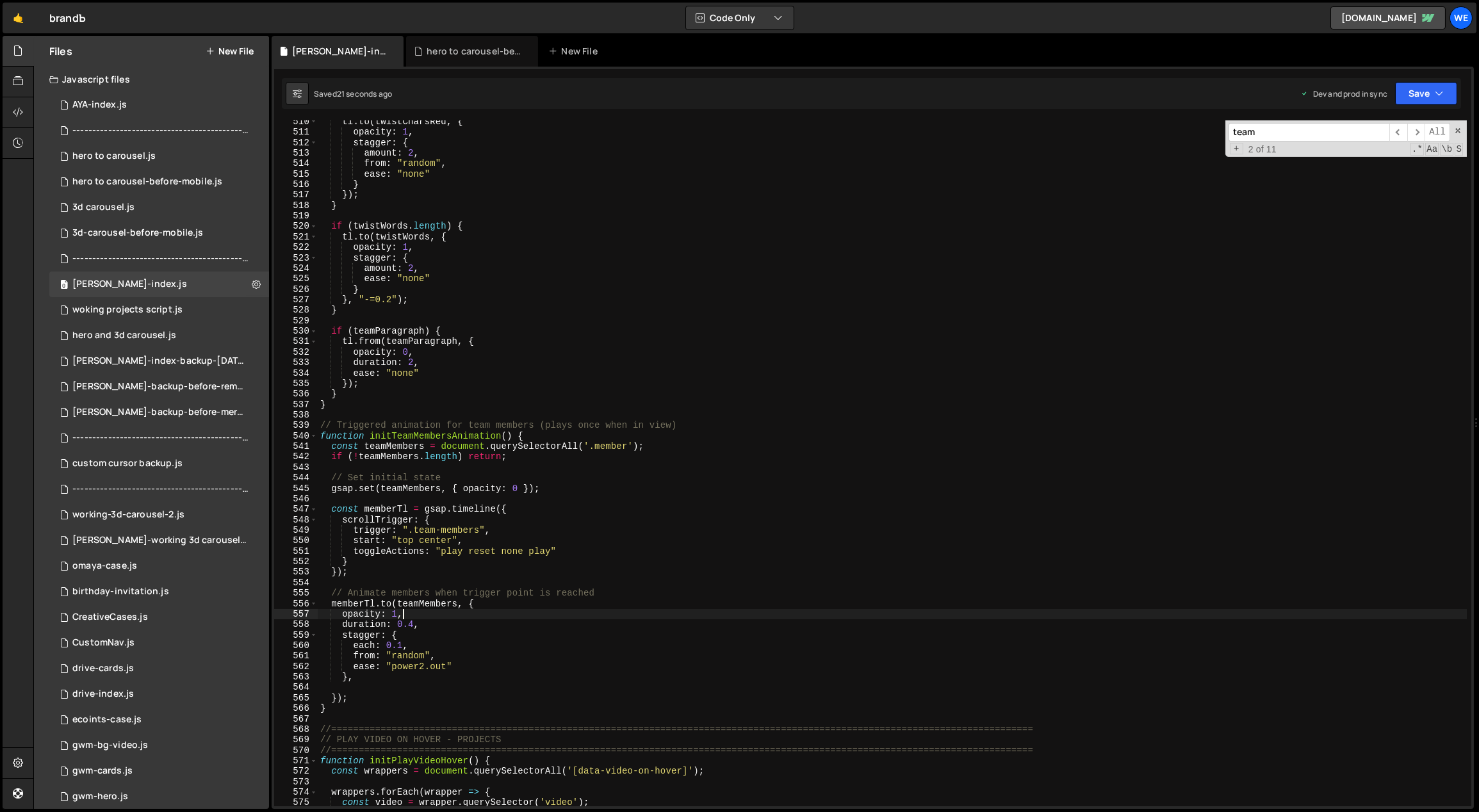
click at [423, 625] on div "tl . to ( twistCharsRed , { opacity : 1 , stagger : { amount : 2 , from : "rand…" at bounding box center [892, 469] width 1149 height 707
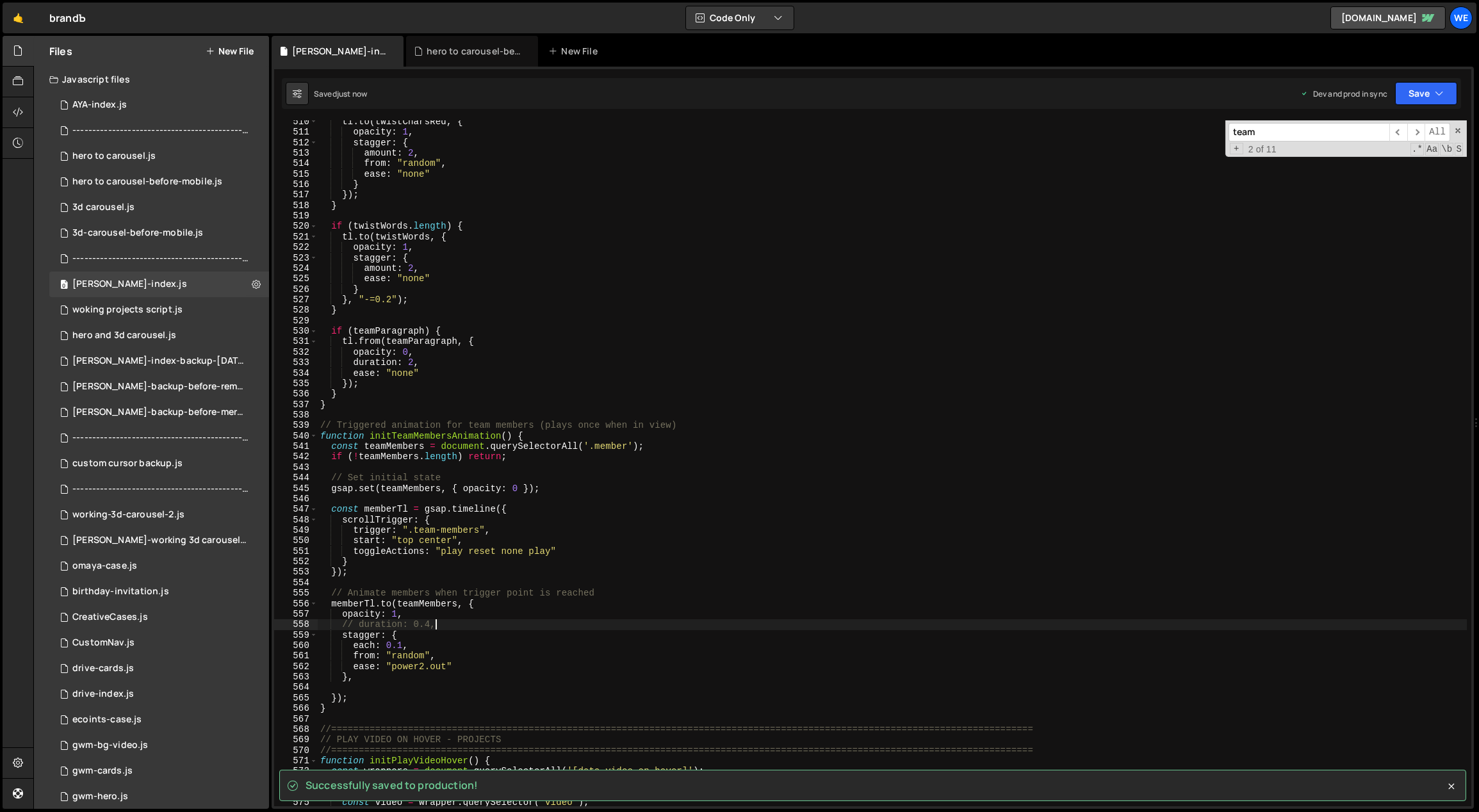
click at [436, 677] on div "tl . to ( twistCharsRed , { opacity : 1 , stagger : { amount : 2 , from : "rand…" at bounding box center [892, 469] width 1149 height 707
drag, startPoint x: 422, startPoint y: 666, endPoint x: 392, endPoint y: 666, distance: 30.0
click at [391, 666] on div "tl . to ( twistCharsRed , { opacity : 1 , stagger : { amount : 2 , from : "rand…" at bounding box center [892, 469] width 1149 height 707
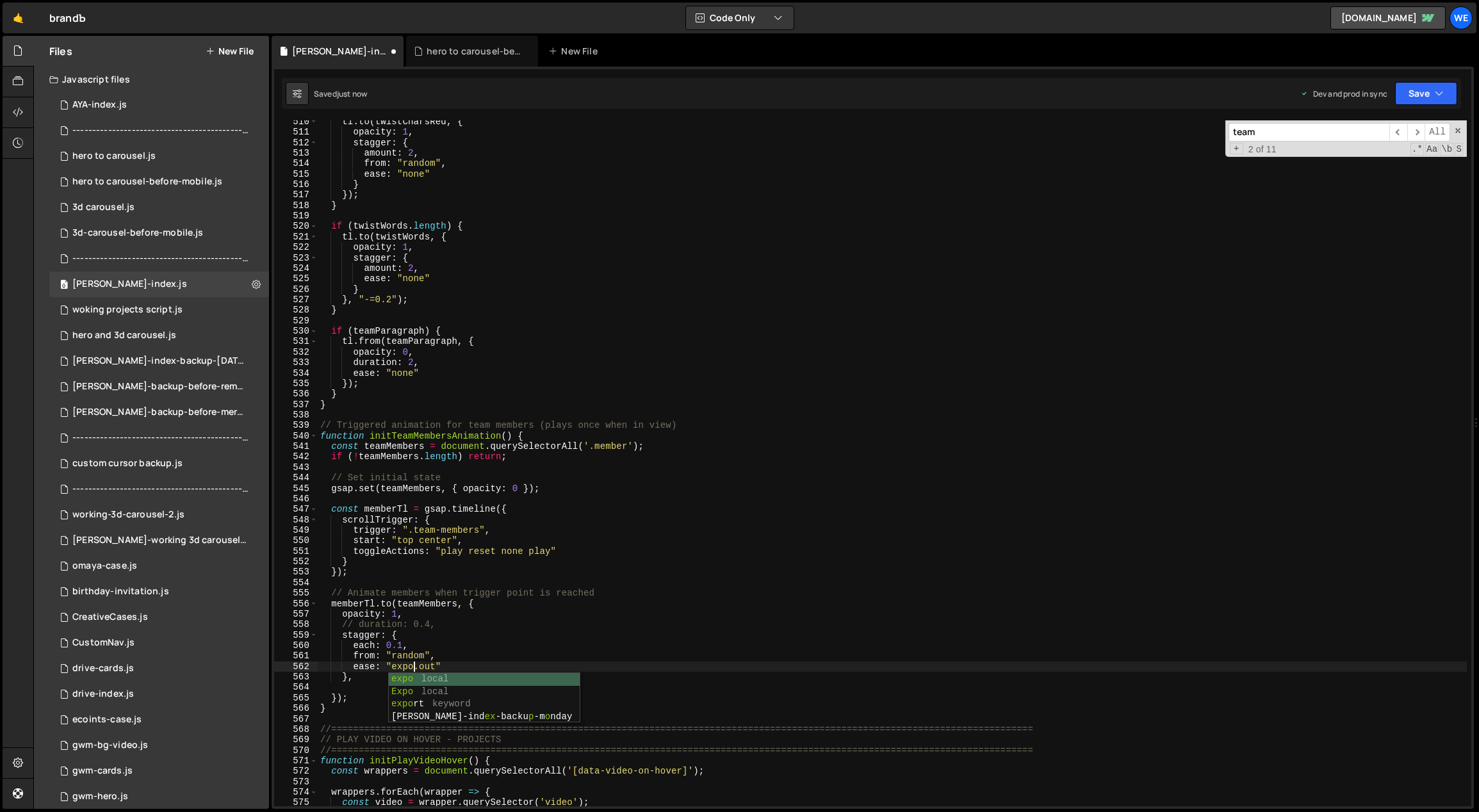
click at [449, 663] on div "tl . to ( twistCharsRed , { opacity : 1 , stagger : { amount : 2 , from : "rand…" at bounding box center [892, 469] width 1149 height 707
click at [445, 623] on div "tl . to ( twistCharsRed , { opacity : 1 , stagger : { amount : 2 , from : "rand…" at bounding box center [892, 469] width 1149 height 707
type textarea "// duration: 0.4,"
click at [158, 310] on div "woking projects script.js" at bounding box center [128, 310] width 110 height 11
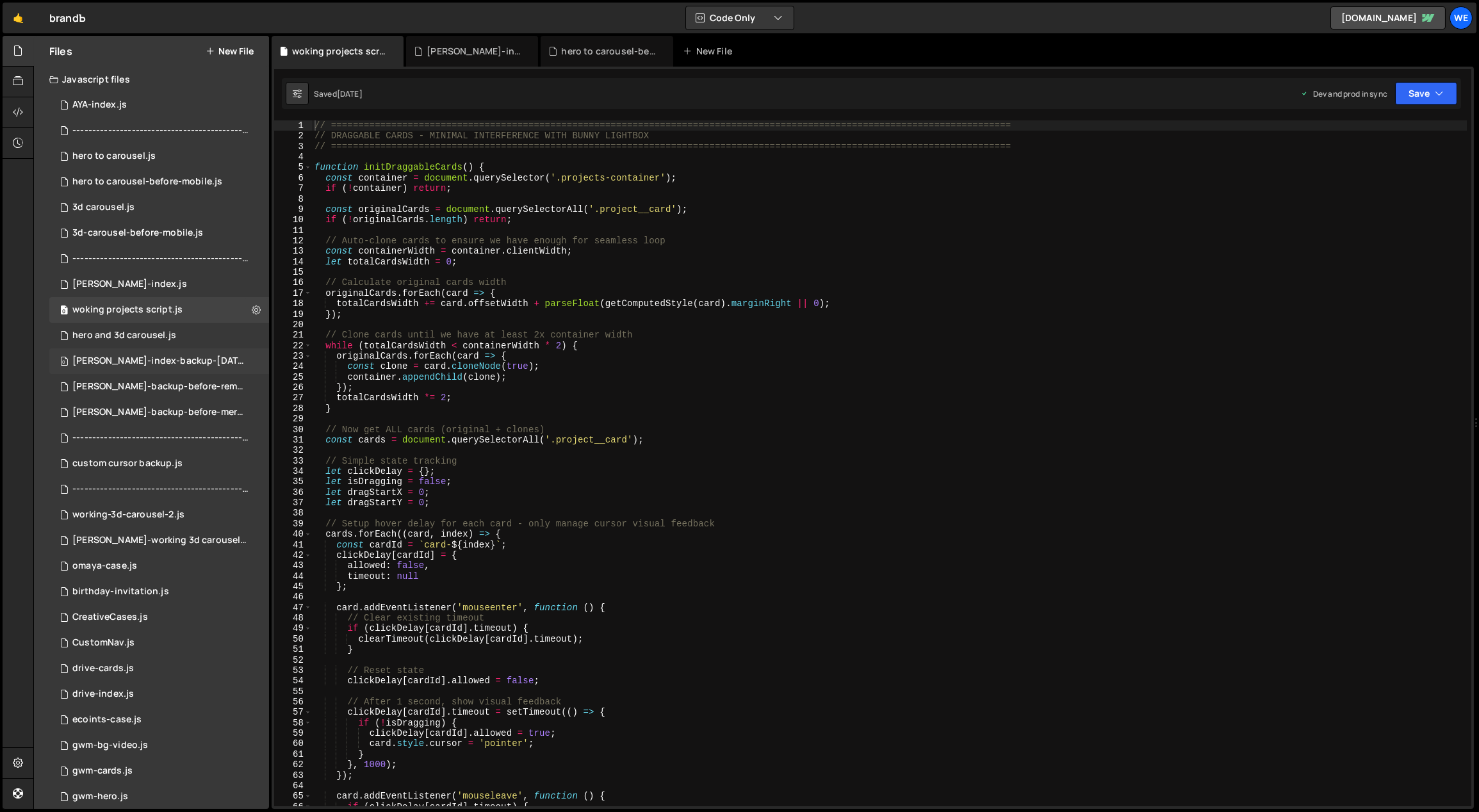
click at [154, 362] on div "[PERSON_NAME]-index-backup-[DATE].js" at bounding box center [161, 361] width 177 height 11
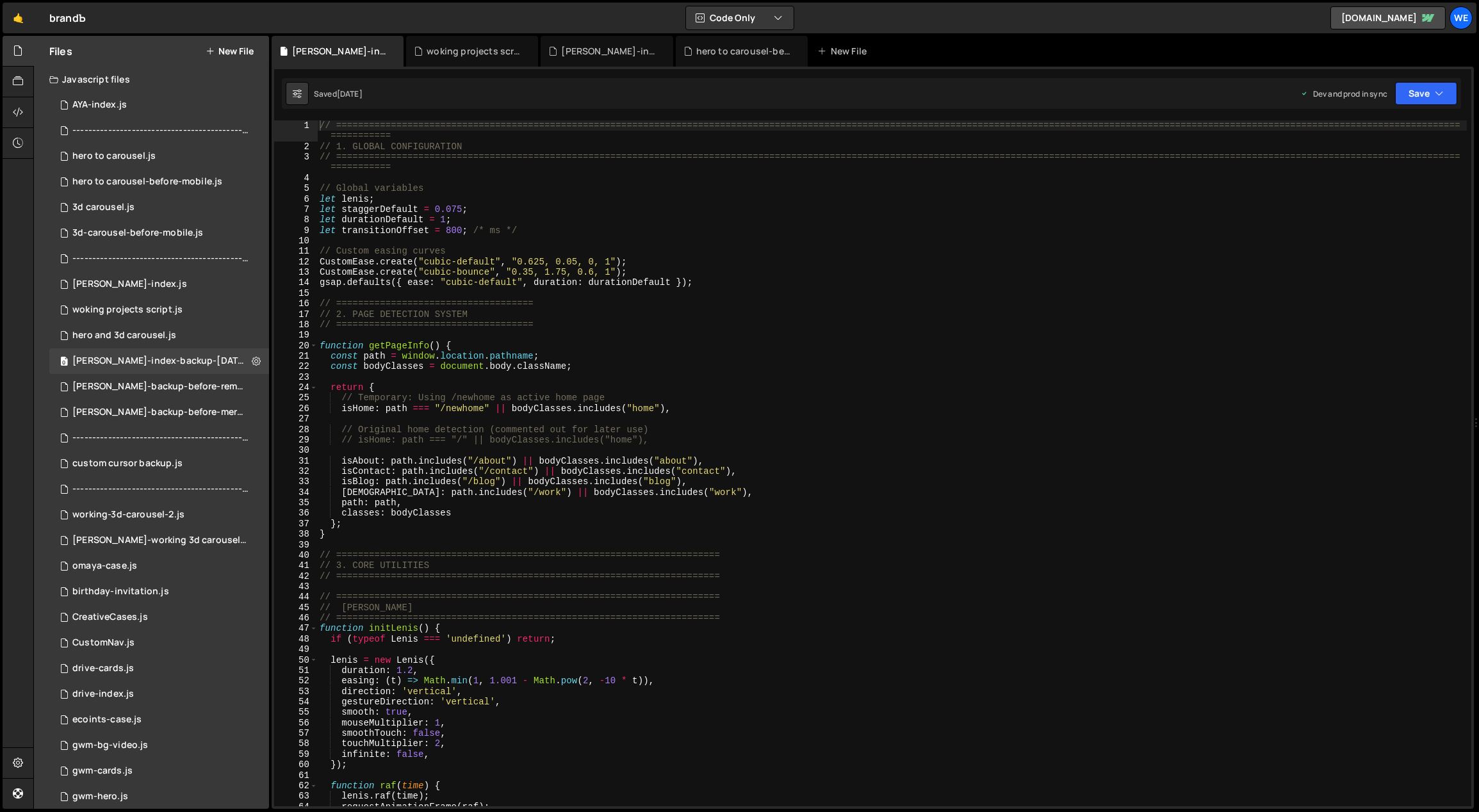
click at [842, 452] on div "// ============================================================================…" at bounding box center [892, 479] width 1150 height 718
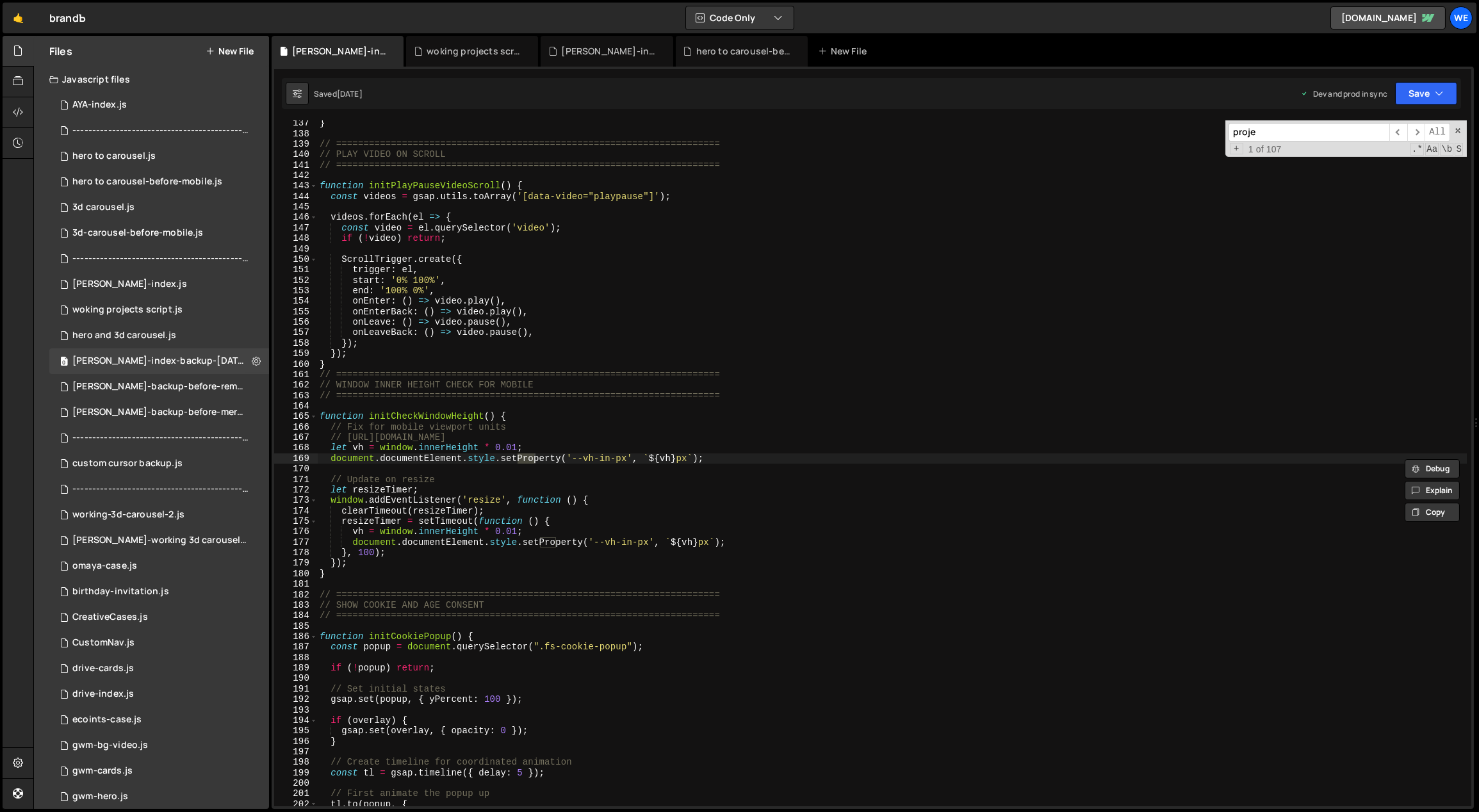
scroll to position [2803, 0]
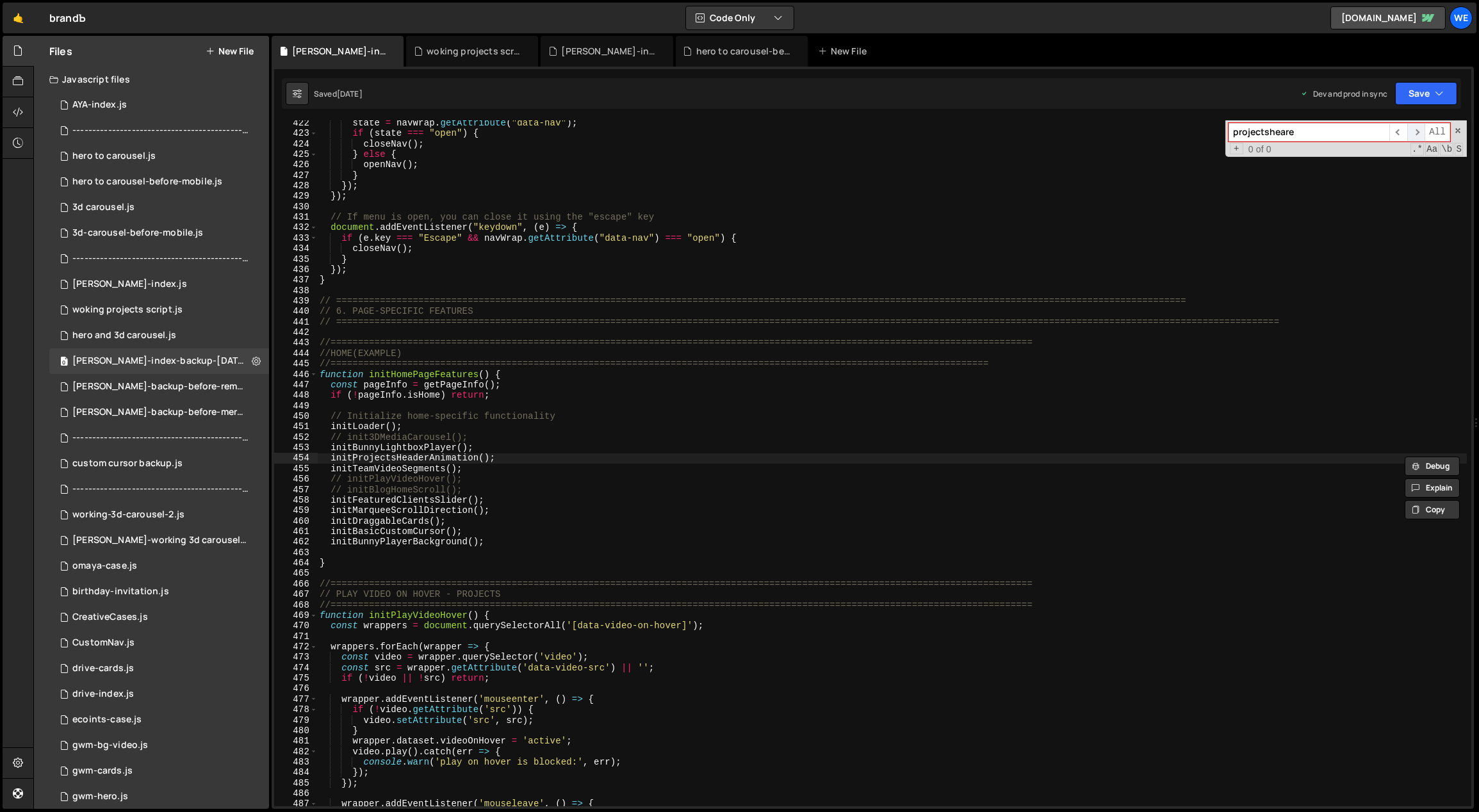
click at [1418, 128] on span "​" at bounding box center [1416, 132] width 18 height 19
type input "projectshea"
click at [1412, 134] on span "​" at bounding box center [1416, 132] width 18 height 19
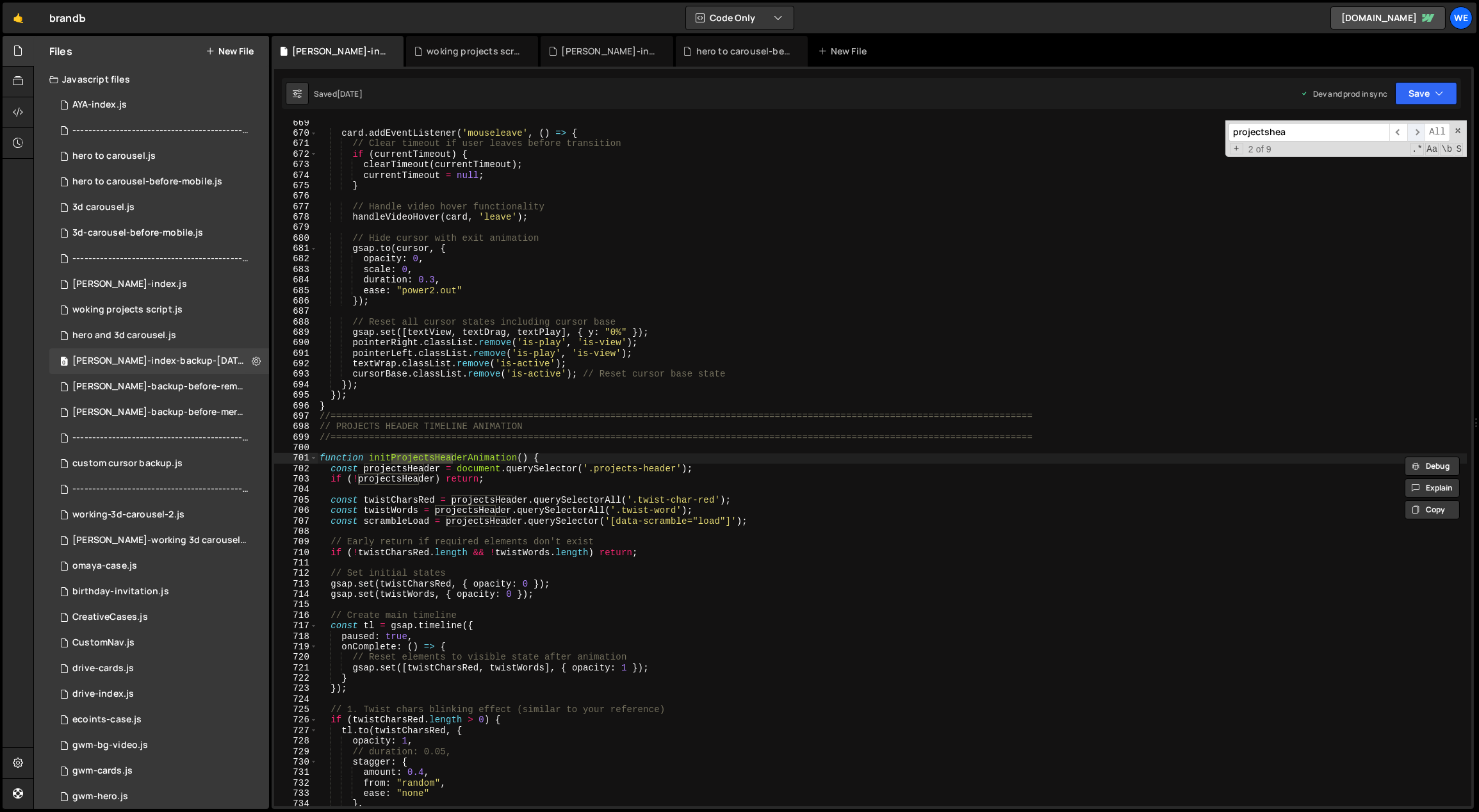
scroll to position [4439, 0]
click at [755, 501] on div "card . addEventListener ( 'mouseleave' , ( ) => { // Clear timeout if user leav…" at bounding box center [892, 471] width 1150 height 707
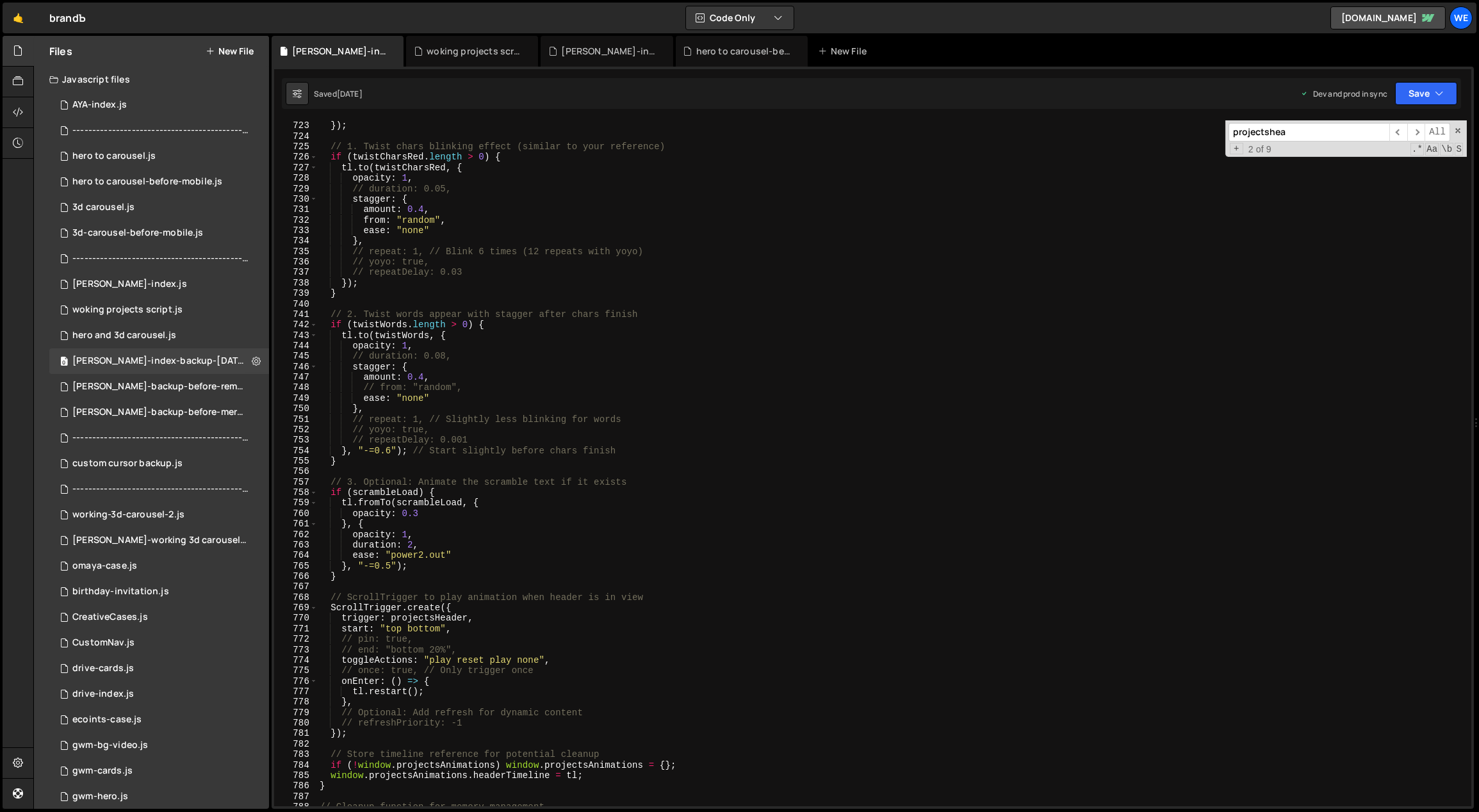
scroll to position [4795, 0]
drag, startPoint x: 562, startPoint y: 660, endPoint x: 339, endPoint y: 658, distance: 223.0
click at [339, 657] on div "} }) ; // 1. Twist chars blinking effect (similar to your reference) if ( twist…" at bounding box center [892, 464] width 1150 height 707
type textarea "toggleActions: "play reset play none","
click at [132, 284] on div "[PERSON_NAME]-index.js" at bounding box center [129, 284] width 114 height 11
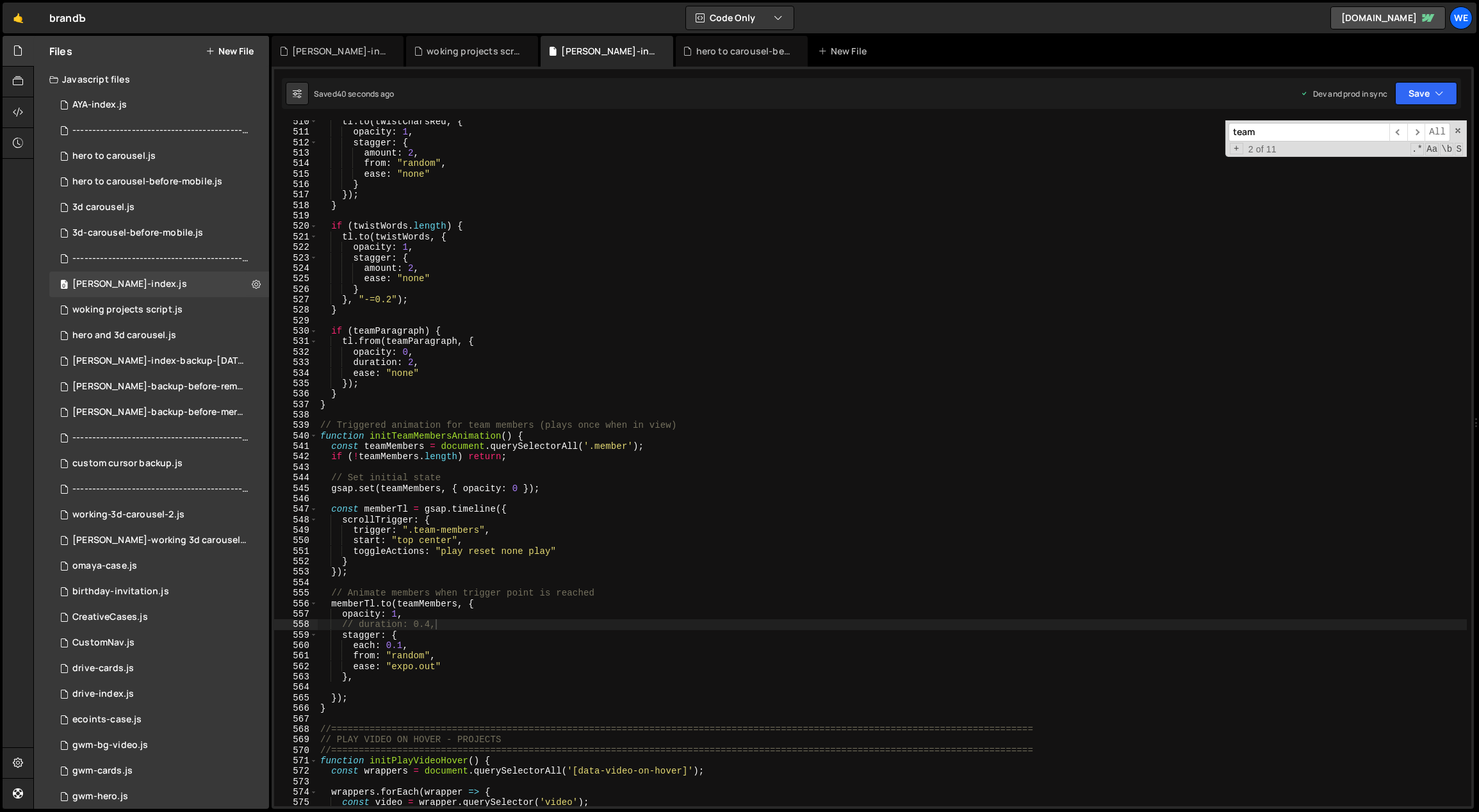
type textarea "toggleActions: "play reset none play""
click at [596, 550] on div "tl . to ( twistCharsRed , { opacity : 1 , stagger : { amount : 2 , from : "rand…" at bounding box center [892, 469] width 1149 height 707
paste textarea "toggleActions: "play reset play none","
click at [449, 645] on div "tl . to ( twistCharsRed , { opacity : 1 , stagger : { amount : 2 , from : "rand…" at bounding box center [892, 469] width 1149 height 707
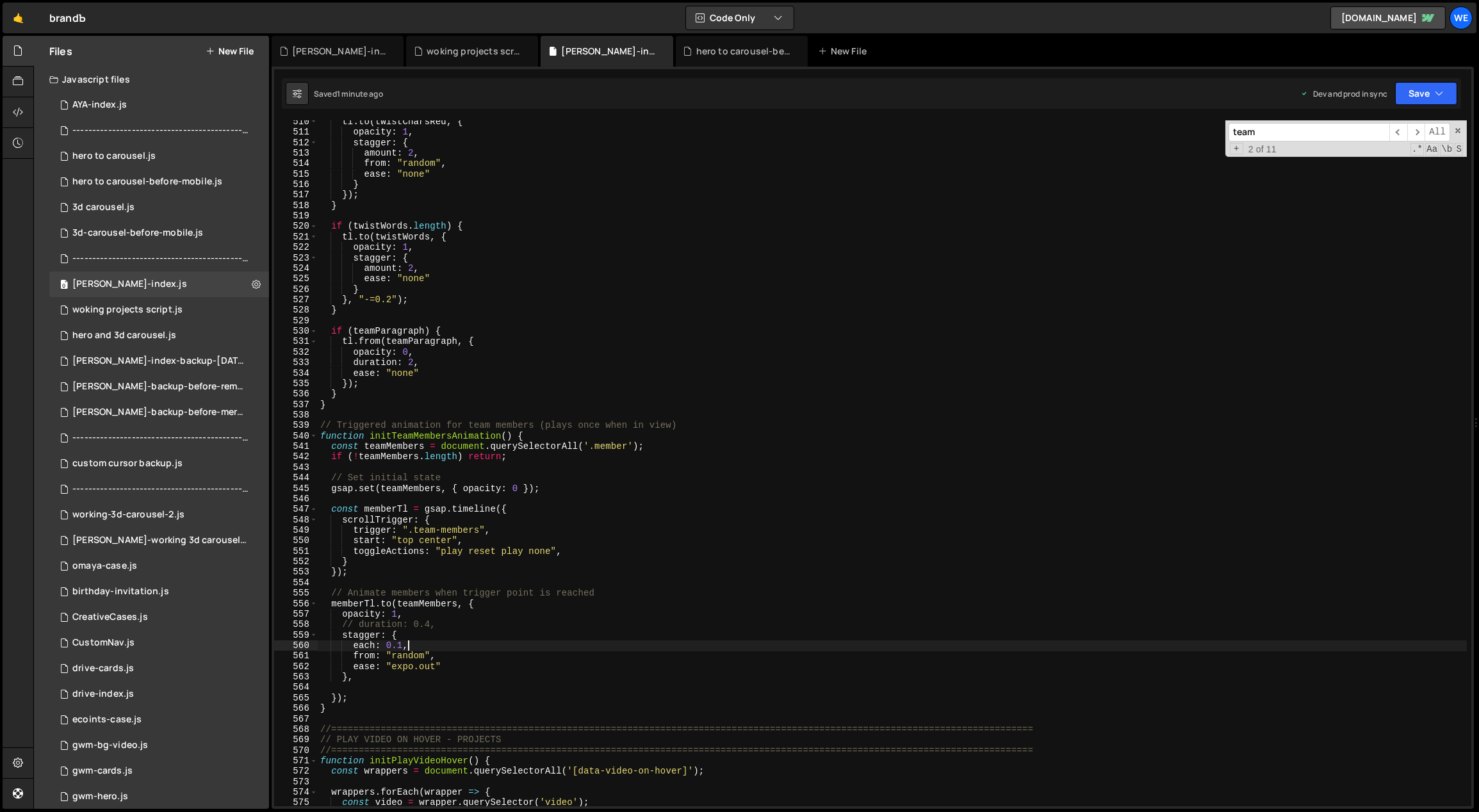
click at [512, 643] on div "tl . to ( twistCharsRed , { opacity : 1 , stagger : { amount : 2 , from : "rand…" at bounding box center [892, 469] width 1149 height 707
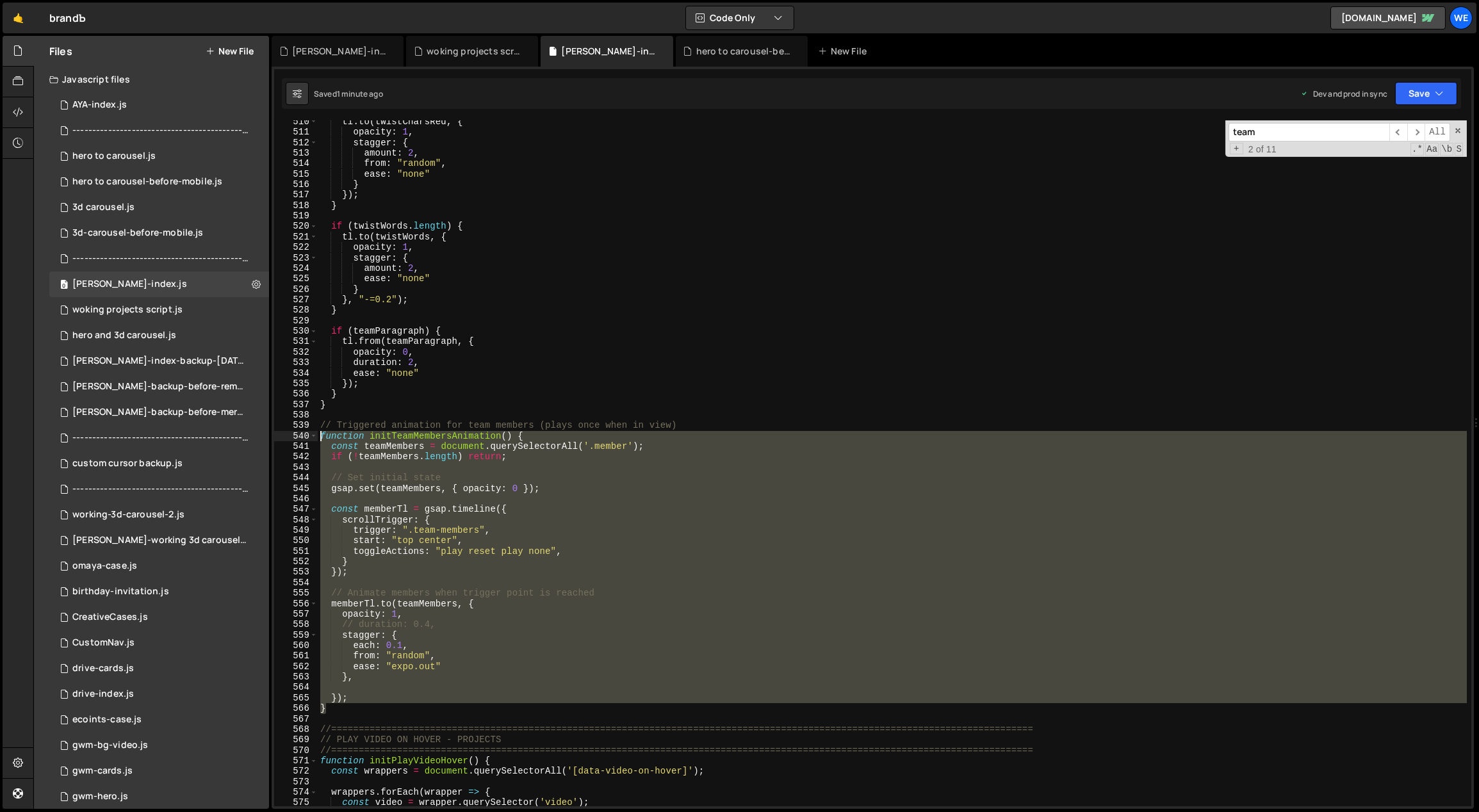
drag, startPoint x: 328, startPoint y: 659, endPoint x: 314, endPoint y: 429, distance: 230.4
click at [314, 429] on div "each: 0.1, 510 511 512 513 514 515 516 517 518 519 520 521 522 523 524 525 526 …" at bounding box center [872, 463] width 1197 height 685
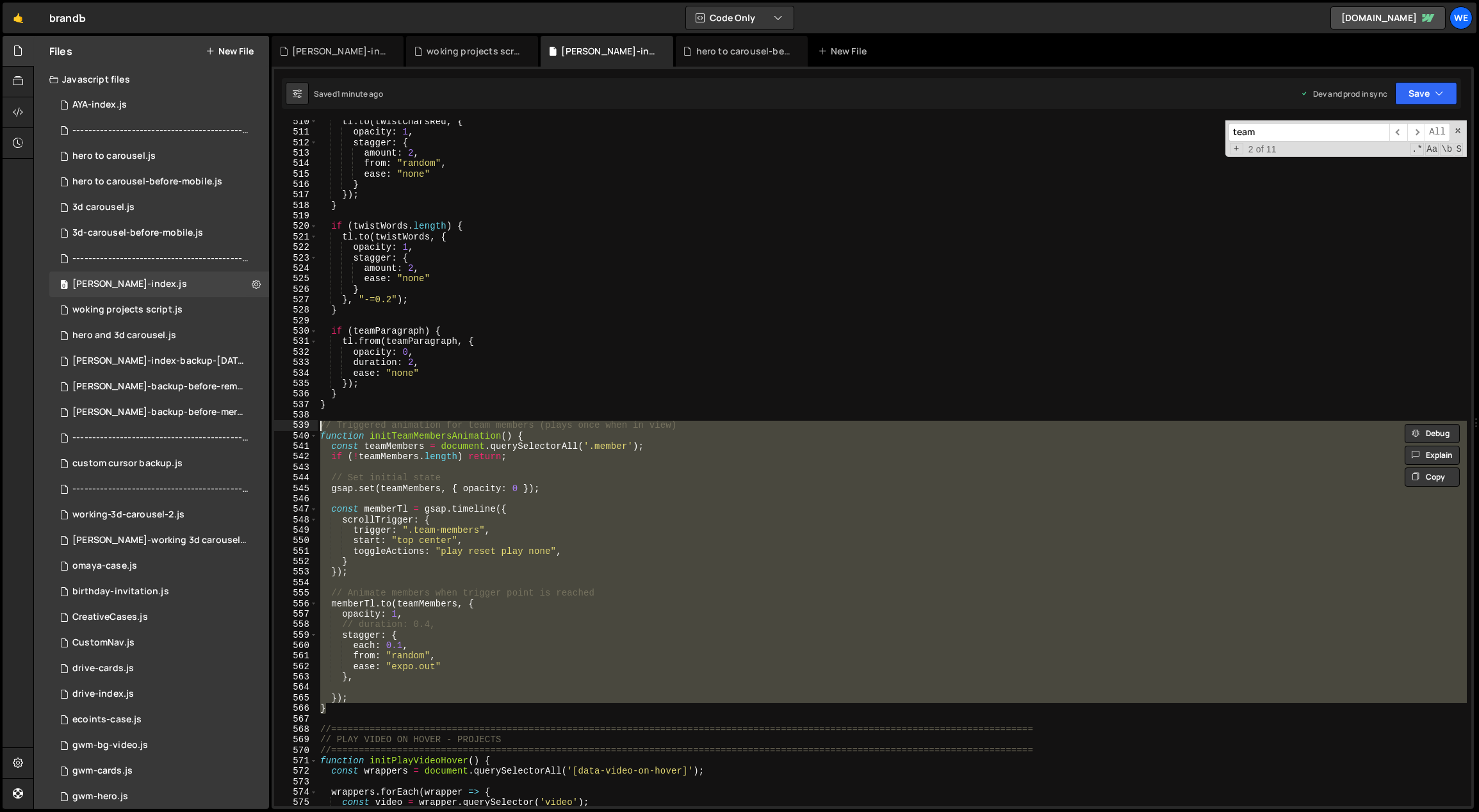
click at [315, 429] on div "539" at bounding box center [296, 425] width 43 height 10
click at [595, 571] on div "tl . to ( twistCharsRed , { opacity : 1 , stagger : { amount : 2 , from : "rand…" at bounding box center [892, 463] width 1149 height 685
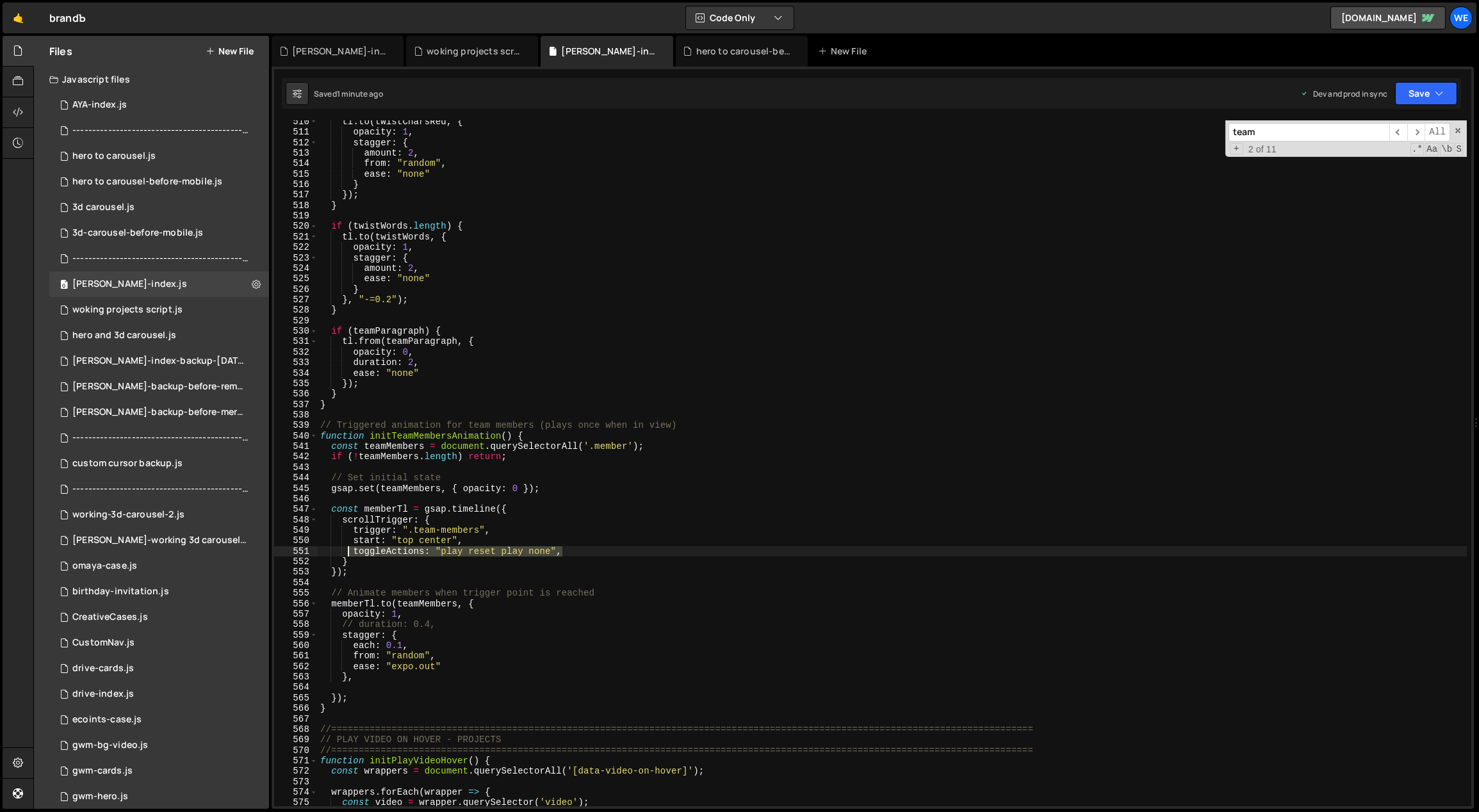
drag, startPoint x: 576, startPoint y: 550, endPoint x: 349, endPoint y: 552, distance: 227.0
click at [349, 552] on div "tl . to ( twistCharsRed , { opacity : 1 , stagger : { amount : 2 , from : "rand…" at bounding box center [892, 469] width 1149 height 707
click at [570, 527] on div "tl . to ( twistCharsRed , { opacity : 1 , stagger : { amount : 2 , from : "rand…" at bounding box center [892, 469] width 1149 height 707
type textarea "trigger: ".team-members","
click at [518, 581] on div "tl . to ( twistCharsRed , { opacity : 1 , stagger : { amount : 2 , from : "rand…" at bounding box center [892, 469] width 1149 height 707
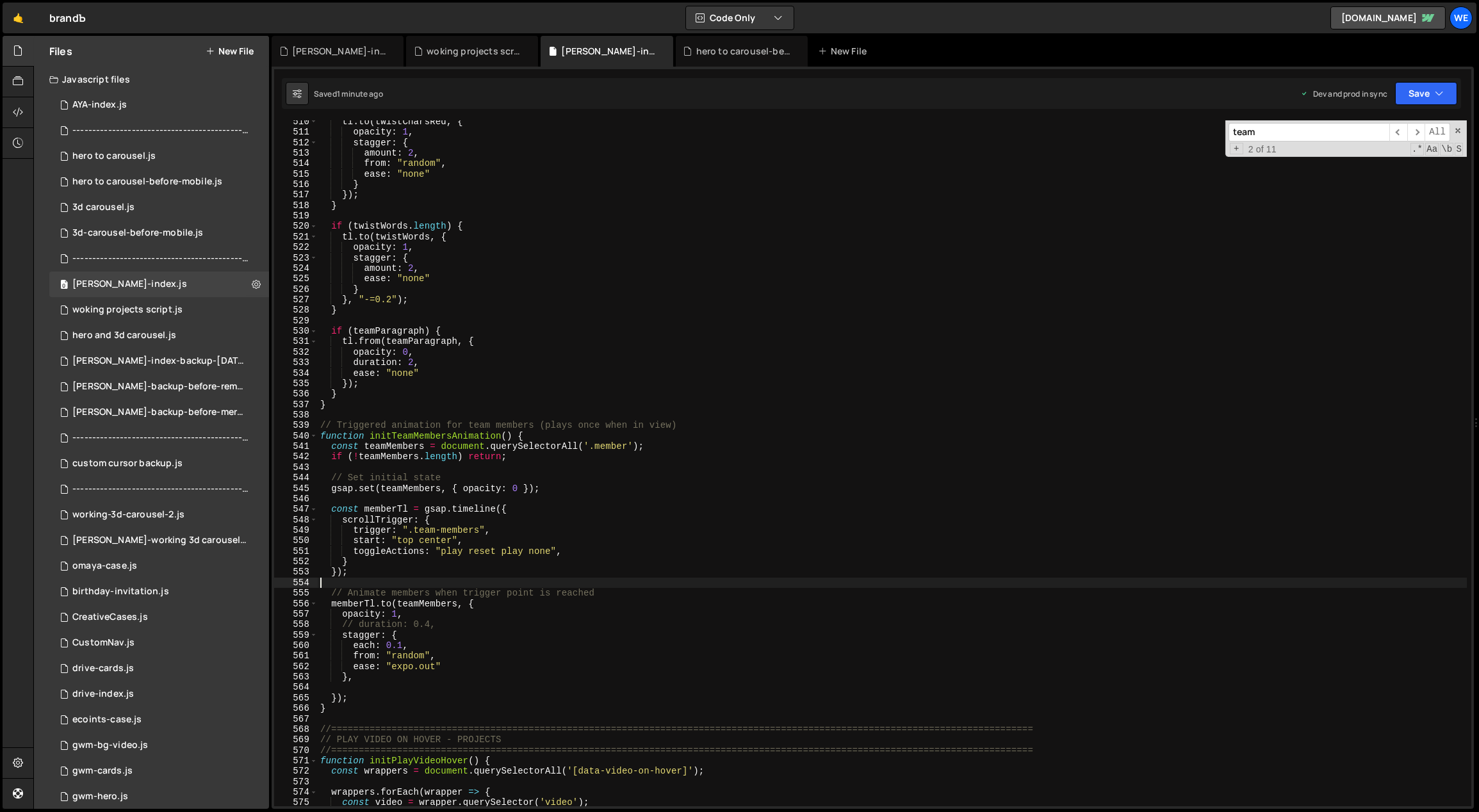
scroll to position [0, 0]
click at [441, 623] on div "tl . to ( twistCharsRed , { opacity : 1 , stagger : { amount : 2 , from : "rand…" at bounding box center [892, 469] width 1149 height 707
click at [442, 644] on div "tl . to ( twistCharsRed , { opacity : 1 , stagger : { amount : 2 , from : "rand…" at bounding box center [892, 469] width 1149 height 707
click at [575, 550] on div "tl . to ( twistCharsRed , { opacity : 1 , stagger : { amount : 2 , from : "rand…" at bounding box center [892, 469] width 1149 height 707
type textarea "toggleActions: "play reset play none","
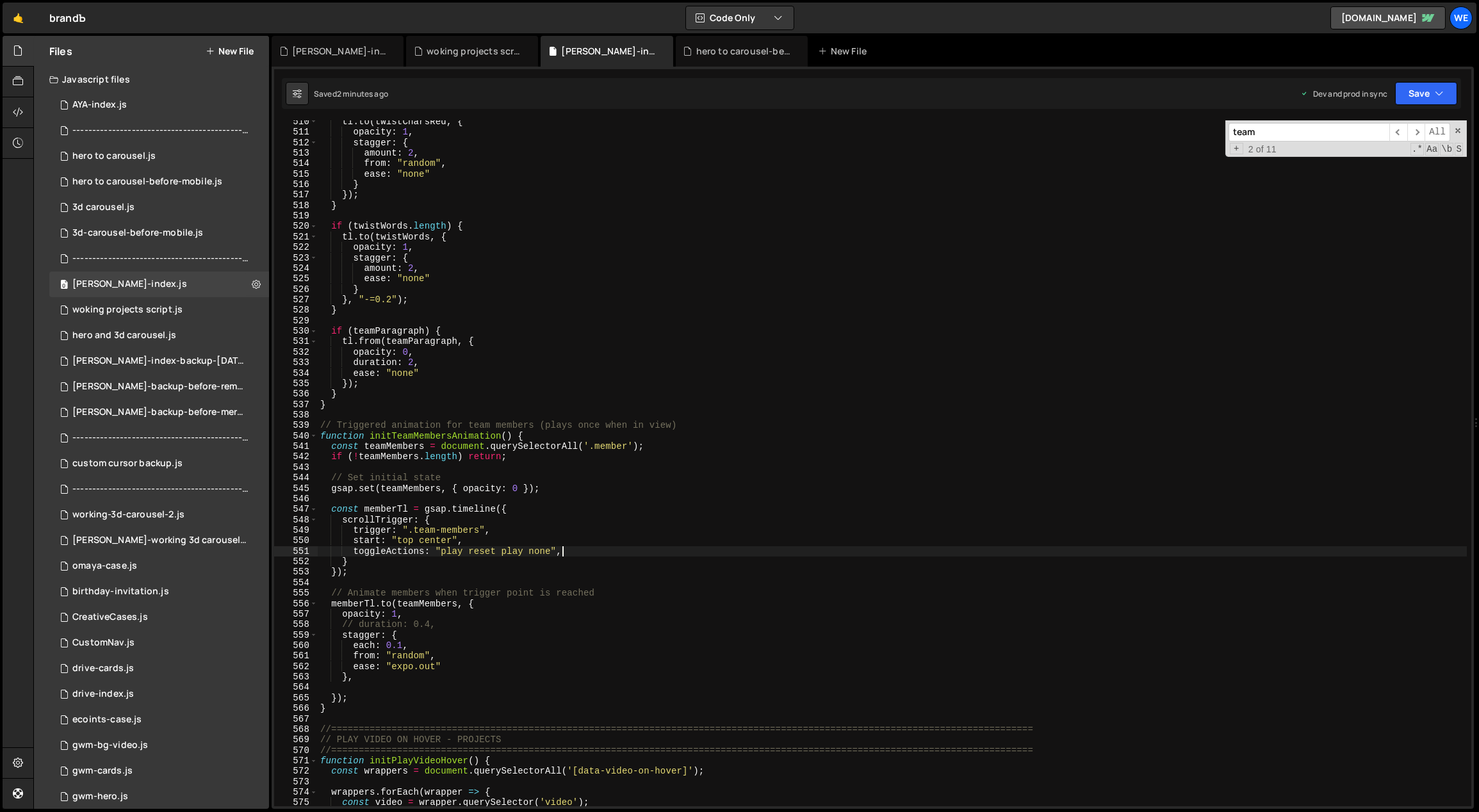
paste textarea "toggleActions: "play none reset play""
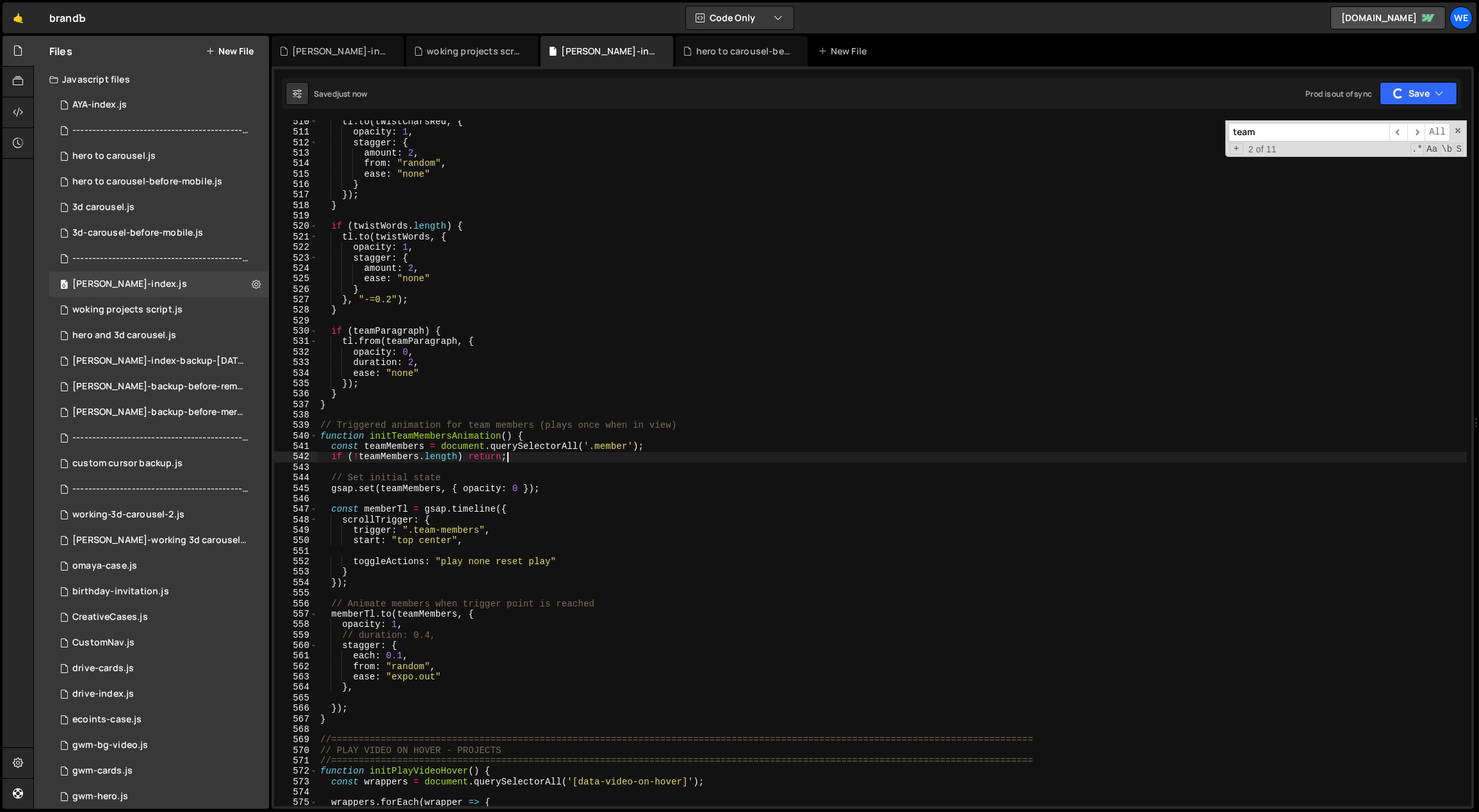
click at [547, 459] on div "tl . to ( twistCharsRed , { opacity : 1 , stagger : { amount : 2 , from : "rand…" at bounding box center [892, 469] width 1149 height 707
type textarea "if (!teamMembers.length) return;"
click at [484, 551] on div "tl . to ( twistCharsRed , { opacity : 1 , stagger : { amount : 2 , from : "rand…" at bounding box center [892, 469] width 1149 height 707
click at [486, 560] on div "tl . to ( twistCharsRed , { opacity : 1 , stagger : { amount : 2 , from : "rand…" at bounding box center [892, 469] width 1149 height 707
click at [483, 561] on div "tl . to ( twistCharsRed , { opacity : 1 , stagger : { amount : 2 , from : "rand…" at bounding box center [892, 469] width 1149 height 707
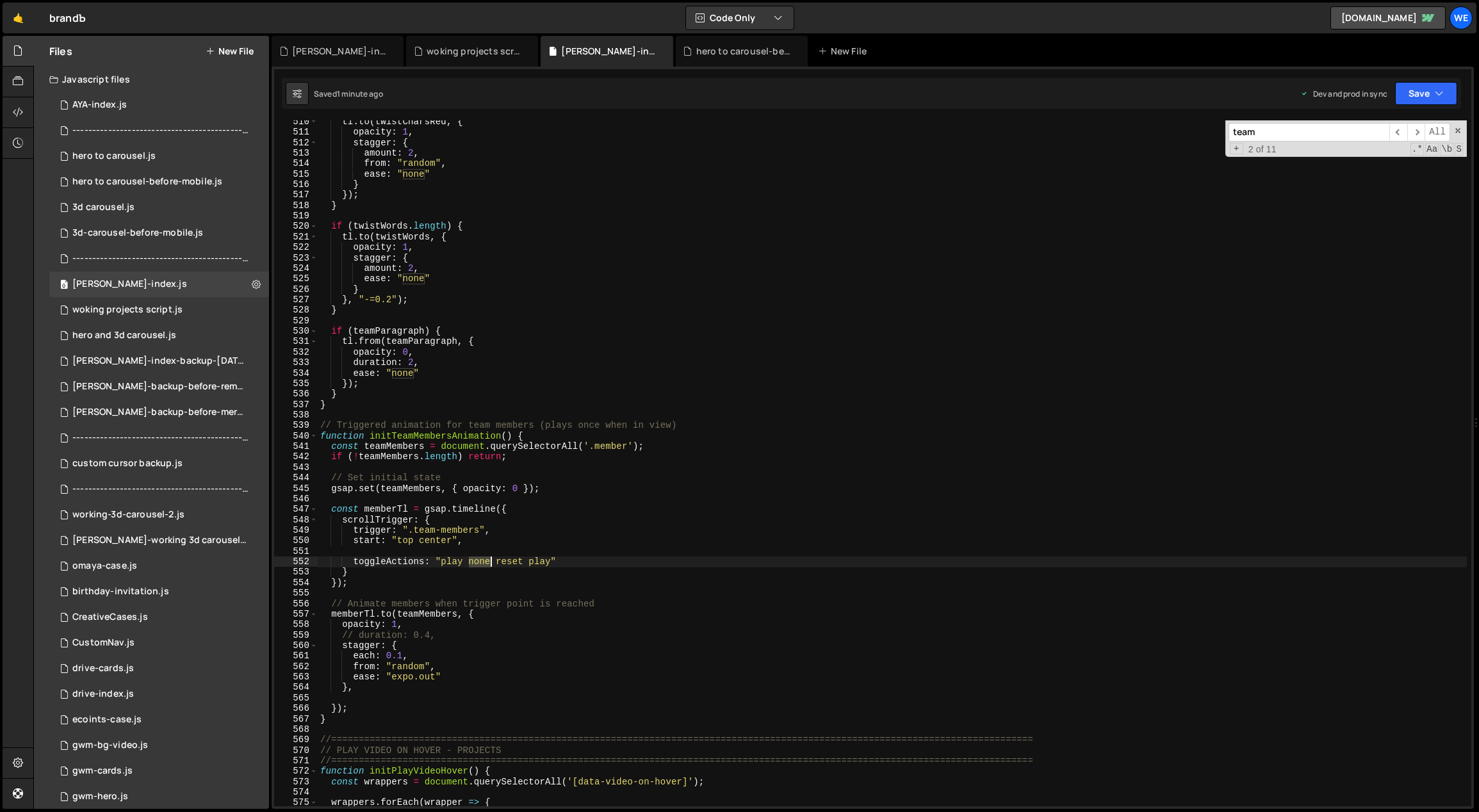
click at [483, 561] on div "tl . to ( twistCharsRed , { opacity : 1 , stagger : { amount : 2 , from : "rand…" at bounding box center [892, 469] width 1149 height 707
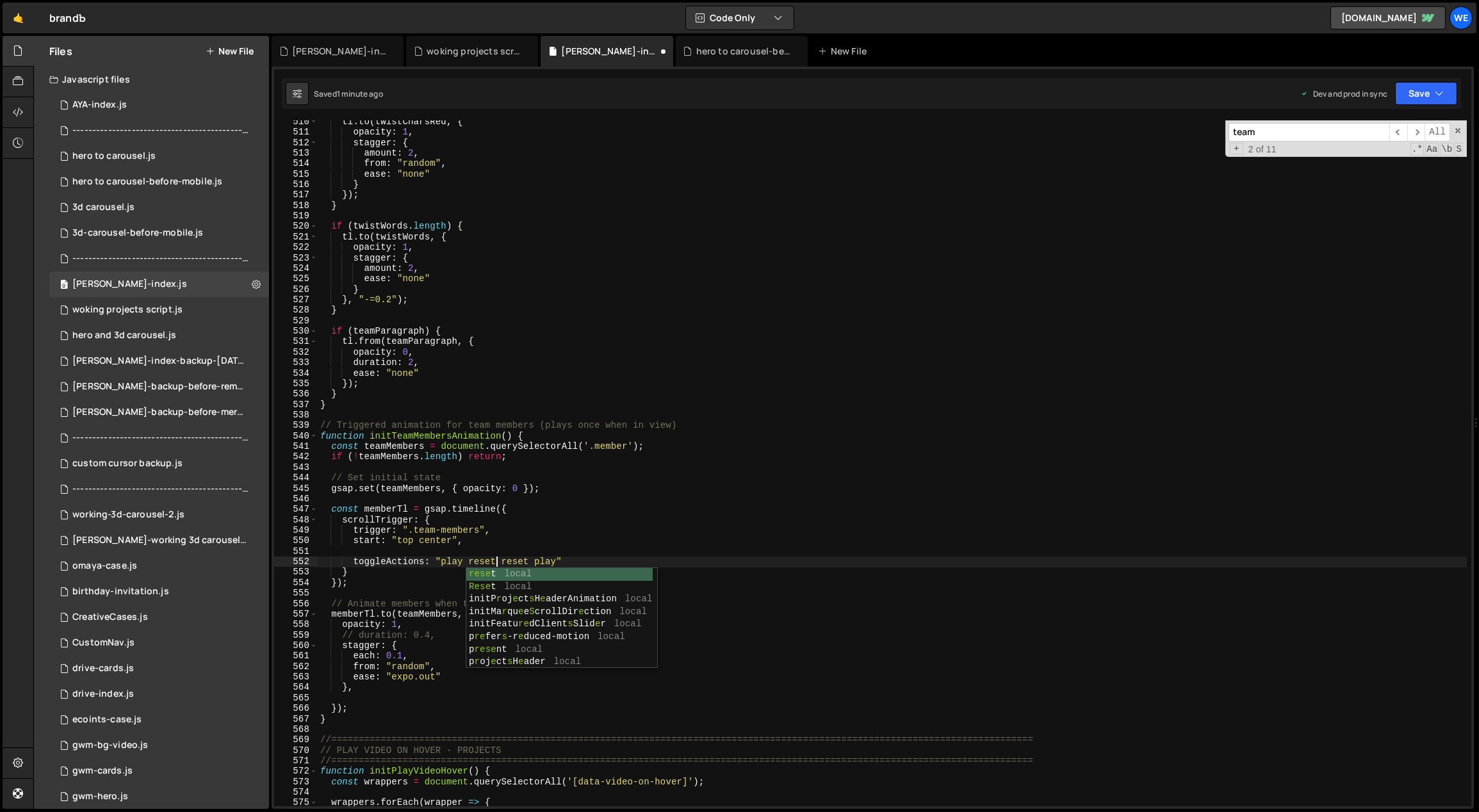
scroll to position [0, 13]
click at [519, 564] on div "tl . to ( twistCharsRed , { opacity : 1 , stagger : { amount : 2 , from : "rand…" at bounding box center [892, 469] width 1149 height 707
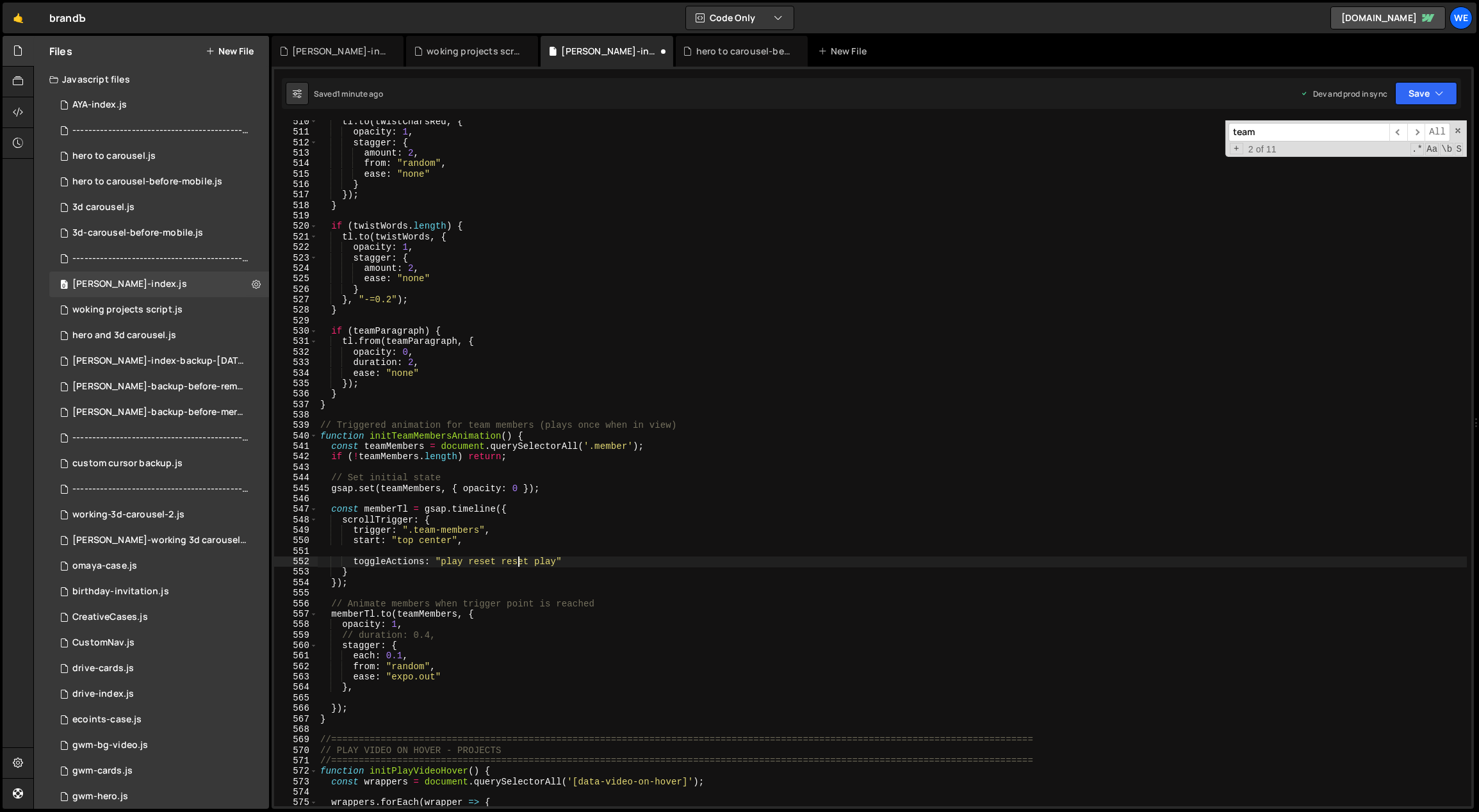
click at [519, 564] on div "tl . to ( twistCharsRed , { opacity : 1 , stagger : { amount : 2 , from : "rand…" at bounding box center [892, 469] width 1149 height 707
click at [538, 559] on div "tl . to ( twistCharsRed , { opacity : 1 , stagger : { amount : 2 , from : "rand…" at bounding box center [892, 469] width 1149 height 707
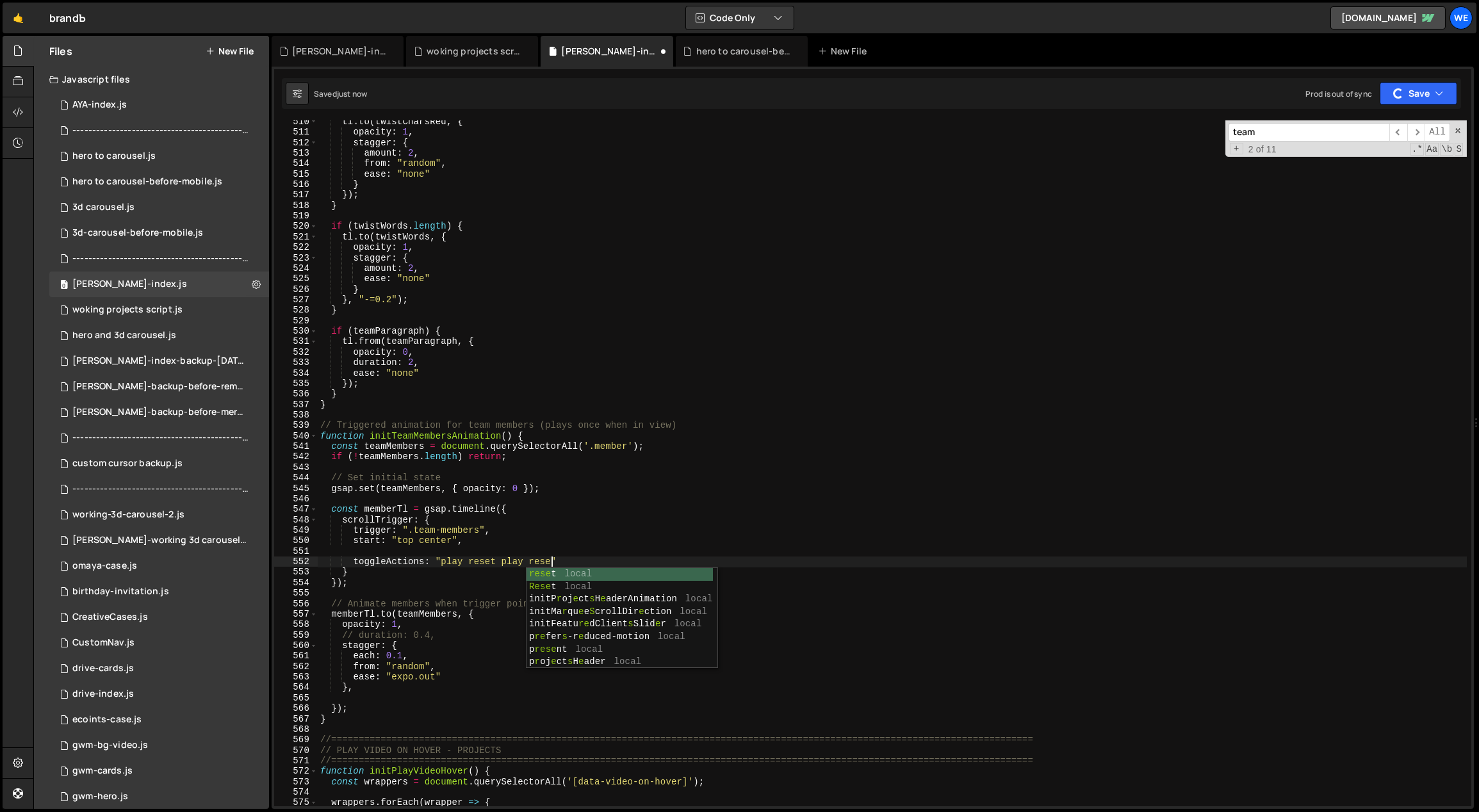
scroll to position [0, 16]
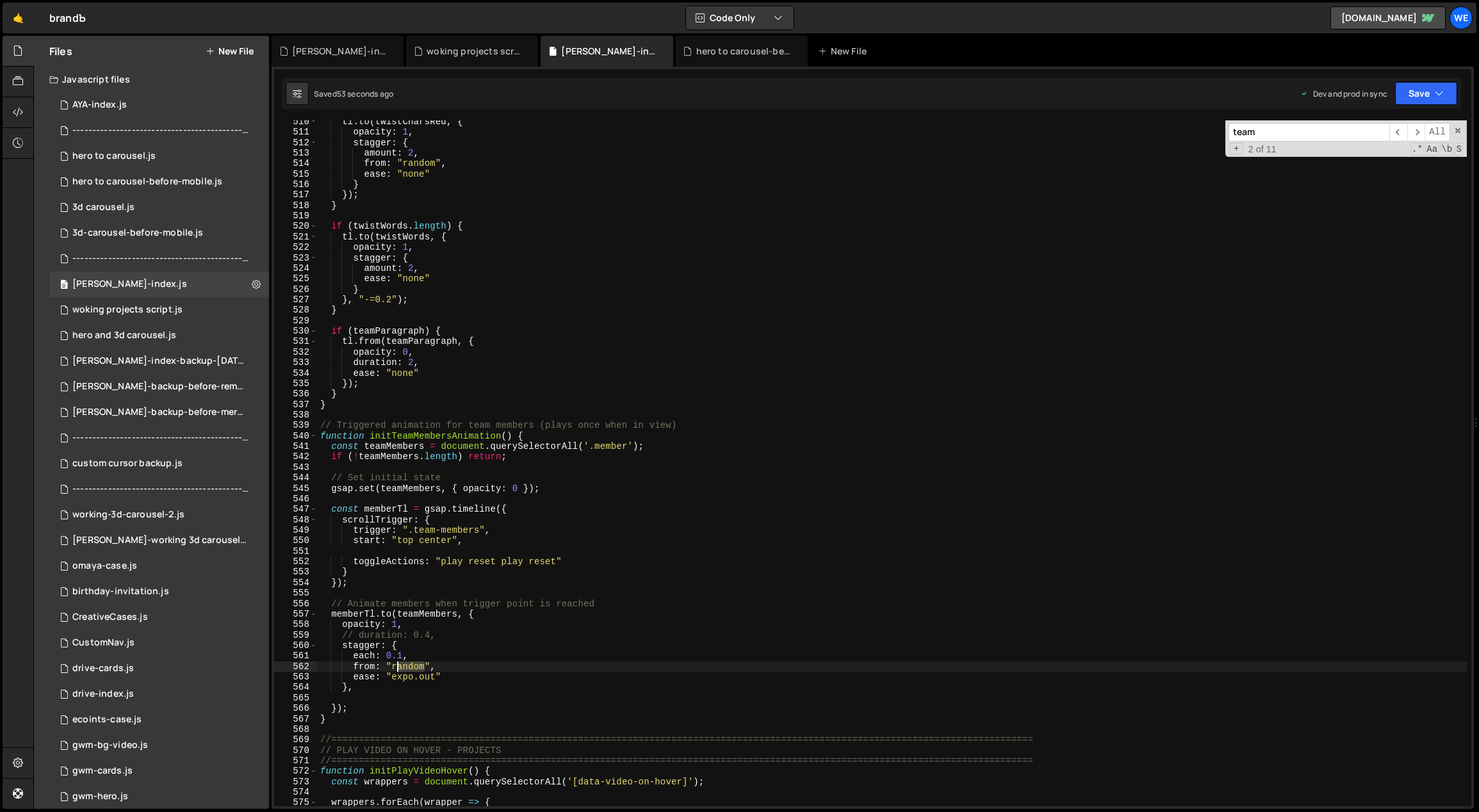
drag, startPoint x: 424, startPoint y: 664, endPoint x: 392, endPoint y: 665, distance: 32.0
click at [392, 665] on div "tl . to ( twistCharsRed , { opacity : 1 , stagger : { amount : 2 , from : "rand…" at bounding box center [892, 469] width 1149 height 707
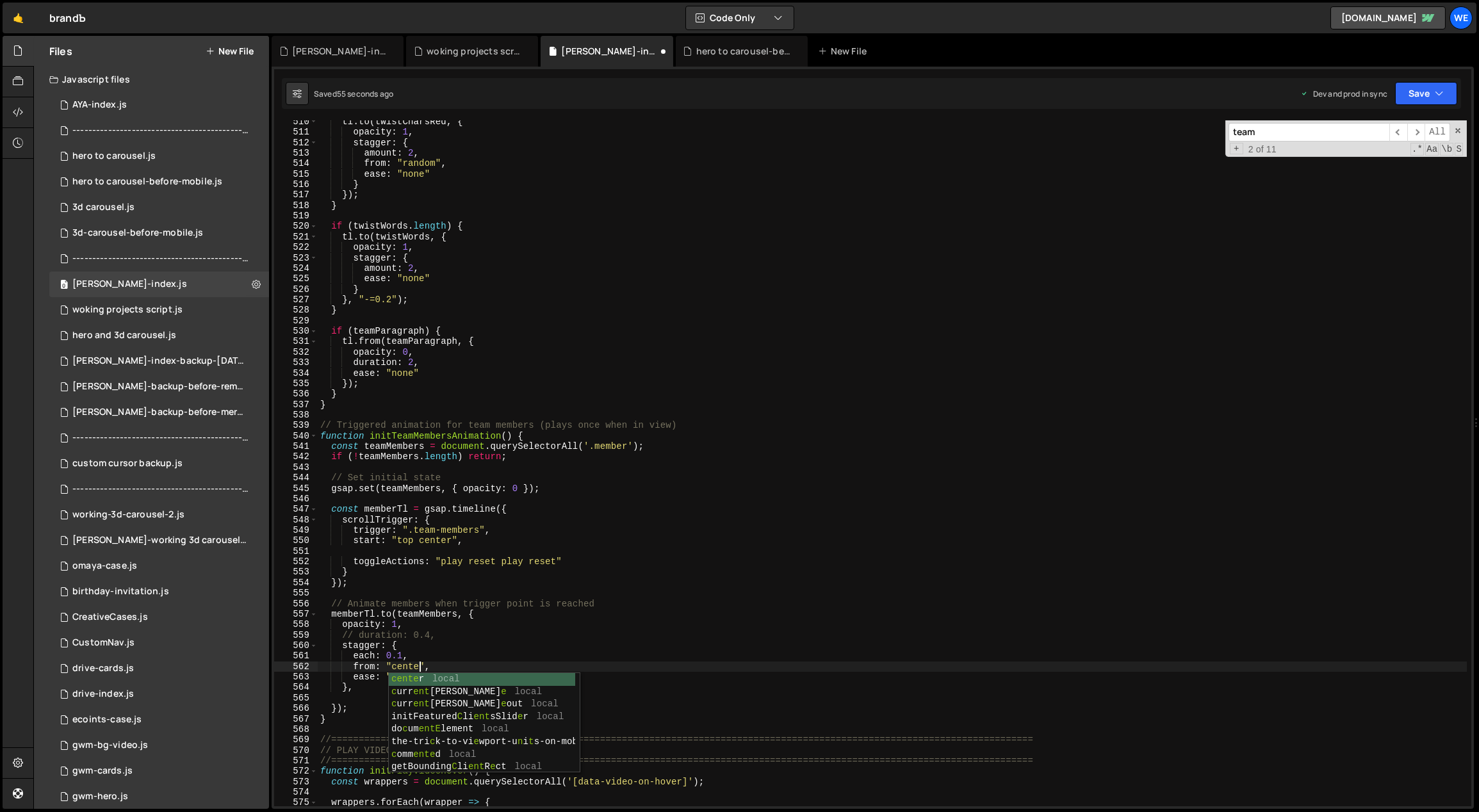
scroll to position [0, 7]
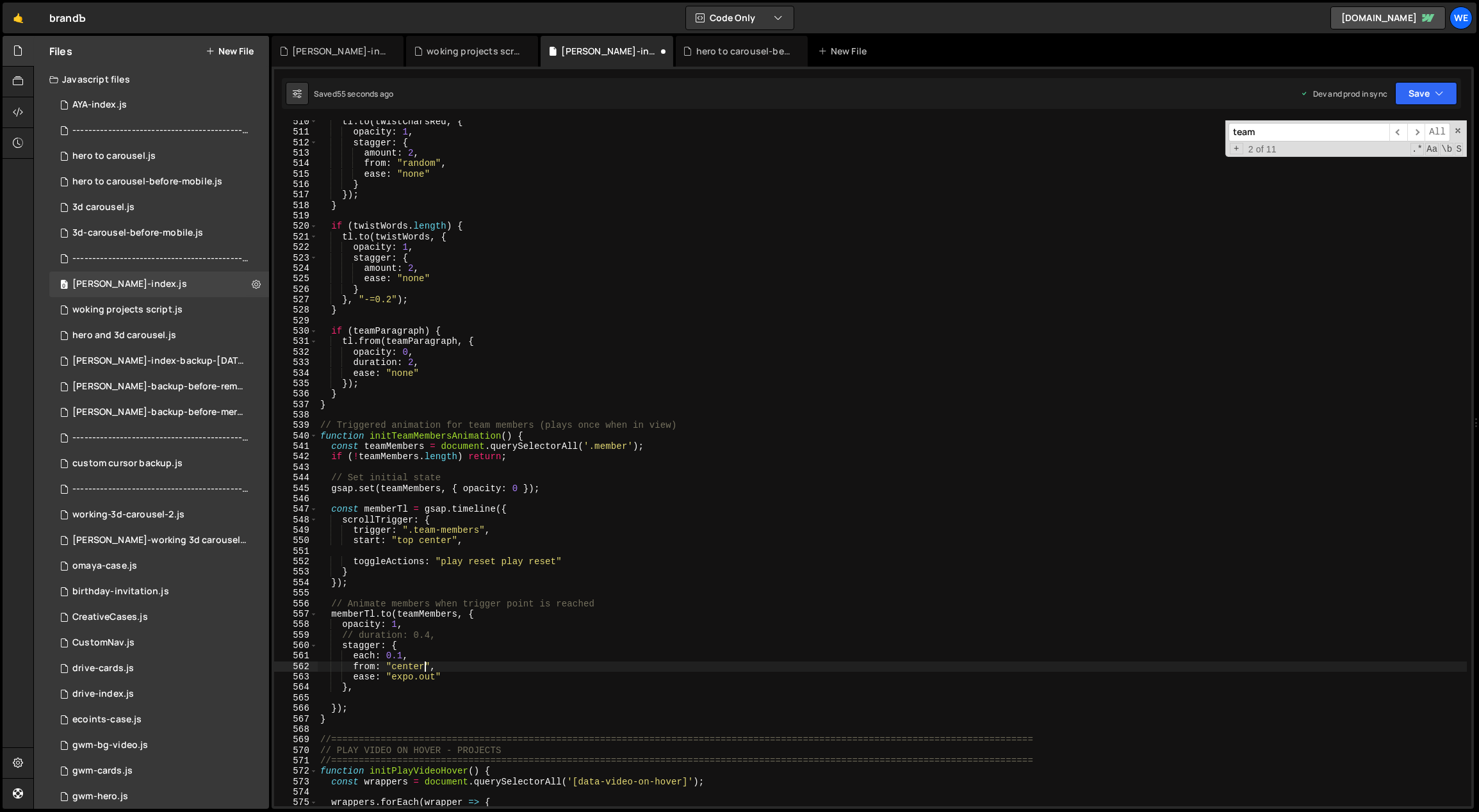
drag, startPoint x: 468, startPoint y: 635, endPoint x: 417, endPoint y: 664, distance: 58.7
click at [468, 635] on div "tl . to ( twistCharsRed , { opacity : 1 , stagger : { amount : 2 , from : "rand…" at bounding box center [892, 469] width 1149 height 707
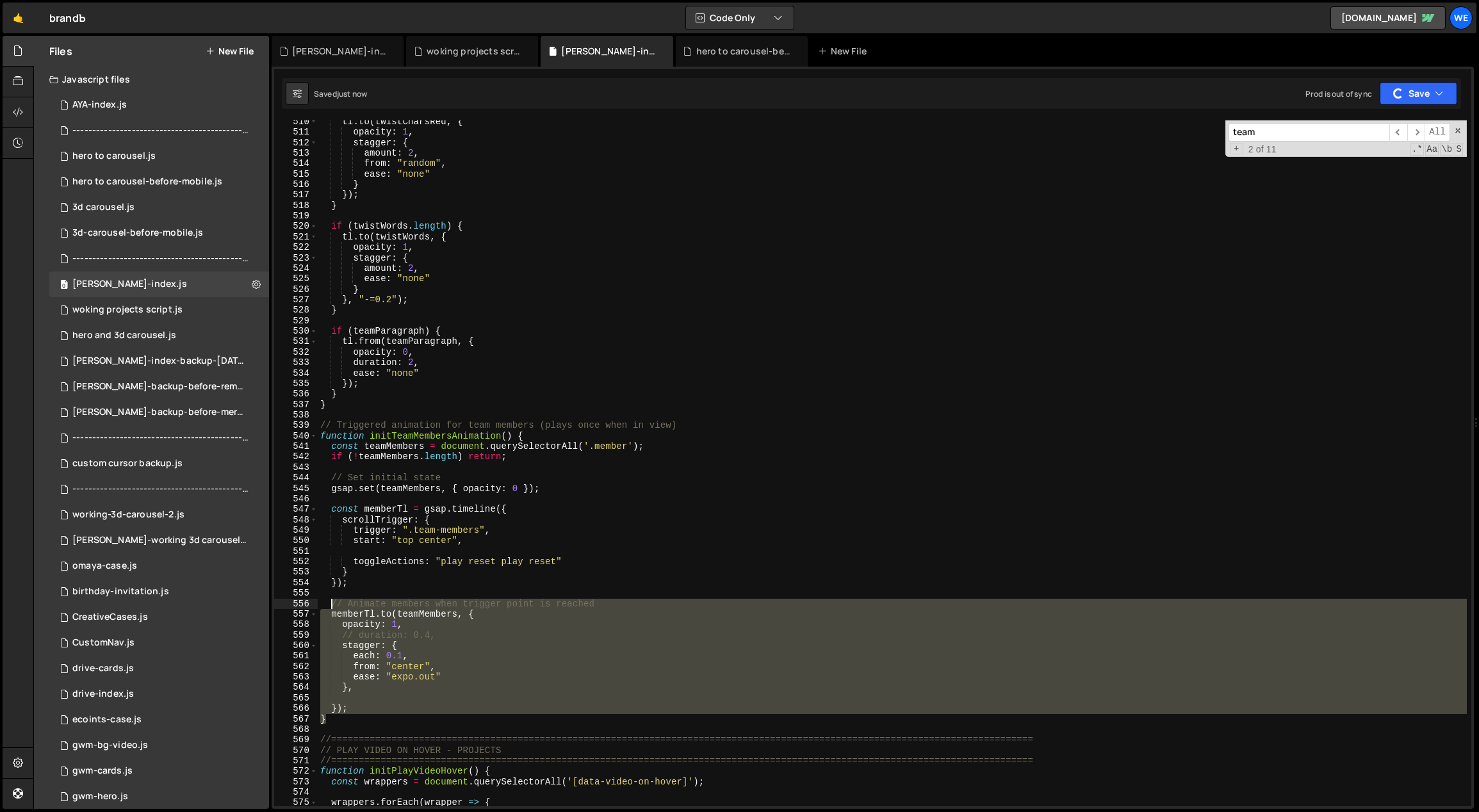
drag, startPoint x: 341, startPoint y: 714, endPoint x: 331, endPoint y: 599, distance: 115.4
click at [331, 600] on div "tl . to ( twistCharsRed , { opacity : 1 , stagger : { amount : 2 , from : "rand…" at bounding box center [892, 469] width 1149 height 707
click at [392, 706] on div "tl . to ( twistCharsRed , { opacity : 1 , stagger : { amount : 2 , from : "rand…" at bounding box center [892, 463] width 1149 height 685
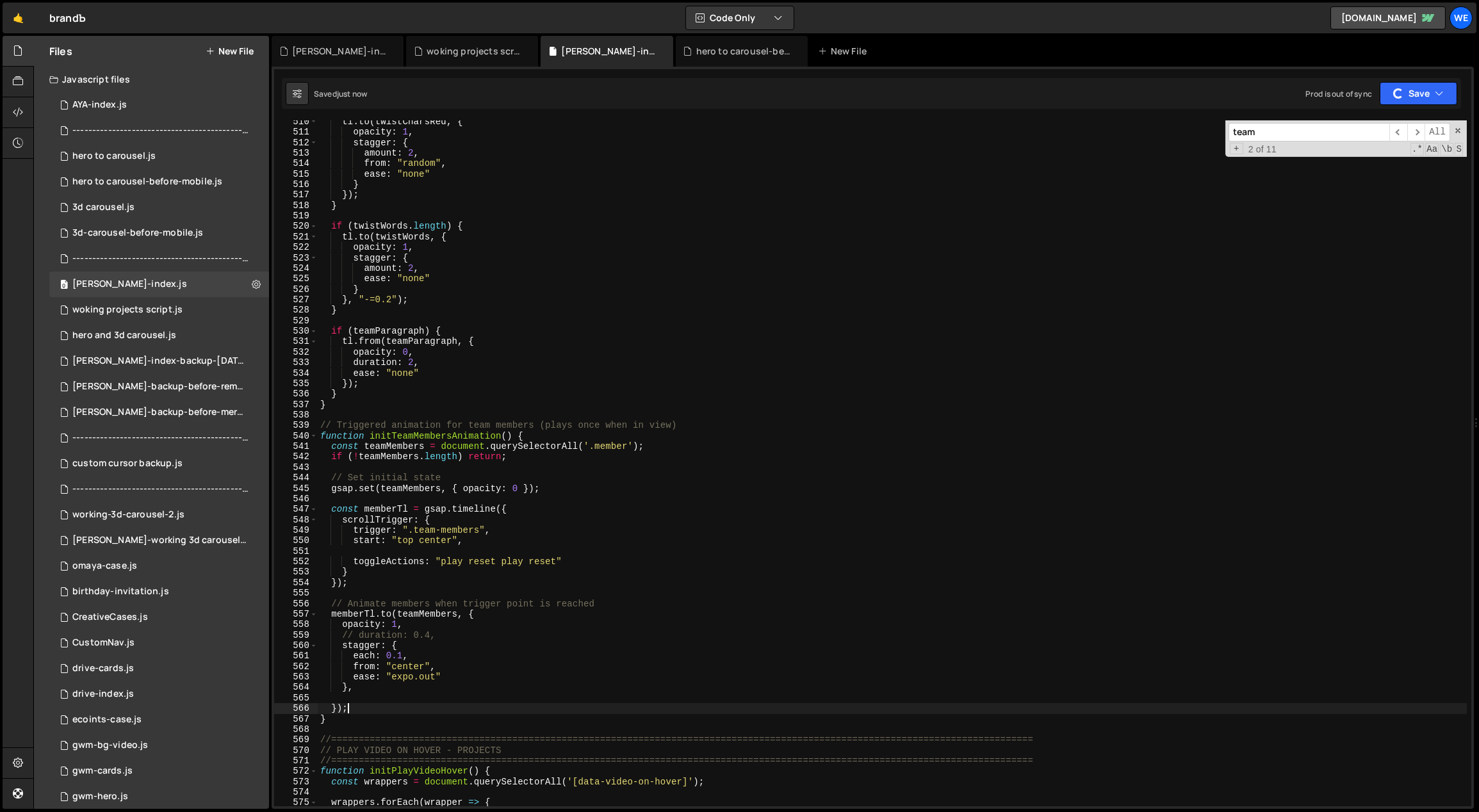
scroll to position [0, 1]
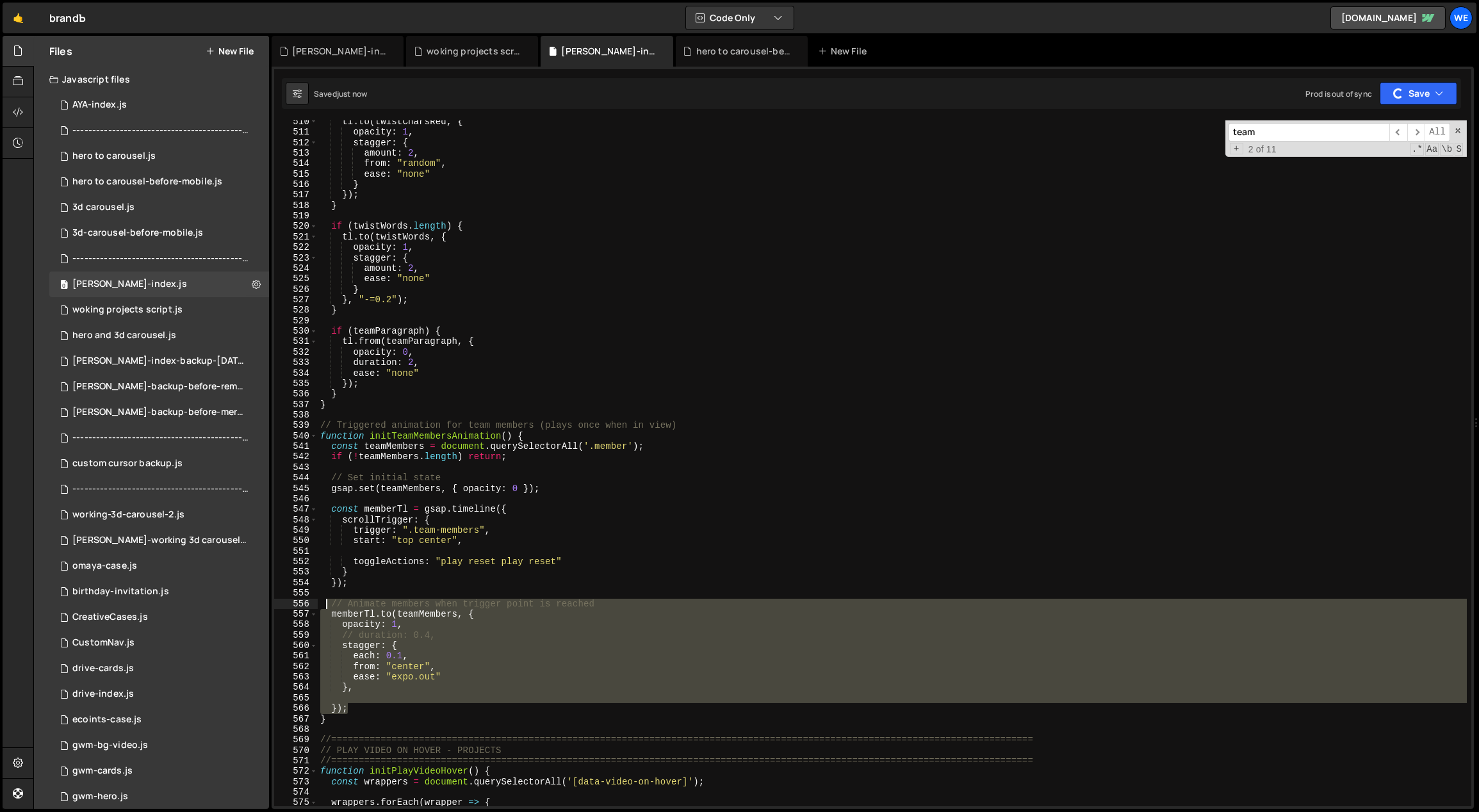
drag, startPoint x: 343, startPoint y: 682, endPoint x: 325, endPoint y: 601, distance: 83.0
click at [325, 601] on div "tl . to ( twistCharsRed , { opacity : 1 , stagger : { amount : 2 , from : "rand…" at bounding box center [892, 469] width 1149 height 707
click at [491, 666] on div "tl . to ( twistCharsRed , { opacity : 1 , stagger : { amount : 2 , from : "rand…" at bounding box center [892, 463] width 1149 height 685
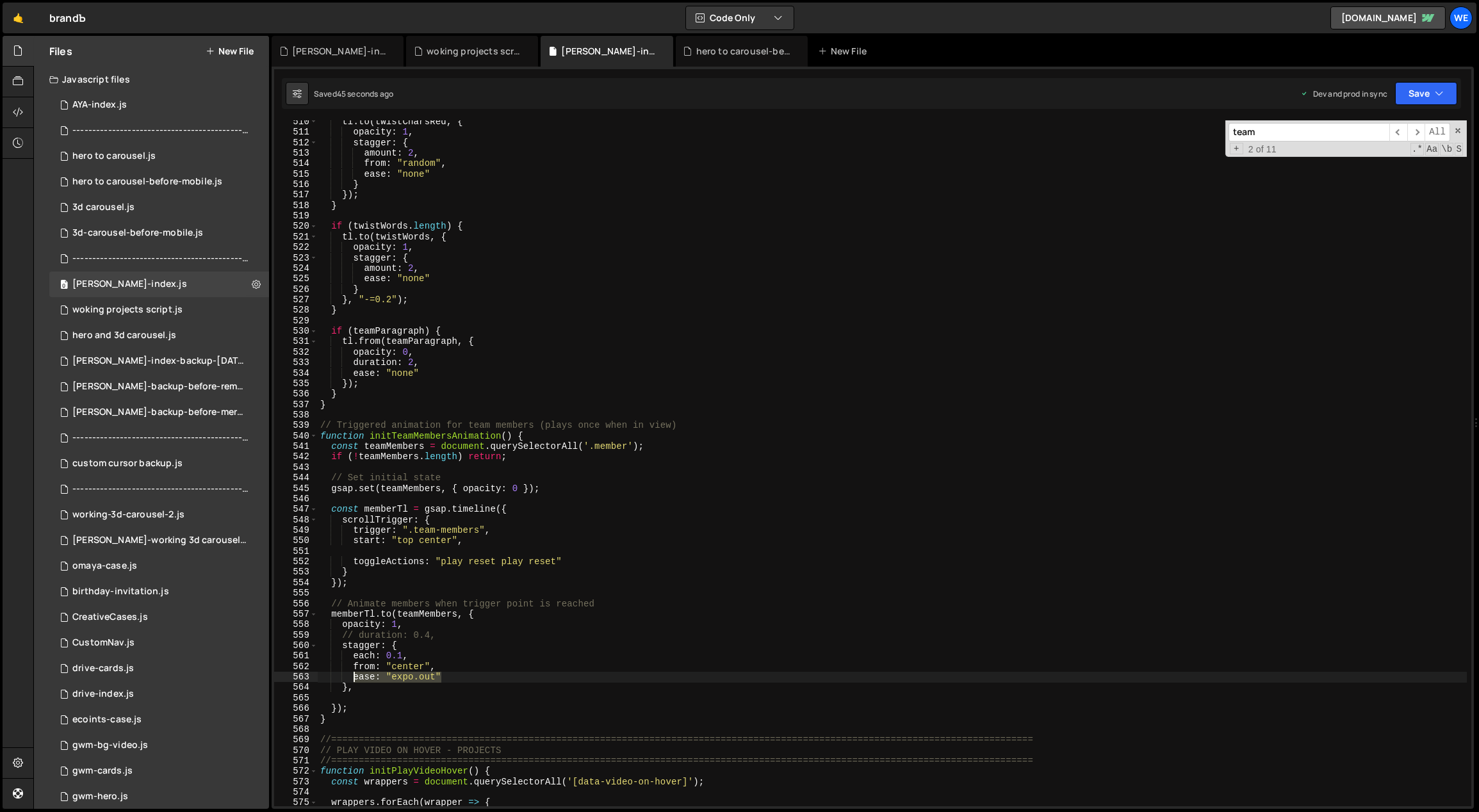
drag, startPoint x: 433, startPoint y: 677, endPoint x: 350, endPoint y: 679, distance: 83.0
click at [350, 679] on div "tl . to ( twistCharsRed , { opacity : 1 , stagger : { amount : 2 , from : "rand…" at bounding box center [892, 469] width 1149 height 707
type textarea "ease: "expo.out""
click at [416, 623] on div "tl . to ( twistCharsRed , { opacity : 1 , stagger : { amount : 2 , from : "rand…" at bounding box center [892, 469] width 1149 height 707
type textarea "opacity: 1,"
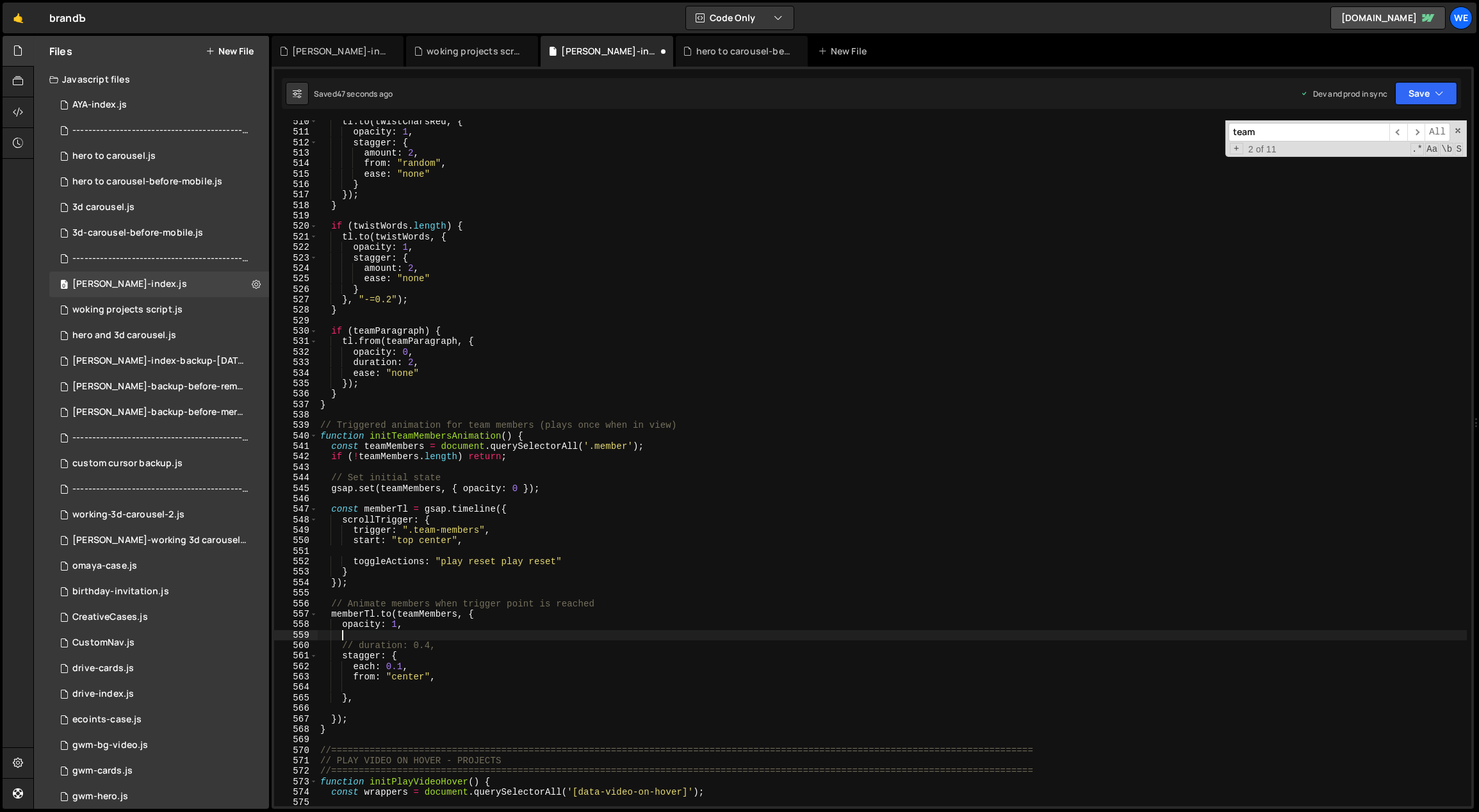
paste textarea "ease: "expo.out""
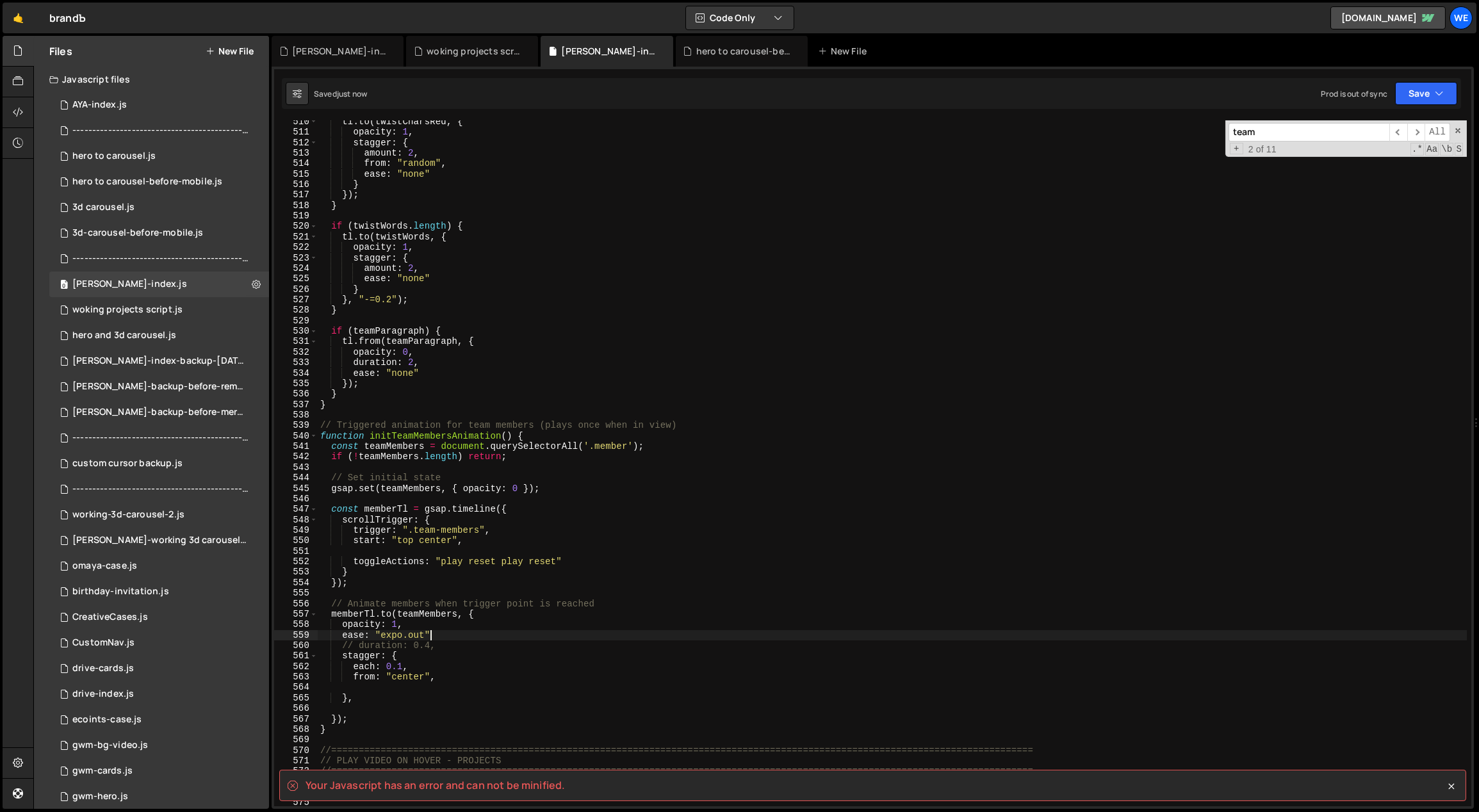
type textarea "ease: "expo.out","
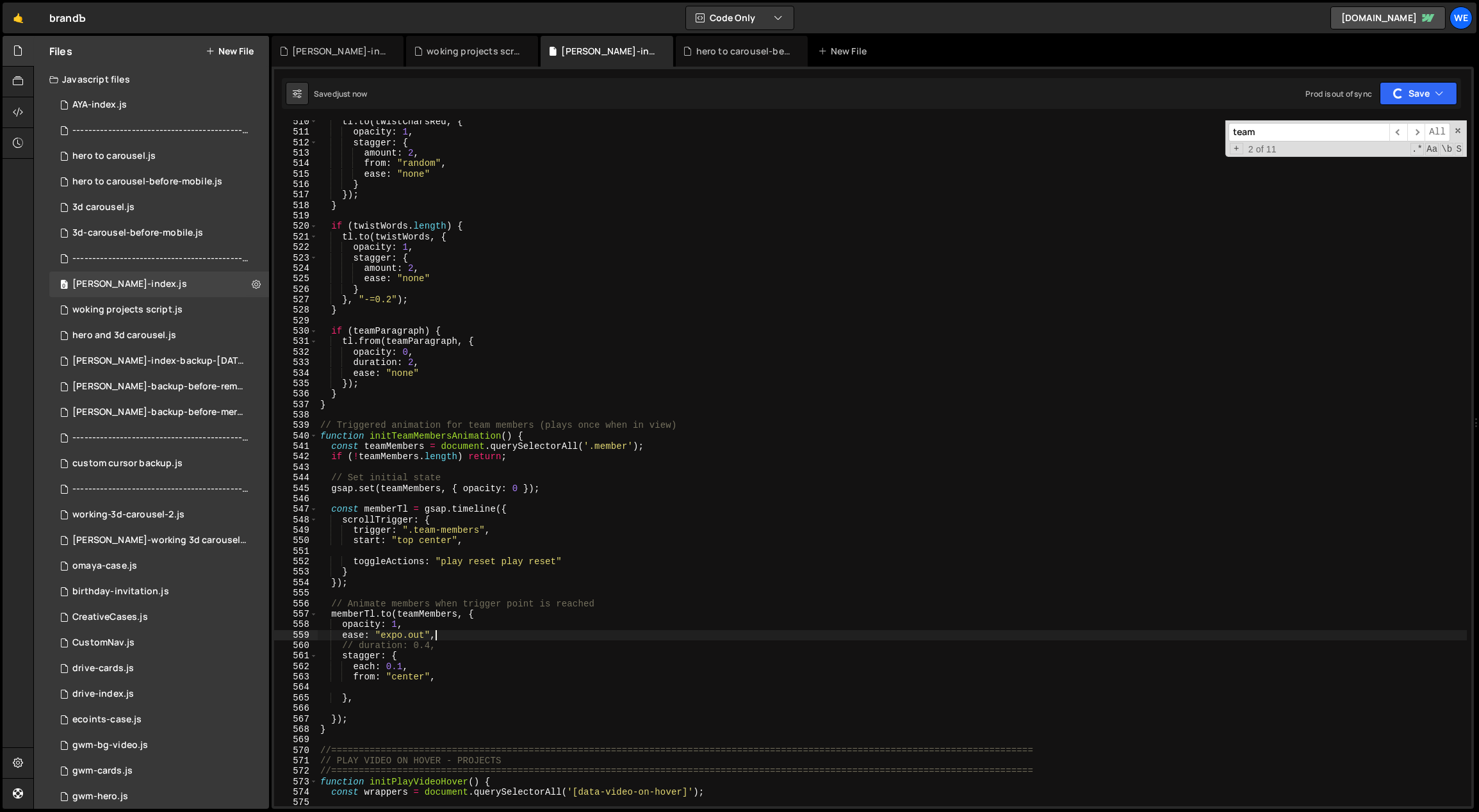
click at [361, 690] on div "tl . to ( twistCharsRed , { opacity : 1 , stagger : { amount : 2 , from : "rand…" at bounding box center [892, 469] width 1149 height 707
click at [409, 664] on div "tl . to ( twistCharsRed , { opacity : 1 , stagger : { amount : 2 , from : "rand…" at bounding box center [892, 469] width 1149 height 707
click at [399, 664] on div "tl . to ( twistCharsRed , { opacity : 1 , stagger : { amount : 2 , from : "rand…" at bounding box center [892, 469] width 1149 height 707
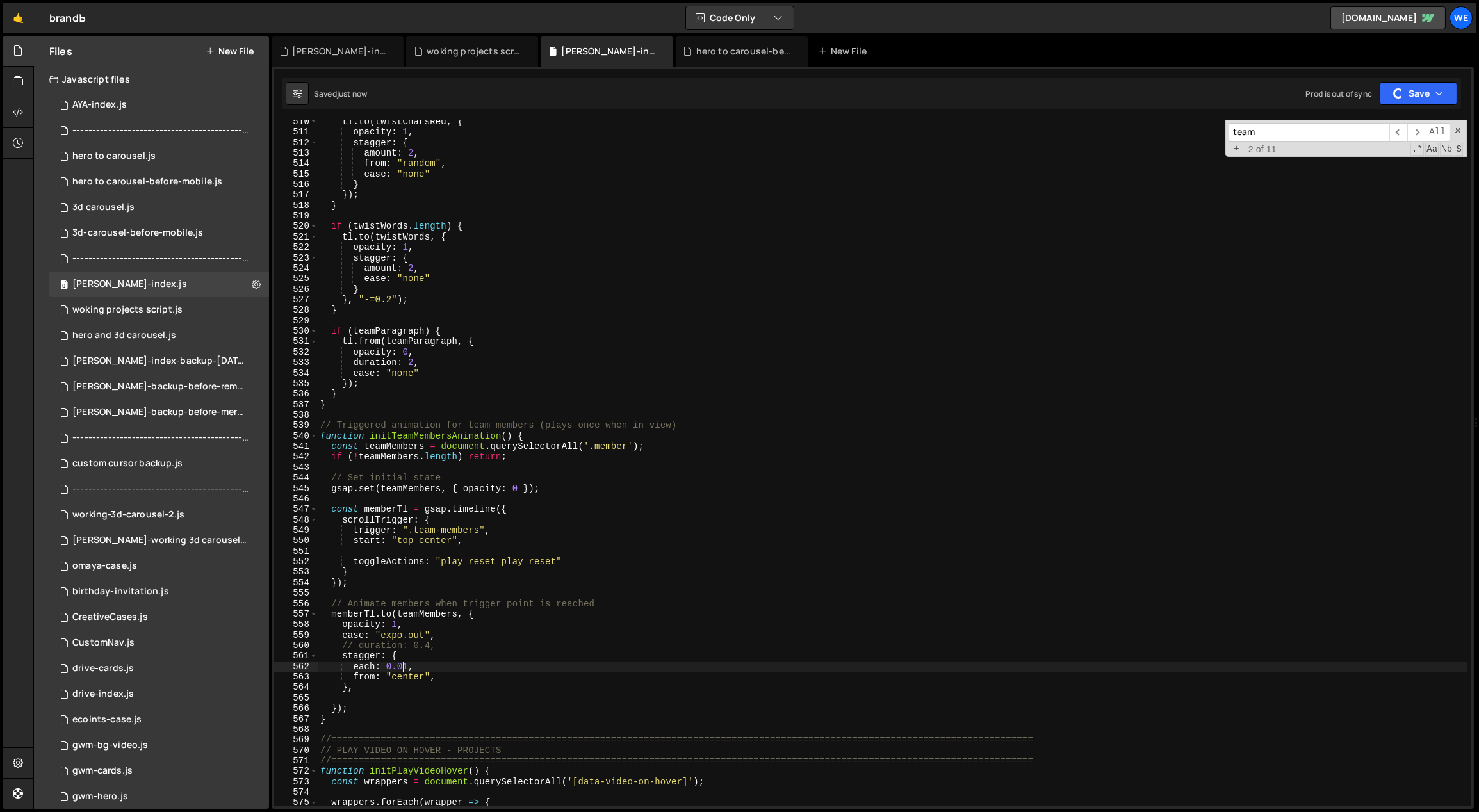
type textarea "each: 0.01,"
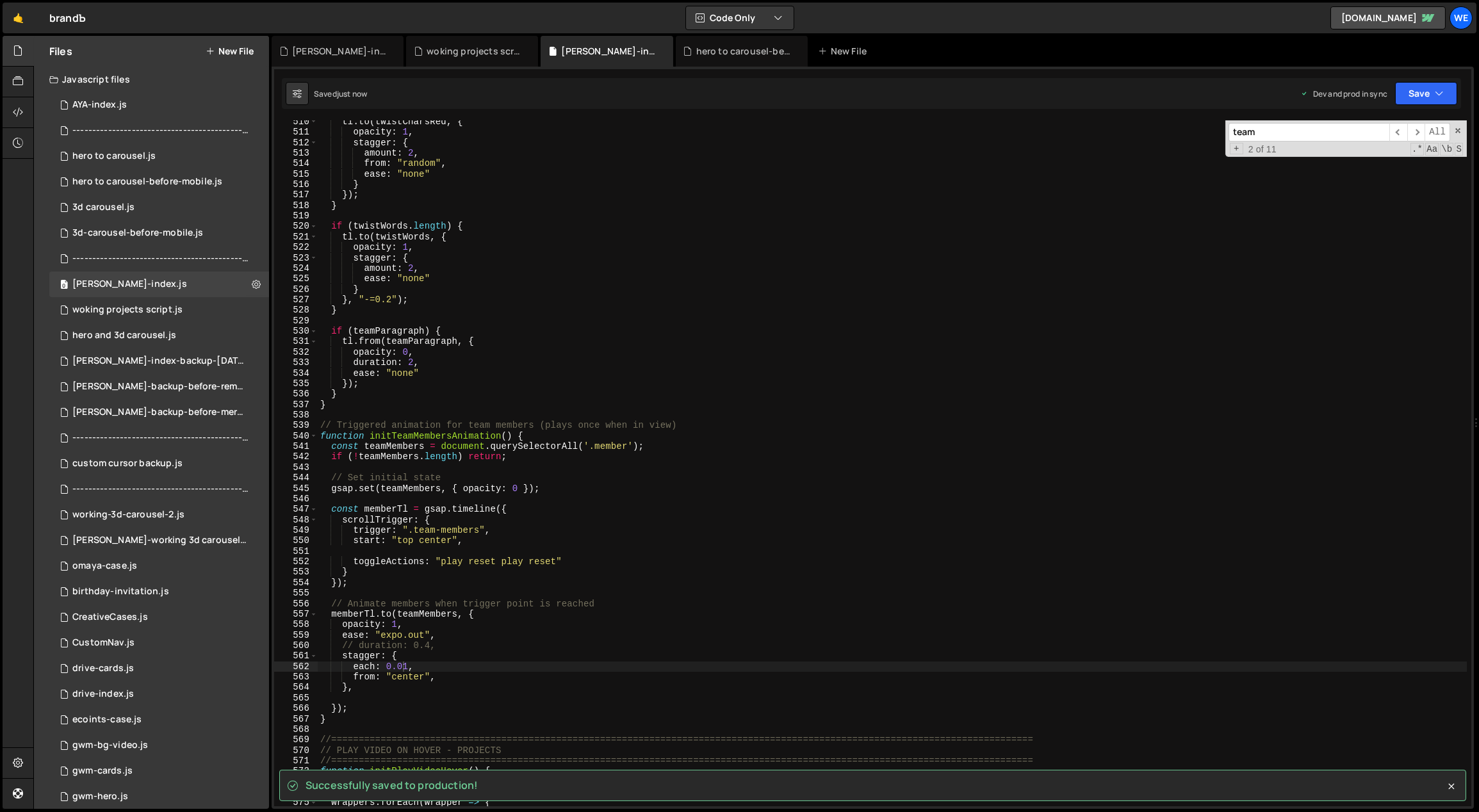
scroll to position [3238, 0]
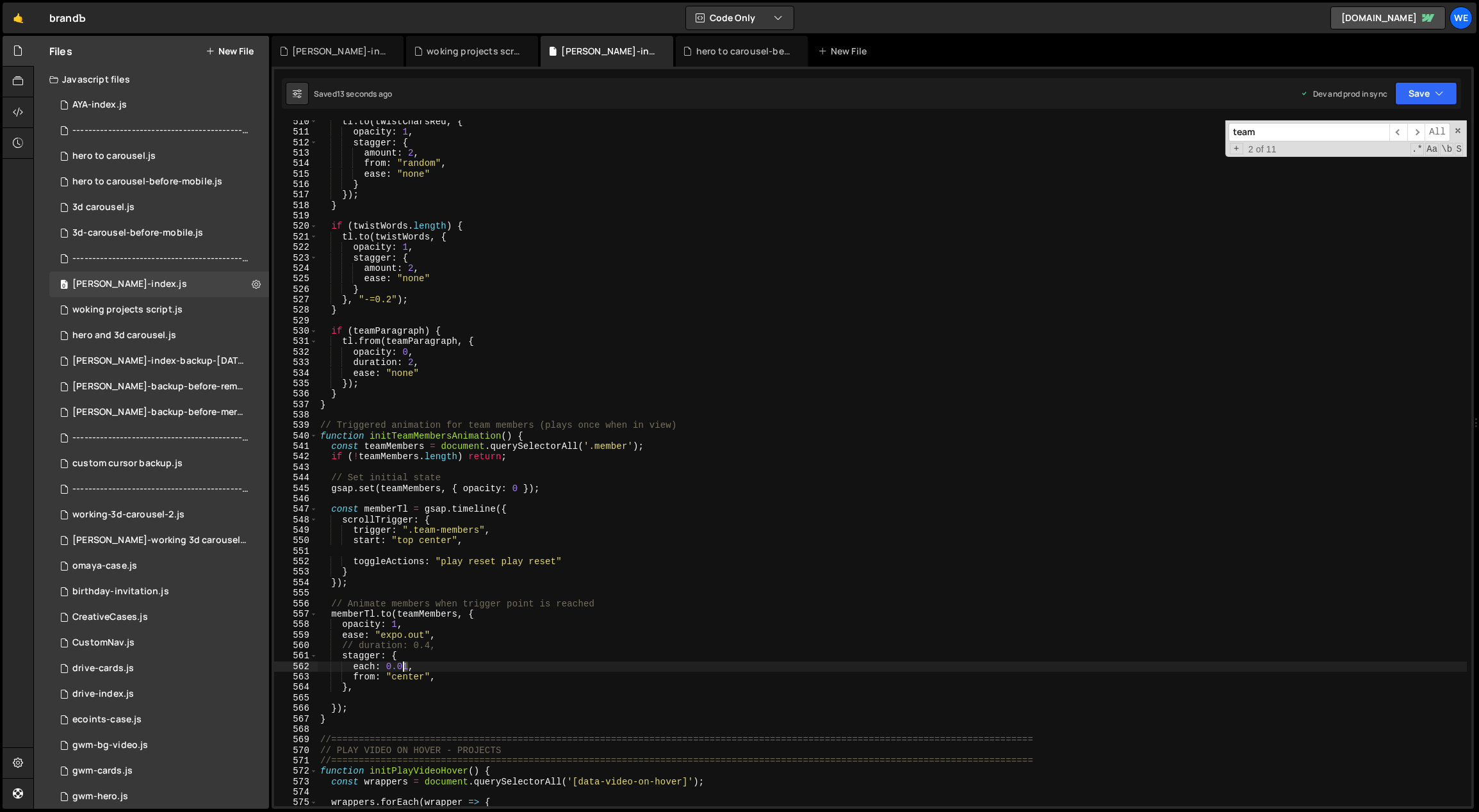
drag, startPoint x: 407, startPoint y: 665, endPoint x: 397, endPoint y: 666, distance: 10.0
click at [397, 666] on div "tl . to ( twistCharsRed , { opacity : 1 , stagger : { amount : 2 , from : "rand…" at bounding box center [892, 469] width 1149 height 707
click at [479, 543] on div "tl . to ( twistCharsRed , { opacity : 1 , stagger : { amount : 2 , from : "rand…" at bounding box center [892, 469] width 1149 height 707
click at [427, 669] on div "tl . to ( twistCharsRed , { opacity : 1 , stagger : { amount : 2 , from : "rand…" at bounding box center [892, 469] width 1149 height 707
drag, startPoint x: 419, startPoint y: 675, endPoint x: 409, endPoint y: 669, distance: 11.7
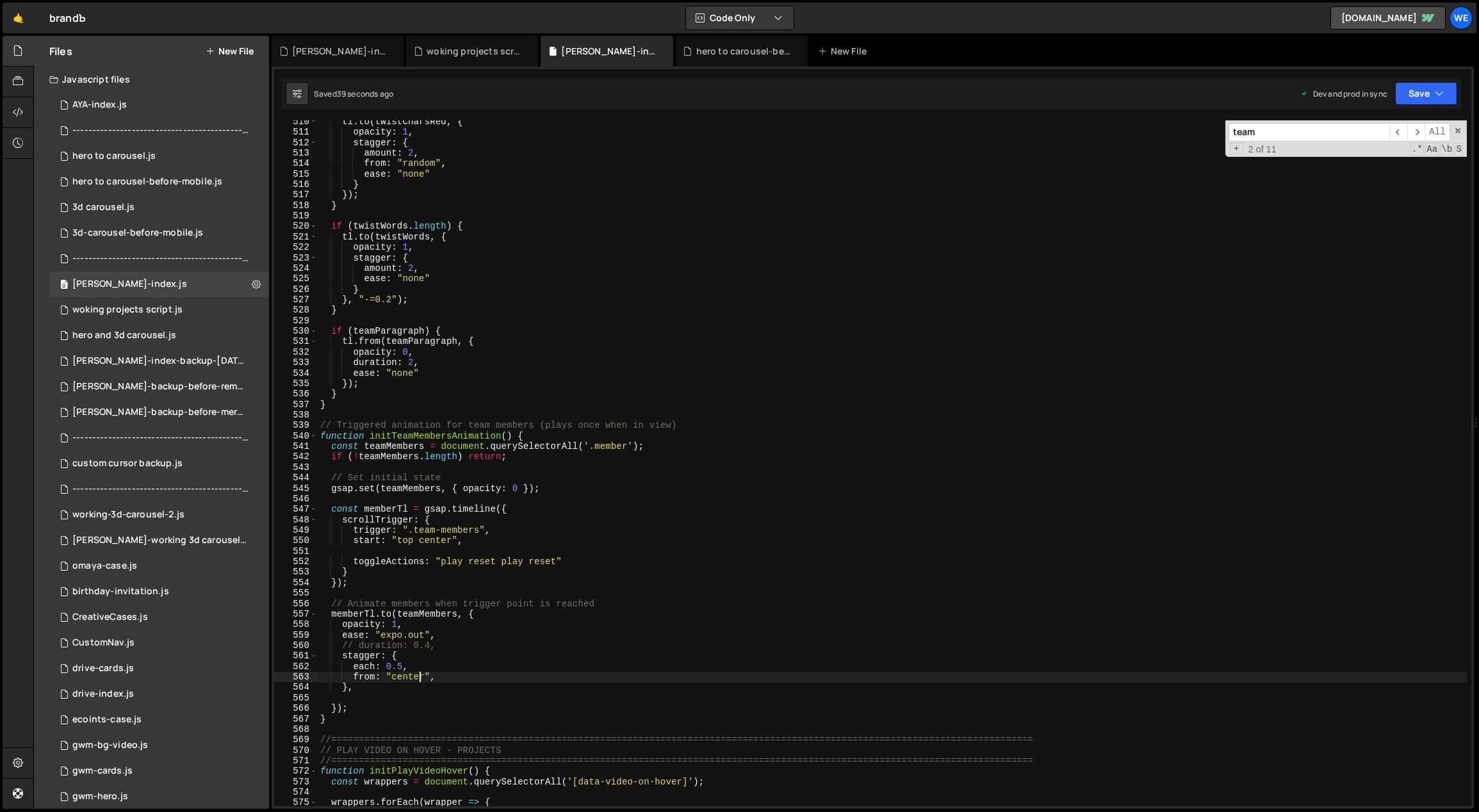
click at [418, 675] on div "tl . to ( twistCharsRed , { opacity : 1 , stagger : { amount : 2 , from : "rand…" at bounding box center [892, 469] width 1149 height 707
drag, startPoint x: 403, startPoint y: 667, endPoint x: 413, endPoint y: 672, distance: 11.2
click at [399, 667] on div "tl . to ( twistCharsRed , { opacity : 1 , stagger : { amount : 2 , from : "rand…" at bounding box center [892, 469] width 1149 height 707
click at [876, 383] on div "tl . to ( twistCharsRed , { opacity : 1 , stagger : { amount : 2 , from : "rand…" at bounding box center [892, 469] width 1149 height 707
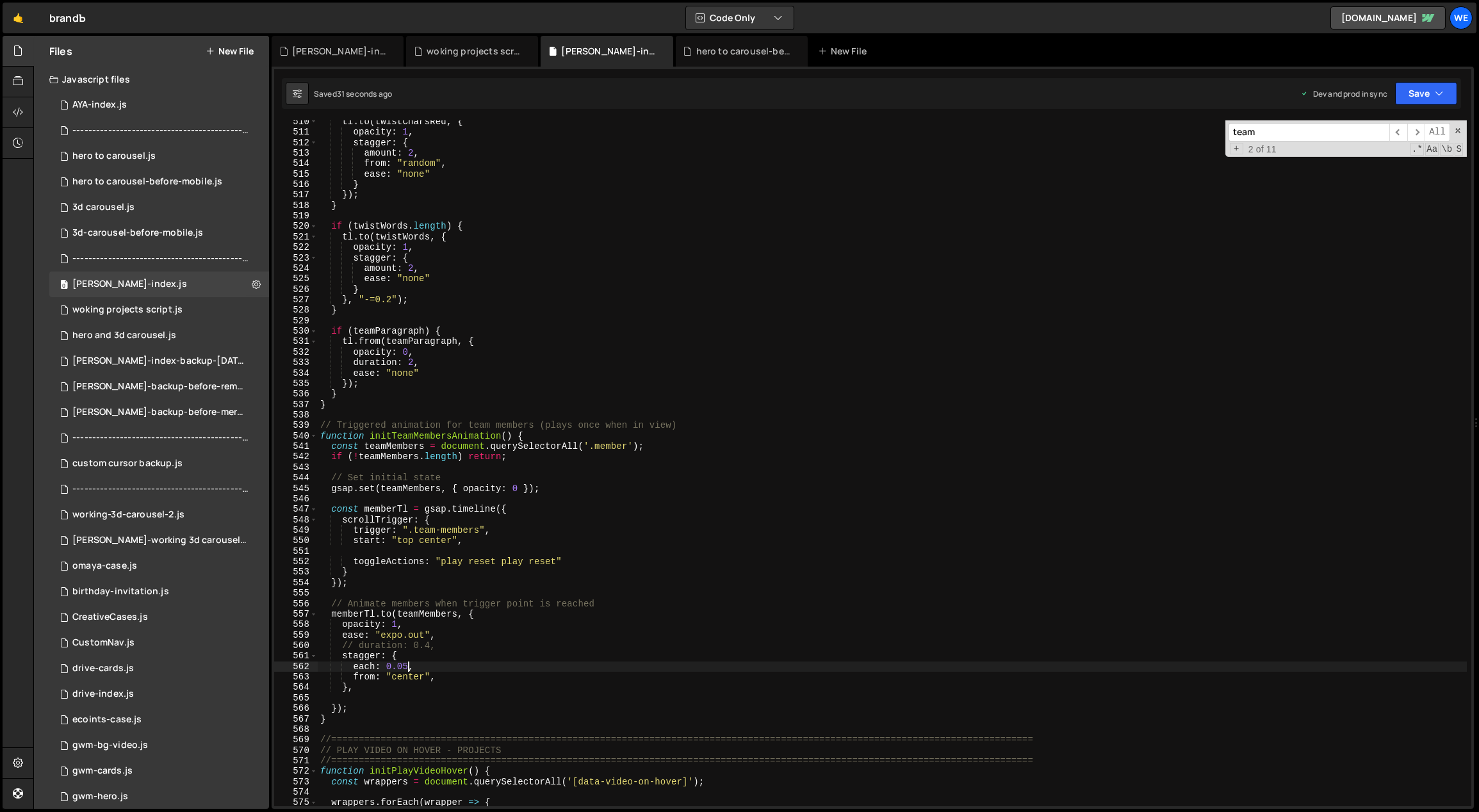
type textarea "});"
click at [876, 383] on div "tl . to ( twistCharsRed , { opacity : 1 , stagger : { amount : 2 , from : "rand…" at bounding box center [892, 469] width 1149 height 707
